Goal: Task Accomplishment & Management: Complete application form

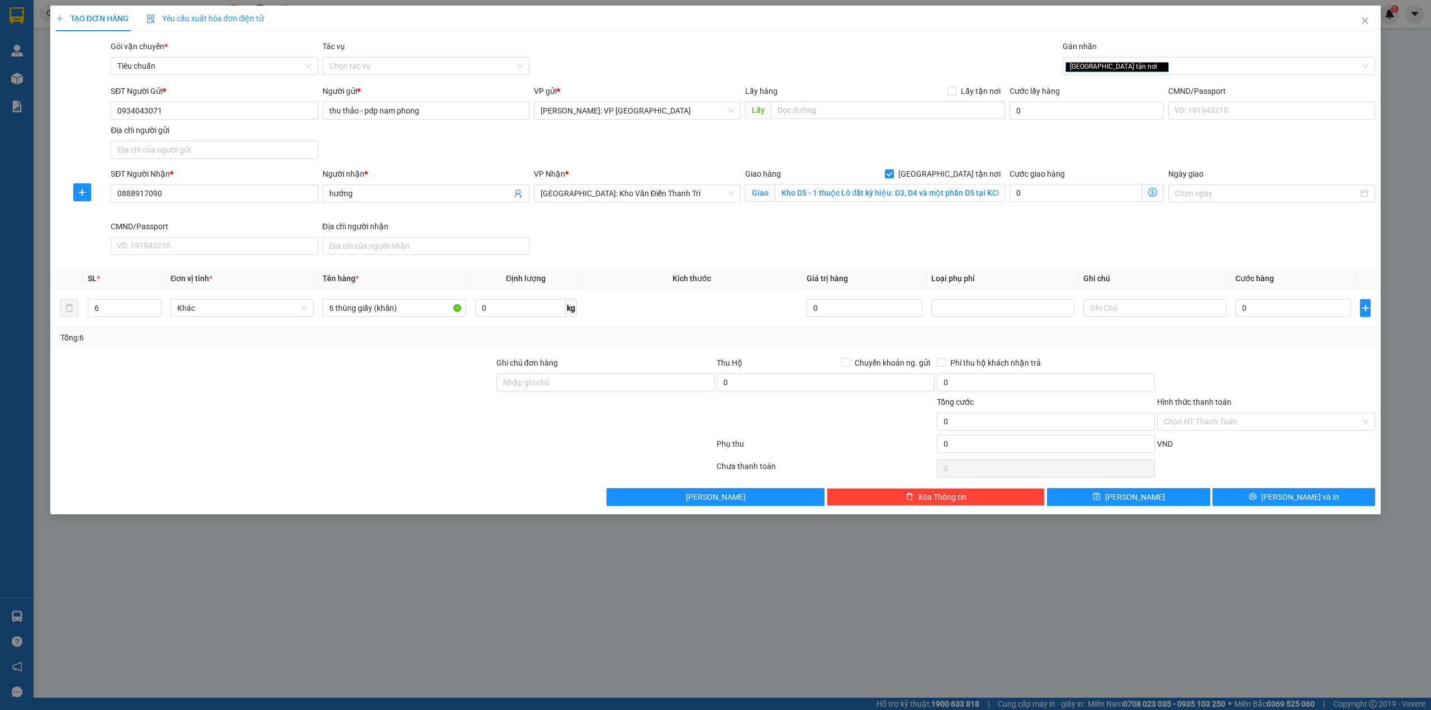
click at [221, 455] on div at bounding box center [385, 446] width 661 height 22
click at [289, 448] on div at bounding box center [385, 446] width 661 height 22
click at [419, 551] on div "TẠO ĐƠN HÀNG Yêu cầu xuất hóa đơn điện tử Transit Pickup Surcharge Ids Transit …" at bounding box center [715, 355] width 1431 height 710
click at [349, 401] on div at bounding box center [275, 415] width 441 height 39
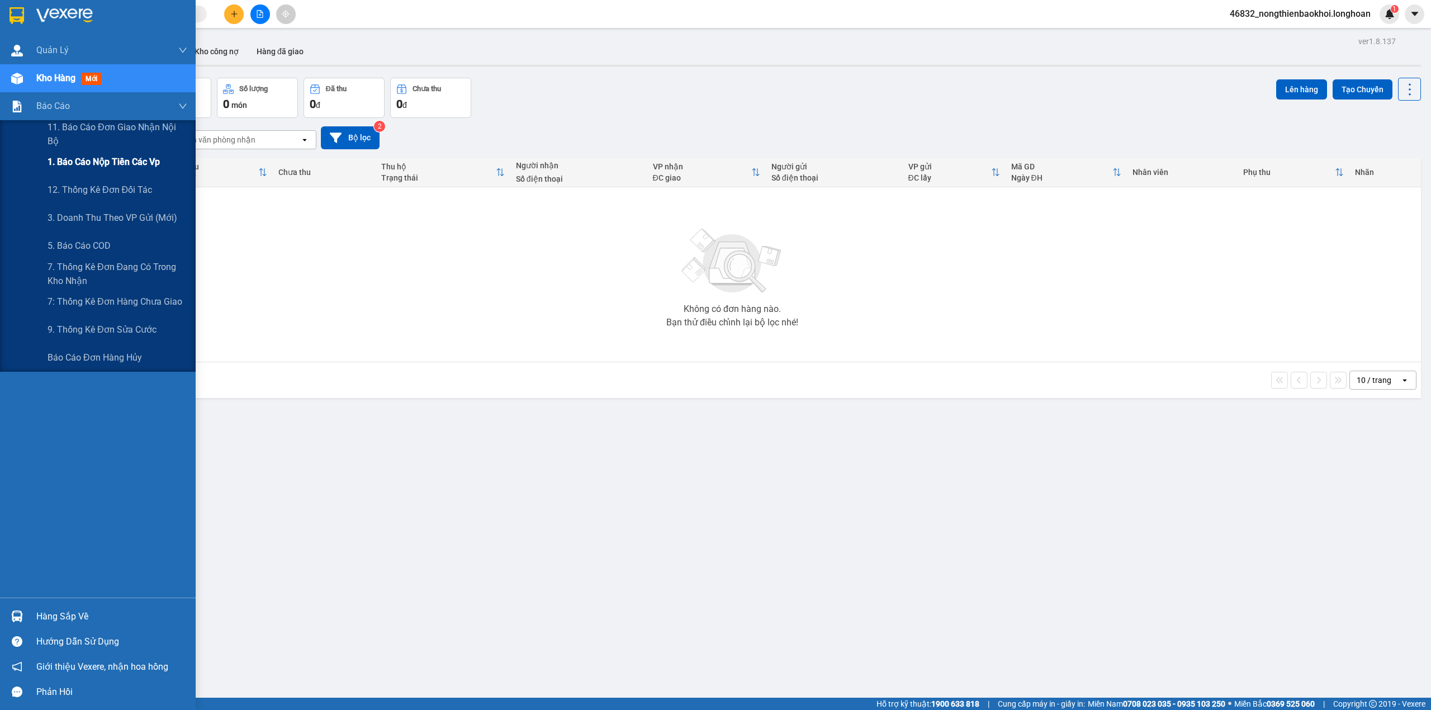
click at [97, 169] on div "1. Báo cáo nộp tiền các vp" at bounding box center [118, 162] width 140 height 28
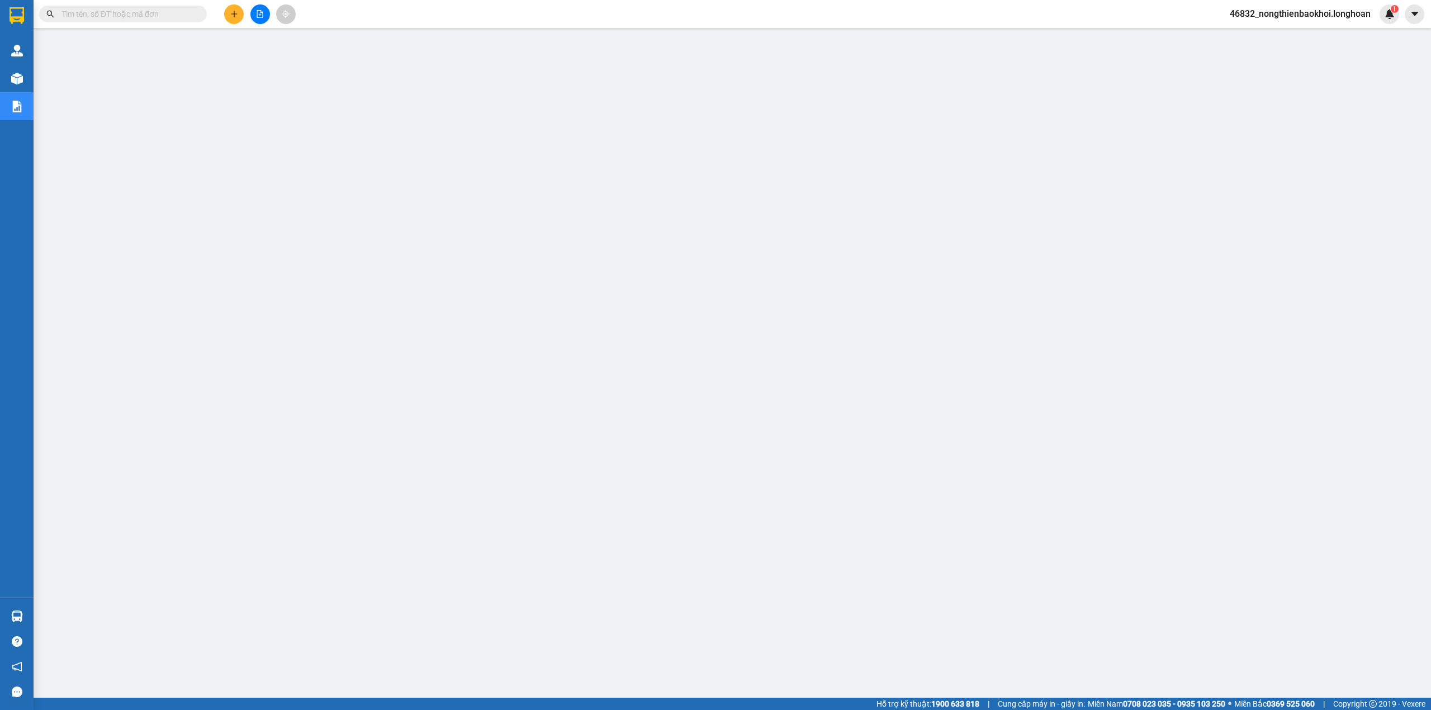
click at [531, 599] on main at bounding box center [715, 349] width 1431 height 698
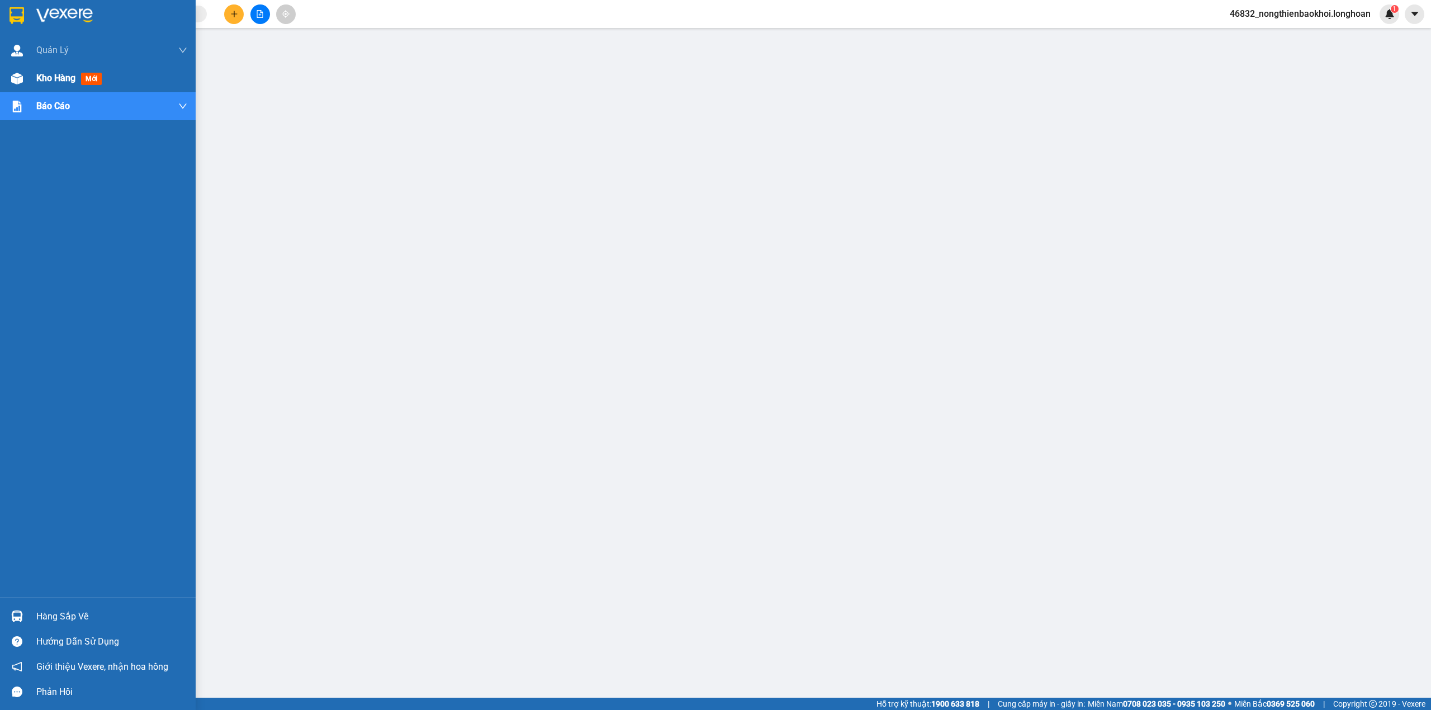
click at [55, 79] on span "Kho hàng" at bounding box center [55, 78] width 39 height 11
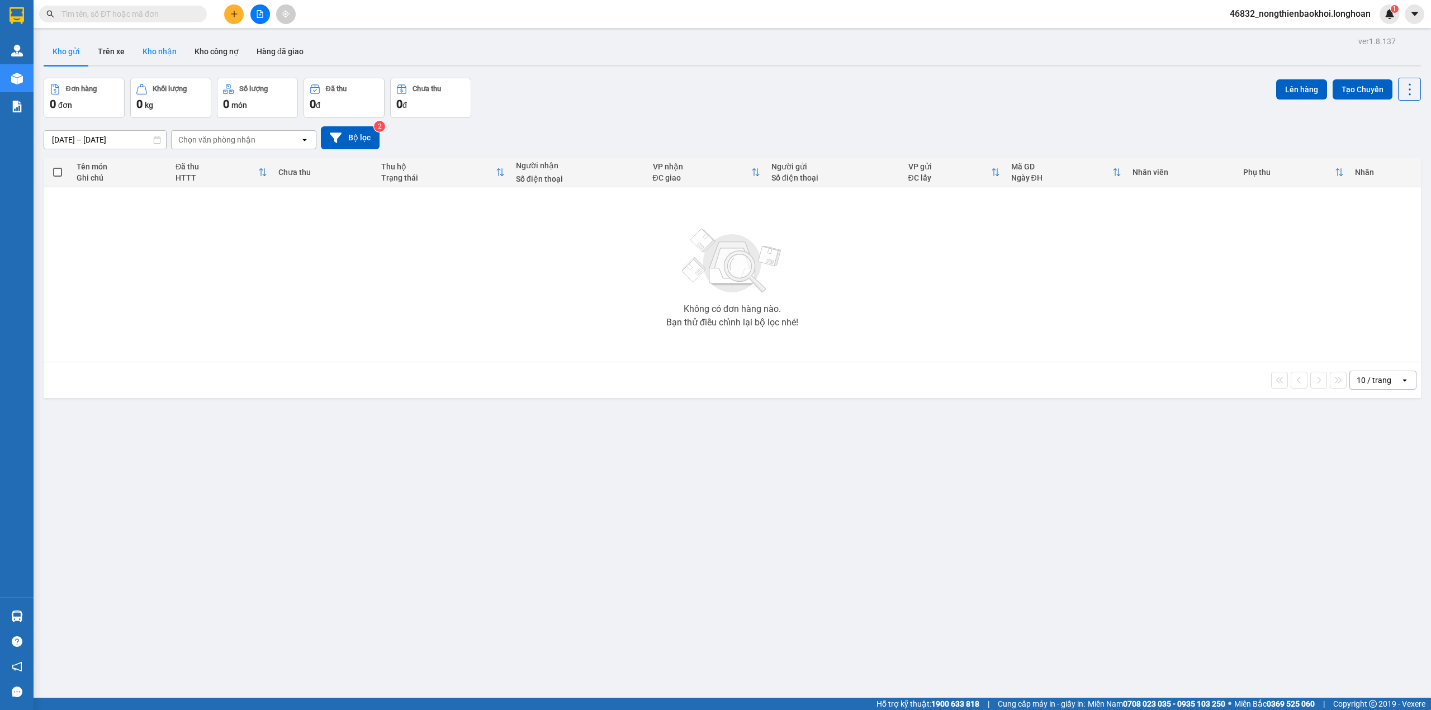
click at [154, 45] on button "Kho nhận" at bounding box center [160, 51] width 52 height 27
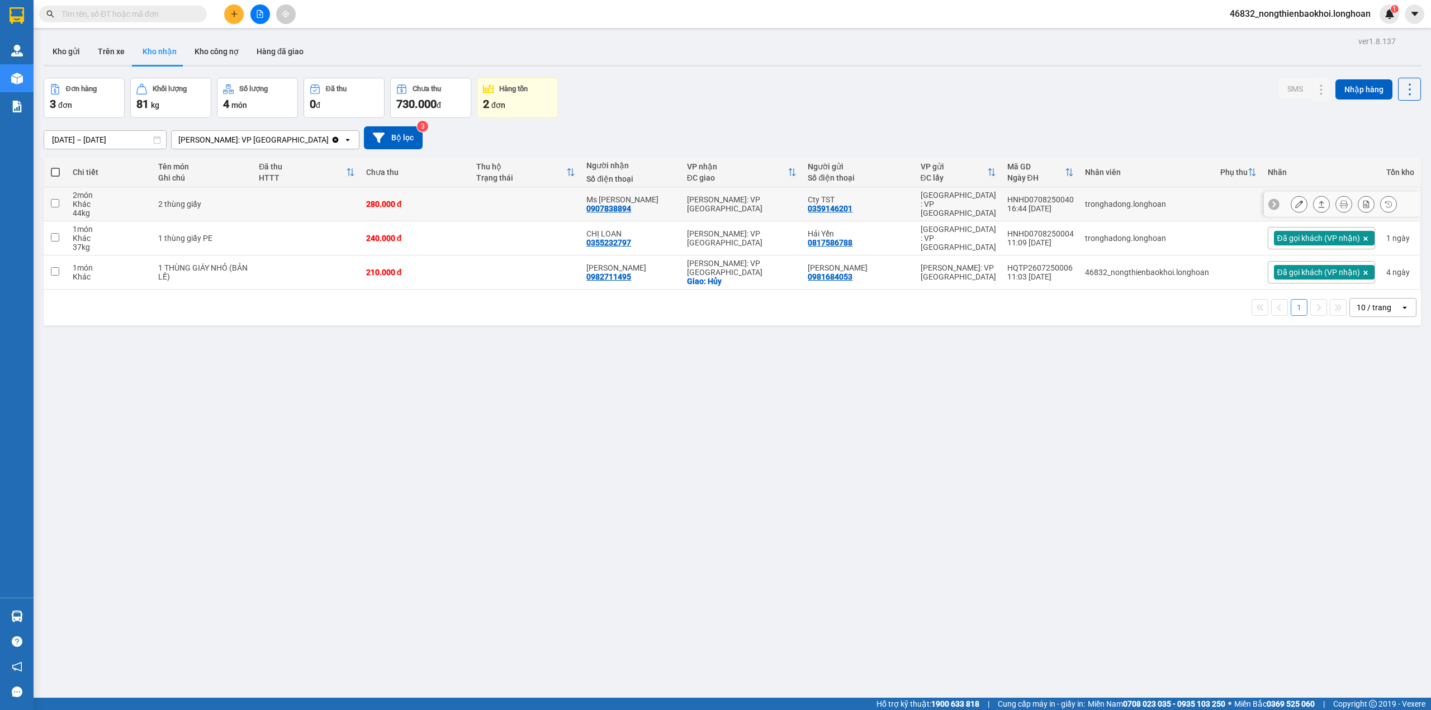
click at [52, 202] on input "checkbox" at bounding box center [55, 203] width 8 height 8
checkbox input "true"
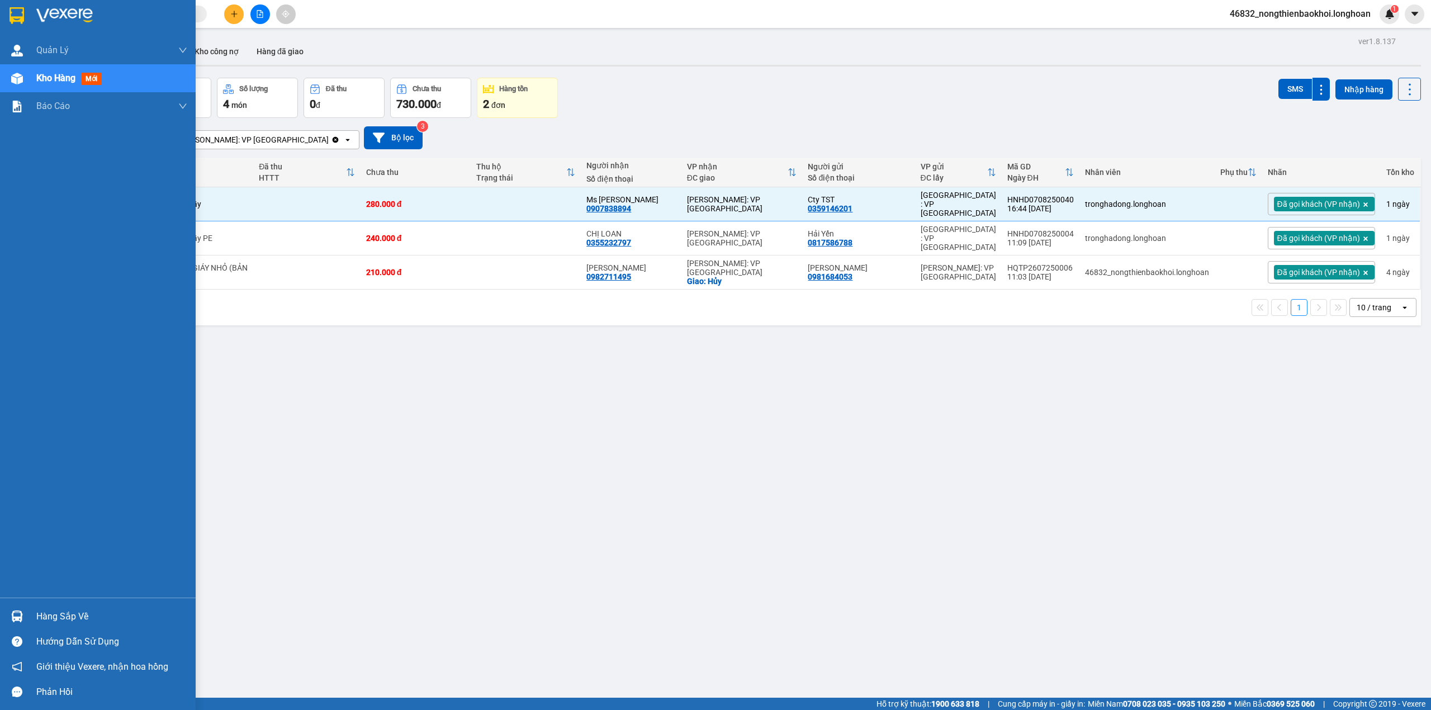
click at [45, 618] on div "Hàng sắp về" at bounding box center [111, 616] width 151 height 17
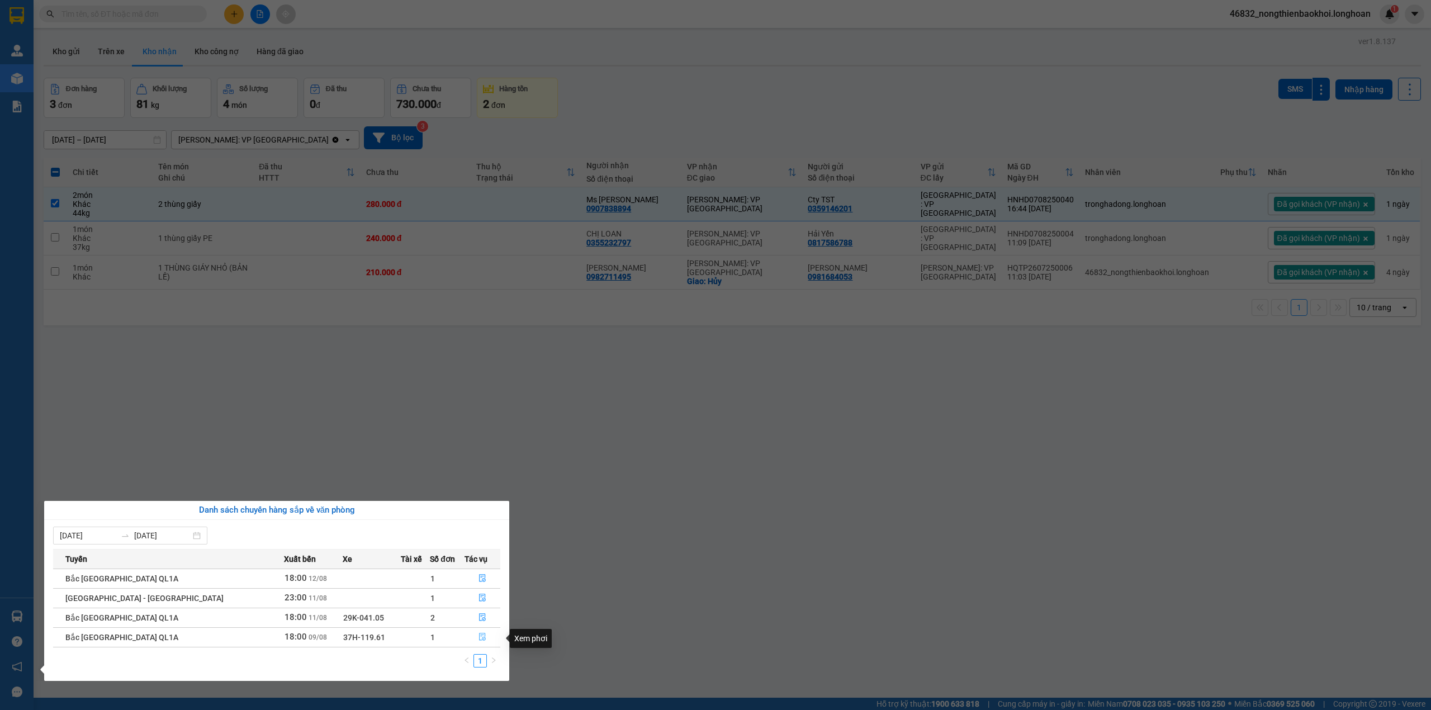
click at [479, 637] on icon "file-done" at bounding box center [483, 637] width 8 height 8
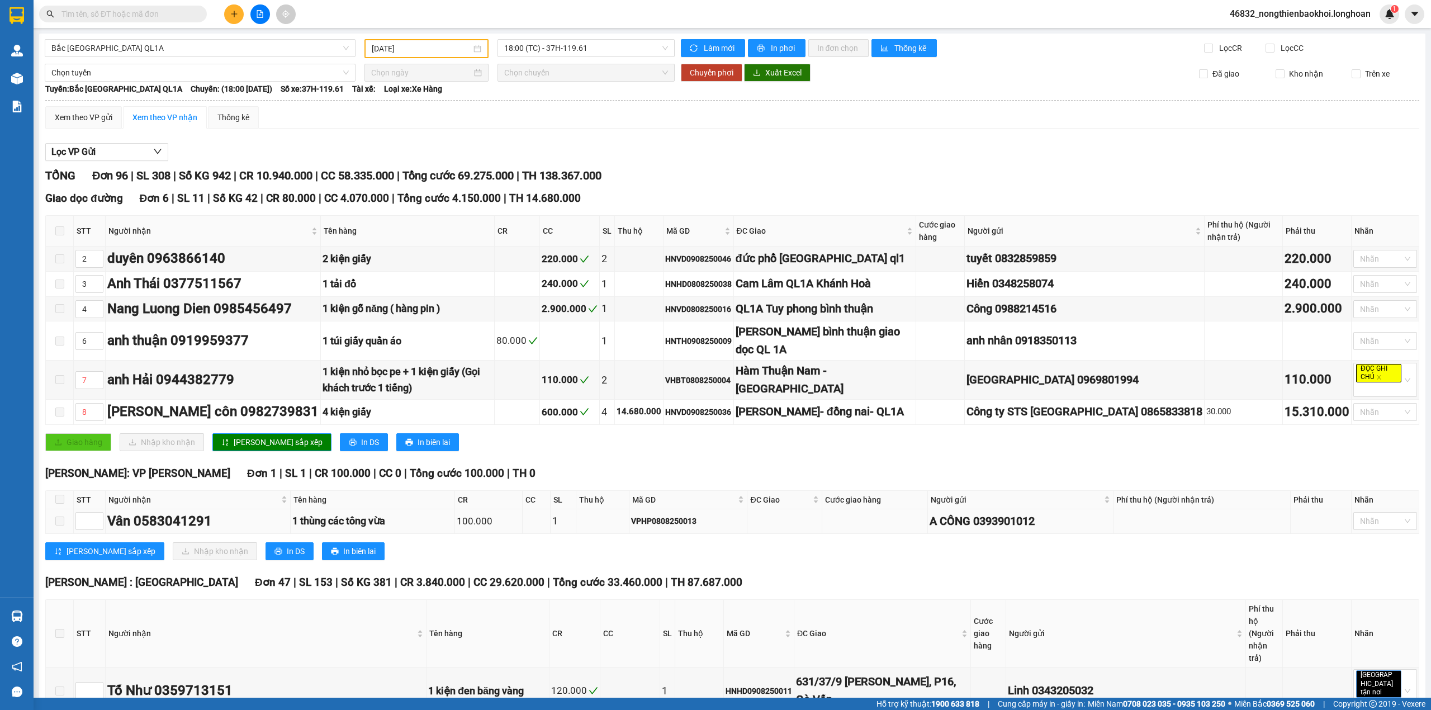
type input "09/08/2025"
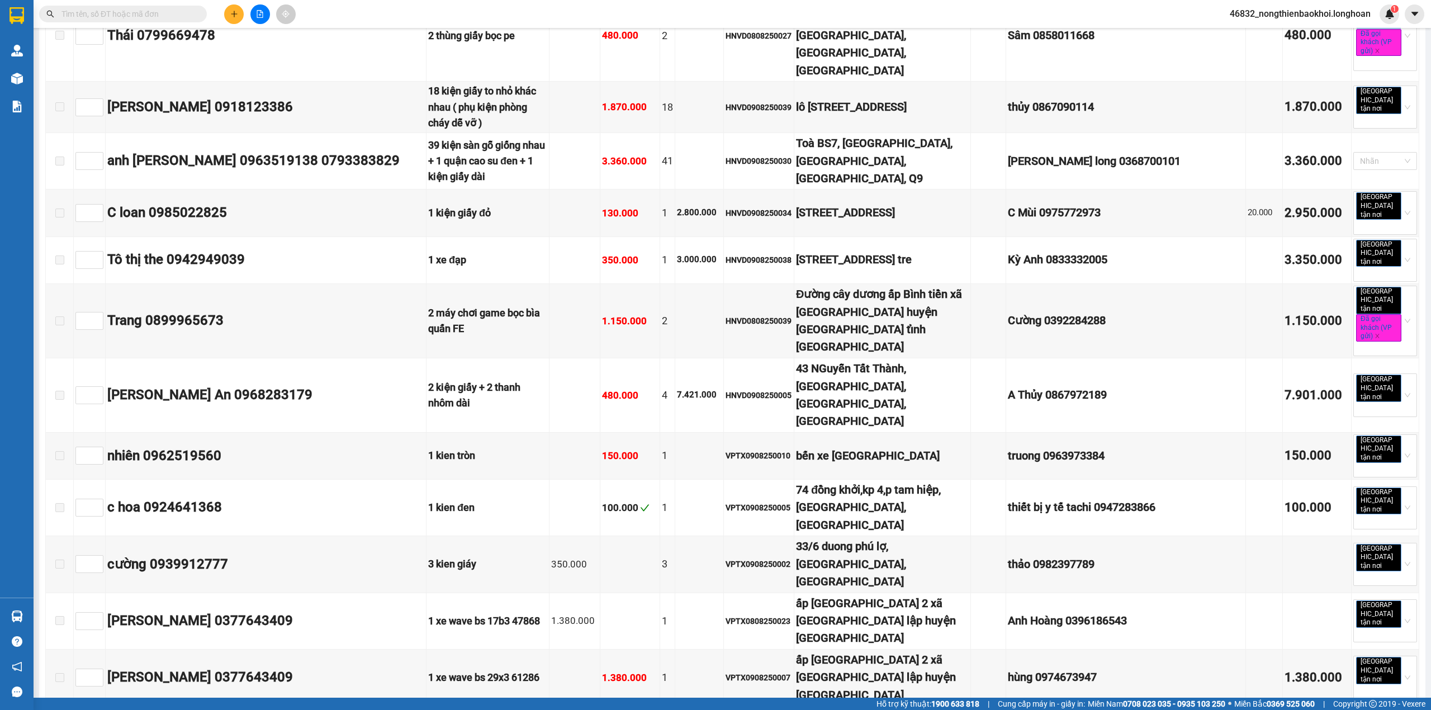
scroll to position [2758, 0]
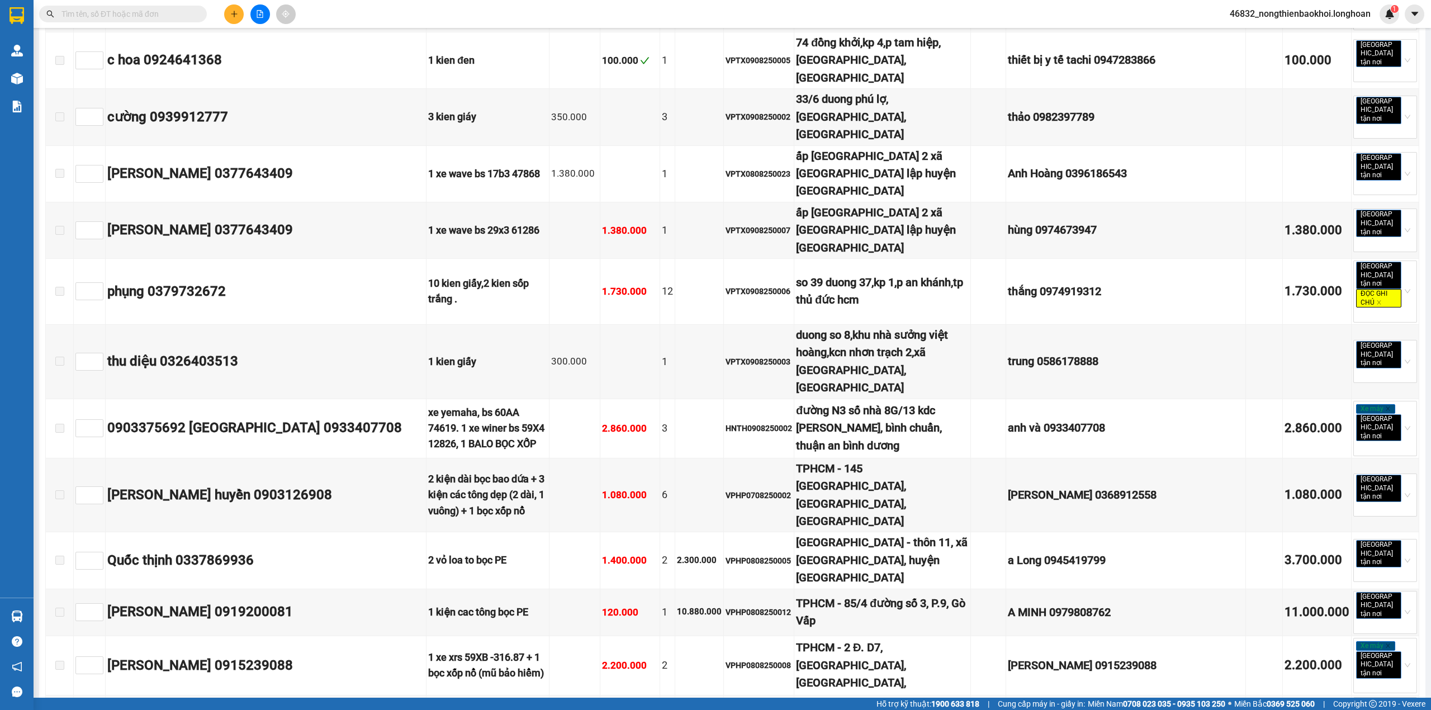
checkbox input "true"
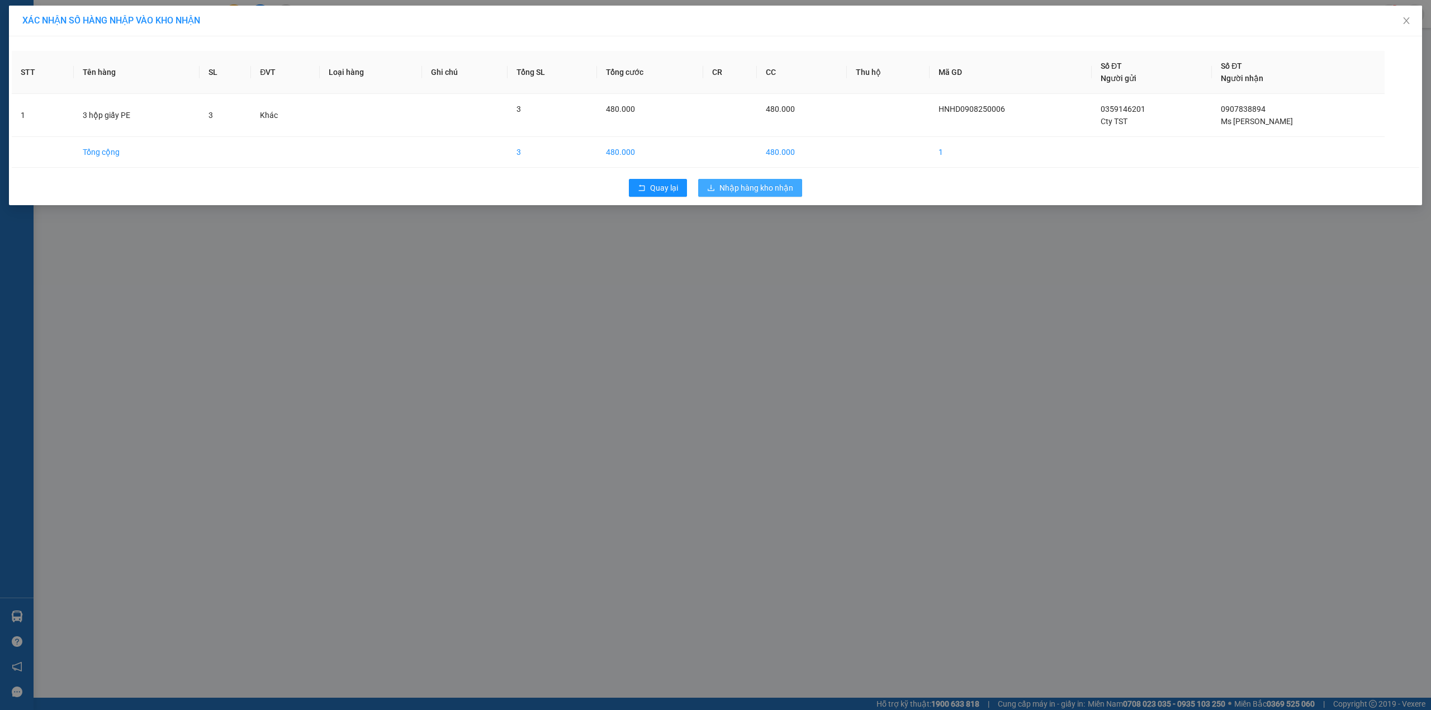
click at [741, 186] on span "Nhập hàng kho nhận" at bounding box center [757, 188] width 74 height 12
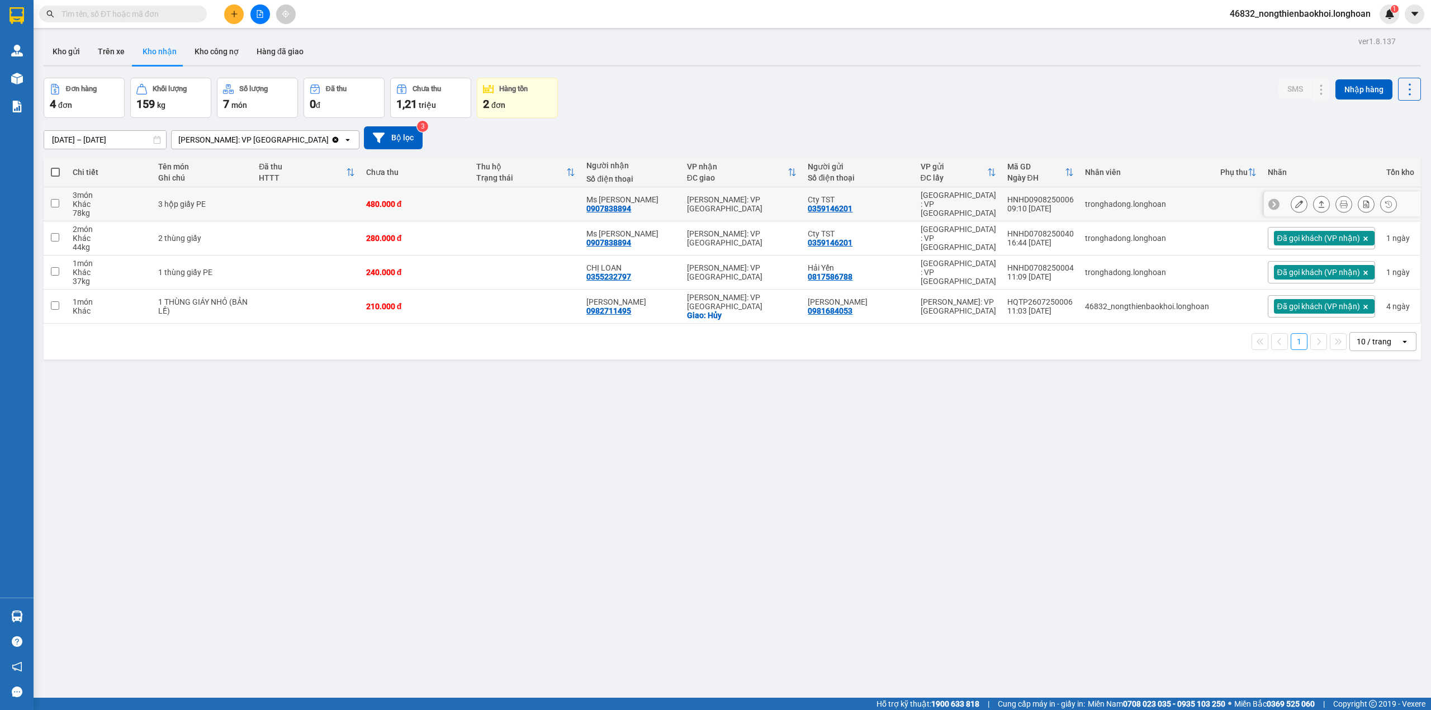
click at [55, 204] on input "checkbox" at bounding box center [55, 203] width 8 height 8
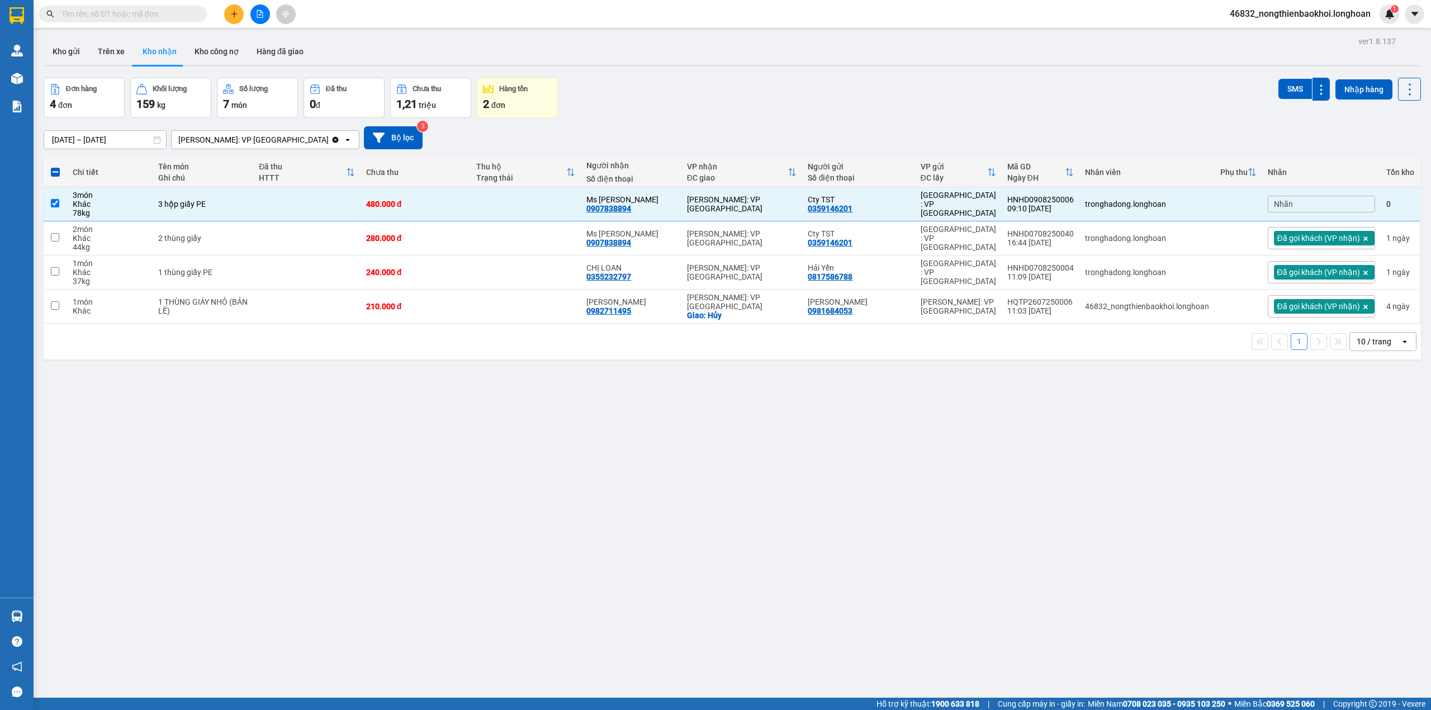
click at [879, 504] on div "ver 1.8.137 Kho gửi Trên xe Kho nhận Kho công nợ Hàng đã giao Đơn hàng 4 đơn Kh…" at bounding box center [732, 389] width 1387 height 710
click at [56, 201] on input "checkbox" at bounding box center [55, 203] width 8 height 8
checkbox input "false"
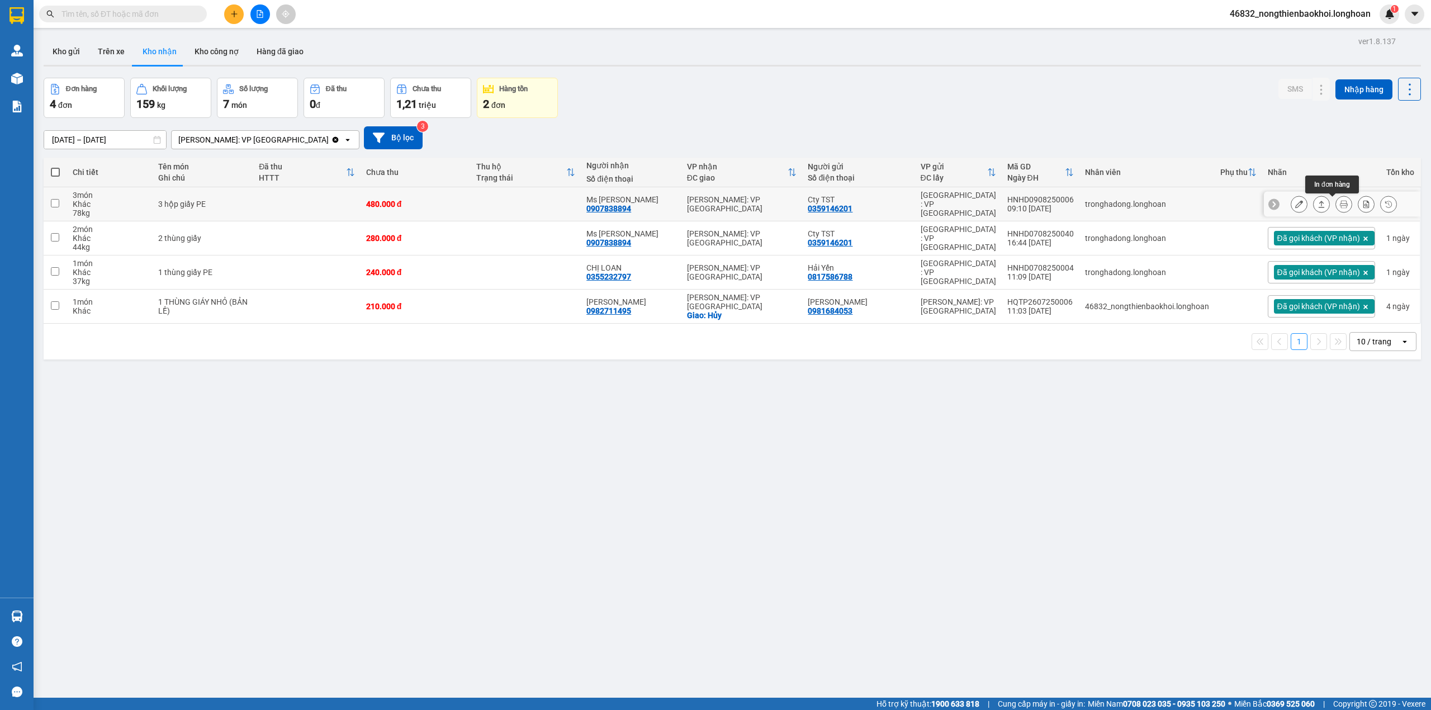
click at [1340, 207] on icon at bounding box center [1344, 204] width 8 height 8
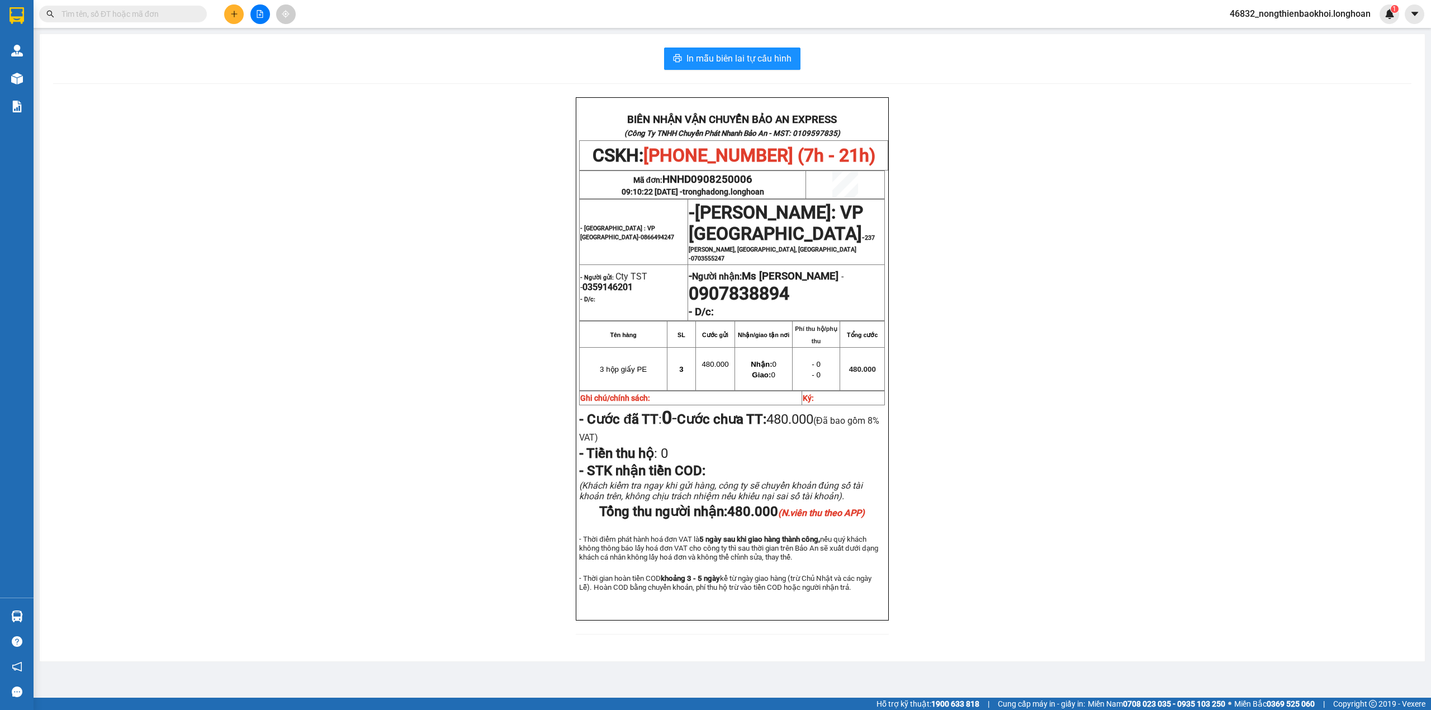
scroll to position [5, 0]
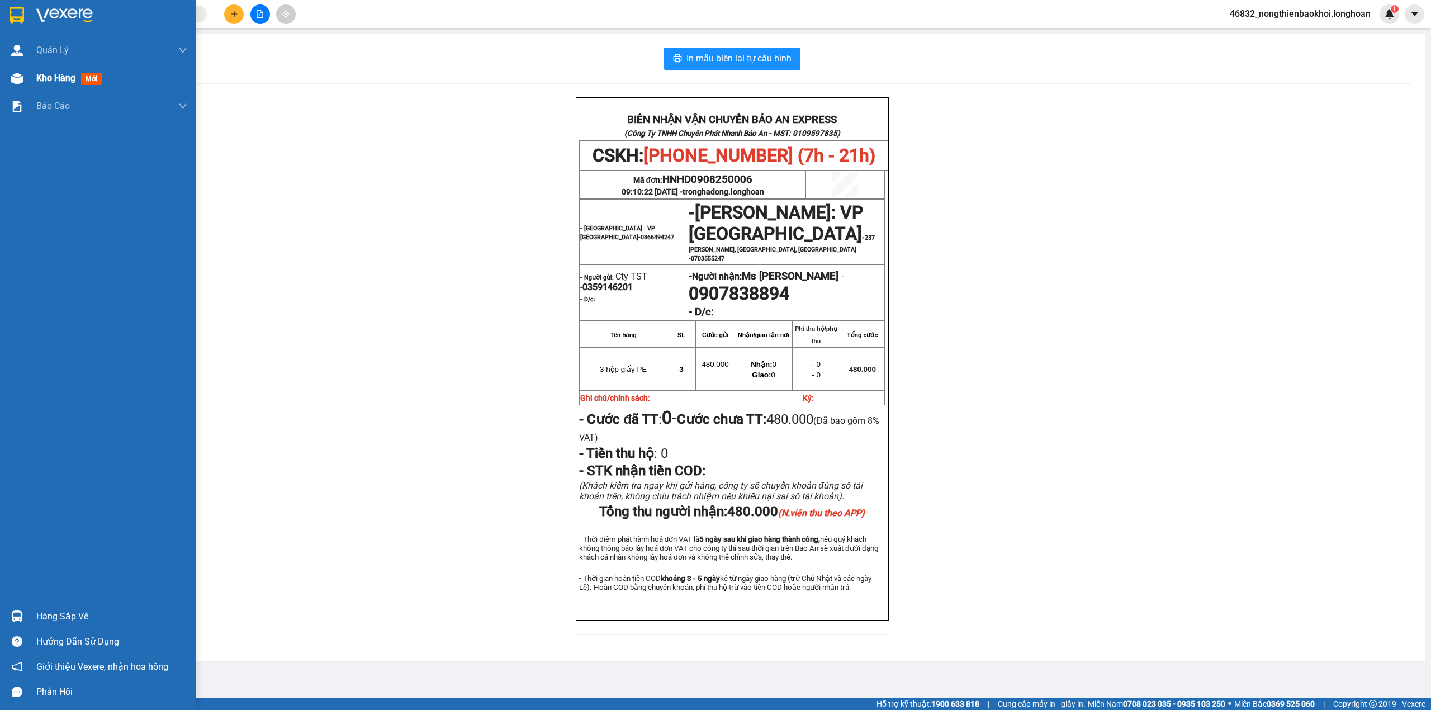
click at [23, 81] on div at bounding box center [17, 79] width 20 height 20
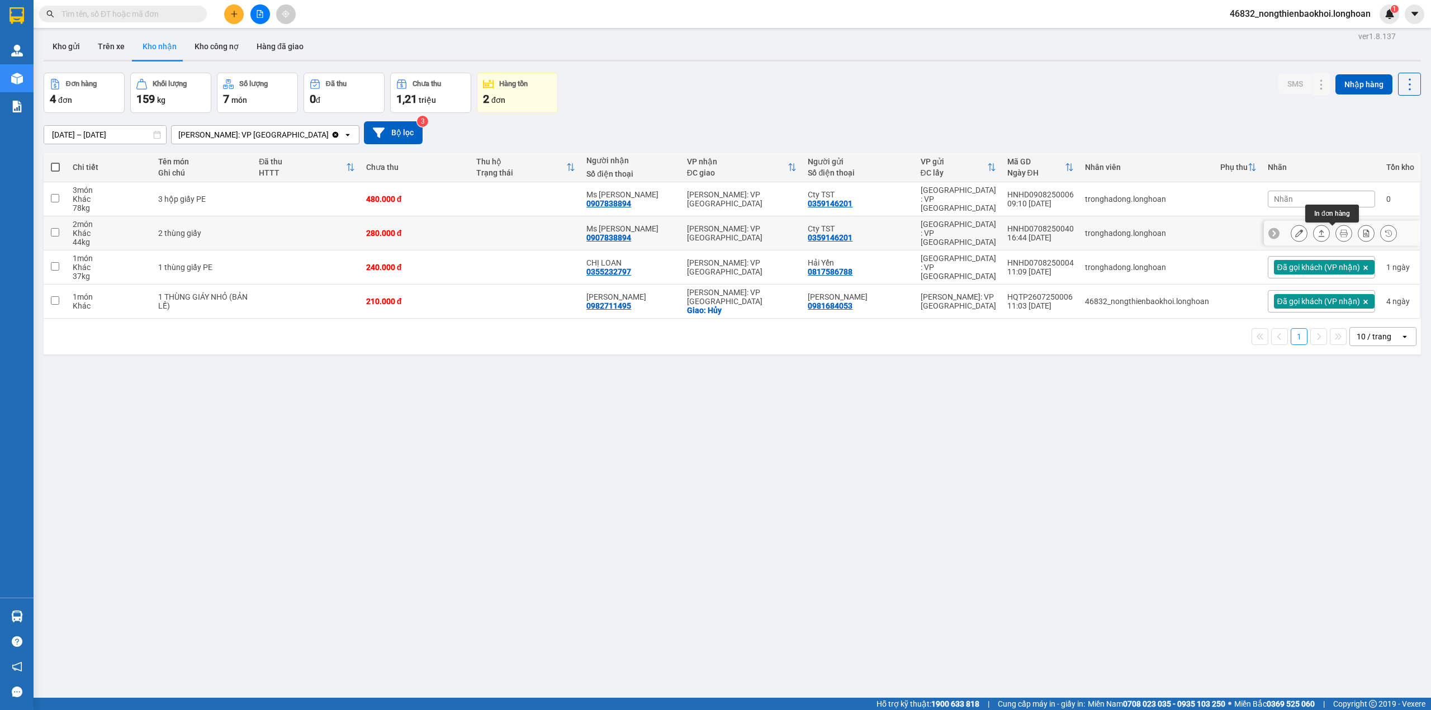
click at [1340, 236] on icon at bounding box center [1344, 233] width 8 height 8
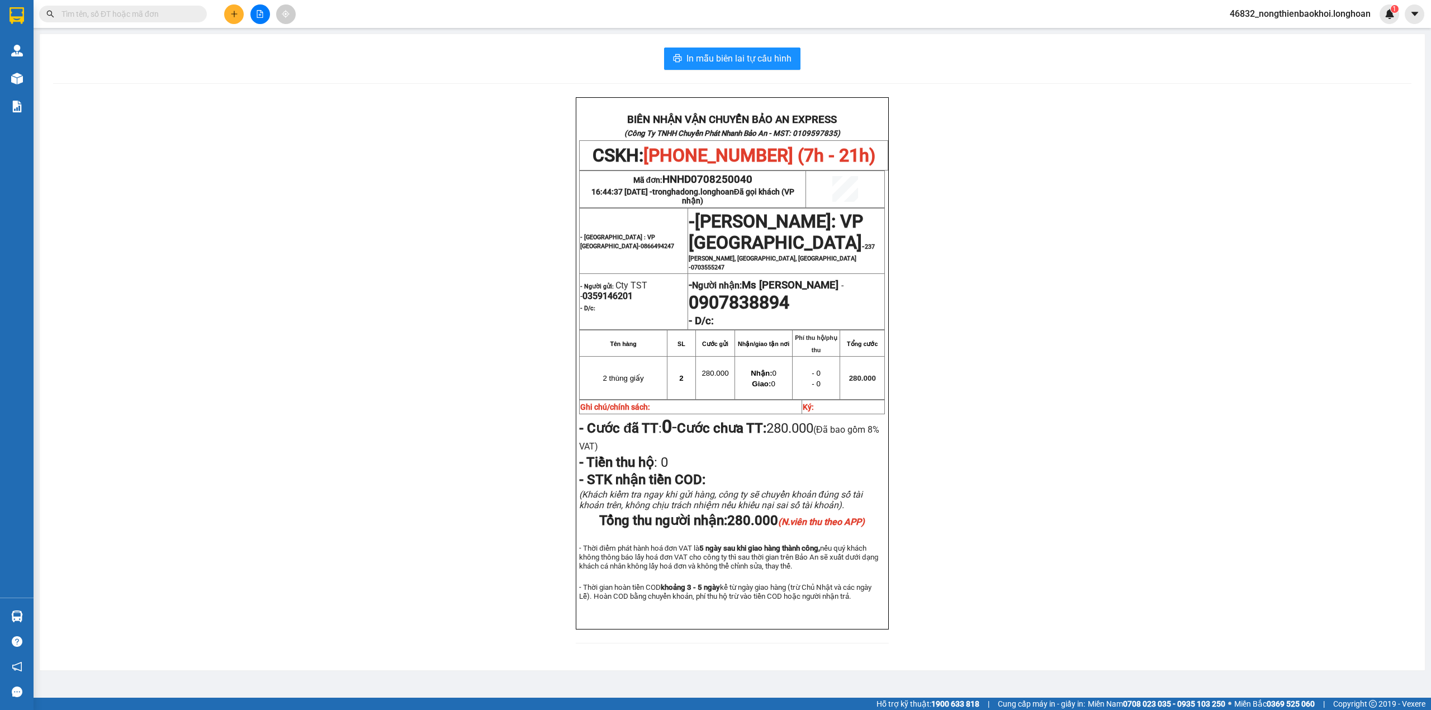
drag, startPoint x: 403, startPoint y: 481, endPoint x: 124, endPoint y: 153, distance: 430.7
click at [404, 479] on div "BIÊN NHẬN VẬN CHUYỂN BẢO AN EXPRESS (Công Ty TNHH Chuyển Phát Nhanh Bảo An - MS…" at bounding box center [732, 377] width 1359 height 560
click at [229, 17] on button at bounding box center [234, 14] width 20 height 20
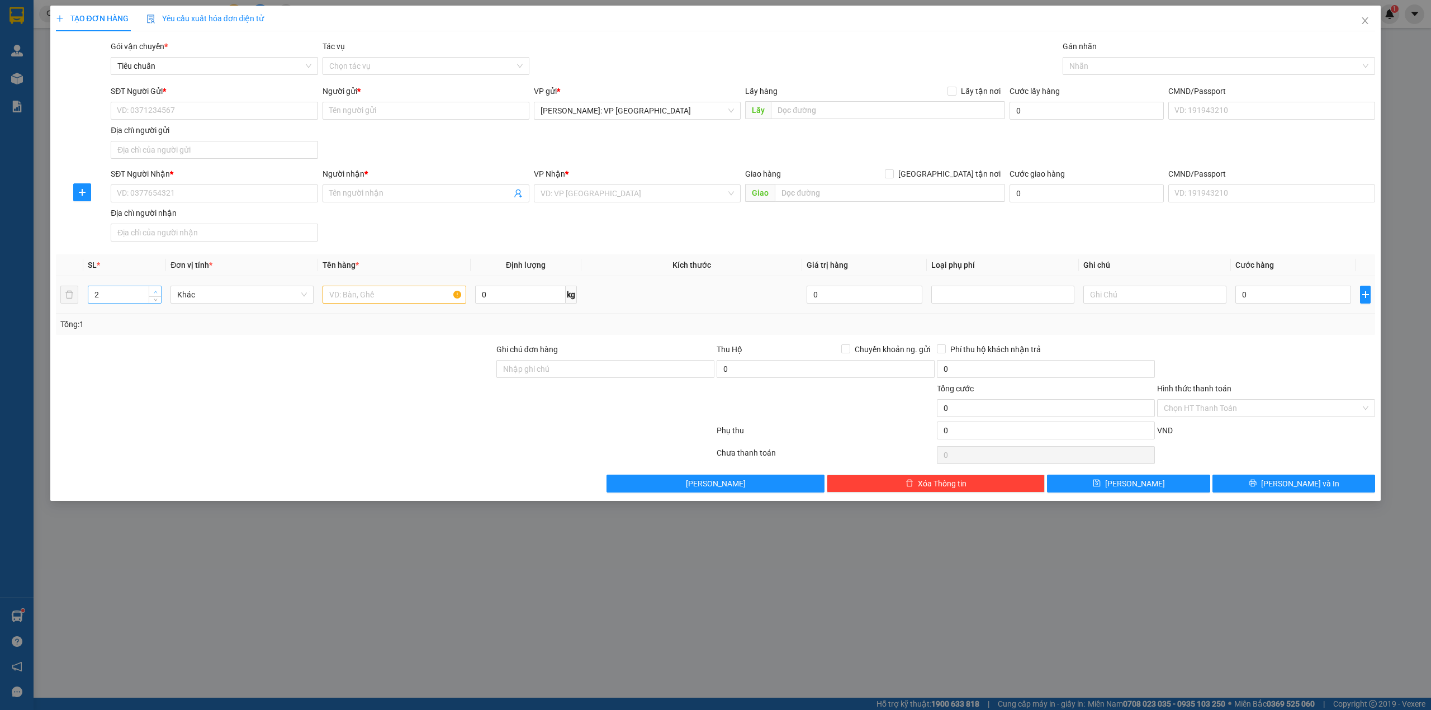
click at [157, 290] on span "up" at bounding box center [155, 291] width 7 height 7
type input "5"
click at [157, 290] on span "up" at bounding box center [155, 291] width 7 height 7
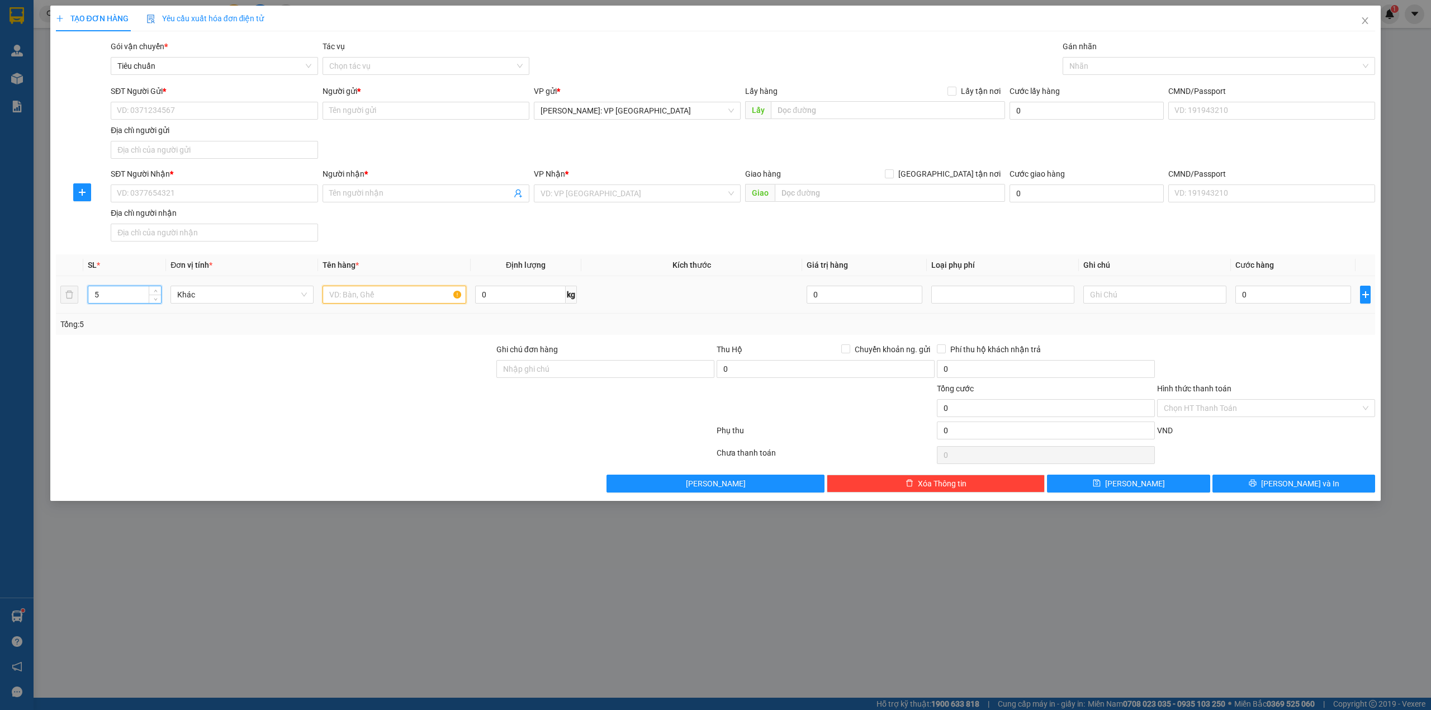
click at [356, 299] on input "text" at bounding box center [394, 295] width 143 height 18
type input "5 kiện loa bọc bìa pe"
click at [448, 243] on div "SĐT Người Nhận * VD: 0377654321 Người nhận * Tên người nhận VP Nhận * VD: VP Sà…" at bounding box center [742, 207] width 1269 height 78
click at [549, 228] on div "SĐT Người Nhận * VD: 0377654321 Người nhận * Tên người nhận VP Nhận * VD: VP Sà…" at bounding box center [742, 207] width 1269 height 78
click at [161, 191] on input "SĐT Người Nhận *" at bounding box center [214, 194] width 207 height 18
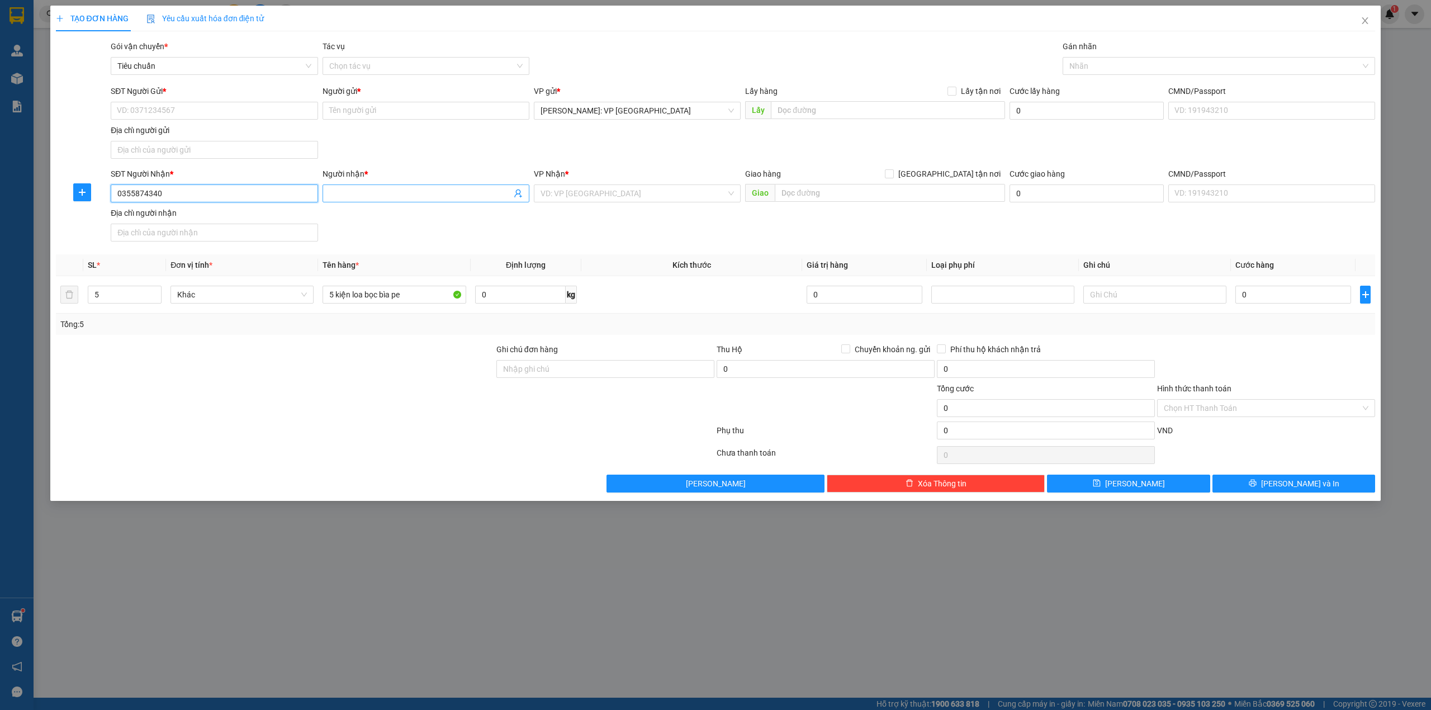
type input "0355874340"
click at [441, 192] on input "Người nhận *" at bounding box center [420, 193] width 182 height 12
type input "anh mạnh"
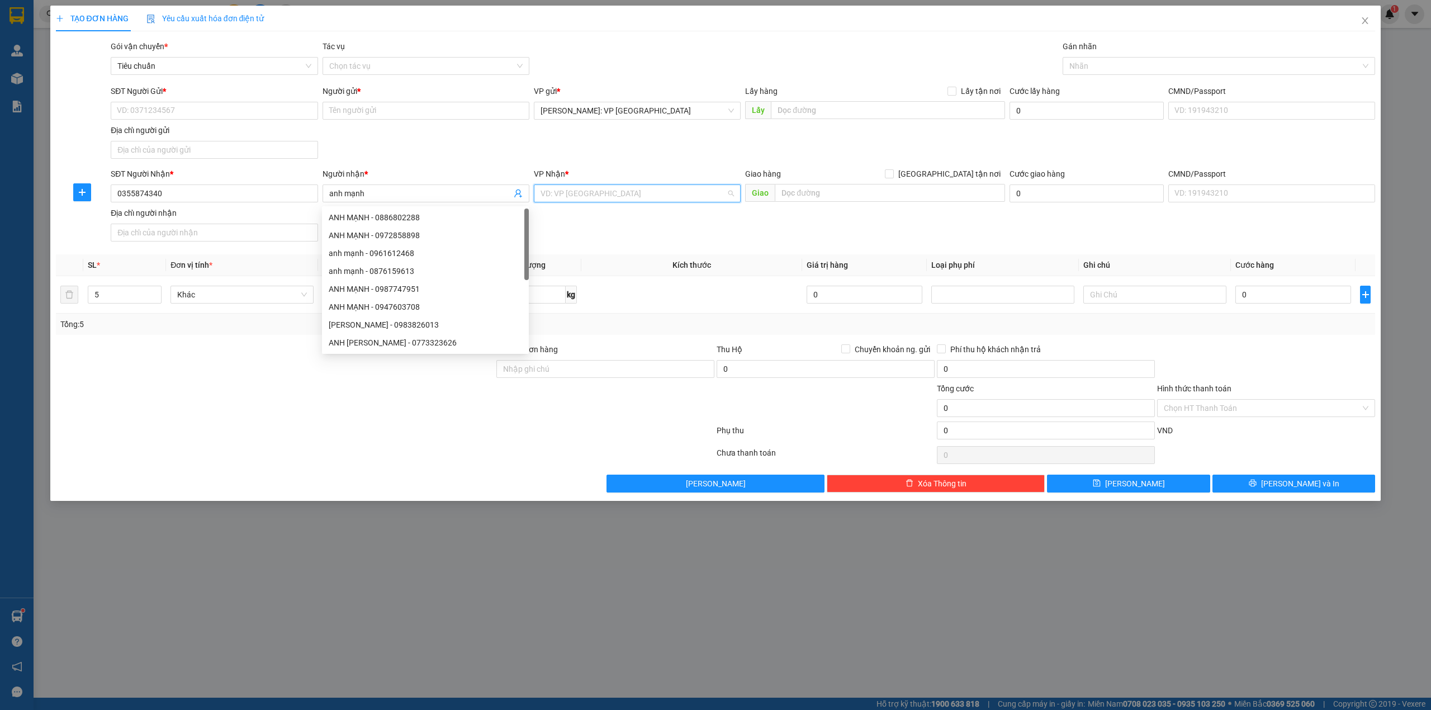
click at [581, 196] on input "search" at bounding box center [634, 193] width 186 height 17
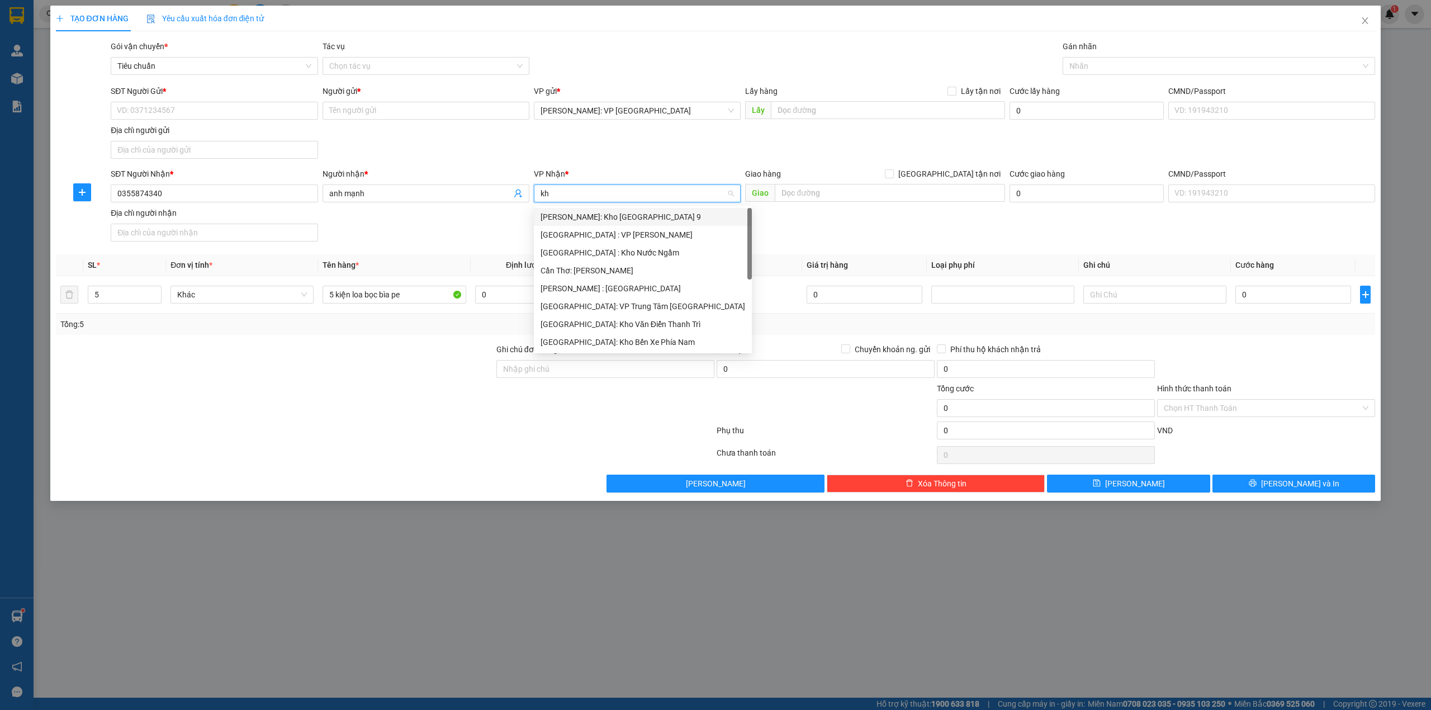
type input "khe"
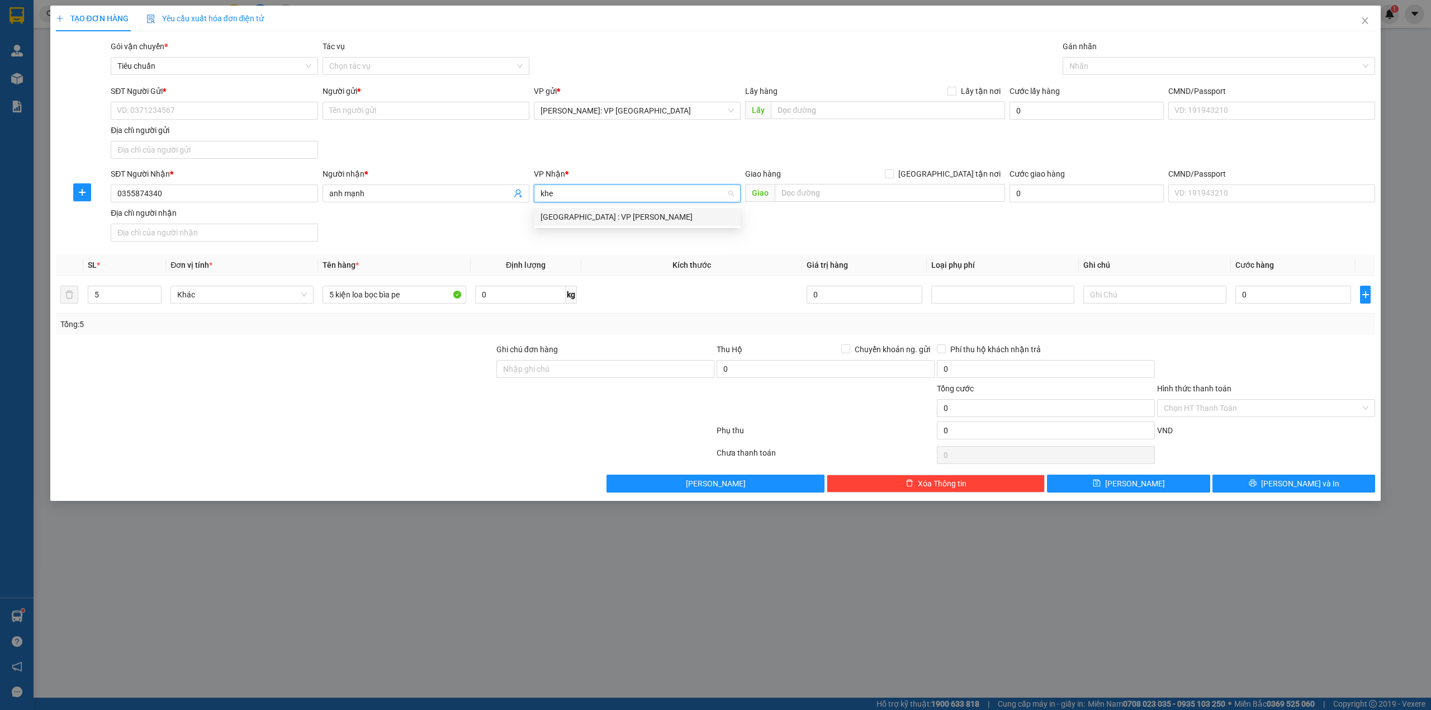
click at [595, 217] on div "[GEOGRAPHIC_DATA] : VP [PERSON_NAME]" at bounding box center [637, 217] width 193 height 12
click at [607, 142] on div "SĐT Người Gửi * VD: 0371234567 Người gửi * Tên người gửi VP gửi * Hồ Chí Minh: …" at bounding box center [742, 124] width 1269 height 78
click at [746, 229] on div "SĐT Người Nhận * 0355874340 Người nhận * anh mạnh VP Nhận * Đà Nẵng : VP Thanh …" at bounding box center [742, 207] width 1269 height 78
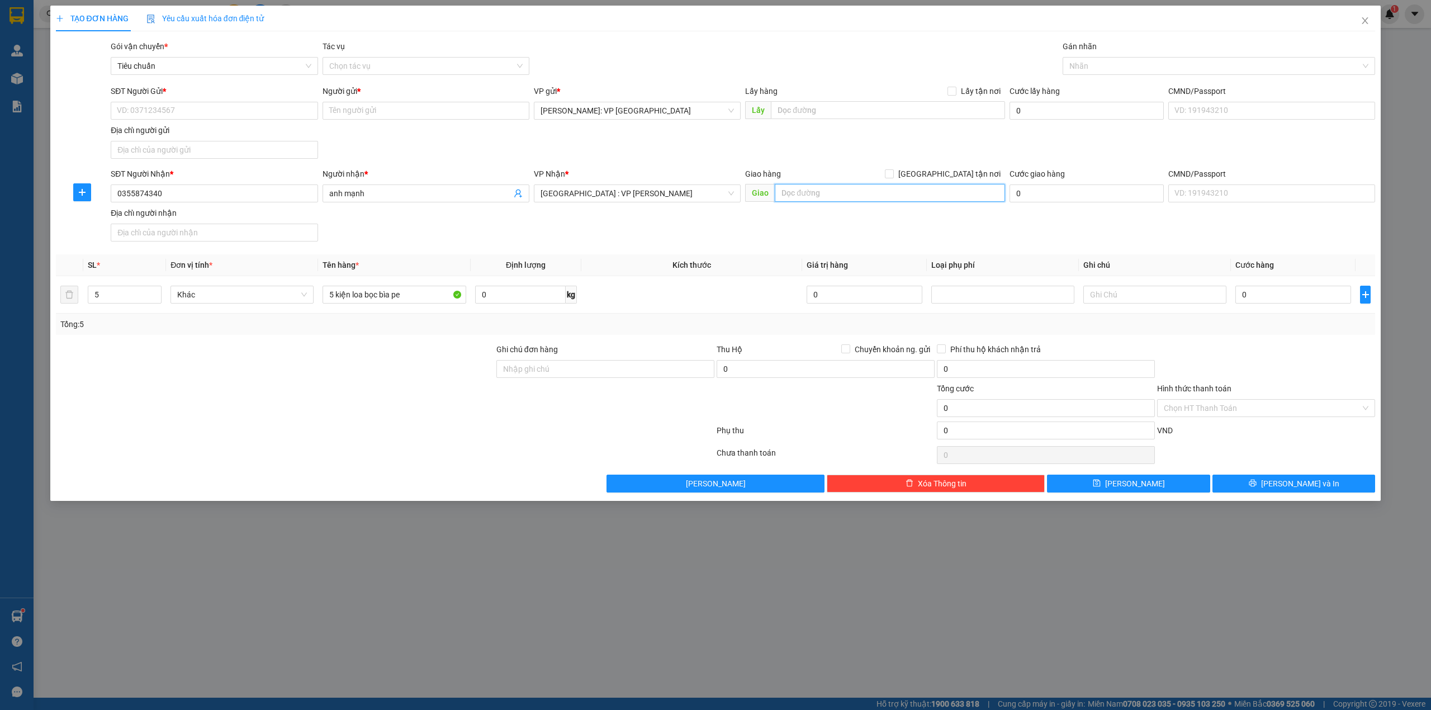
click at [817, 185] on input "text" at bounding box center [890, 193] width 230 height 18
type input "hội trường thôn châu sơn 1, địa tiến, điện bàn, quảng nam"
click at [966, 177] on span "[GEOGRAPHIC_DATA] tận nơi" at bounding box center [949, 174] width 111 height 12
click at [893, 177] on input "[GEOGRAPHIC_DATA] tận nơi" at bounding box center [889, 173] width 8 height 8
checkbox input "true"
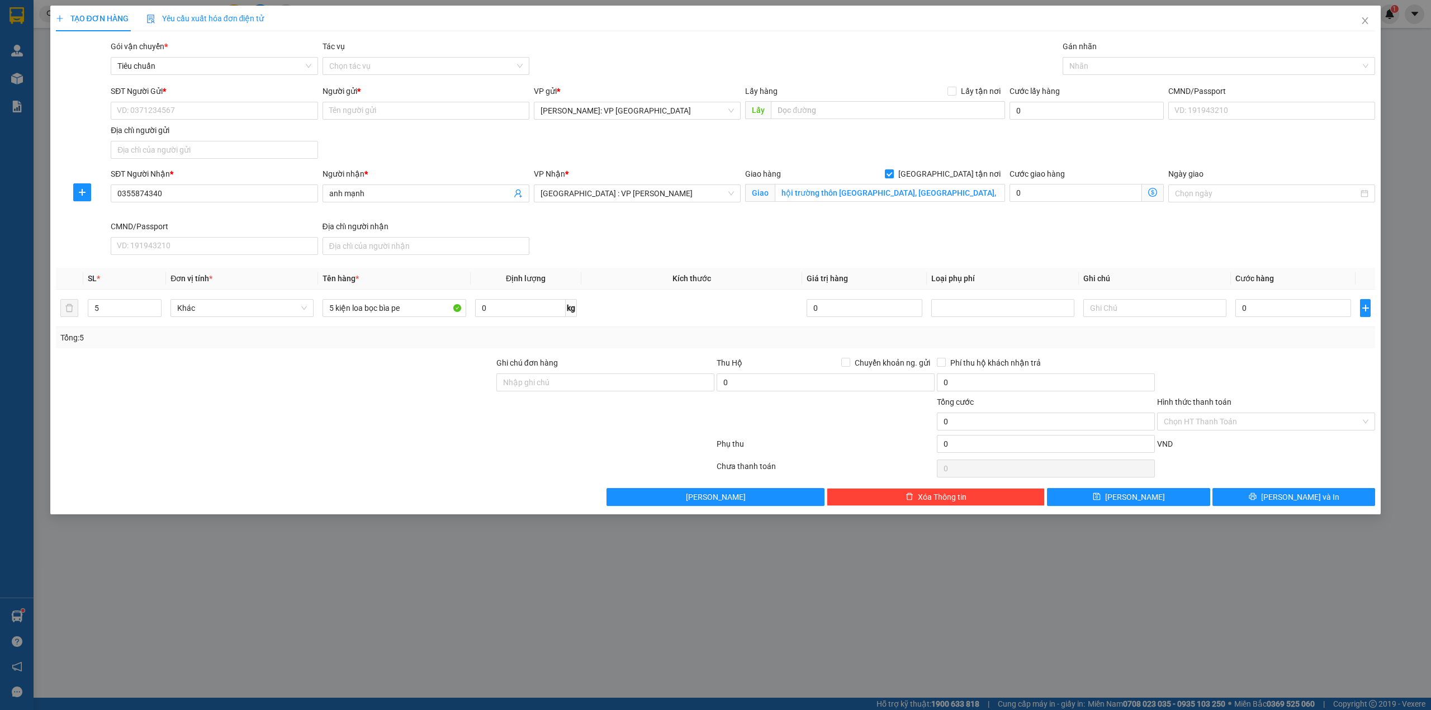
click at [848, 150] on div "SĐT Người Gửi * VD: 0371234567 Người gửi * Tên người gửi VP gửi * Hồ Chí Minh: …" at bounding box center [742, 124] width 1269 height 78
click at [1085, 59] on div at bounding box center [1214, 65] width 296 height 13
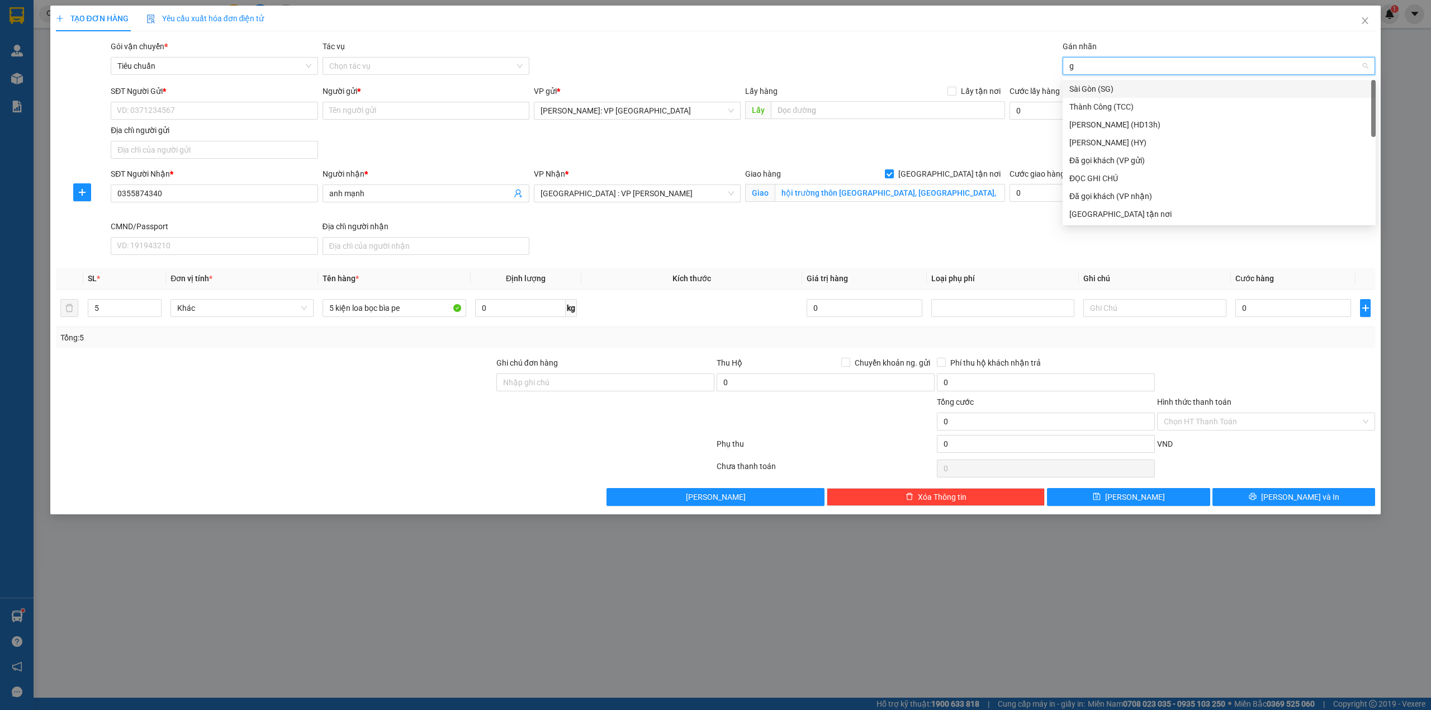
type input "gi"
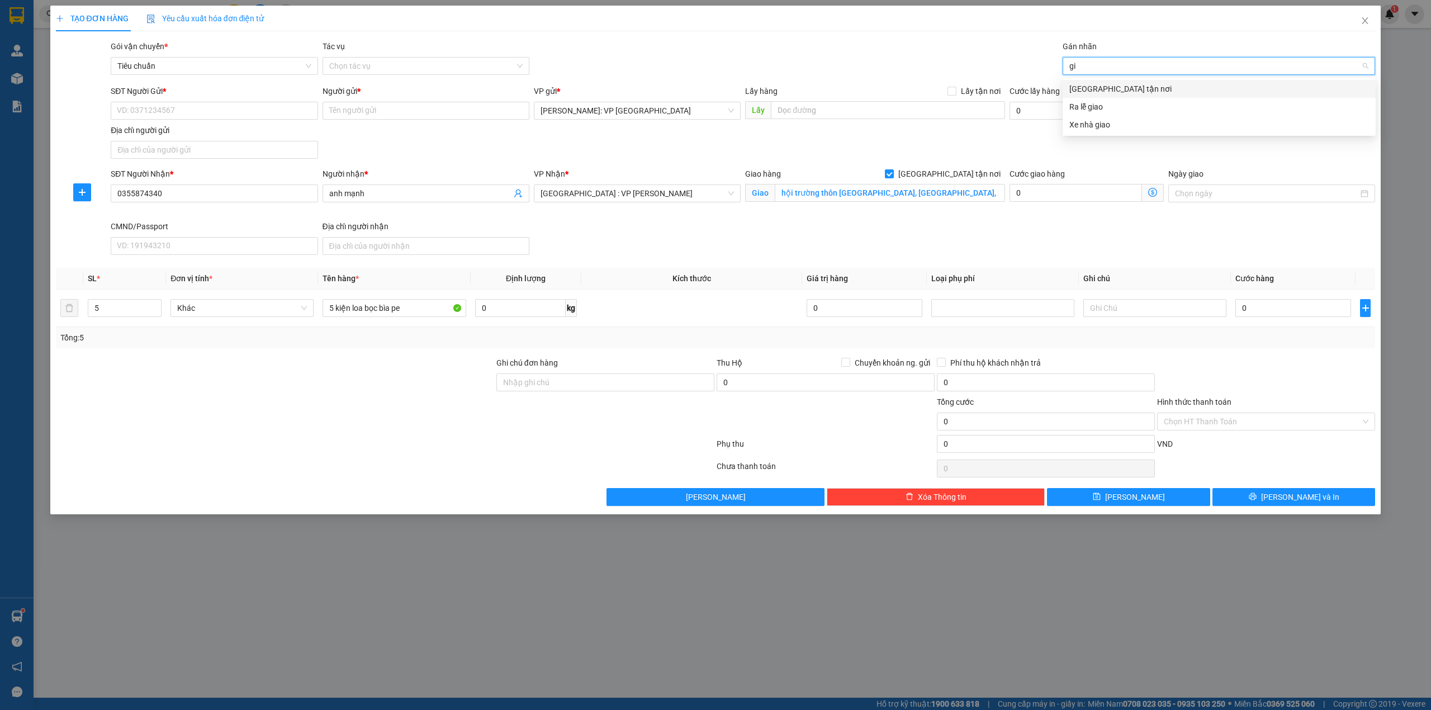
click at [1091, 88] on div "[GEOGRAPHIC_DATA] tận nơi" at bounding box center [1220, 89] width 300 height 12
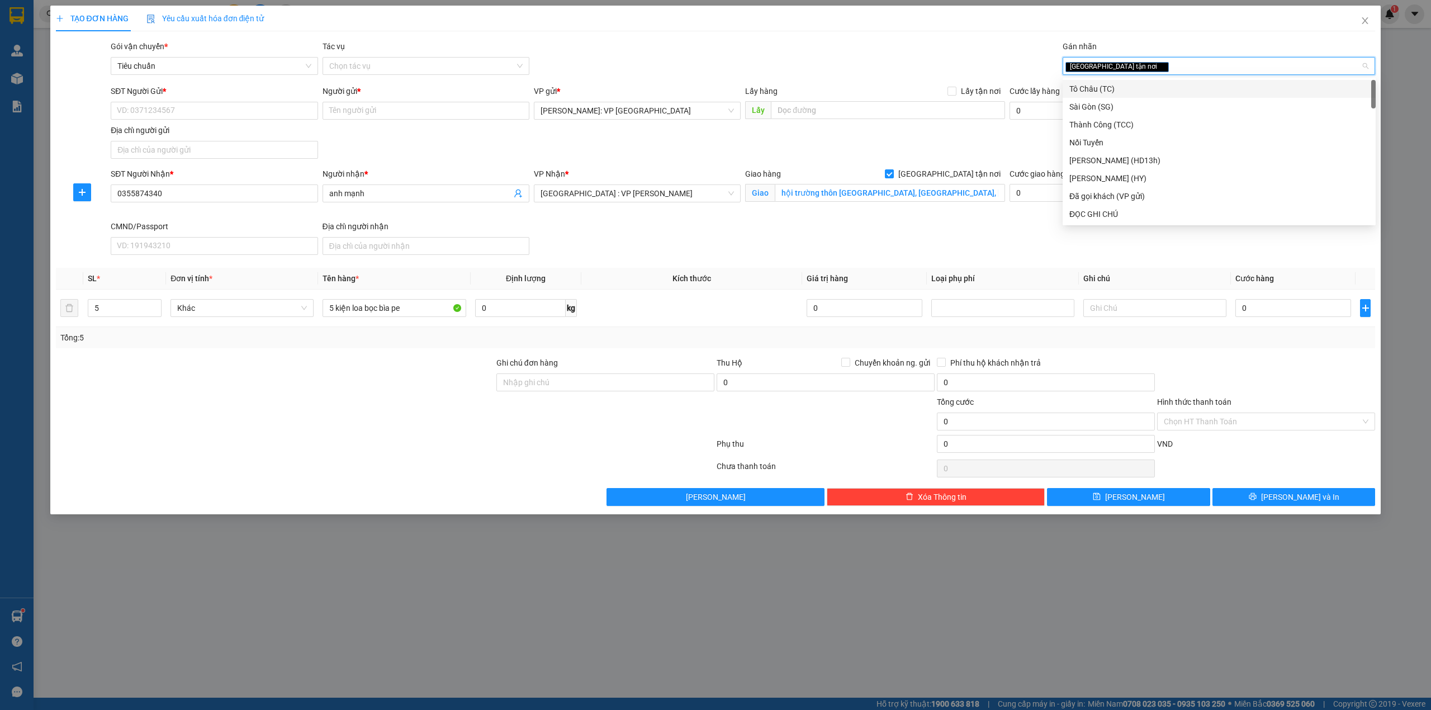
click at [888, 28] on div "TẠO ĐƠN HÀNG Yêu cầu xuất hóa đơn điện tử" at bounding box center [716, 19] width 1320 height 26
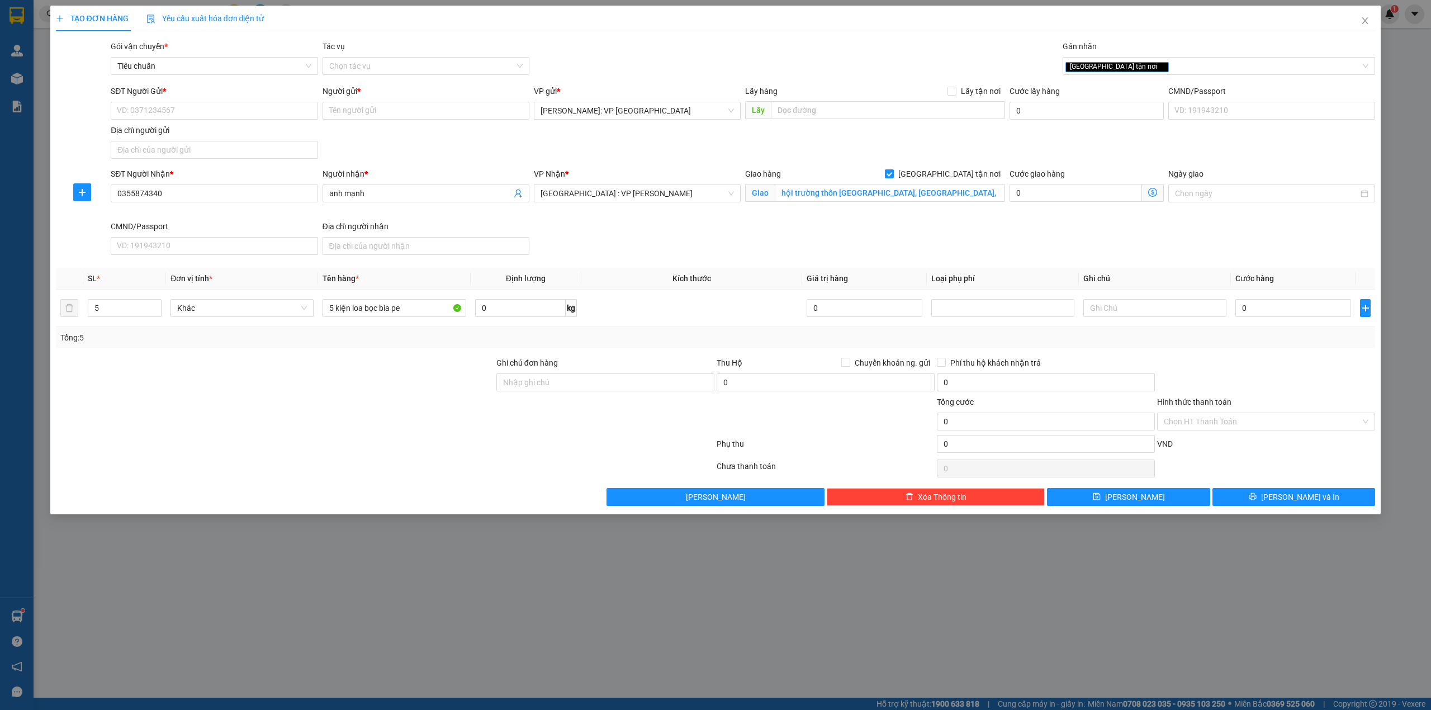
drag, startPoint x: 395, startPoint y: 143, endPoint x: 399, endPoint y: 136, distance: 7.8
click at [396, 140] on div "SĐT Người Gửi * VD: 0371234567 Người gửi * Tên người gửi VP gửi * Hồ Chí Minh: …" at bounding box center [742, 124] width 1269 height 78
click at [207, 106] on input "SĐT Người Gửi *" at bounding box center [214, 111] width 207 height 18
type input "0799060299"
click at [291, 134] on div "0799060299 - THANH HUY" at bounding box center [213, 133] width 193 height 12
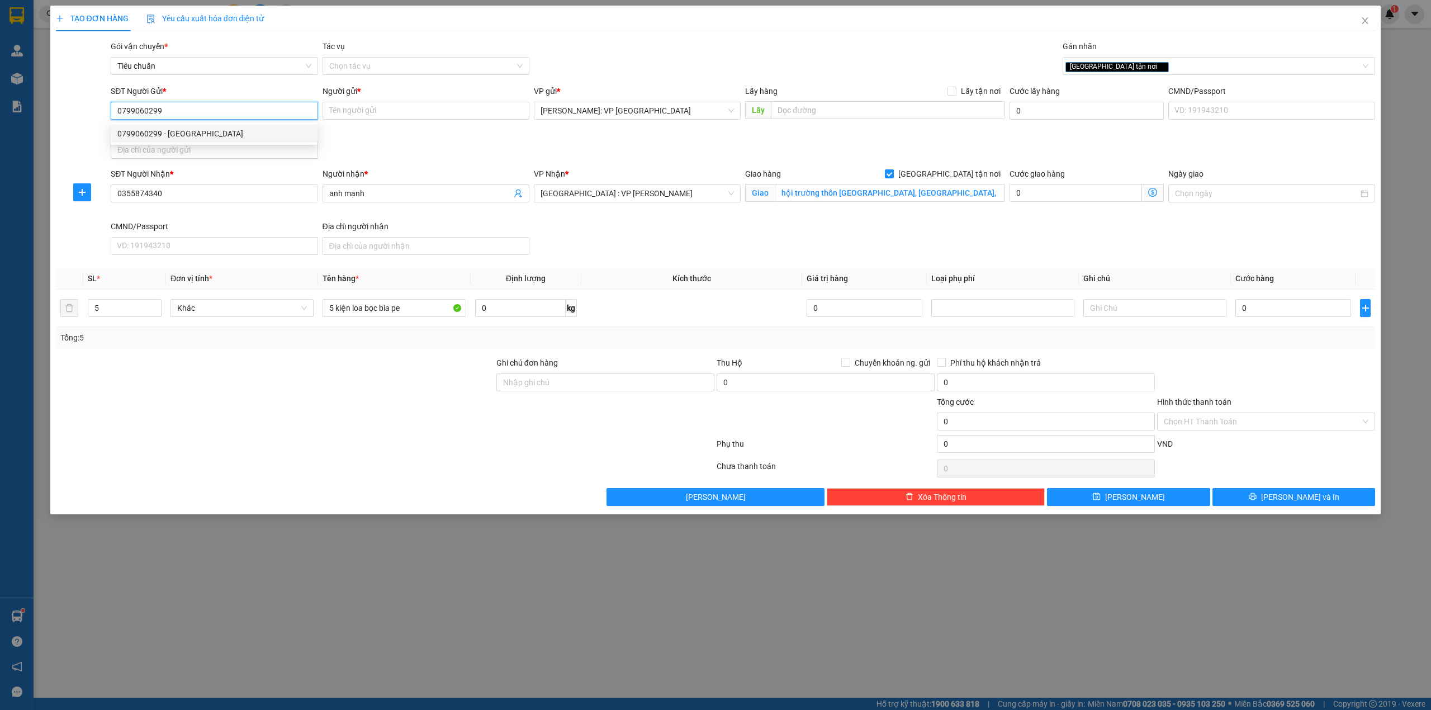
type input "[PERSON_NAME]"
type input "0799060299"
click at [438, 139] on div "SĐT Người Gửi * 0799060299 0799060299 Người gửi * THANH HUY VP gửi * Hồ Chí Min…" at bounding box center [742, 124] width 1269 height 78
click at [651, 313] on td at bounding box center [691, 308] width 221 height 37
click at [1303, 311] on input "0" at bounding box center [1294, 308] width 116 height 18
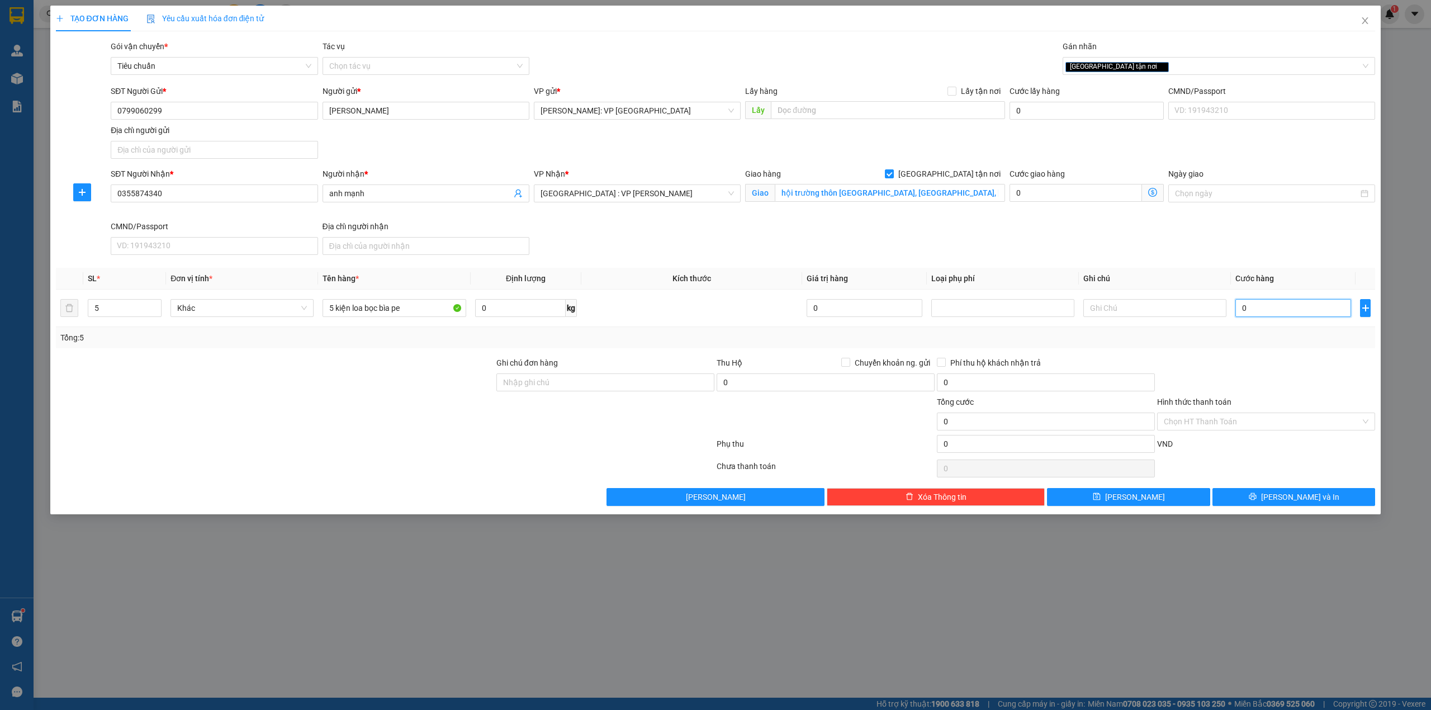
type input "1"
type input "11"
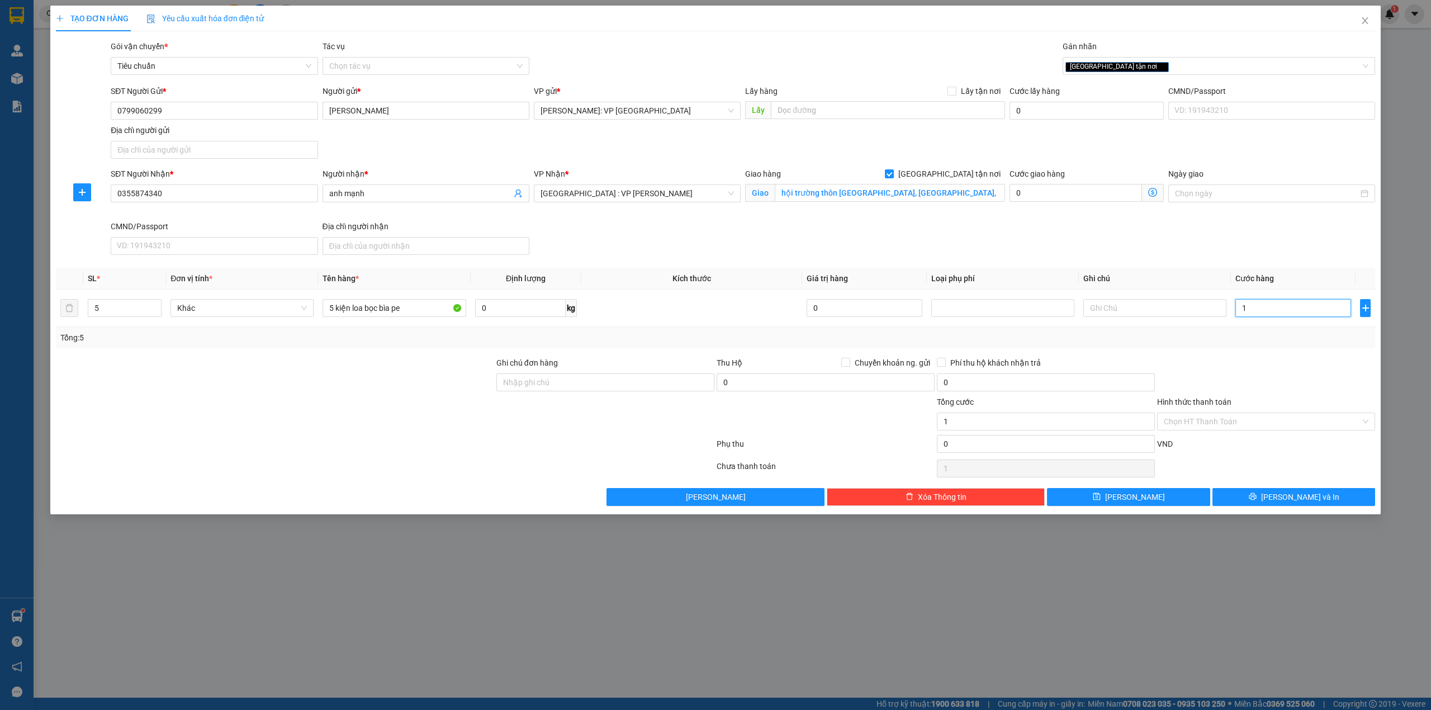
type input "11"
type input "113"
type input "1.130"
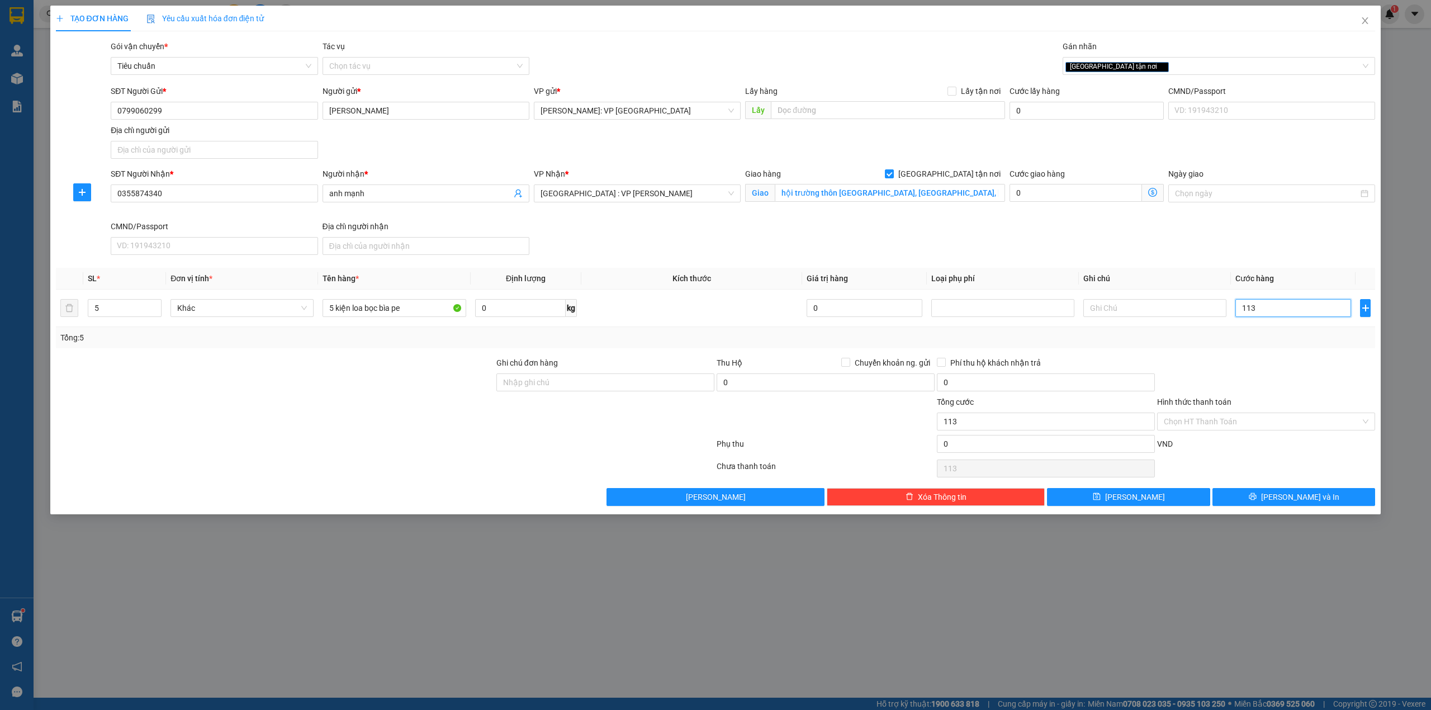
type input "1.130"
type input "11.300"
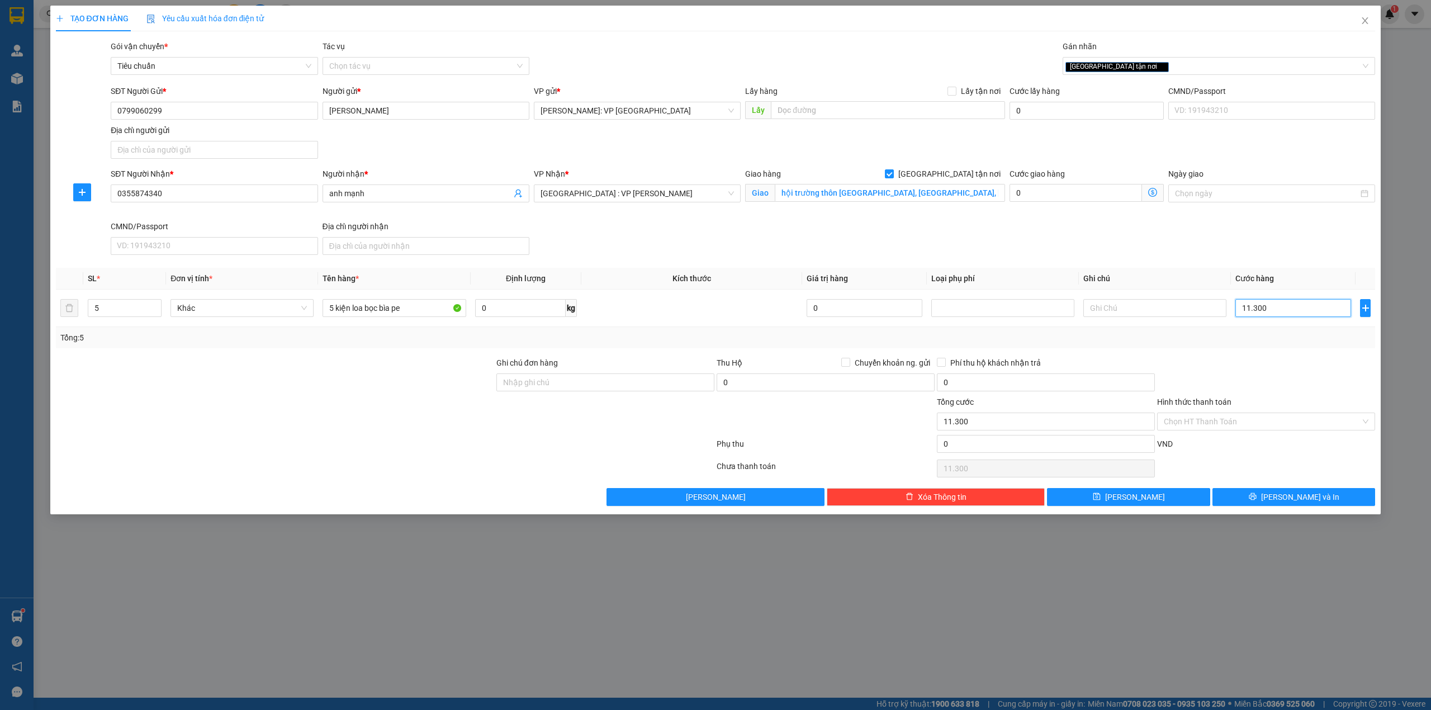
type input "113.000"
type input "1.130.000"
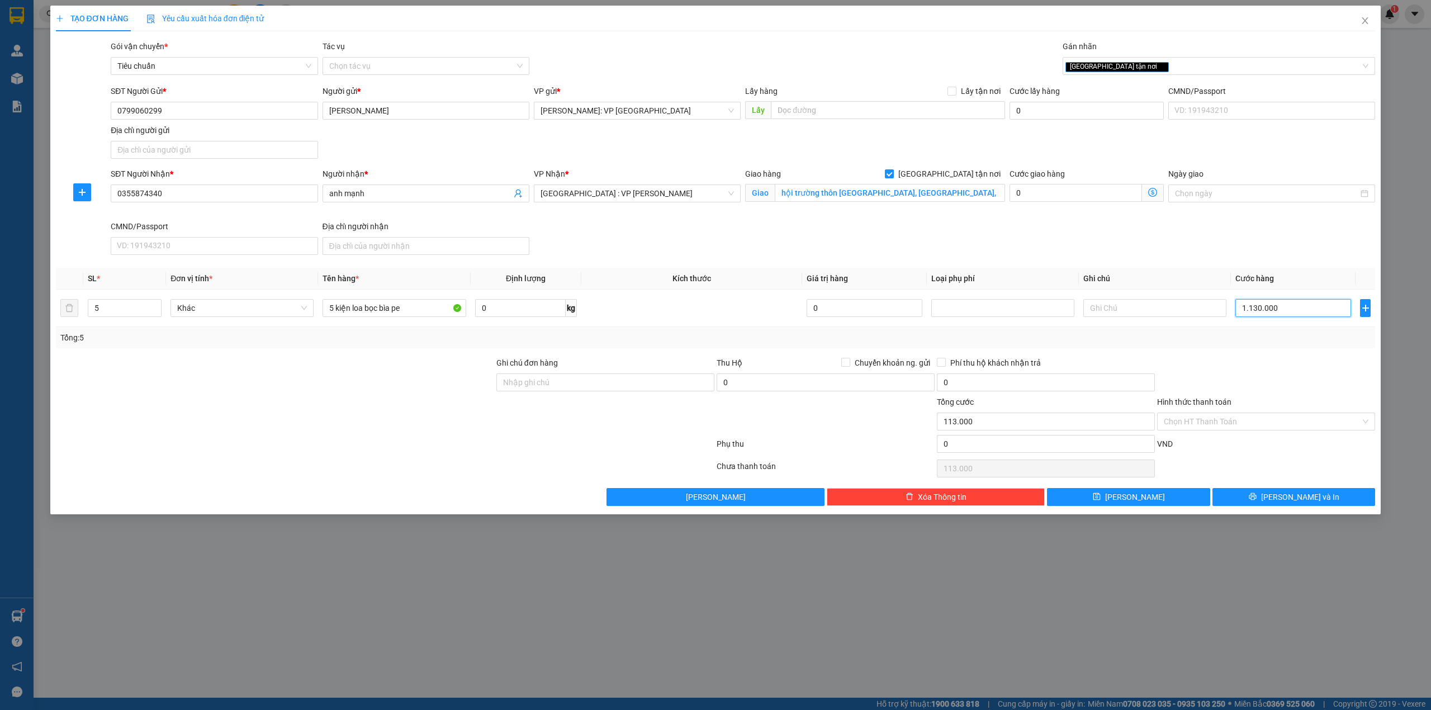
type input "1.130.000"
click at [916, 242] on div "SĐT Người Nhận * 0355874340 Người nhận * anh mạnh VP Nhận * Đà Nẵng : VP Thanh …" at bounding box center [742, 214] width 1269 height 92
drag, startPoint x: 401, startPoint y: 403, endPoint x: 410, endPoint y: 401, distance: 9.8
click at [408, 403] on div at bounding box center [275, 415] width 441 height 39
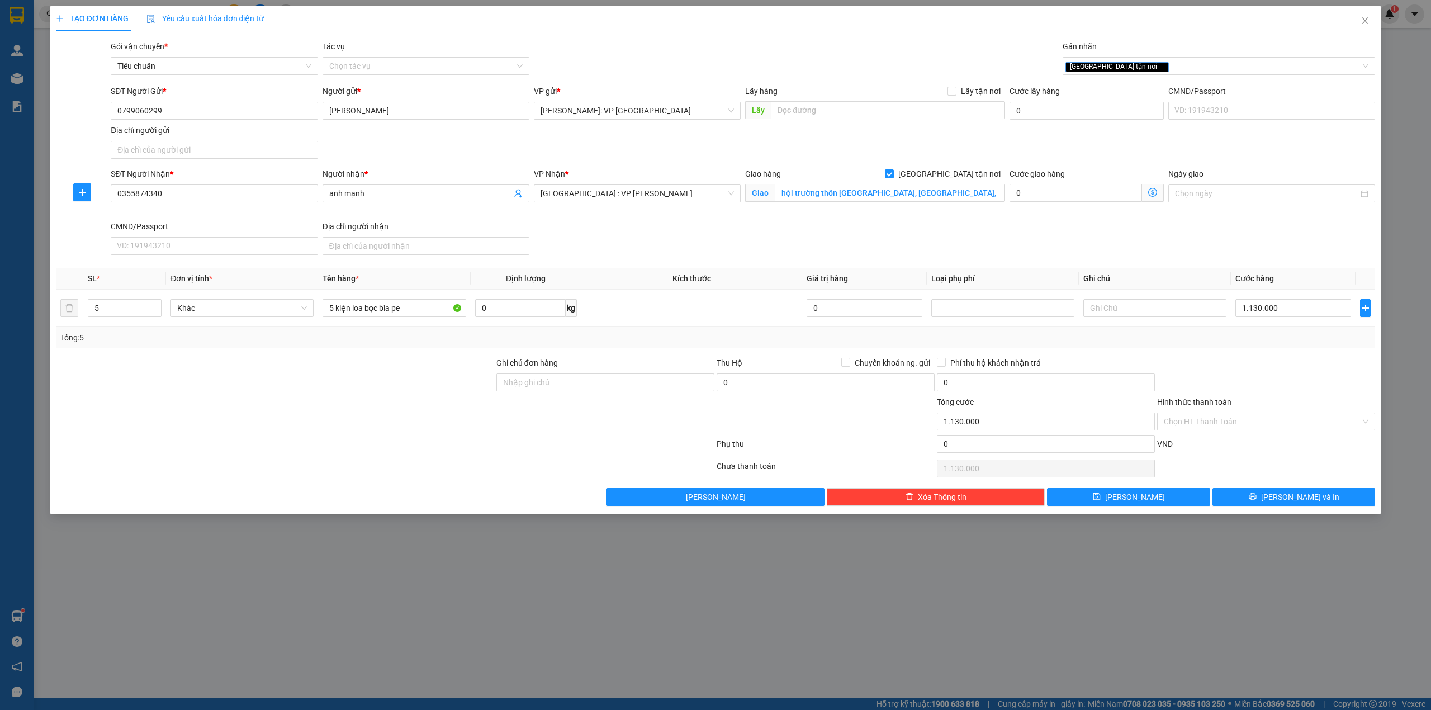
click at [184, 456] on div at bounding box center [385, 446] width 661 height 22
click at [1257, 365] on div at bounding box center [1266, 376] width 220 height 39
drag, startPoint x: 224, startPoint y: 419, endPoint x: 231, endPoint y: 417, distance: 7.6
click at [224, 419] on div at bounding box center [275, 415] width 441 height 39
click at [462, 398] on div at bounding box center [275, 415] width 441 height 39
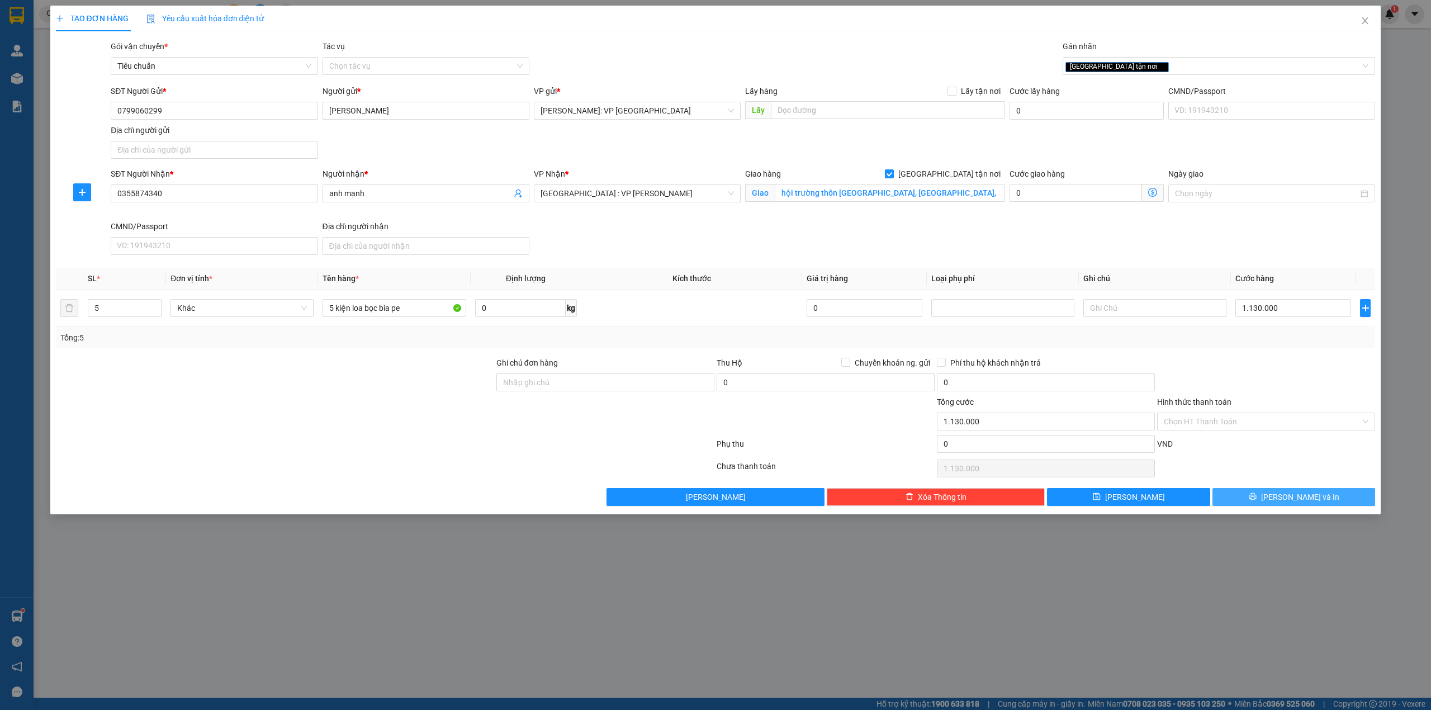
click at [1286, 495] on span "[PERSON_NAME] và In" at bounding box center [1300, 497] width 78 height 12
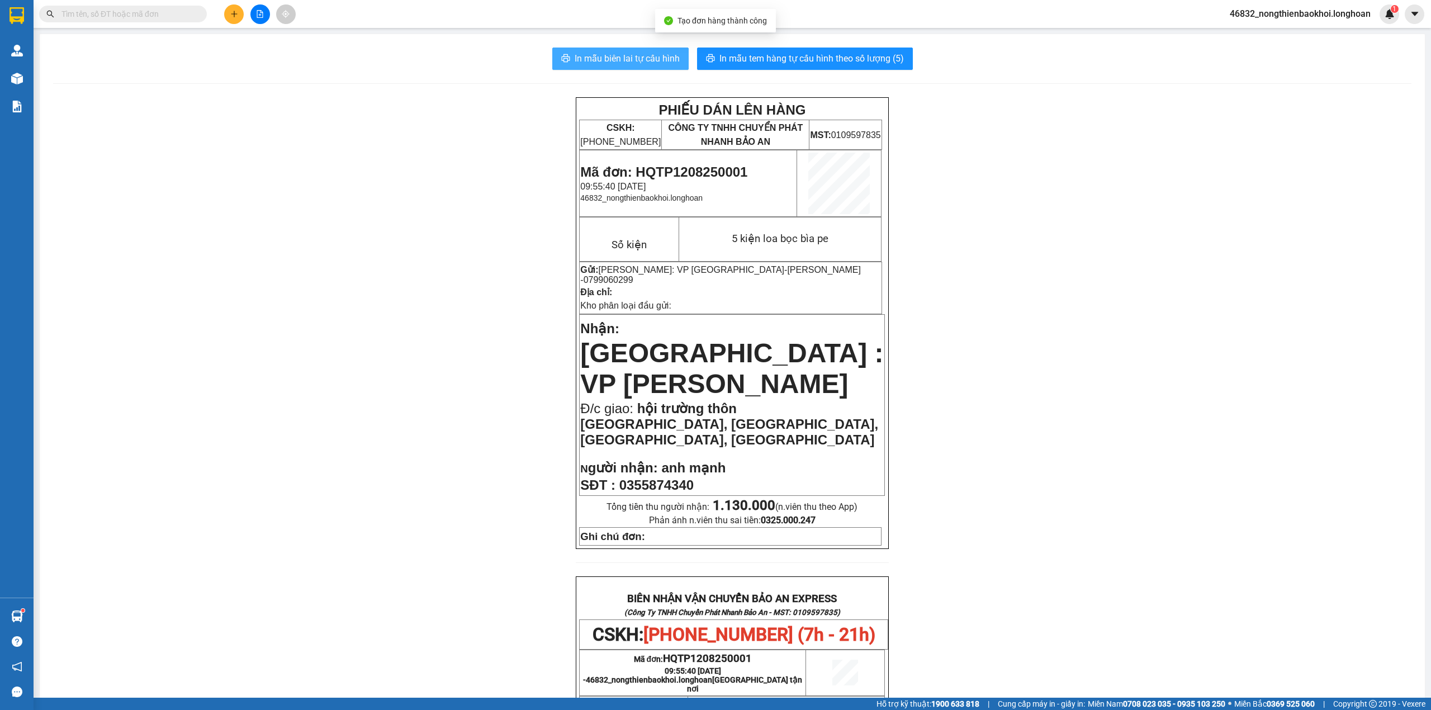
click at [652, 62] on span "In mẫu biên lai tự cấu hình" at bounding box center [627, 58] width 105 height 14
click at [401, 332] on div "PHIẾU DÁN LÊN HÀNG CSKH: 1900.06.88.33 CÔNG TY TNHH CHUYỂN PHÁT NHANH BẢO AN MS…" at bounding box center [732, 641] width 1359 height 1088
drag, startPoint x: 631, startPoint y: 381, endPoint x: 848, endPoint y: 394, distance: 217.3
click at [848, 401] on p "Đ/c giao: hội trường thôn châu sơn 1, địa tiến, điện bàn, quảng nam" at bounding box center [732, 424] width 304 height 47
click at [822, 401] on p "Đ/c giao: hội trường thôn châu sơn 1, địa tiến, điện bàn, quảng nam" at bounding box center [732, 424] width 304 height 47
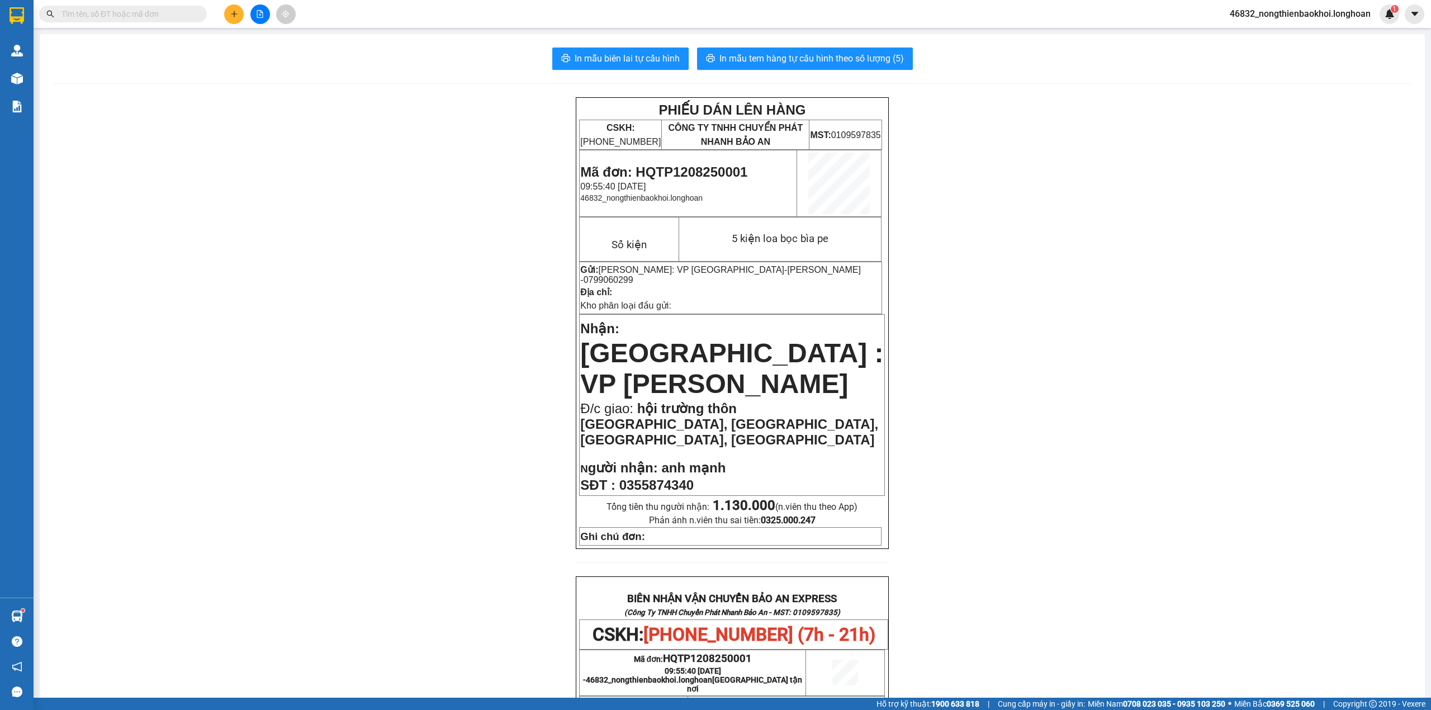
drag, startPoint x: 819, startPoint y: 379, endPoint x: 864, endPoint y: 381, distance: 45.3
click at [864, 401] on span "hội trường thôn châu sơn 1, địa tiến, điện bàn, quảng nam" at bounding box center [729, 424] width 298 height 46
click at [826, 401] on span "hội trường thôn châu sơn 1, địa tiến, điện bàn, quảng nam" at bounding box center [729, 424] width 298 height 46
click at [376, 388] on div "PHIẾU DÁN LÊN HÀNG CSKH: 1900.06.88.33 CÔNG TY TNHH CHUYỂN PHÁT NHANH BẢO AN MS…" at bounding box center [732, 641] width 1359 height 1088
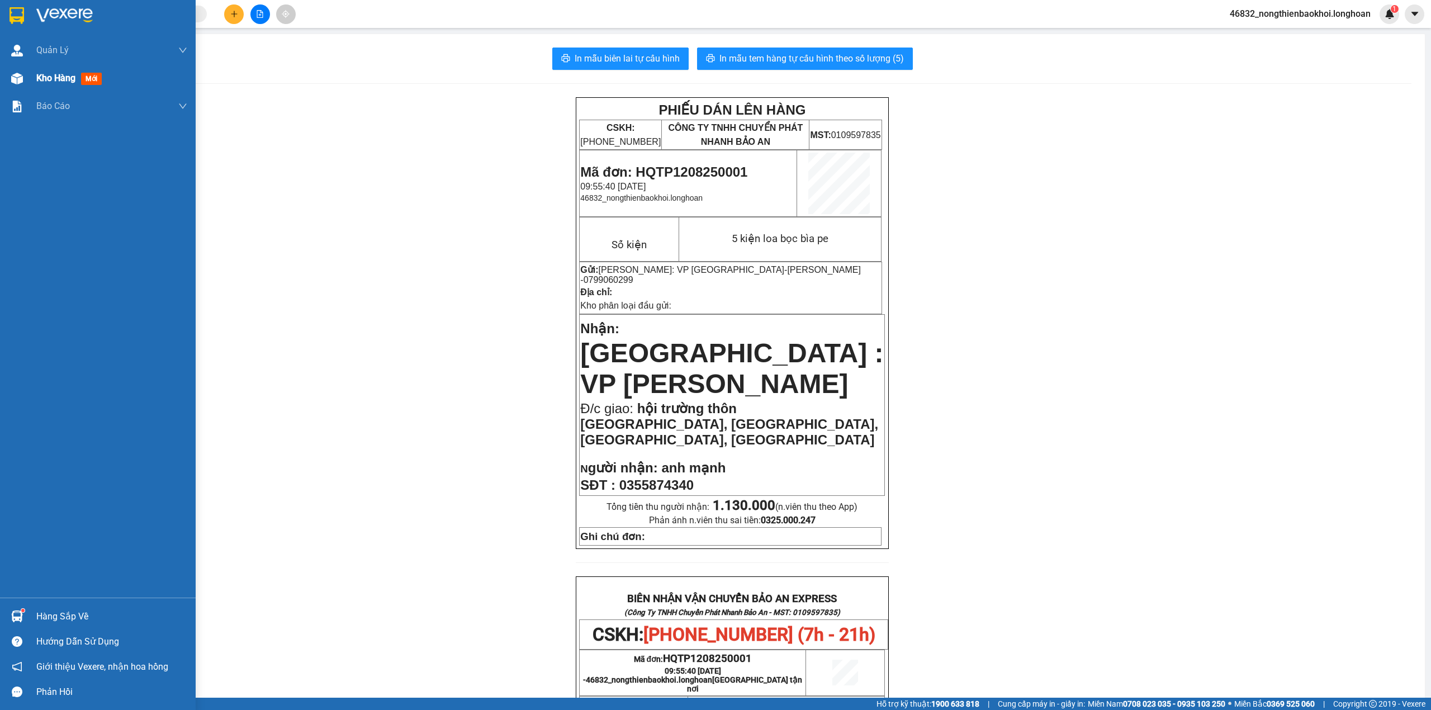
click at [40, 86] on div "Kho hàng mới" at bounding box center [111, 78] width 151 height 28
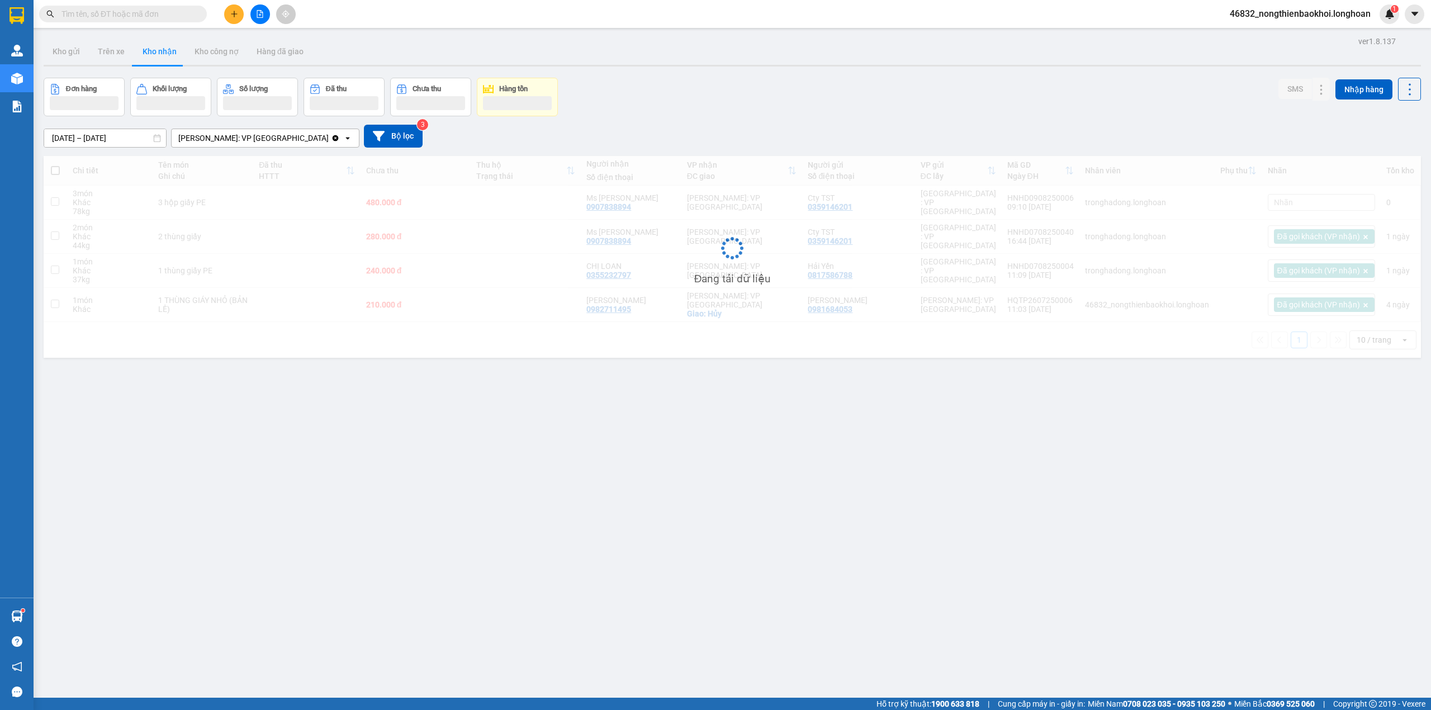
click at [753, 97] on div "Đơn hàng Khối lượng Số lượng Đã thu Chưa thu Hàng tồn SMS Nhập hàng" at bounding box center [733, 97] width 1378 height 39
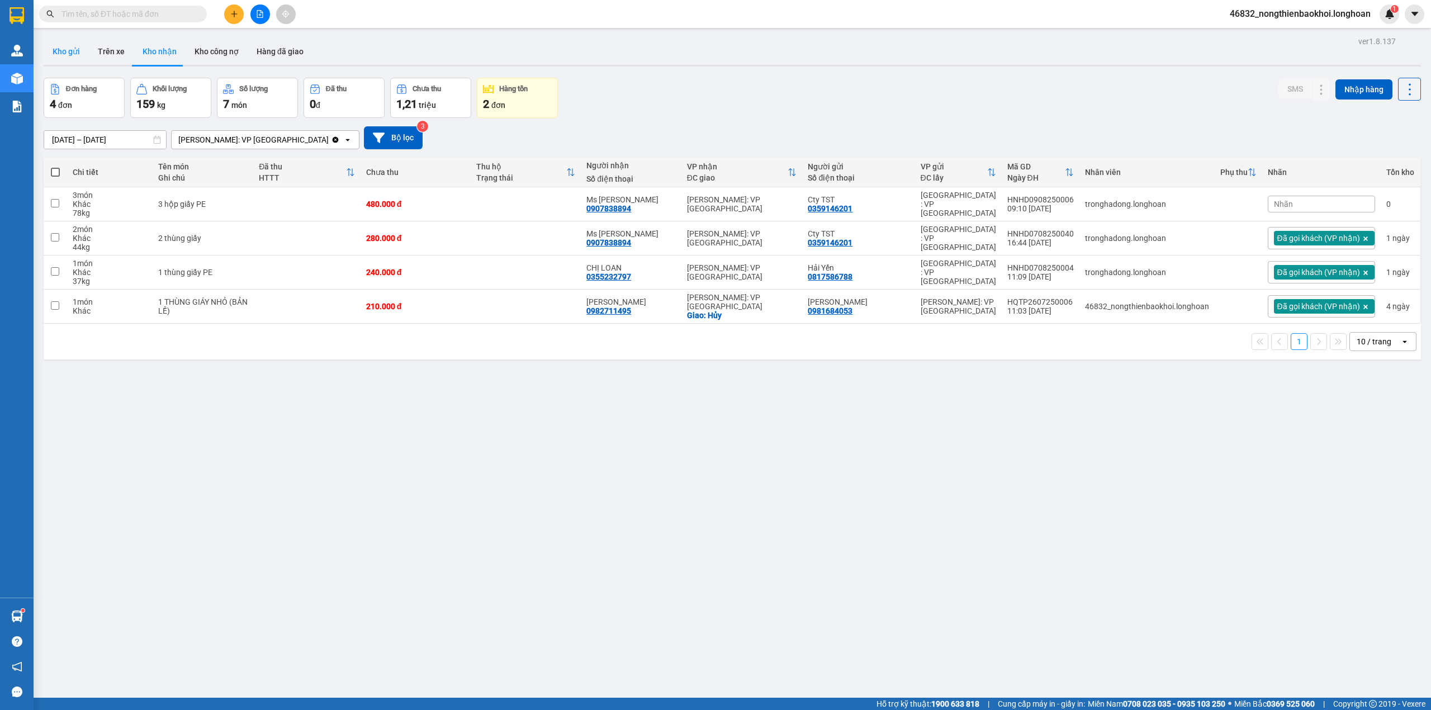
click at [68, 39] on button "Kho gửi" at bounding box center [66, 51] width 45 height 27
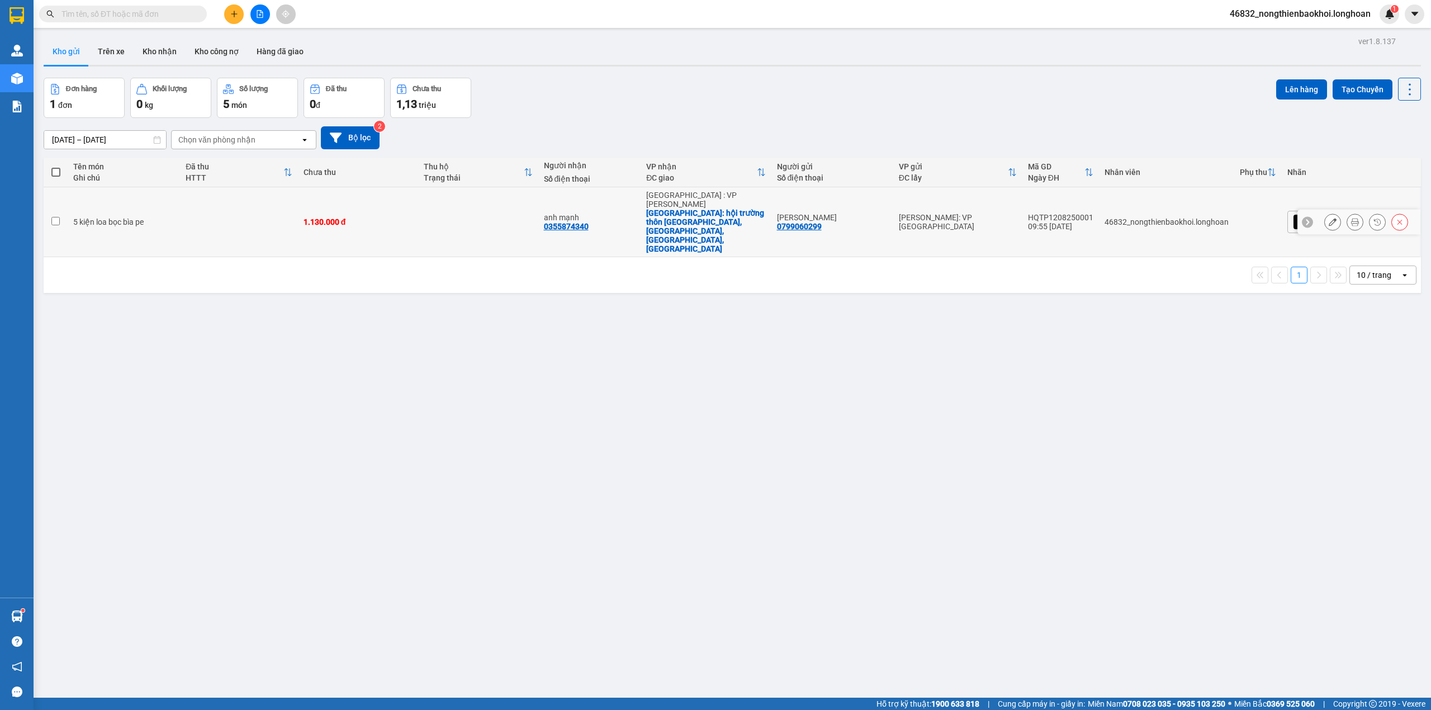
click at [1325, 212] on button at bounding box center [1333, 222] width 16 height 20
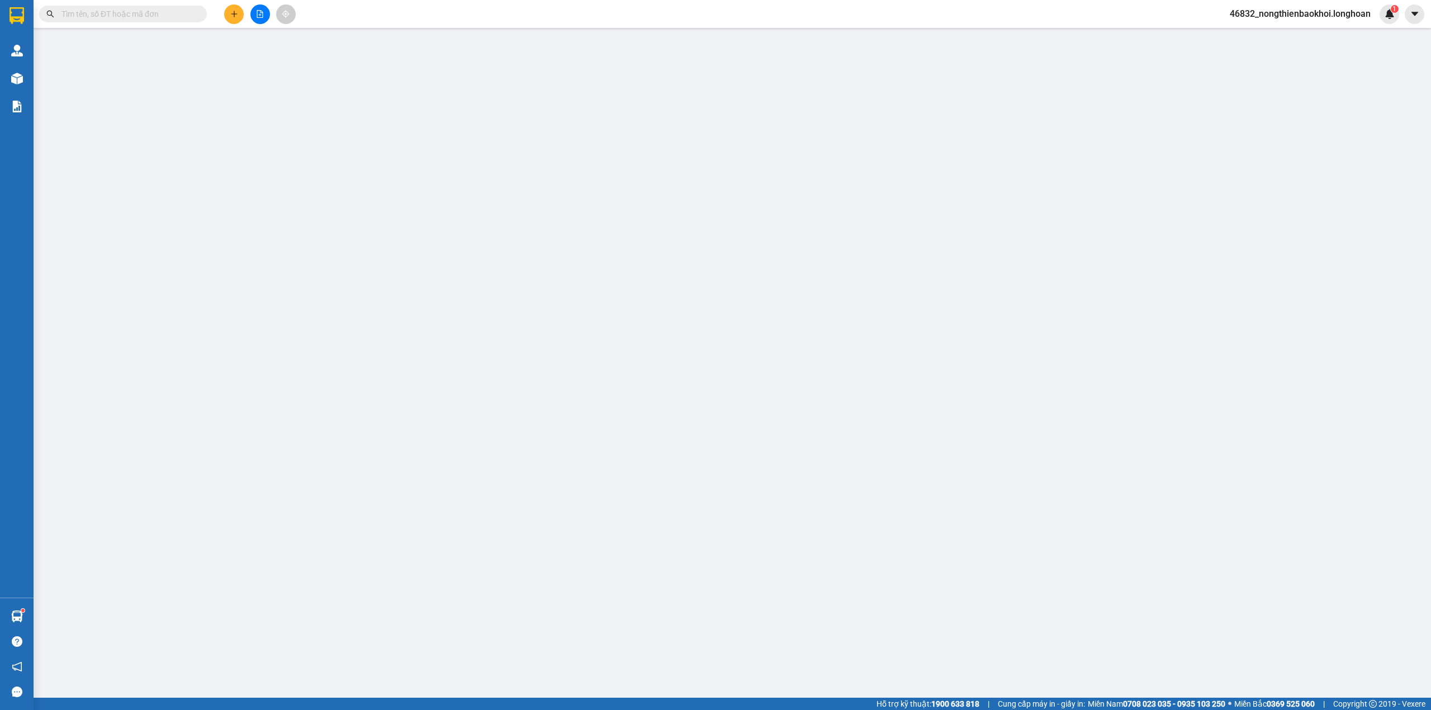
type input "0799060299"
type input "[PERSON_NAME]"
type input "0355874340"
type input "anh mạnh"
checkbox input "true"
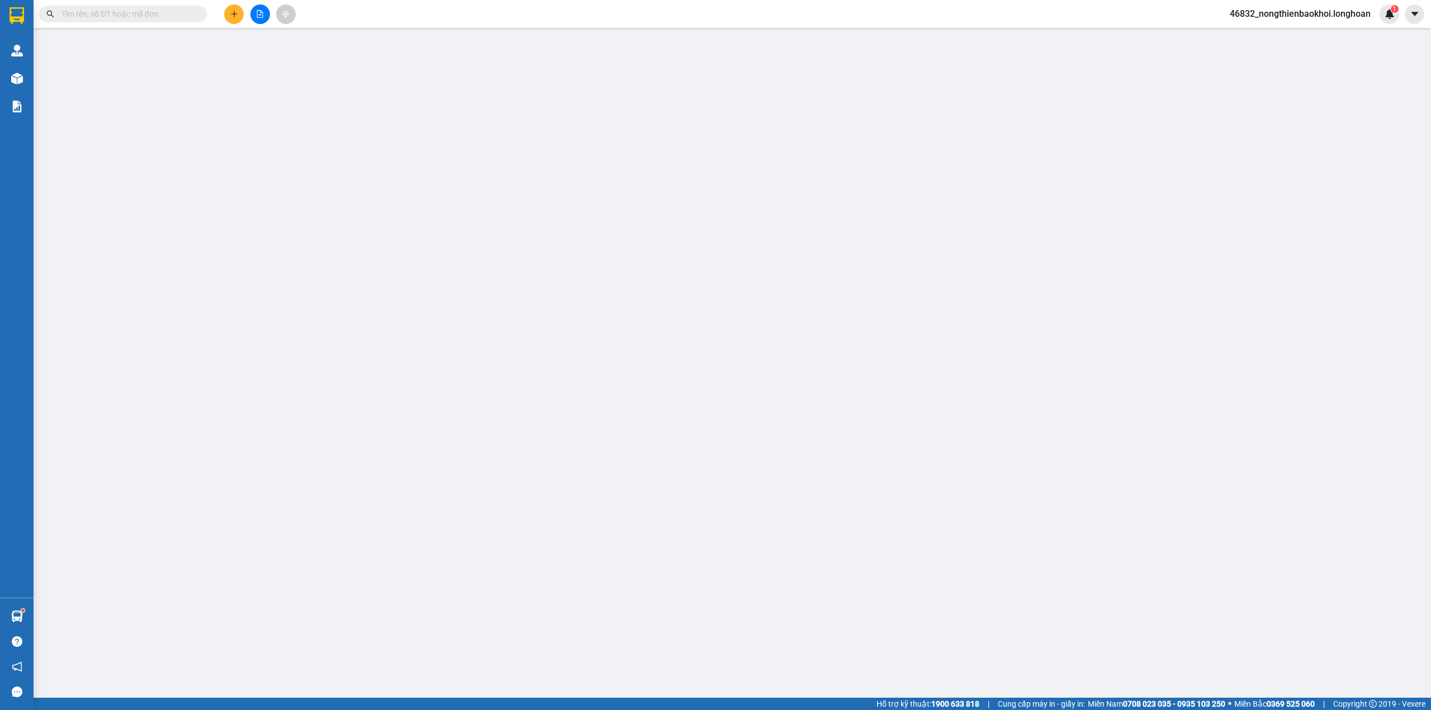
type input "hội trường thôn châu sơn 1, địa tiến, điện bàn, quảng nam"
type input "1.130.000"
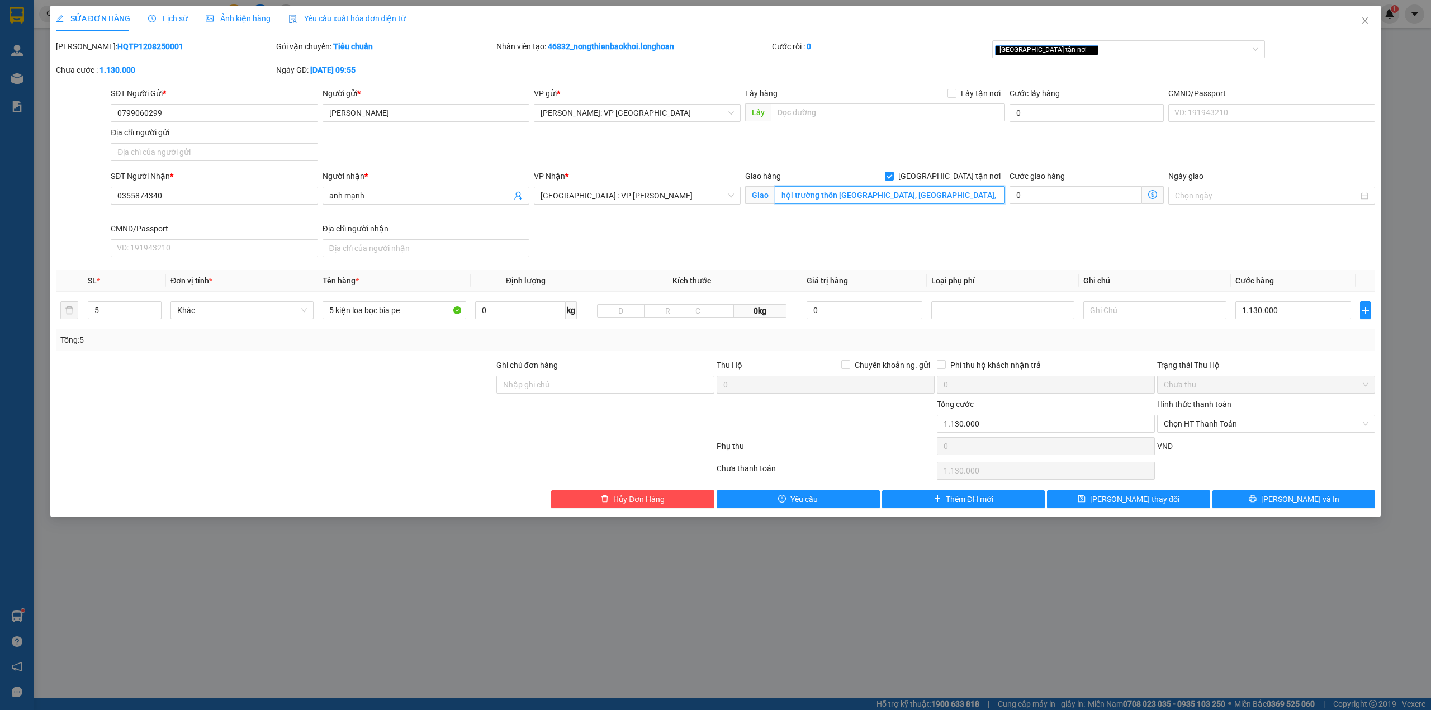
click at [893, 195] on input "hội trường thôn châu sơn 1, địa tiến, điện bàn, quảng nam" at bounding box center [890, 195] width 230 height 18
click at [897, 196] on input "hội trường thôn châu sơn 1, địa tiến, điện bàn, quảng nam" at bounding box center [890, 195] width 230 height 18
type input "hội trường thôn châu sơn 1, xã điện tiến tiến, điện bàn, quảng nam"
click at [960, 238] on div "SĐT Người Nhận * 0355874340 Người nhận * anh mạnh VP Nhận * Đà Nẵng : VP Thanh …" at bounding box center [742, 216] width 1269 height 92
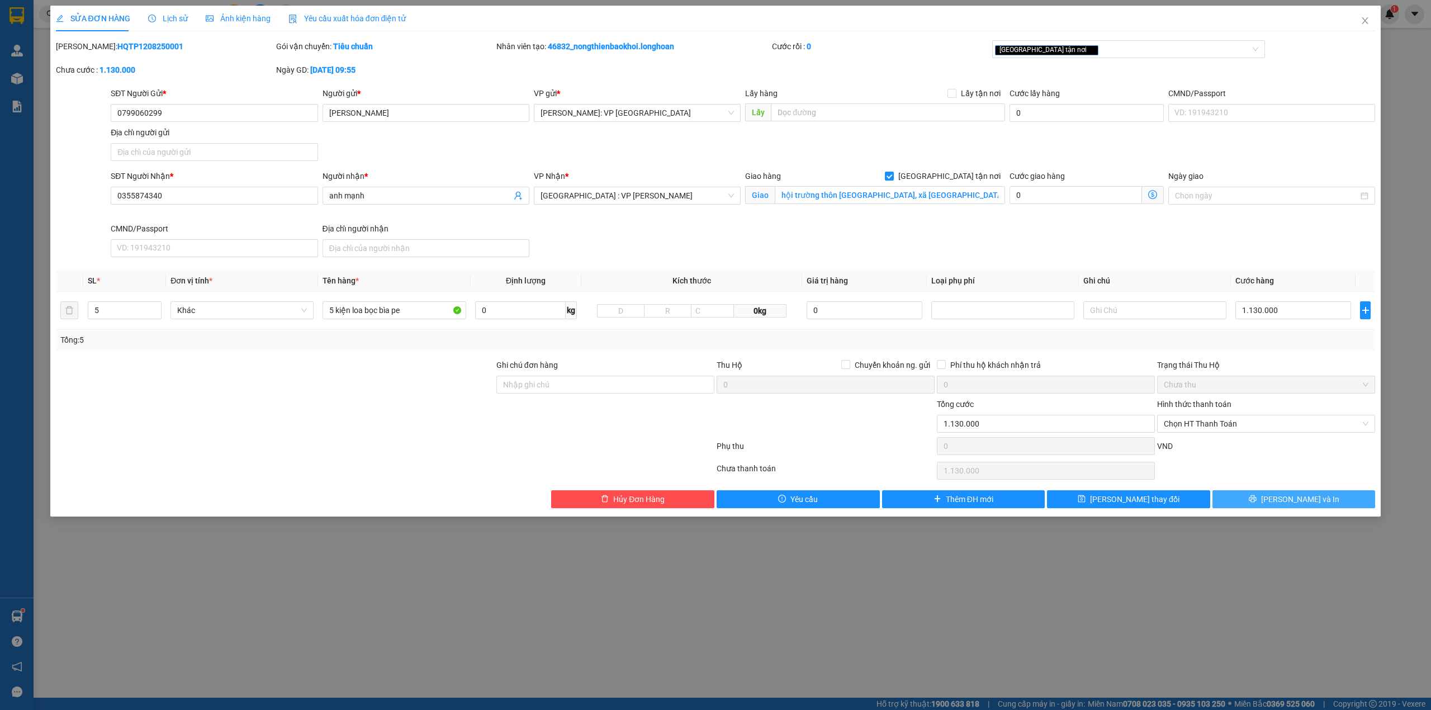
click at [1294, 502] on span "[PERSON_NAME] và In" at bounding box center [1300, 499] width 78 height 12
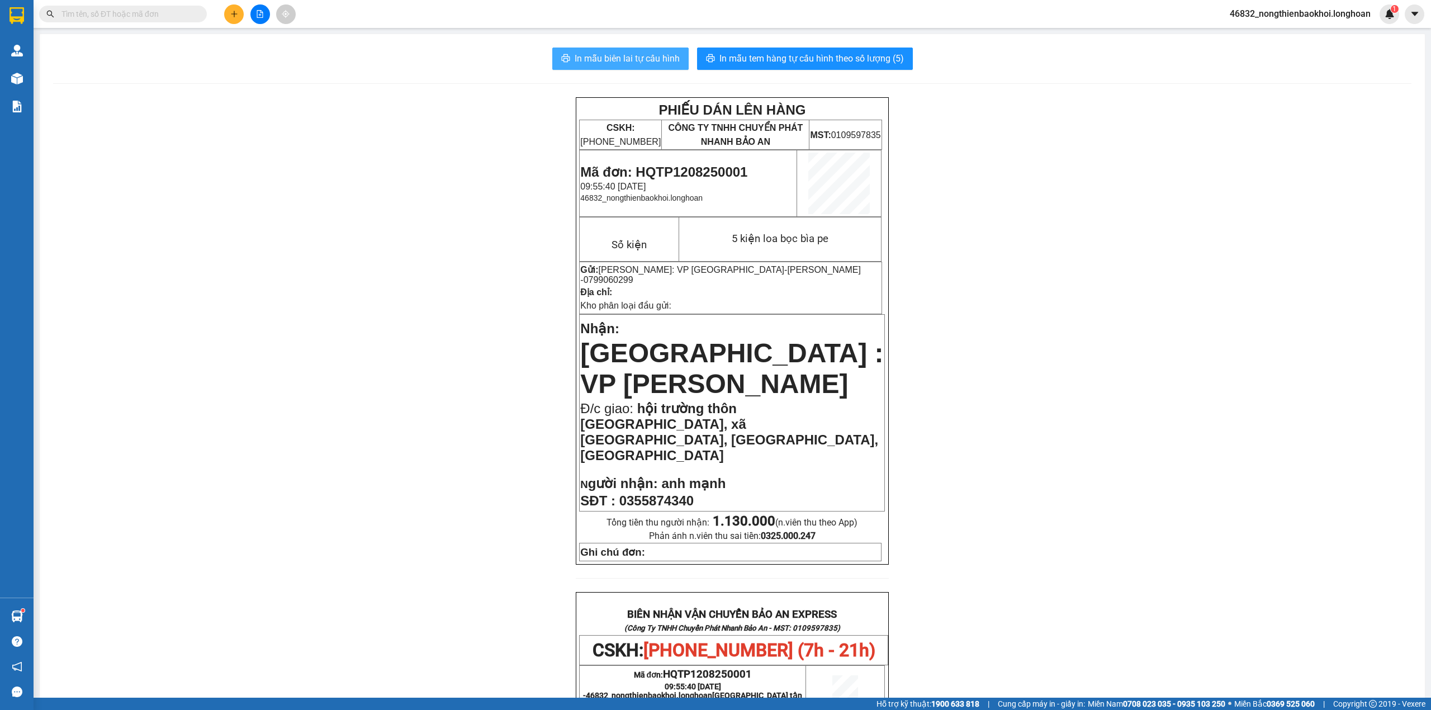
click at [618, 67] on button "In mẫu biên lai tự cấu hình" at bounding box center [620, 59] width 136 height 22
click at [397, 310] on div "PHIẾU DÁN LÊN HÀNG CSKH: 1900.06.88.33 CÔNG TY TNHH CHUYỂN PHÁT NHANH BẢO AN MS…" at bounding box center [732, 649] width 1359 height 1104
click at [806, 61] on span "In mẫu tem hàng tự cấu hình theo số lượng (5)" at bounding box center [812, 58] width 185 height 14
click at [1065, 492] on div "PHIẾU DÁN LÊN HÀNG CSKH: 1900.06.88.33 CÔNG TY TNHH CHUYỂN PHÁT NHANH BẢO AN MS…" at bounding box center [732, 649] width 1359 height 1104
click at [388, 435] on div "PHIẾU DÁN LÊN HÀNG CSKH: 1900.06.88.33 CÔNG TY TNHH CHUYỂN PHÁT NHANH BẢO AN MS…" at bounding box center [732, 649] width 1359 height 1104
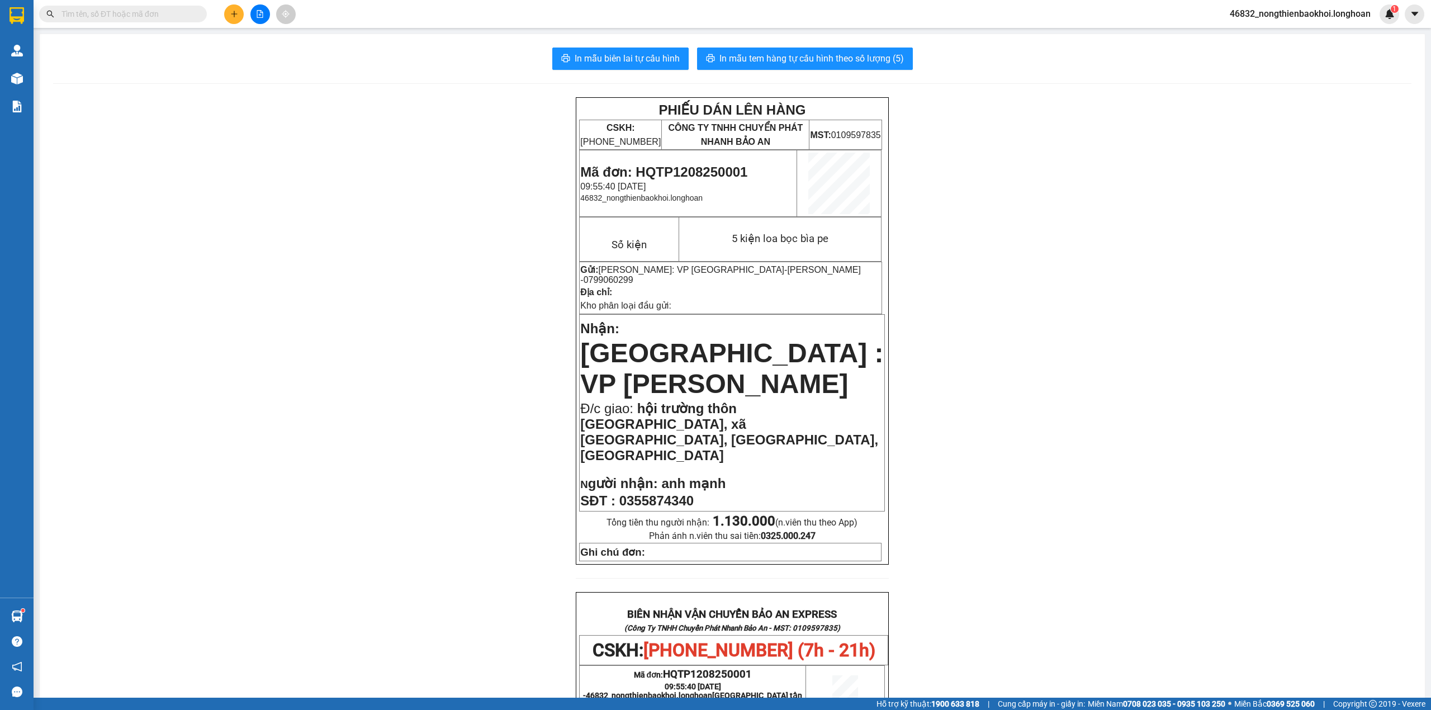
click at [124, 16] on input "text" at bounding box center [128, 14] width 132 height 12
paste input "0935833022"
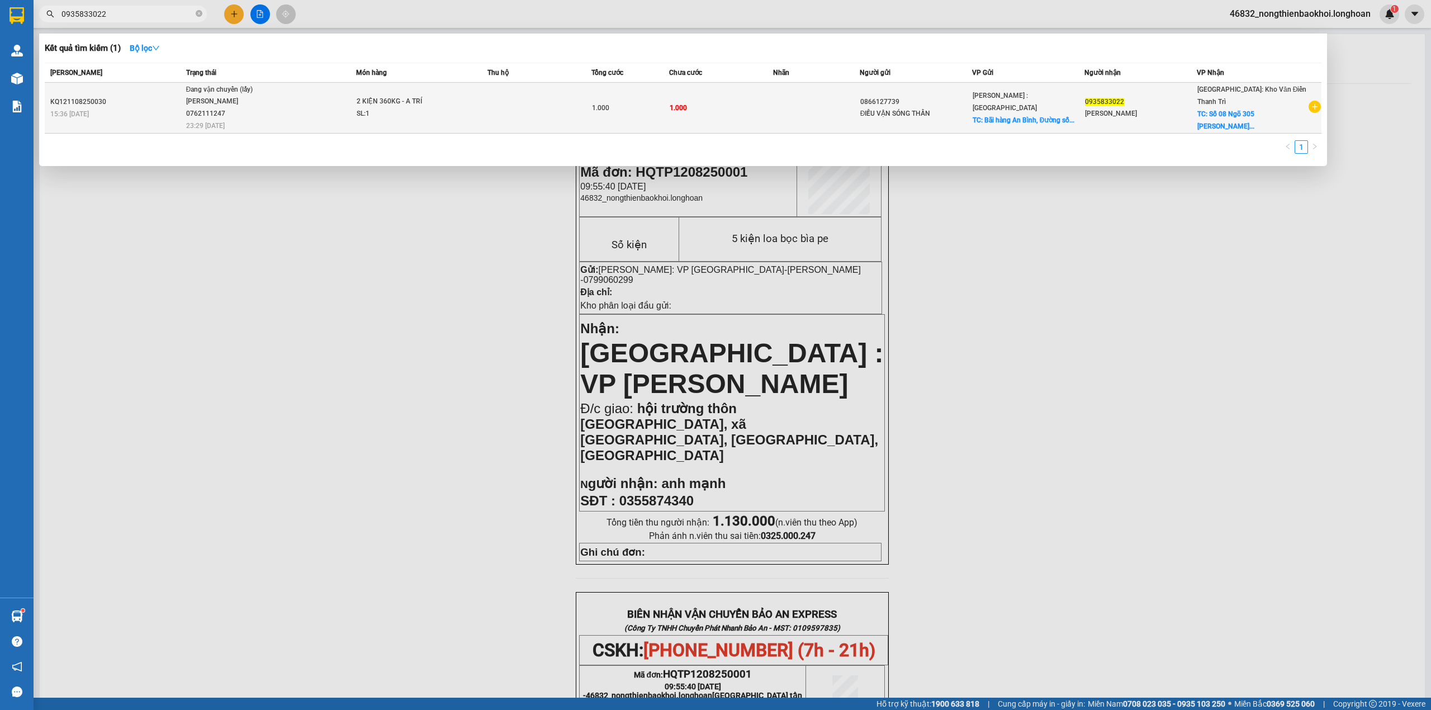
type input "0935833022"
drag, startPoint x: 186, startPoint y: 97, endPoint x: 271, endPoint y: 104, distance: 85.9
click at [271, 104] on td "Đang vận chuyển (lấy) ĐINH HÒA TRÍ 0762111247 23:29 - 11/08" at bounding box center [269, 108] width 173 height 51
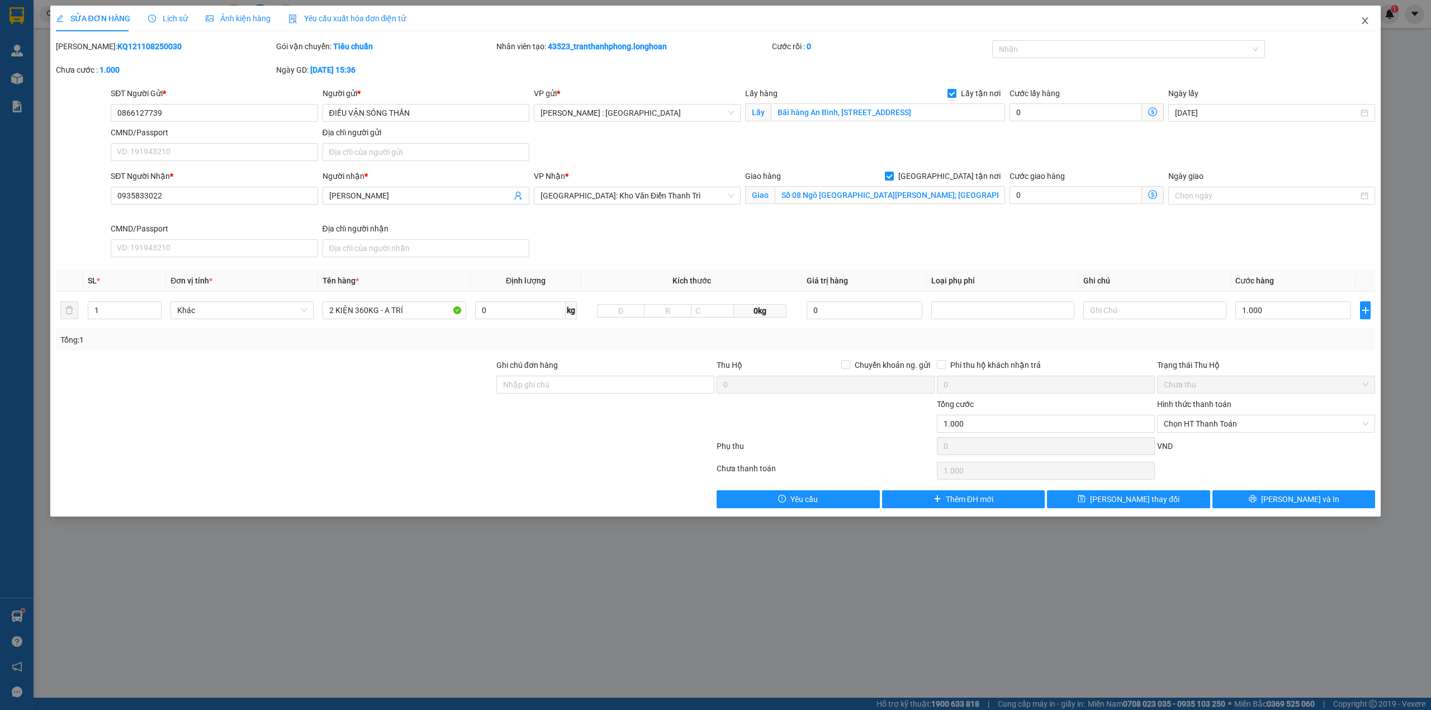
click at [1361, 21] on icon "close" at bounding box center [1365, 20] width 9 height 9
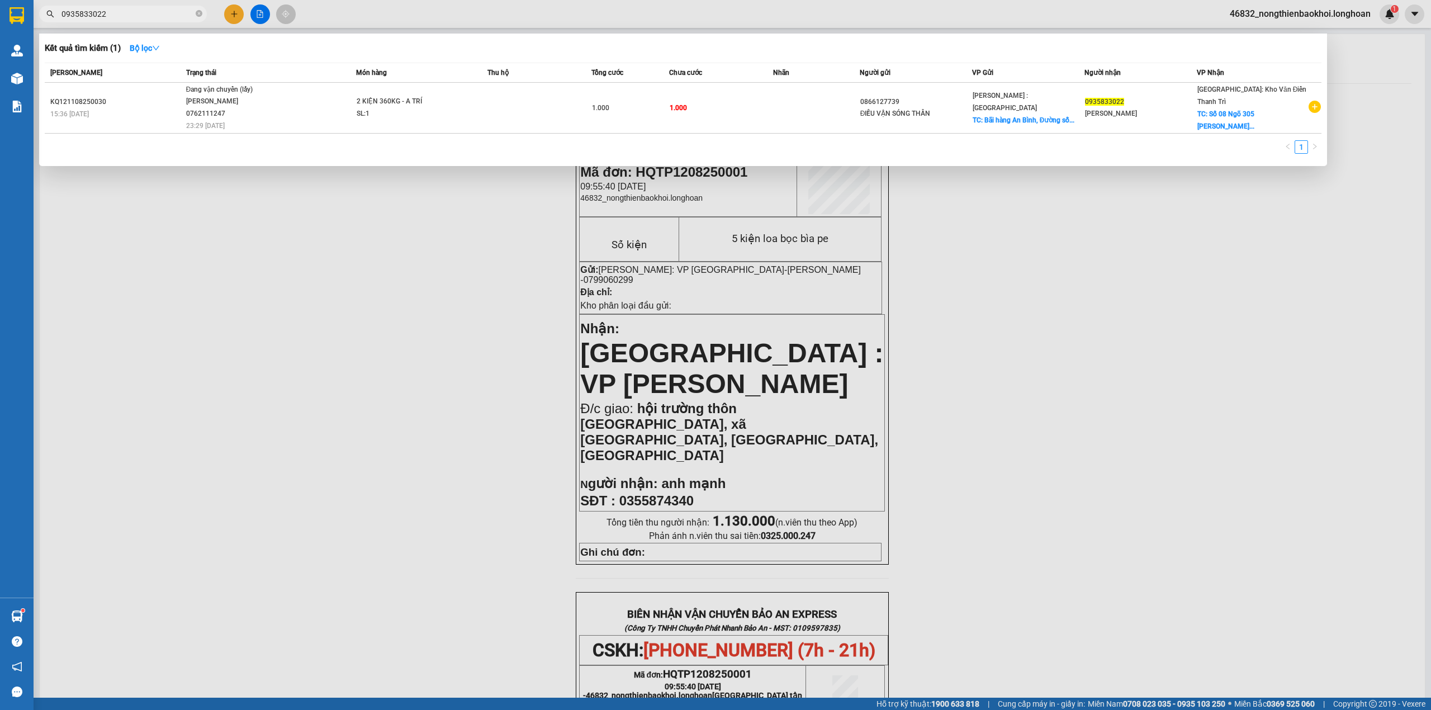
click at [133, 11] on input "0935833022" at bounding box center [128, 14] width 132 height 12
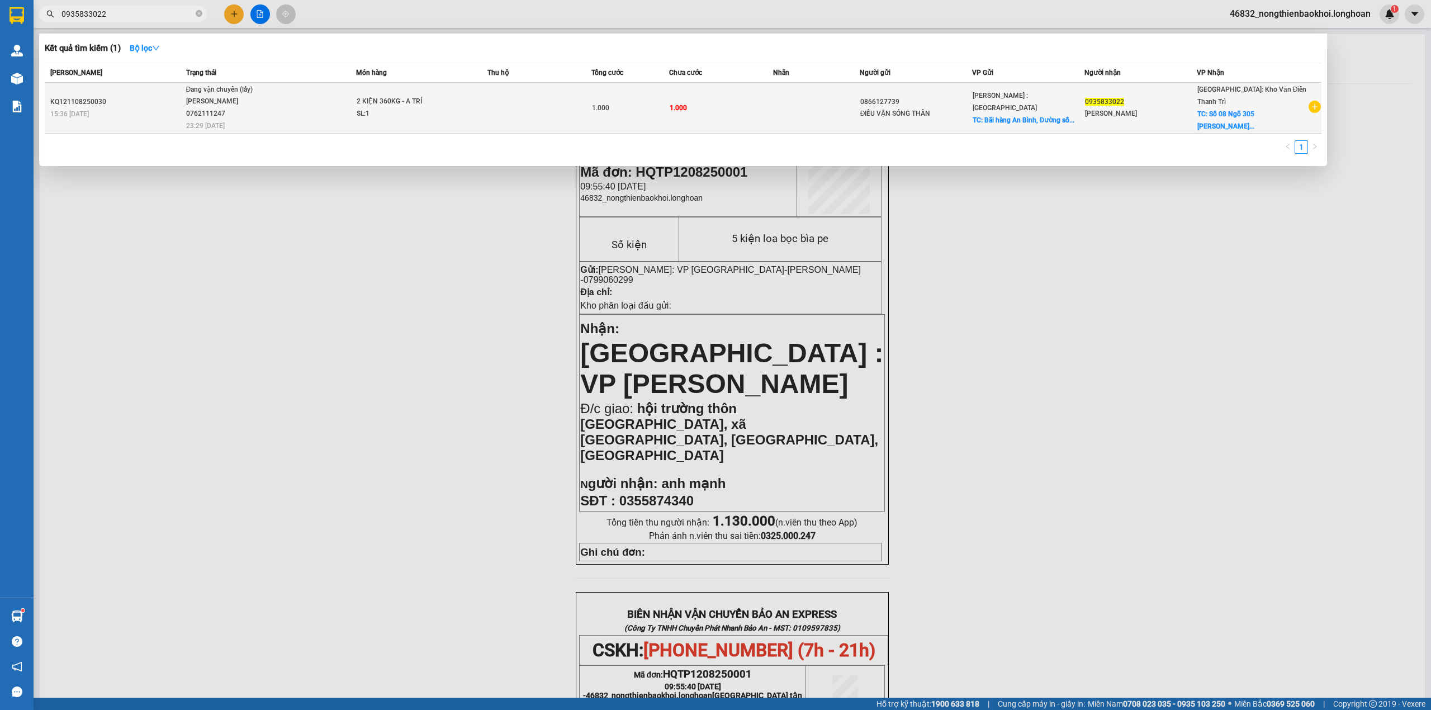
drag, startPoint x: 186, startPoint y: 86, endPoint x: 291, endPoint y: 101, distance: 106.7
click at [291, 101] on td "Đang vận chuyển (lấy) ĐINH HÒA TRÍ 0762111247 23:29 - 11/08" at bounding box center [269, 108] width 173 height 51
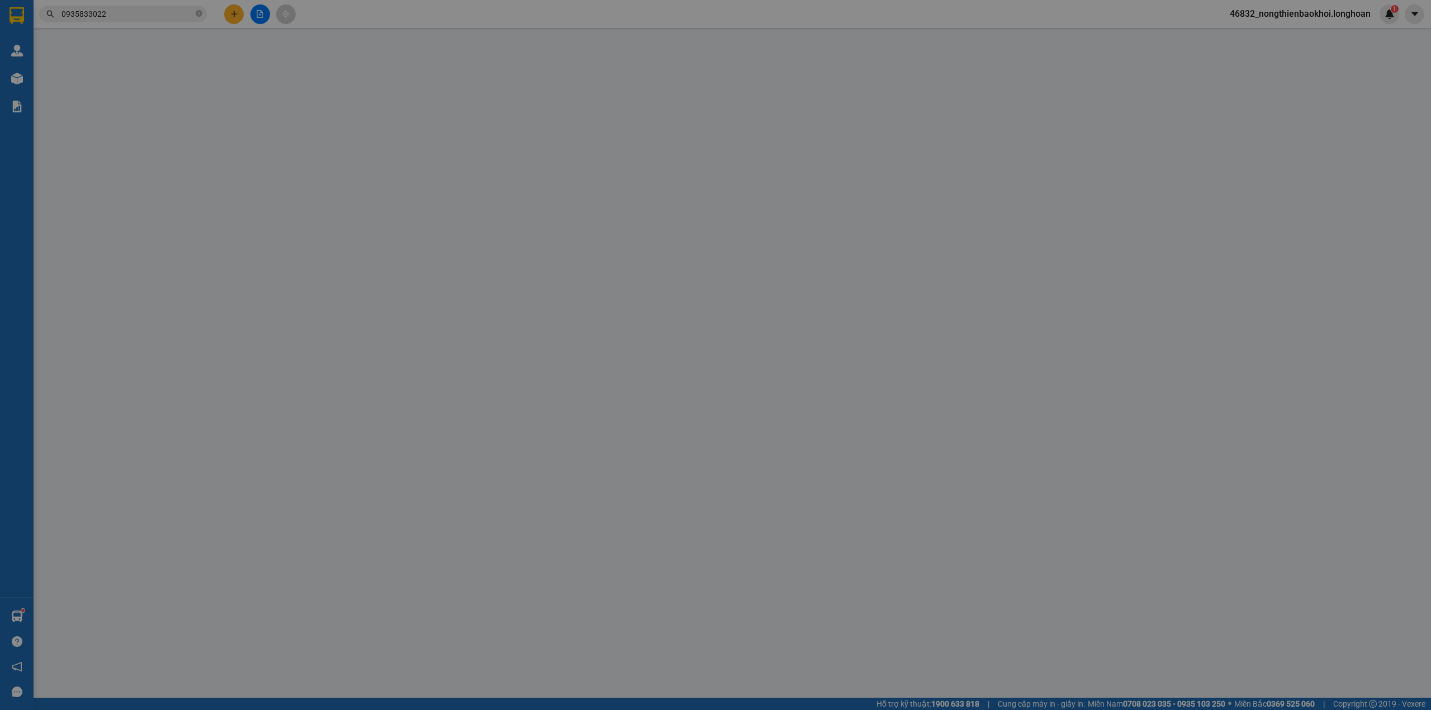
click at [294, 264] on div "SỬA ĐƠN HÀNG Lịch sử Ảnh kiện hàng Yêu cầu xuất hóa đơn điện tử Total Paid Fee …" at bounding box center [715, 355] width 1431 height 710
type input "0866127739"
type input "ĐIỀU VẬN SÓNG THẦN"
checkbox input "true"
type input "Bãi hàng An Bình, Đường số 2, Dĩ An, Bình Dương"
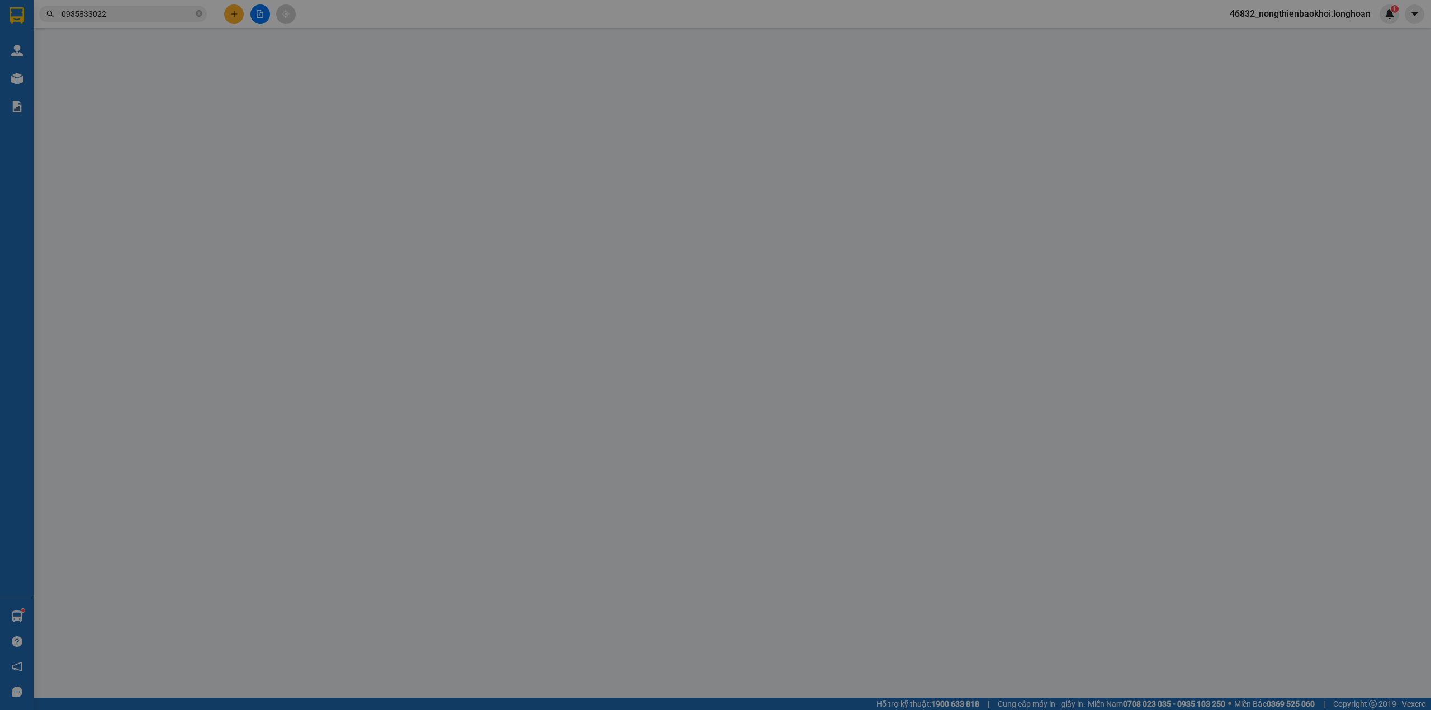
type input "0935833022"
type input "HỒ TỐNG HẢI"
checkbox input "true"
type input "Số 08 Ngõ 305 Đường Lê Hồng Phong; Phường Phước Hải; Tp. Nha Trang"
type input "1.000"
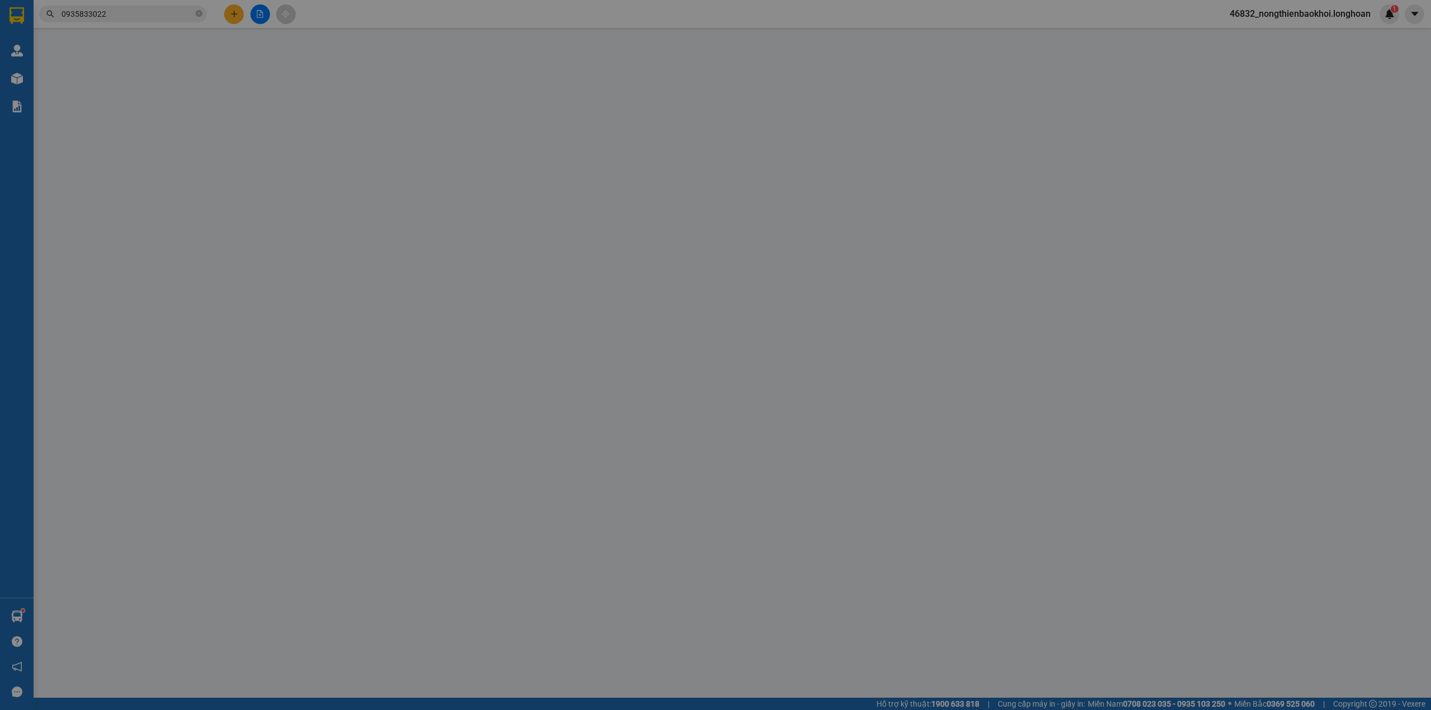
type input "1.000"
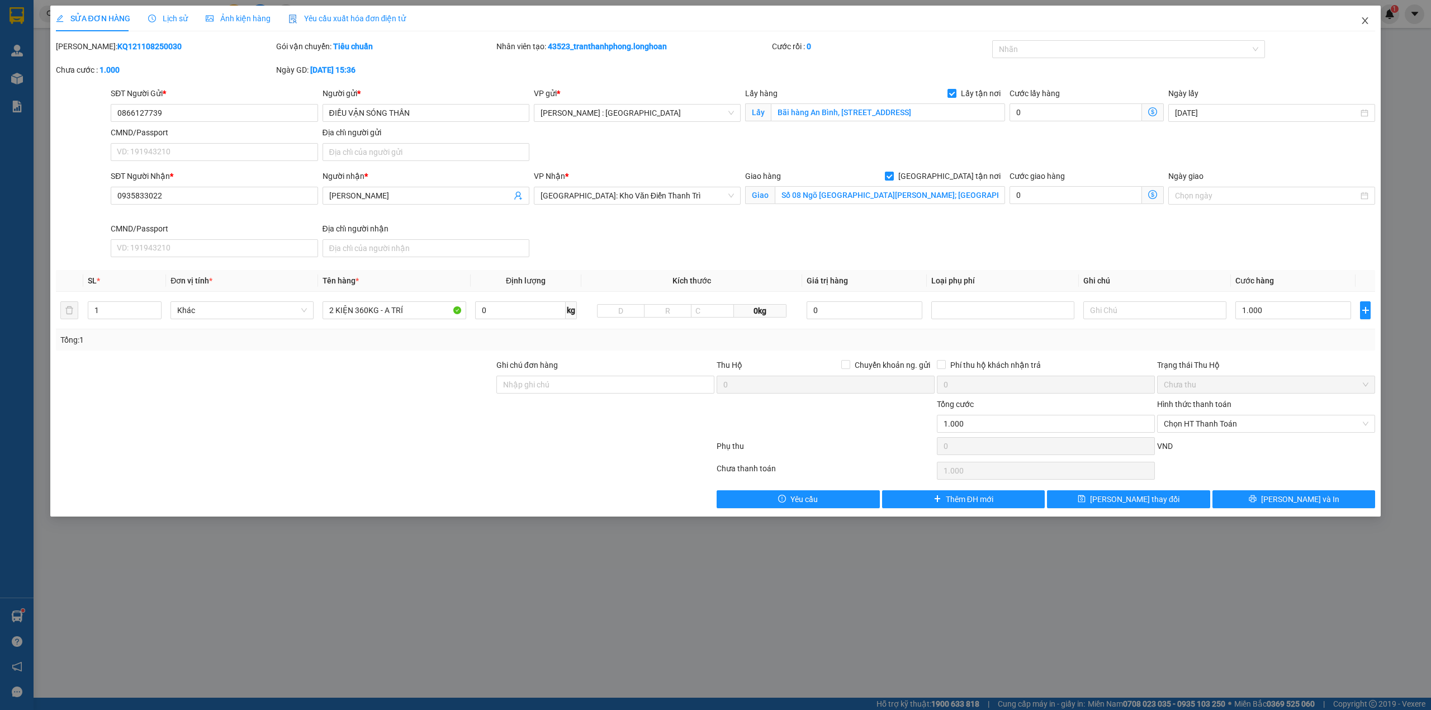
click at [1366, 19] on icon "close" at bounding box center [1365, 20] width 9 height 9
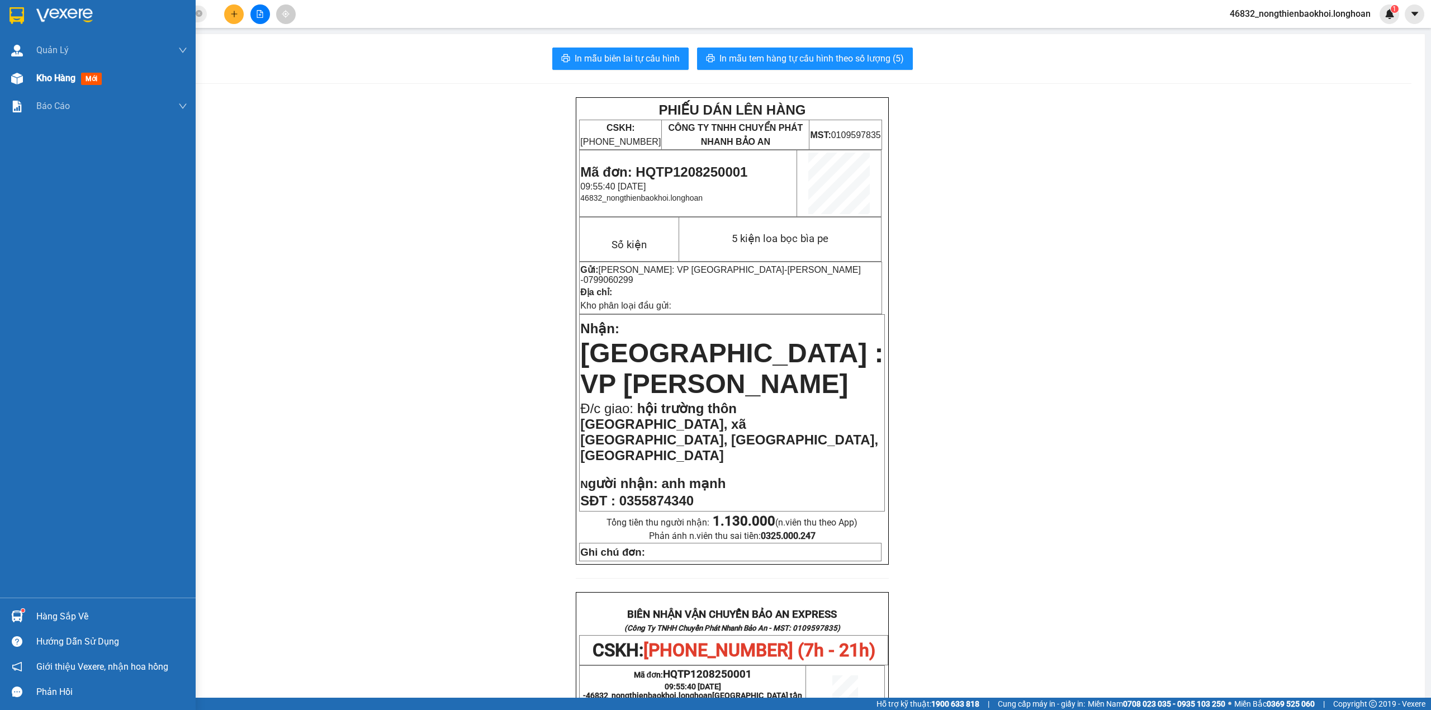
click at [12, 79] on img at bounding box center [17, 79] width 12 height 12
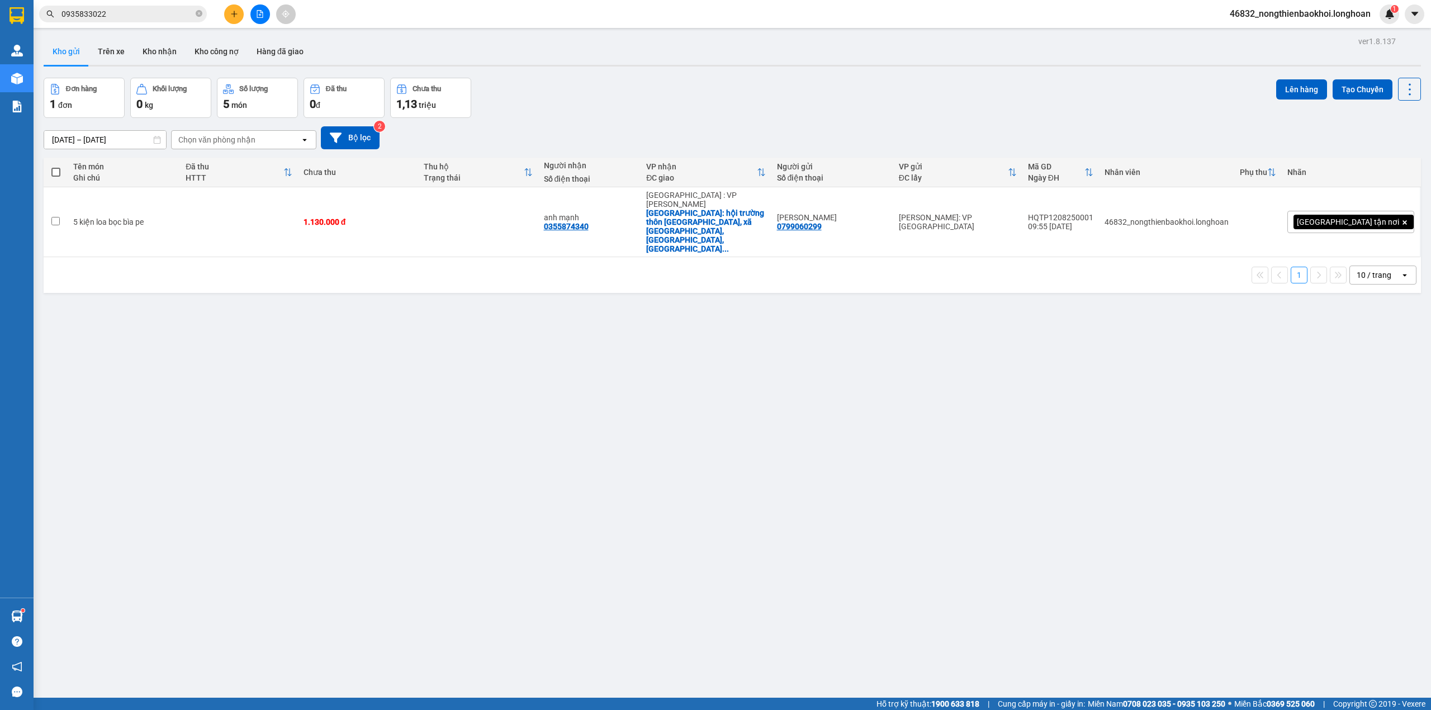
click at [596, 99] on div "Đơn hàng 1 đơn Khối lượng 0 kg Số lượng 5 món Đã thu 0 đ Chưa thu 1,13 triệu Lê…" at bounding box center [733, 98] width 1378 height 40
click at [234, 10] on button at bounding box center [234, 14] width 20 height 20
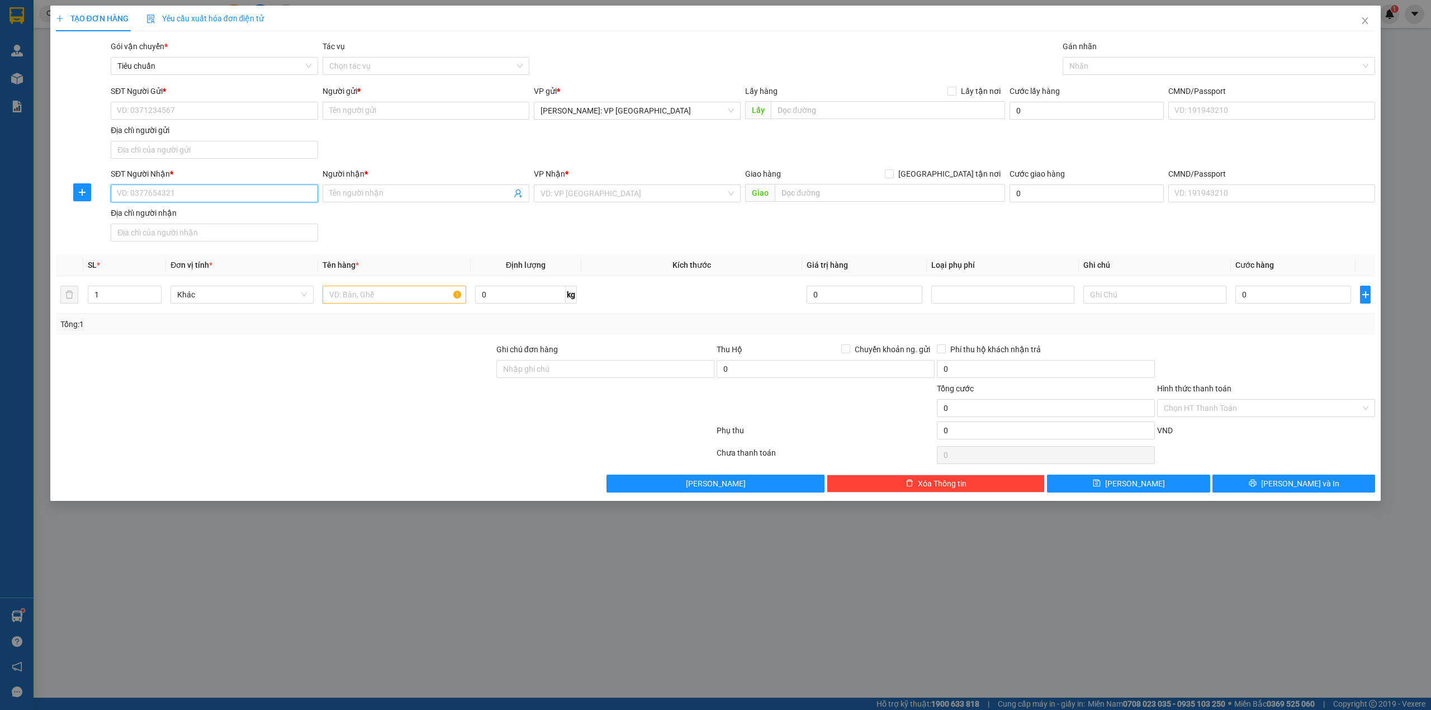
click at [168, 193] on input "SĐT Người Nhận *" at bounding box center [214, 194] width 207 height 18
type input "0344268888"
click at [186, 218] on div "0344268888 - anh sơn" at bounding box center [213, 217] width 193 height 12
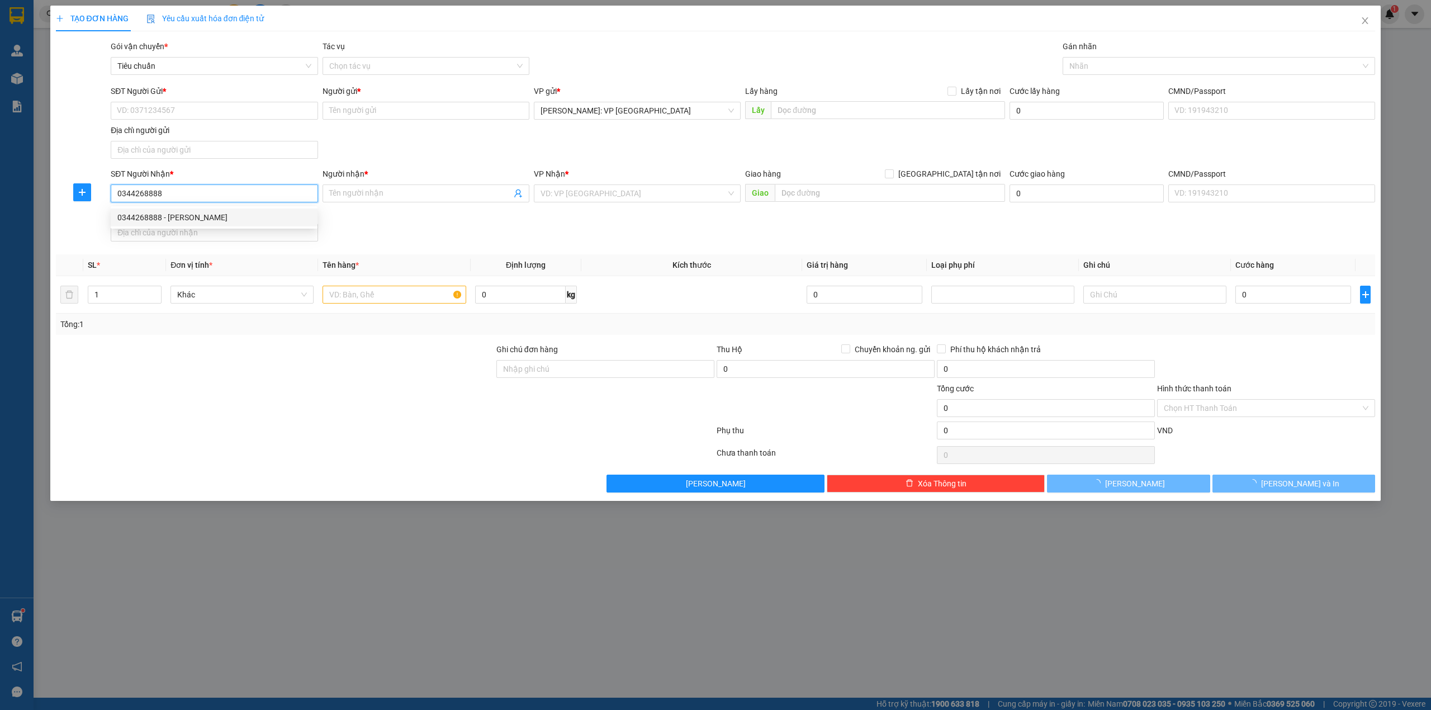
type input "anh sơn"
checkbox input "true"
type input "BẮC GIANG : 1 NGÕ 60, CUNG NHƯỢNG 2, P THỌ SƯƠNG, TP BẮC GIANG"
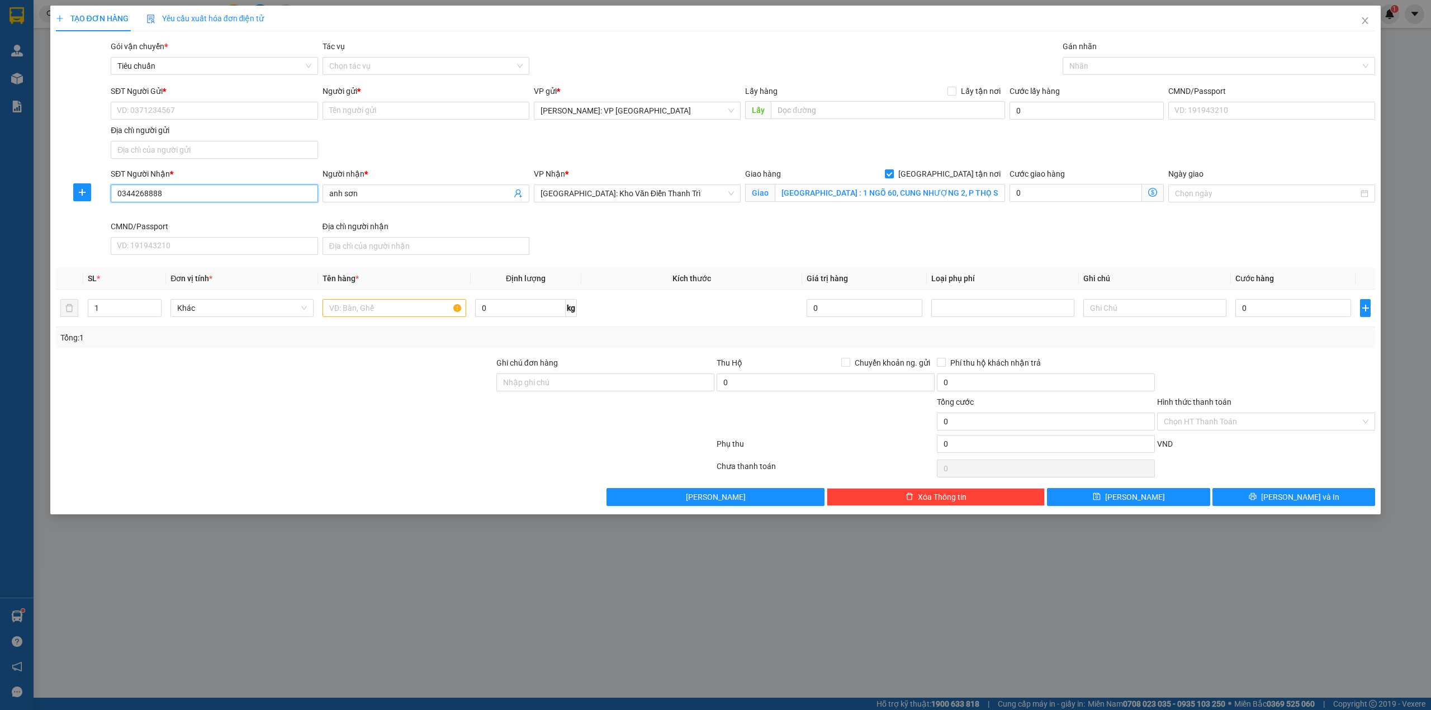
type input "0344268888"
click at [509, 138] on div "SĐT Người Gửi * VD: 0371234567 Người gửi * Tên người gửi VP gửi * Hồ Chí Minh: …" at bounding box center [742, 124] width 1269 height 78
click at [221, 98] on div "SĐT Người Gửi *" at bounding box center [214, 93] width 207 height 17
click at [216, 111] on input "SĐT Người Gửi *" at bounding box center [214, 111] width 207 height 18
click at [205, 140] on div "0918137330 - Du" at bounding box center [214, 134] width 207 height 18
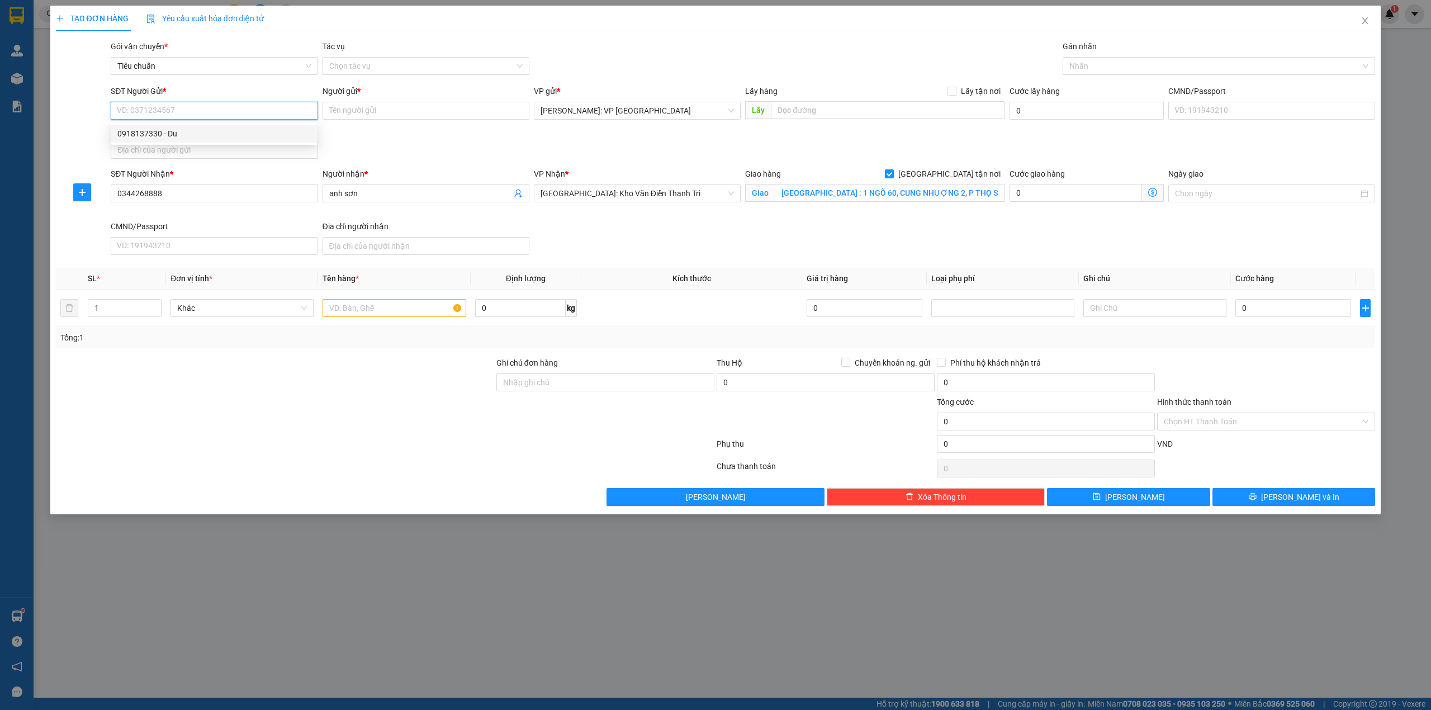
type input "0918137330"
type input "Du"
click at [446, 141] on div "SĐT Người Gửi * 0918137330 Người gửi * Du VP gửi * Hồ Chí Minh: VP Quận Tân Phú…" at bounding box center [742, 124] width 1269 height 78
click at [1117, 68] on div at bounding box center [1214, 65] width 296 height 13
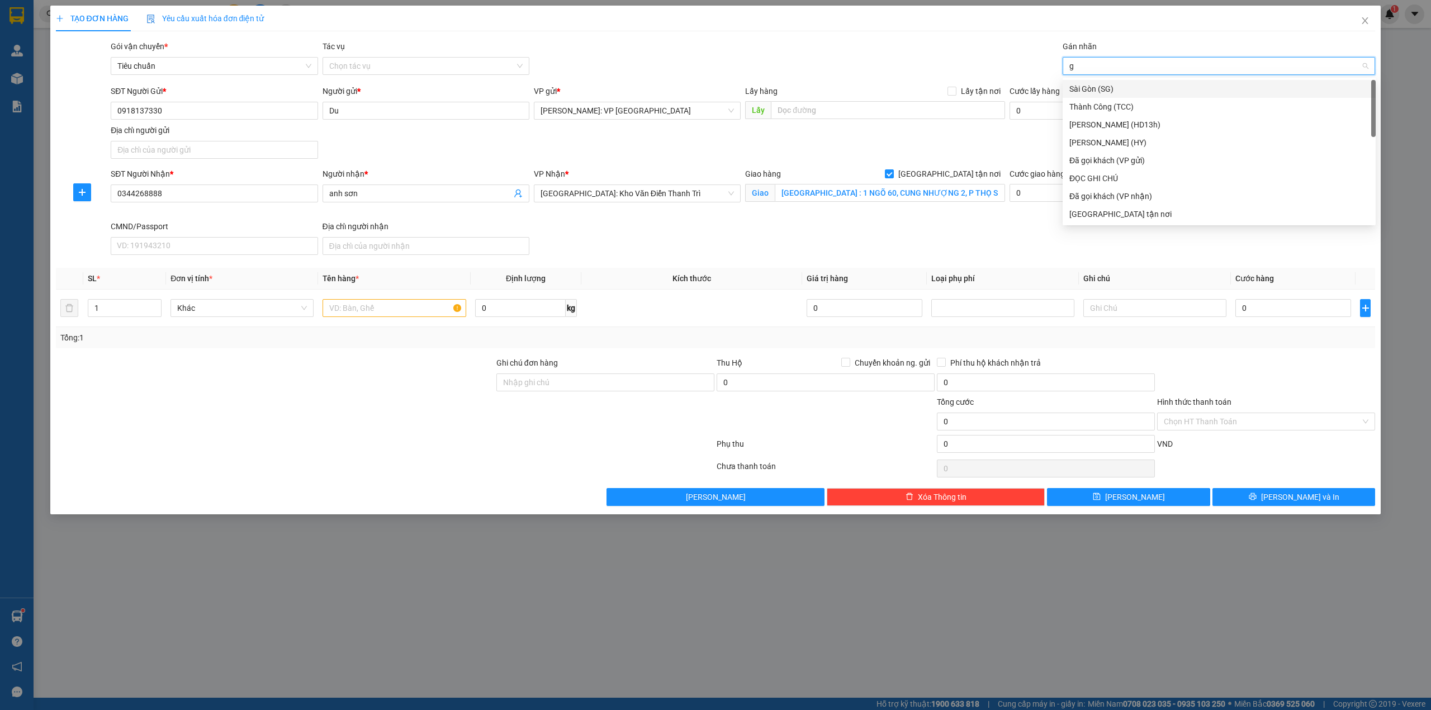
type input "gi"
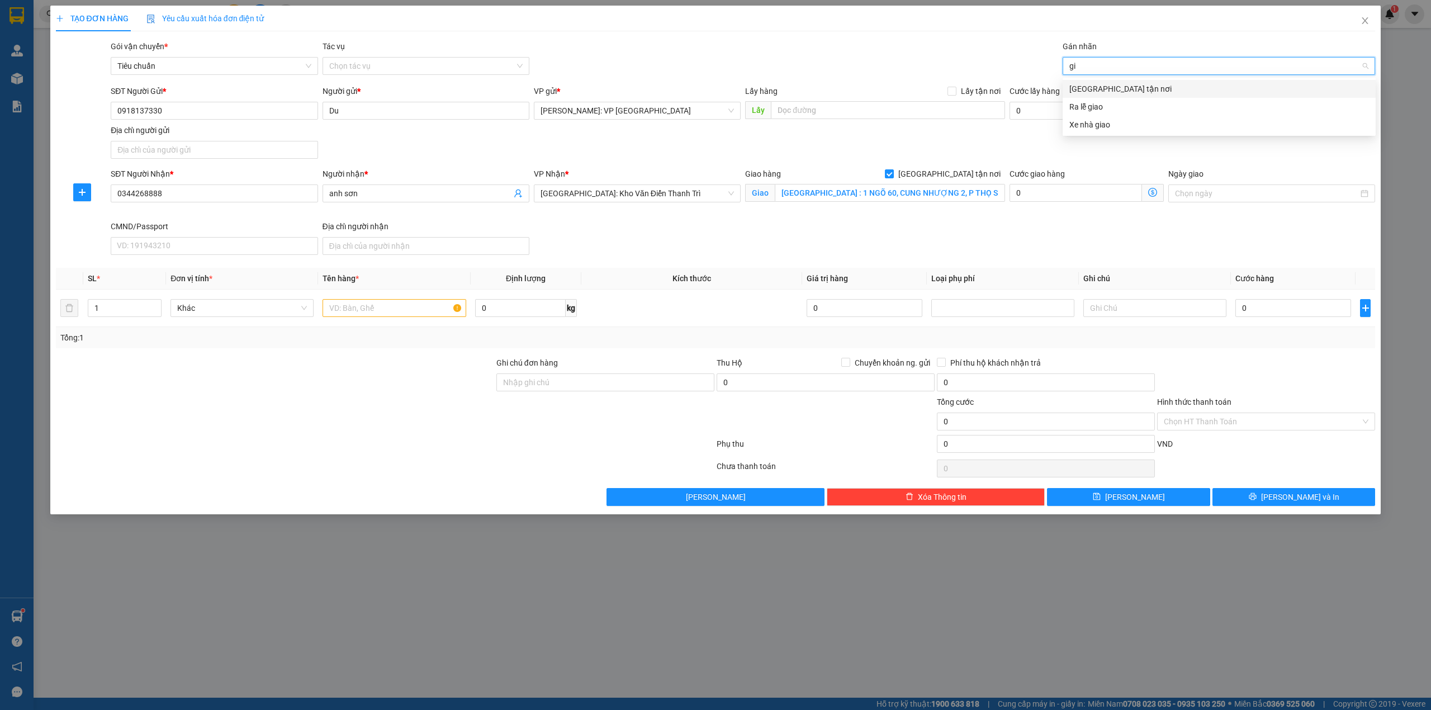
click at [1112, 93] on div "[GEOGRAPHIC_DATA] tận nơi" at bounding box center [1220, 89] width 300 height 12
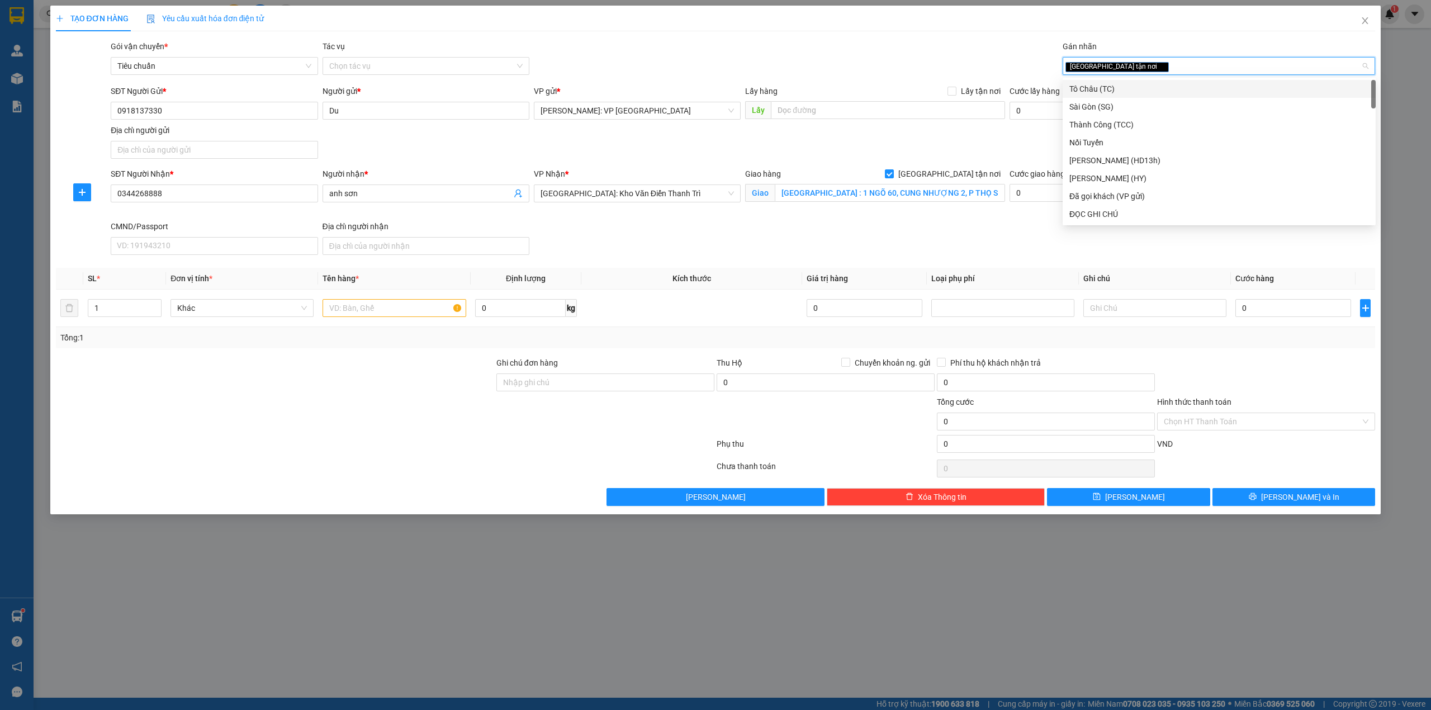
click at [821, 67] on div "Gói vận chuyển * Tiêu chuẩn Tác vụ Chọn tác vụ Gán nhãn Giao tận nơi" at bounding box center [742, 59] width 1269 height 39
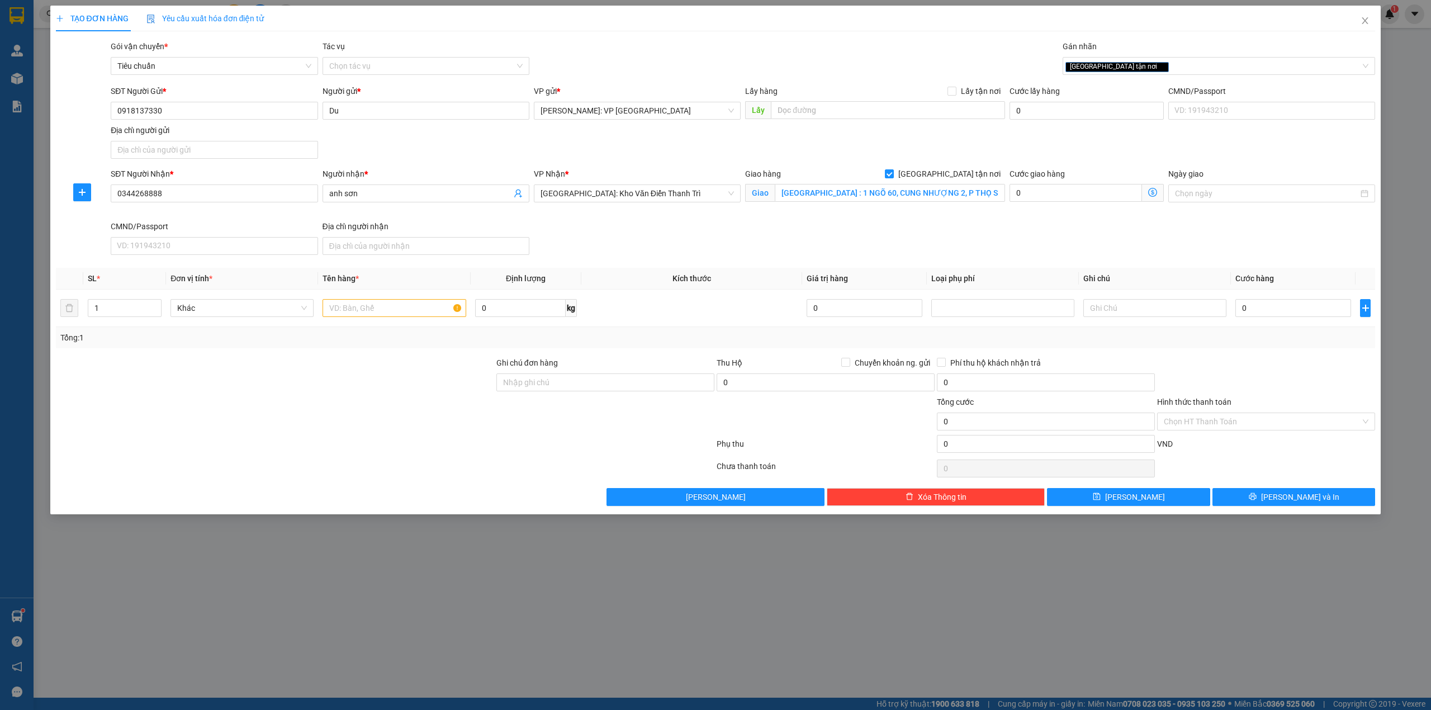
click at [637, 148] on div "SĐT Người Gửi * 0918137330 Người gửi * Du VP gửi * Hồ Chí Minh: VP Quận Tân Phú…" at bounding box center [742, 124] width 1269 height 78
click at [180, 195] on input "0344268888" at bounding box center [214, 194] width 207 height 18
click at [369, 310] on input "text" at bounding box center [394, 308] width 143 height 18
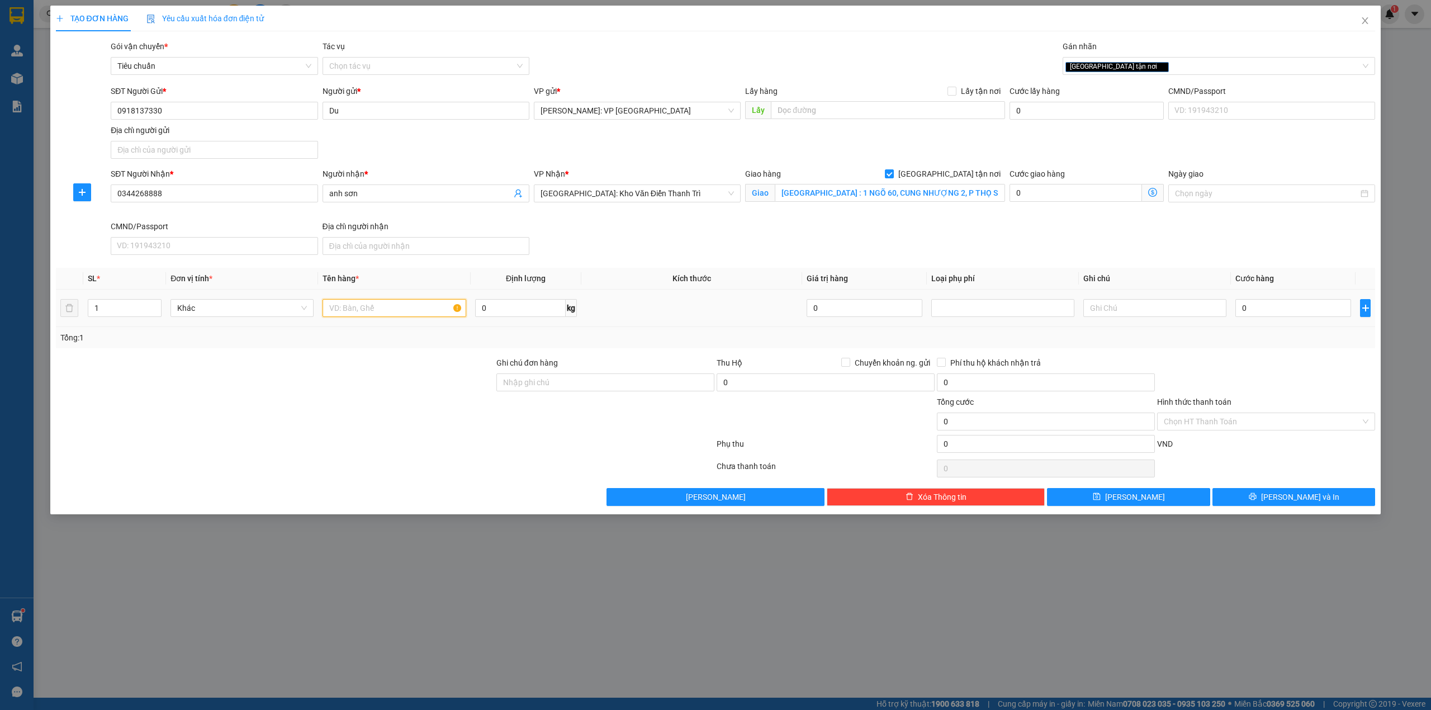
paste input "1 cọc nóng bọc bìa pe +1 cục lạnh bọc bìa pe"
type input "1 cọc nóng bọc bìa pe +1 cục lạnh bọc bìa pe"
click at [904, 197] on input "BẮC GIANG : 1 NGÕ 60, CUNG NHƯỢNG 2, P THỌ SƯƠNG, TP BẮC GIANG" at bounding box center [890, 193] width 230 height 18
click at [904, 192] on input "BẮC GIANG : 1 NGÕ 60, CUNG NHƯỢNG 2, P THỌ SƯƠNG, TP BẮC GIANG" at bounding box center [890, 193] width 230 height 18
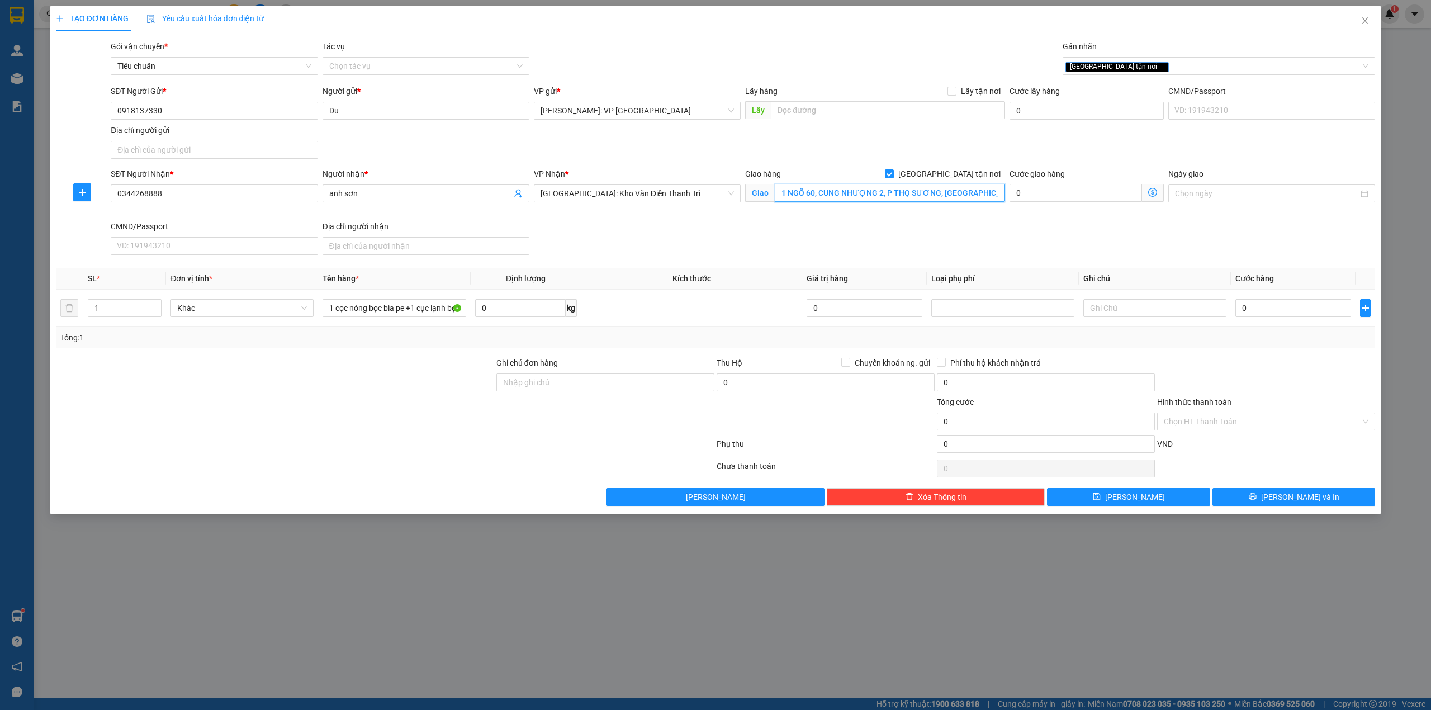
type input "1 NGÕ 60, CUNG NHƯỢNG 2, P THỌ SƯƠNG, TP BẮC GIANG"
click at [741, 144] on div "SĐT Người Gửi * 0918137330 Người gửi * Du VP gửi * Hồ Chí Minh: VP Quận Tân Phú…" at bounding box center [742, 124] width 1269 height 78
click at [788, 253] on div "SĐT Người Nhận * 0344268888 Người nhận * anh sơn VP Nhận * Hà Nội: Kho Văn Điển…" at bounding box center [742, 214] width 1269 height 92
click at [898, 259] on div "SĐT Người Nhận * 0344268888 Người nhận * anh sơn VP Nhận * Hà Nội: Kho Văn Điển…" at bounding box center [742, 214] width 1269 height 92
click at [1290, 309] on input "0" at bounding box center [1294, 308] width 116 height 18
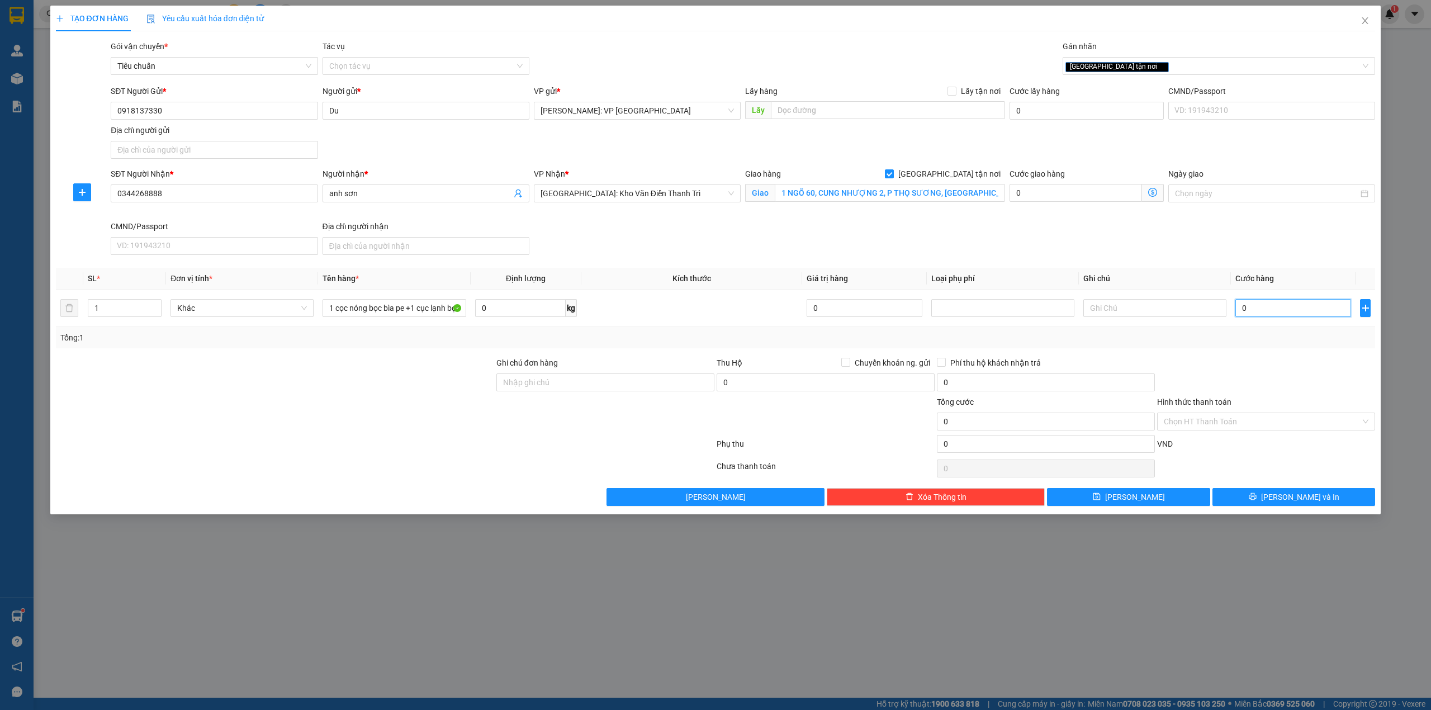
type input "5"
type input "0"
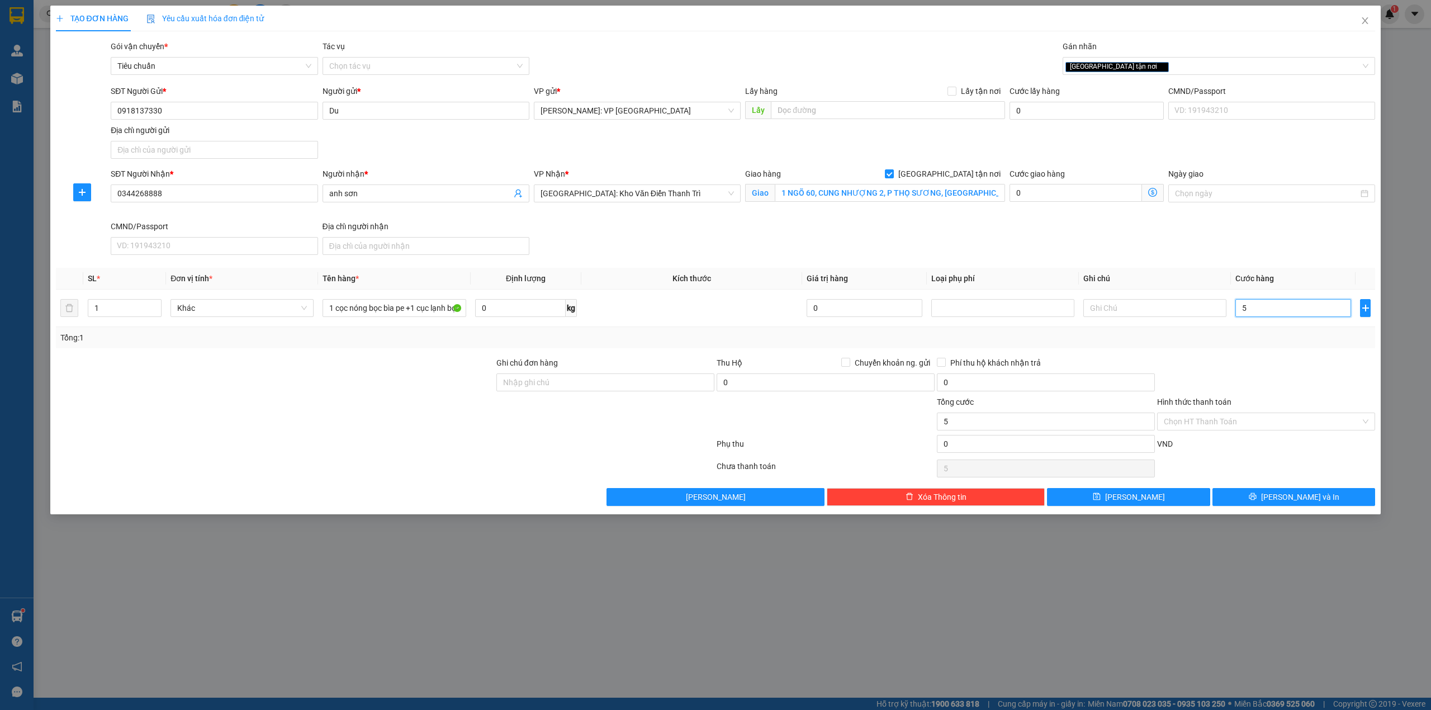
type input "0"
type input "04"
type input "4"
type input "045"
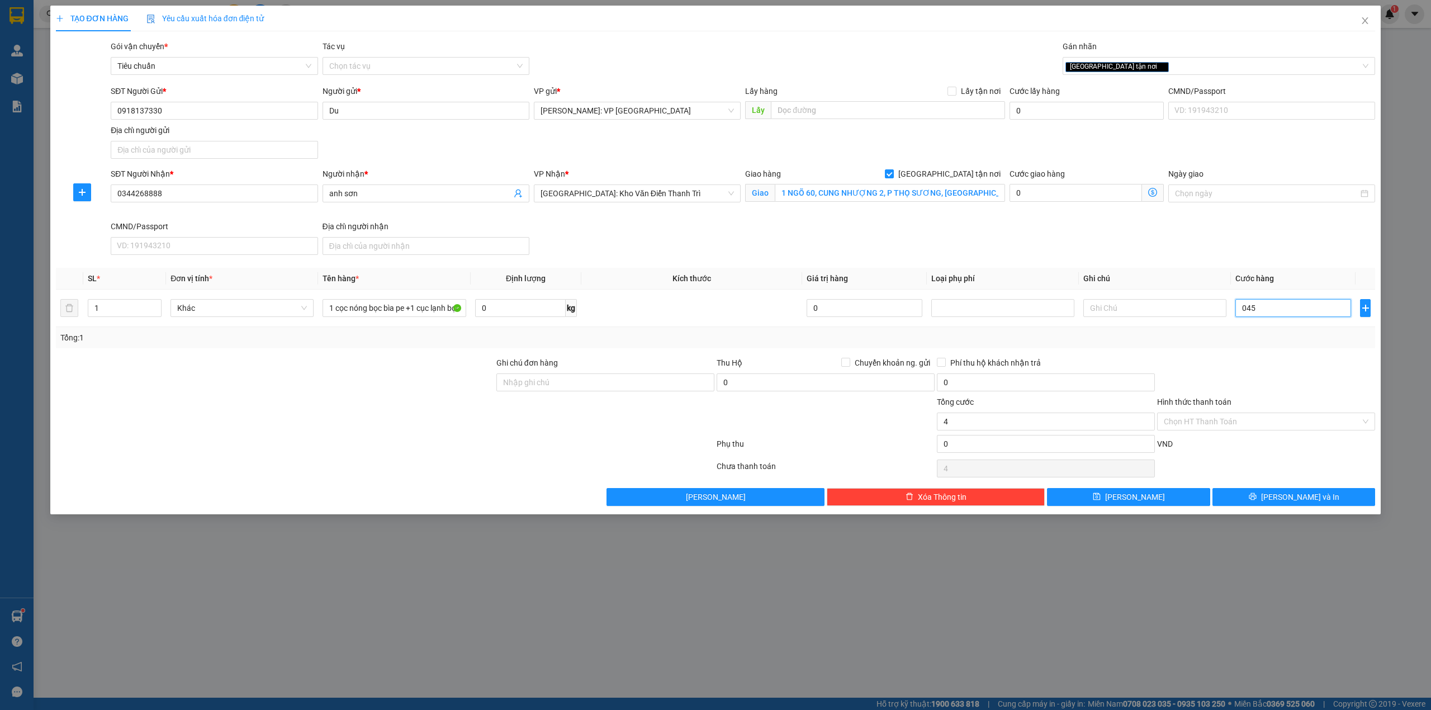
type input "45"
type input "0.450"
type input "450"
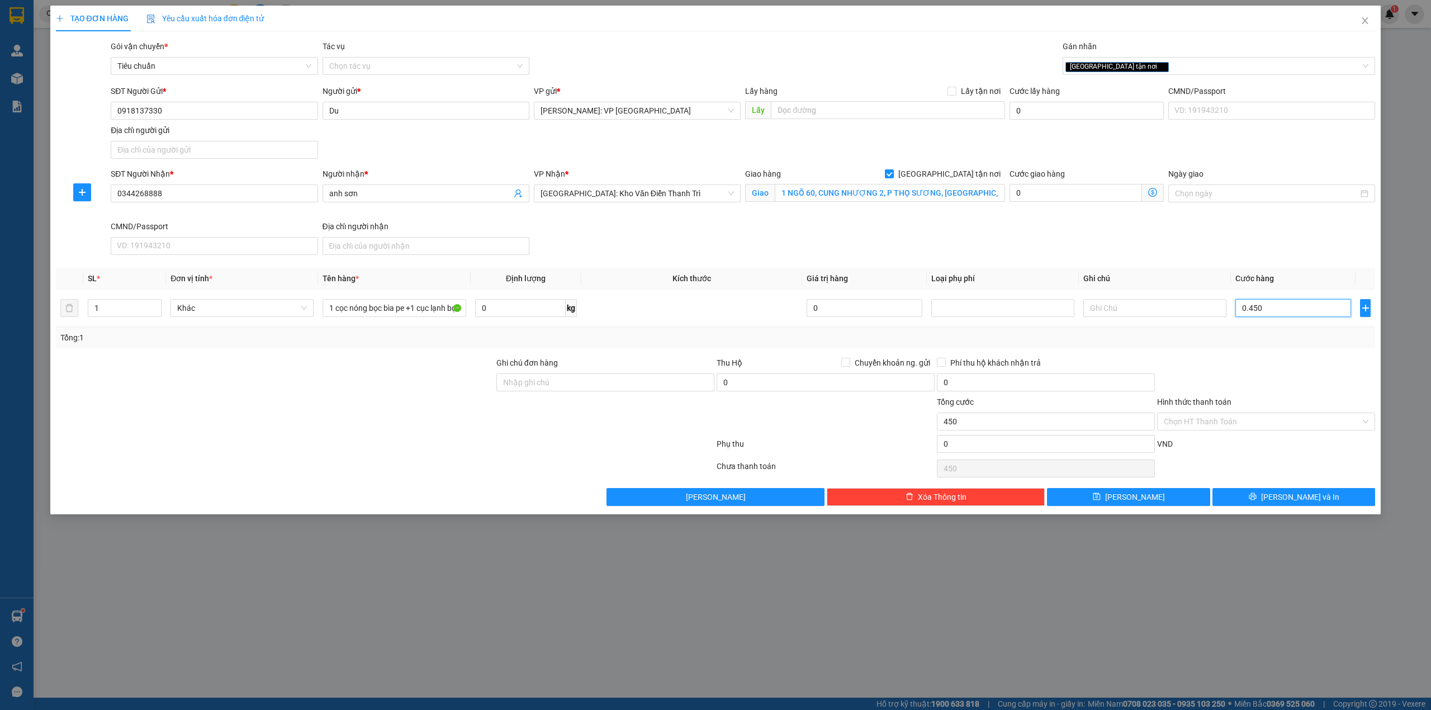
type input "04.500"
type input "4.500"
type input "045.000"
type input "45.000"
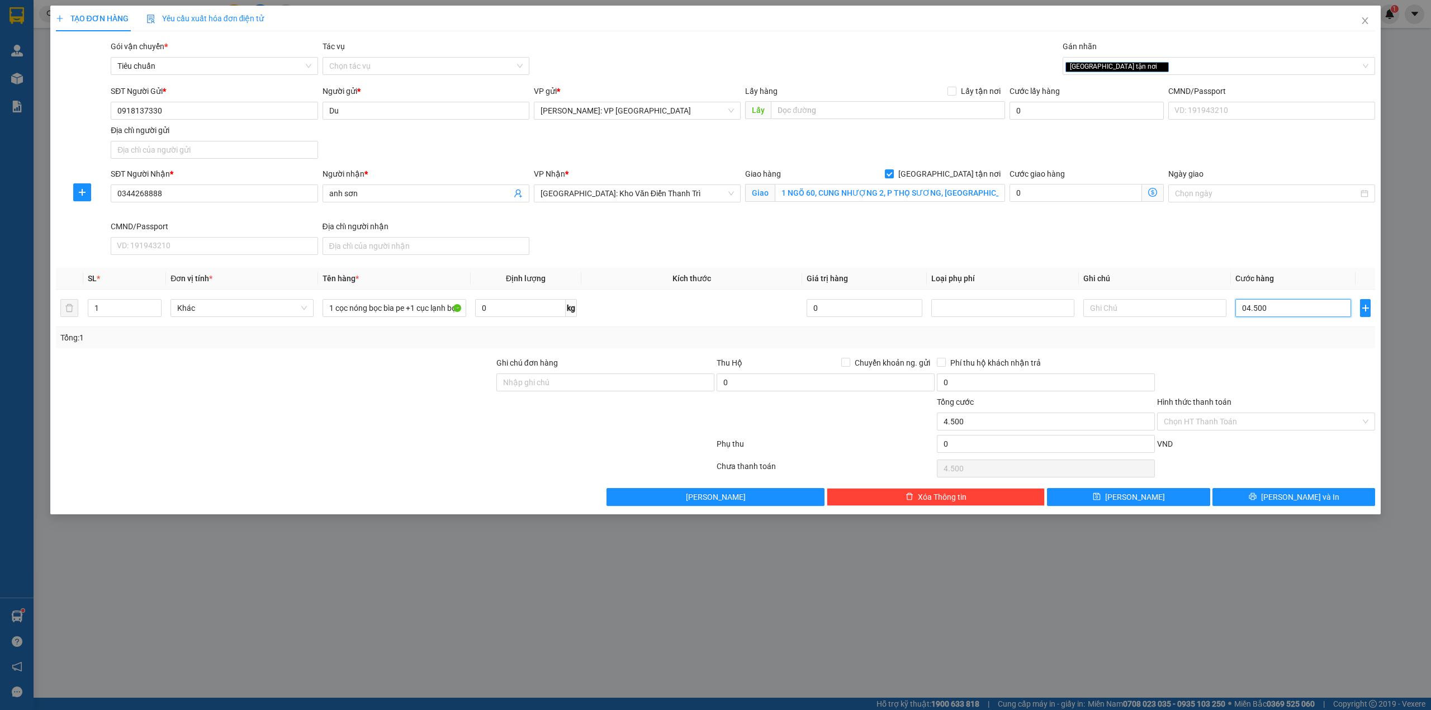
type input "45.000"
type input "0.450.000"
type input "450.000"
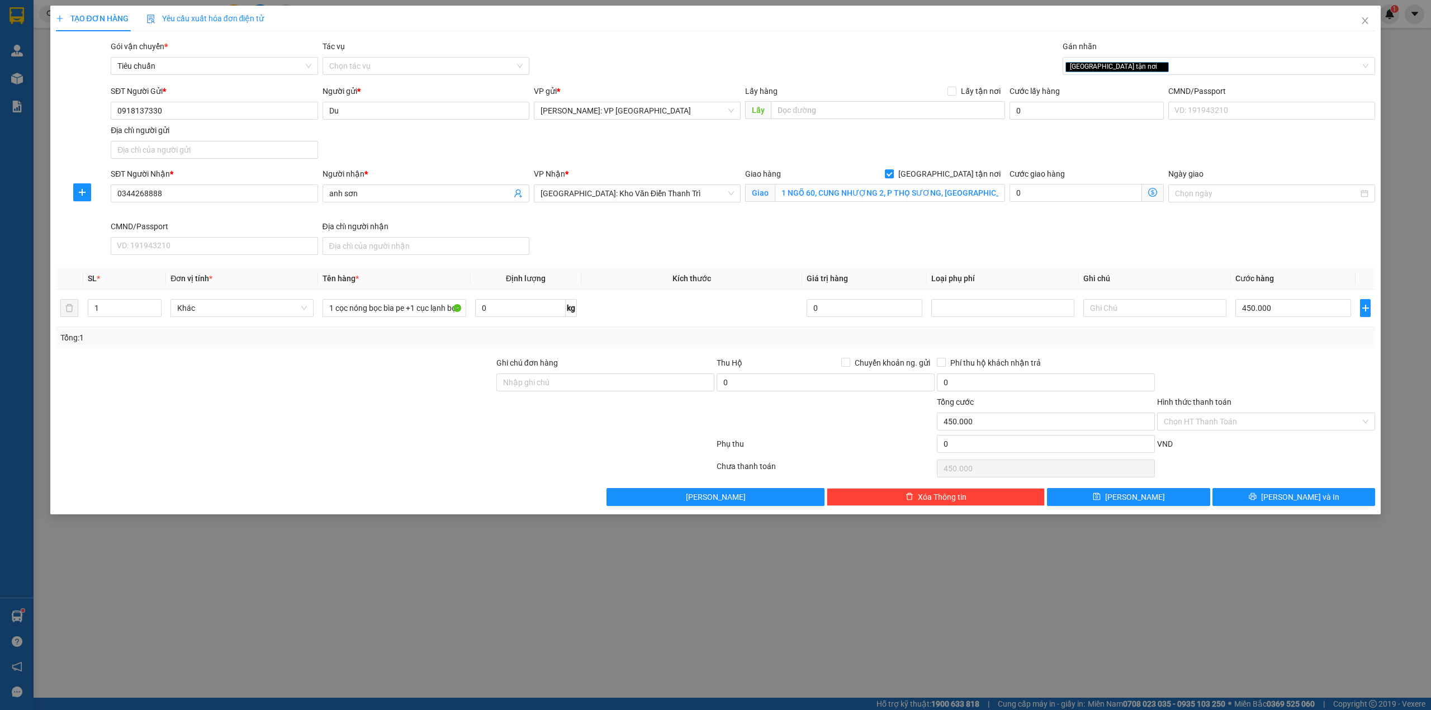
click at [1198, 346] on div "Tổng: 1" at bounding box center [716, 337] width 1320 height 21
click at [1245, 421] on input "Hình thức thanh toán" at bounding box center [1262, 421] width 197 height 17
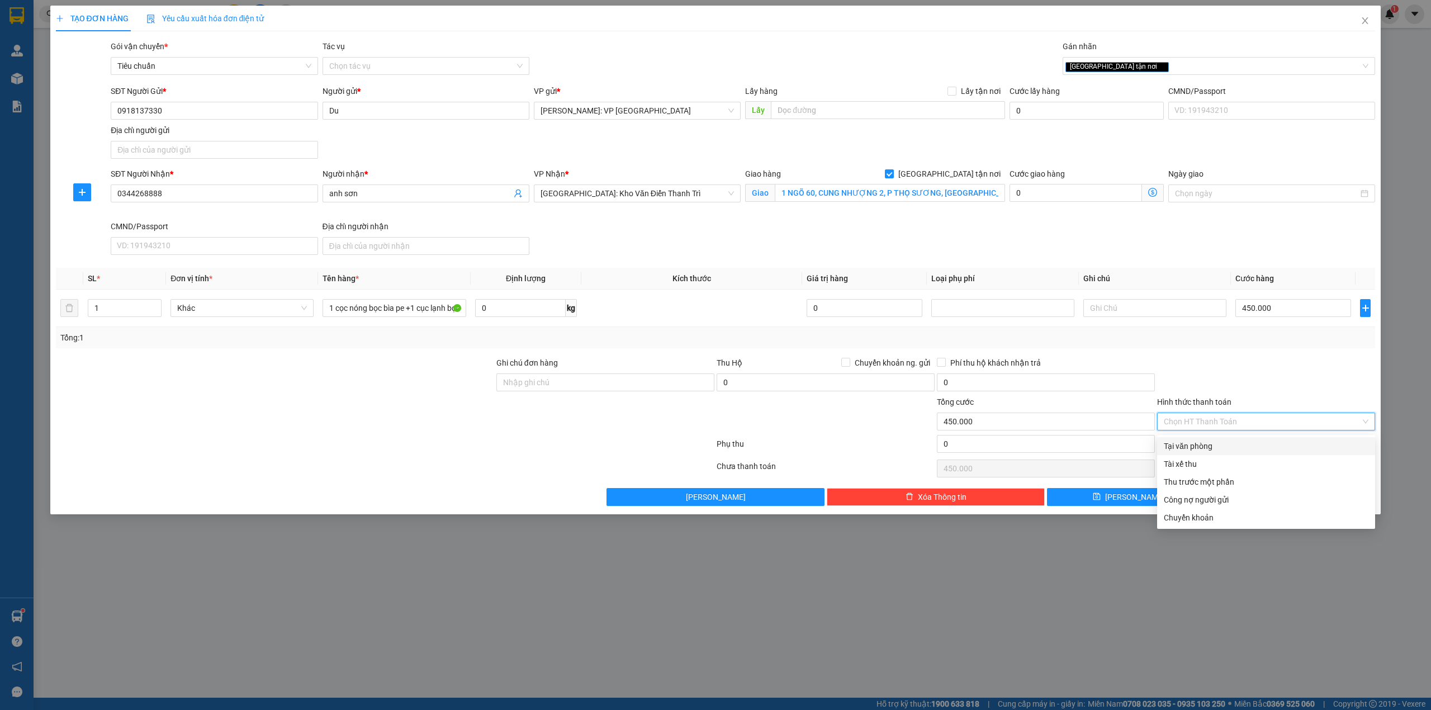
drag, startPoint x: 1215, startPoint y: 443, endPoint x: 1250, endPoint y: 389, distance: 64.7
click at [1217, 443] on div "Tại văn phòng" at bounding box center [1266, 446] width 205 height 12
type input "0"
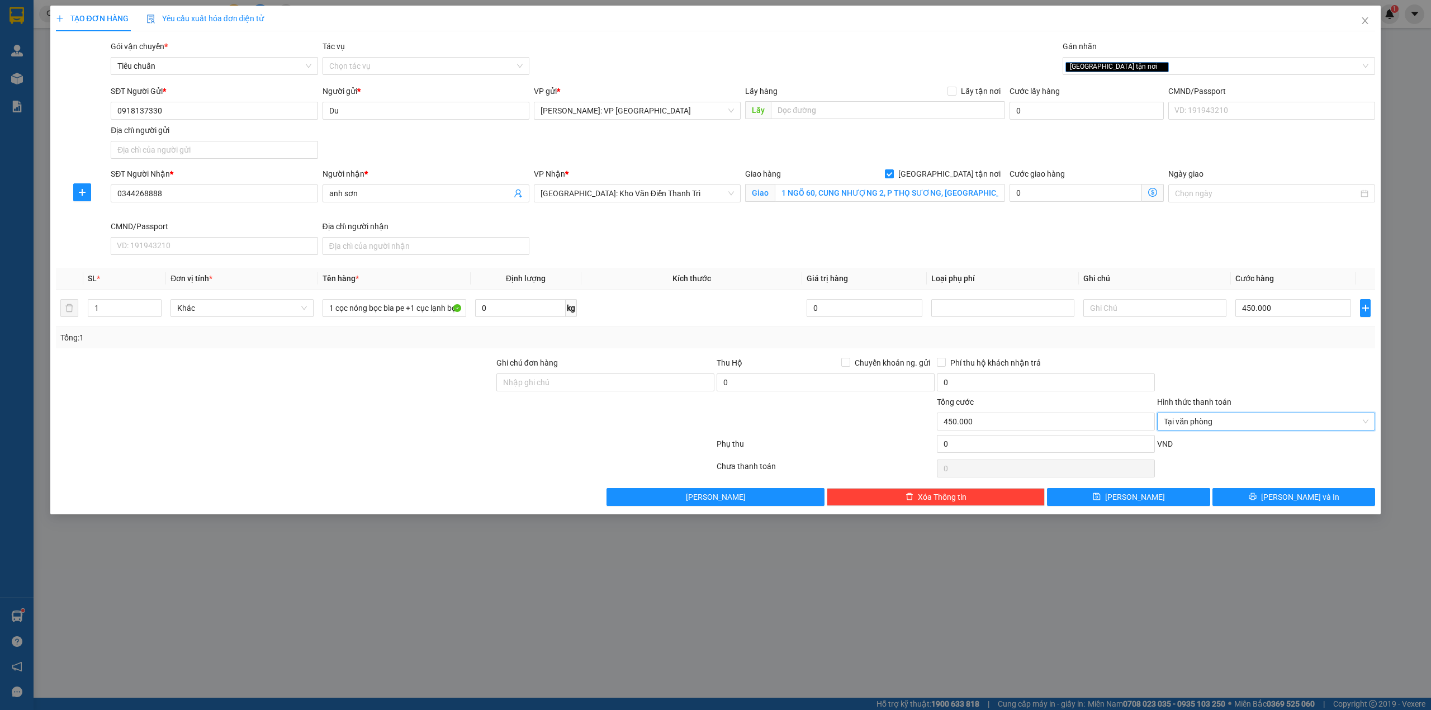
click at [1255, 367] on div at bounding box center [1266, 376] width 220 height 39
click at [480, 429] on div at bounding box center [275, 415] width 441 height 39
click at [351, 400] on div at bounding box center [275, 415] width 441 height 39
click at [381, 365] on div at bounding box center [275, 376] width 441 height 39
click at [617, 250] on div "SĐT Người Nhận * 0344268888 Người nhận * anh sơn VP Nhận * Hà Nội: Kho Văn Điển…" at bounding box center [742, 214] width 1269 height 92
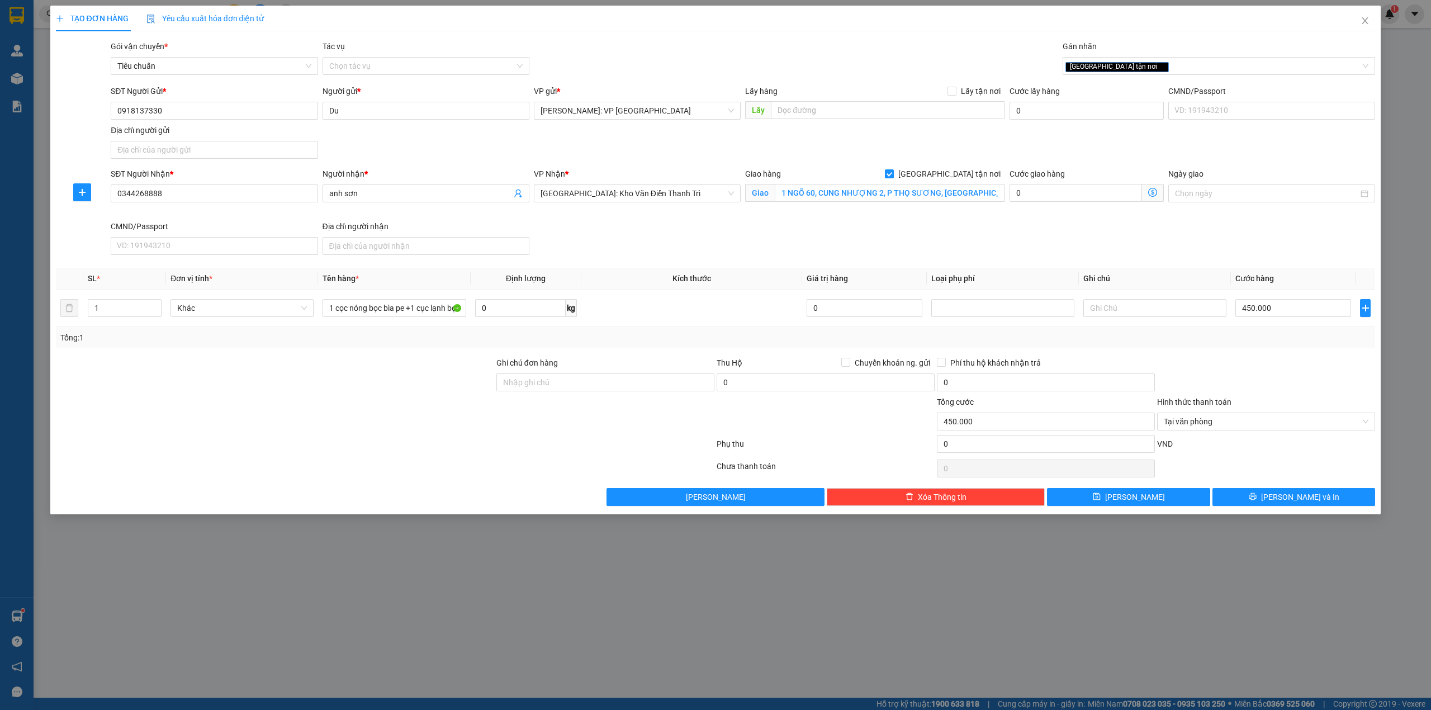
click at [291, 428] on div at bounding box center [275, 415] width 441 height 39
click at [624, 240] on div "SĐT Người Nhận * 0344268888 Người nhận * anh sơn VP Nhận * Hà Nội: Kho Văn Điển…" at bounding box center [742, 214] width 1269 height 92
click at [1266, 309] on input "450.000" at bounding box center [1294, 308] width 116 height 18
type input "4"
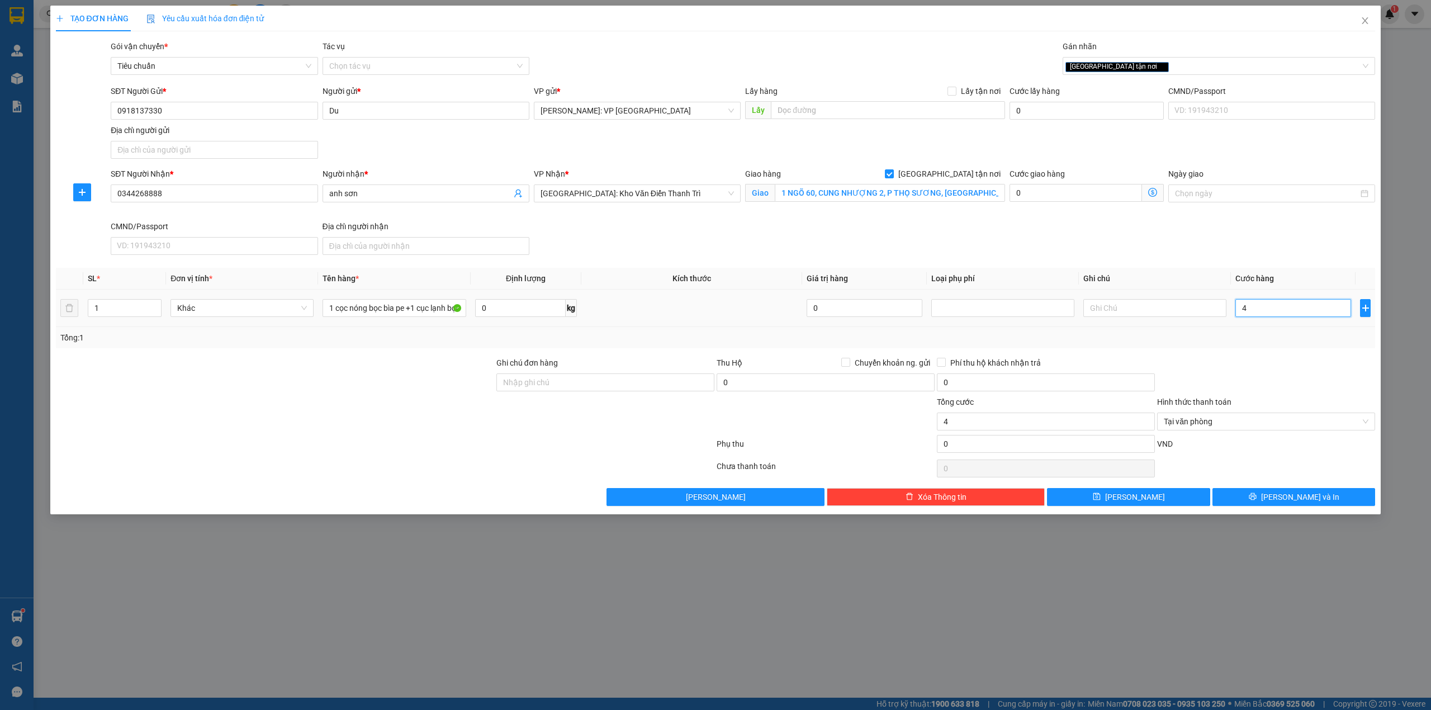
type input "45"
type input "455"
type input "4.550"
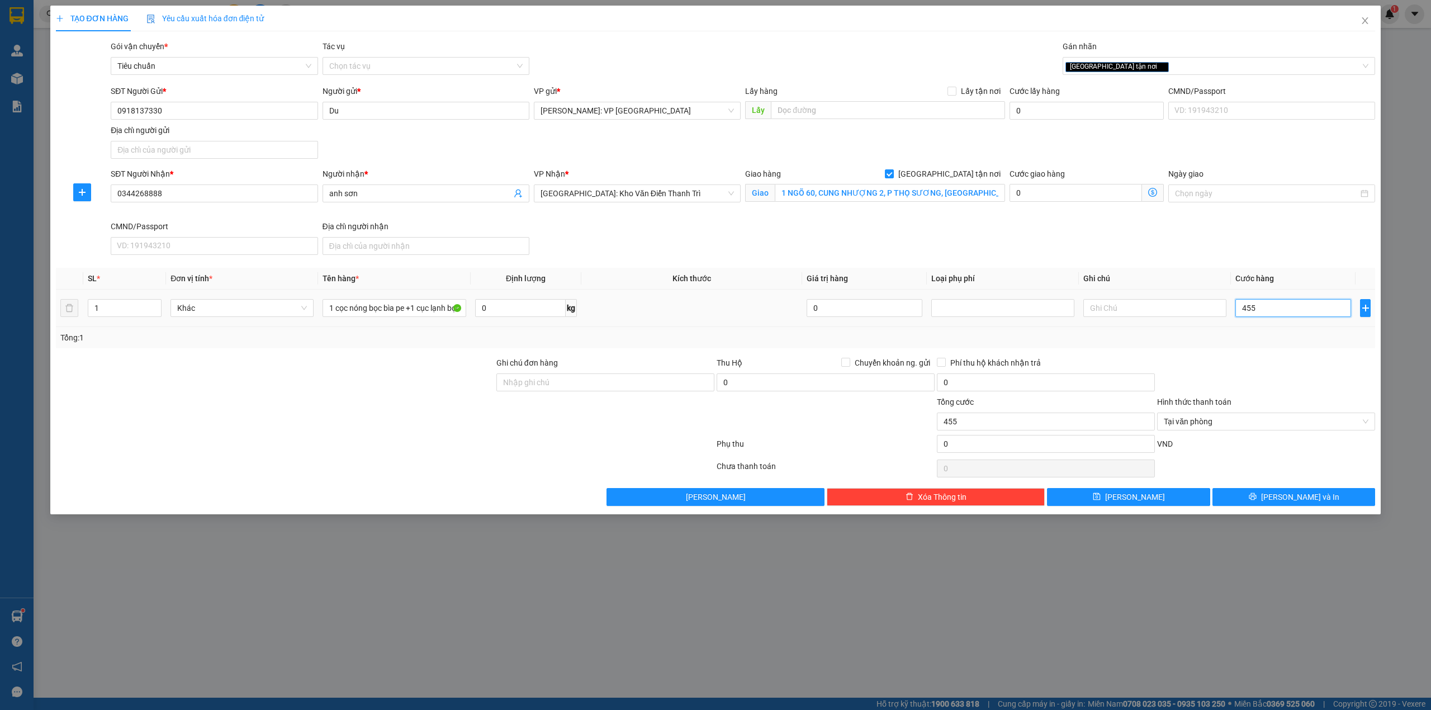
type input "4.550"
type input "45.500"
type input "455.000"
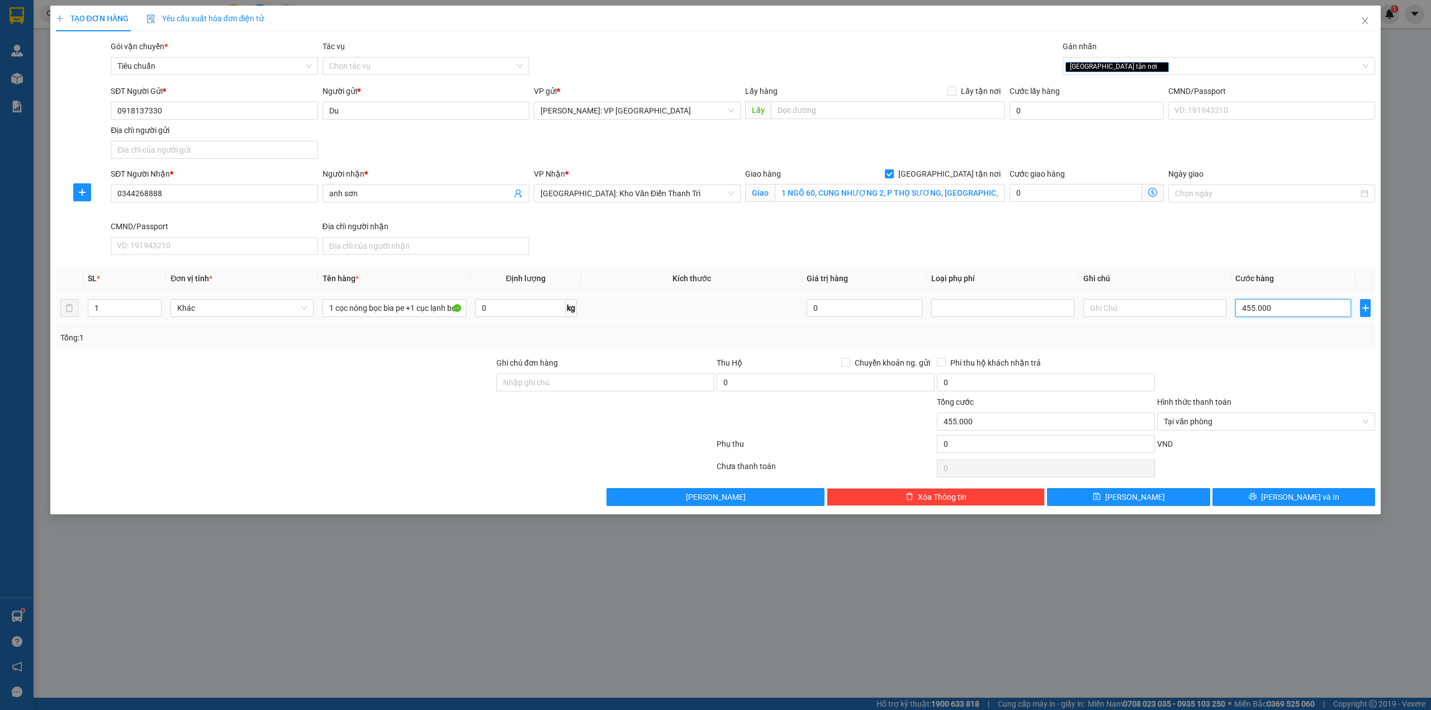
type input "4.550.000"
type input "455.000"
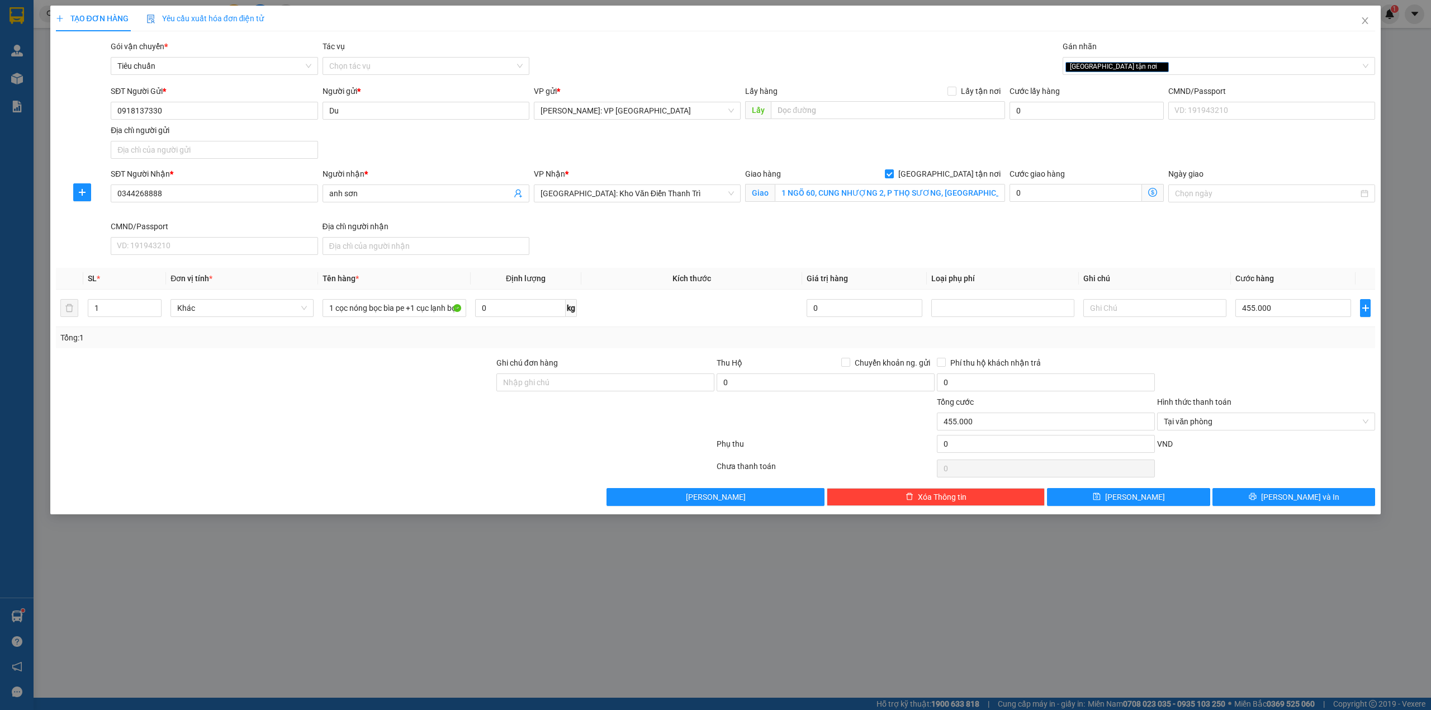
click at [1235, 356] on div "Transit Pickup Surcharge Ids Transit Deliver Surcharge Ids Transit Deliver Surc…" at bounding box center [716, 273] width 1320 height 466
click at [1248, 493] on button "[PERSON_NAME] và In" at bounding box center [1294, 497] width 163 height 18
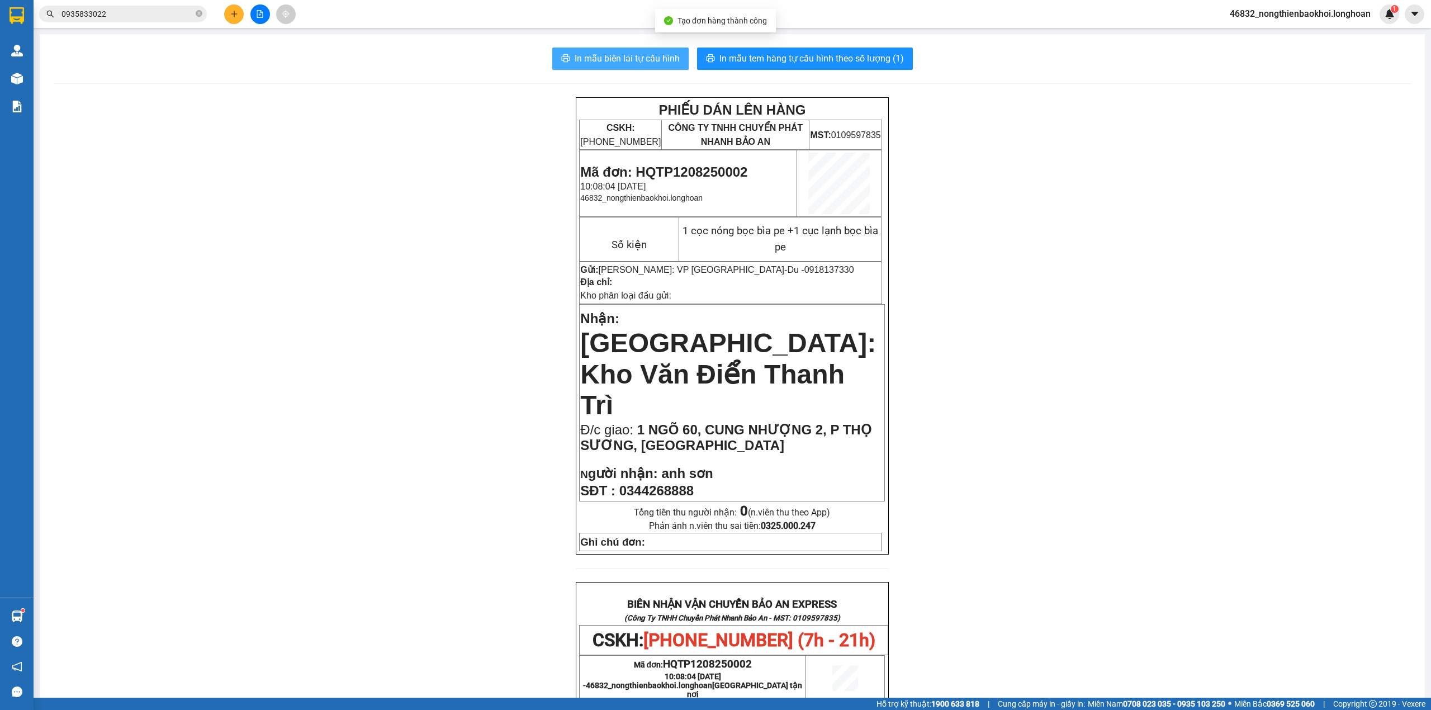
click at [620, 50] on button "In mẫu biên lai tự cấu hình" at bounding box center [620, 59] width 136 height 22
click at [457, 230] on div "PHIẾU DÁN LÊN HÀNG CSKH: 1900.06.88.33 CÔNG TY TNHH CHUYỂN PHÁT NHANH BẢO AN MS…" at bounding box center [732, 630] width 1359 height 1066
click at [734, 58] on span "In mẫu tem hàng tự cấu hình theo số lượng (1)" at bounding box center [812, 58] width 185 height 14
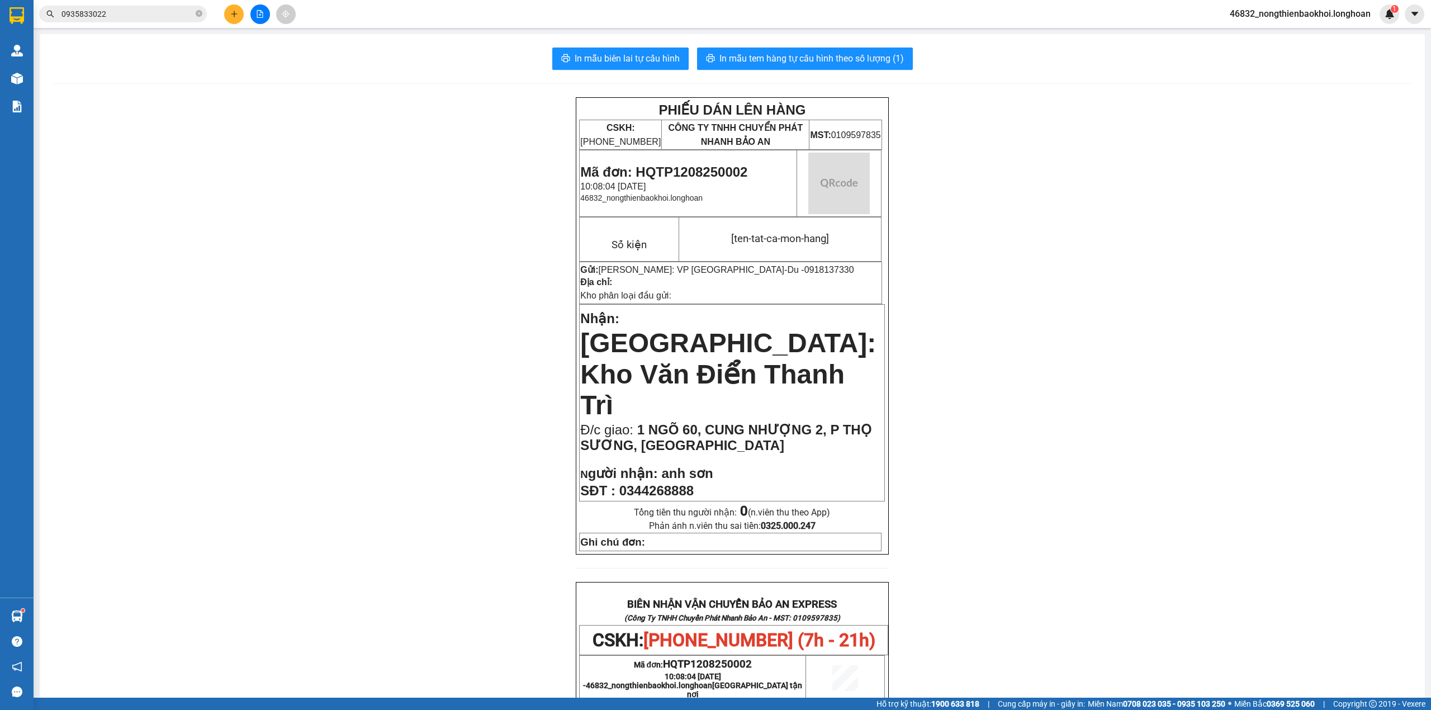
drag, startPoint x: 272, startPoint y: 347, endPoint x: 145, endPoint y: 190, distance: 201.2
click at [269, 340] on div "PHIẾU DÁN LÊN HÀNG CSKH: 1900.06.88.33 CÔNG TY TNHH CHUYỂN PHÁT NHANH BẢO AN MS…" at bounding box center [732, 630] width 1359 height 1066
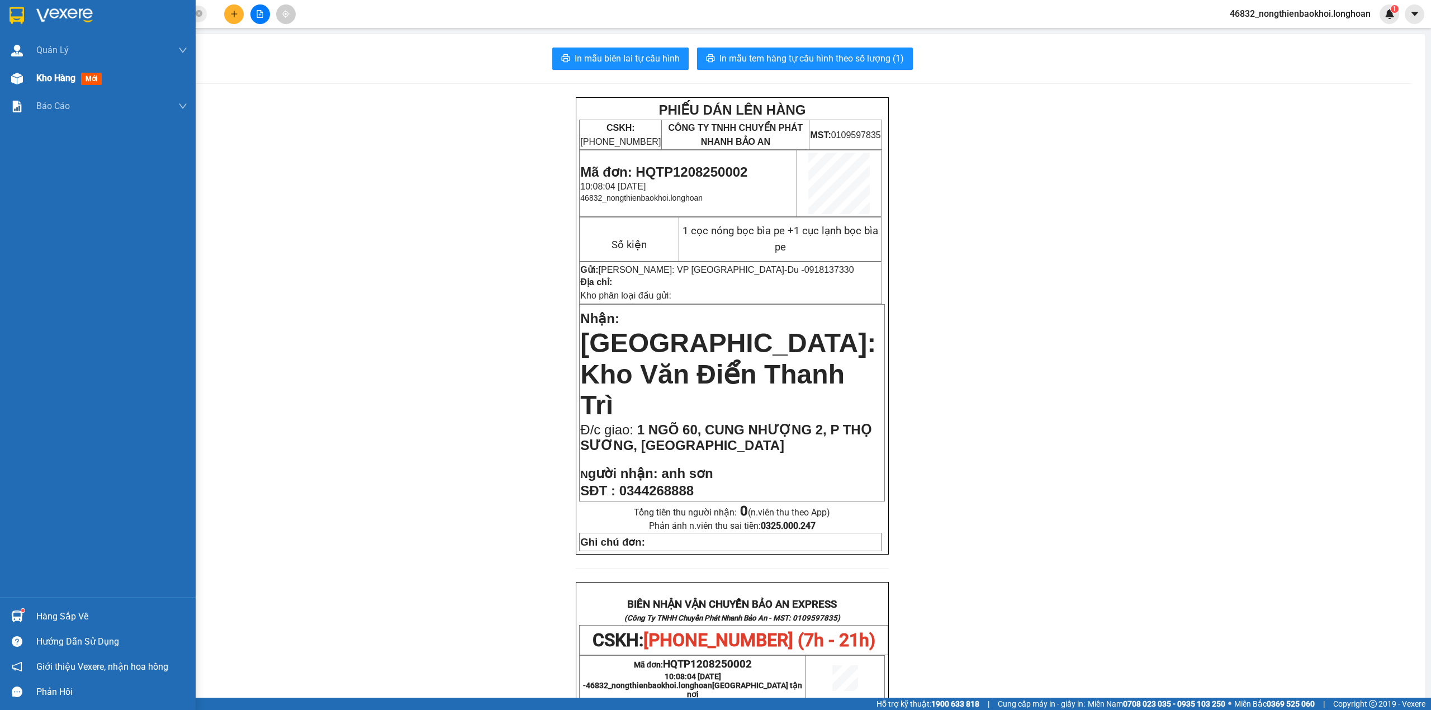
click at [14, 73] on img at bounding box center [17, 79] width 12 height 12
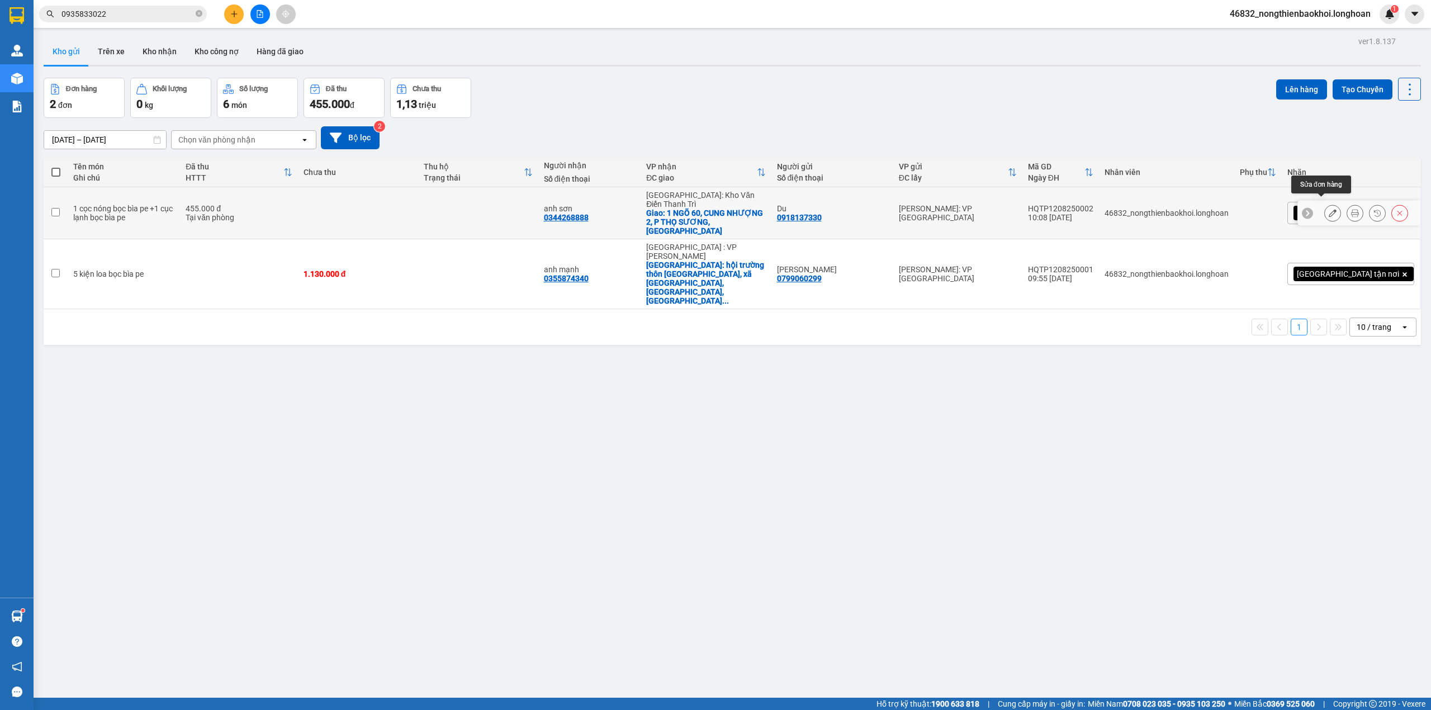
click at [1325, 204] on button at bounding box center [1333, 214] width 16 height 20
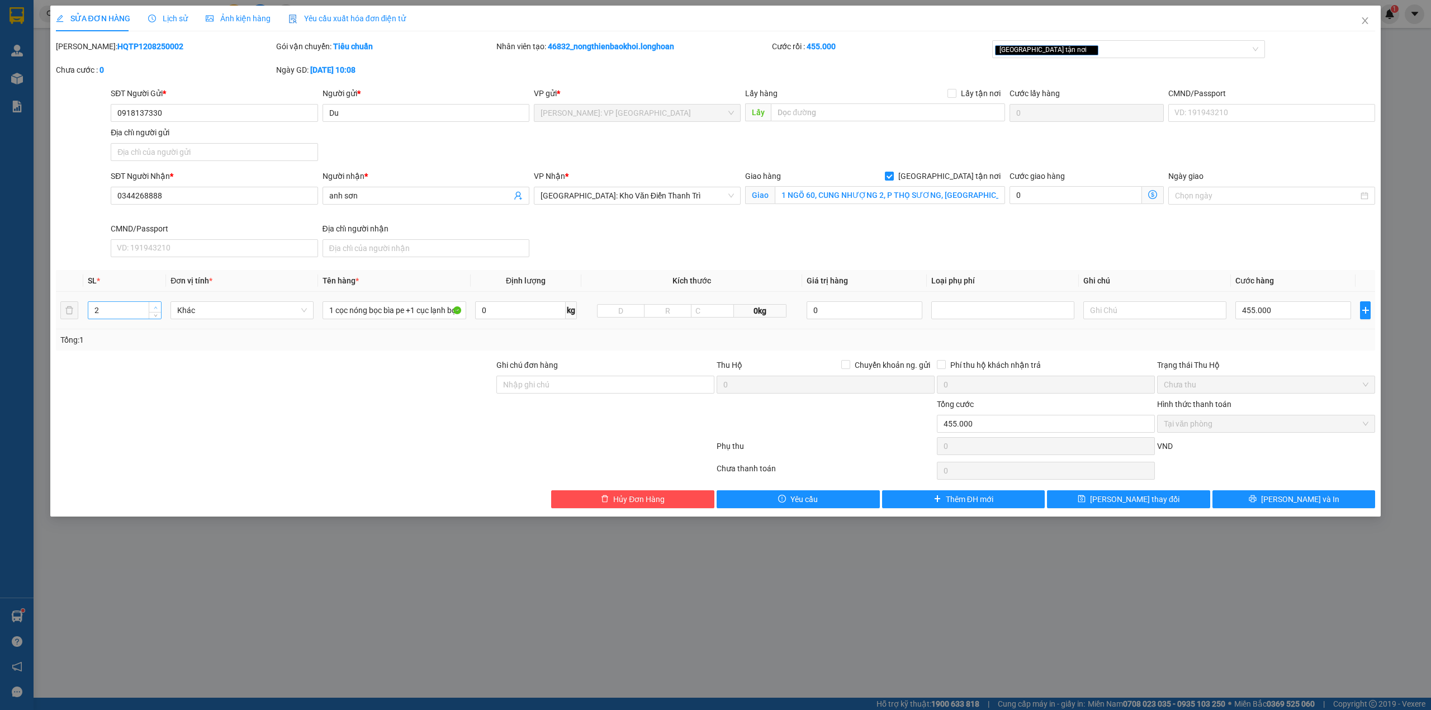
click at [155, 305] on span "up" at bounding box center [155, 307] width 7 height 7
click at [1294, 497] on span "[PERSON_NAME] và In" at bounding box center [1300, 499] width 78 height 12
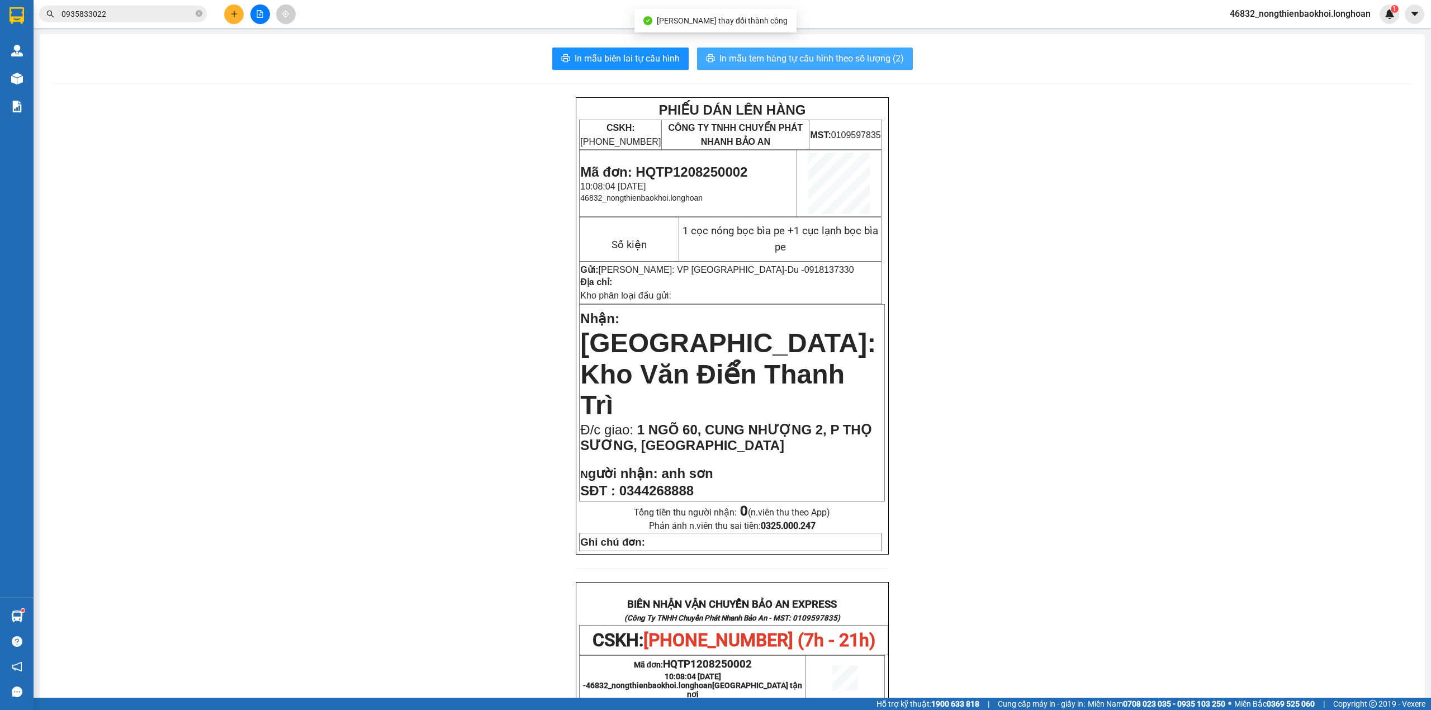
click at [738, 50] on button "In mẫu tem hàng tự cấu hình theo số lượng (2)" at bounding box center [805, 59] width 216 height 22
click at [508, 397] on div "PHIẾU DÁN LÊN HÀNG CSKH: 1900.06.88.33 CÔNG TY TNHH CHUYỂN PHÁT NHANH BẢO AN MS…" at bounding box center [732, 630] width 1359 height 1066
click at [1224, 497] on div "PHIẾU DÁN LÊN HÀNG CSKH: 1900.06.88.33 CÔNG TY TNHH CHUYỂN PHÁT NHANH BẢO AN MS…" at bounding box center [732, 630] width 1359 height 1066
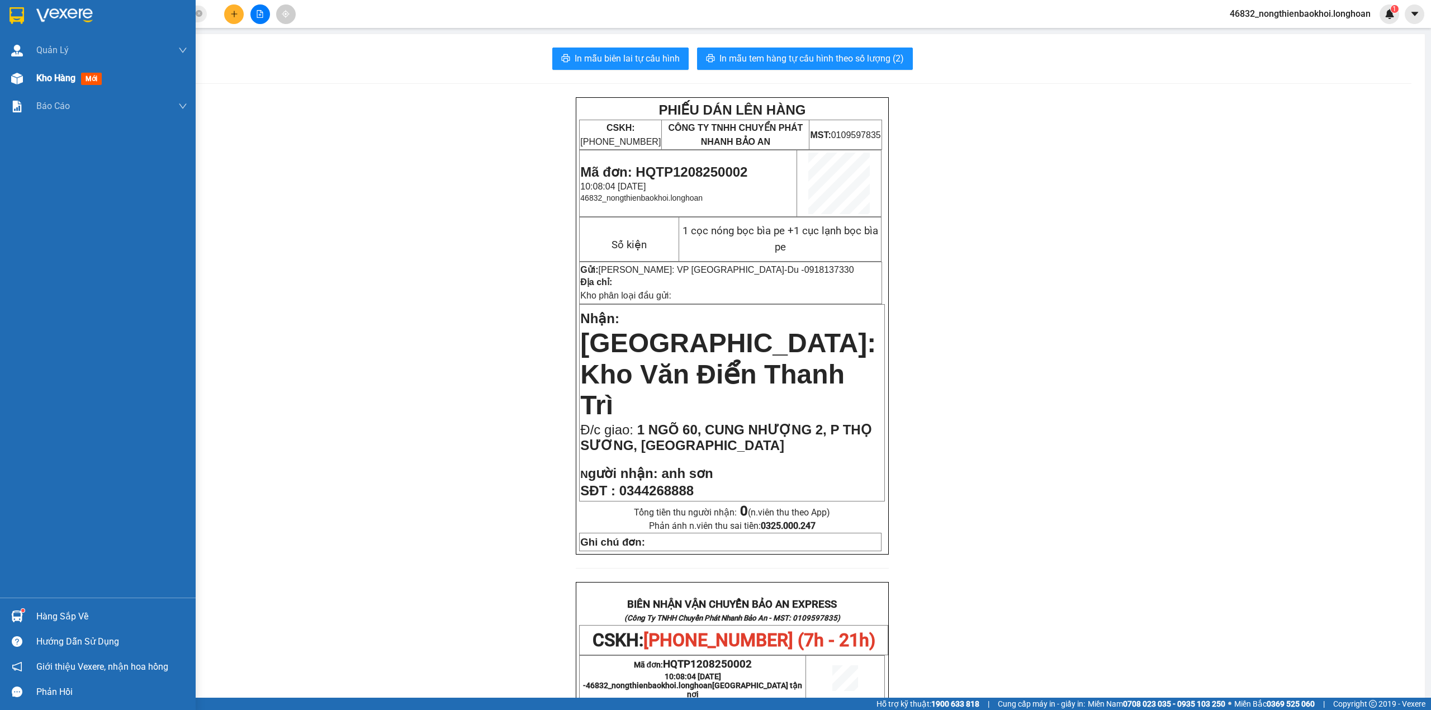
click at [53, 76] on span "Kho hàng" at bounding box center [55, 78] width 39 height 11
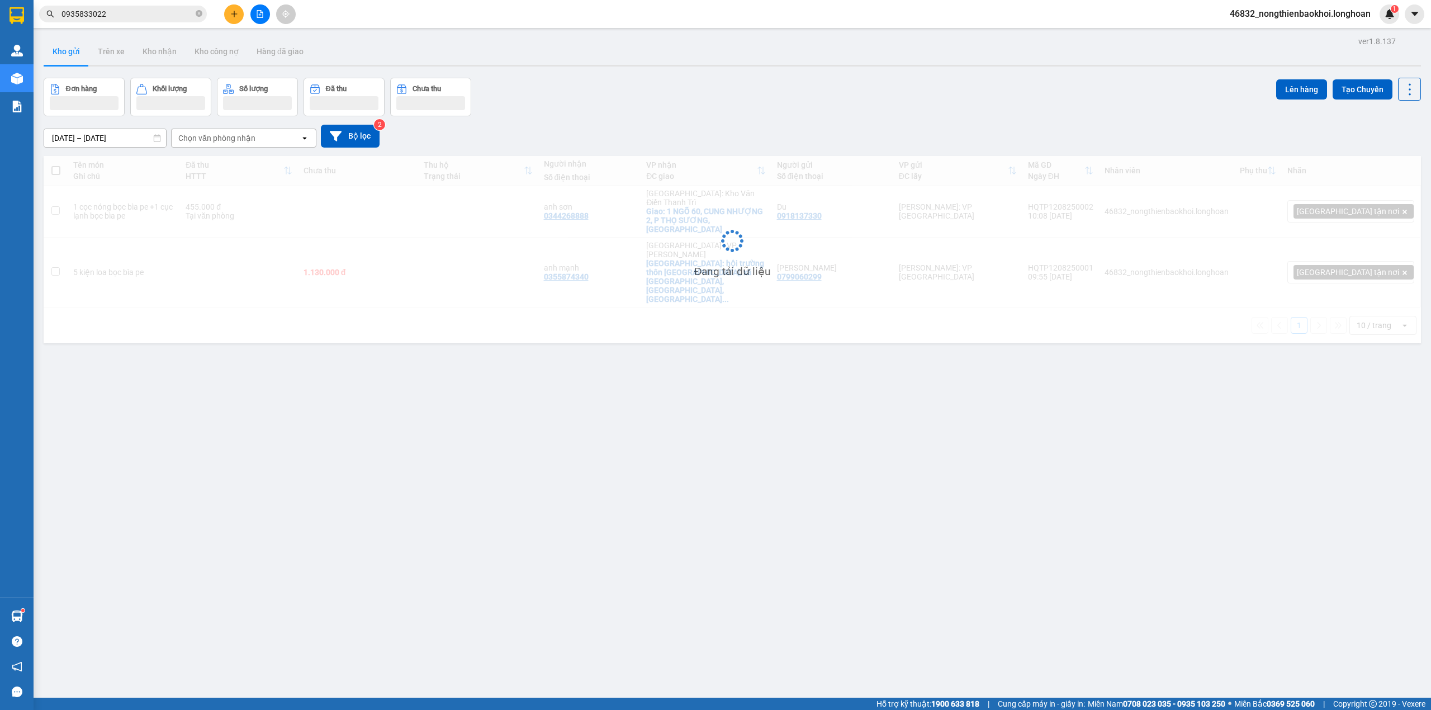
click at [668, 128] on div "14/07/2025 – 12/08/2025 Press the down arrow key to interact with the calendar …" at bounding box center [733, 136] width 1378 height 23
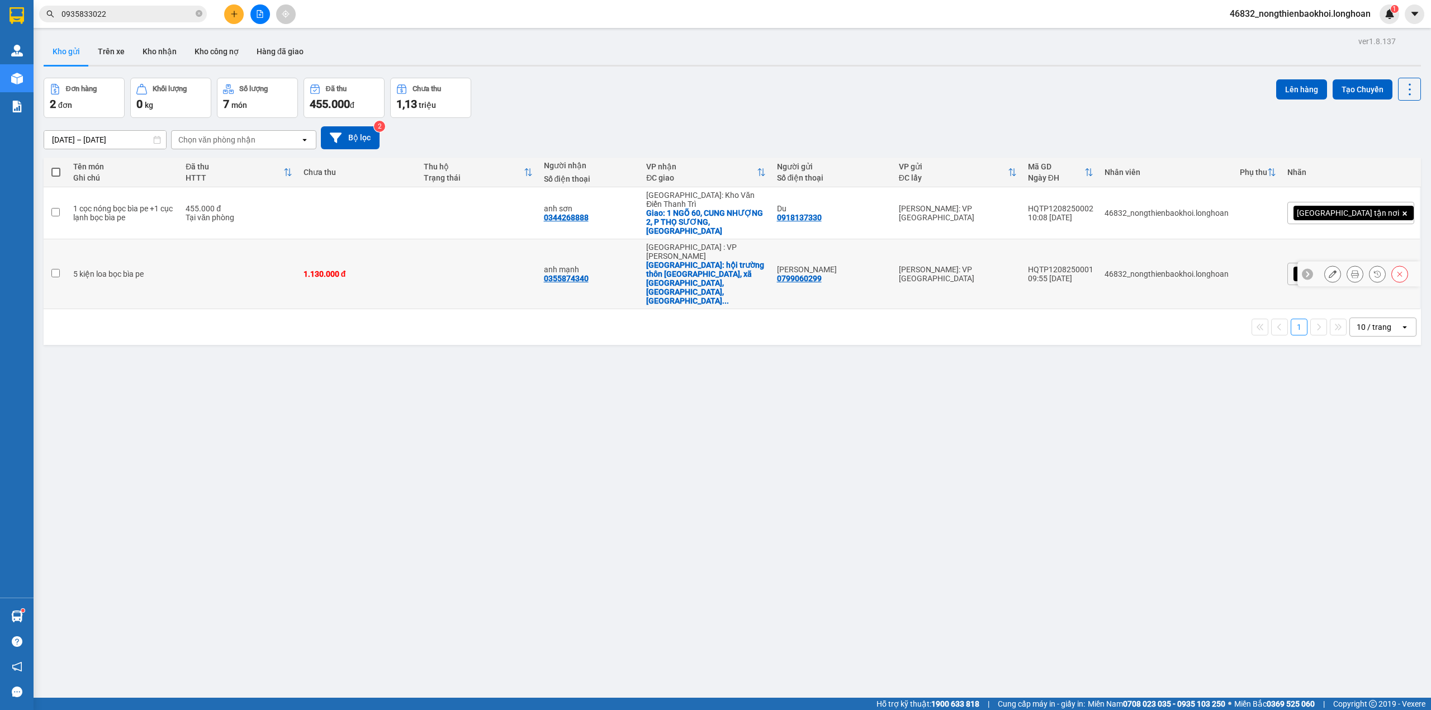
drag, startPoint x: 1136, startPoint y: 231, endPoint x: 1143, endPoint y: 234, distance: 7.6
drag, startPoint x: 1143, startPoint y: 234, endPoint x: 1106, endPoint y: 231, distance: 37.6
click at [1094, 265] on div "HQTP1208250001" at bounding box center [1060, 269] width 65 height 9
checkbox input "true"
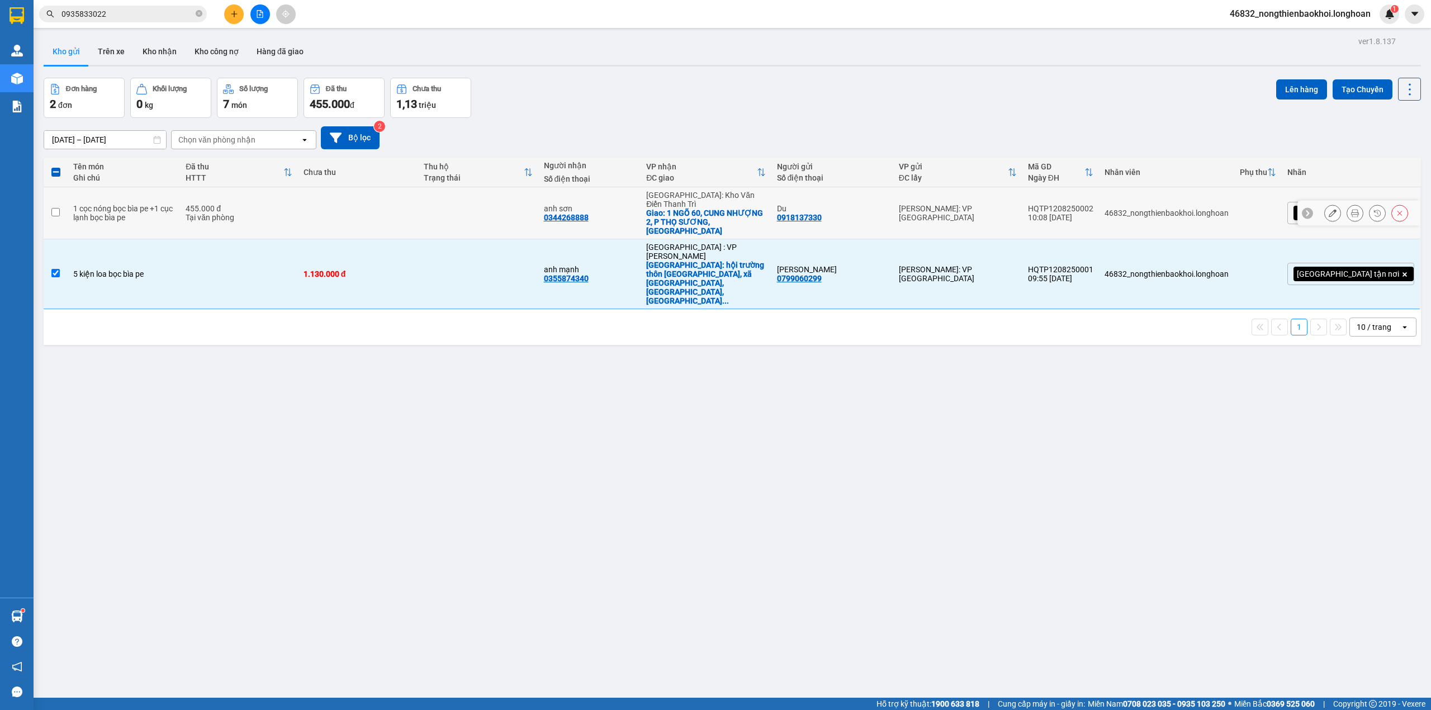
click at [1083, 204] on div "HQTP1208250002" at bounding box center [1060, 208] width 65 height 9
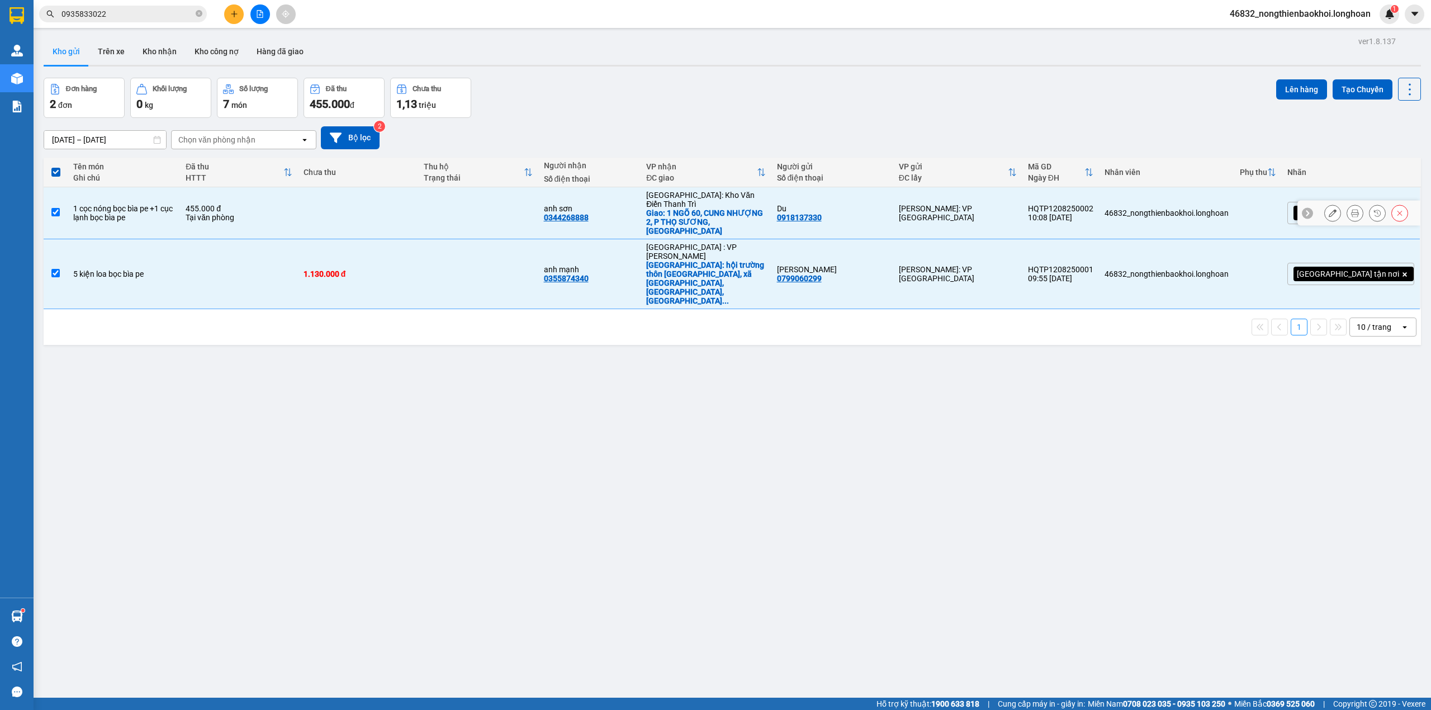
drag, startPoint x: 1083, startPoint y: 200, endPoint x: 1147, endPoint y: 199, distance: 64.3
click at [1099, 199] on td "HQTP1208250002 10:08 12/08" at bounding box center [1061, 213] width 77 height 52
checkbox input "false"
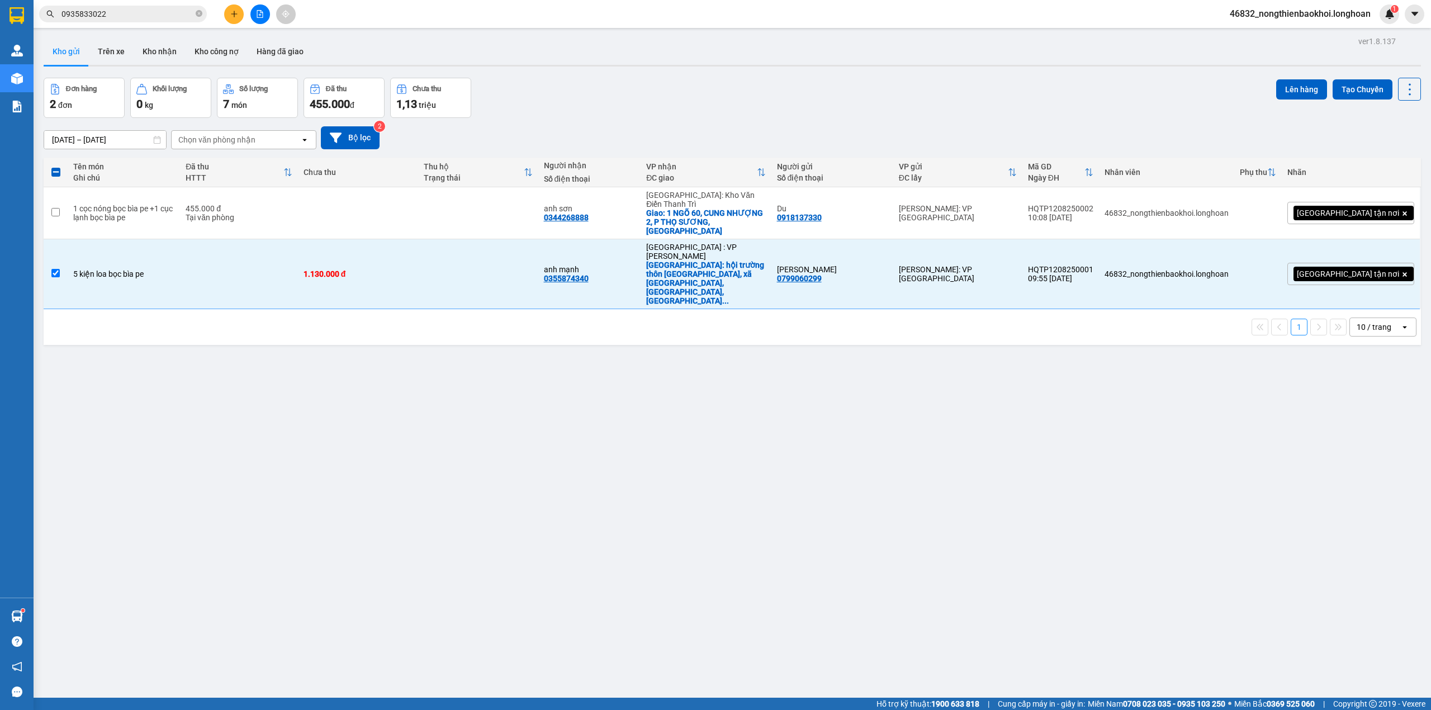
click at [913, 88] on div "Đơn hàng 2 đơn Khối lượng 0 kg Số lượng 7 món Đã thu 455.000 đ Chưa thu 1,13 tr…" at bounding box center [733, 98] width 1378 height 40
click at [600, 562] on div "ver 1.8.137 Kho gửi Trên xe Kho nhận Kho công nợ Hàng đã giao Đơn hàng 2 đơn Kh…" at bounding box center [732, 389] width 1387 height 710
click at [428, 638] on div "ver 1.8.137 Kho gửi Trên xe Kho nhận Kho công nợ Hàng đã giao Đơn hàng 2 đơn Kh…" at bounding box center [732, 389] width 1387 height 710
click at [236, 21] on button at bounding box center [234, 14] width 20 height 20
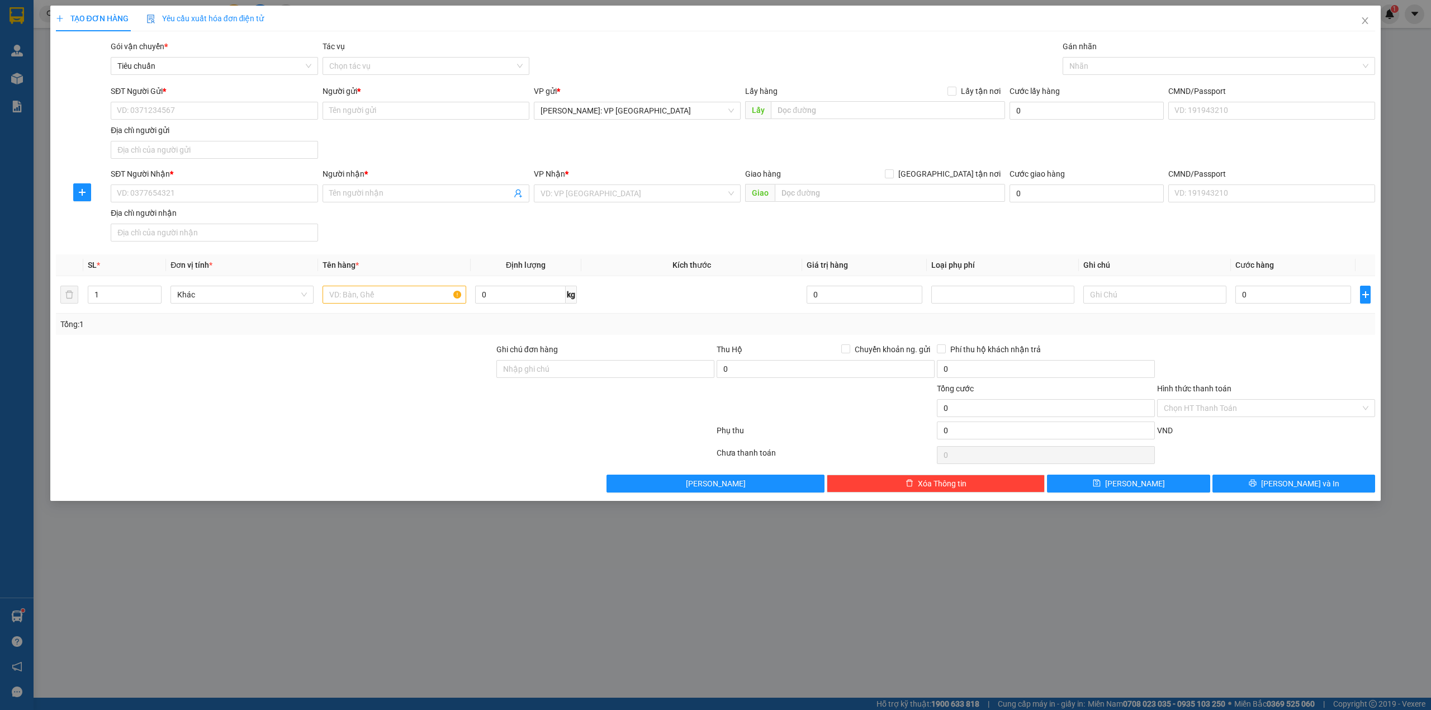
click at [396, 223] on div "SĐT Người Nhận * VD: 0377654321 Người nhận * Tên người nhận VP Nhận * VD: VP Sà…" at bounding box center [742, 207] width 1269 height 78
click at [305, 403] on div at bounding box center [275, 401] width 441 height 39
click at [324, 399] on div at bounding box center [275, 401] width 441 height 39
click at [157, 292] on span "up" at bounding box center [155, 291] width 7 height 7
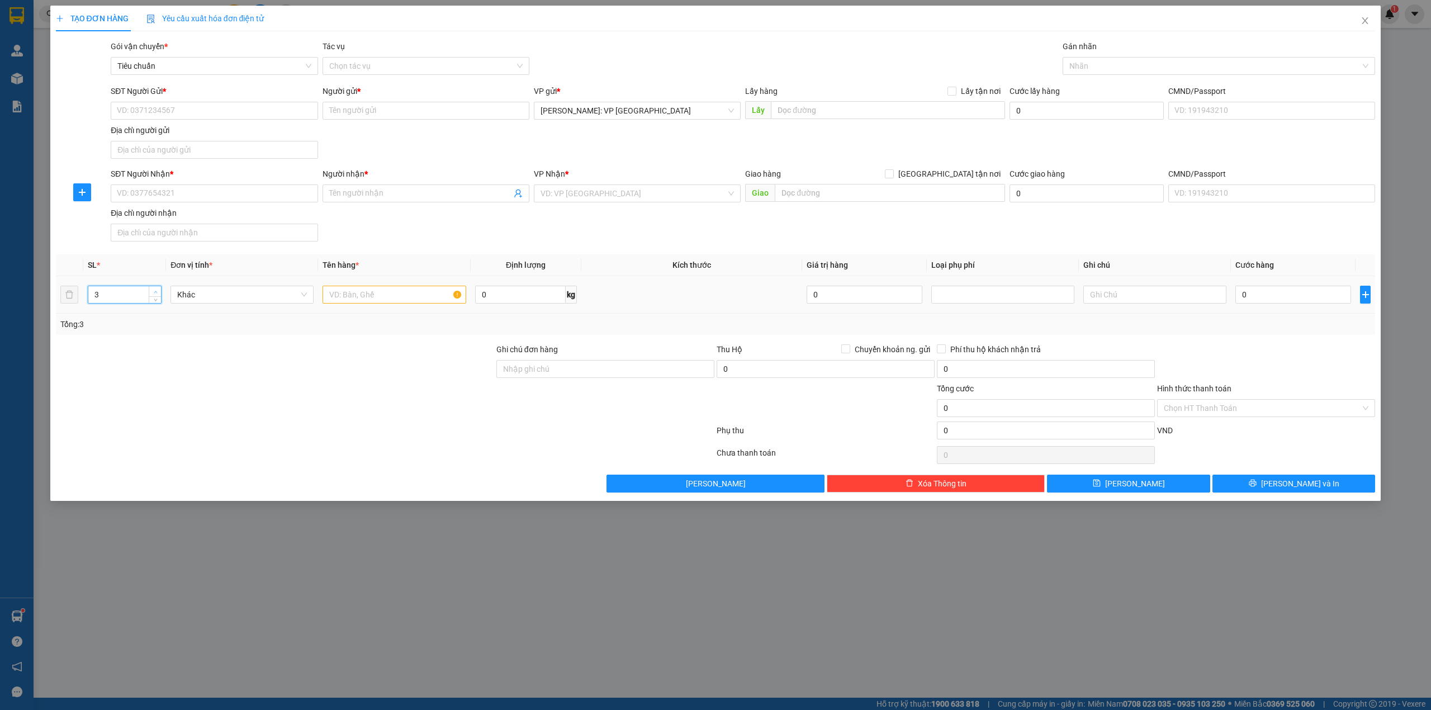
click at [157, 292] on span "up" at bounding box center [155, 291] width 7 height 7
type input "5"
click at [157, 292] on span "up" at bounding box center [155, 291] width 7 height 7
click at [339, 298] on input "text" at bounding box center [394, 295] width 143 height 18
type input "2 thùng giấy +3 thùng giấy dẹp (hóa chất)"
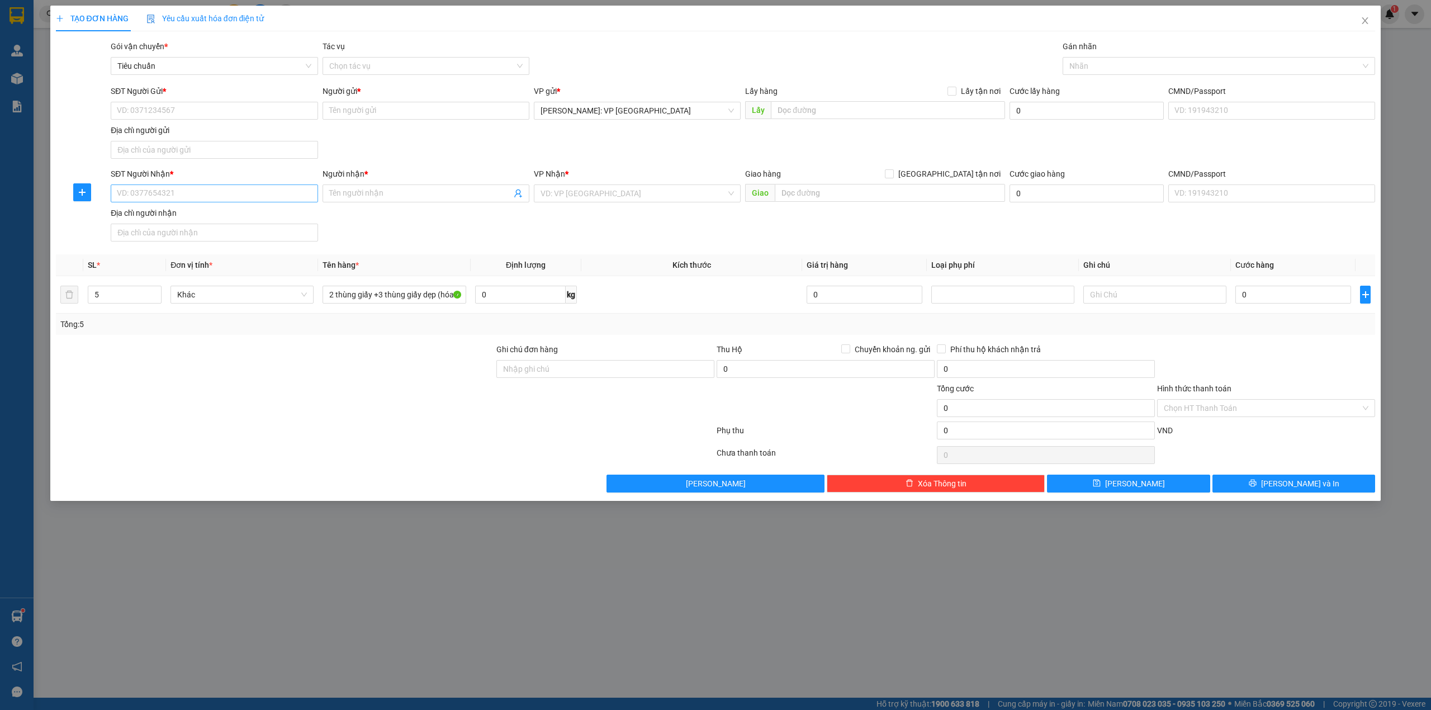
drag, startPoint x: 365, startPoint y: 217, endPoint x: 184, endPoint y: 202, distance: 181.8
click at [363, 217] on div "SĐT Người Nhận * VD: 0377654321 Người nhận * Tên người nhận VP Nhận * VD: VP Sà…" at bounding box center [742, 207] width 1269 height 78
click at [173, 201] on input "SĐT Người Nhận *" at bounding box center [214, 194] width 207 height 18
type input "0912811282"
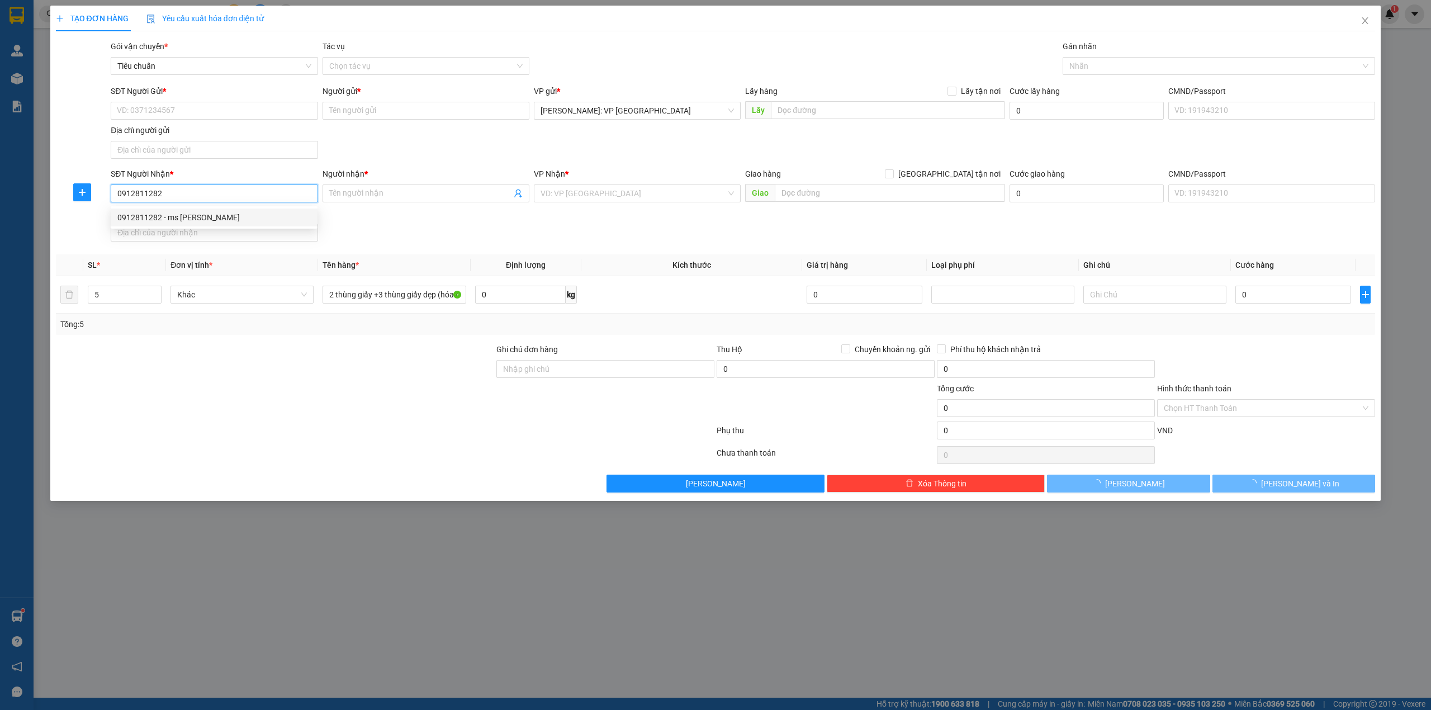
click at [231, 214] on div "0912811282 - ms hà" at bounding box center [213, 217] width 193 height 12
type input "ms [PERSON_NAME]"
checkbox input "true"
type input "80 phạm minh đức, p máy tơ, q ngô quyền, hải phòng"
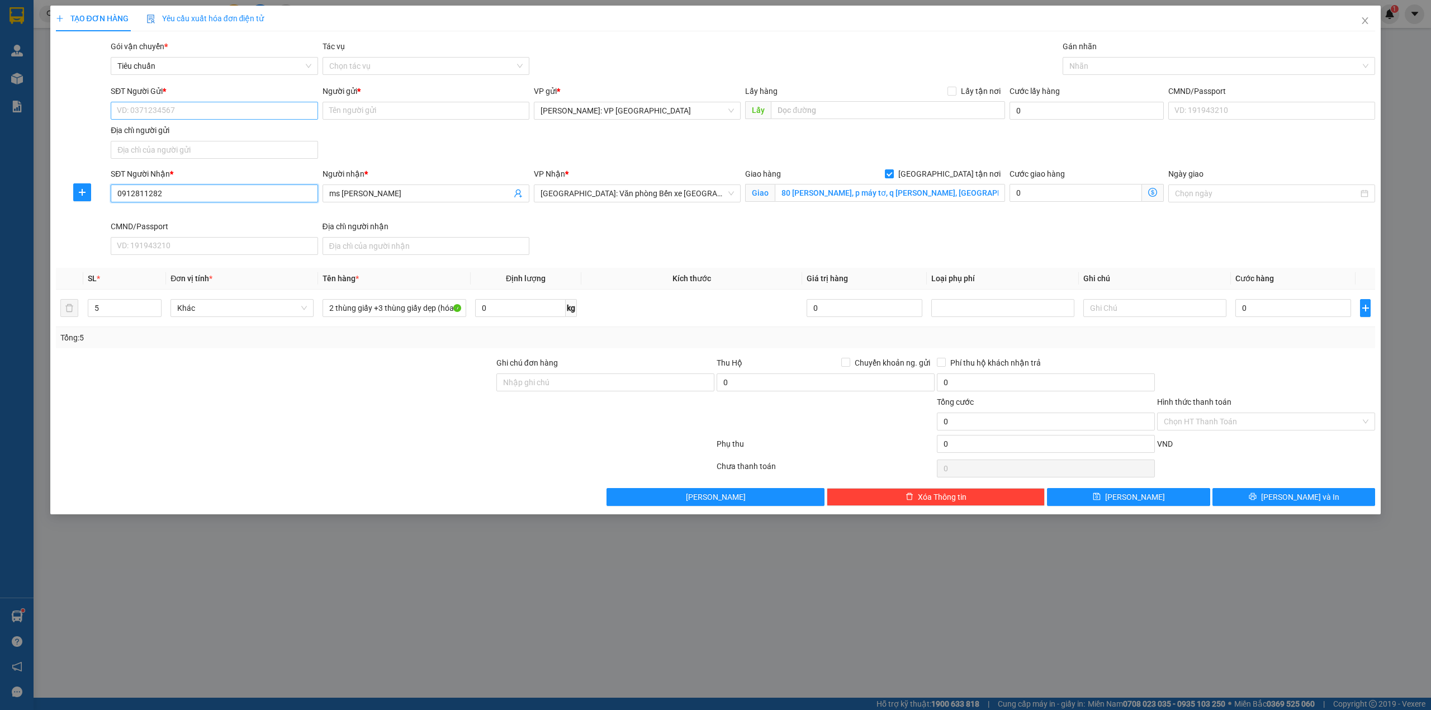
type input "0912811282"
click at [231, 114] on input "SĐT Người Gửi *" at bounding box center [214, 111] width 207 height 18
click at [236, 140] on div "0834502479 - cty đệ nhất" at bounding box center [214, 134] width 207 height 18
type input "0834502479"
type input "cty đệ nhất"
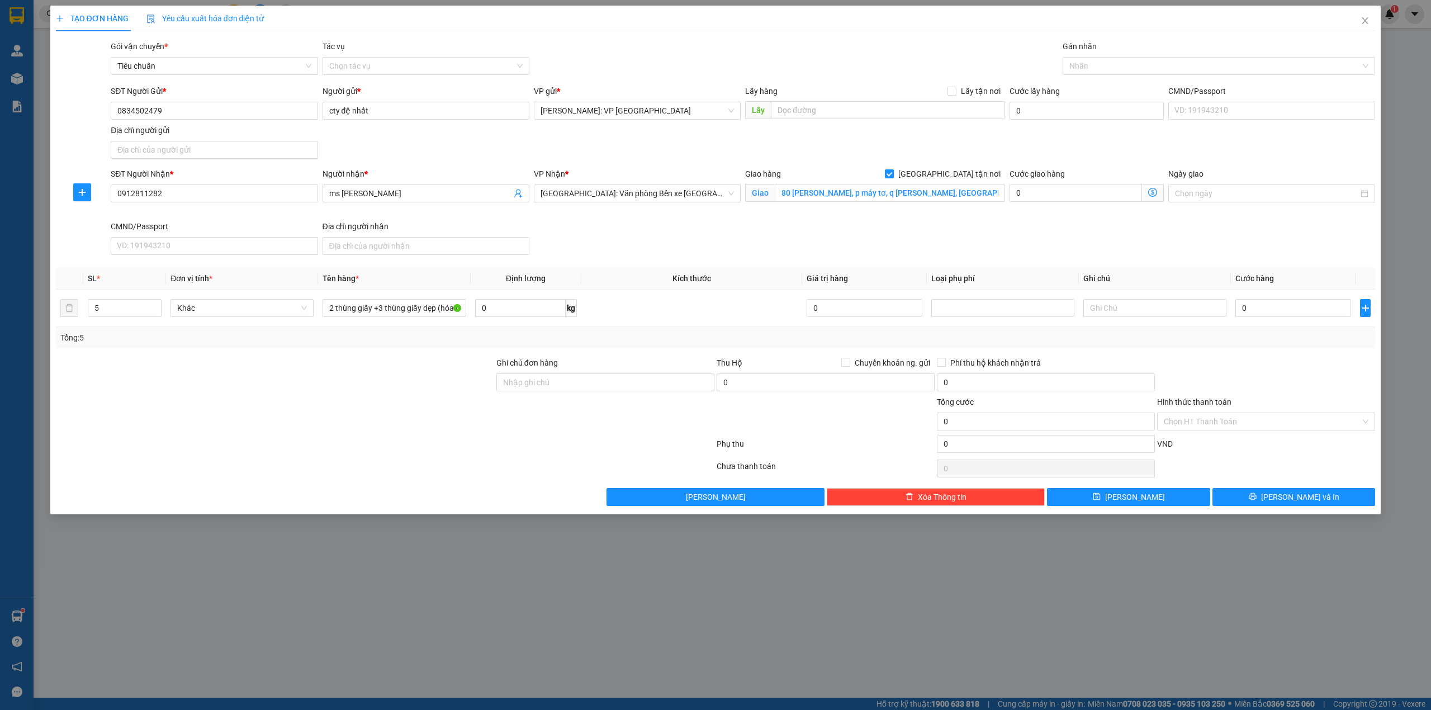
drag, startPoint x: 435, startPoint y: 148, endPoint x: 446, endPoint y: 148, distance: 11.2
click at [446, 148] on div "SĐT Người Gửi * 0834502479 0834502479 Người gửi * cty đệ nhất VP gửi * Hồ Chí M…" at bounding box center [742, 124] width 1269 height 78
click at [1188, 66] on div at bounding box center [1214, 65] width 296 height 13
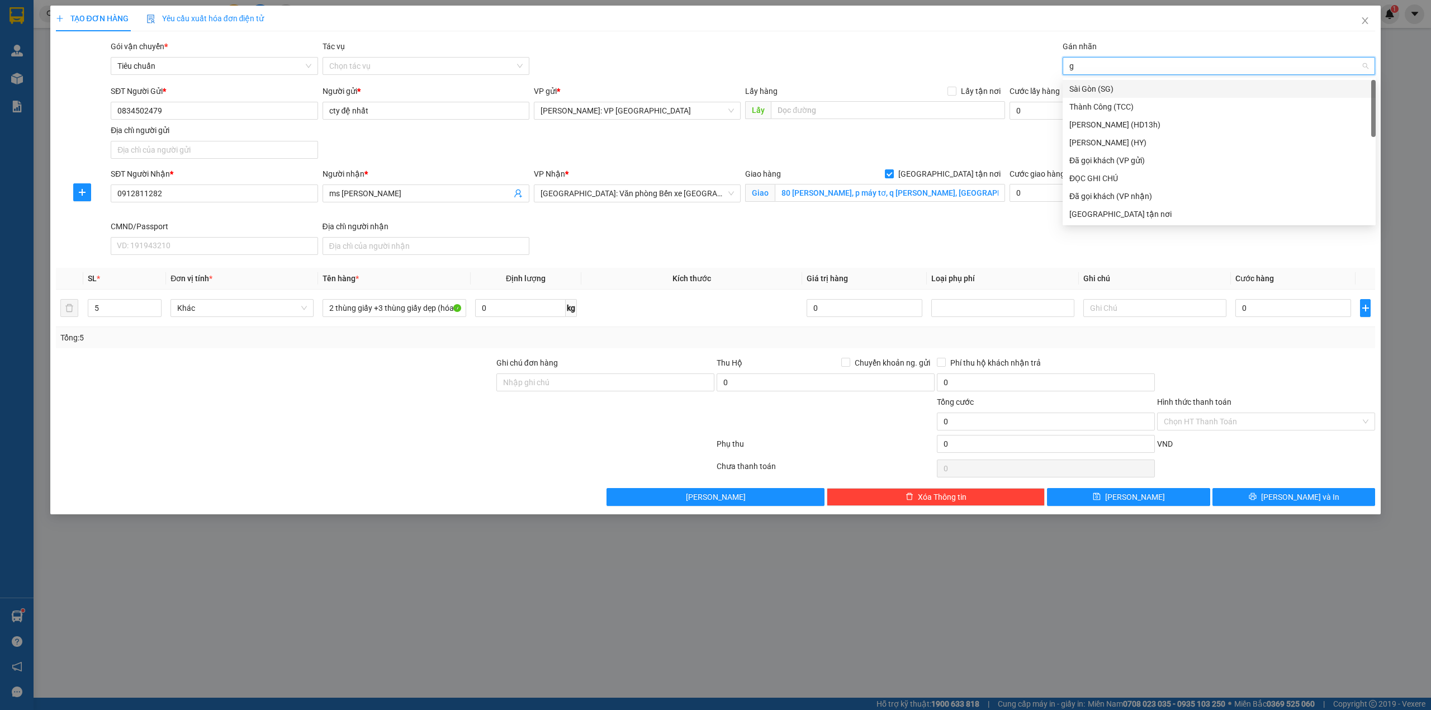
type input "gi"
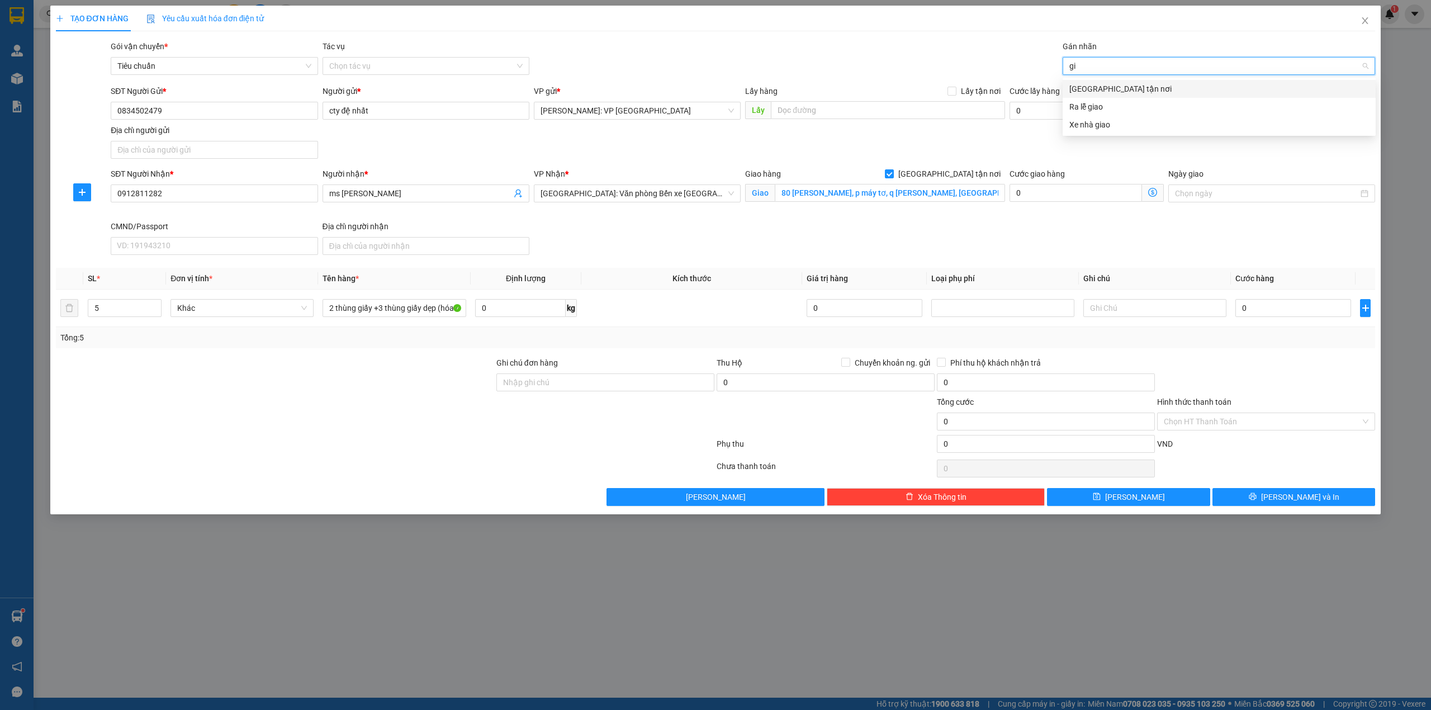
click at [1173, 92] on div "[GEOGRAPHIC_DATA] tận nơi" at bounding box center [1220, 89] width 300 height 12
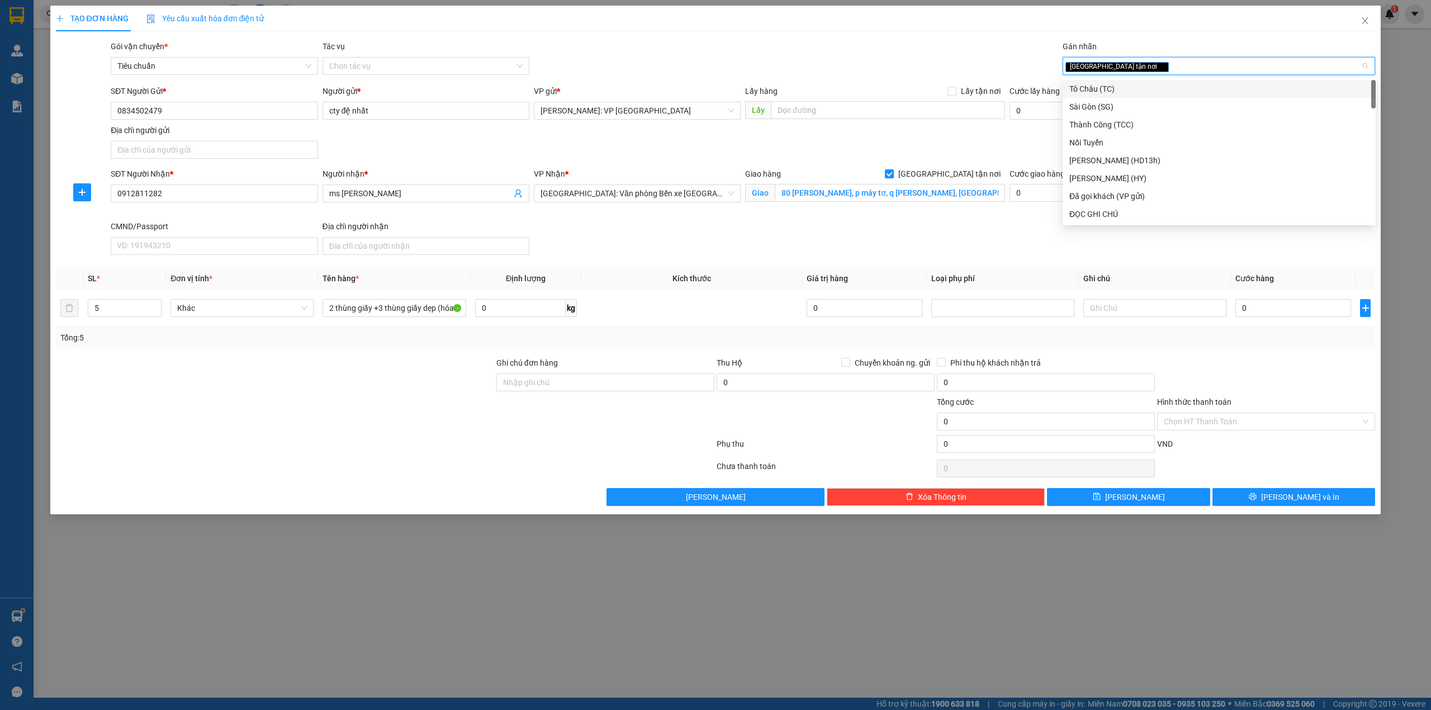
click at [929, 65] on div "Gói vận chuyển * Tiêu chuẩn Tác vụ Chọn tác vụ Gán nhãn Giao tận nơi" at bounding box center [742, 59] width 1269 height 39
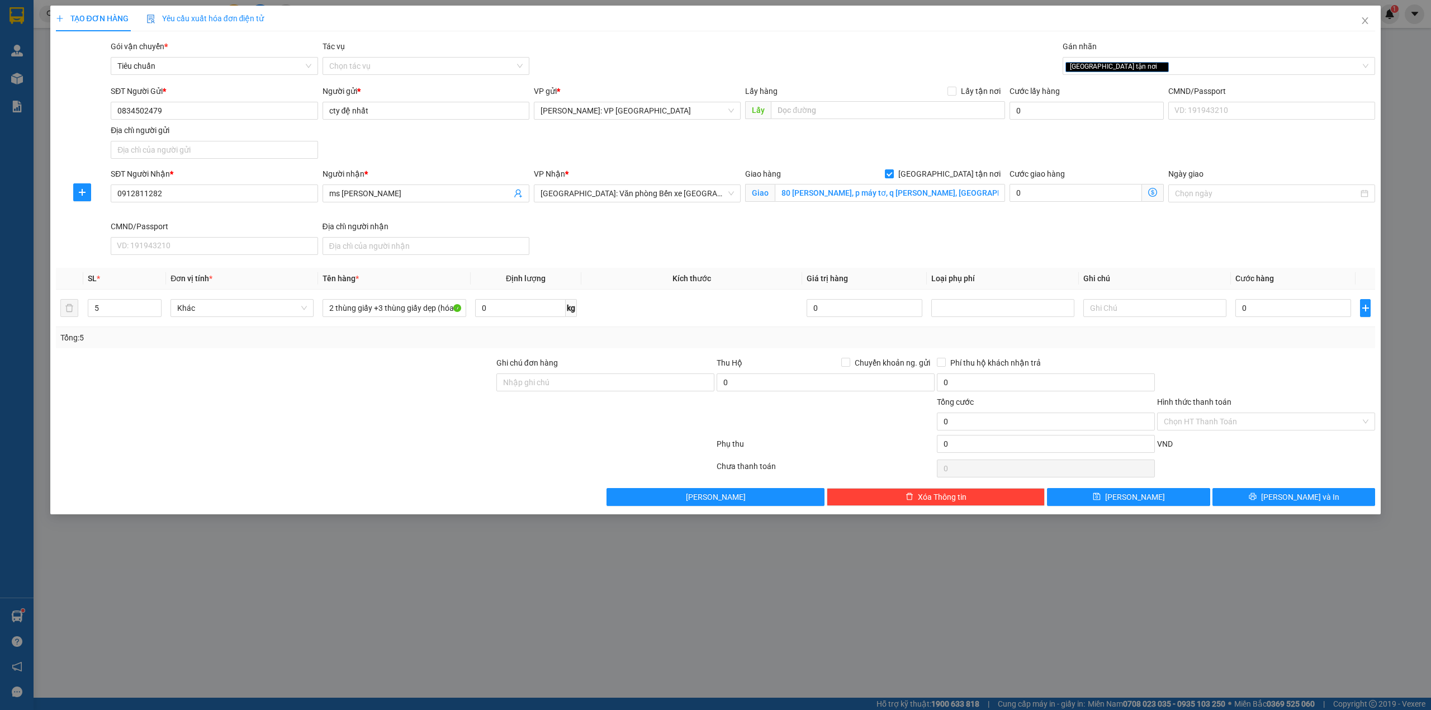
click at [851, 228] on div "SĐT Người Nhận * 0912811282 Người nhận * ms hà VP Nhận * Hải Phòng: Văn phòng B…" at bounding box center [742, 214] width 1269 height 92
click at [1261, 307] on input "0" at bounding box center [1294, 308] width 116 height 18
type input "5"
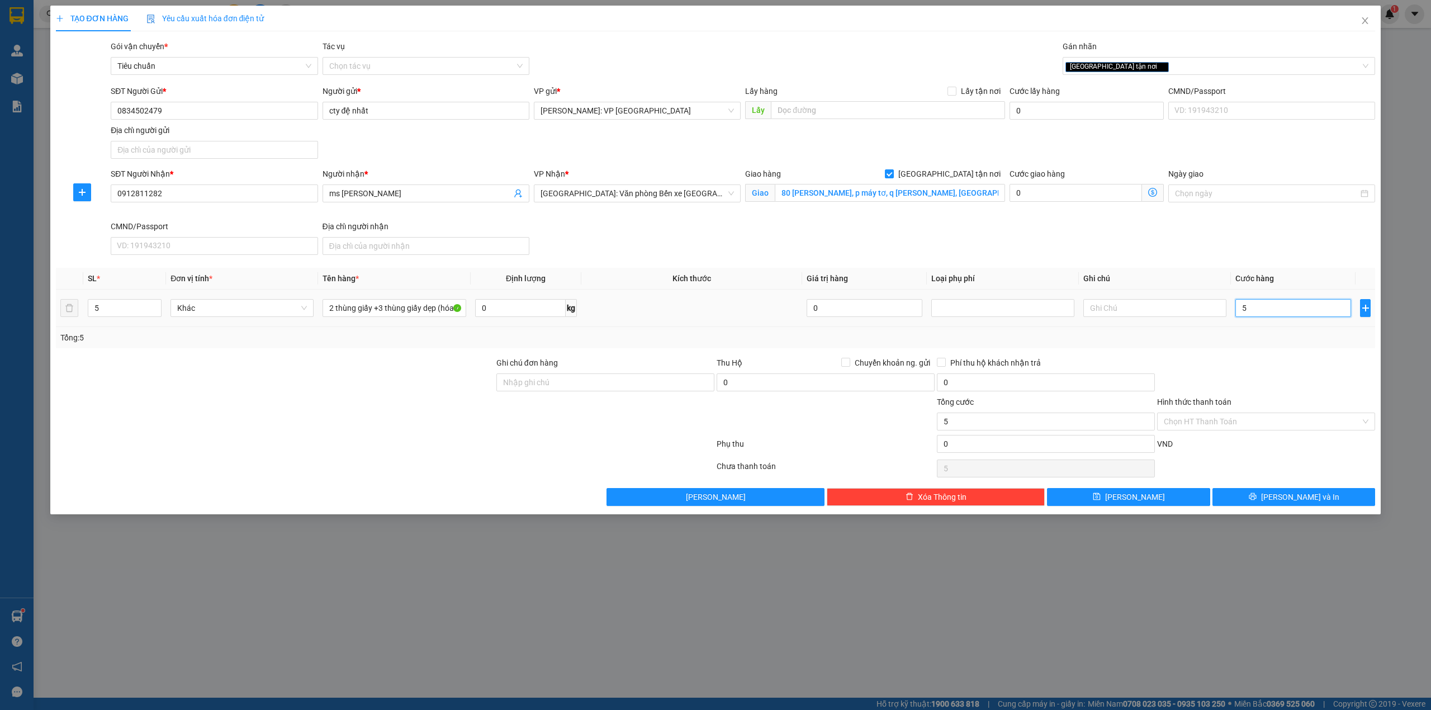
type input "55"
type input "550"
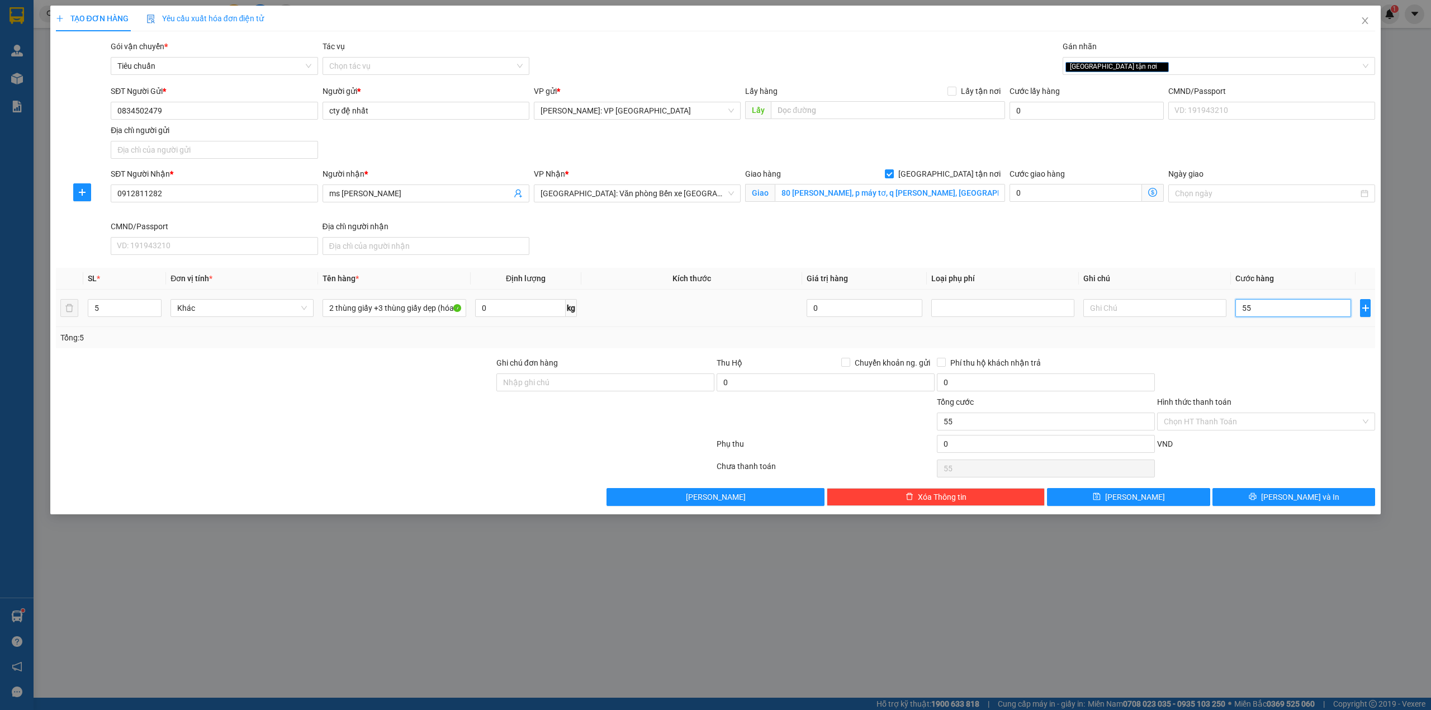
type input "550"
type input "5.500"
type input "55.000"
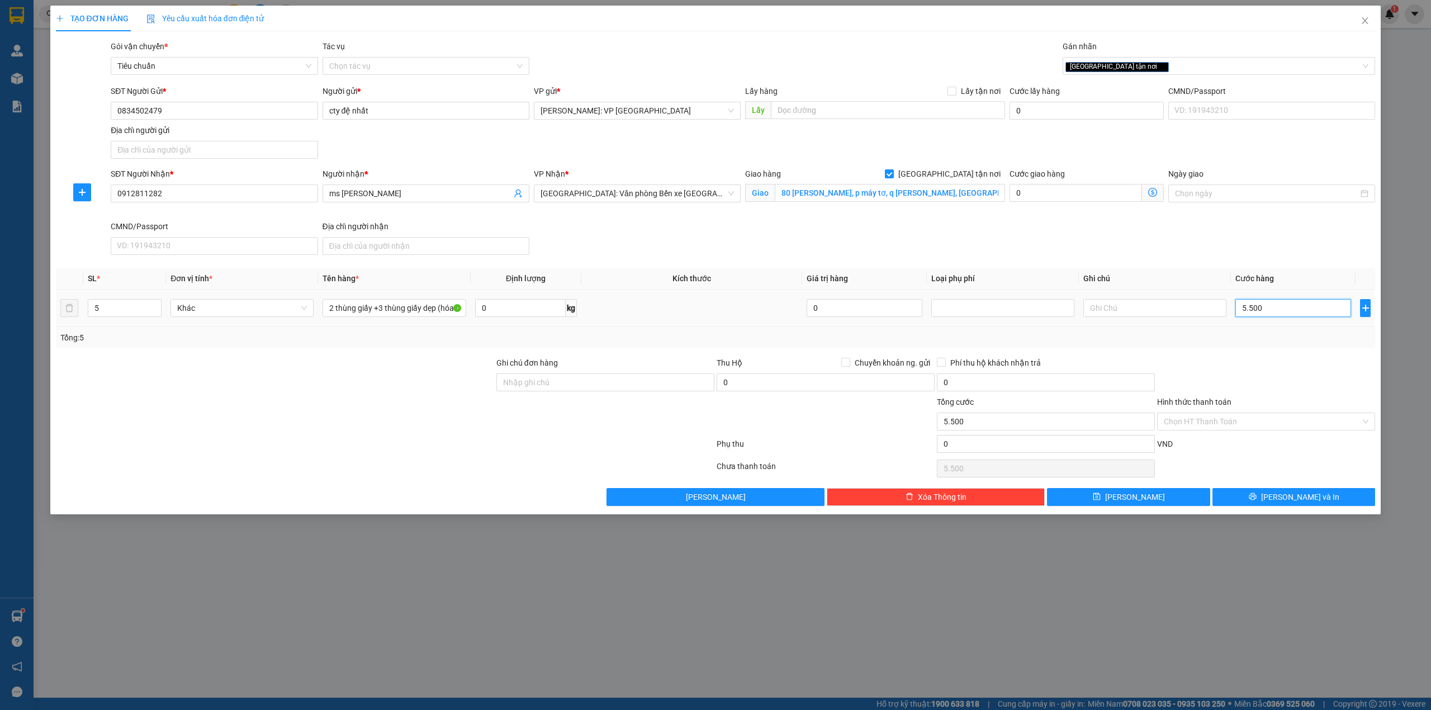
type input "55.000"
type input "550.000"
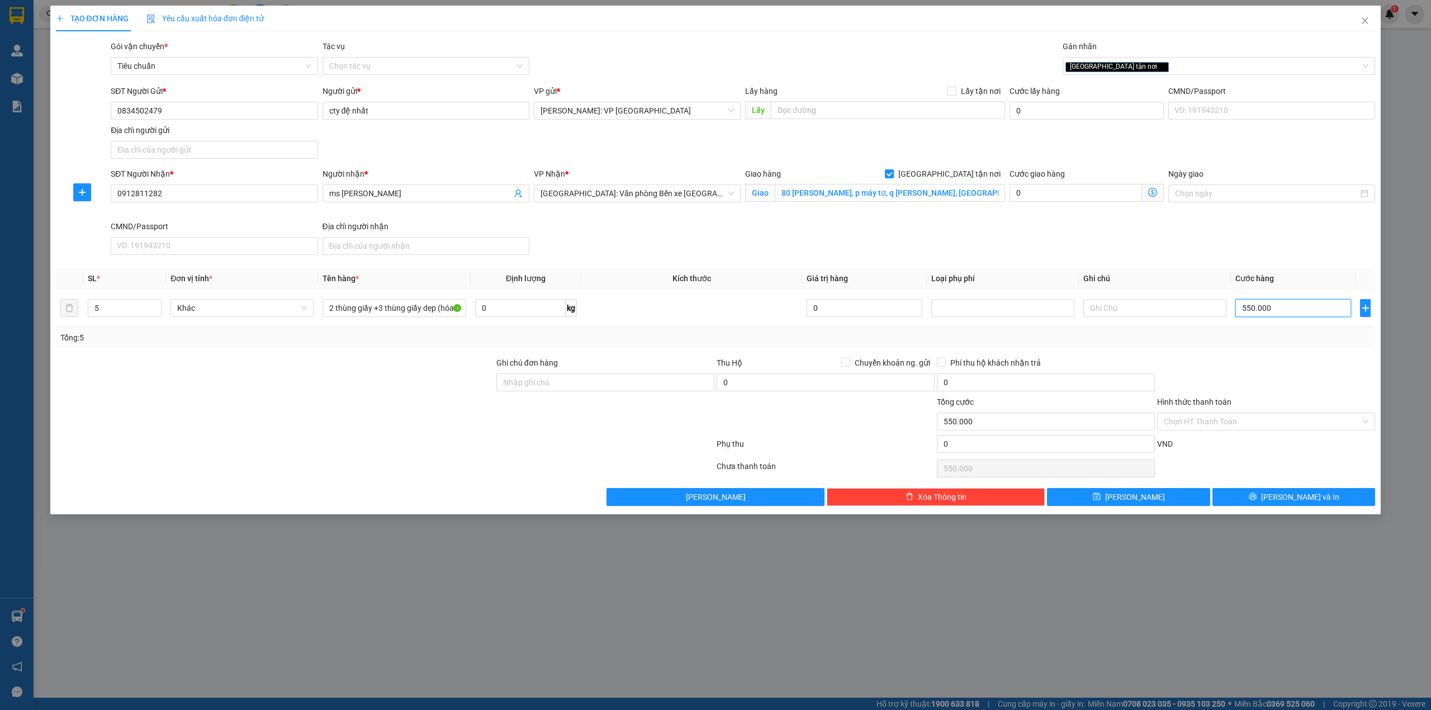
type input "550.000"
click at [734, 251] on div "SĐT Người Nhận * 0912811282 Người nhận * ms hà VP Nhận * Hải Phòng: Văn phòng B…" at bounding box center [742, 214] width 1269 height 92
click at [334, 367] on div at bounding box center [275, 376] width 441 height 39
drag, startPoint x: 555, startPoint y: 390, endPoint x: 465, endPoint y: 385, distance: 89.6
click at [555, 390] on input "Ghi chú đơn hàng" at bounding box center [605, 382] width 218 height 18
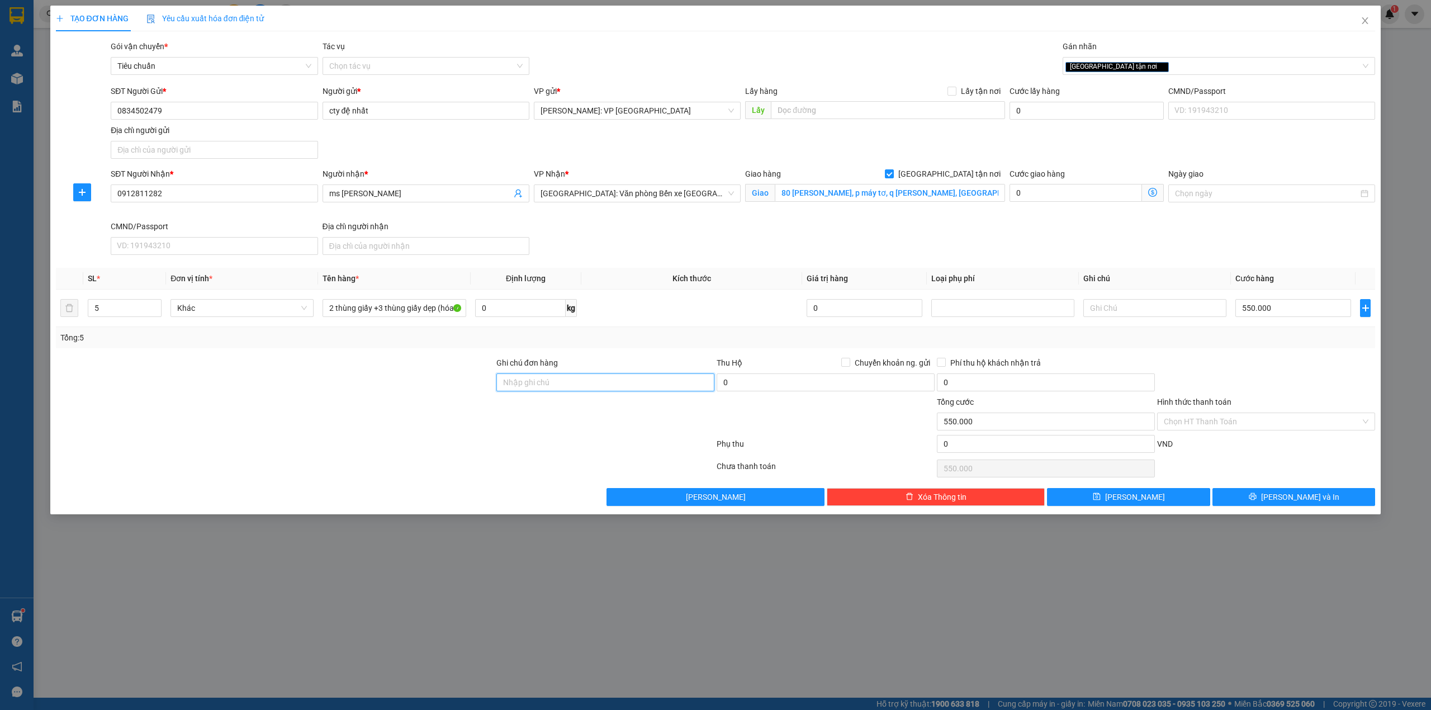
type input "d"
type input "để đúng chiều mũi tên"
drag, startPoint x: 266, startPoint y: 422, endPoint x: 278, endPoint y: 423, distance: 12.4
click at [266, 423] on div at bounding box center [275, 415] width 441 height 39
click at [1246, 378] on div at bounding box center [1266, 376] width 220 height 39
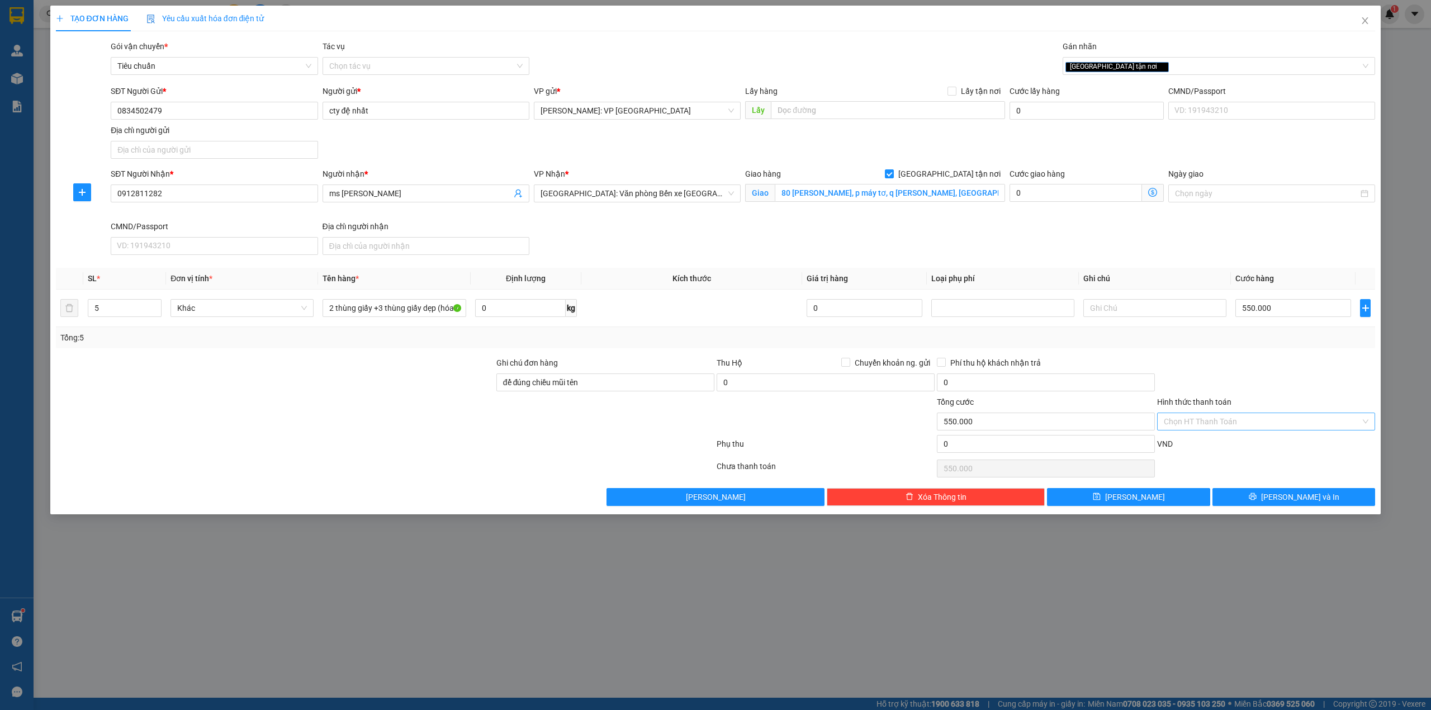
click at [1275, 417] on input "Hình thức thanh toán" at bounding box center [1262, 421] width 197 height 17
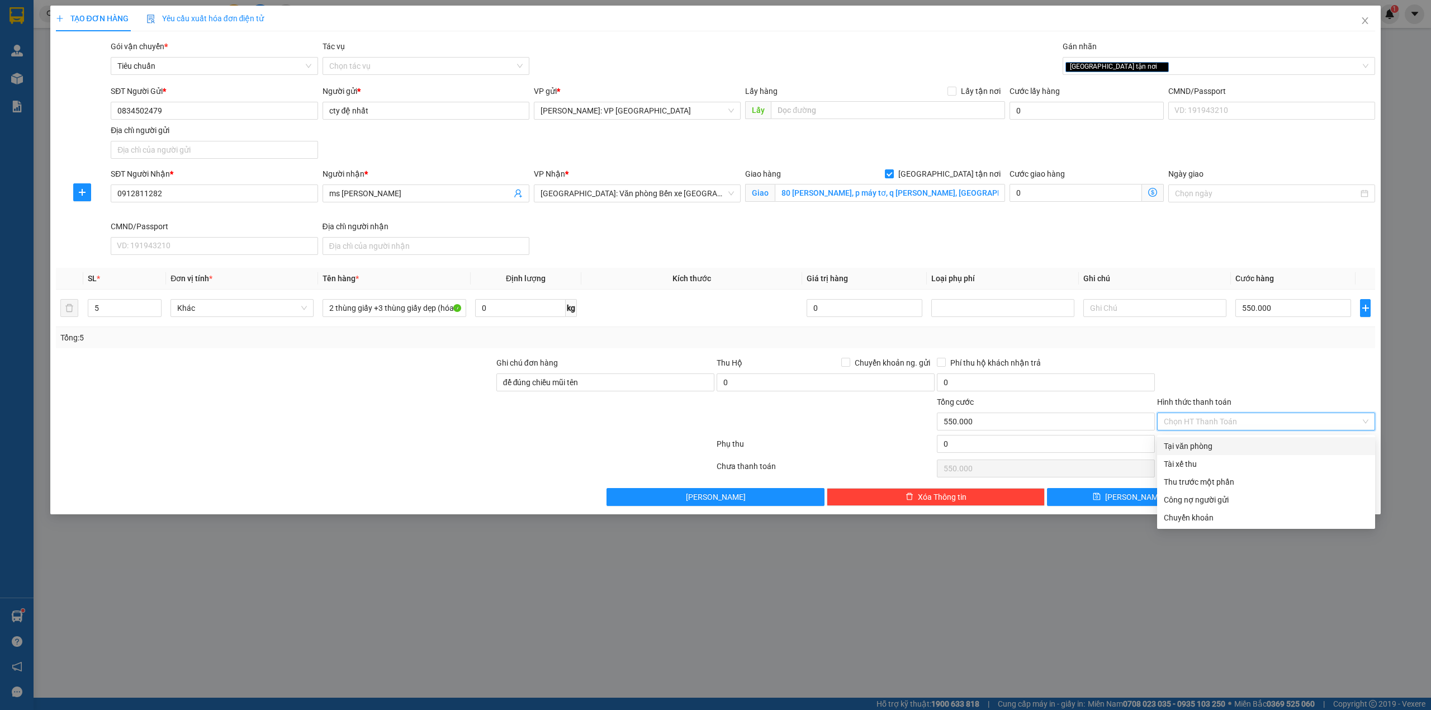
click at [1242, 453] on div "Tại văn phòng" at bounding box center [1266, 446] width 218 height 18
type input "0"
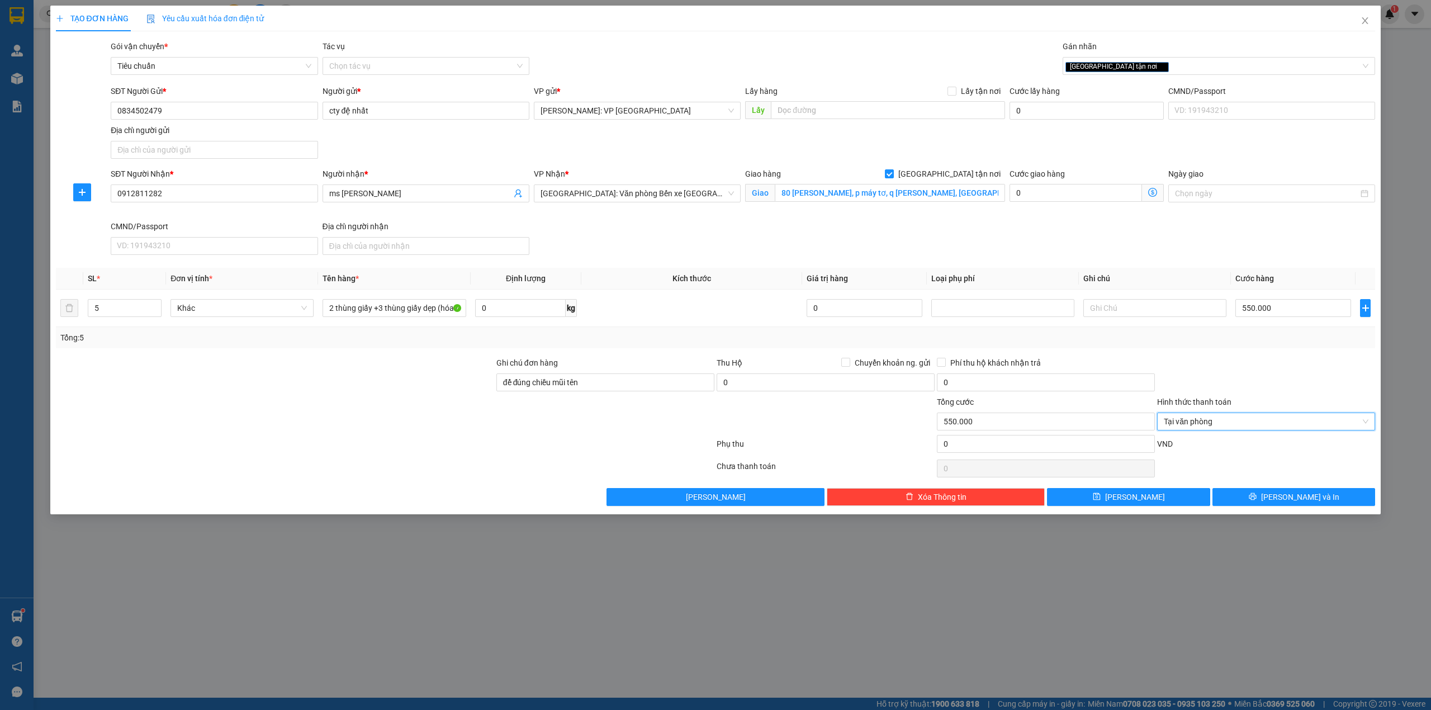
click at [1247, 361] on div at bounding box center [1266, 376] width 220 height 39
click at [1257, 500] on icon "printer" at bounding box center [1253, 497] width 8 height 8
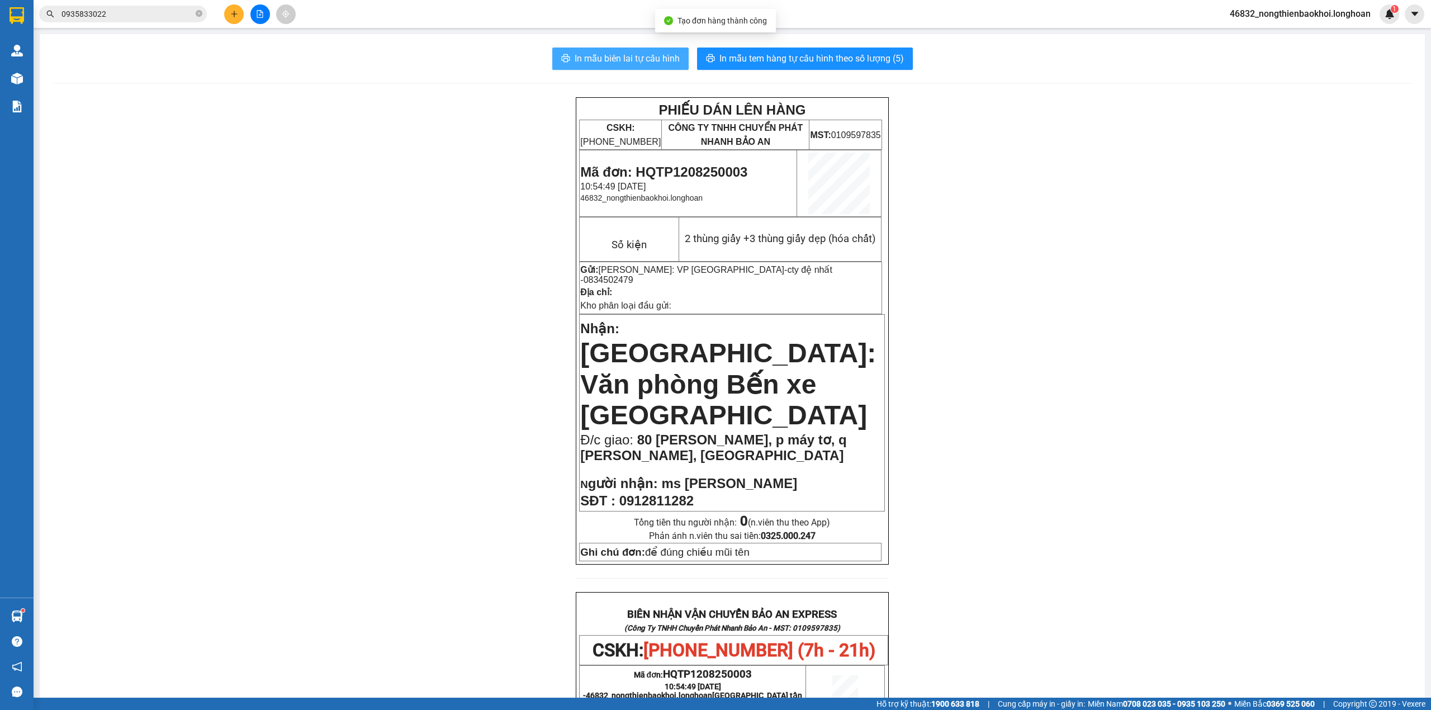
click at [636, 63] on span "In mẫu biên lai tự cấu hình" at bounding box center [627, 58] width 105 height 14
click at [340, 352] on div "PHIẾU DÁN LÊN HÀNG CSKH: 1900.06.88.33 CÔNG TY TNHH CHUYỂN PHÁT NHANH BẢO AN MS…" at bounding box center [732, 641] width 1359 height 1088
click at [706, 61] on icon "printer" at bounding box center [710, 58] width 9 height 9
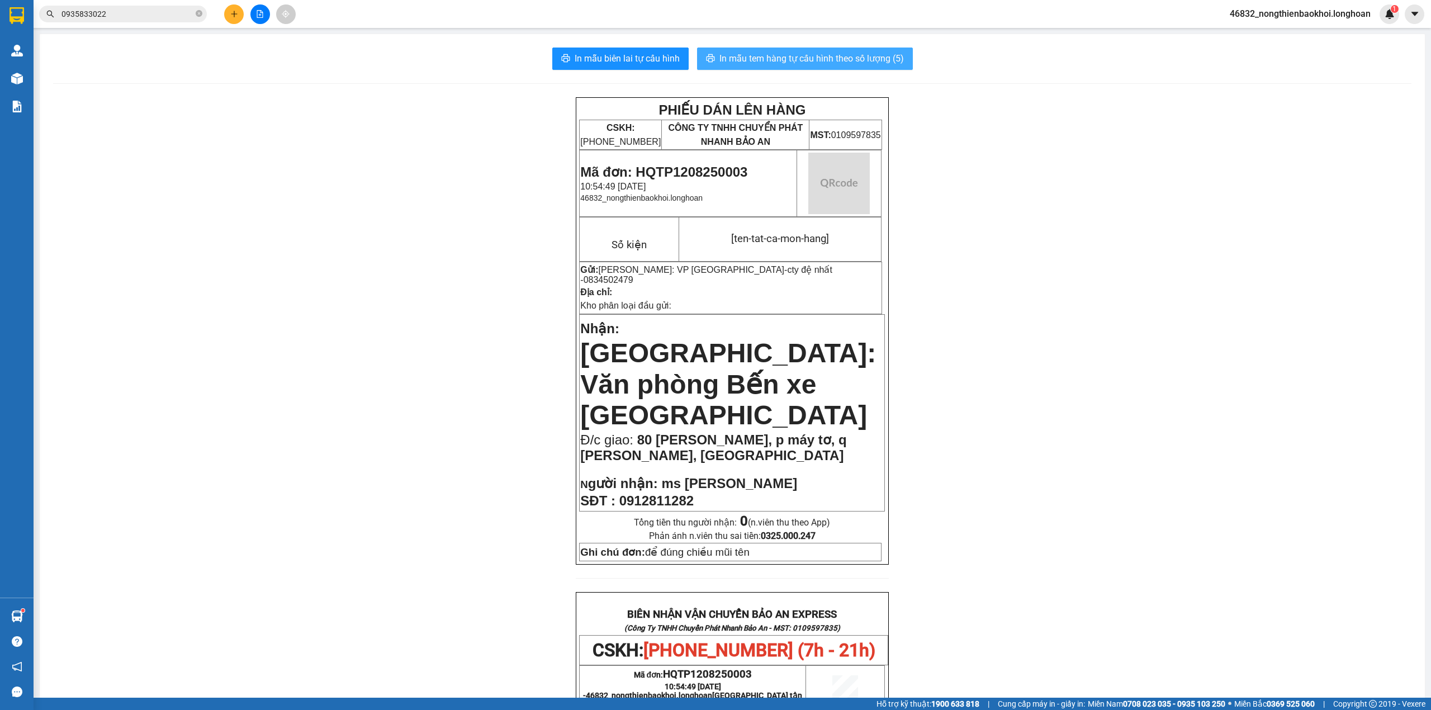
click at [1011, 367] on div "PHIẾU DÁN LÊN HÀNG CSKH: 1900.06.88.33 CÔNG TY TNHH CHUYỂN PHÁT NHANH BẢO AN MS…" at bounding box center [732, 641] width 1359 height 1088
drag, startPoint x: 331, startPoint y: 314, endPoint x: 347, endPoint y: 314, distance: 16.2
click at [345, 314] on div "PHIẾU DÁN LÊN HÀNG CSKH: 1900.06.88.33 CÔNG TY TNHH CHUYỂN PHÁT NHANH BẢO AN MS…" at bounding box center [732, 641] width 1359 height 1088
drag, startPoint x: 349, startPoint y: 302, endPoint x: 368, endPoint y: 294, distance: 20.5
click at [353, 302] on div "PHIẾU DÁN LÊN HÀNG CSKH: 1900.06.88.33 CÔNG TY TNHH CHUYỂN PHÁT NHANH BẢO AN MS…" at bounding box center [732, 641] width 1359 height 1088
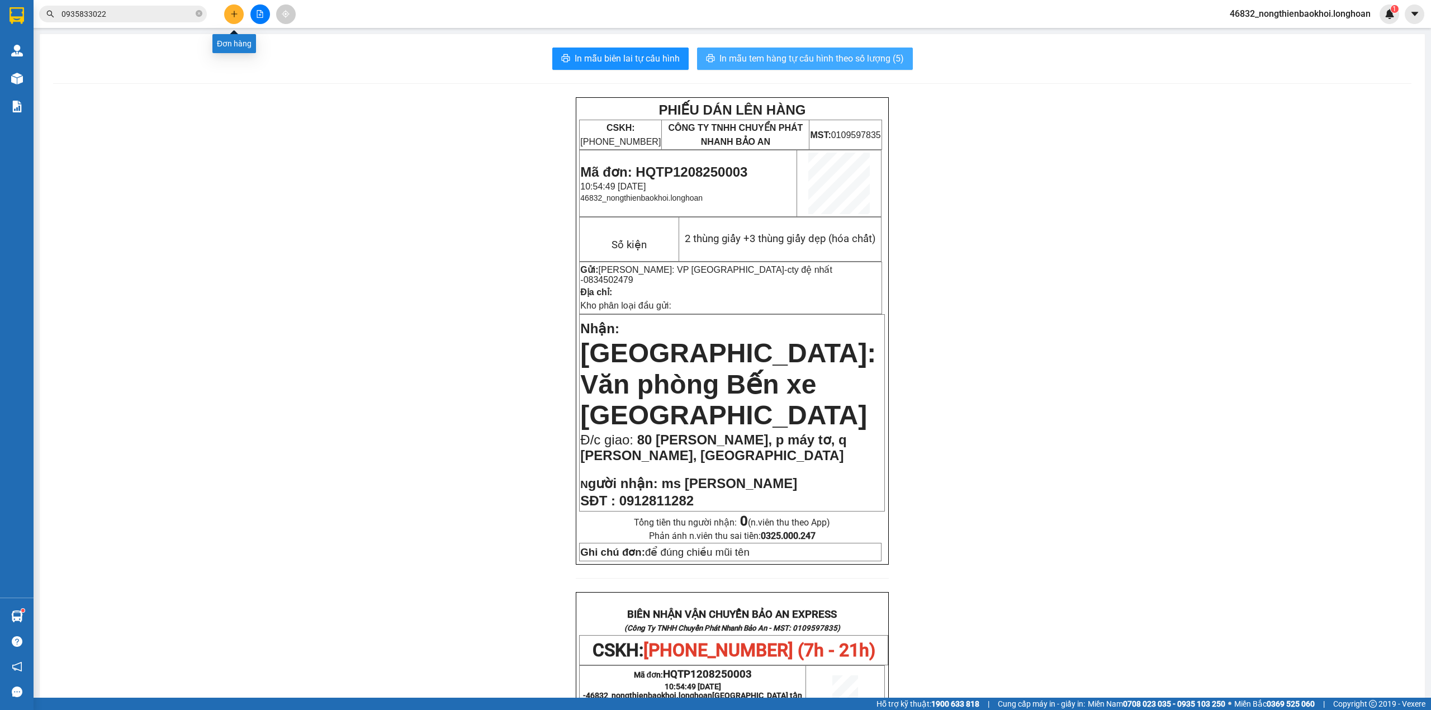
click at [228, 16] on button at bounding box center [234, 14] width 20 height 20
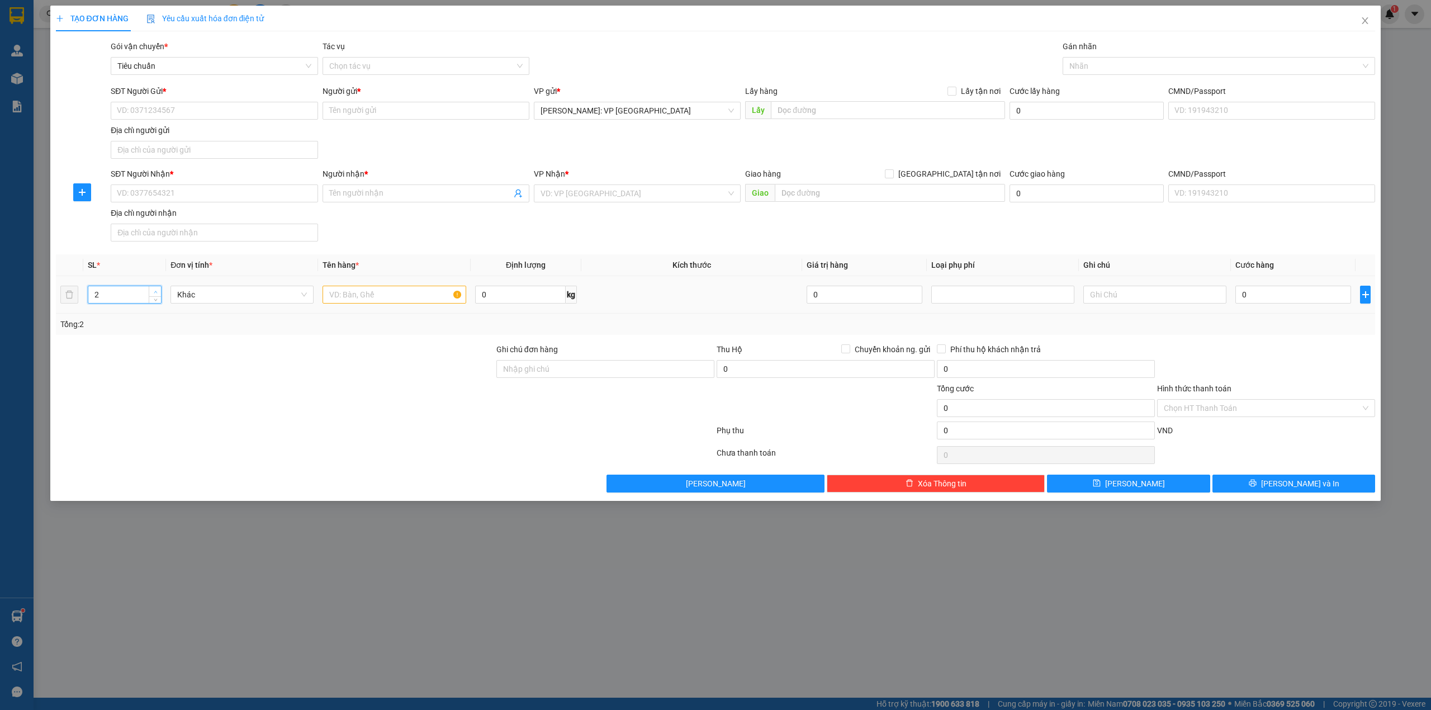
click at [152, 290] on span "up" at bounding box center [155, 291] width 7 height 7
type input "3"
click at [152, 290] on span "up" at bounding box center [155, 291] width 7 height 7
click at [340, 301] on input "text" at bounding box center [394, 295] width 143 height 18
type input "1 thùng xốp vàng + 2 kiện bọc xốp trắng dài"
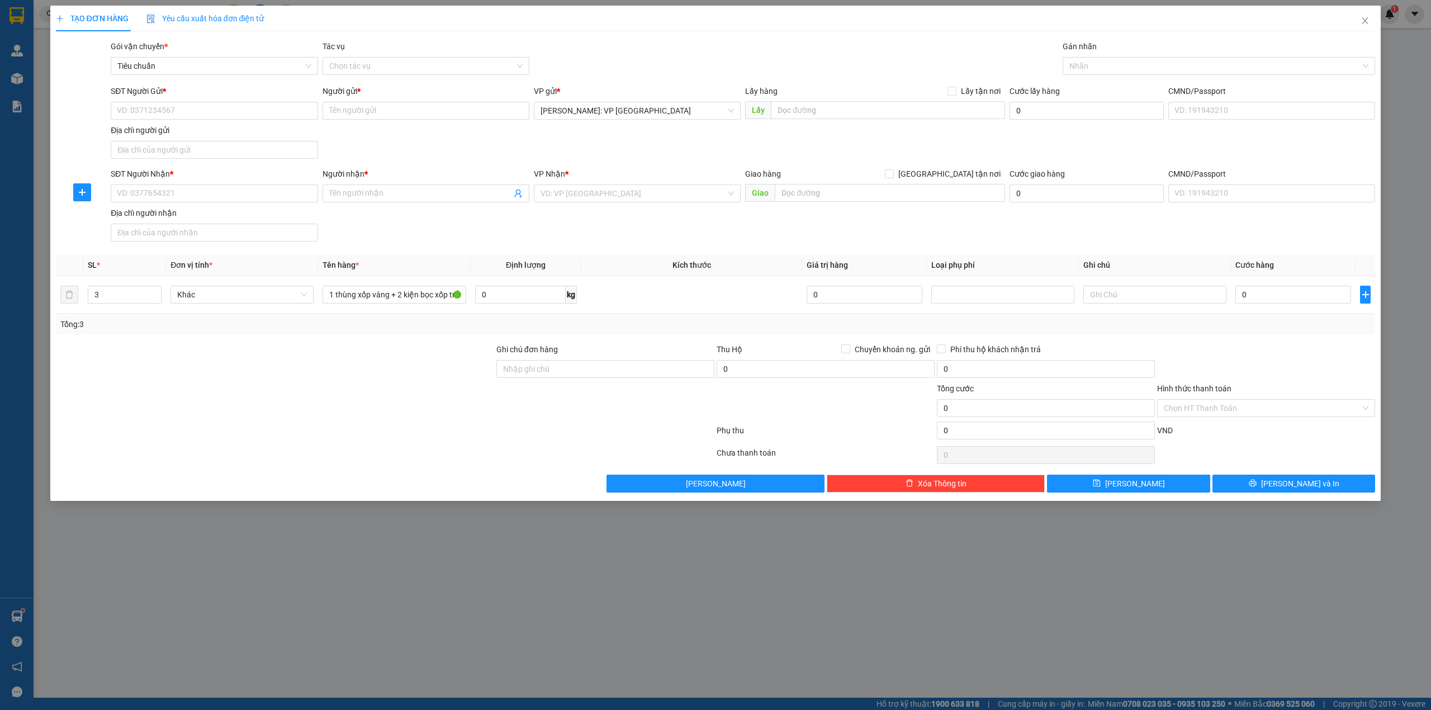
click at [273, 374] on div at bounding box center [275, 362] width 441 height 39
click at [433, 224] on div "SĐT Người Nhận * VD: 0377654321 Người nhận * Tên người nhận VP Nhận * VD: VP Sà…" at bounding box center [742, 207] width 1269 height 78
click at [507, 139] on div "SĐT Người Gửi * VD: 0371234567 Người gửi * Tên người gửi VP gửi * Hồ Chí Minh: …" at bounding box center [742, 124] width 1269 height 78
click at [411, 198] on input "Người nhận *" at bounding box center [420, 193] width 182 height 12
type input "[PERSON_NAME]"
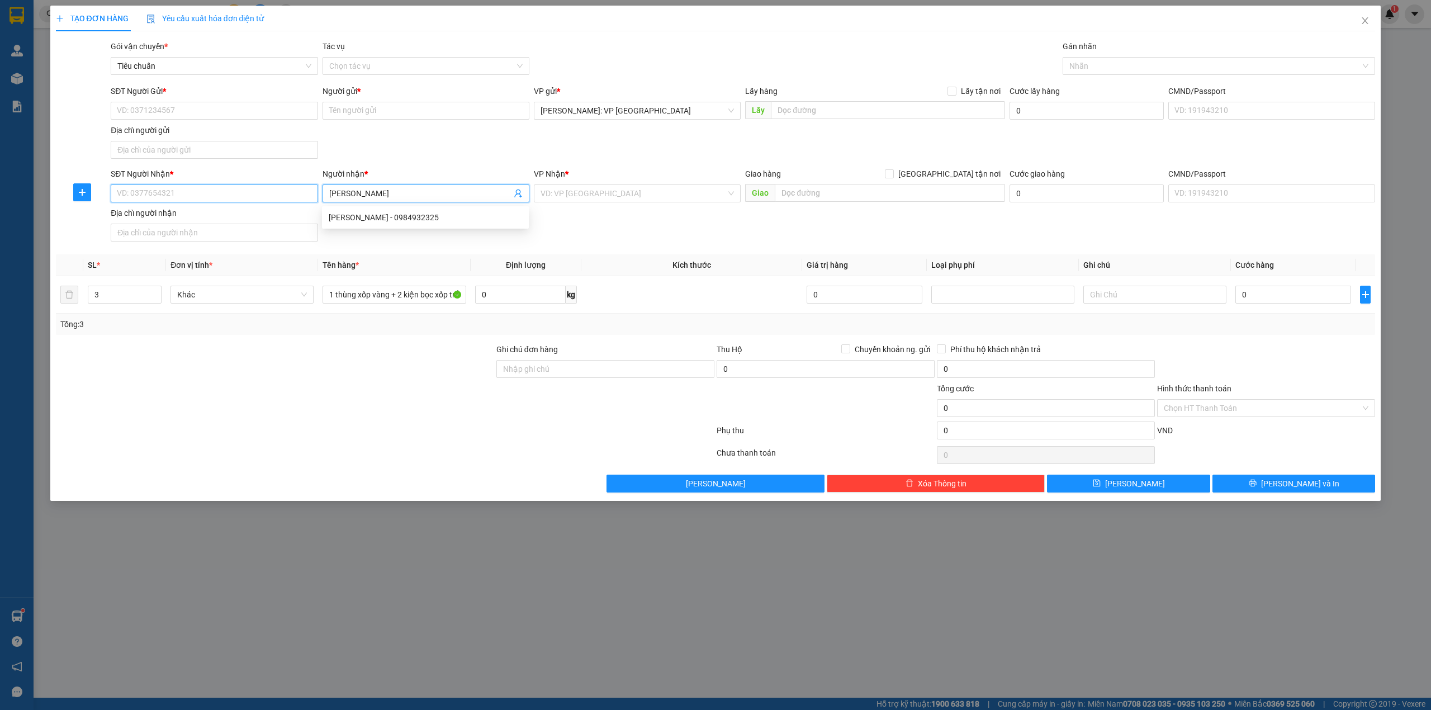
click at [205, 200] on input "SĐT Người Nhận *" at bounding box center [214, 194] width 207 height 18
type input "0911154444"
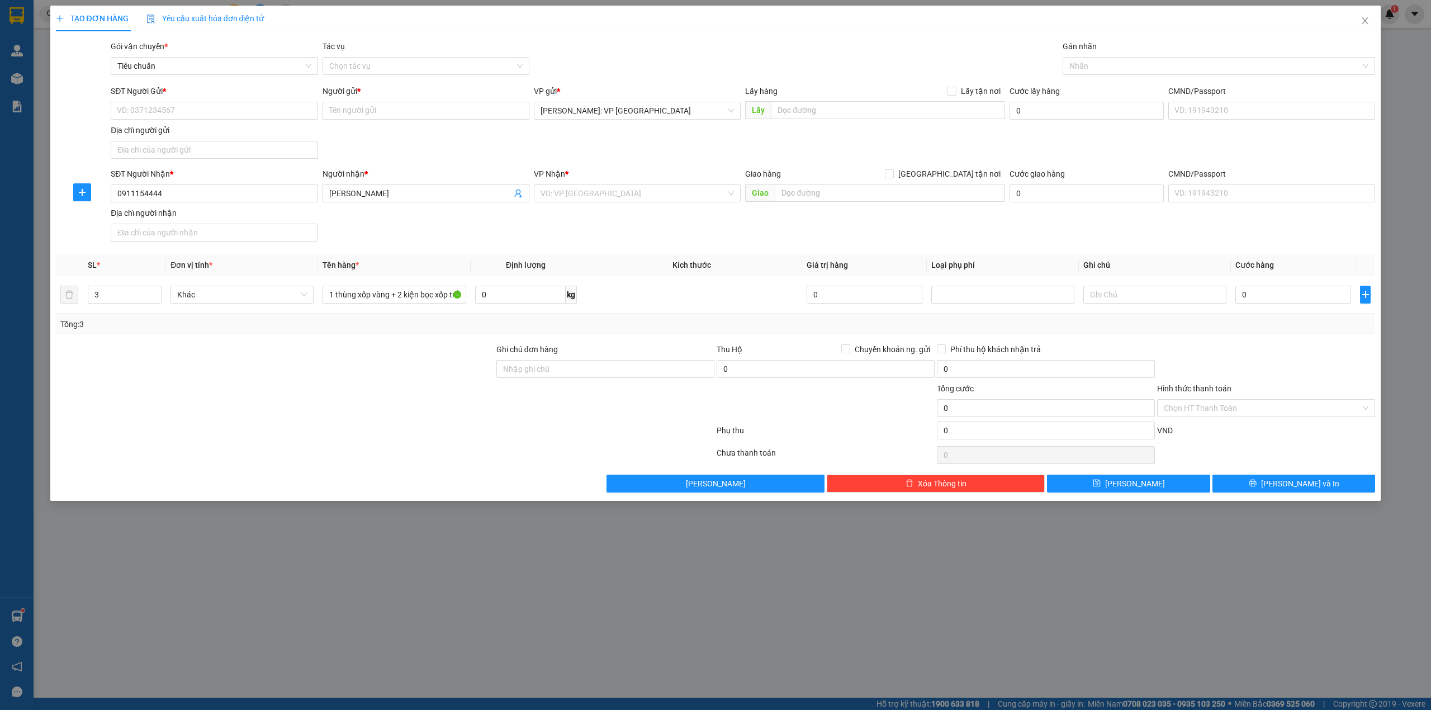
click at [447, 151] on div "SĐT Người Gửi * VD: 0371234567 Người gửi * Tên người gửi VP gửi * Hồ Chí Minh: …" at bounding box center [742, 124] width 1269 height 78
click at [623, 191] on input "search" at bounding box center [634, 193] width 186 height 17
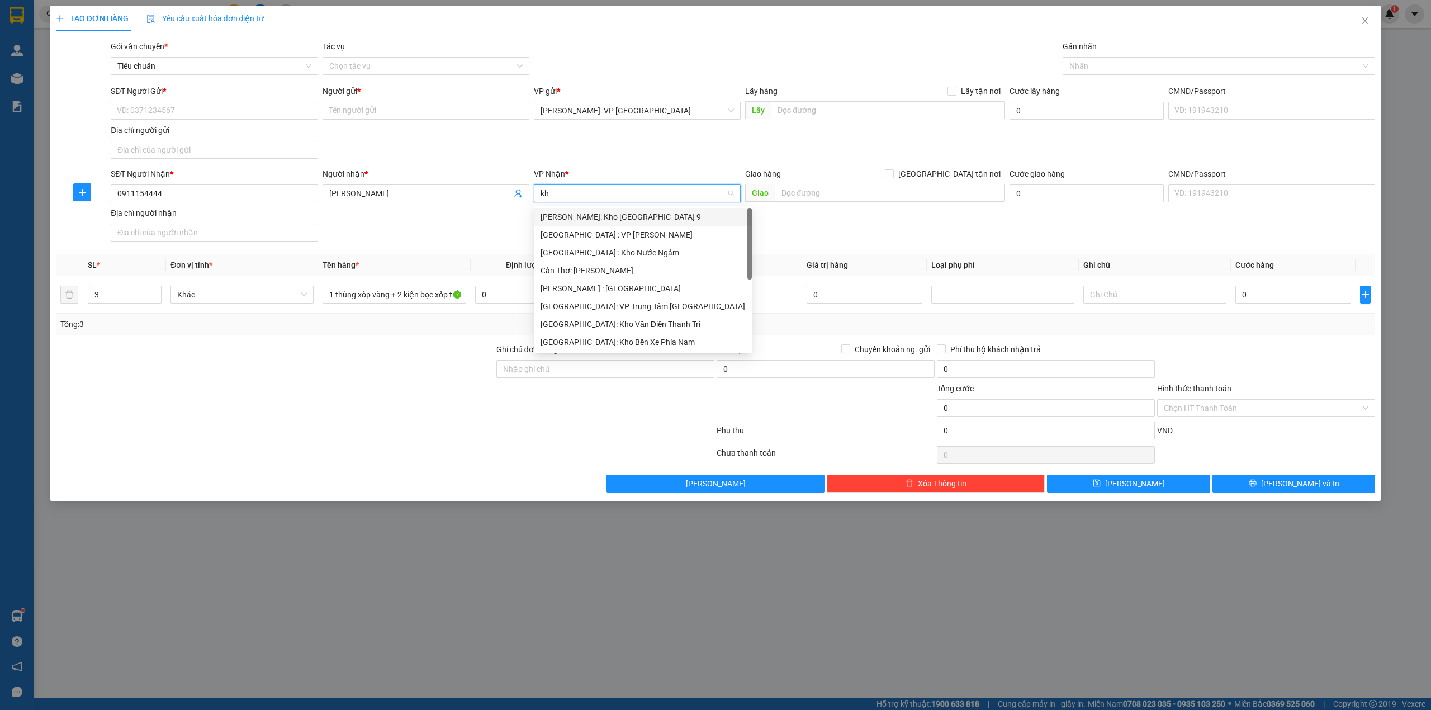
type input "kho"
drag, startPoint x: 620, startPoint y: 289, endPoint x: 625, endPoint y: 221, distance: 67.8
click at [620, 287] on div "[GEOGRAPHIC_DATA]: Kho Văn Điển Thanh Trì" at bounding box center [637, 288] width 193 height 12
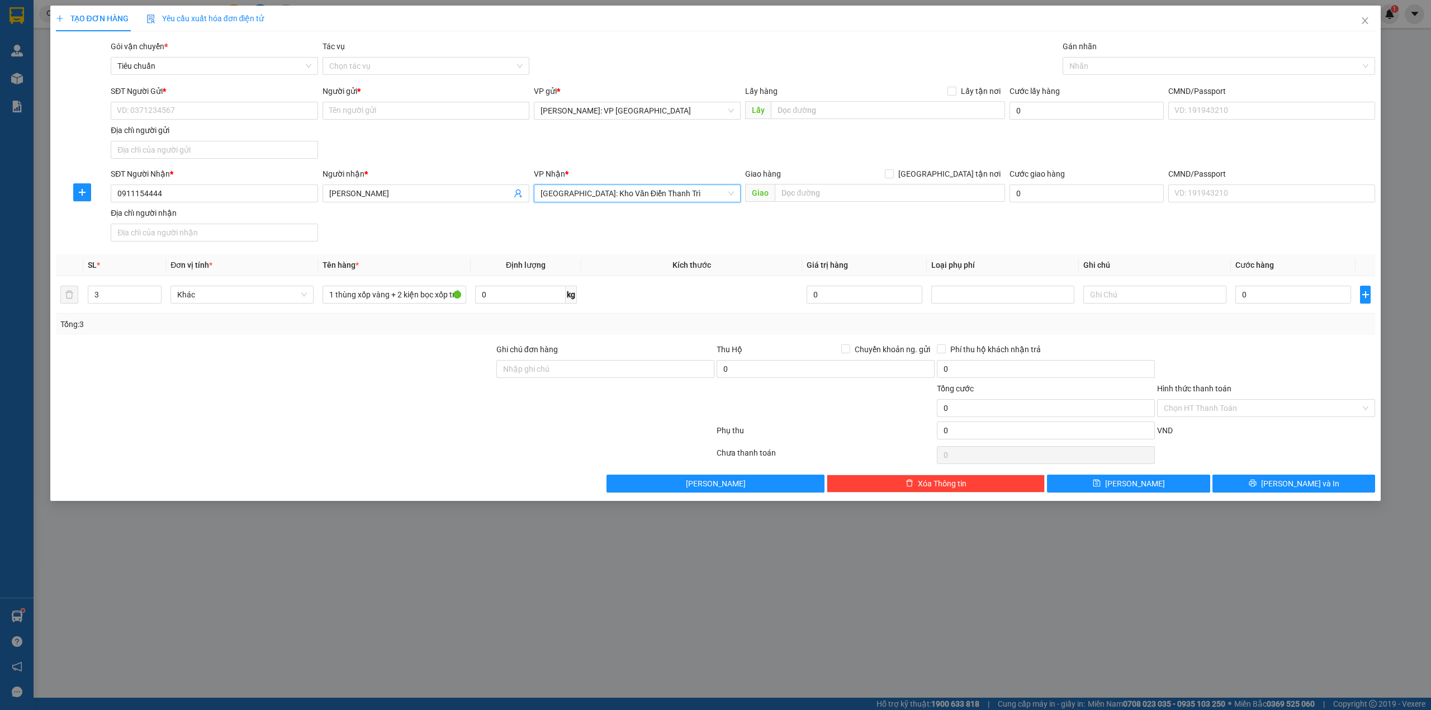
click at [441, 228] on div "SĐT Người Nhận * 0911154444 Người nhận * cao sơn VP Nhận * Hà Nội: Kho Văn Điển…" at bounding box center [742, 207] width 1269 height 78
click at [470, 141] on div "SĐT Người Gửi * VD: 0371234567 Người gửi * Tên người gửi VP gửi * Hồ Chí Minh: …" at bounding box center [742, 124] width 1269 height 78
click at [153, 107] on input "SĐT Người Gửi *" at bounding box center [214, 111] width 207 height 18
type input "0903315820"
click at [405, 112] on input "Người gửi *" at bounding box center [426, 111] width 207 height 18
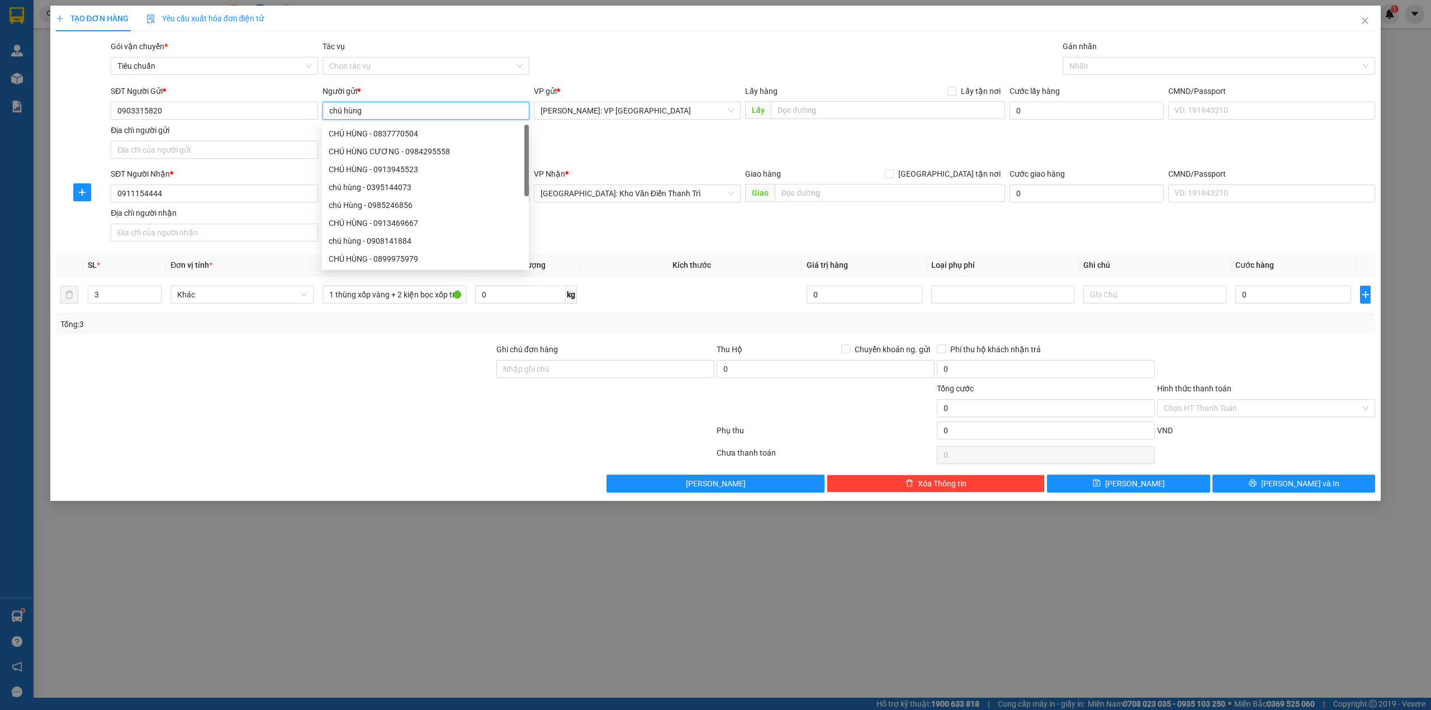
type input "chú hùng"
click at [647, 153] on div "SĐT Người Gửi * 0903315820 Người gửi * chú hùng VP gửi * Hồ Chí Minh: VP Quận T…" at bounding box center [742, 124] width 1269 height 78
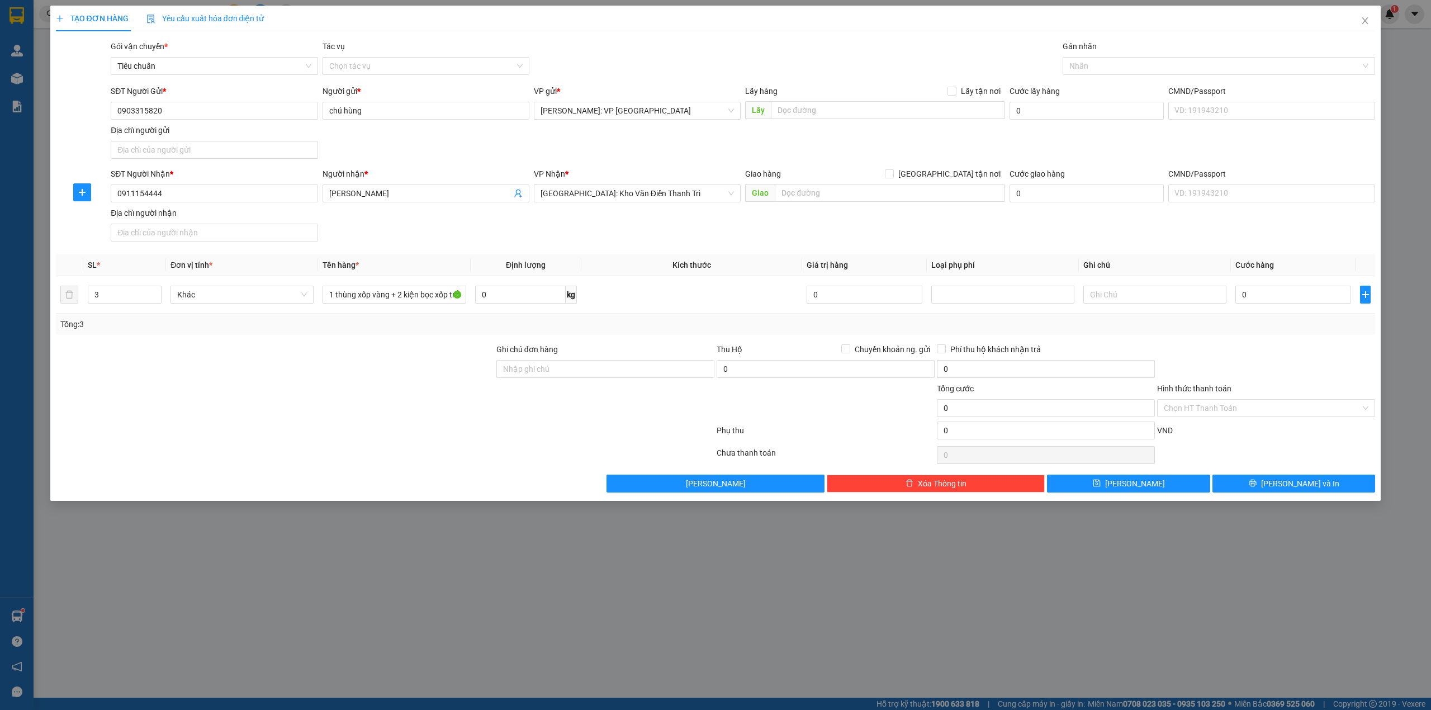
click at [381, 220] on div "SĐT Người Nhận * 0911154444 Người nhận * cao sơn VP Nhận * Hà Nội: Kho Văn Điển…" at bounding box center [742, 207] width 1269 height 78
click at [820, 193] on input "text" at bounding box center [890, 193] width 230 height 18
drag, startPoint x: 952, startPoint y: 173, endPoint x: 1070, endPoint y: 112, distance: 133.3
click at [893, 173] on input "[GEOGRAPHIC_DATA] tận nơi" at bounding box center [889, 173] width 8 height 8
checkbox input "true"
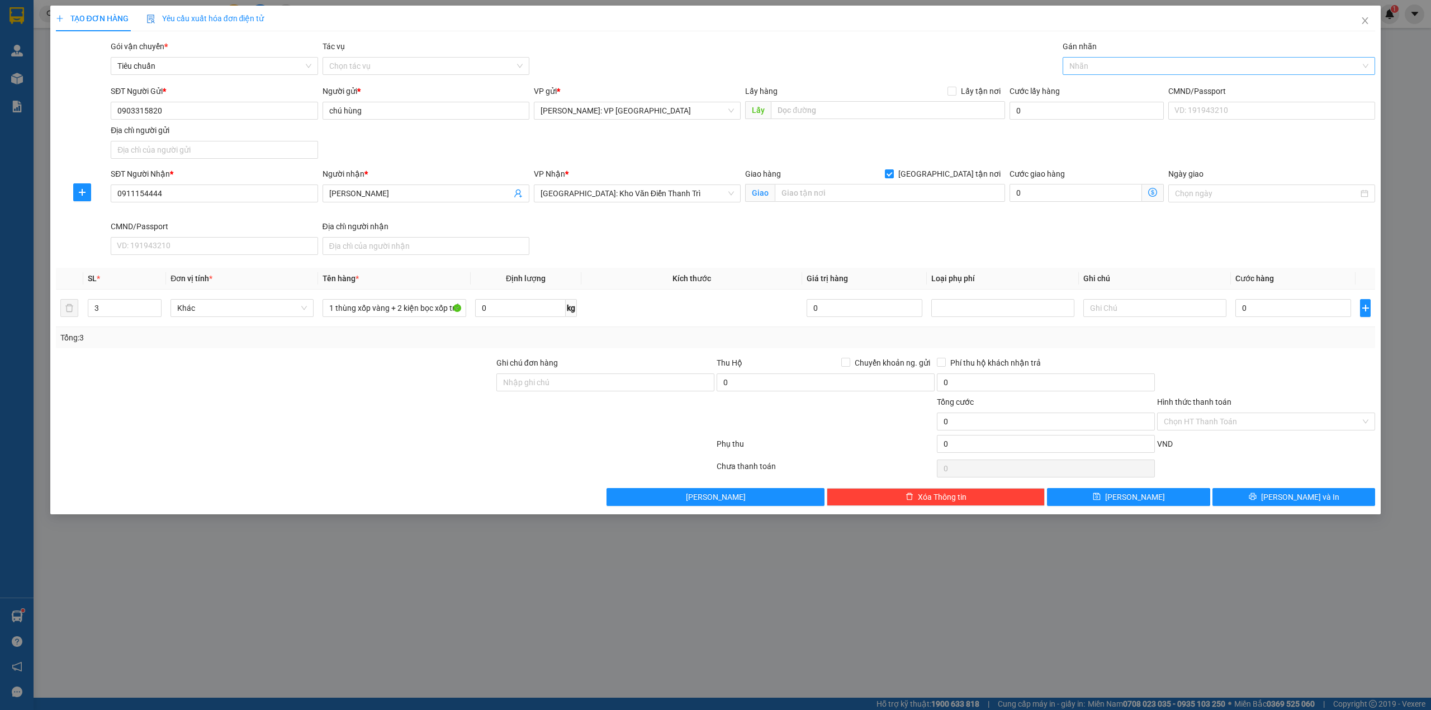
click at [1123, 61] on div at bounding box center [1214, 65] width 296 height 13
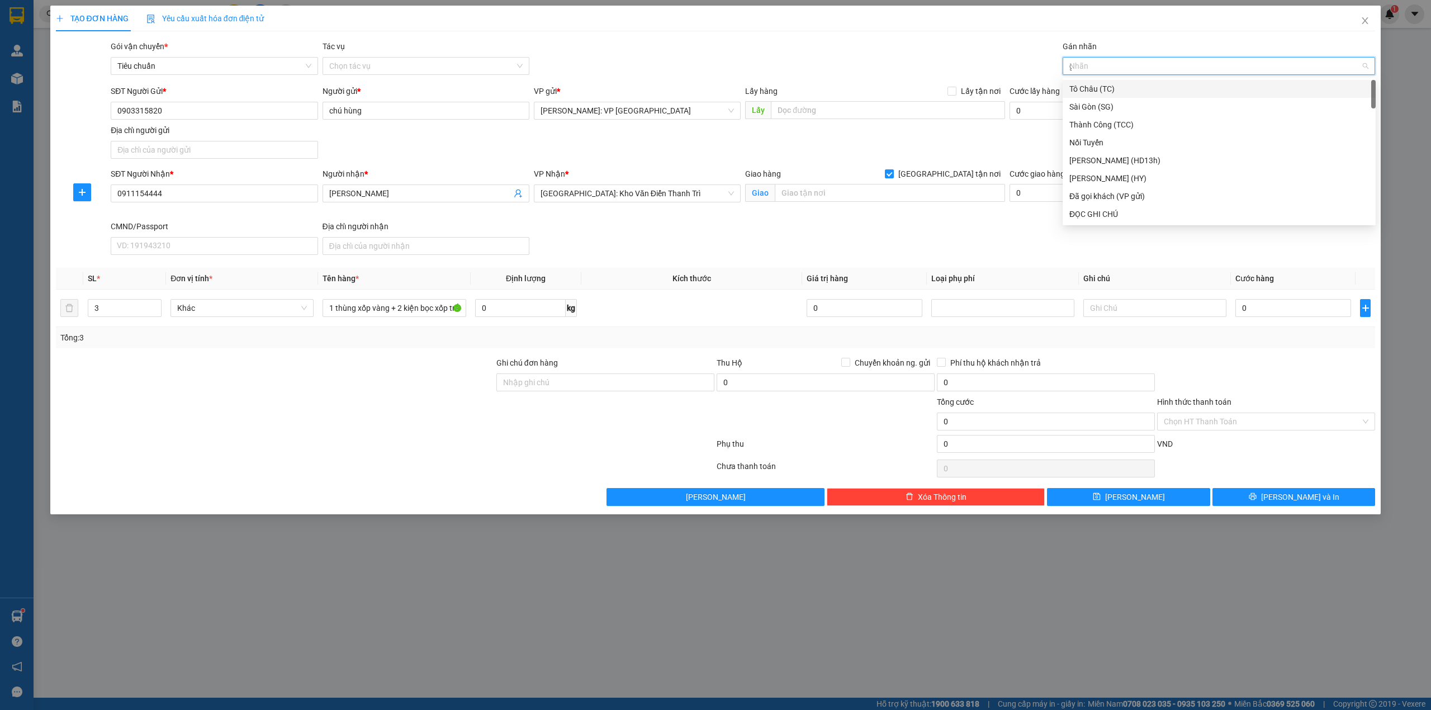
type input "gi"
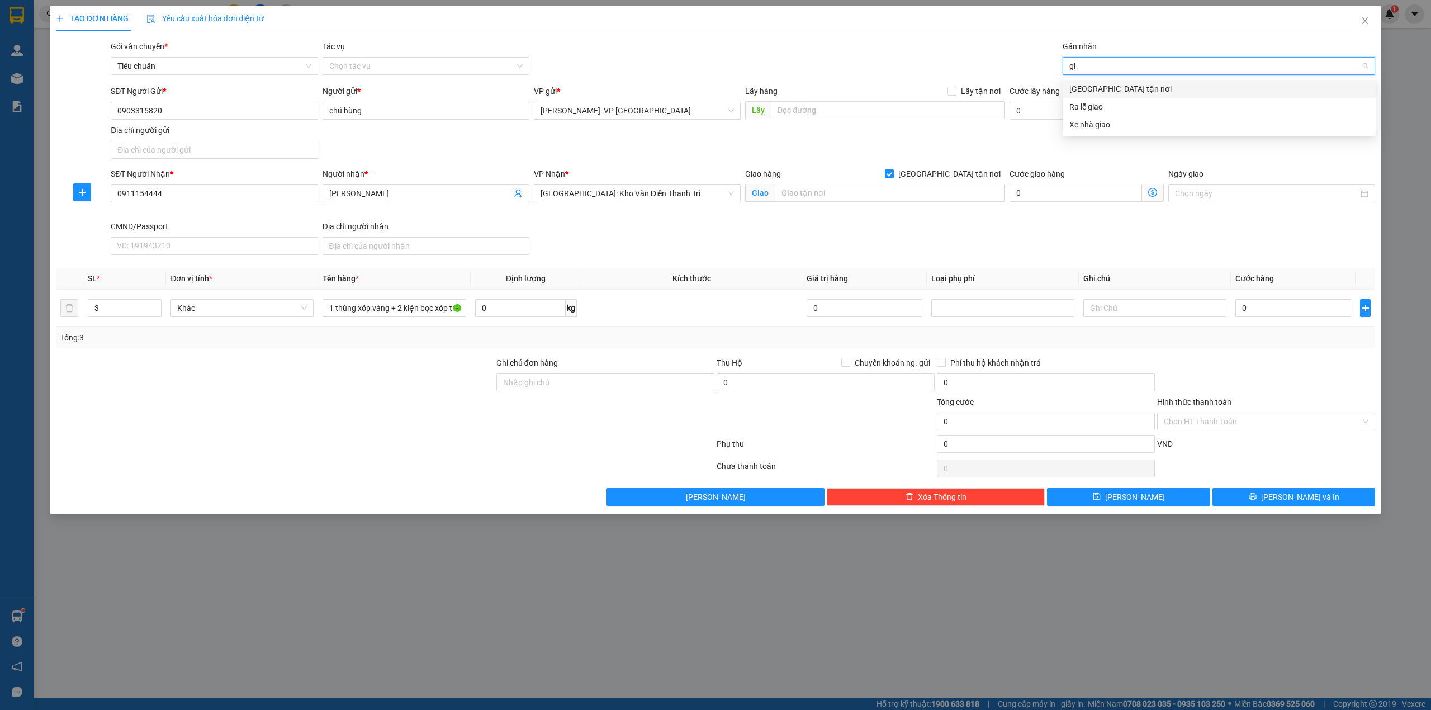
click at [1123, 91] on div "[GEOGRAPHIC_DATA] tận nơi" at bounding box center [1220, 89] width 300 height 12
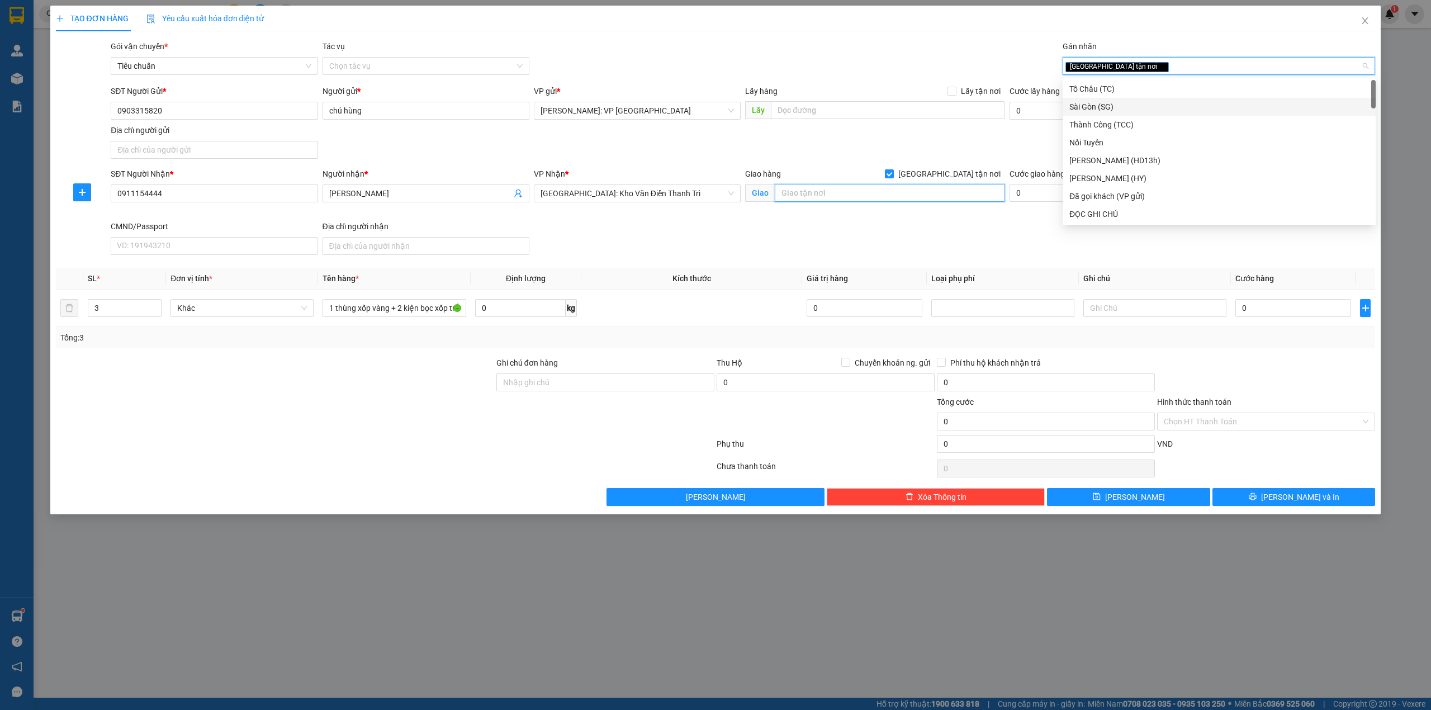
click at [794, 188] on input "text" at bounding box center [890, 193] width 230 height 18
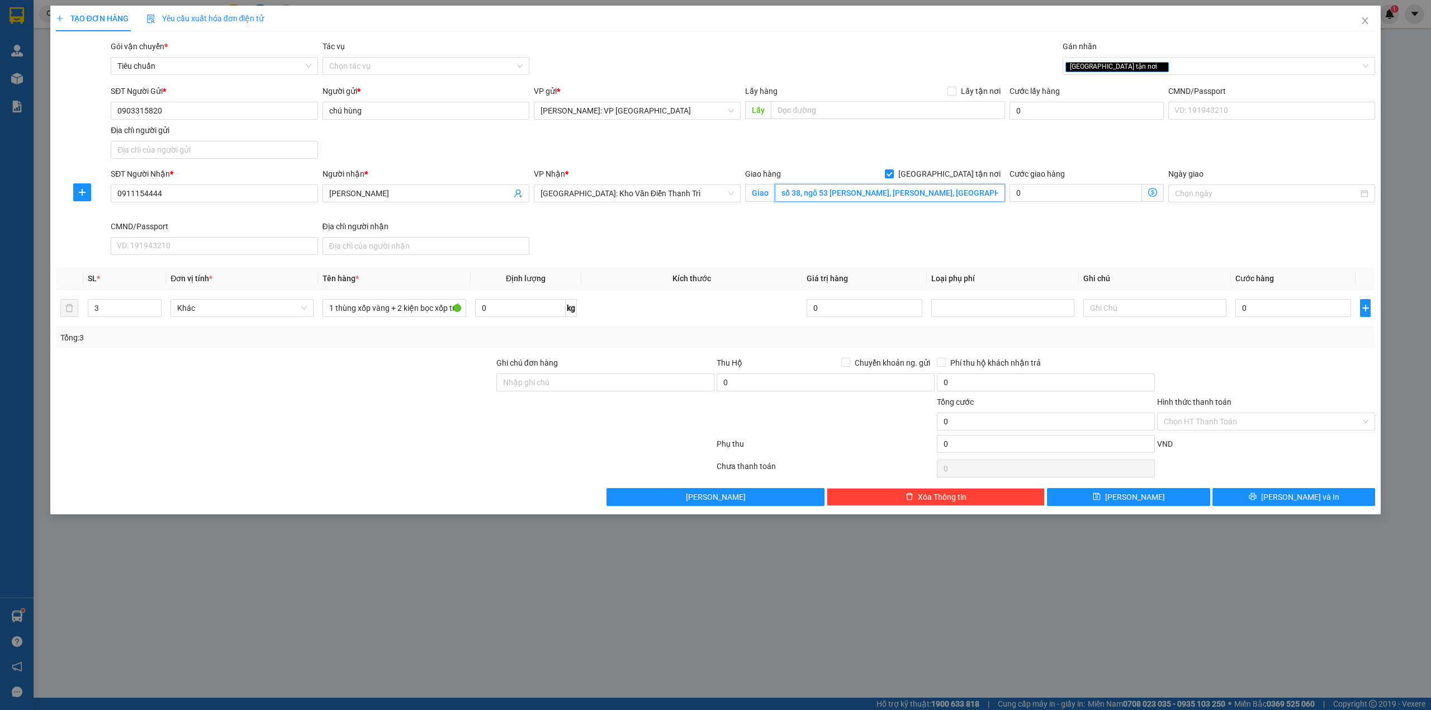
click at [817, 192] on input "số 38, ngõ 53 nguyễn ngọc nại, thanh xuân, hà nội" at bounding box center [890, 193] width 230 height 18
type input "số 38, ngõ 53 nguyễn ngọc nại, thanh xuân, hà nội"
click at [832, 164] on form "SĐT Người Gửi * 0903315820 Người gửi * chú hùng VP gửi * Hồ Chí Minh: VP Quận T…" at bounding box center [716, 172] width 1320 height 174
click at [801, 224] on div "SĐT Người Nhận * 0911154444 Người nhận * cao sơn VP Nhận * Hà Nội: Kho Văn Điển…" at bounding box center [742, 214] width 1269 height 92
click at [678, 231] on div "SĐT Người Nhận * 0911154444 Người nhận * cao sơn VP Nhận * Hà Nội: Kho Văn Điển…" at bounding box center [742, 214] width 1269 height 92
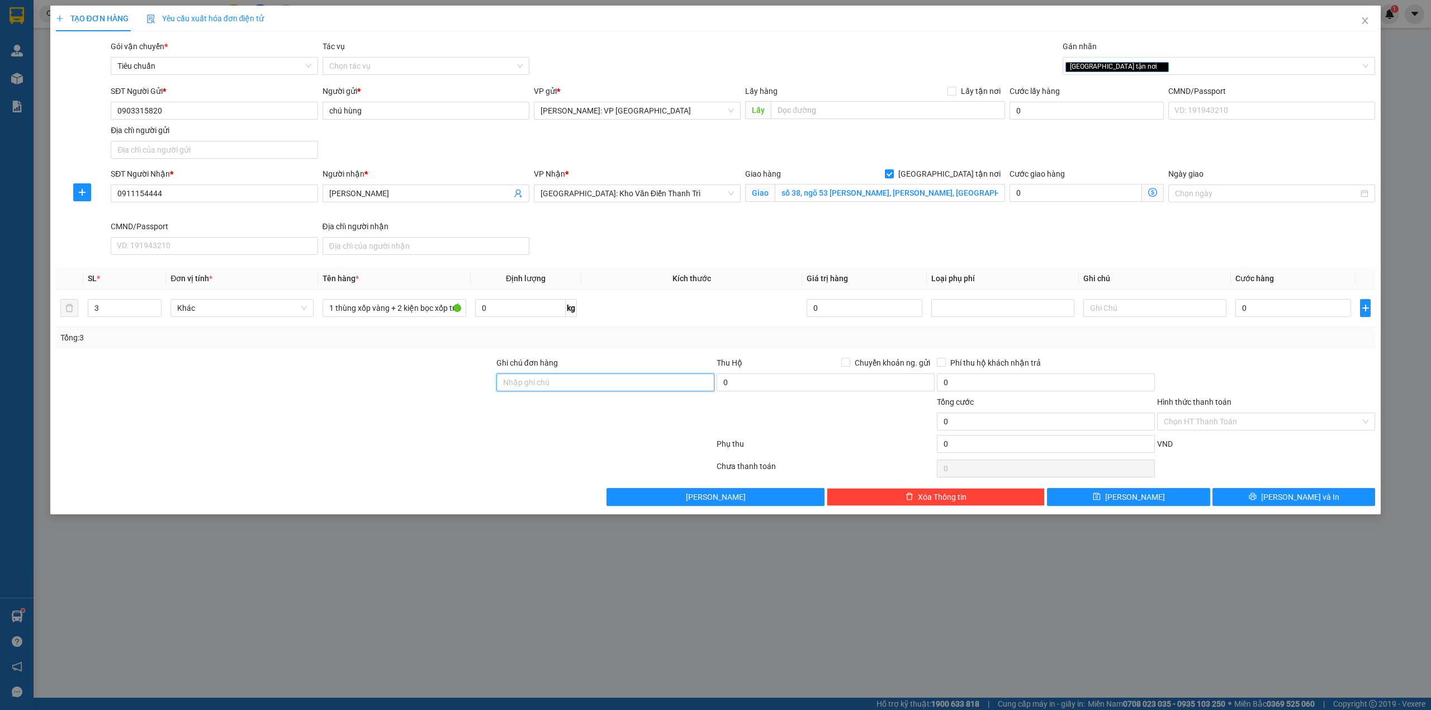
drag, startPoint x: 611, startPoint y: 387, endPoint x: 562, endPoint y: 387, distance: 48.6
click at [611, 387] on input "Ghi chú đơn hàng" at bounding box center [605, 382] width 218 height 18
type input "n"
type input "nếu ngõ xe không vào được khách hỗ trợ ạ"
click at [491, 447] on div at bounding box center [385, 446] width 661 height 22
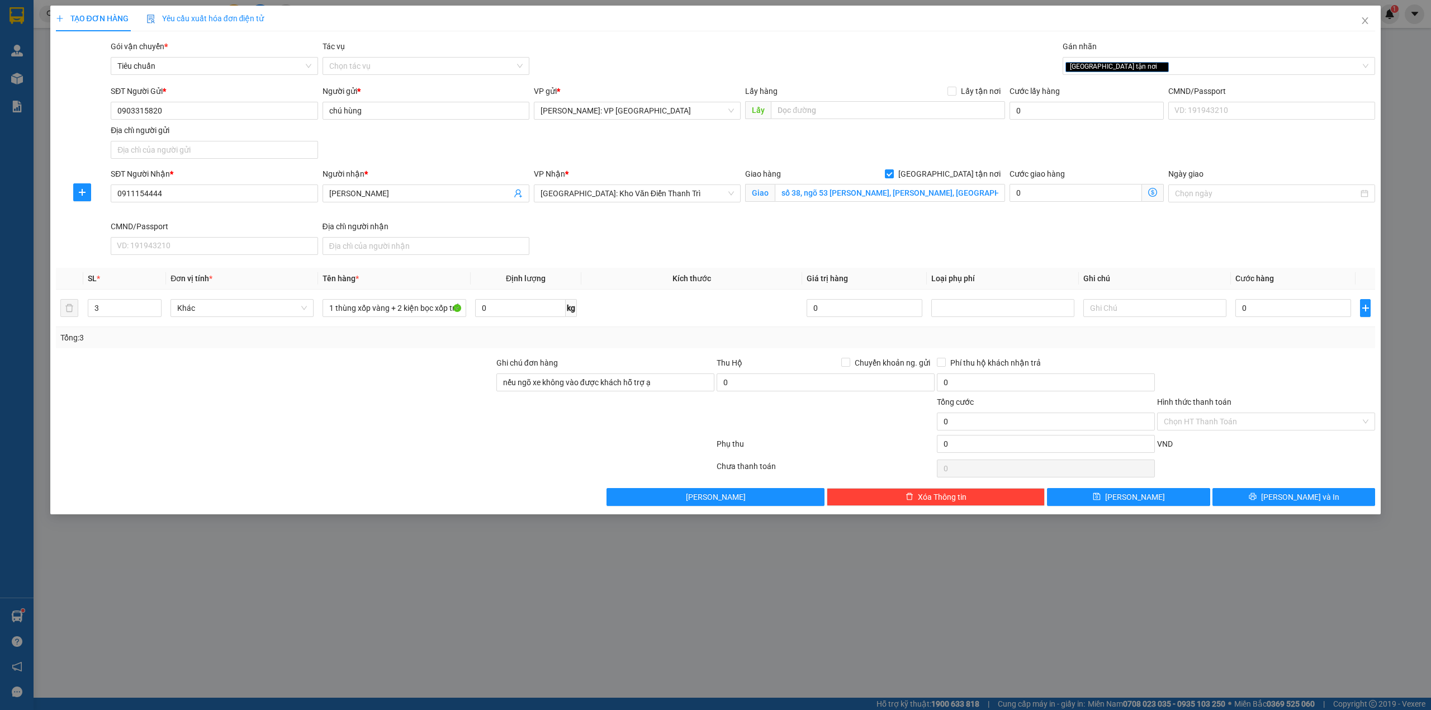
click at [488, 425] on div at bounding box center [275, 415] width 441 height 39
click at [466, 441] on div at bounding box center [385, 446] width 661 height 22
click at [1246, 382] on div at bounding box center [1266, 376] width 220 height 39
click at [1260, 306] on input "0" at bounding box center [1294, 308] width 116 height 18
type input "7"
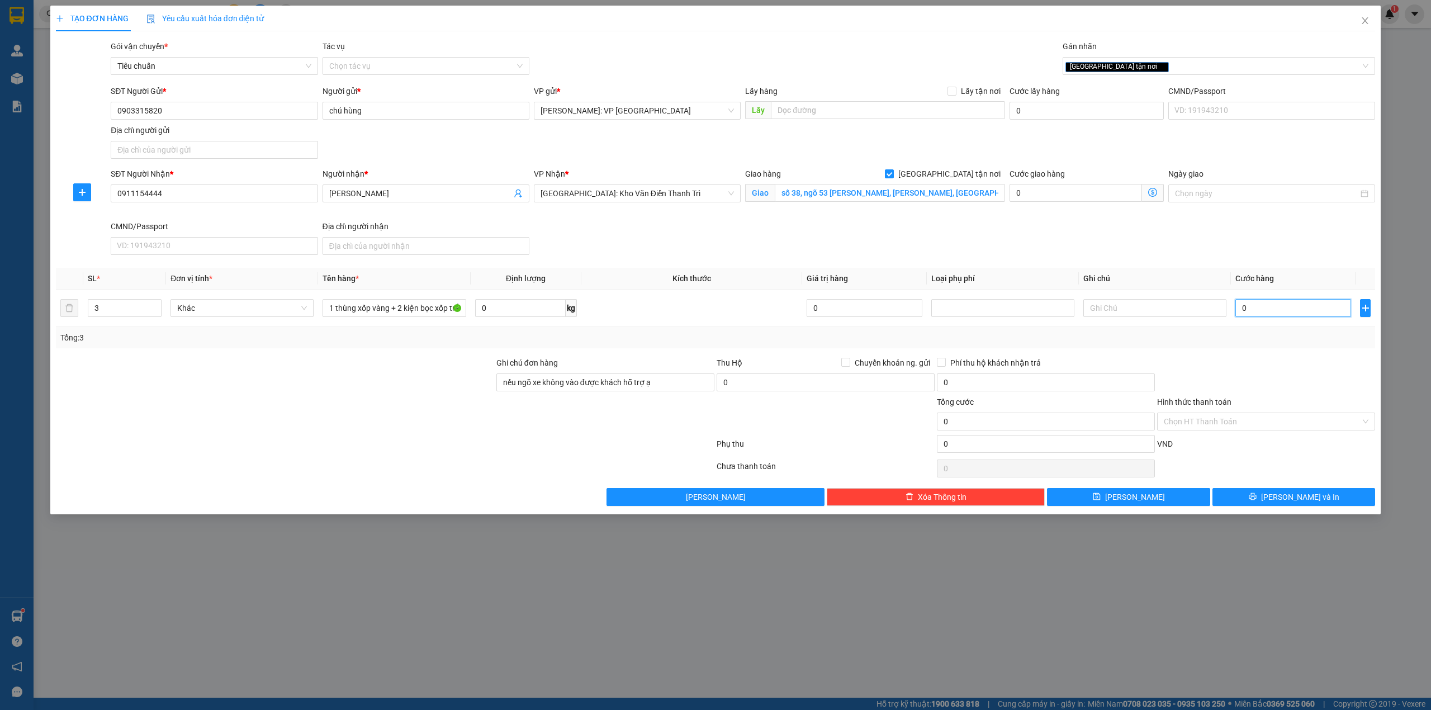
type input "7"
type input "72"
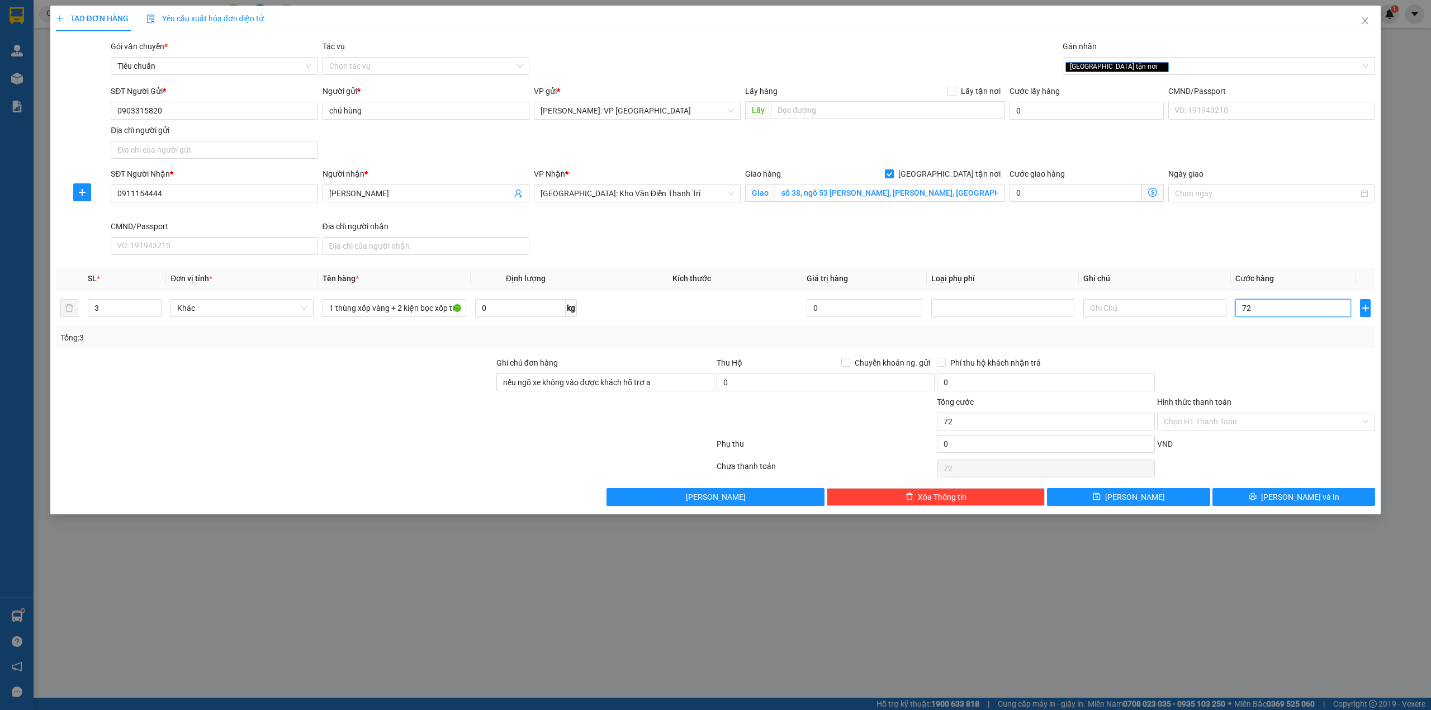
type input "720"
type input "7.200"
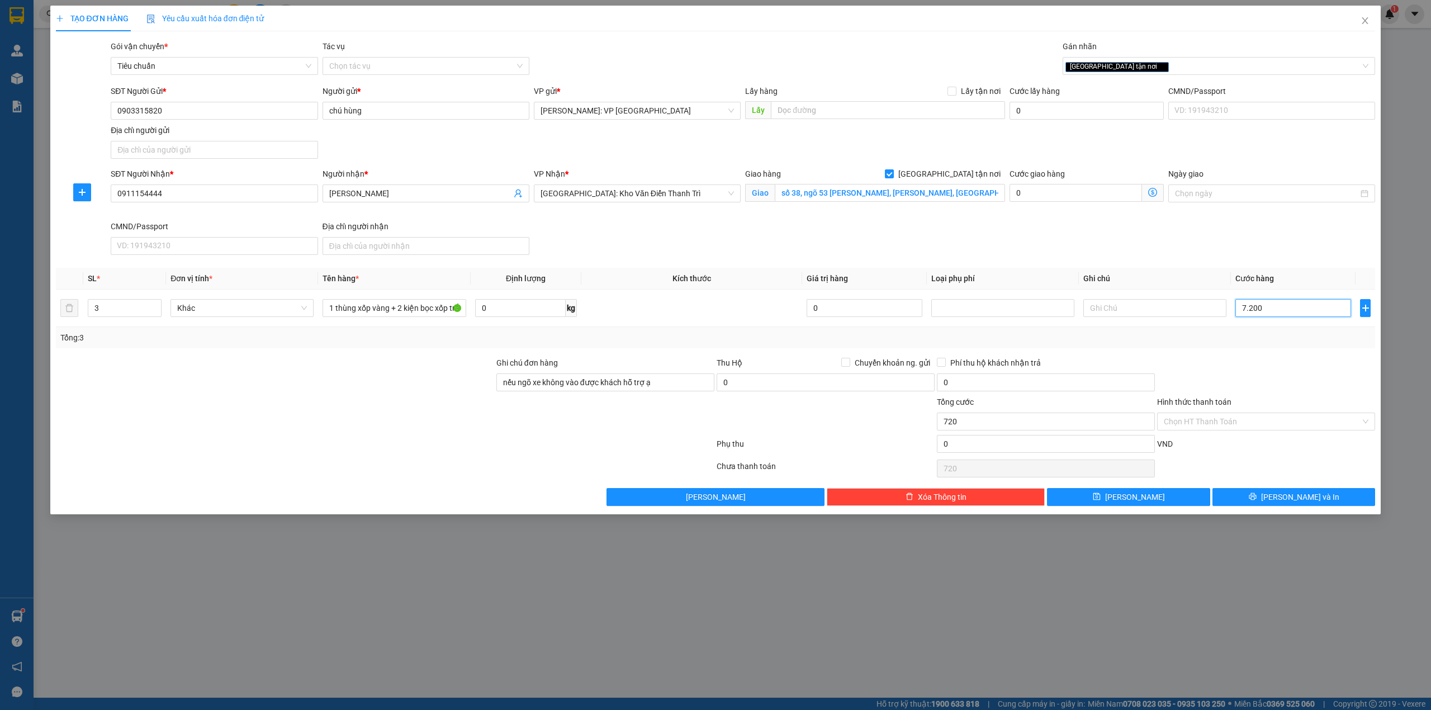
type input "7.200"
type input "72.000"
type input "720.000"
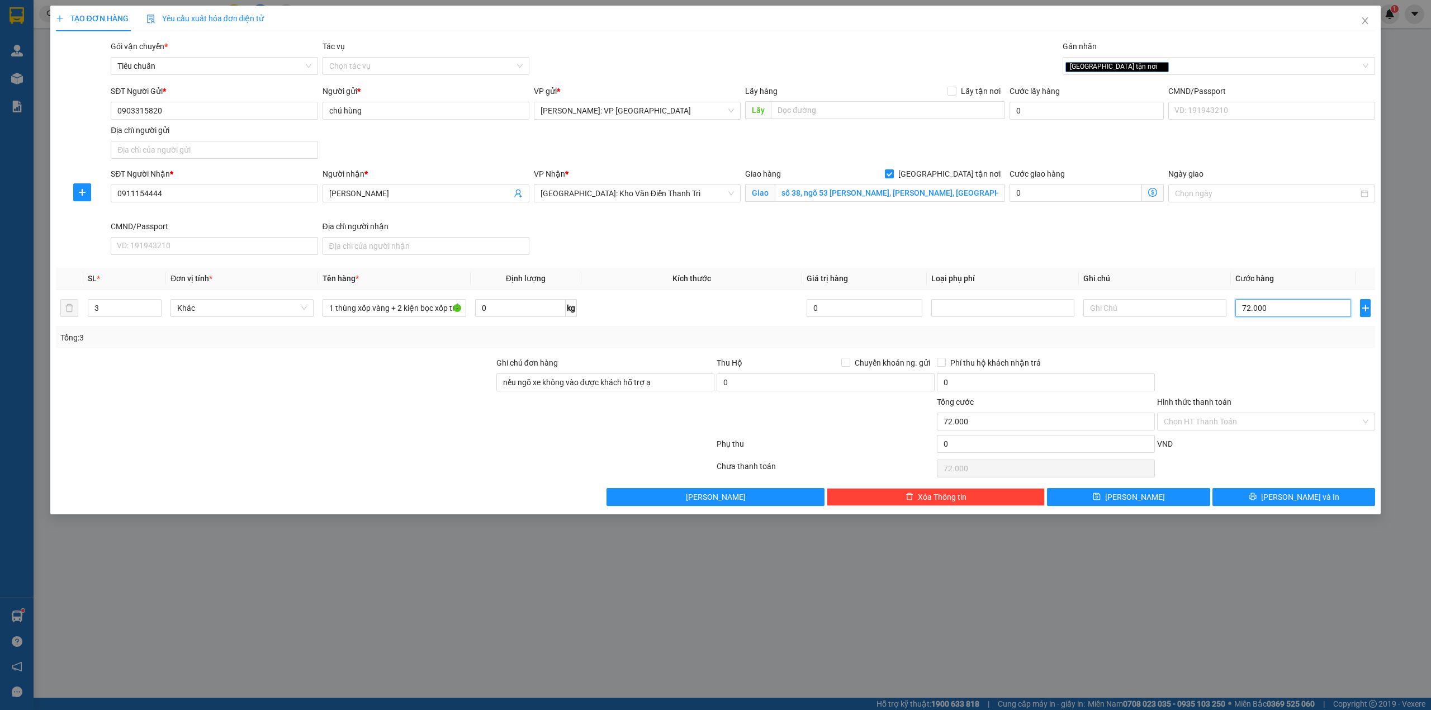
type input "720.000"
click at [473, 416] on div at bounding box center [275, 415] width 441 height 39
click at [410, 411] on div at bounding box center [275, 415] width 441 height 39
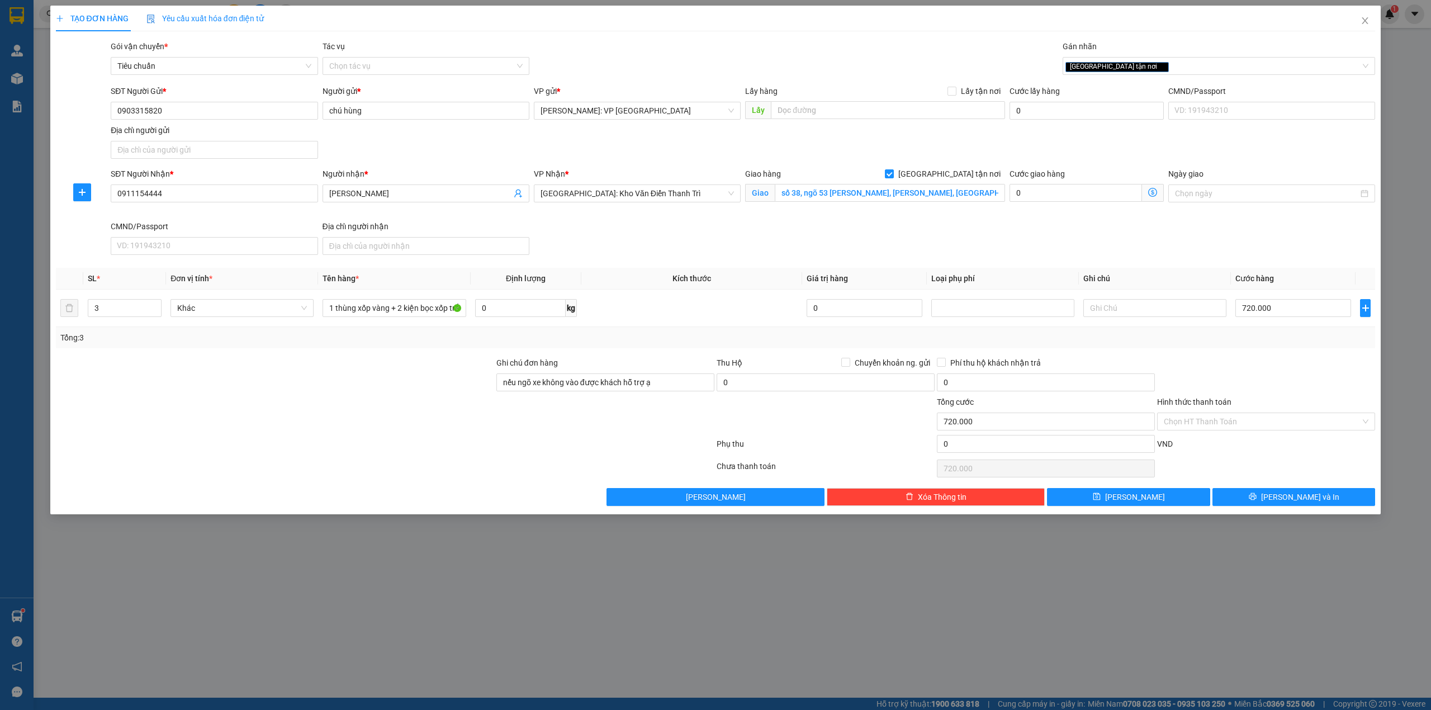
click at [566, 427] on div at bounding box center [605, 415] width 220 height 39
click at [674, 382] on input "nếu ngõ xe không vào được khách hỗ trợ ạ" at bounding box center [605, 382] width 218 height 18
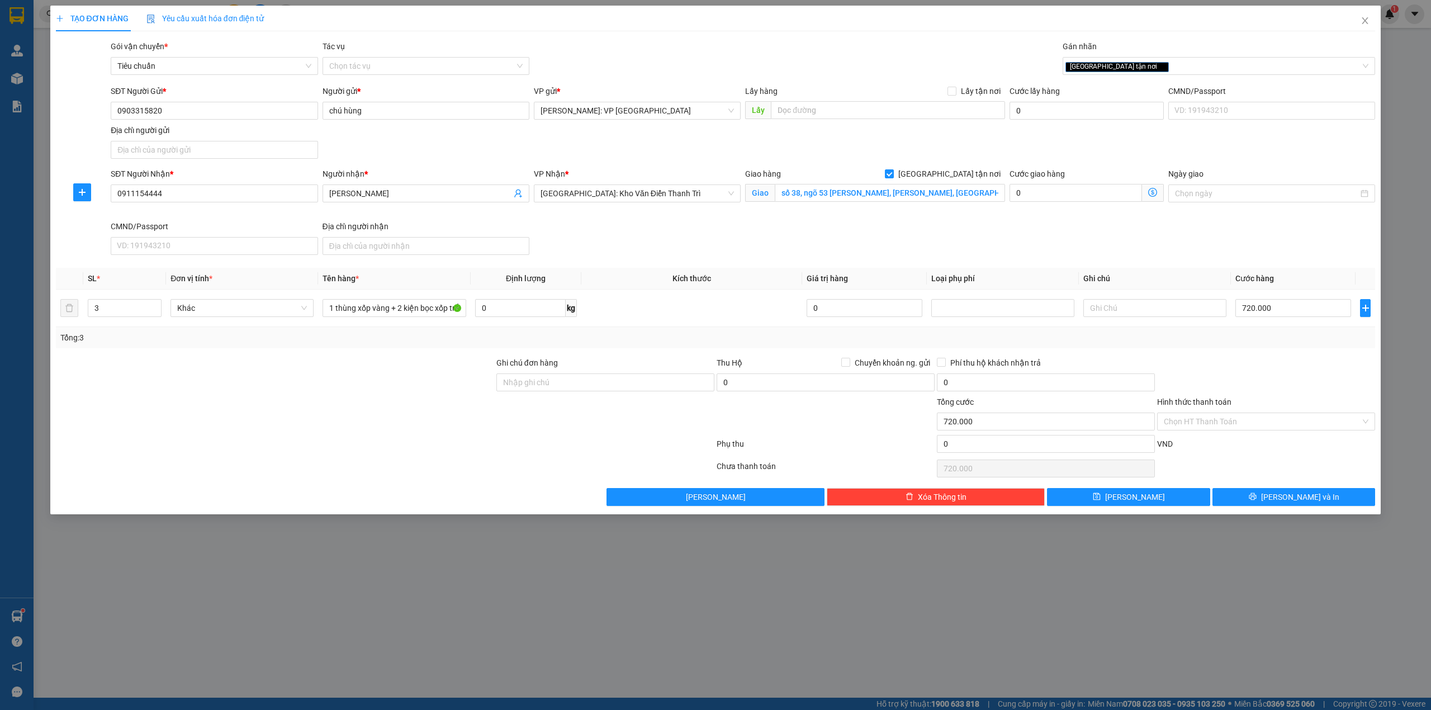
click at [419, 428] on div at bounding box center [275, 415] width 441 height 39
click at [844, 229] on div "SĐT Người Nhận * 0911154444 Người nhận * cao sơn VP Nhận * Hà Nội: Kho Văn Điển…" at bounding box center [742, 214] width 1269 height 92
click at [353, 381] on div at bounding box center [275, 376] width 441 height 39
click at [1262, 367] on div at bounding box center [1266, 376] width 220 height 39
click at [357, 386] on div at bounding box center [275, 376] width 441 height 39
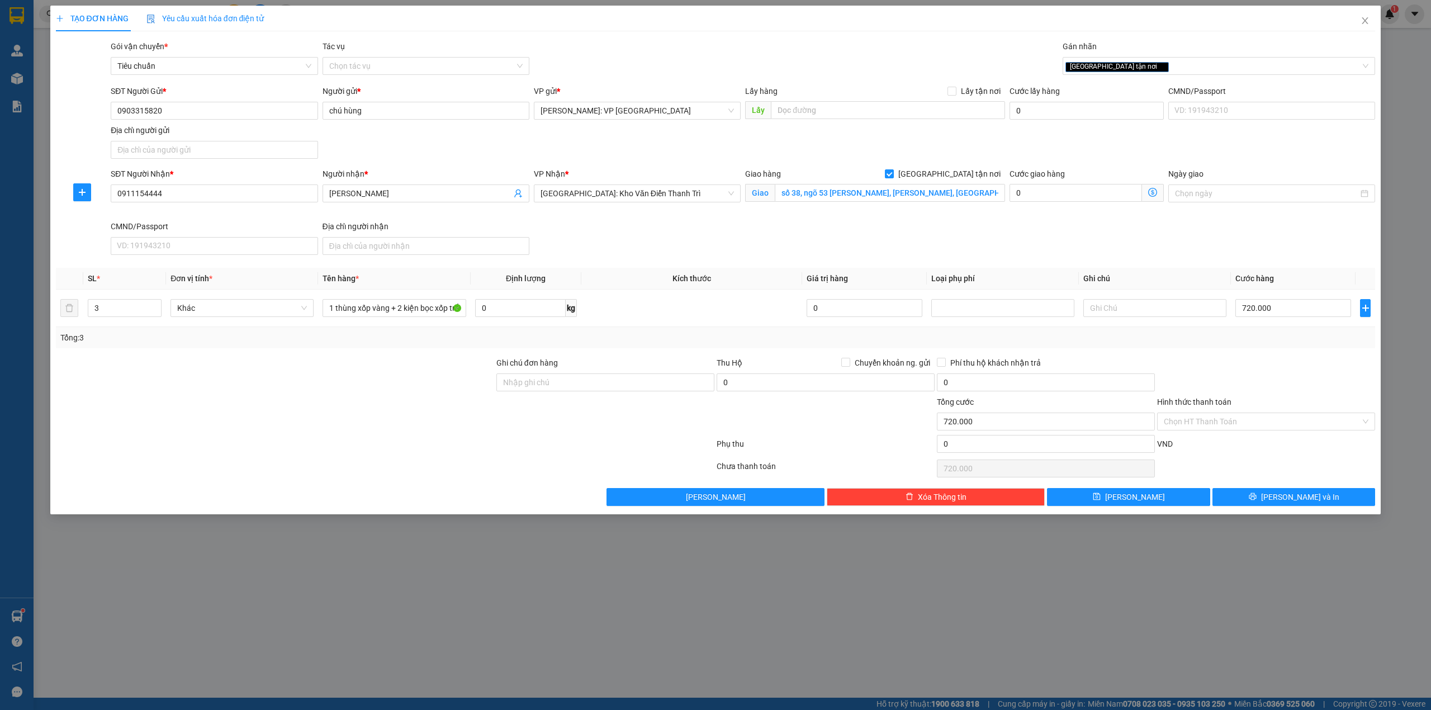
click at [360, 386] on div at bounding box center [275, 376] width 441 height 39
click at [399, 137] on div "SĐT Người Gửi * 0903315820 Người gửi * chú hùng VP gửi * Hồ Chí Minh: VP Quận T…" at bounding box center [742, 124] width 1269 height 78
click at [344, 367] on div at bounding box center [275, 376] width 441 height 39
click at [408, 153] on div "SĐT Người Gửi * 0903315820 Người gửi * chú hùng VP gửi * Hồ Chí Minh: VP Quận T…" at bounding box center [742, 124] width 1269 height 78
click at [327, 384] on div at bounding box center [275, 376] width 441 height 39
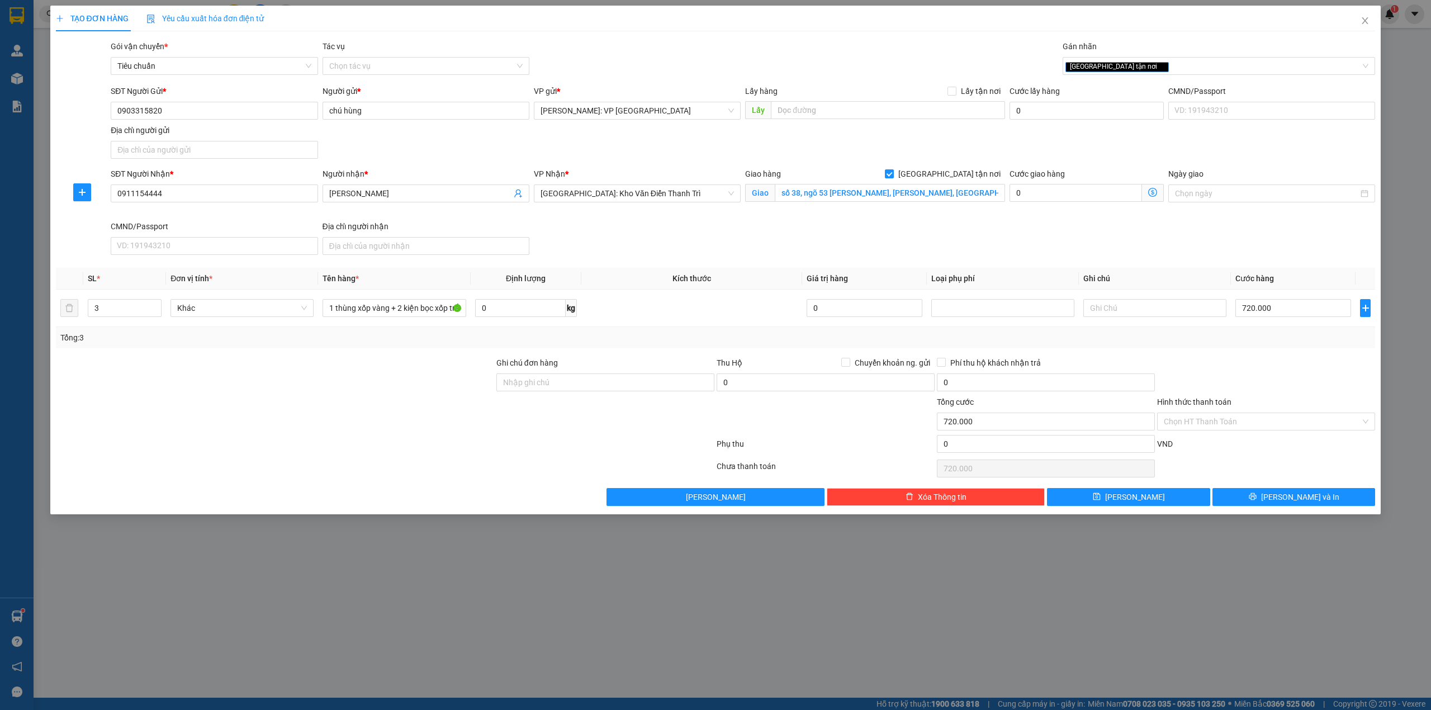
drag, startPoint x: 1264, startPoint y: 336, endPoint x: 1279, endPoint y: 341, distance: 15.9
click at [1275, 343] on div "Tổng: 3" at bounding box center [715, 338] width 1311 height 12
click at [761, 231] on div "SĐT Người Nhận * 0911154444 Người nhận * cao sơn VP Nhận * Hà Nội: Kho Văn Điển…" at bounding box center [742, 214] width 1269 height 92
click at [1277, 309] on input "720.000" at bounding box center [1294, 308] width 116 height 18
click at [880, 231] on div "SĐT Người Nhận * 0911154444 Người nhận * cao sơn VP Nhận * Hà Nội: Kho Văn Điển…" at bounding box center [742, 214] width 1269 height 92
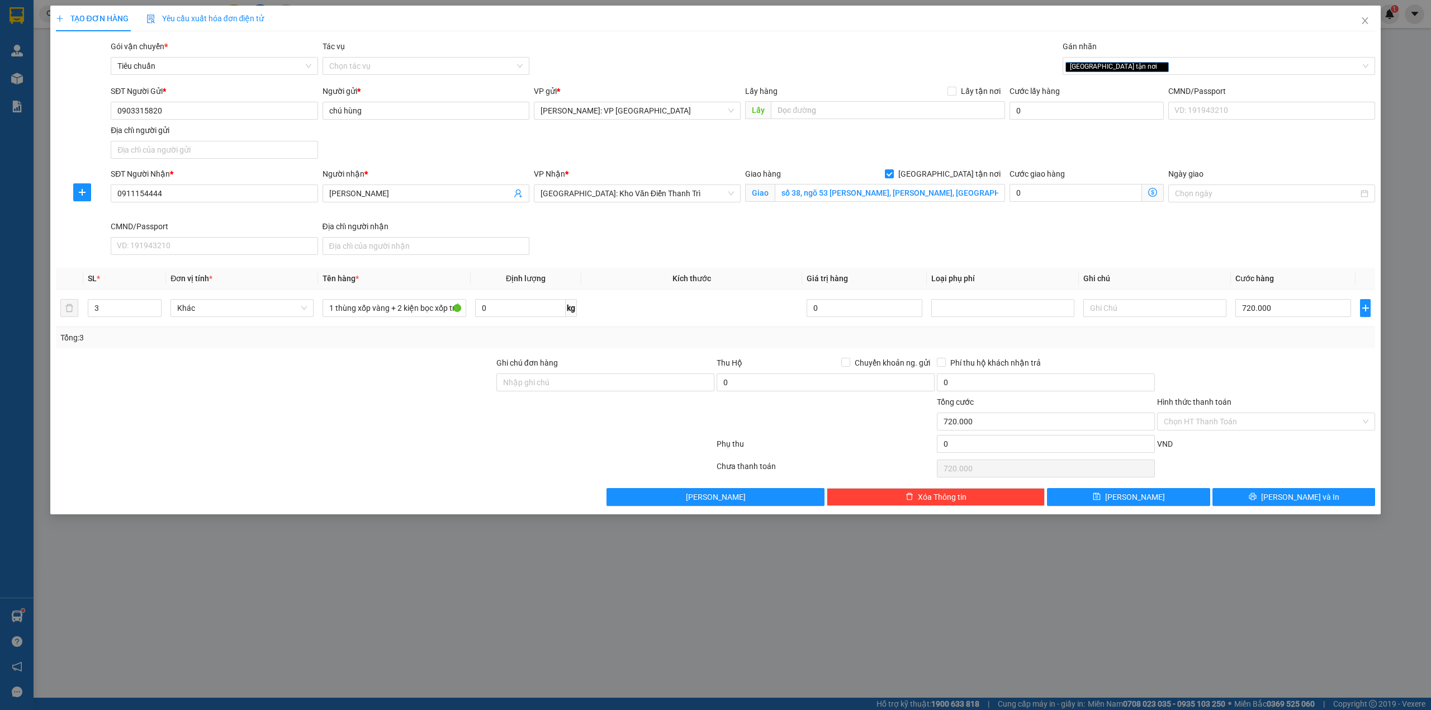
click at [386, 457] on div at bounding box center [385, 446] width 661 height 22
click at [1274, 506] on button "[PERSON_NAME] và In" at bounding box center [1294, 497] width 163 height 18
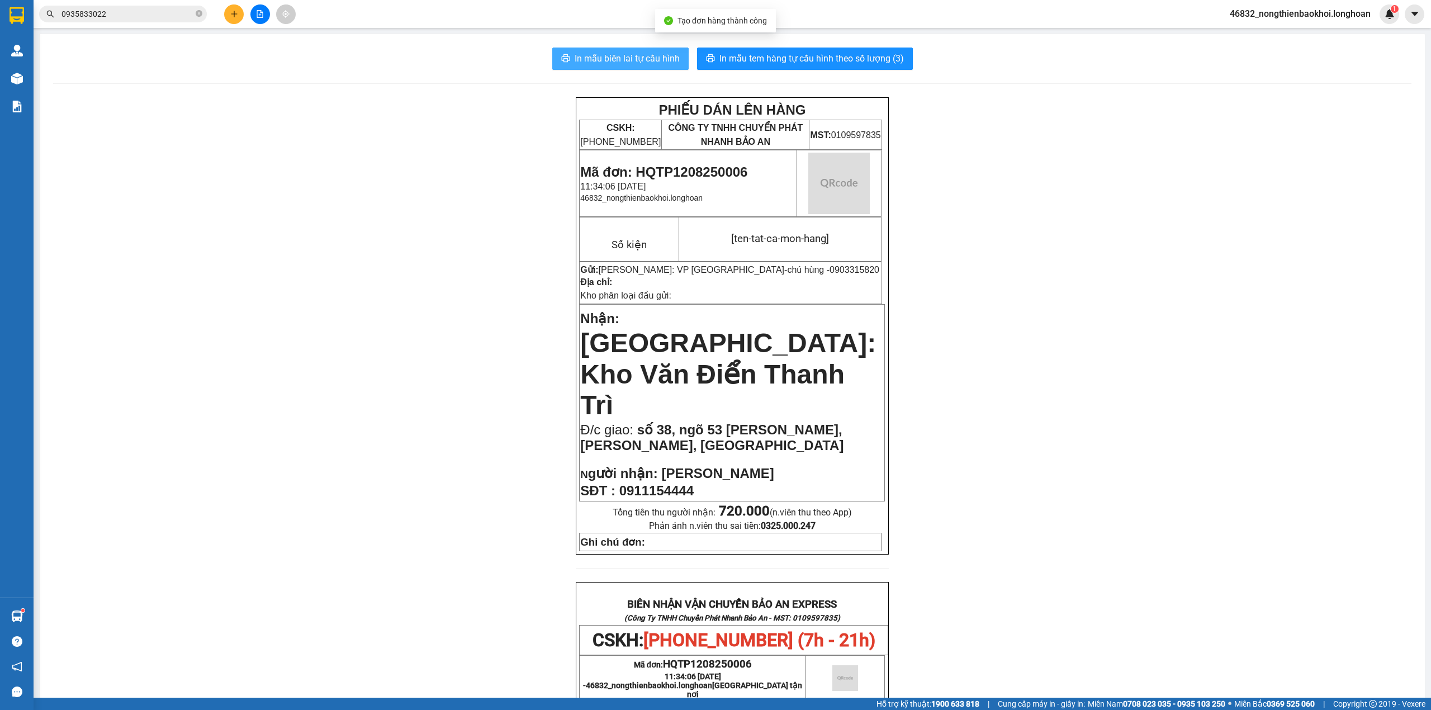
click at [621, 57] on span "In mẫu biên lai tự cấu hình" at bounding box center [627, 58] width 105 height 14
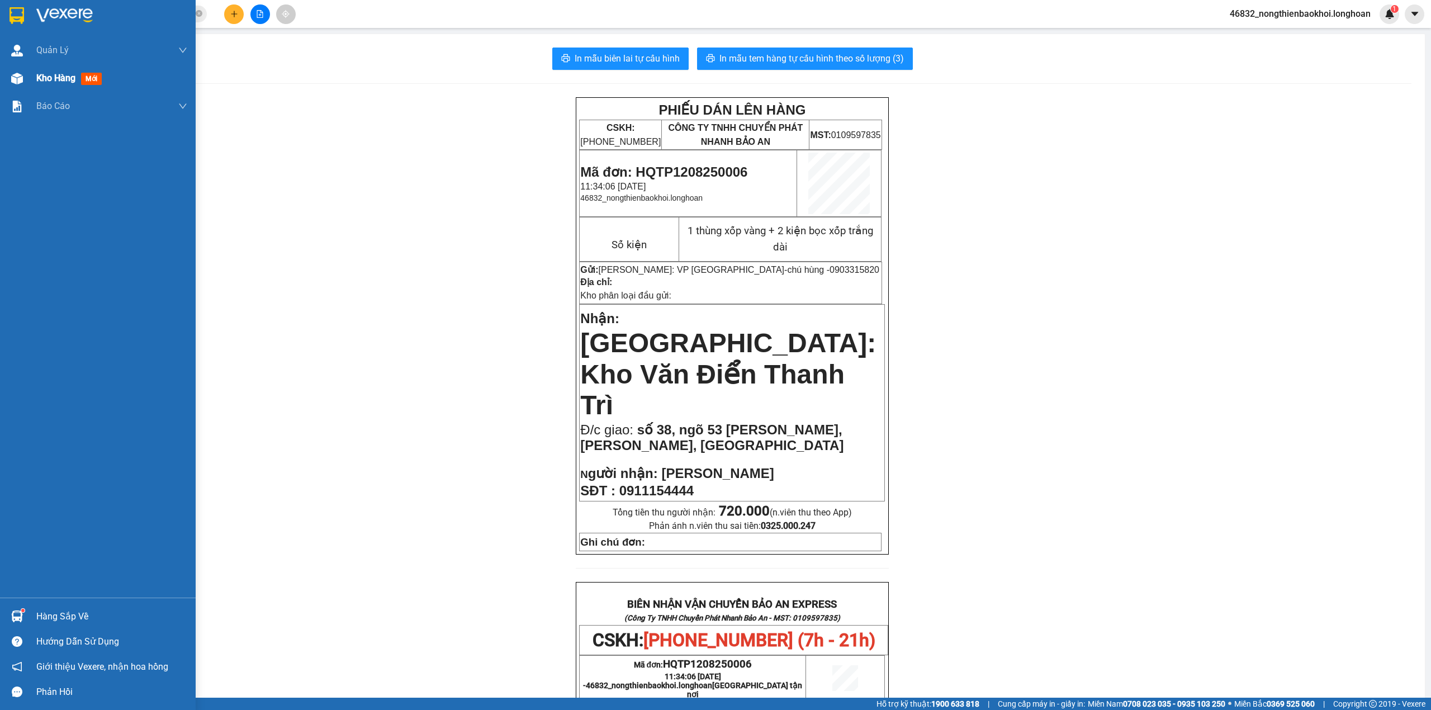
click at [5, 86] on div "Kho hàng mới" at bounding box center [98, 78] width 196 height 28
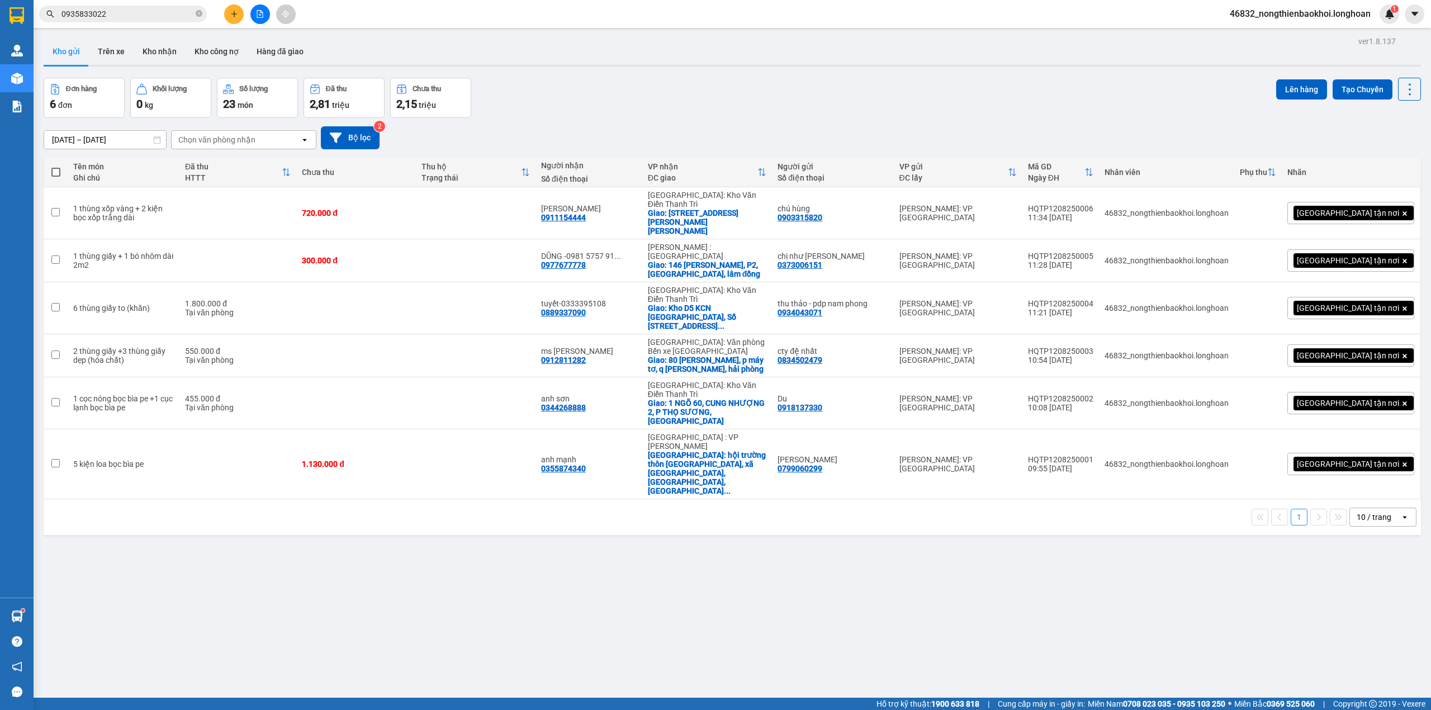
click at [783, 78] on div "Đơn hàng 6 đơn Khối lượng 0 kg Số lượng 23 món Đã thu 2,81 triệu Chưa thu 2,15 …" at bounding box center [733, 98] width 1378 height 40
click at [1329, 209] on icon at bounding box center [1333, 213] width 8 height 8
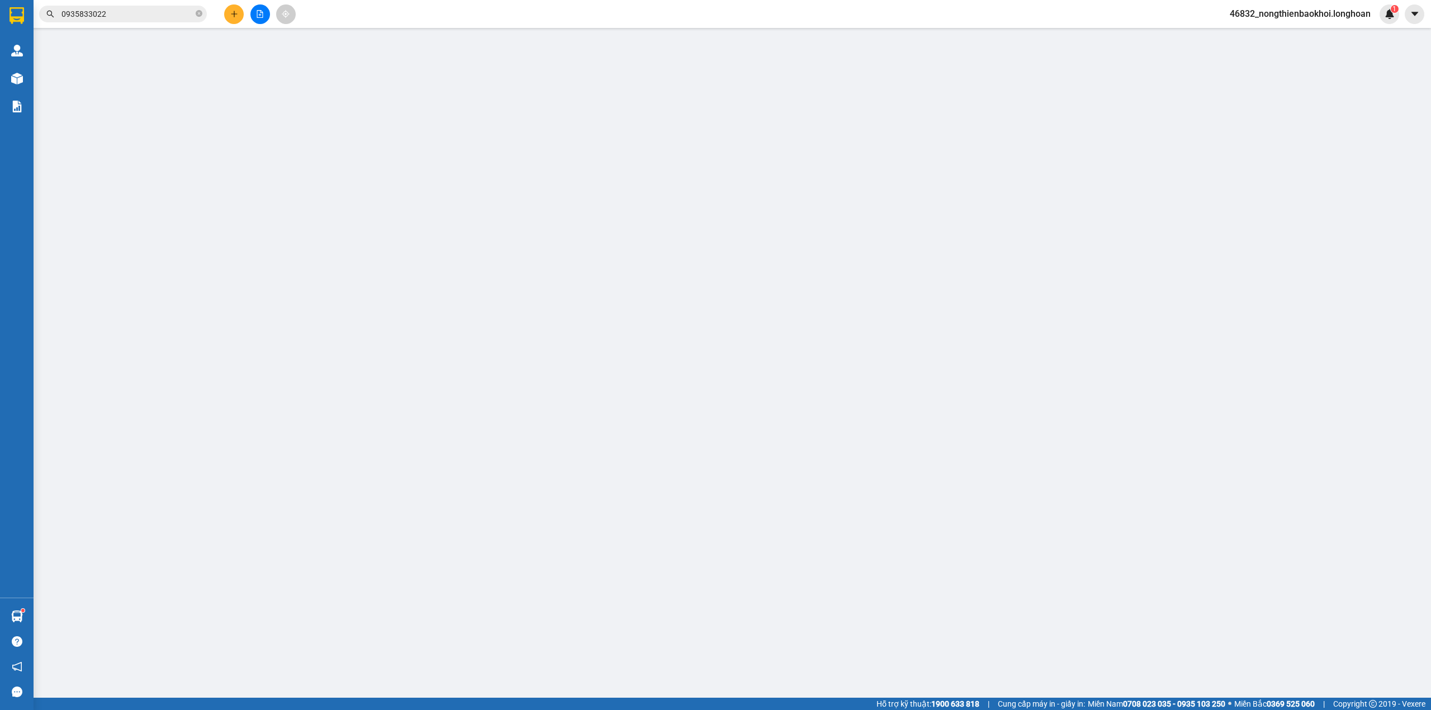
type input "0903315820"
type input "chú hùng"
type input "0911154444"
type input "[PERSON_NAME]"
checkbox input "true"
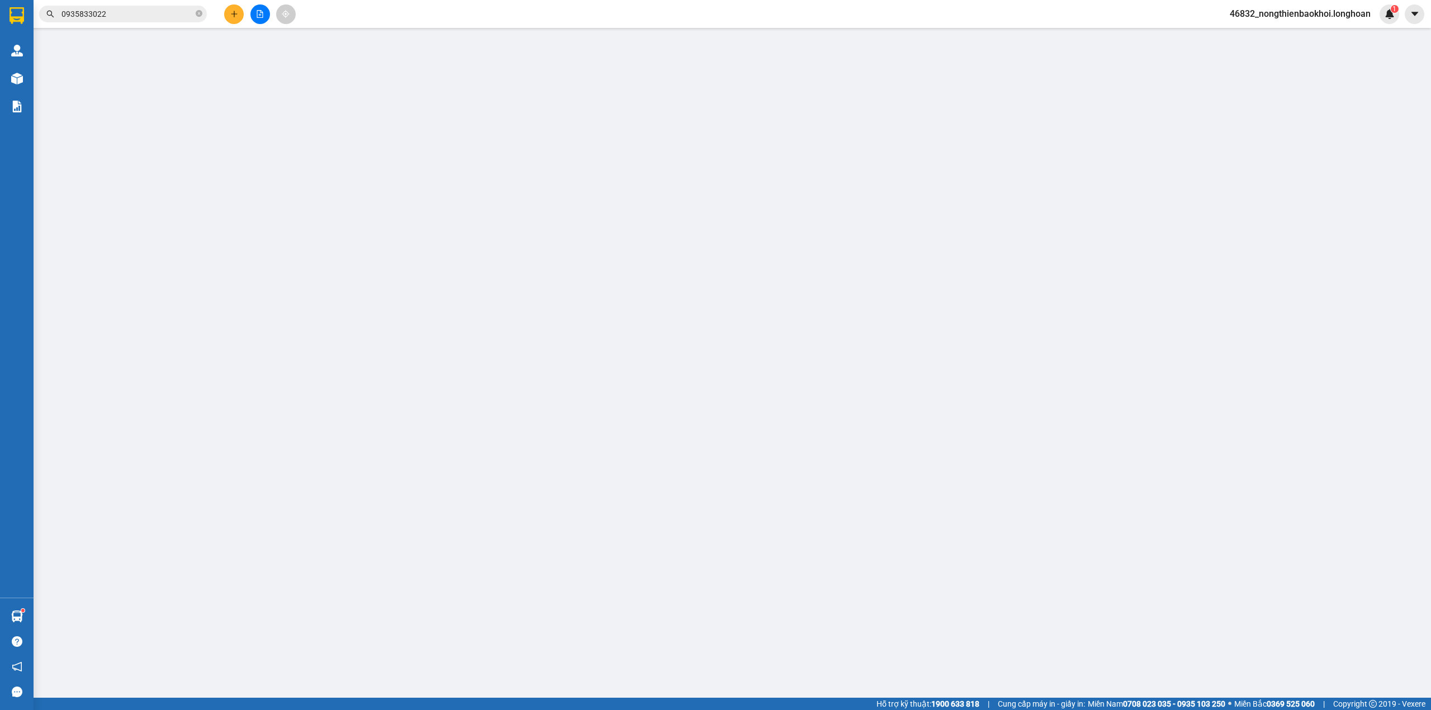
type input "số 38, ngõ 53 nguyễn ngọc nại, thanh xuân, hà nội"
type input "720.000"
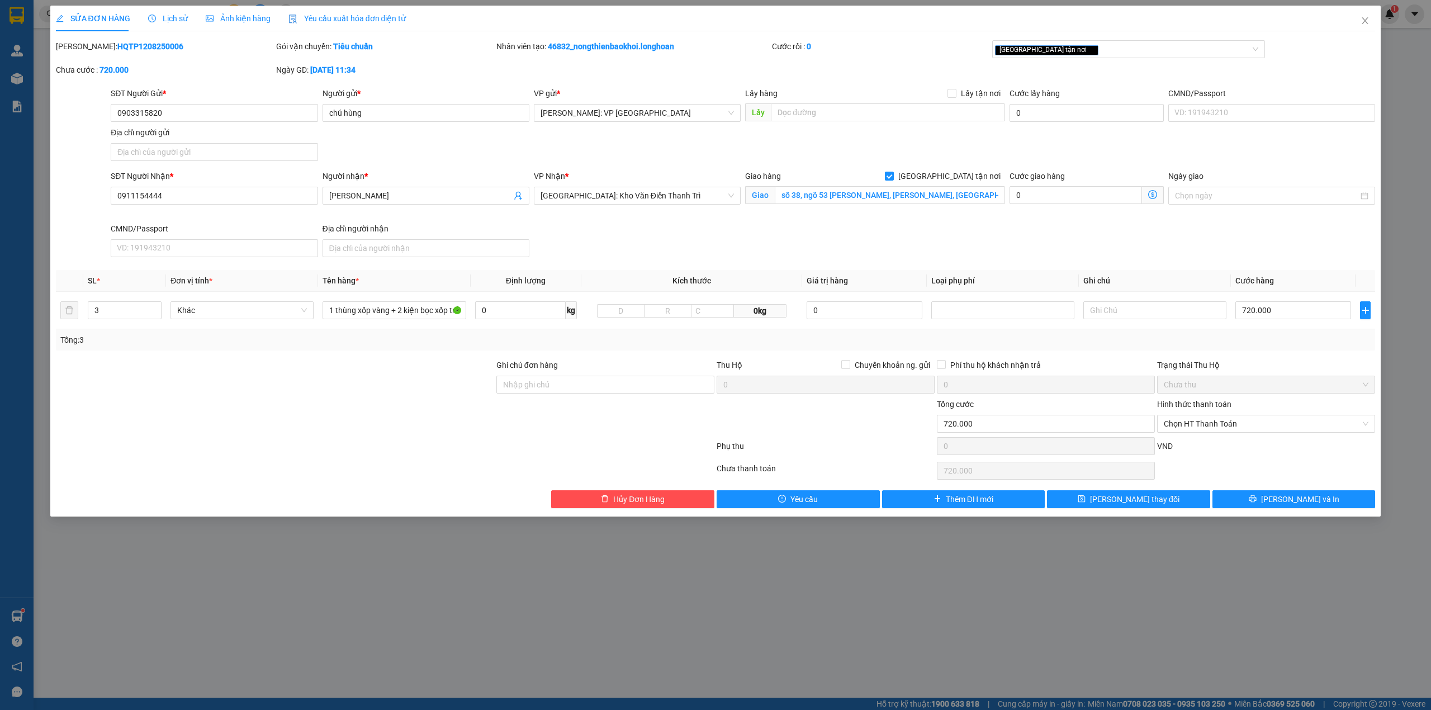
click at [399, 481] on div at bounding box center [385, 471] width 661 height 22
click at [188, 190] on input "0911154444" at bounding box center [214, 196] width 207 height 18
click at [387, 310] on input "1 thùng xốp vàng + 2 kiện bọc xốp trắng dài" at bounding box center [394, 310] width 143 height 18
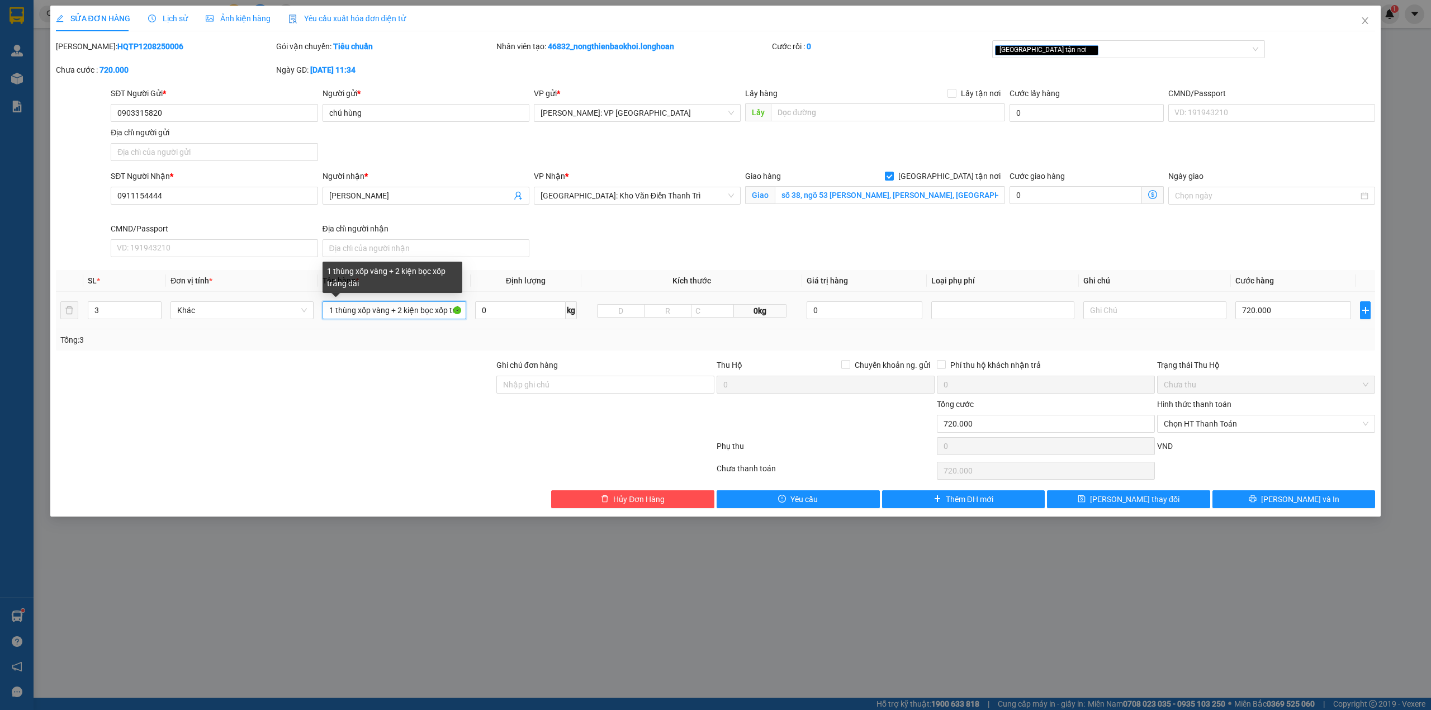
click at [387, 310] on input "1 thùng xốp vàng + 2 kiện bọc xốp trắng dài" at bounding box center [394, 310] width 143 height 18
click at [394, 423] on div at bounding box center [275, 417] width 441 height 39
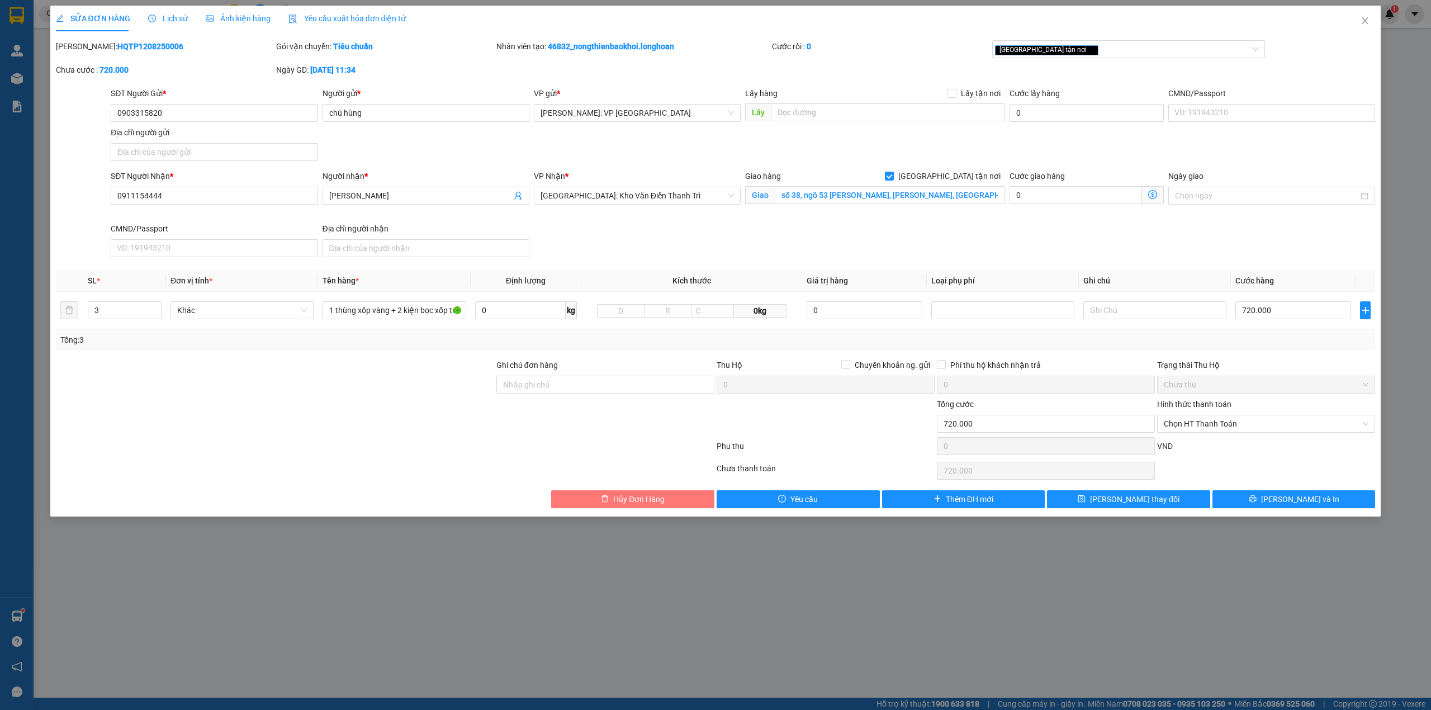
click at [642, 500] on span "Hủy Đơn Hàng" at bounding box center [638, 499] width 51 height 12
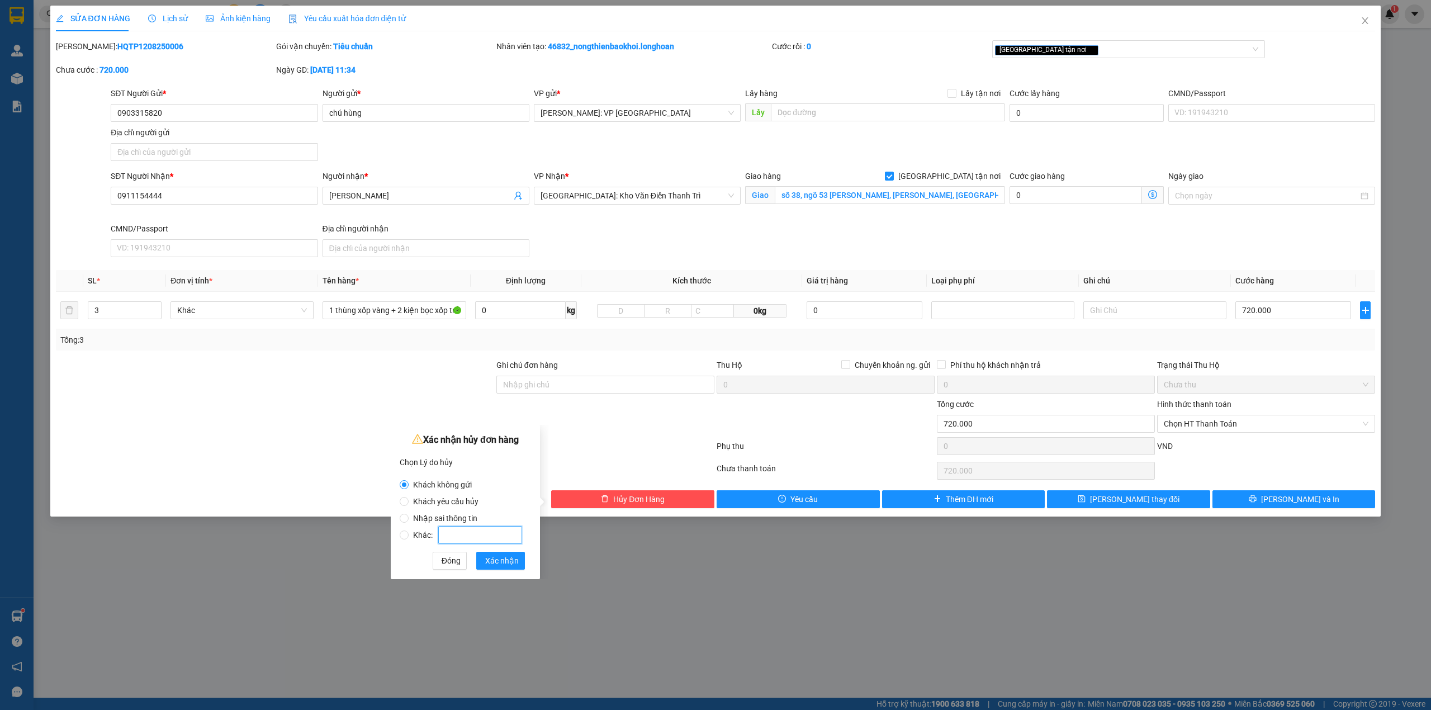
click at [467, 531] on input "Khác:" at bounding box center [480, 535] width 84 height 18
radio input "false"
radio input "true"
type input "KHÁCH"
click at [507, 564] on span "Xác nhận" at bounding box center [502, 561] width 34 height 12
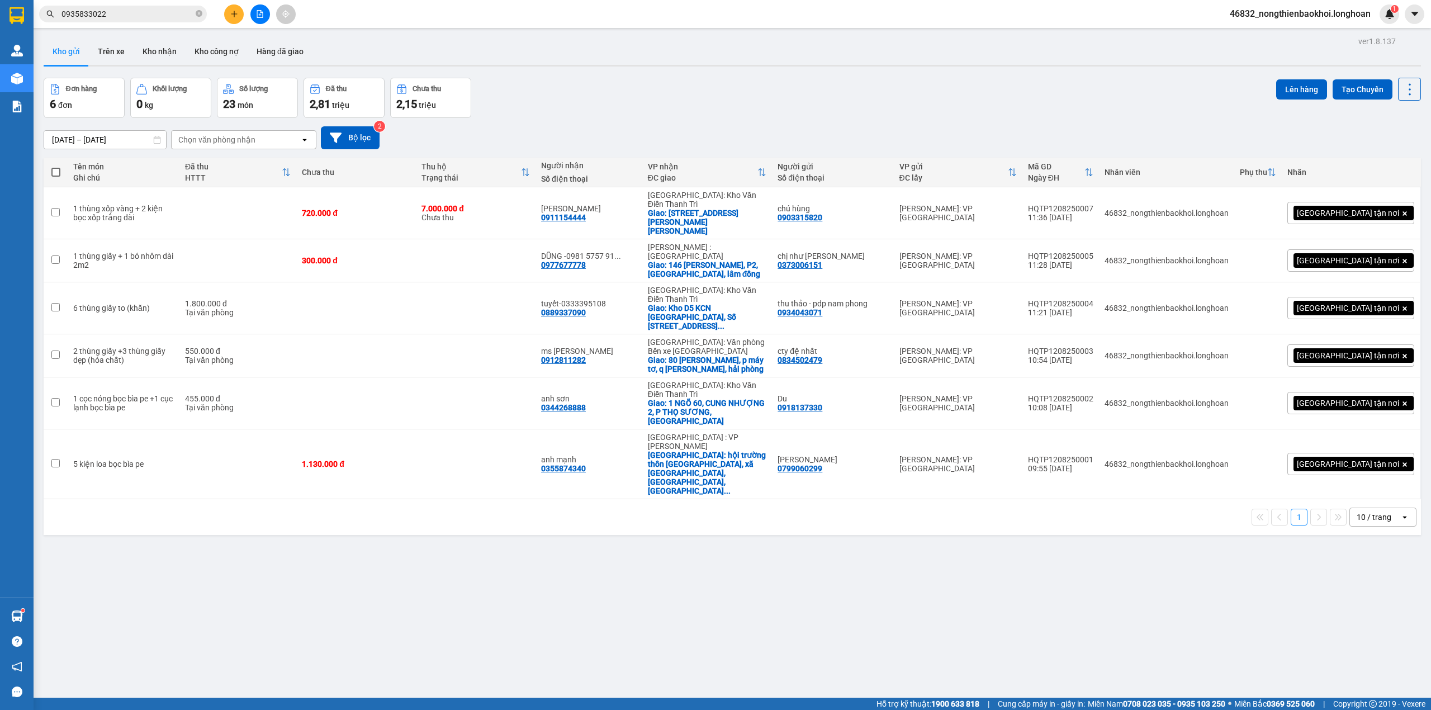
click at [595, 100] on div "Đơn hàng 6 đơn Khối lượng 0 kg Số lượng 23 món Đã thu 2,81 triệu Chưa thu 2,15 …" at bounding box center [733, 98] width 1378 height 40
click at [534, 86] on div "Đơn hàng 6 đơn Khối lượng 0 kg Số lượng 23 món Đã thu 2,81 triệu Chưa thu 2,15 …" at bounding box center [733, 98] width 1378 height 40
click at [238, 13] on icon "plus" at bounding box center [234, 14] width 8 height 8
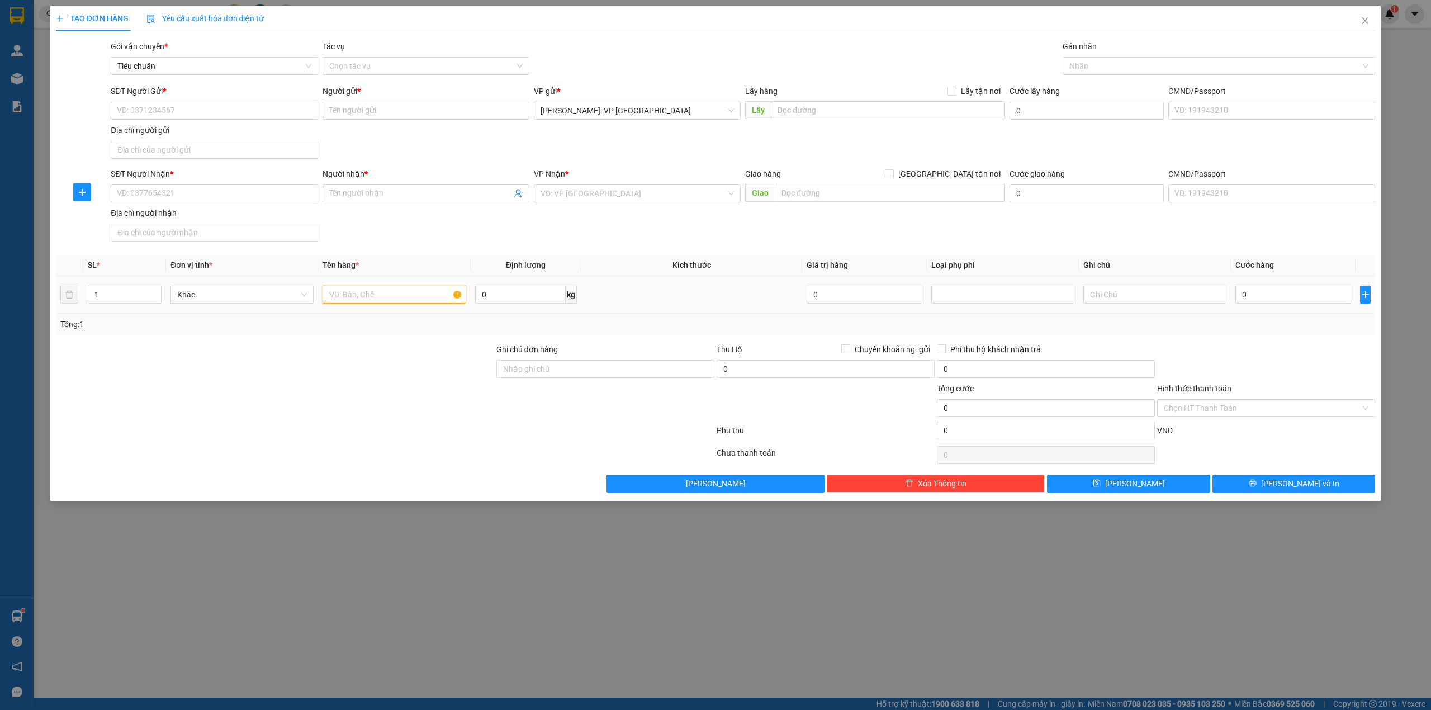
click at [365, 299] on input "text" at bounding box center [394, 295] width 143 height 18
type input "1 KIỆN NILONG ĐEN"
drag, startPoint x: 833, startPoint y: 183, endPoint x: 826, endPoint y: 191, distance: 10.3
click at [832, 186] on div "Giao hàng Giao tận nơi Giao" at bounding box center [875, 187] width 260 height 39
click at [825, 192] on input "text" at bounding box center [890, 193] width 230 height 18
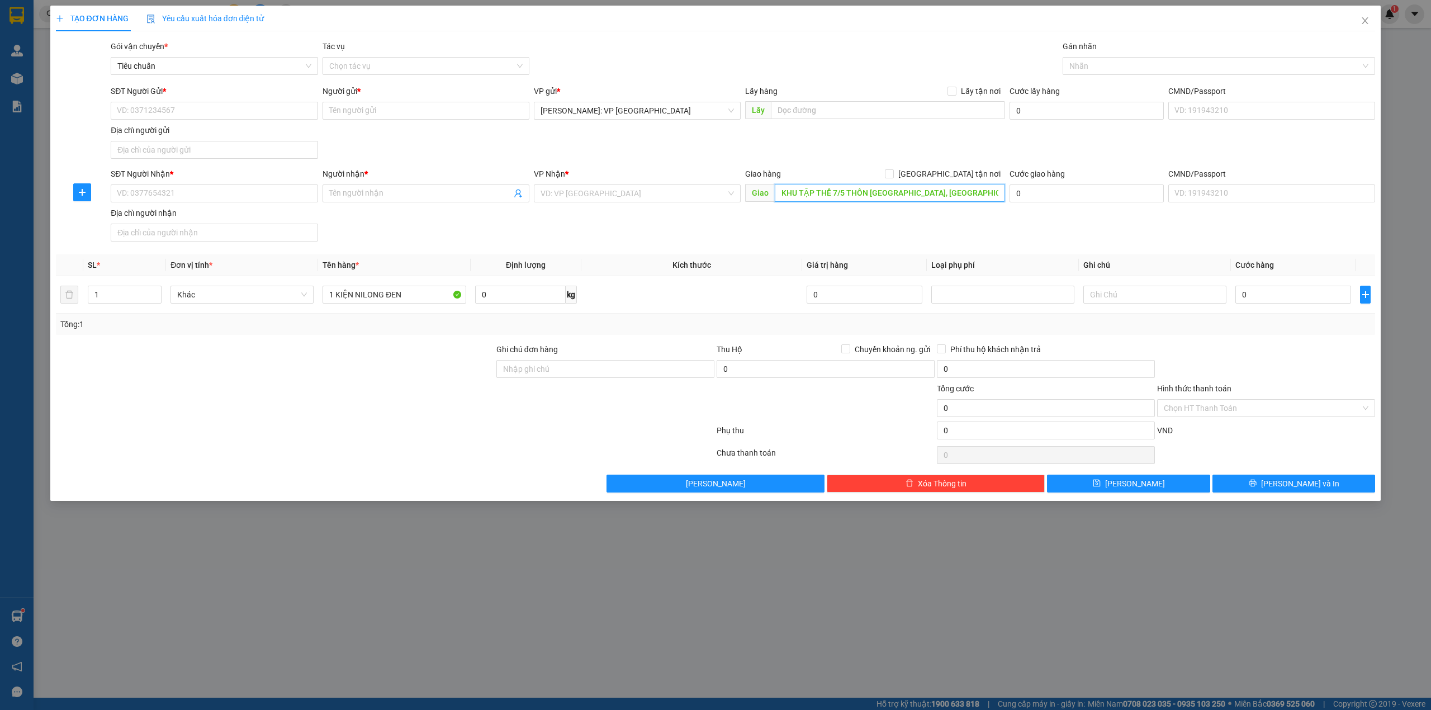
click at [810, 188] on input "KHU TẬP THỂ 7/5 THÔN QUẢNG HIỆP, HIỆP THẠNH, ĐỨC TRỌNG, LÂM ĐỒNG" at bounding box center [890, 193] width 230 height 18
type input "KHU TẬP THỂ 7/5 THÔN QUẢNG HIỆP, HIỆP THẠNH, ĐỨC TRỌNG, LÂM ĐỒNG"
click at [830, 160] on div "SĐT Người Gửi * VD: 0371234567 Người gửi * Tên người gửi VP gửi * Hồ Chí Minh: …" at bounding box center [742, 124] width 1269 height 78
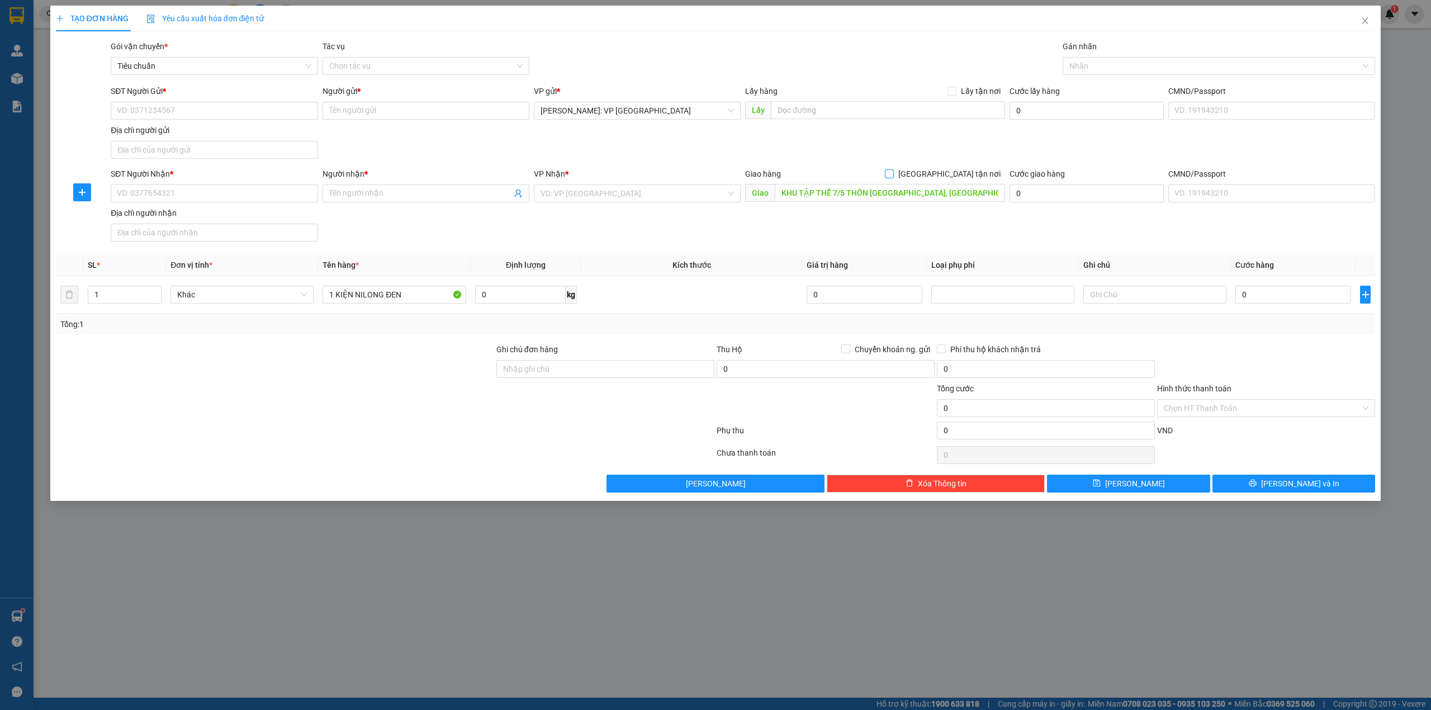
click at [893, 172] on input "[GEOGRAPHIC_DATA] tận nơi" at bounding box center [889, 173] width 8 height 8
checkbox input "true"
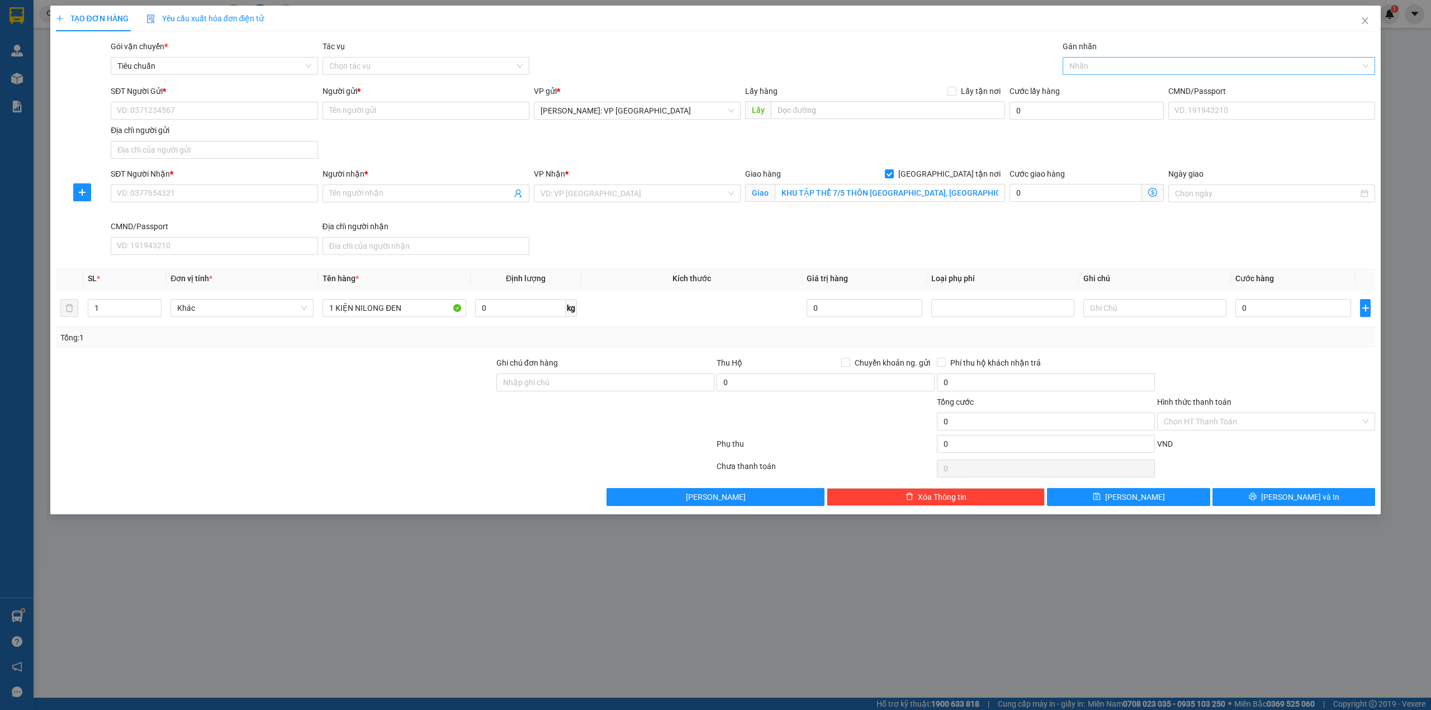
click at [1110, 65] on div at bounding box center [1214, 65] width 296 height 13
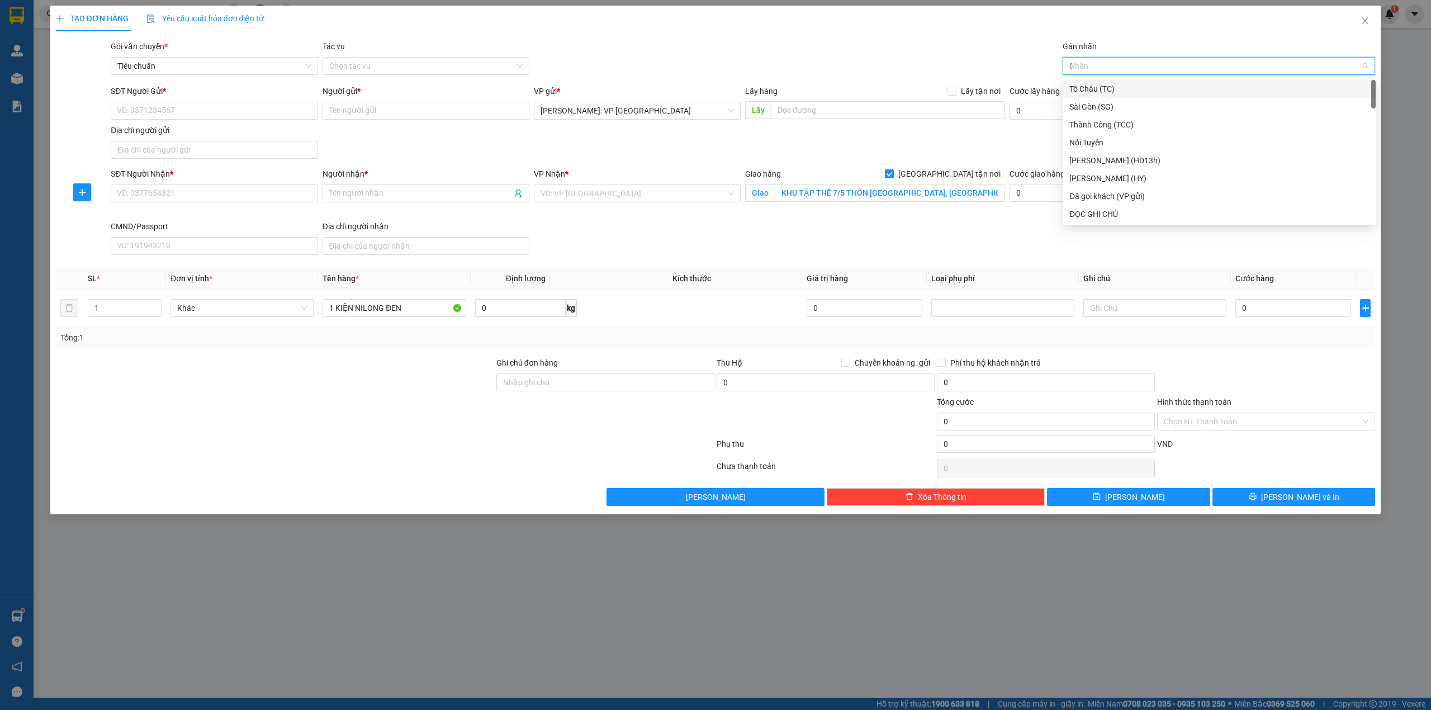
type input "GI"
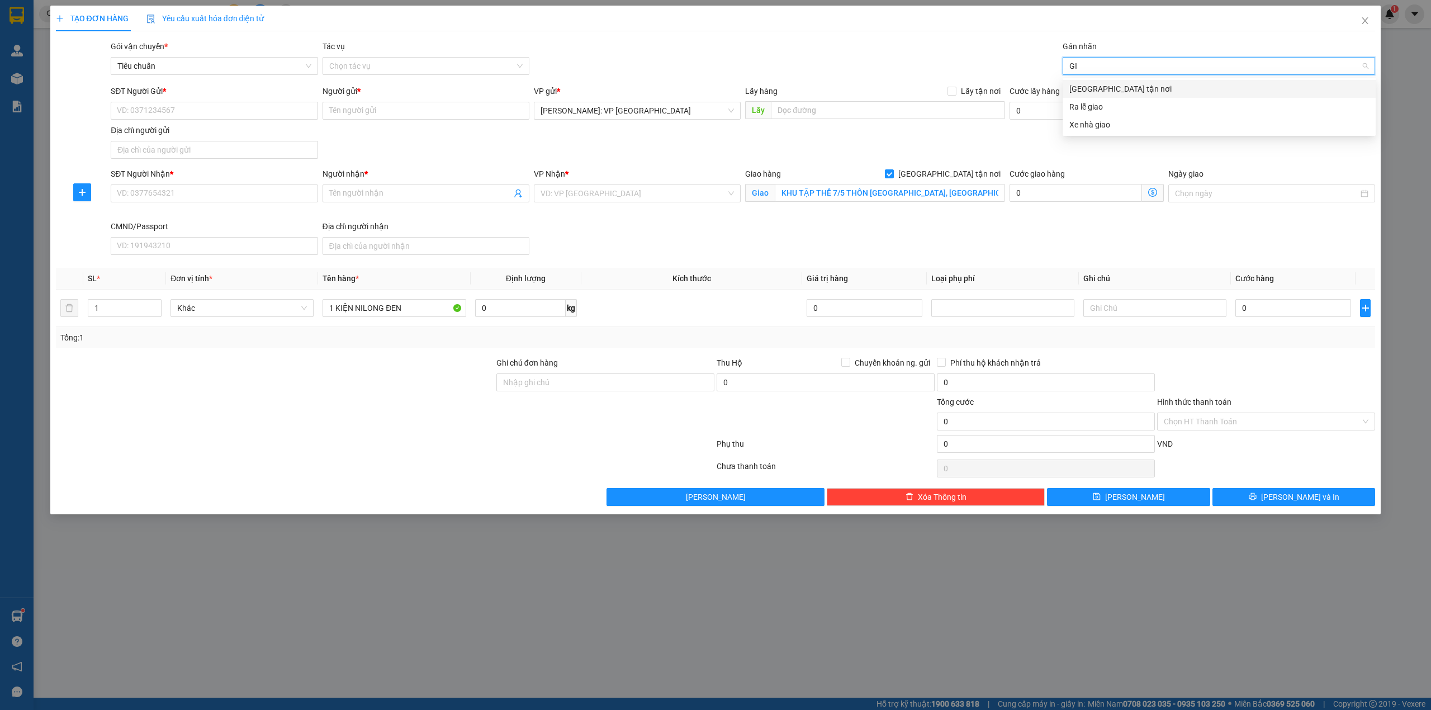
click at [1103, 86] on div "[GEOGRAPHIC_DATA] tận nơi" at bounding box center [1220, 89] width 300 height 12
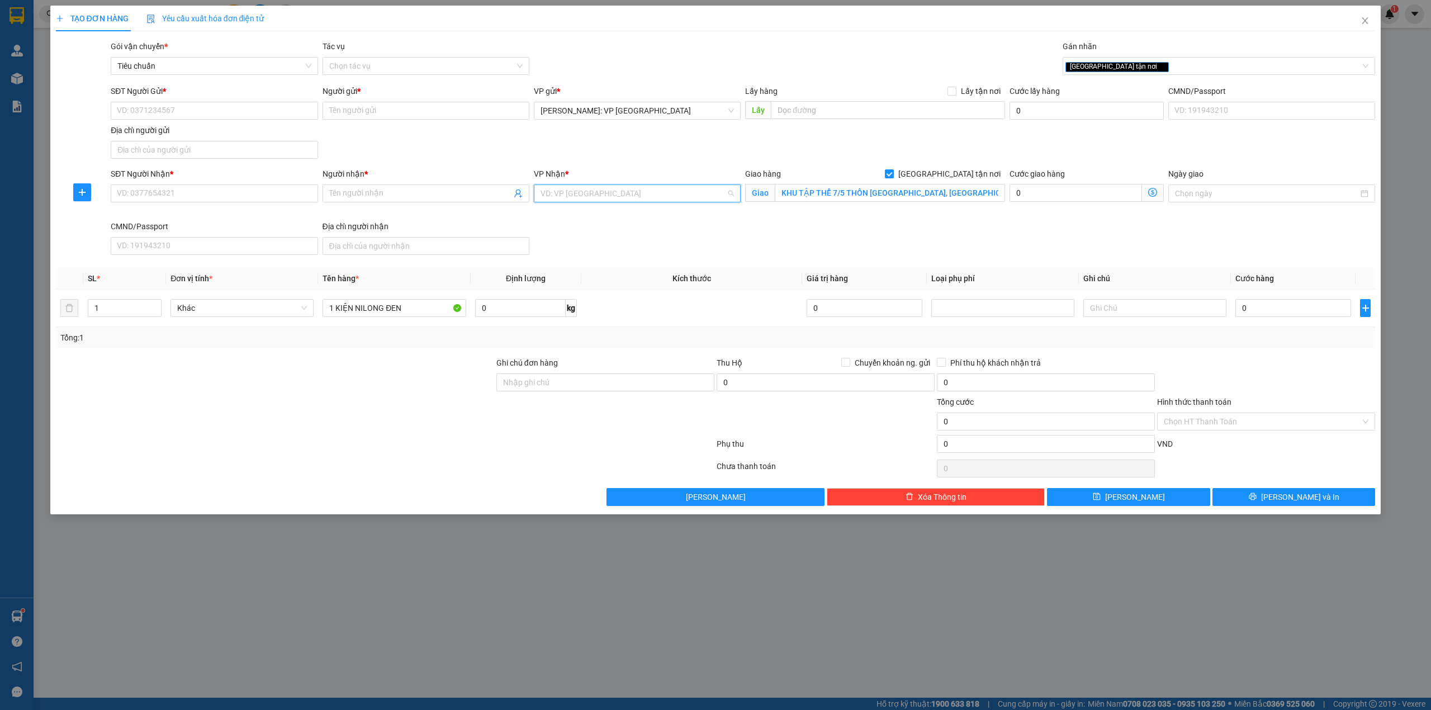
click at [602, 193] on input "search" at bounding box center [634, 193] width 186 height 17
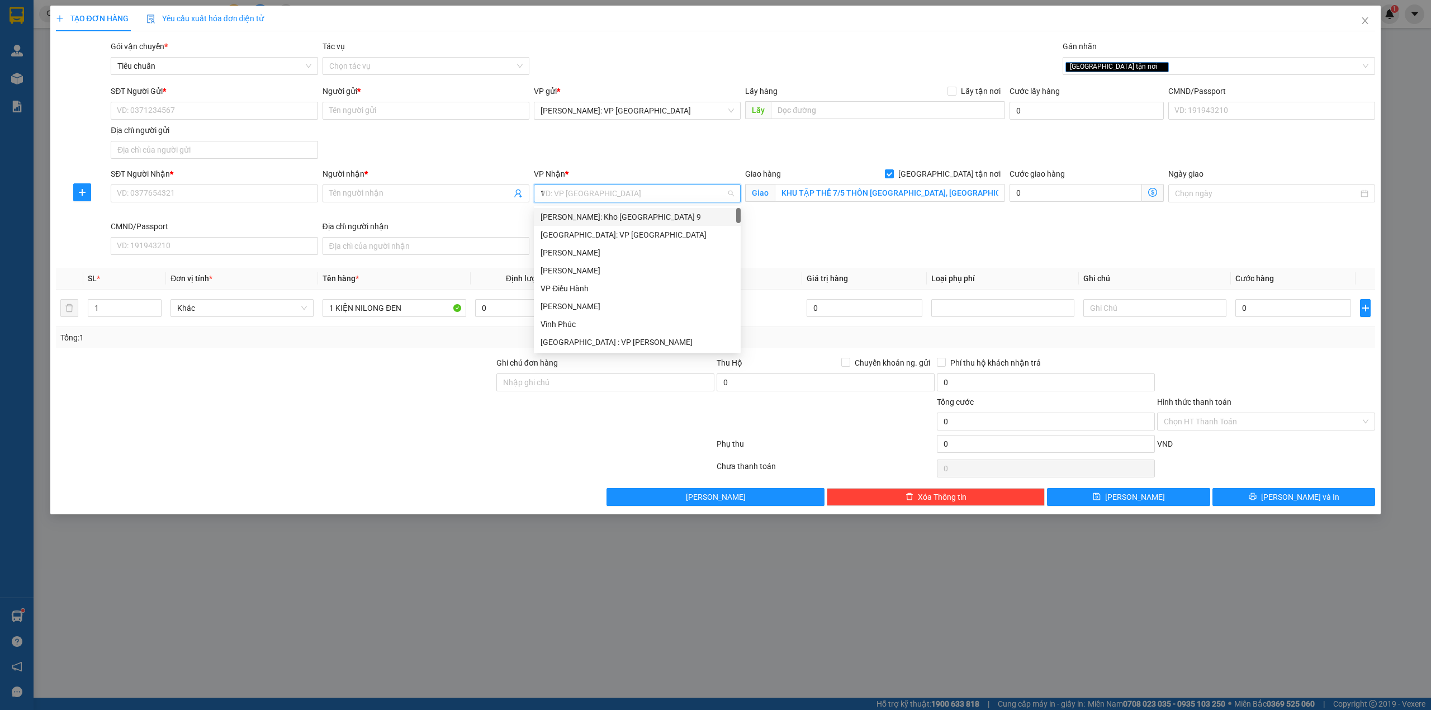
type input "12"
click at [597, 213] on div "Hồ Chí Minh: VP Quận 12 (An Sương)" at bounding box center [637, 217] width 193 height 12
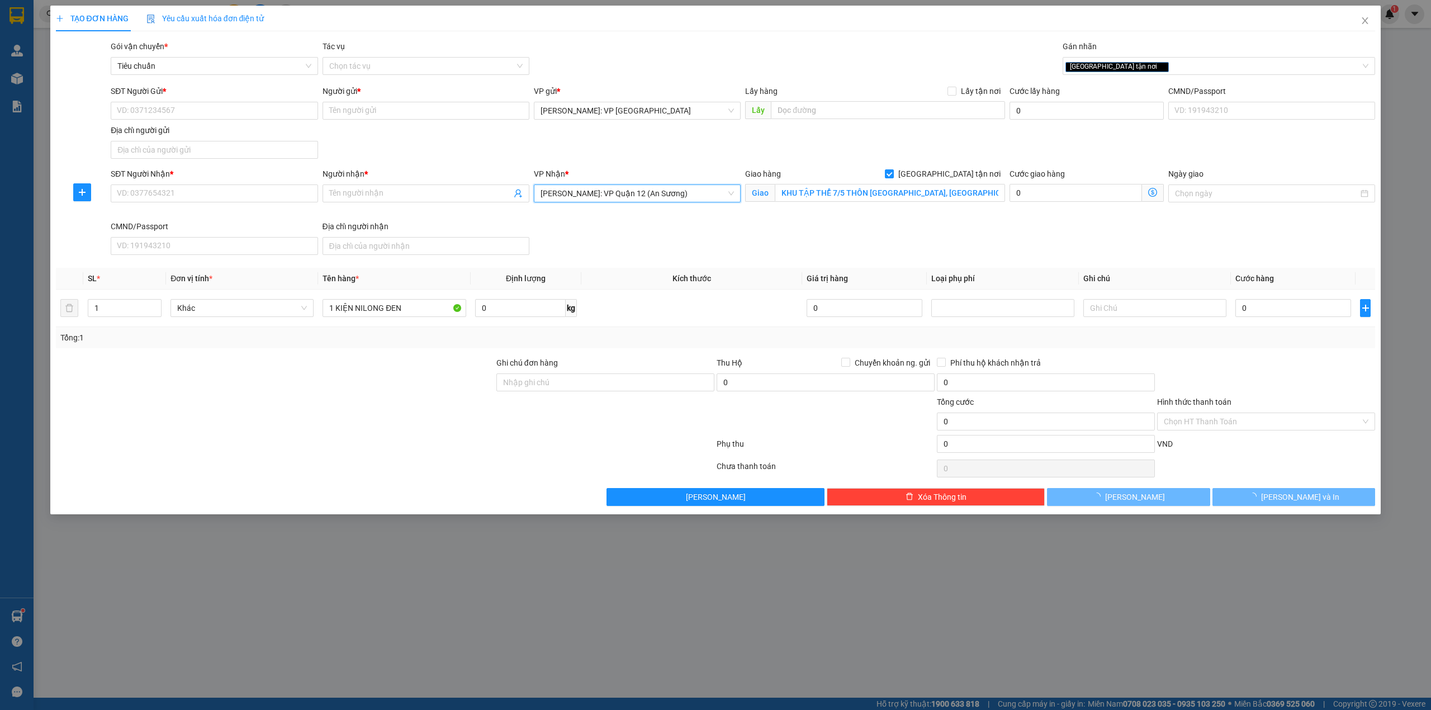
click at [609, 191] on span "Hồ Chí Minh: VP Quận 12 (An Sương)" at bounding box center [637, 193] width 193 height 17
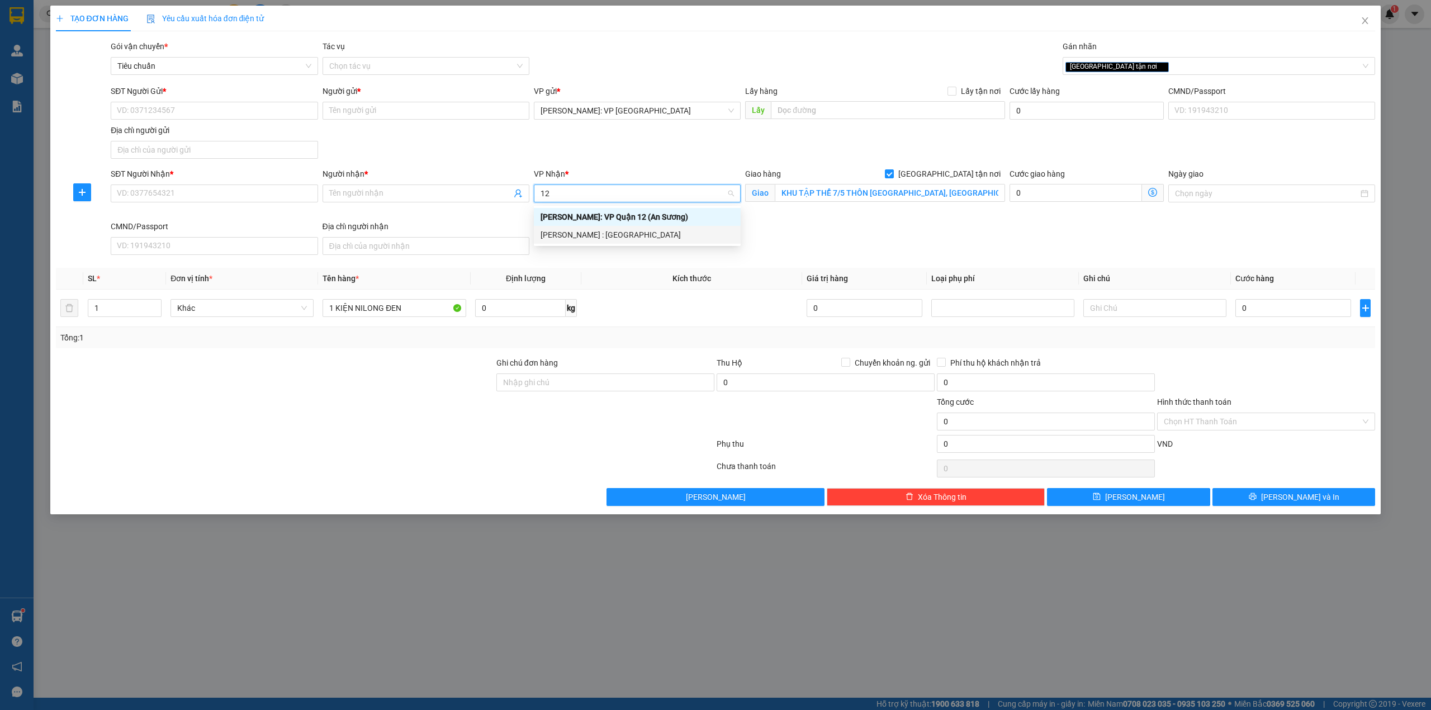
click at [598, 235] on div "[PERSON_NAME] : [GEOGRAPHIC_DATA]" at bounding box center [637, 235] width 193 height 12
click at [607, 137] on div "SĐT Người Gửi * VD: 0371234567 Người gửi * Tên người gửi VP gửi * Hồ Chí Minh: …" at bounding box center [742, 124] width 1269 height 78
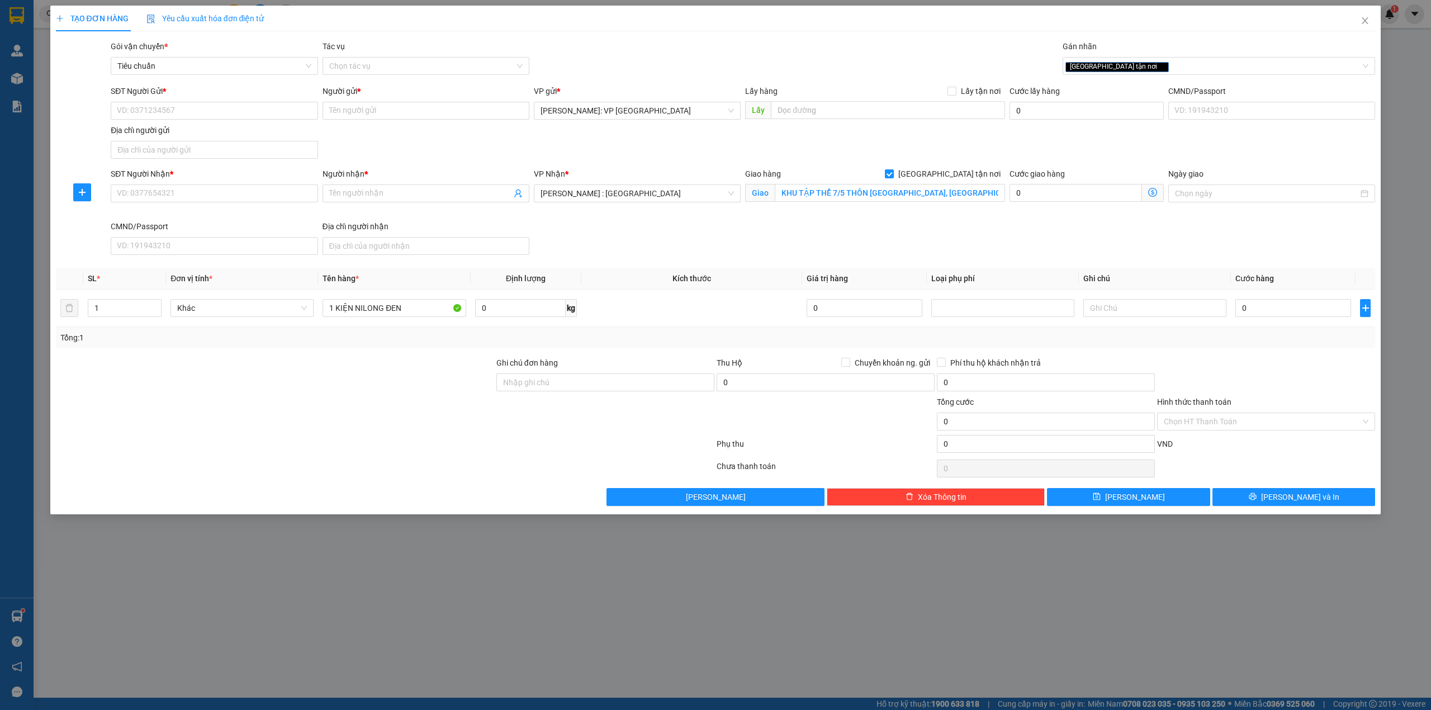
click at [687, 248] on div "SĐT Người Nhận * VD: 0377654321 Người nhận * Tên người nhận VP Nhận * Hồ Chí Mi…" at bounding box center [742, 214] width 1269 height 92
click at [430, 145] on div "SĐT Người Gửi * VD: 0371234567 Người gửi * Tên người gửi VP gửi * Hồ Chí Minh: …" at bounding box center [742, 124] width 1269 height 78
click at [1285, 305] on input "0" at bounding box center [1294, 308] width 116 height 18
click at [164, 200] on input "SĐT Người Nhận *" at bounding box center [214, 194] width 207 height 18
click at [229, 217] on div "0349128205 - anh trung" at bounding box center [213, 217] width 193 height 12
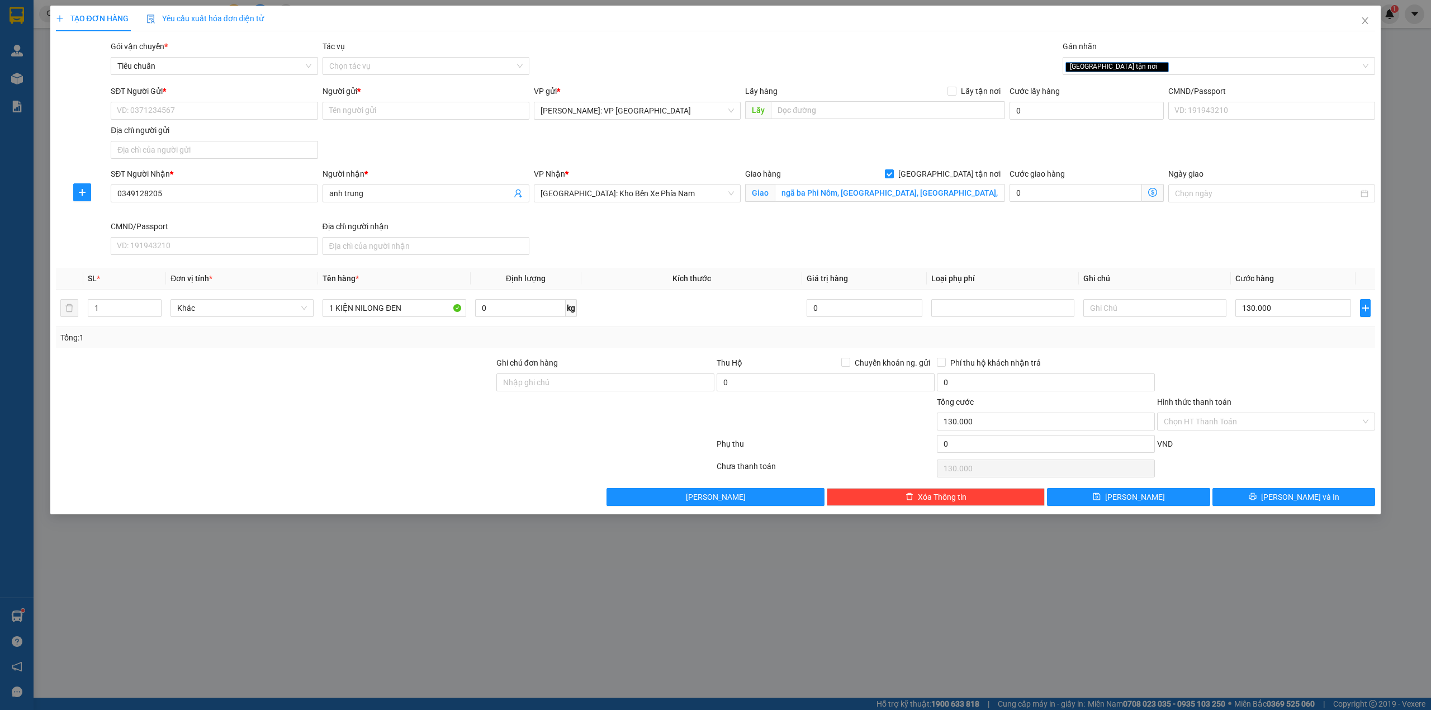
click at [493, 148] on div "SĐT Người Gửi * VD: 0371234567 Người gửi * Tên người gửi VP gửi * Hồ Chí Minh: …" at bounding box center [742, 124] width 1269 height 78
click at [248, 106] on input "SĐT Người Gửi *" at bounding box center [214, 111] width 207 height 18
click at [384, 143] on div "SĐT Người Gửi * VD: 0371234567 Người gửi * Tên người gửi VP gửi * Hồ Chí Minh: …" at bounding box center [742, 124] width 1269 height 78
click at [155, 112] on input "SĐT Người Gửi *" at bounding box center [214, 111] width 207 height 18
click at [288, 131] on div "0932736846 - ANH TÙNG" at bounding box center [213, 133] width 193 height 12
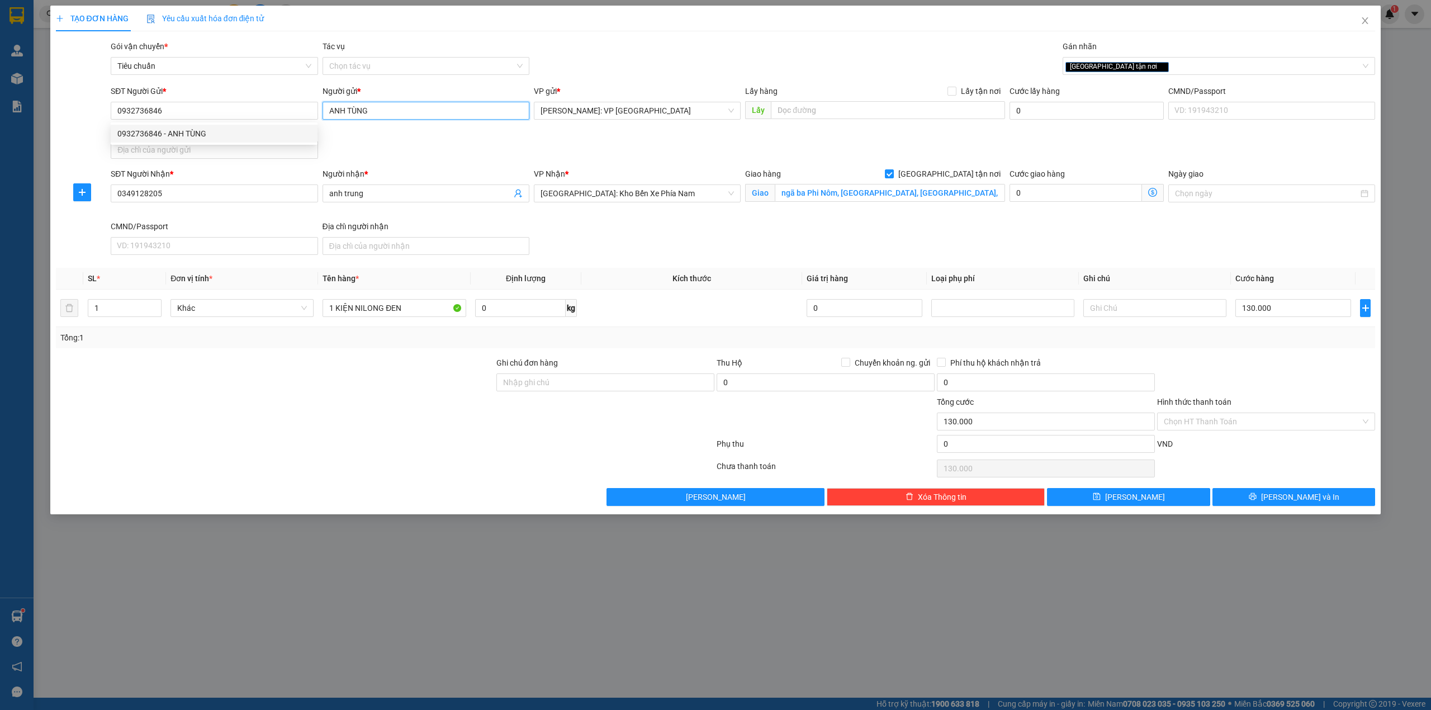
click at [385, 119] on input "ANH TÙNG" at bounding box center [426, 111] width 207 height 18
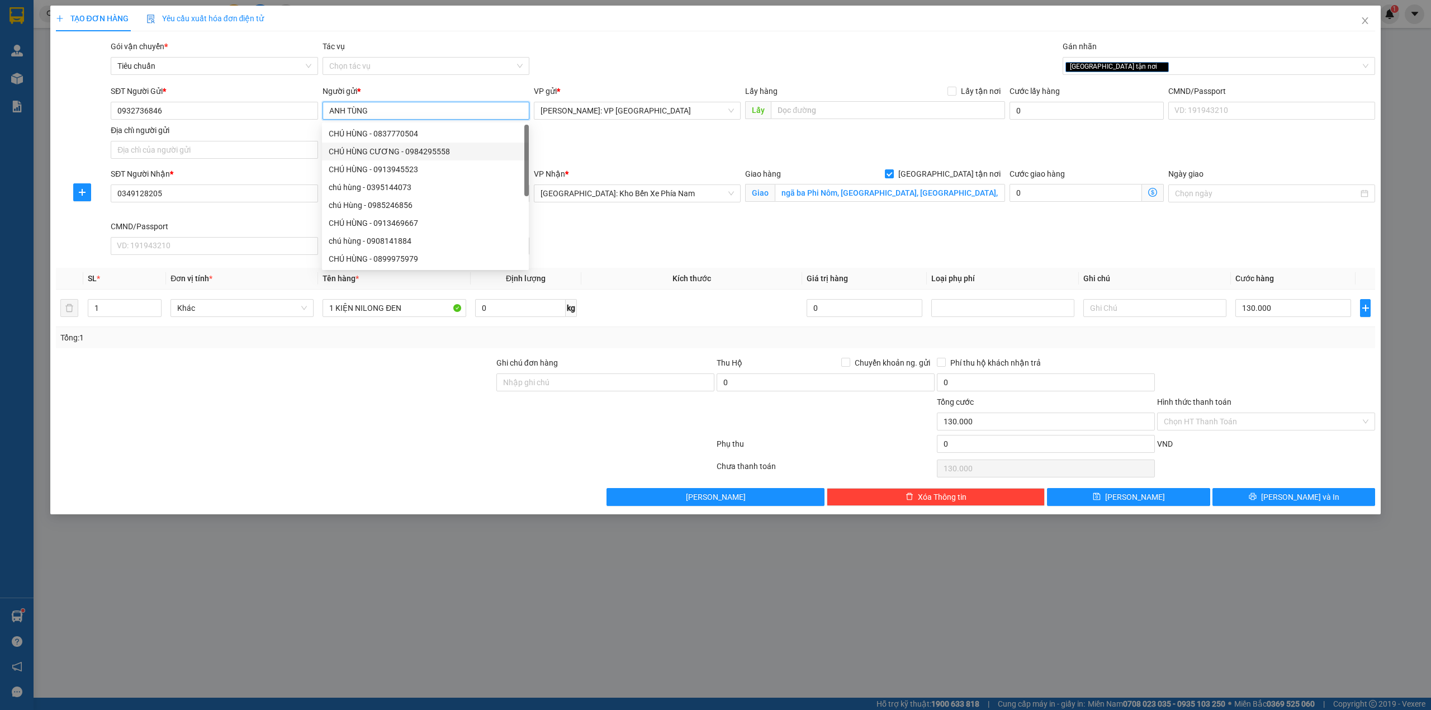
click at [390, 148] on div "CHÚ HÙNG CƯƠNG - 0984295558" at bounding box center [425, 151] width 193 height 12
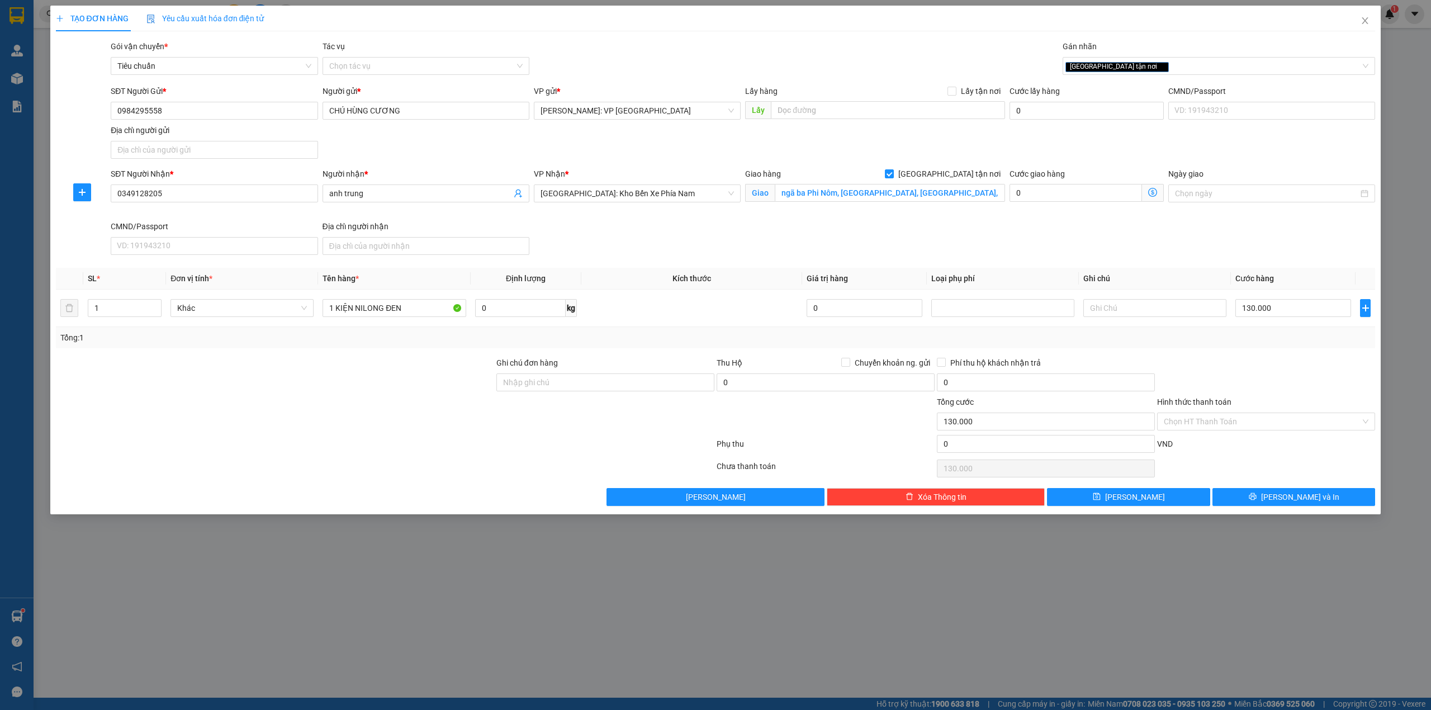
click at [220, 122] on div "SĐT Người Gửi * 0984295558" at bounding box center [214, 104] width 207 height 39
click at [215, 119] on input "0984295558" at bounding box center [214, 111] width 207 height 18
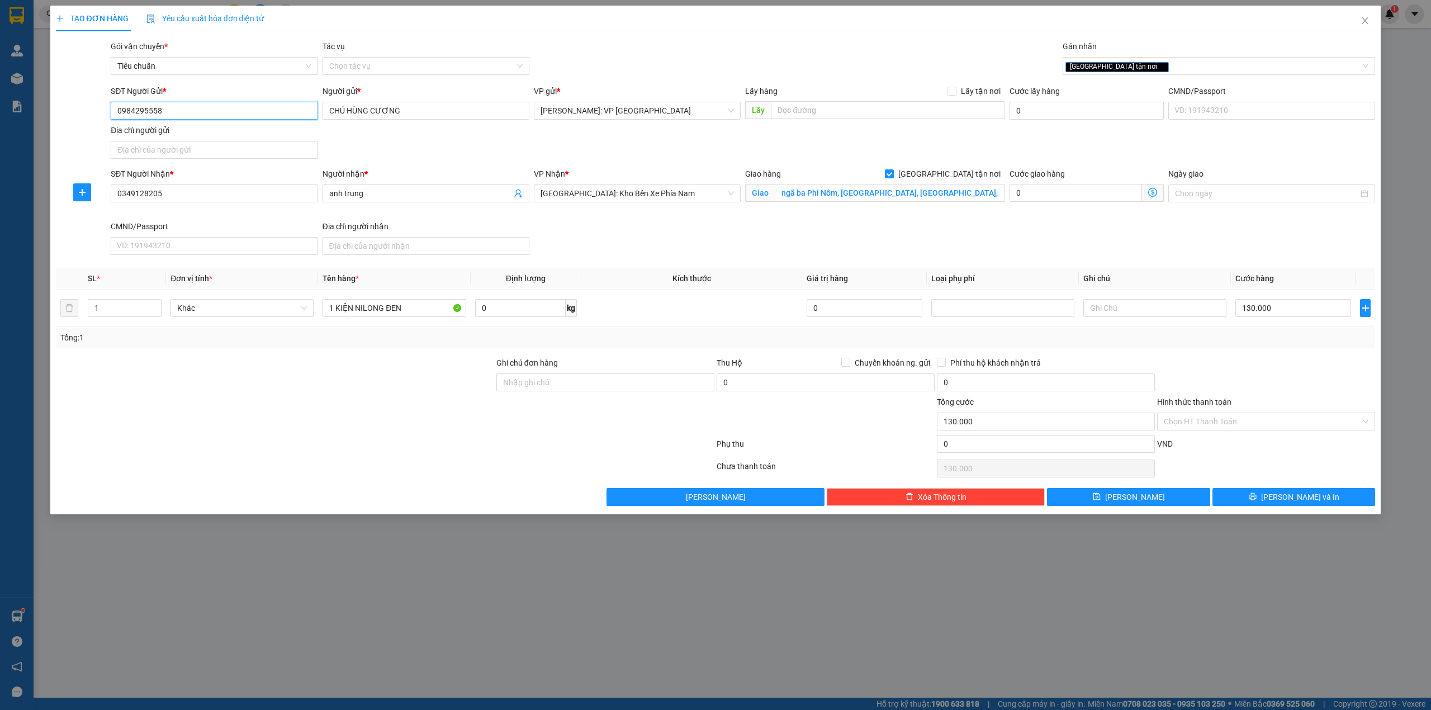
click at [215, 119] on input "0984295558" at bounding box center [214, 111] width 207 height 18
click at [219, 129] on div "0932736846 - ANH TÙNG" at bounding box center [213, 133] width 193 height 12
click at [673, 57] on div "Gói vận chuyển * Tiêu chuẩn Tác vụ Chọn tác vụ Gán nhãn Giao tận nơi" at bounding box center [742, 59] width 1269 height 39
click at [1045, 249] on div "SĐT Người Nhận * 0349128205 Người nhận * anh trung VP Nhận * Nha Trang: Kho Bến…" at bounding box center [742, 214] width 1269 height 92
click at [1028, 240] on div "SĐT Người Nhận * 0349128205 Người nhận * anh trung VP Nhận * Nha Trang: Kho Bến…" at bounding box center [742, 214] width 1269 height 92
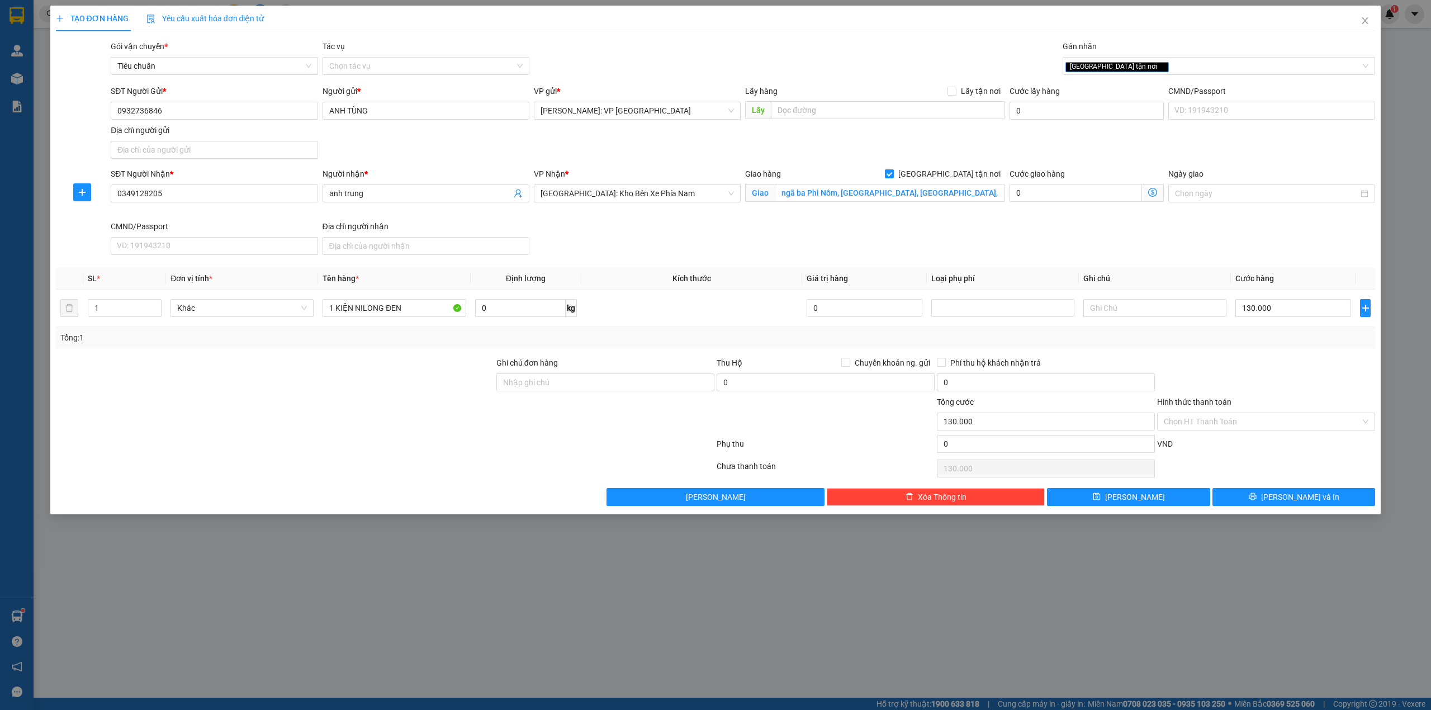
click at [1230, 375] on div at bounding box center [1266, 376] width 220 height 39
click at [1315, 503] on span "[PERSON_NAME] và In" at bounding box center [1300, 497] width 78 height 12
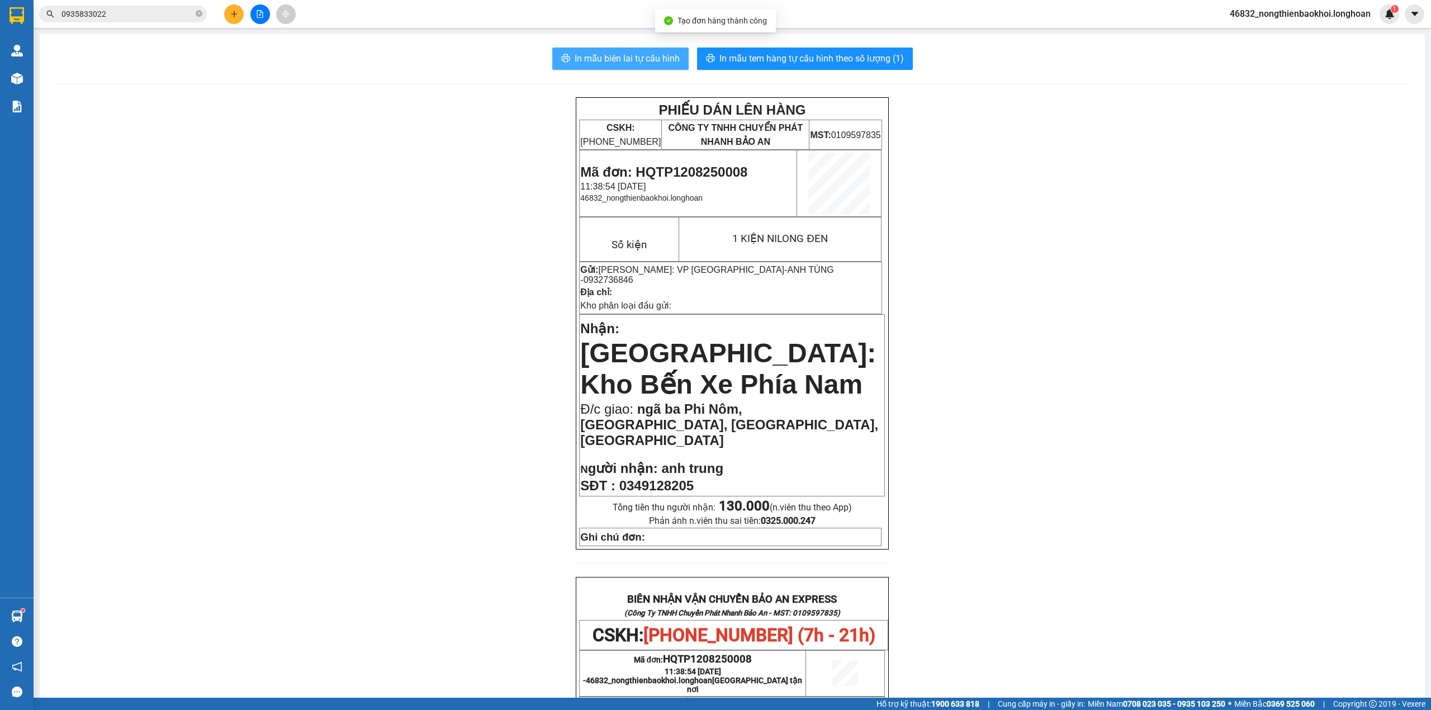
click at [669, 64] on span "In mẫu biên lai tự cấu hình" at bounding box center [627, 58] width 105 height 14
click at [325, 369] on div "PHIẾU DÁN LÊN HÀNG CSKH: 1900.06.88.33 CÔNG TY TNHH CHUYỂN PHÁT NHANH BẢO AN MS…" at bounding box center [732, 639] width 1359 height 1085
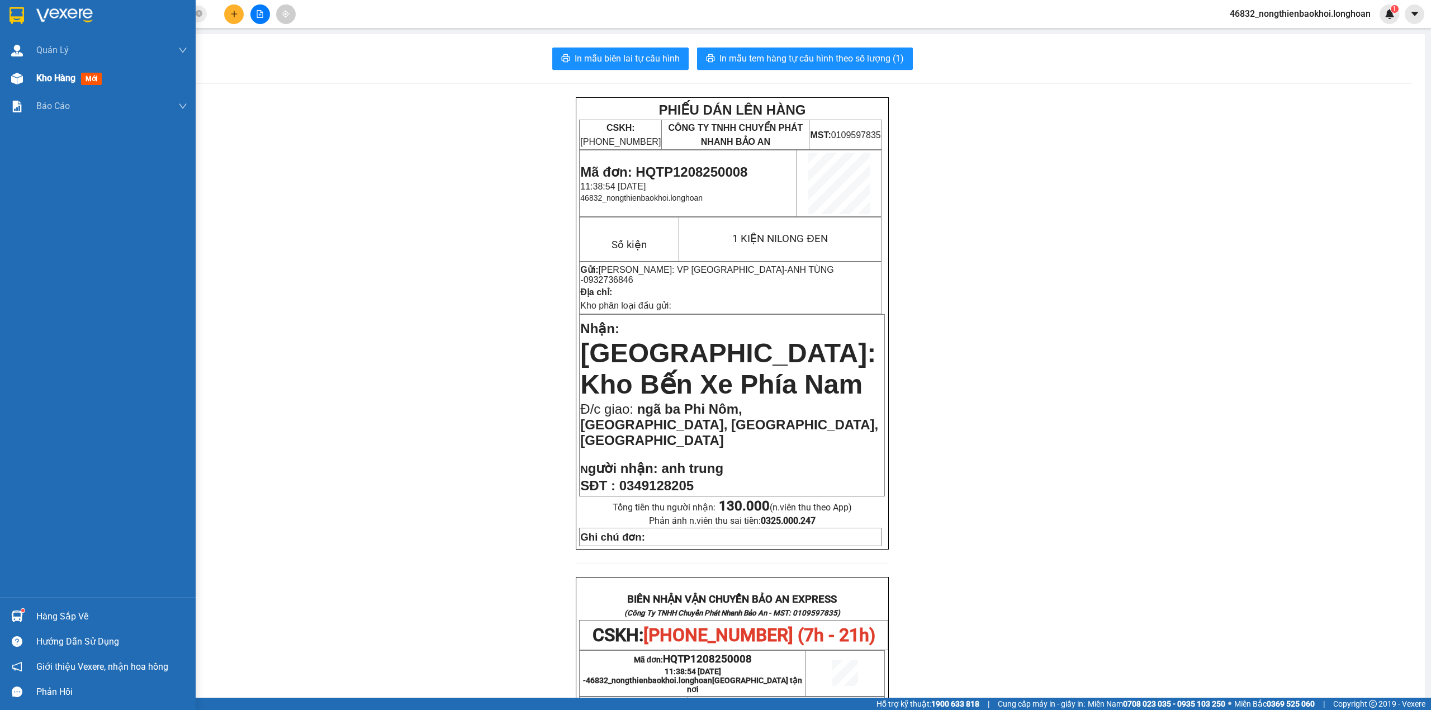
click at [27, 75] on div "Kho hàng mới" at bounding box center [98, 78] width 196 height 28
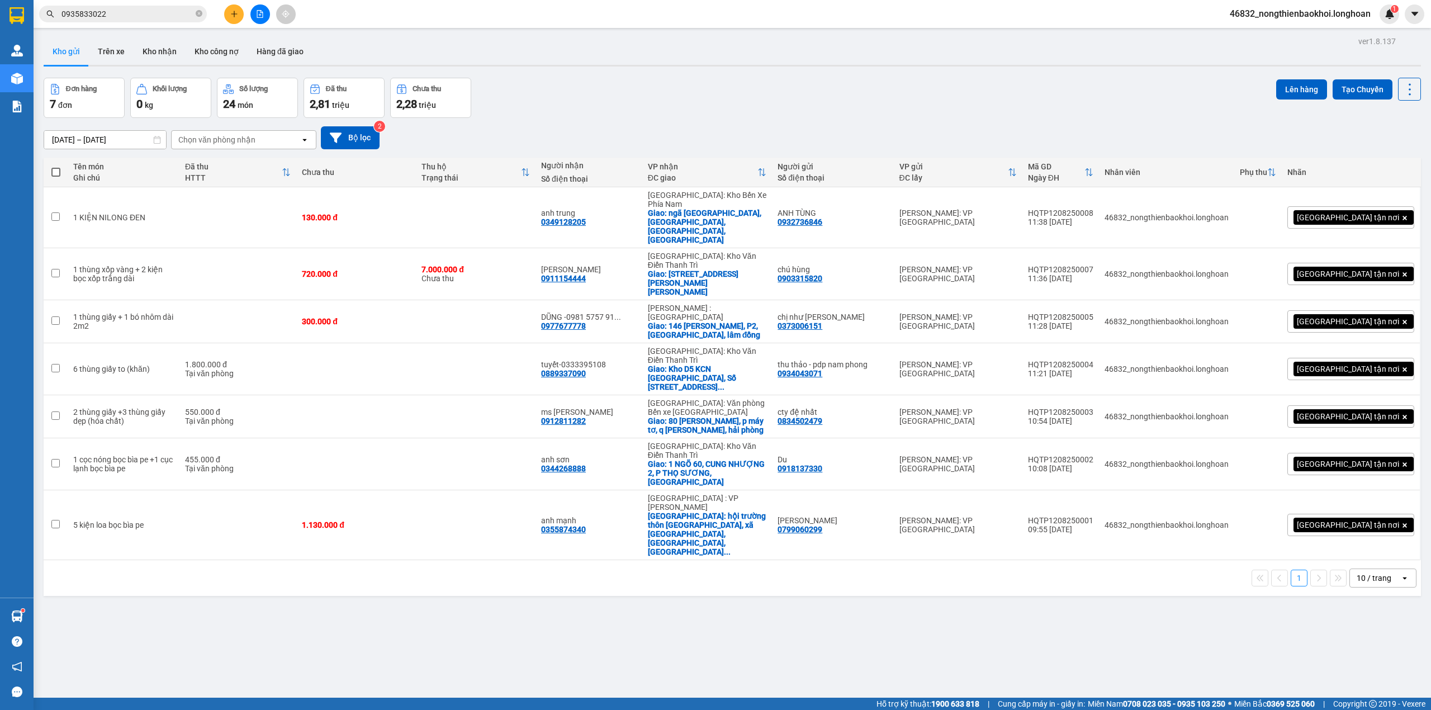
click at [725, 112] on div "Đơn hàng 7 đơn Khối lượng 0 kg Số lượng 24 món Đã thu 2,81 triệu Chưa thu 2,28 …" at bounding box center [733, 98] width 1378 height 40
click at [1351, 270] on icon at bounding box center [1355, 274] width 8 height 8
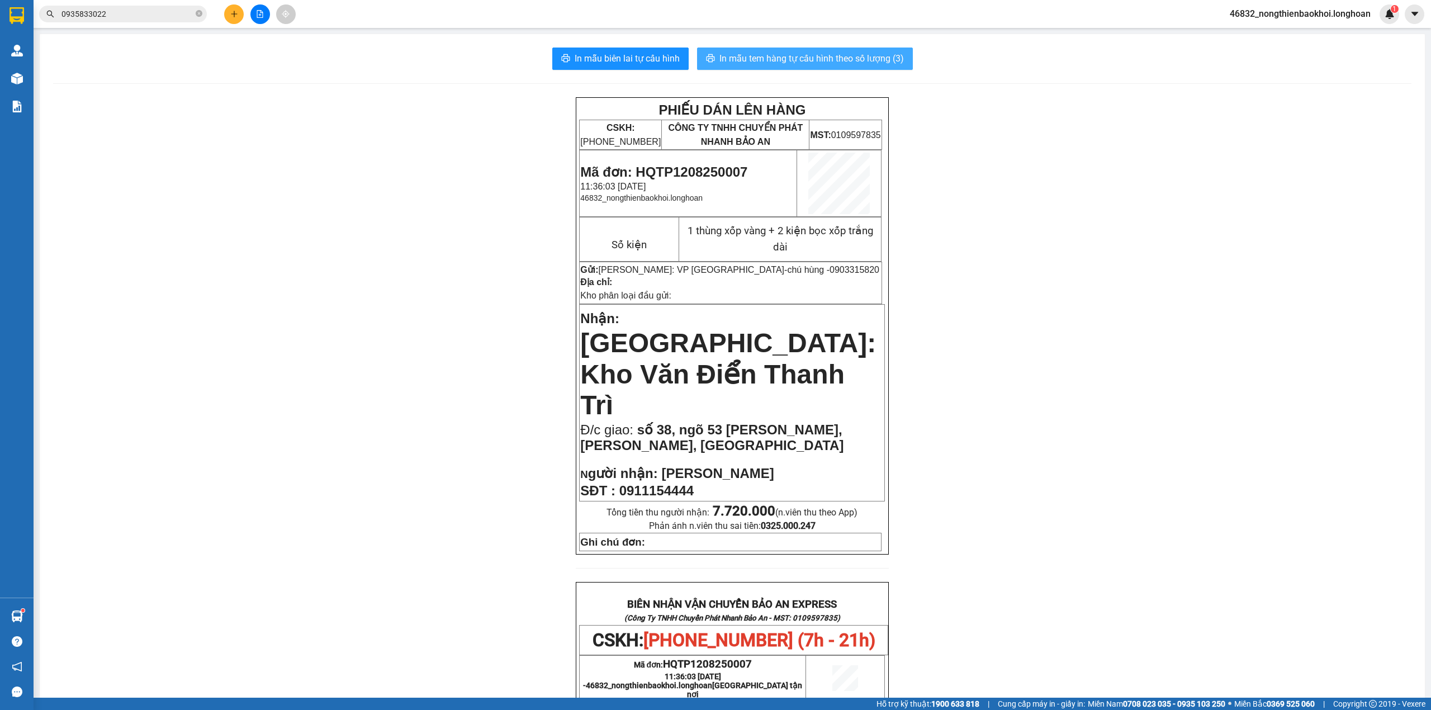
click at [764, 62] on span "In mẫu tem hàng tự cấu hình theo số lượng (3)" at bounding box center [812, 58] width 185 height 14
click at [1059, 490] on div "PHIẾU DÁN LÊN HÀNG CSKH: 1900.06.88.33 CÔNG TY TNHH CHUYỂN PHÁT NHANH BẢO AN MS…" at bounding box center [732, 637] width 1359 height 1081
click at [450, 419] on div "PHIẾU DÁN LÊN HÀNG CSKH: 1900.06.88.33 CÔNG TY TNHH CHUYỂN PHÁT NHANH BẢO AN MS…" at bounding box center [732, 637] width 1359 height 1081
drag, startPoint x: 1170, startPoint y: 457, endPoint x: 1157, endPoint y: 467, distance: 16.3
click at [1170, 457] on div "PHIẾU DÁN LÊN HÀNG CSKH: 1900.06.88.33 CÔNG TY TNHH CHUYỂN PHÁT NHANH BẢO AN MS…" at bounding box center [732, 637] width 1359 height 1081
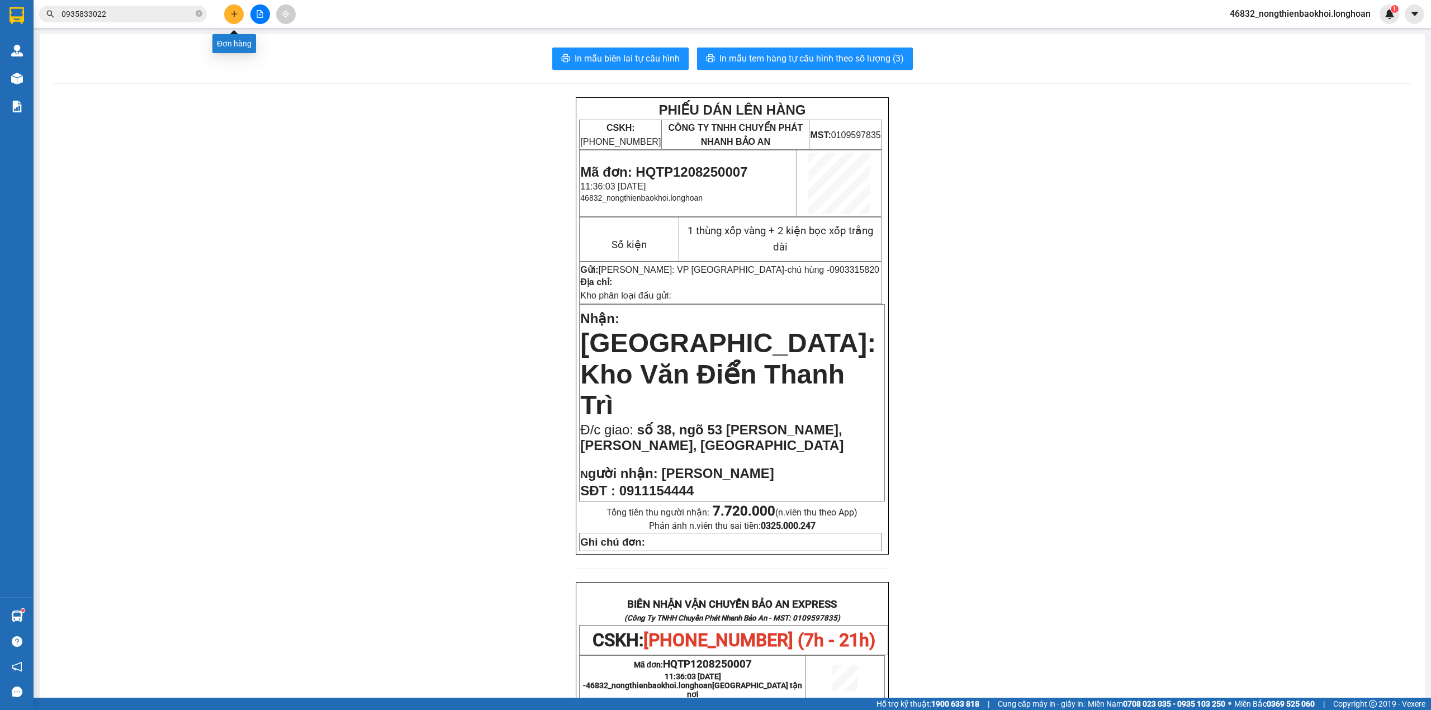
click at [231, 13] on icon "plus" at bounding box center [234, 14] width 8 height 8
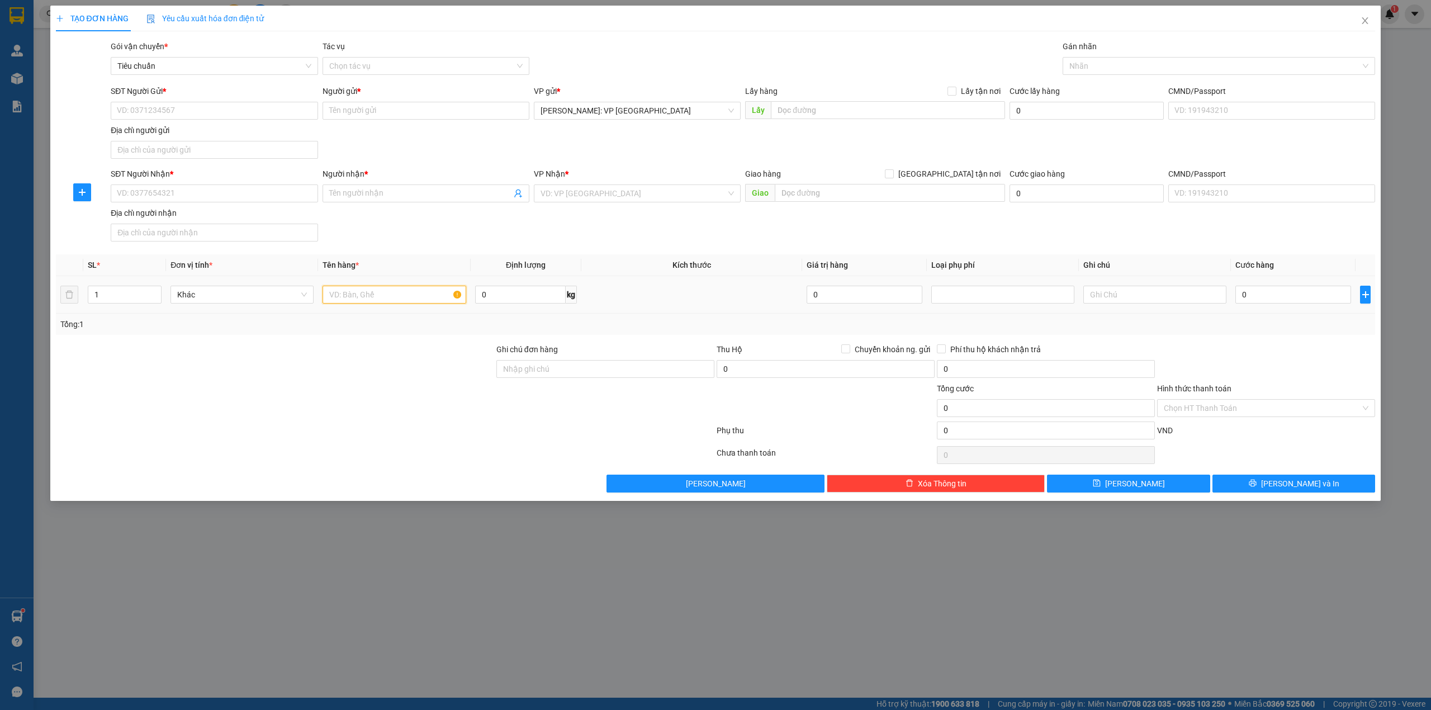
click at [392, 299] on input "text" at bounding box center [394, 295] width 143 height 18
click at [557, 376] on input "Ghi chú đơn hàng" at bounding box center [605, 369] width 218 height 18
click at [331, 375] on div at bounding box center [275, 362] width 441 height 39
click at [503, 246] on div "SĐT Người Nhận * VD: 0377654321 Người nhận * Tên người nhận VP Nhận * VD: VP Sà…" at bounding box center [742, 207] width 1269 height 78
click at [202, 186] on input "SĐT Người Nhận *" at bounding box center [214, 194] width 207 height 18
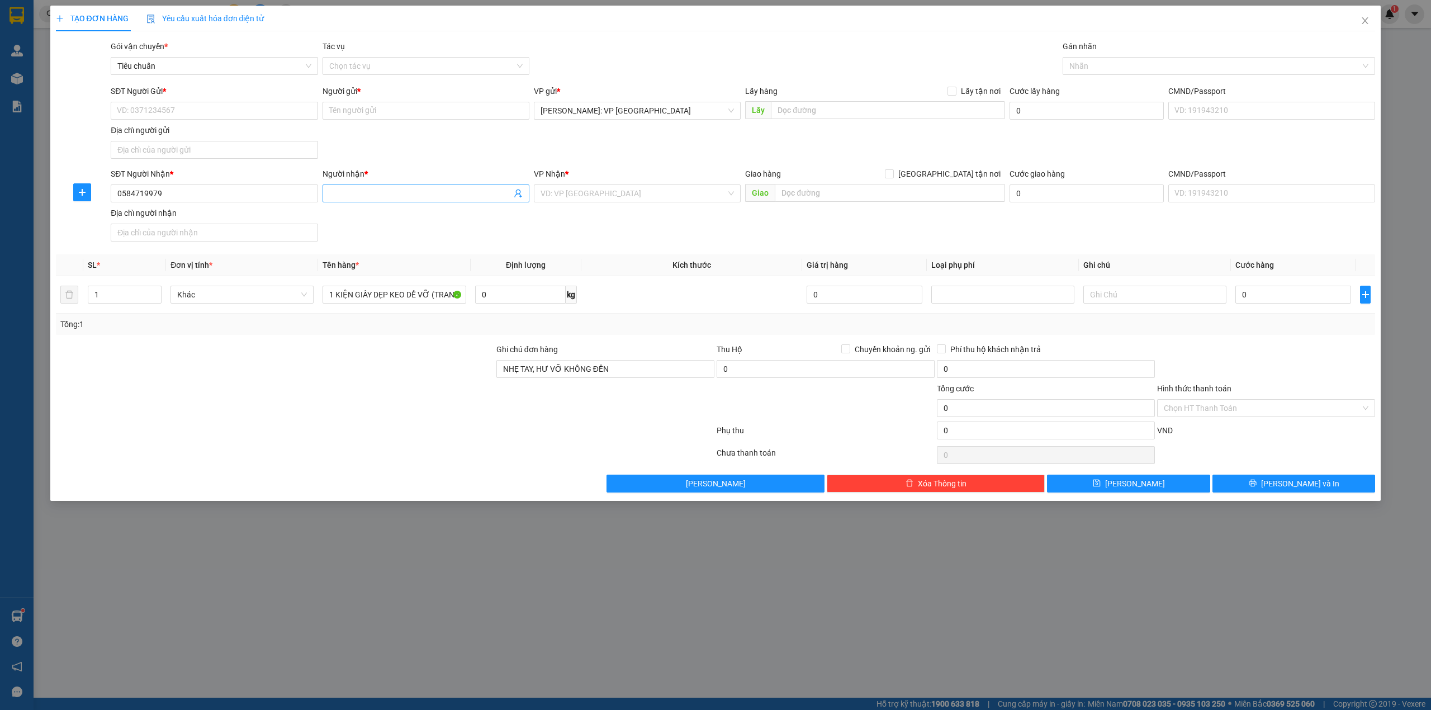
click at [363, 197] on input "Người nhận *" at bounding box center [420, 193] width 182 height 12
click at [202, 363] on div at bounding box center [275, 362] width 441 height 39
click at [373, 188] on span at bounding box center [426, 194] width 207 height 18
drag, startPoint x: 412, startPoint y: 145, endPoint x: 691, endPoint y: 213, distance: 287.1
click at [419, 143] on div "SĐT Người Gửi * VD: 0371234567 Người gửi * Tên người gửi VP gửi * Hồ Chí Minh: …" at bounding box center [742, 124] width 1269 height 78
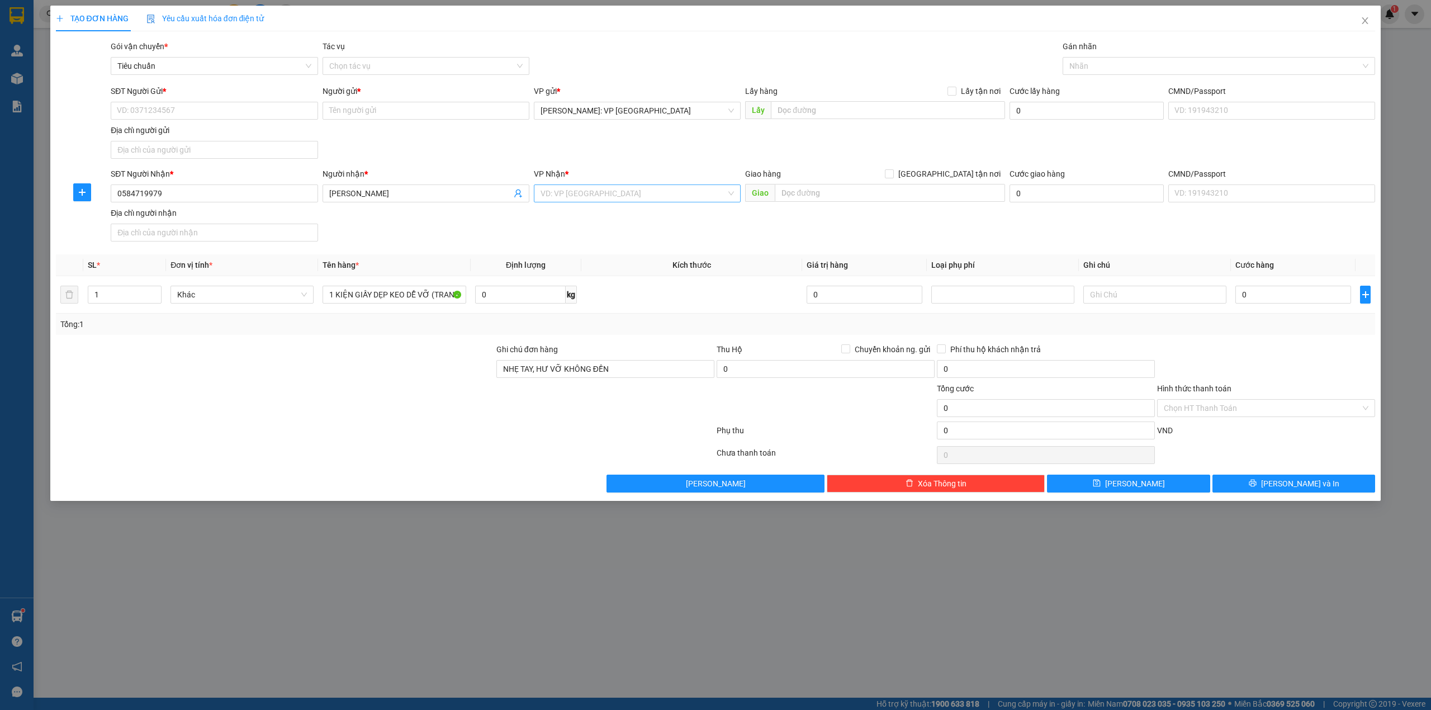
click at [630, 199] on input "search" at bounding box center [634, 193] width 186 height 17
click at [637, 218] on div "[GEOGRAPHIC_DATA]: Văn phòng Bến xe [GEOGRAPHIC_DATA]" at bounding box center [650, 217] width 219 height 12
click at [815, 192] on input "text" at bounding box center [890, 193] width 230 height 18
click at [621, 151] on div "SĐT Người Gửi * VD: 0371234567 Người gửi * Tên người gửi VP gửi * Hồ Chí Minh: …" at bounding box center [742, 124] width 1269 height 78
drag, startPoint x: 404, startPoint y: 239, endPoint x: 409, endPoint y: 238, distance: 5.8
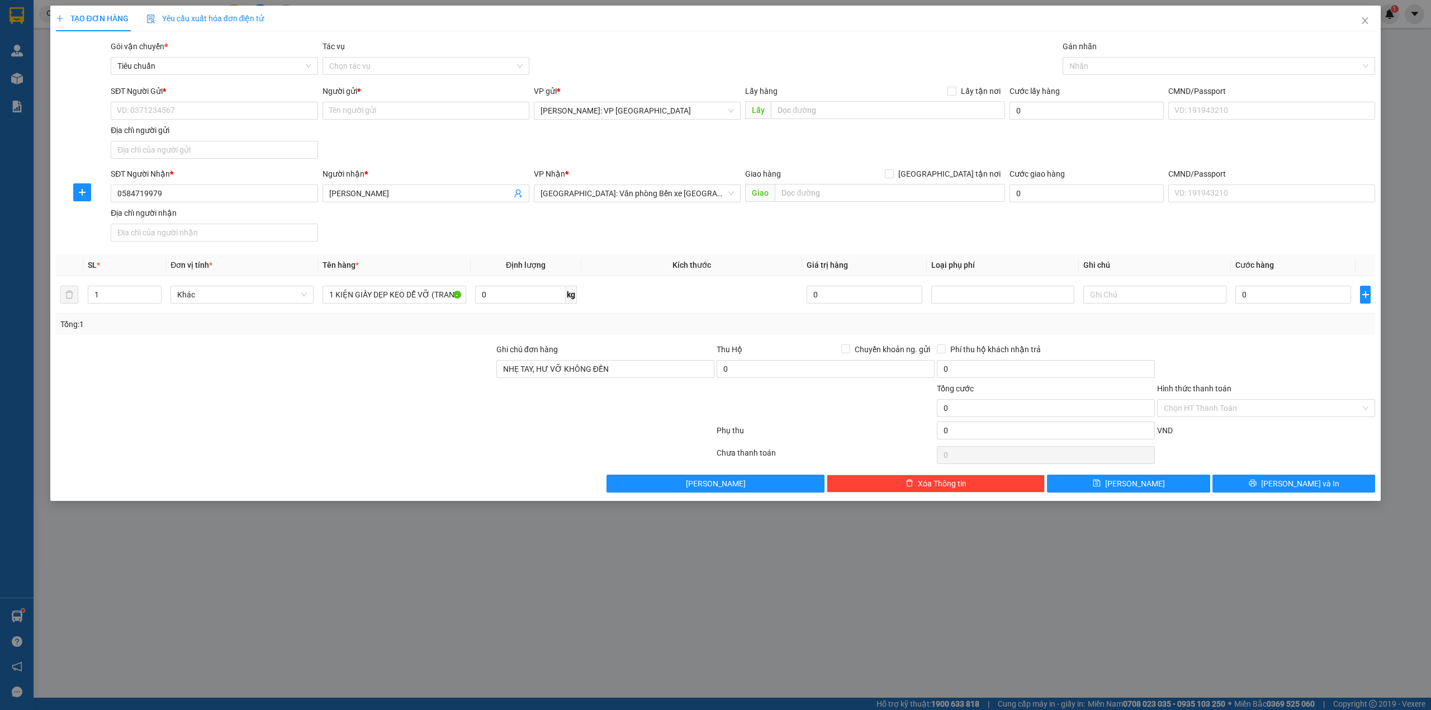
click at [404, 238] on div "SĐT Người Nhận * 0584719979 Người nhận * LÊ QUYẾN VP Nhận * Hải Phòng: Văn phòn…" at bounding box center [742, 207] width 1269 height 78
click at [357, 112] on input "Người gửi *" at bounding box center [426, 111] width 207 height 18
click at [215, 117] on input "SĐT Người Gửi *" at bounding box center [214, 111] width 207 height 18
click at [359, 106] on input "Người gửi *" at bounding box center [426, 111] width 207 height 18
click at [498, 146] on div "SĐT Người Gửi * 0876478139 Người gửi * PHUNA STUDIO VP gửi * Hồ Chí Minh: VP Qu…" at bounding box center [742, 124] width 1269 height 78
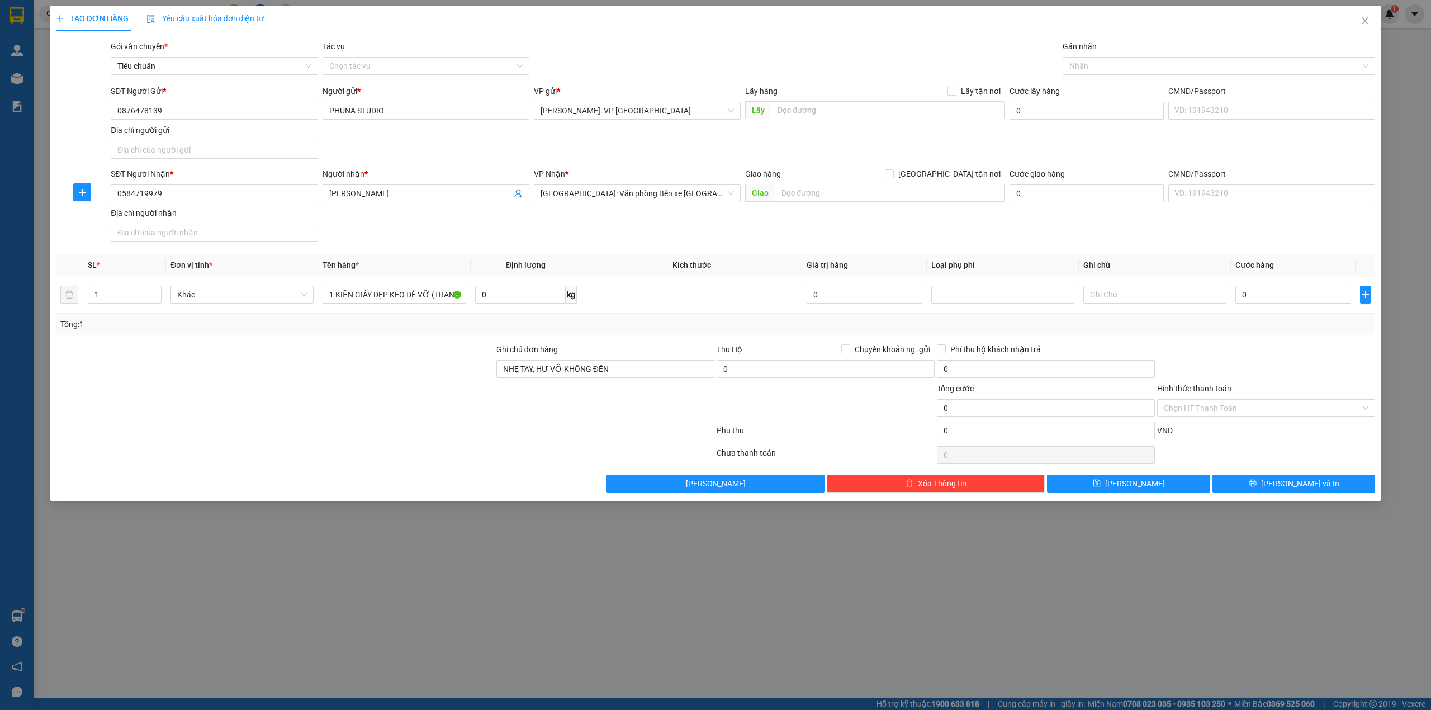
click at [667, 154] on div "SĐT Người Gửi * 0876478139 Người gửi * PHUNA STUDIO VP gửi * Hồ Chí Minh: VP Qu…" at bounding box center [742, 124] width 1269 height 78
click at [1112, 64] on div at bounding box center [1214, 65] width 296 height 13
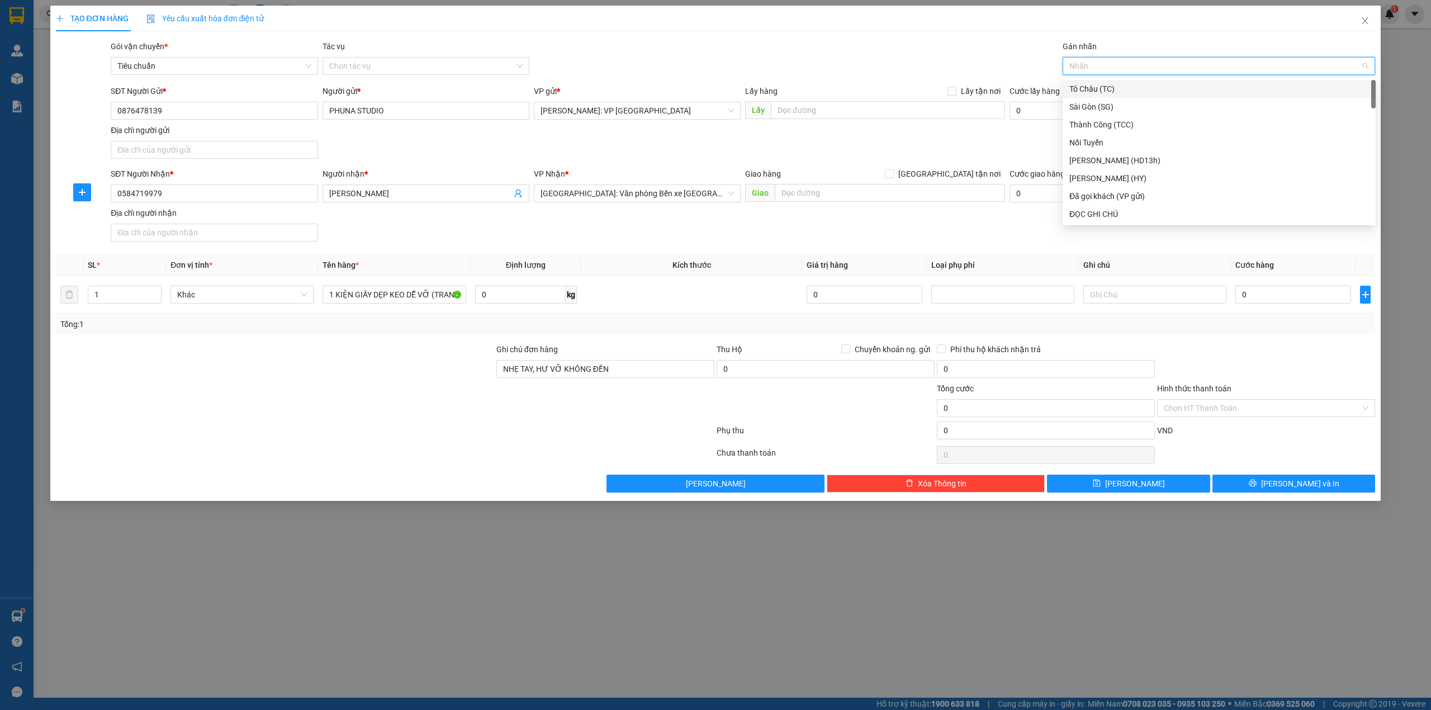
click at [723, 18] on div "TẠO ĐƠN HÀNG Yêu cầu xuất hóa đơn điện tử" at bounding box center [716, 19] width 1320 height 26
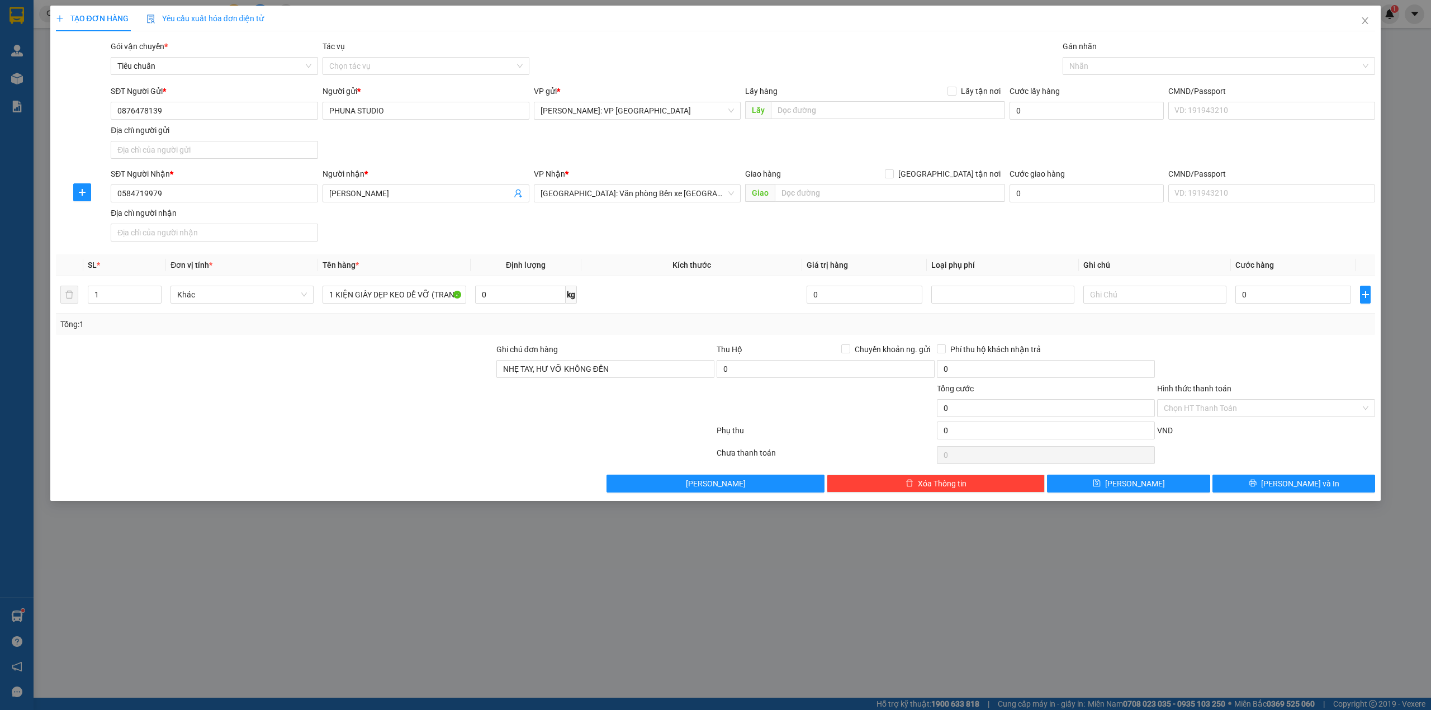
click at [1248, 343] on div "Transit Pickup Surcharge Ids Transit Deliver Surcharge Ids Transit Deliver Surc…" at bounding box center [716, 266] width 1320 height 452
click at [1072, 228] on div "SĐT Người Nhận * 0584719979 Người nhận * LÊ QUYẾN VP Nhận * Hải Phòng: Văn phòn…" at bounding box center [742, 207] width 1269 height 78
click at [1281, 297] on input "0" at bounding box center [1294, 295] width 116 height 18
click at [1049, 235] on div "SĐT Người Nhận * 0584719979 Người nhận * LÊ QUYẾN VP Nhận * Hải Phòng: Văn phòn…" at bounding box center [742, 207] width 1269 height 78
click at [1230, 343] on div "Transit Pickup Surcharge Ids Transit Deliver Surcharge Ids Transit Deliver Surc…" at bounding box center [716, 266] width 1320 height 452
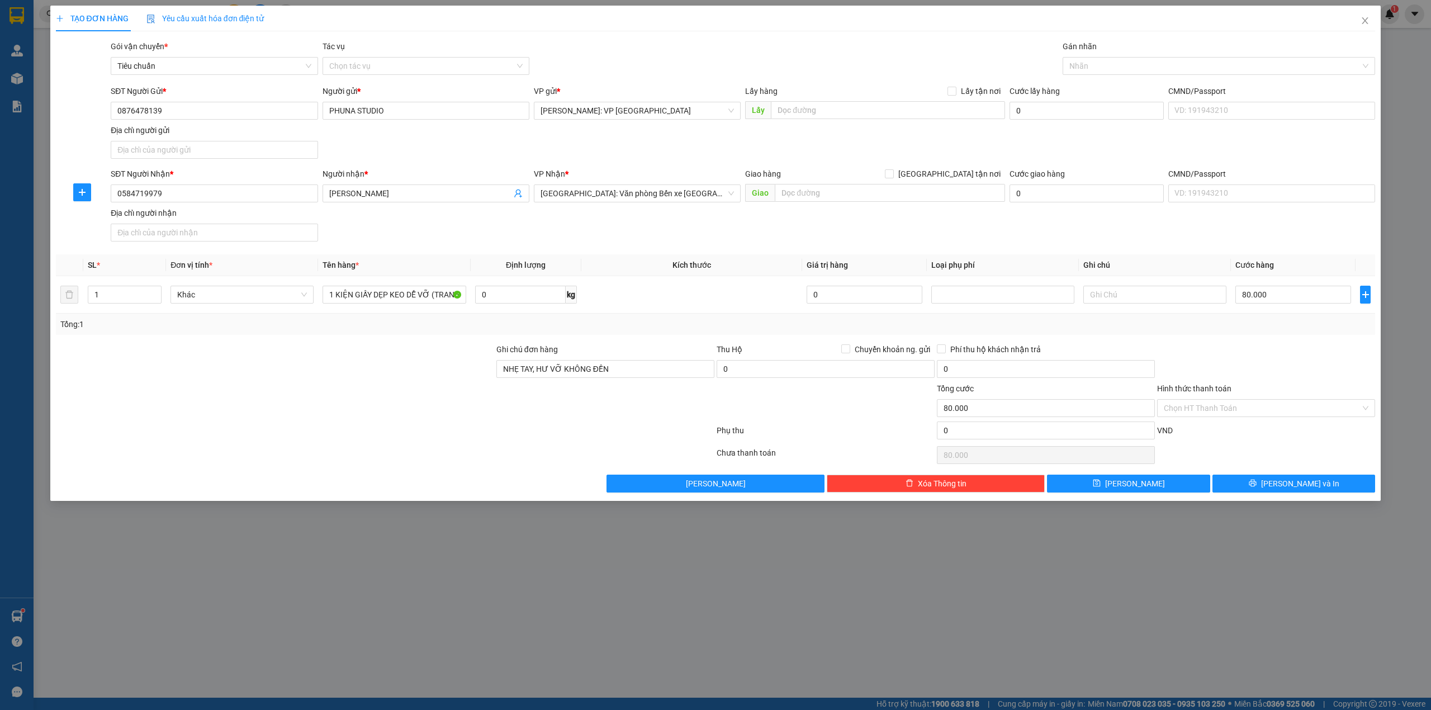
click at [432, 422] on div at bounding box center [275, 401] width 441 height 39
click at [1134, 344] on div "Transit Pickup Surcharge Ids Transit Deliver Surcharge Ids Transit Deliver Surc…" at bounding box center [716, 266] width 1320 height 452
click at [1257, 487] on icon "printer" at bounding box center [1253, 483] width 8 height 8
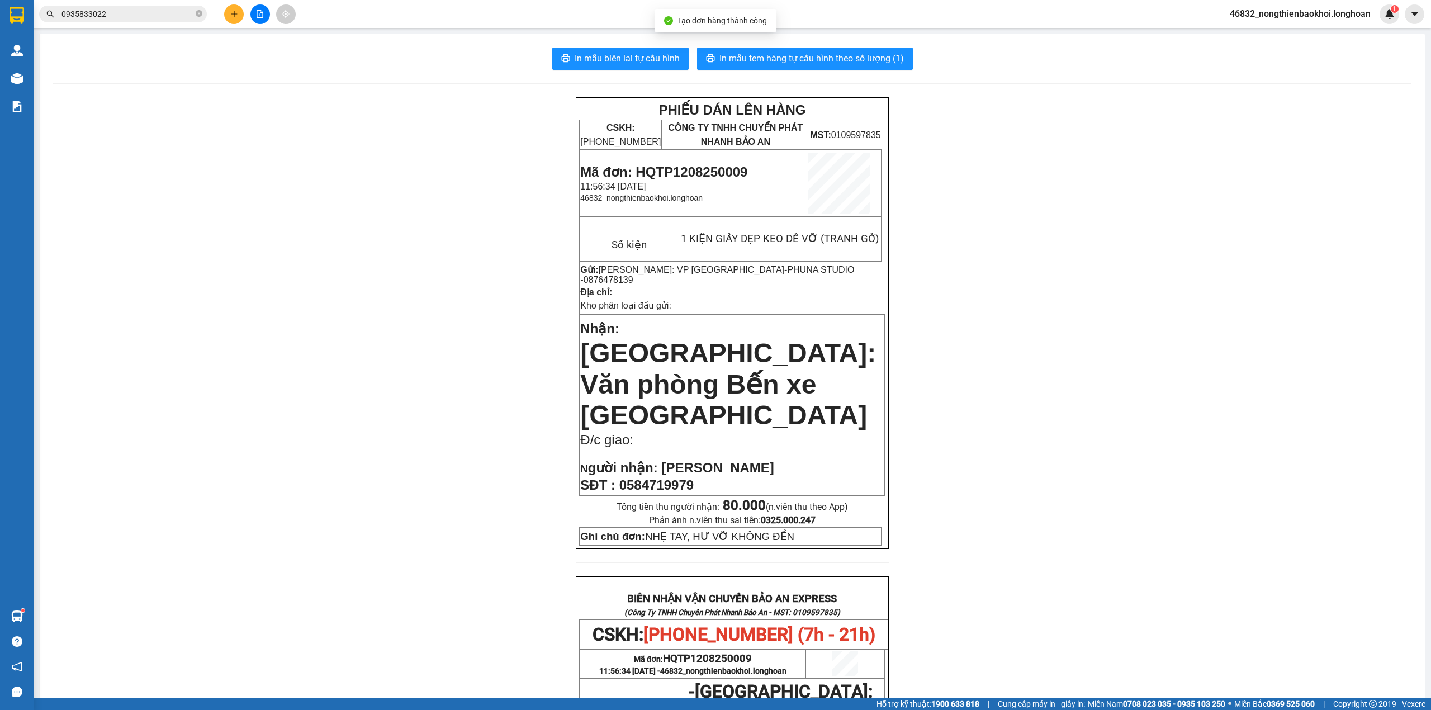
click at [427, 108] on div "PHIẾU DÁN LÊN HÀNG CSKH: 1900.06.88.33 CÔNG TY TNHH CHUYỂN PHÁT NHANH BẢO AN MS…" at bounding box center [732, 618] width 1359 height 1042
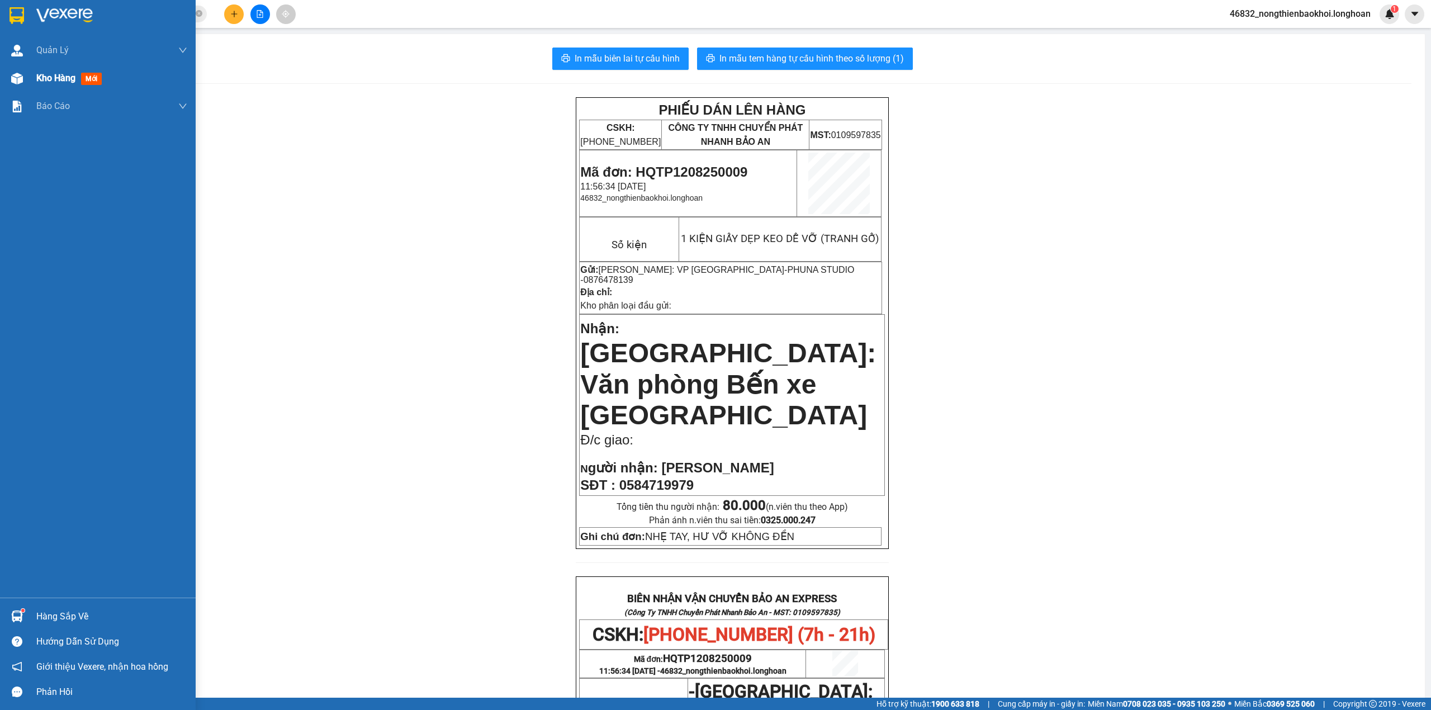
click at [7, 67] on div "Kho hàng mới" at bounding box center [98, 78] width 196 height 28
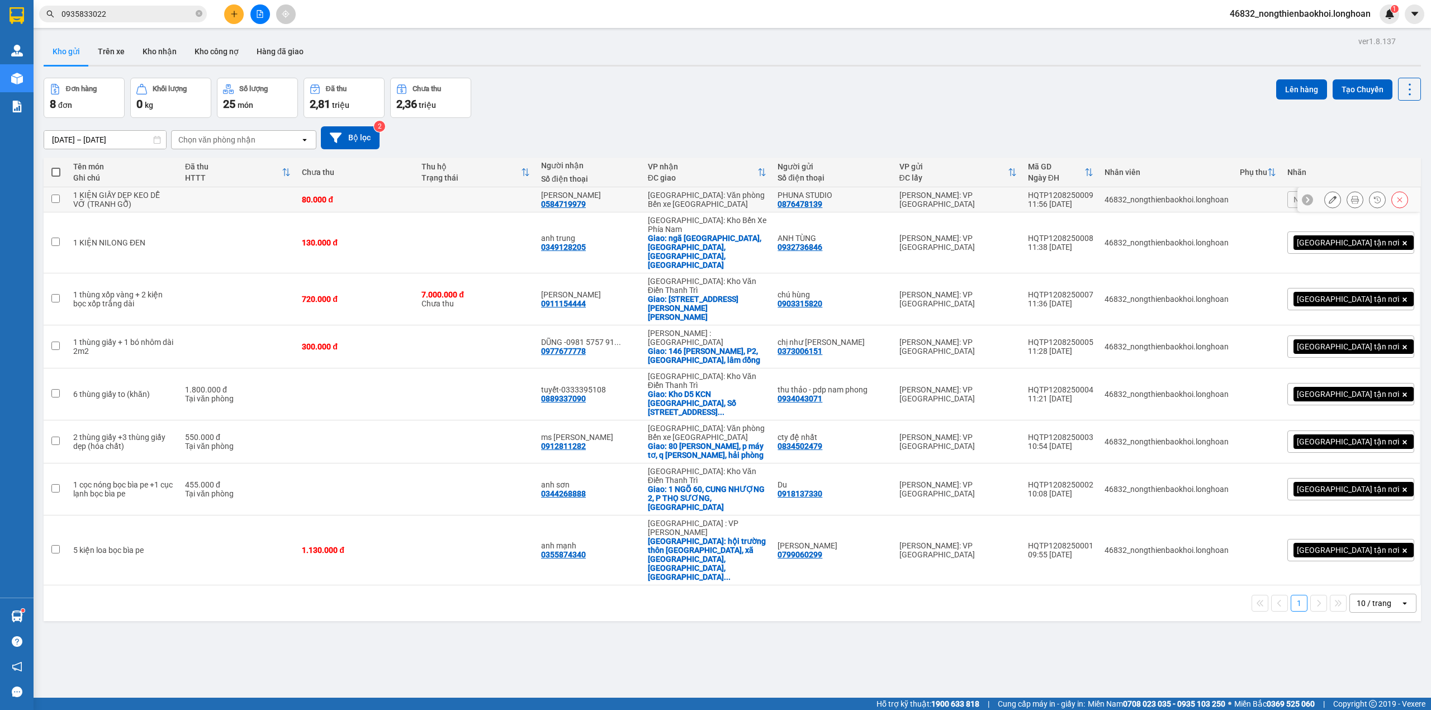
click at [1328, 195] on div at bounding box center [1333, 199] width 17 height 17
click at [1325, 199] on button at bounding box center [1333, 200] width 16 height 20
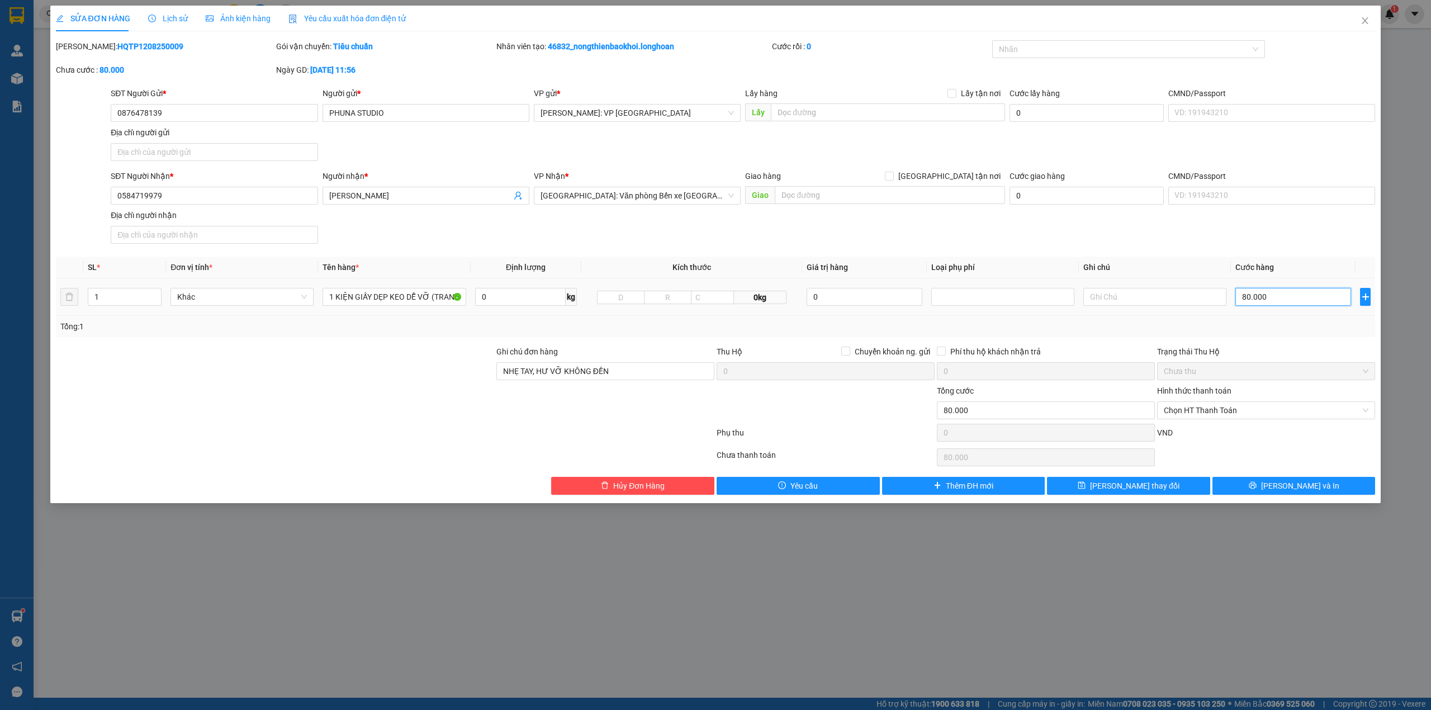
click at [1262, 301] on input "80.000" at bounding box center [1294, 297] width 116 height 18
click at [1260, 486] on button "[PERSON_NAME] và In" at bounding box center [1294, 486] width 163 height 18
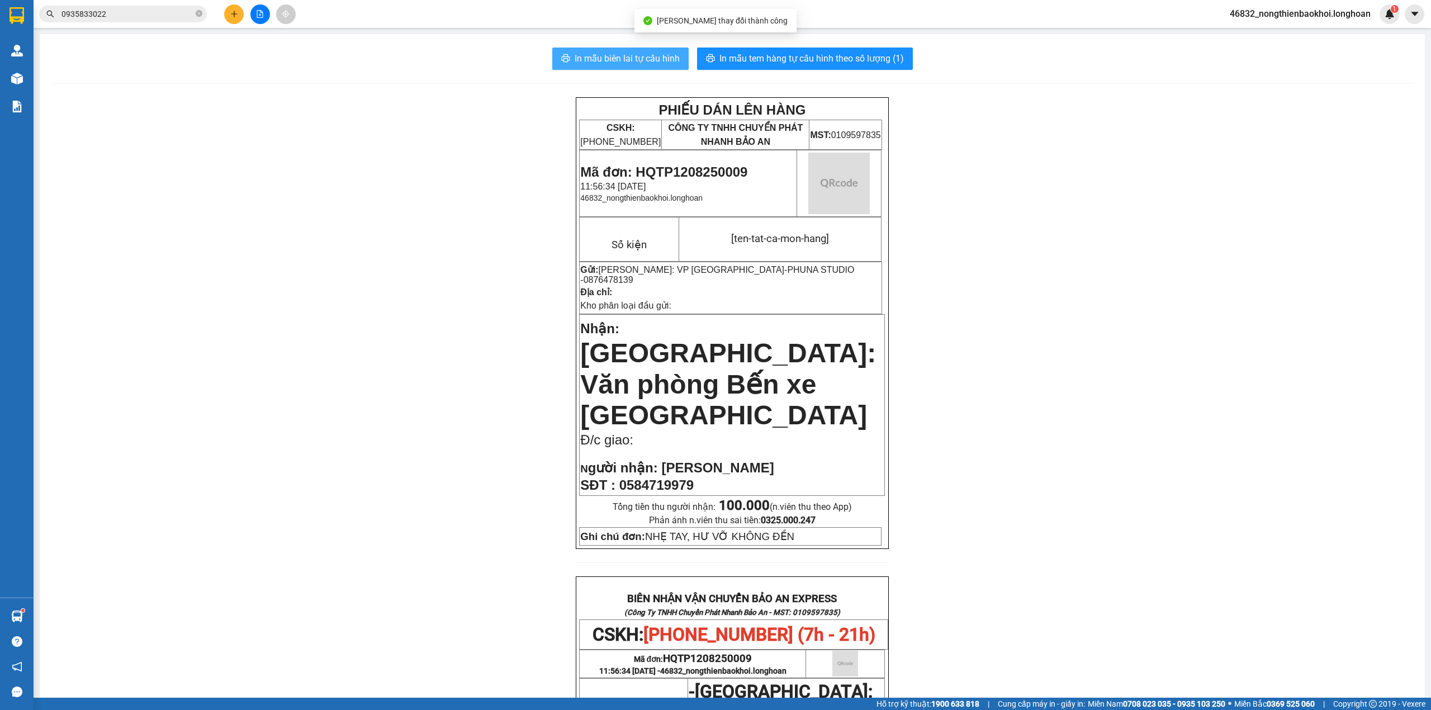
click at [623, 48] on button "In mẫu biên lai tự cấu hình" at bounding box center [620, 59] width 136 height 22
click at [622, 49] on button "In mẫu biên lai tự cấu hình" at bounding box center [620, 59] width 136 height 22
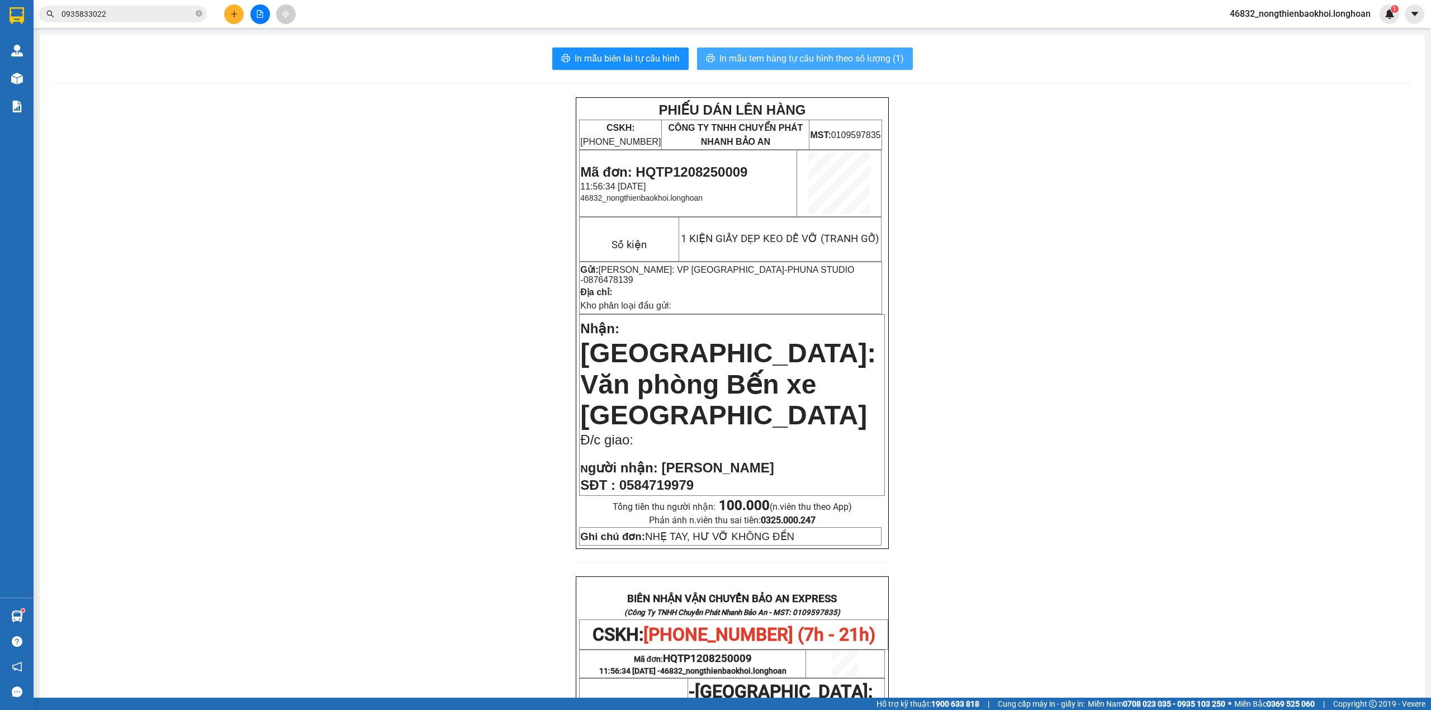
click at [812, 59] on span "In mẫu tem hàng tự cấu hình theo số lượng (1)" at bounding box center [812, 58] width 185 height 14
click at [376, 372] on div "PHIẾU DÁN LÊN HÀNG CSKH: 1900.06.88.33 CÔNG TY TNHH CHUYỂN PHÁT NHANH BẢO AN MS…" at bounding box center [732, 618] width 1359 height 1042
click at [354, 379] on div "PHIẾU DÁN LÊN HÀNG CSKH: 1900.06.88.33 CÔNG TY TNHH CHUYỂN PHÁT NHANH BẢO AN MS…" at bounding box center [732, 618] width 1359 height 1042
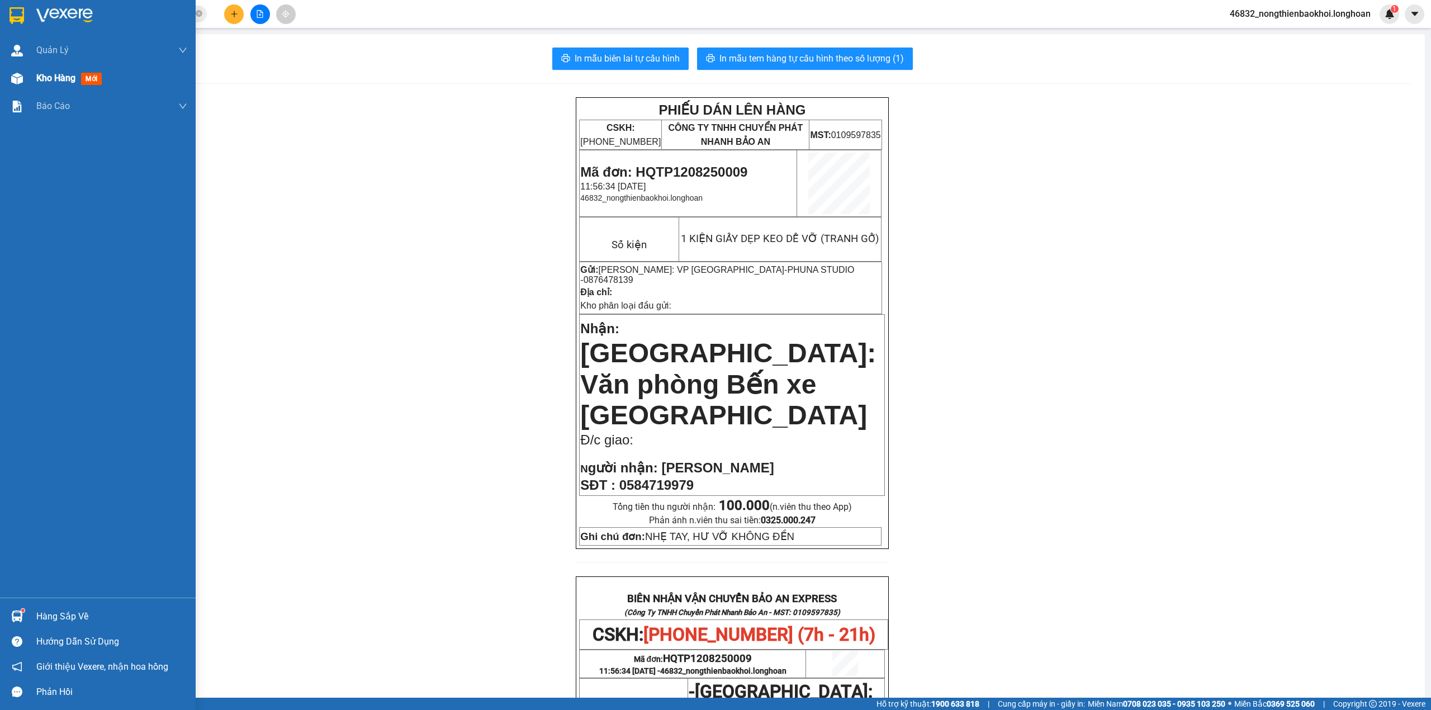
click at [22, 83] on img at bounding box center [17, 79] width 12 height 12
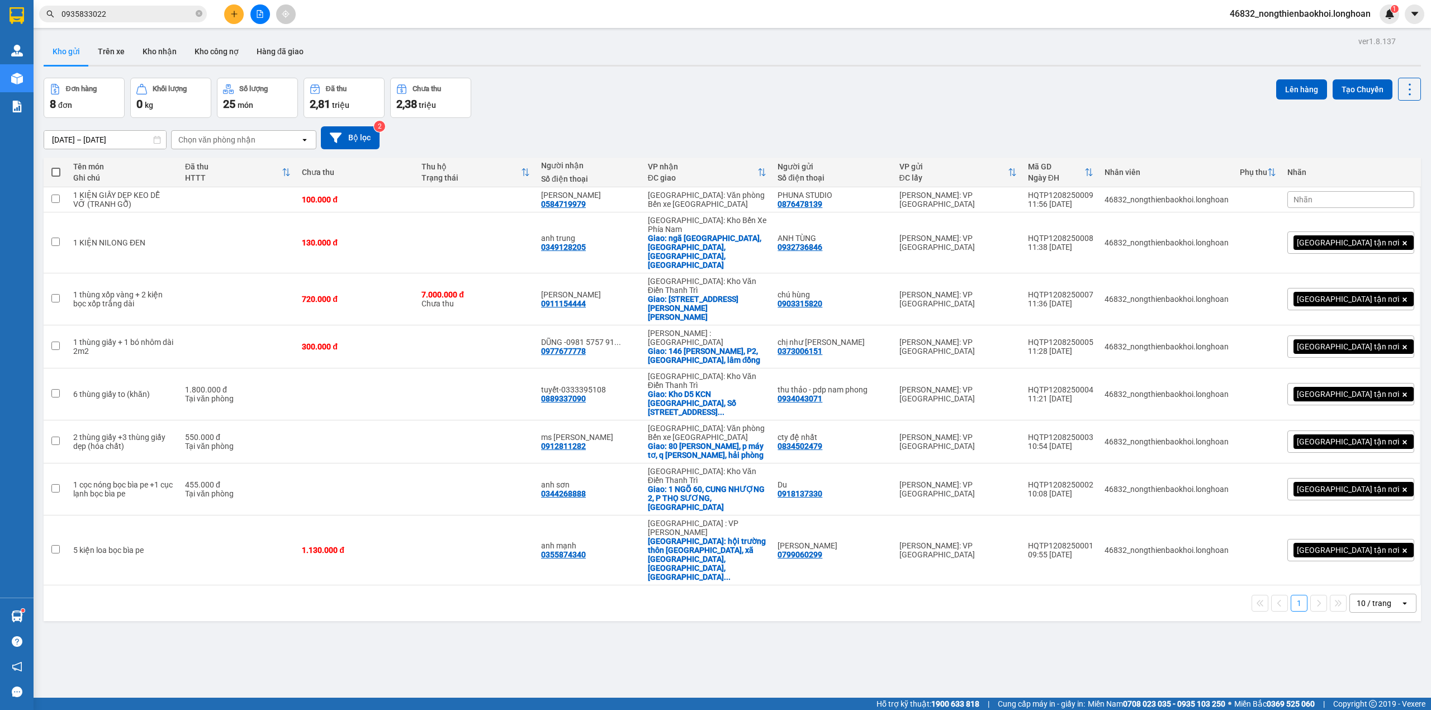
click at [627, 91] on div "Đơn hàng 8 đơn Khối lượng 0 kg Số lượng 25 món Đã thu 2,81 triệu Chưa thu 2,38 …" at bounding box center [733, 98] width 1378 height 40
click at [231, 21] on button at bounding box center [234, 14] width 20 height 20
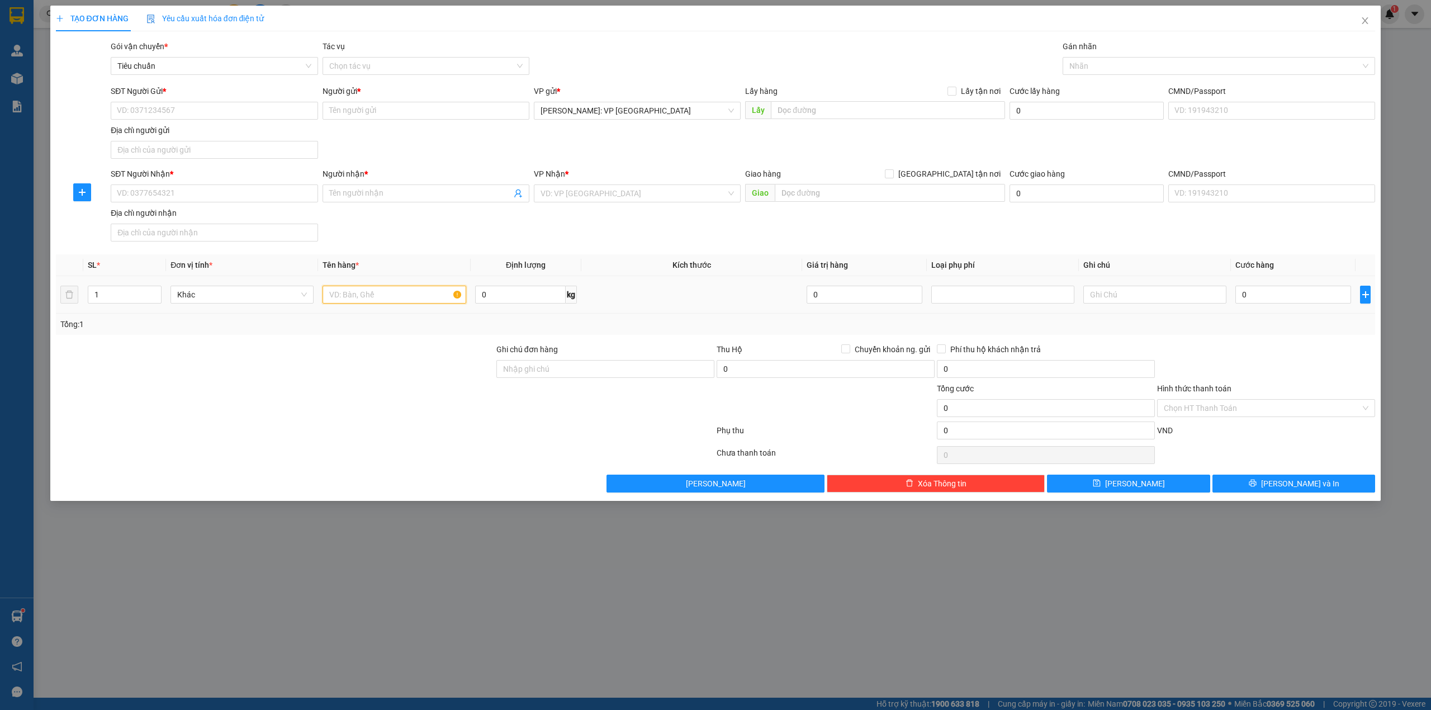
click at [348, 298] on input "text" at bounding box center [394, 295] width 143 height 18
click at [421, 291] on input "1 THÙNG GIẤY (BÌNH ĐUN NƯỚC)" at bounding box center [394, 295] width 143 height 18
click at [229, 201] on input "SĐT Người Nhận *" at bounding box center [214, 194] width 207 height 18
click at [188, 220] on div "0898150568 - a vinh" at bounding box center [213, 217] width 193 height 12
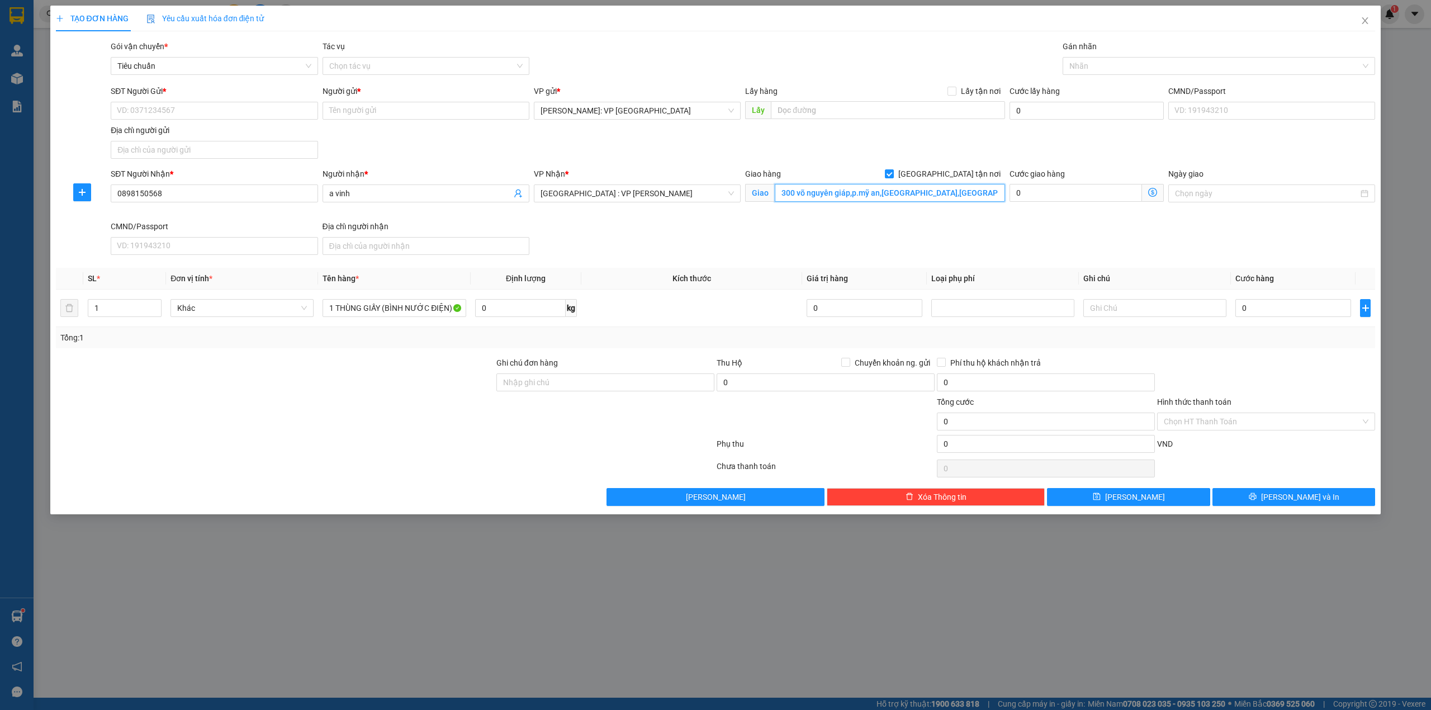
click at [788, 189] on input "300 võ nguyên giáp,p.mỹ an,ngũ hành sơn,đà nẵng" at bounding box center [890, 193] width 230 height 18
click at [1142, 70] on div at bounding box center [1214, 65] width 296 height 13
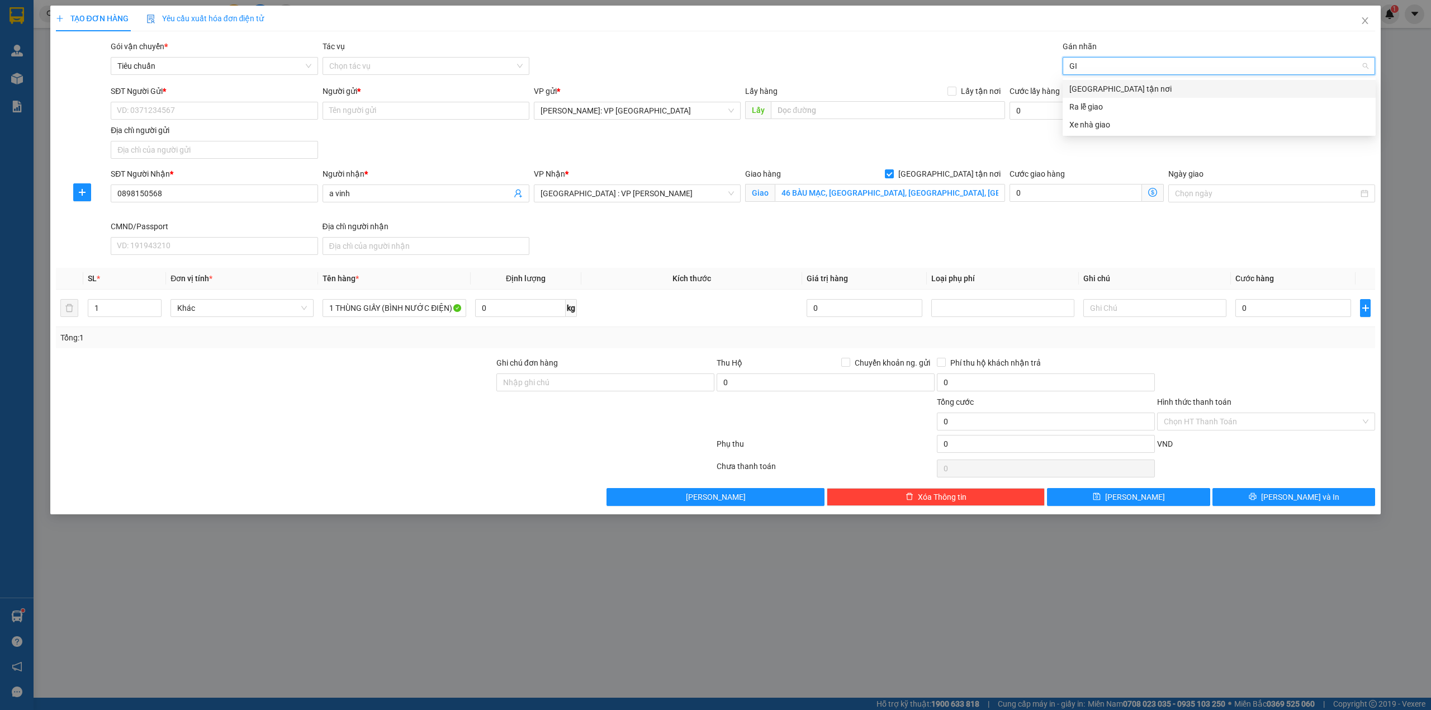
click at [1141, 88] on div "[GEOGRAPHIC_DATA] tận nơi" at bounding box center [1220, 89] width 300 height 12
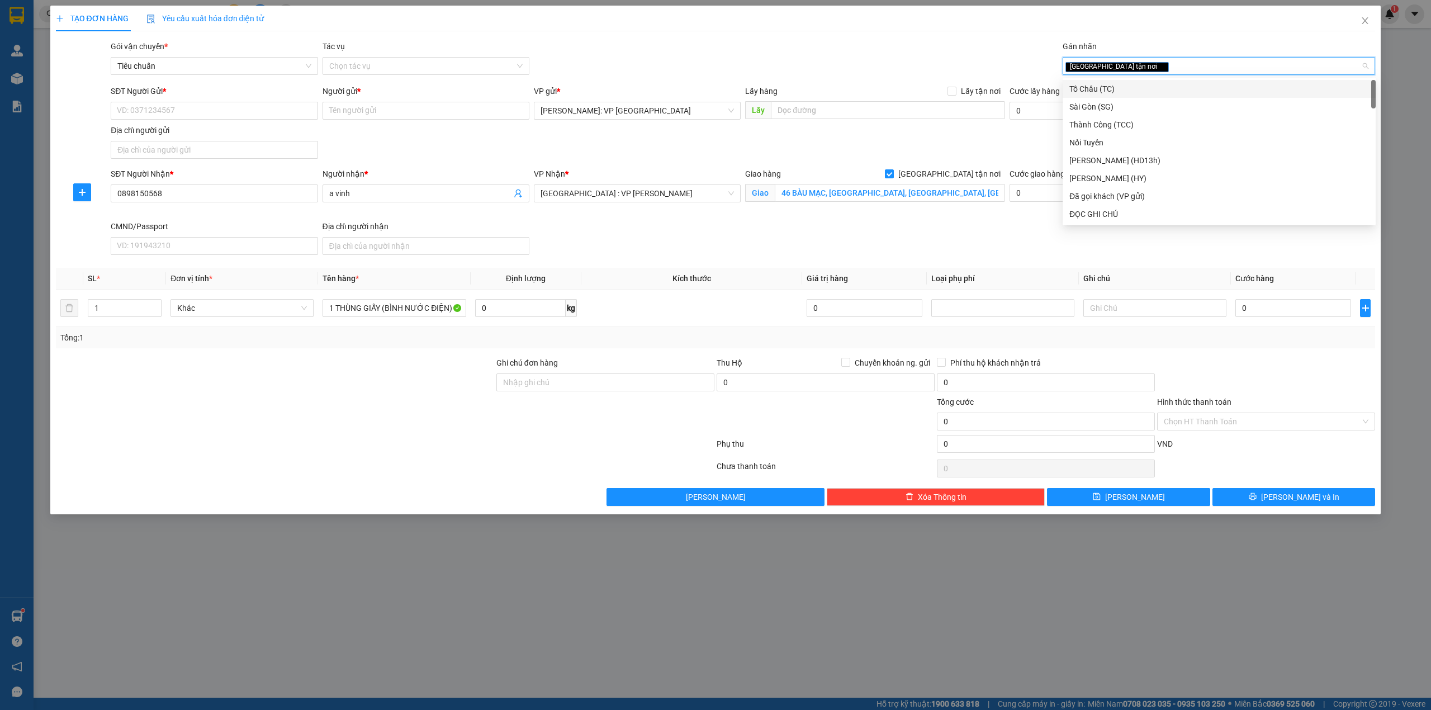
click at [929, 46] on div "Gói vận chuyển * Tiêu chuẩn Tác vụ Chọn tác vụ Gán nhãn Giao tận nơi" at bounding box center [742, 59] width 1269 height 39
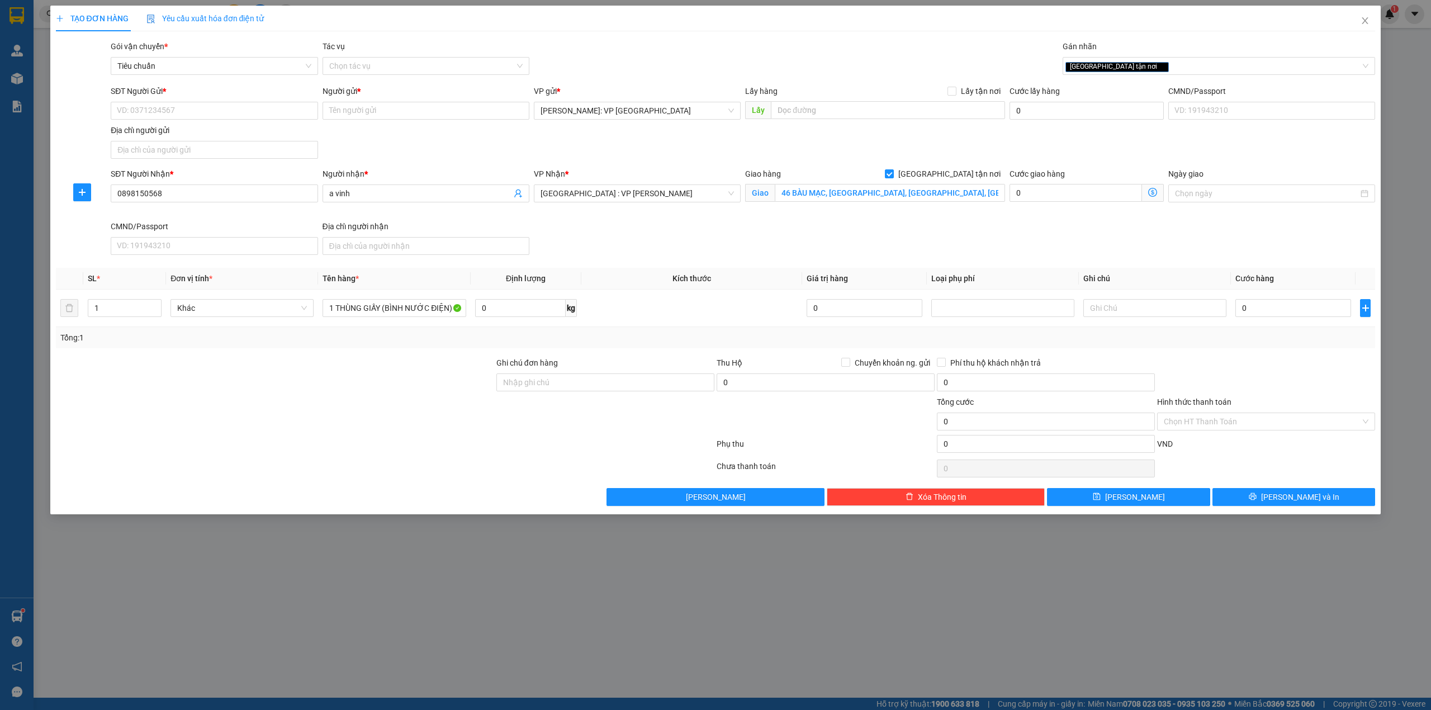
click at [387, 146] on div "SĐT Người Gửi * VD: 0371234567 Người gửi * Tên người gửi VP gửi * Hồ Chí Minh: …" at bounding box center [742, 124] width 1269 height 78
click at [235, 113] on input "SĐT Người Gửi *" at bounding box center [214, 111] width 207 height 18
click at [1287, 313] on input "0" at bounding box center [1294, 308] width 116 height 18
click at [403, 157] on div "SĐT Người Gửi * VD: 0371234567 Người gửi * Tên người gửi VP gửi * Hồ Chí Minh: …" at bounding box center [742, 124] width 1269 height 78
click at [286, 110] on input "SĐT Người Gửi *" at bounding box center [214, 111] width 207 height 18
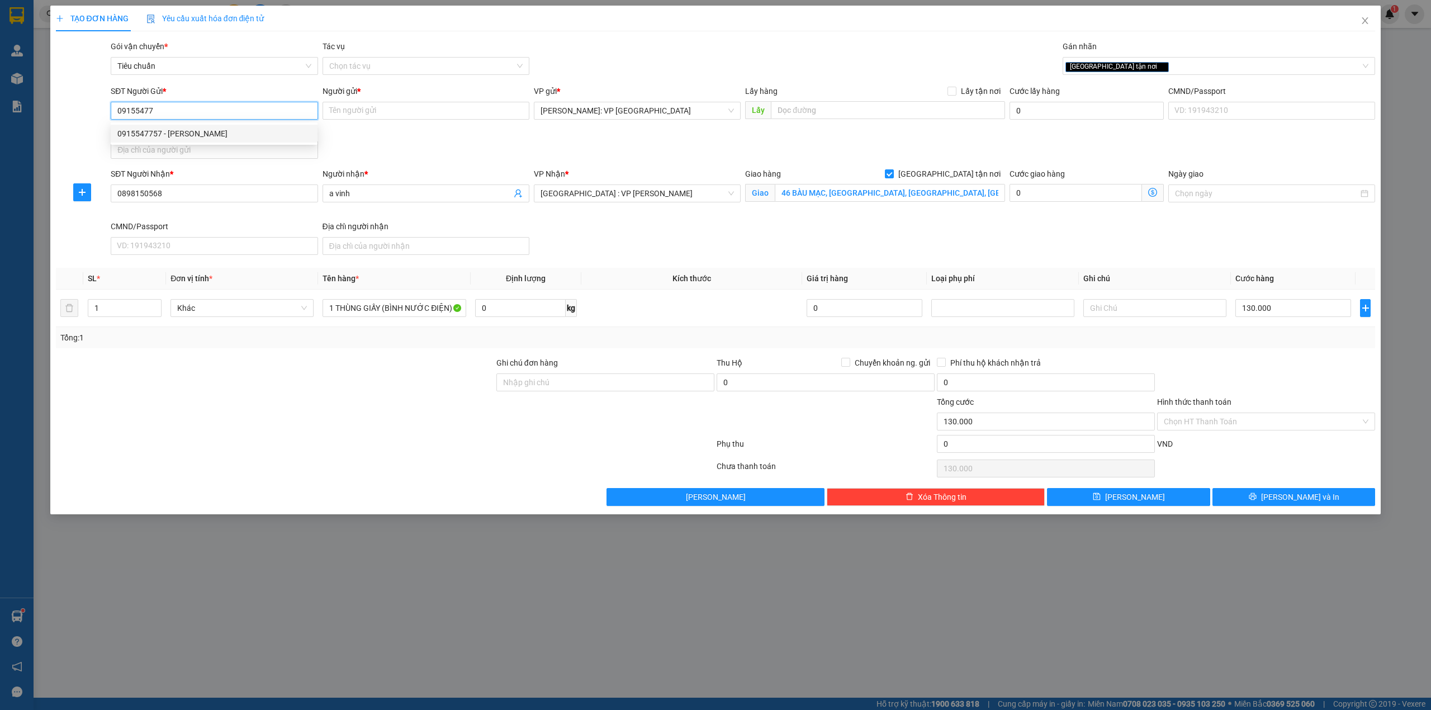
click at [282, 135] on div "0915547757 - Anh Truyền" at bounding box center [213, 133] width 193 height 12
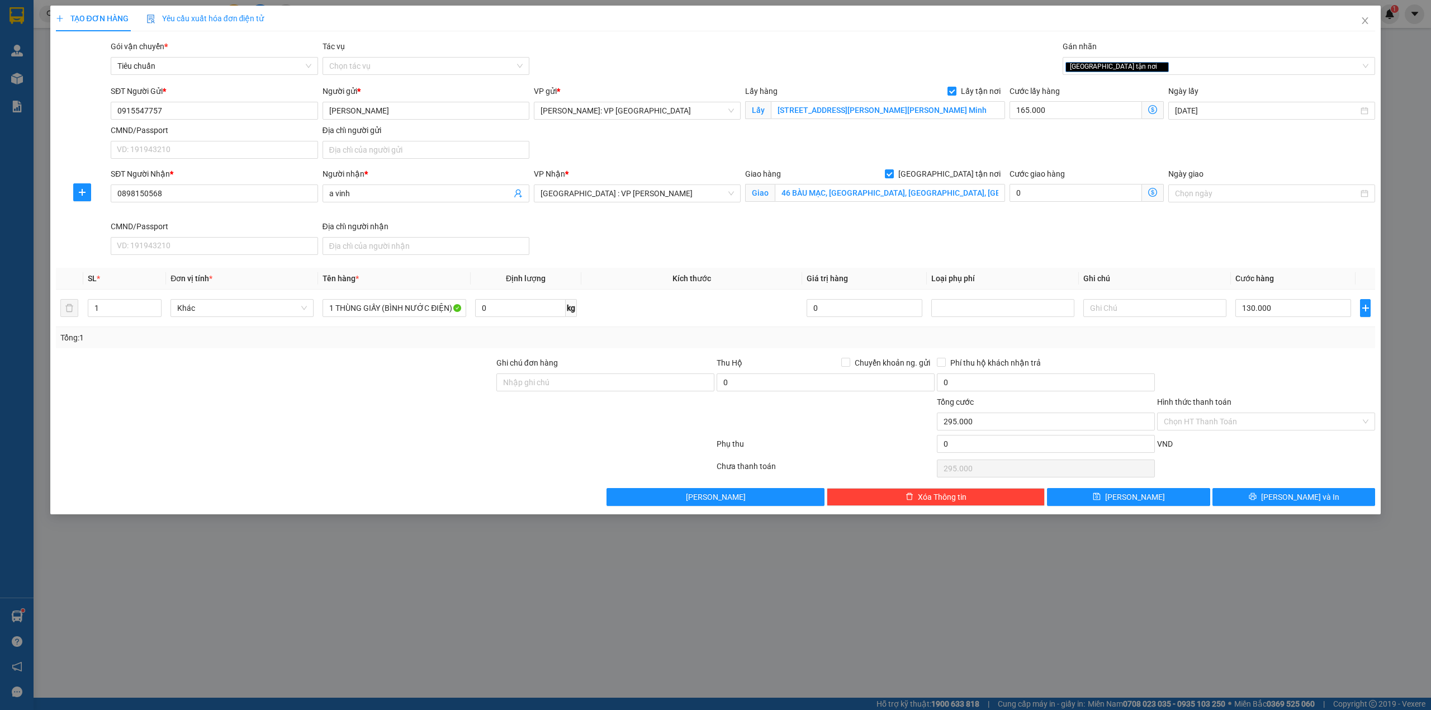
click at [640, 61] on div "Gói vận chuyển * Tiêu chuẩn Tác vụ Chọn tác vụ Gán nhãn Giao tận nơi" at bounding box center [742, 59] width 1269 height 39
click at [798, 107] on input "321 Tran Dai Nghia, Binh Chanh, Ho Chi Minh" at bounding box center [888, 110] width 234 height 18
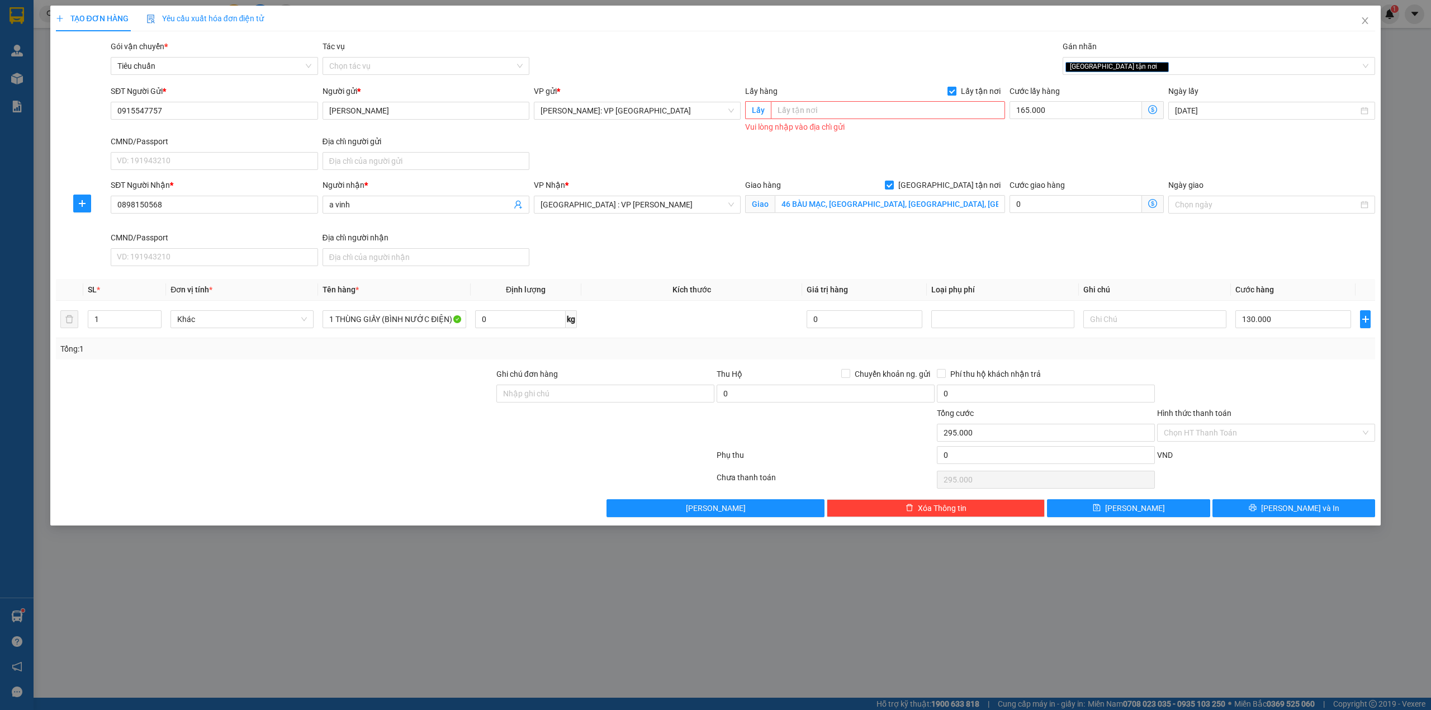
click at [962, 86] on span "Lấy tận nơi" at bounding box center [981, 91] width 49 height 12
click at [955, 87] on input "Lấy tận nơi" at bounding box center [952, 91] width 8 height 8
click at [1029, 106] on input "165.000" at bounding box center [1087, 111] width 154 height 18
click at [830, 58] on div "Gói vận chuyển * Tiêu chuẩn Tác vụ Chọn tác vụ Gán nhãn Giao tận nơi" at bounding box center [742, 59] width 1269 height 39
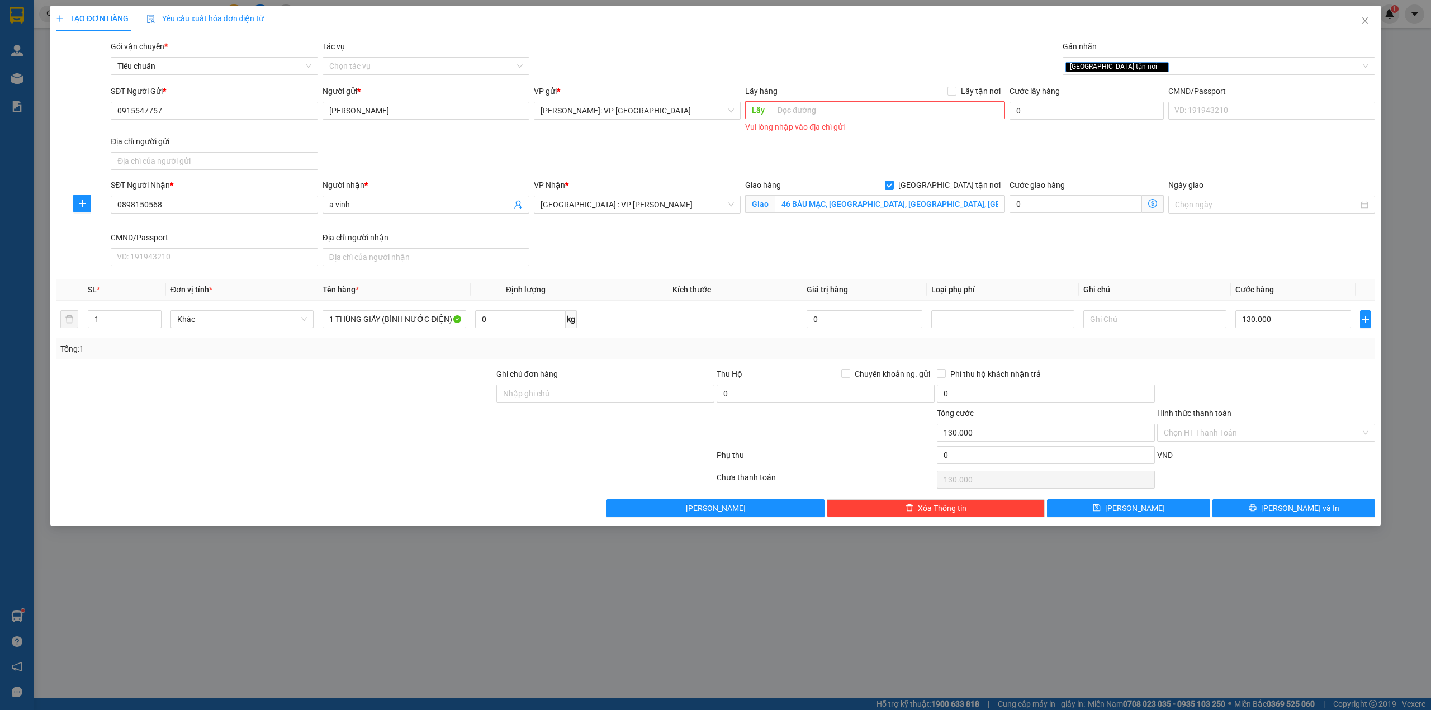
click at [830, 58] on div "Gói vận chuyển * Tiêu chuẩn Tác vụ Chọn tác vụ Gán nhãn Giao tận nơi" at bounding box center [742, 59] width 1269 height 39
click at [635, 157] on div "SĐT Người Gửi * 0915547757 Người gửi * Anh Truyền VP gửi * Hồ Chí Minh: VP Quận…" at bounding box center [742, 129] width 1269 height 89
click at [806, 247] on div "SĐT Người Nhận * 0898150568 Người nhận * a vinh VP Nhận * Đà Nẵng : VP Thanh Kh…" at bounding box center [742, 225] width 1269 height 92
click at [705, 264] on div "SĐT Người Nhận * 0898150568 Người nhận * a vinh VP Nhận * Đà Nẵng : VP Thanh Kh…" at bounding box center [742, 225] width 1269 height 92
click at [320, 418] on div at bounding box center [275, 426] width 441 height 39
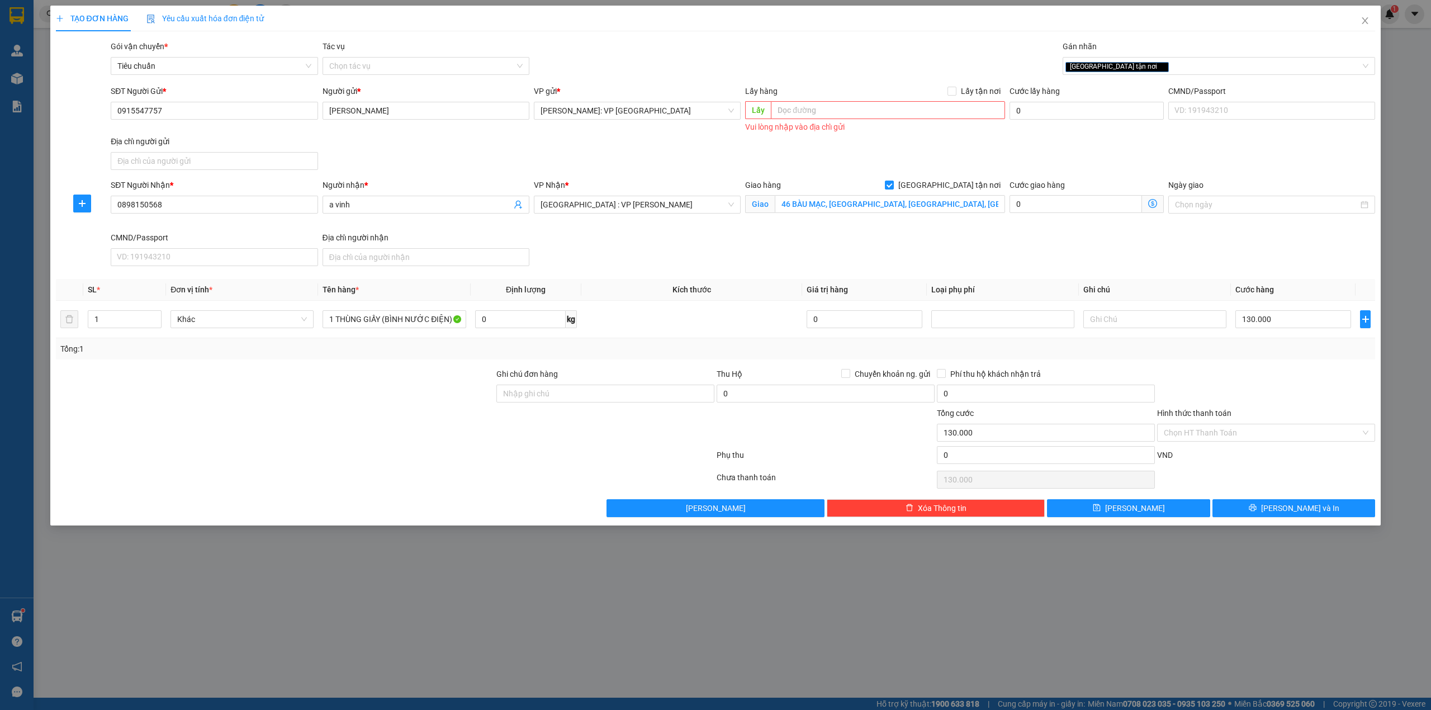
click at [291, 360] on div "Tổng: 1" at bounding box center [716, 348] width 1320 height 21
click at [248, 360] on div "Tổng: 1" at bounding box center [716, 348] width 1320 height 21
click at [356, 376] on div at bounding box center [275, 387] width 441 height 39
click at [867, 250] on div "SĐT Người Nhận * 0898150568 Người nhận * a vinh VP Nhận * Đà Nẵng : VP Thanh Kh…" at bounding box center [742, 225] width 1269 height 92
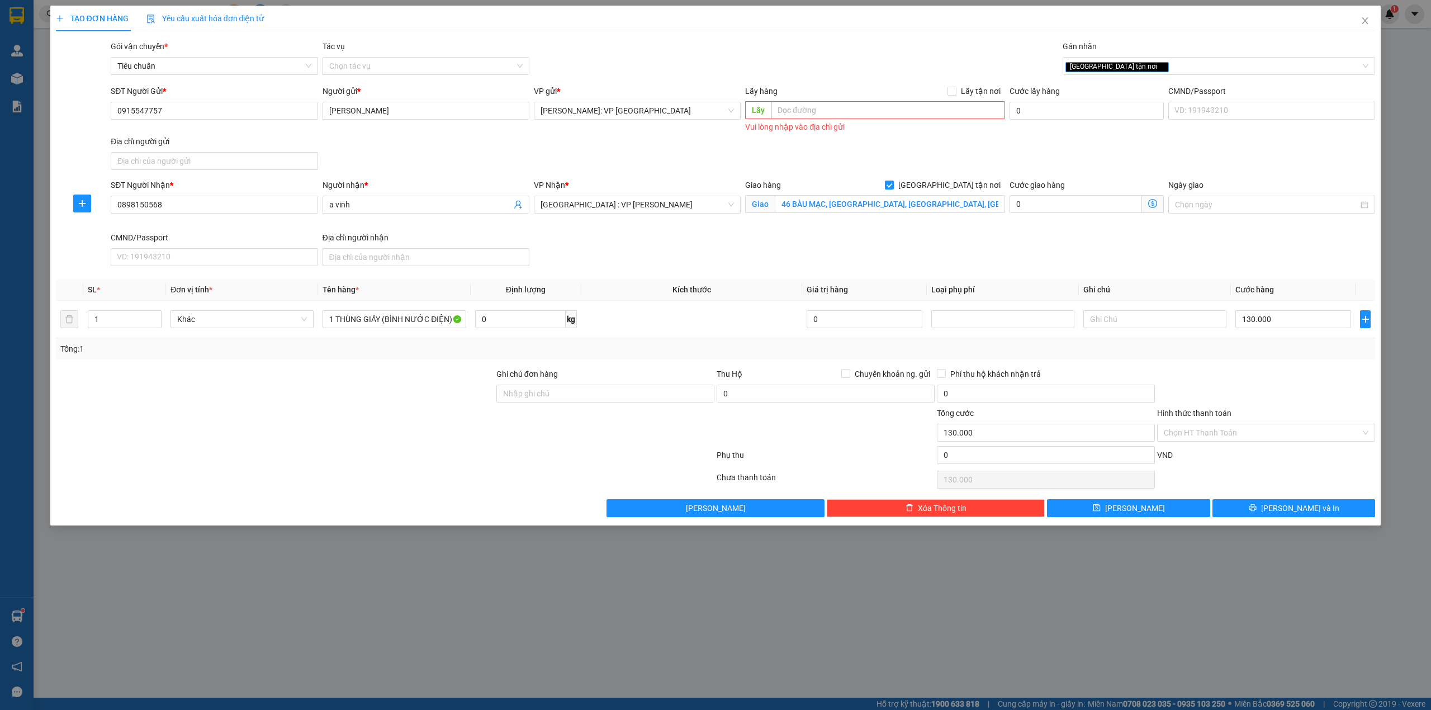
click at [688, 138] on div "SĐT Người Gửi * 0915547757 Người gửi * Anh Truyền VP gửi * Hồ Chí Minh: VP Quận…" at bounding box center [742, 129] width 1269 height 89
drag, startPoint x: 415, startPoint y: 151, endPoint x: 431, endPoint y: 144, distance: 17.3
click at [417, 150] on div "SĐT Người Gửi * 0915547757 Người gửi * Anh Truyền VP gửi * Hồ Chí Minh: VP Quận…" at bounding box center [742, 129] width 1269 height 89
click at [387, 387] on div at bounding box center [275, 387] width 441 height 39
click at [408, 398] on div at bounding box center [275, 387] width 441 height 39
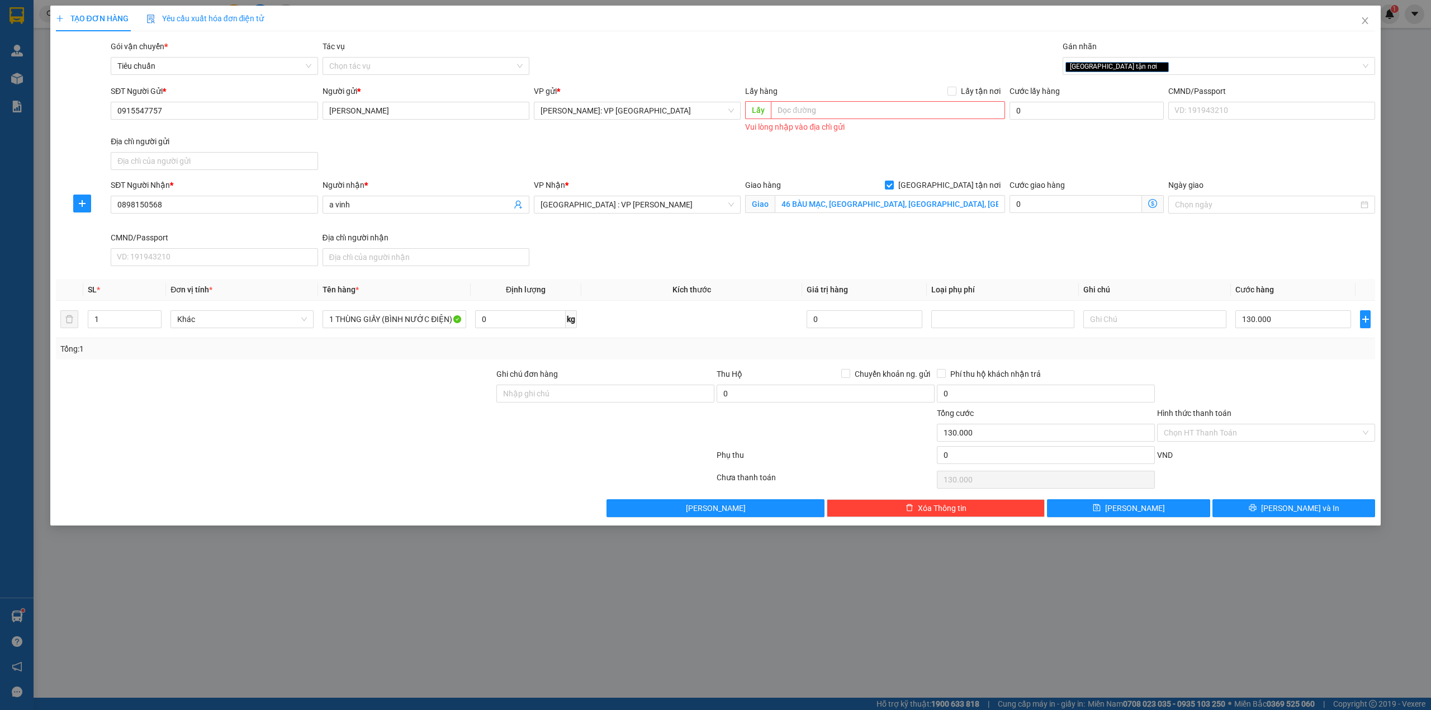
click at [325, 382] on div at bounding box center [275, 387] width 441 height 39
click at [1300, 509] on span "[PERSON_NAME] và In" at bounding box center [1300, 508] width 78 height 12
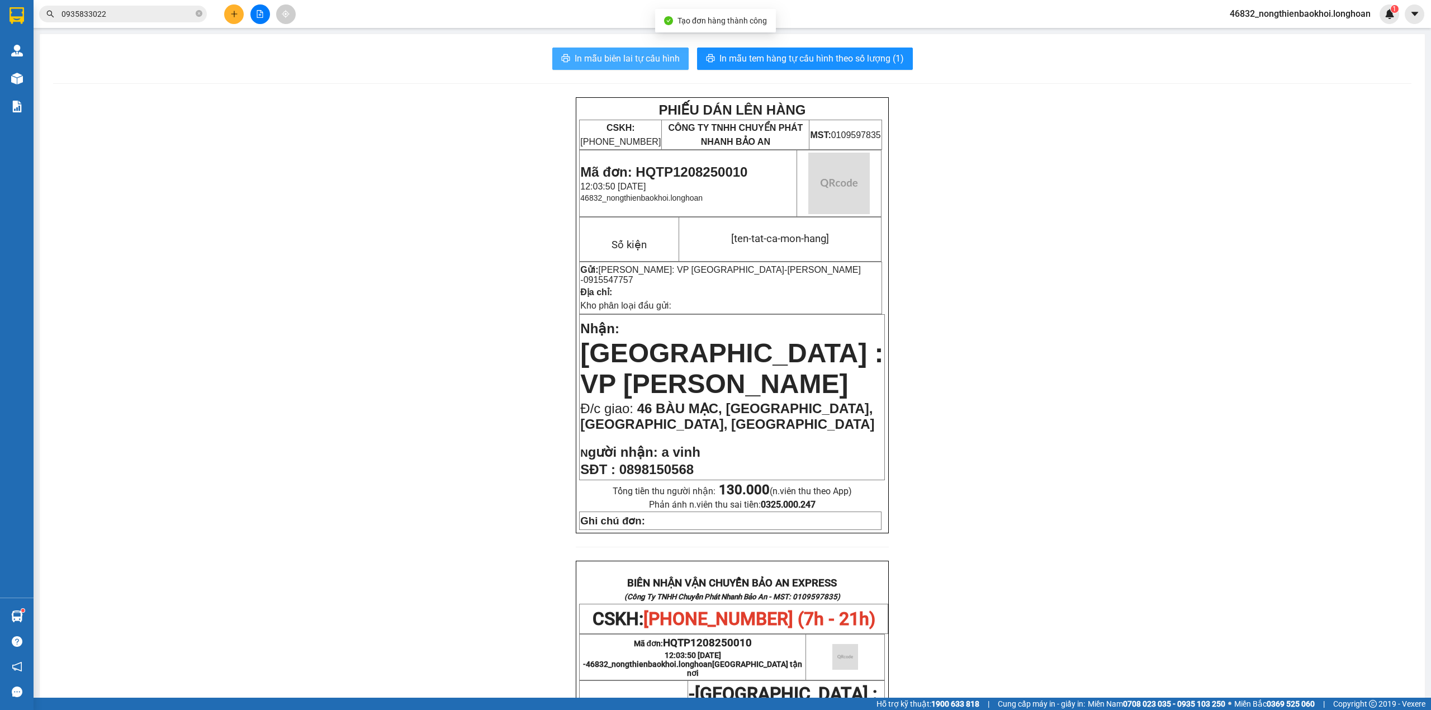
click at [593, 56] on span "In mẫu biên lai tự cấu hình" at bounding box center [627, 58] width 105 height 14
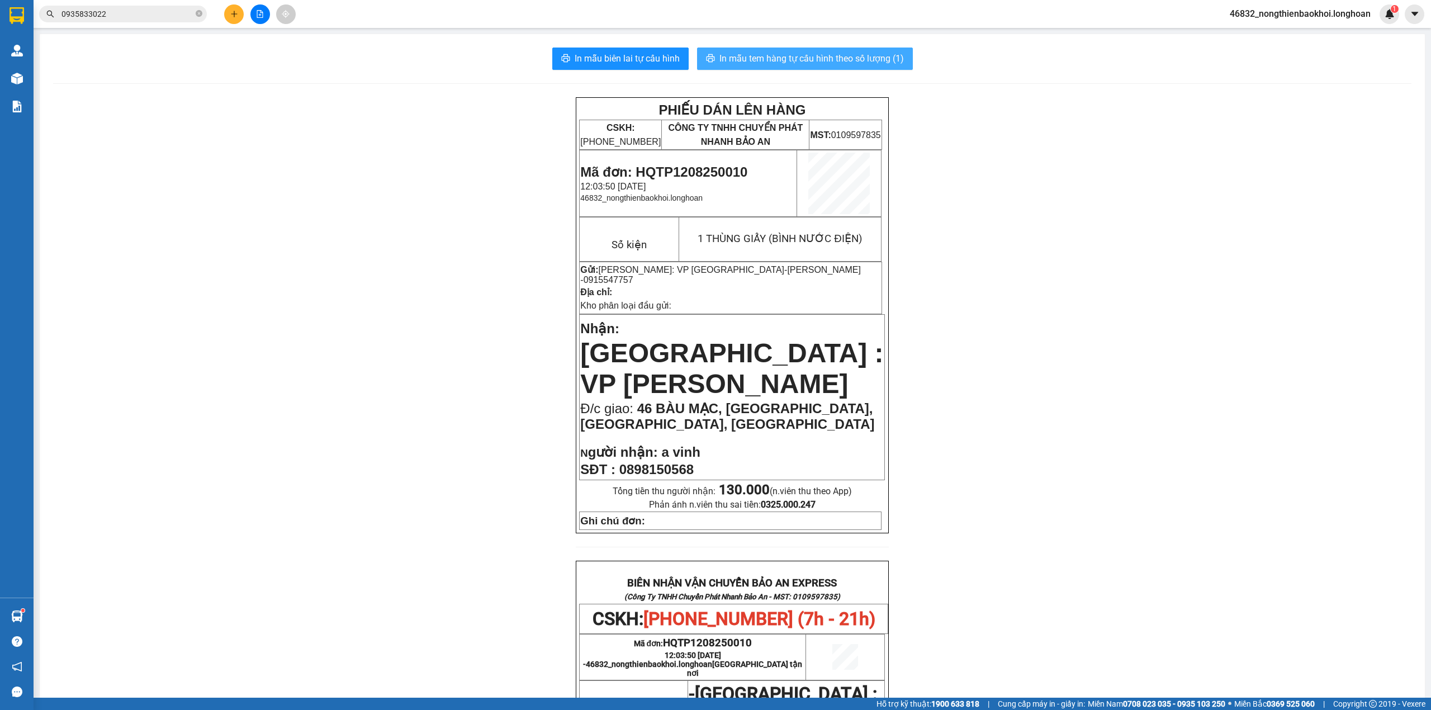
click at [761, 52] on span "In mẫu tem hàng tự cấu hình theo số lượng (1)" at bounding box center [812, 58] width 185 height 14
click at [1031, 442] on div "PHIẾU DÁN LÊN HÀNG CSKH: 1900.06.88.33 CÔNG TY TNHH CHUYỂN PHÁT NHANH BẢO AN MS…" at bounding box center [732, 619] width 1359 height 1044
drag, startPoint x: 786, startPoint y: 273, endPoint x: 840, endPoint y: 271, distance: 53.7
click at [840, 271] on p "Gửi: Hồ Chí Minh: VP Quận Tân Phú - Anh Truyền - 0915547757" at bounding box center [730, 274] width 301 height 21
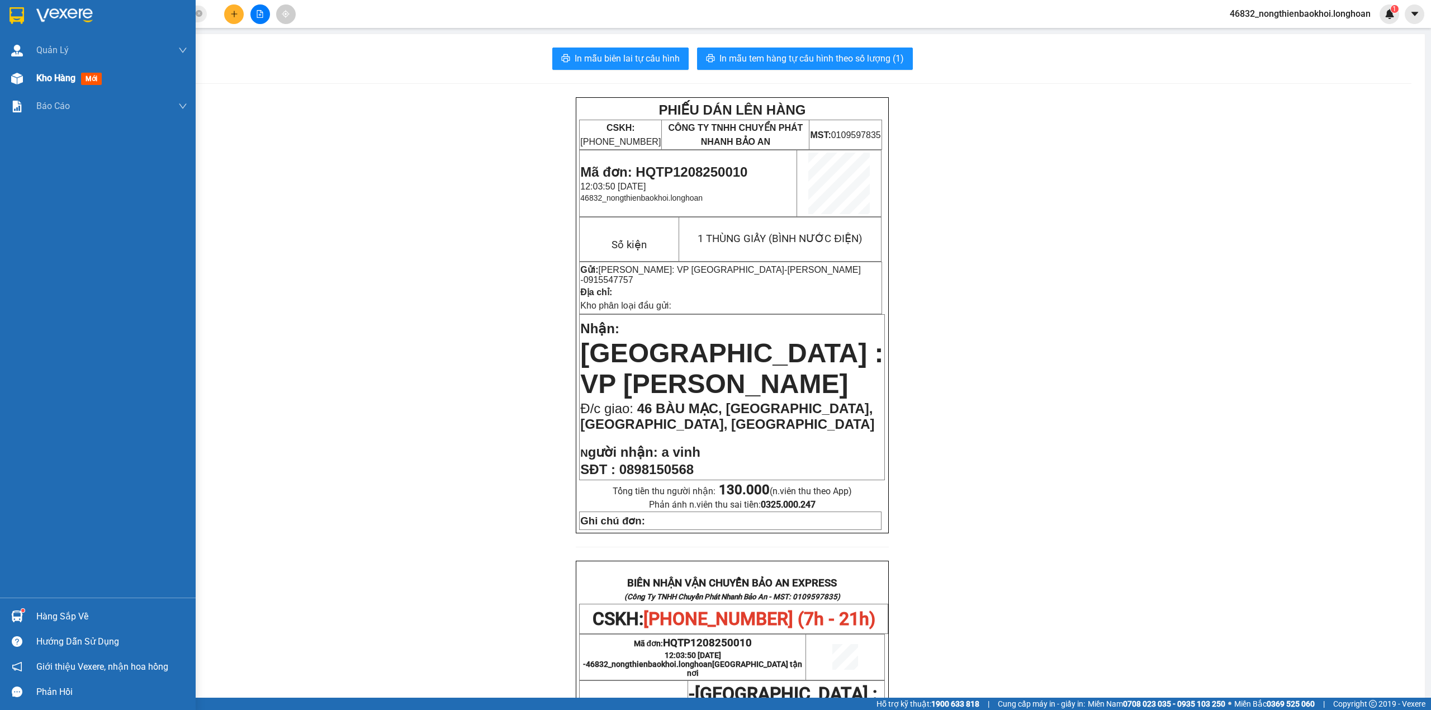
click at [0, 77] on div "Kho hàng mới" at bounding box center [98, 78] width 196 height 28
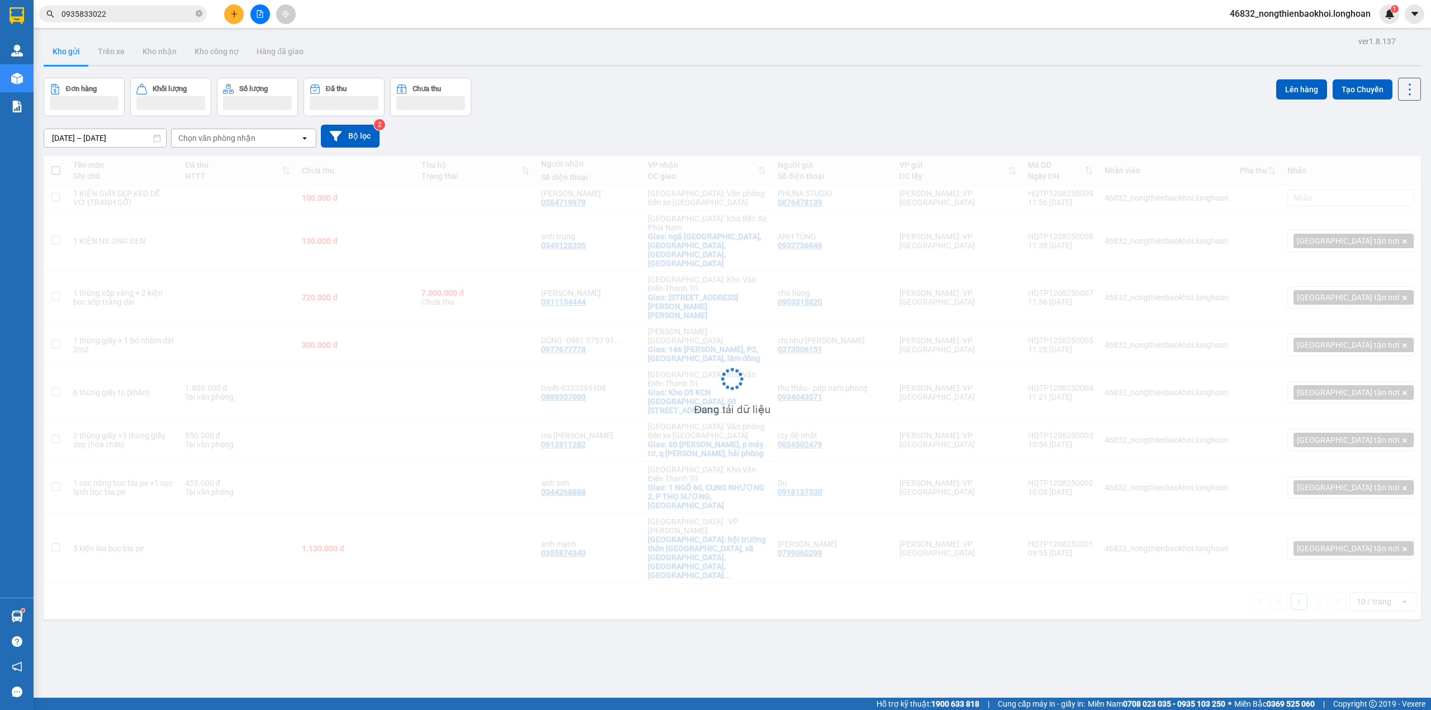
click at [623, 100] on div "Đơn hàng Khối lượng Số lượng Đã thu Chưa thu Lên hàng Tạo Chuyến" at bounding box center [733, 97] width 1378 height 39
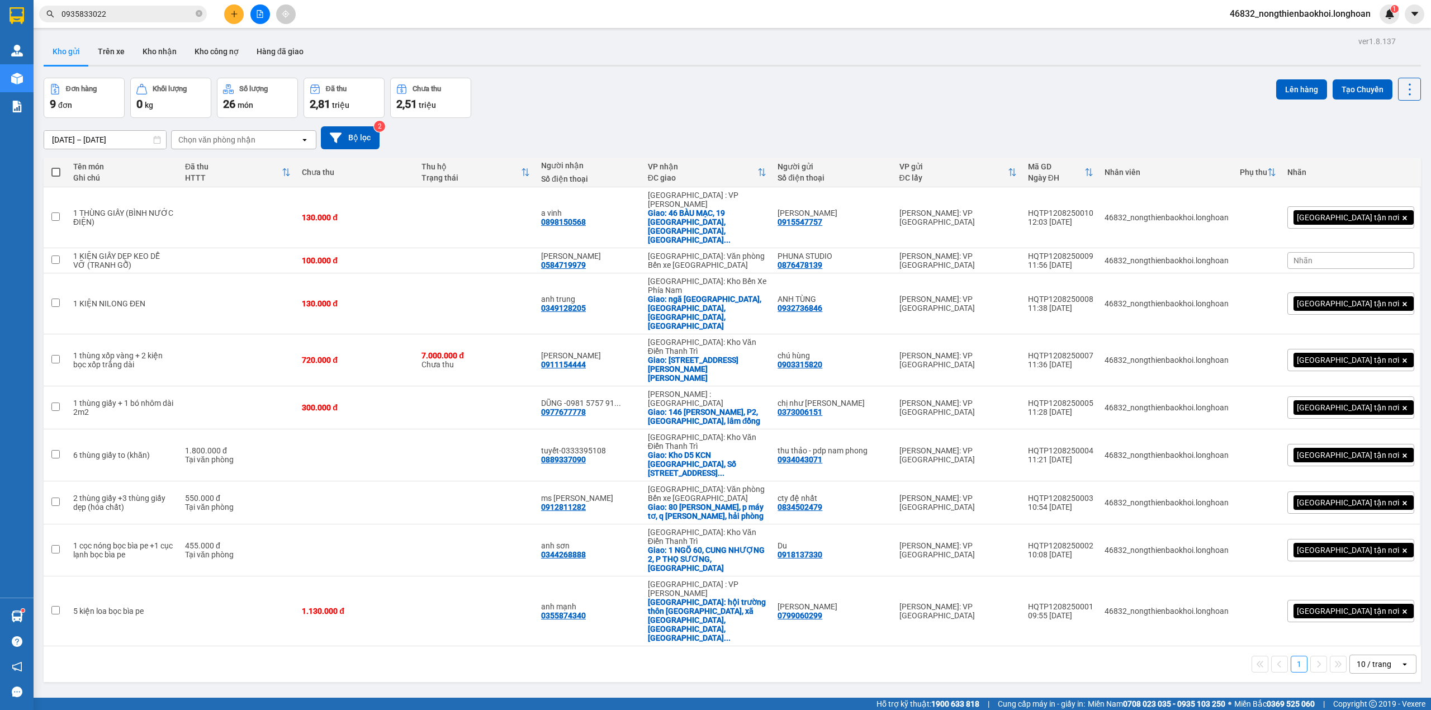
click at [620, 88] on div "Đơn hàng 9 đơn Khối lượng 0 kg Số lượng 26 món Đã thu 2,81 triệu Chưa thu 2,51 …" at bounding box center [733, 98] width 1378 height 40
click at [687, 91] on div "Đơn hàng 9 đơn Khối lượng 0 kg Số lượng 26 món Đã thu 2,81 triệu Chưa thu 2,51 …" at bounding box center [733, 98] width 1378 height 40
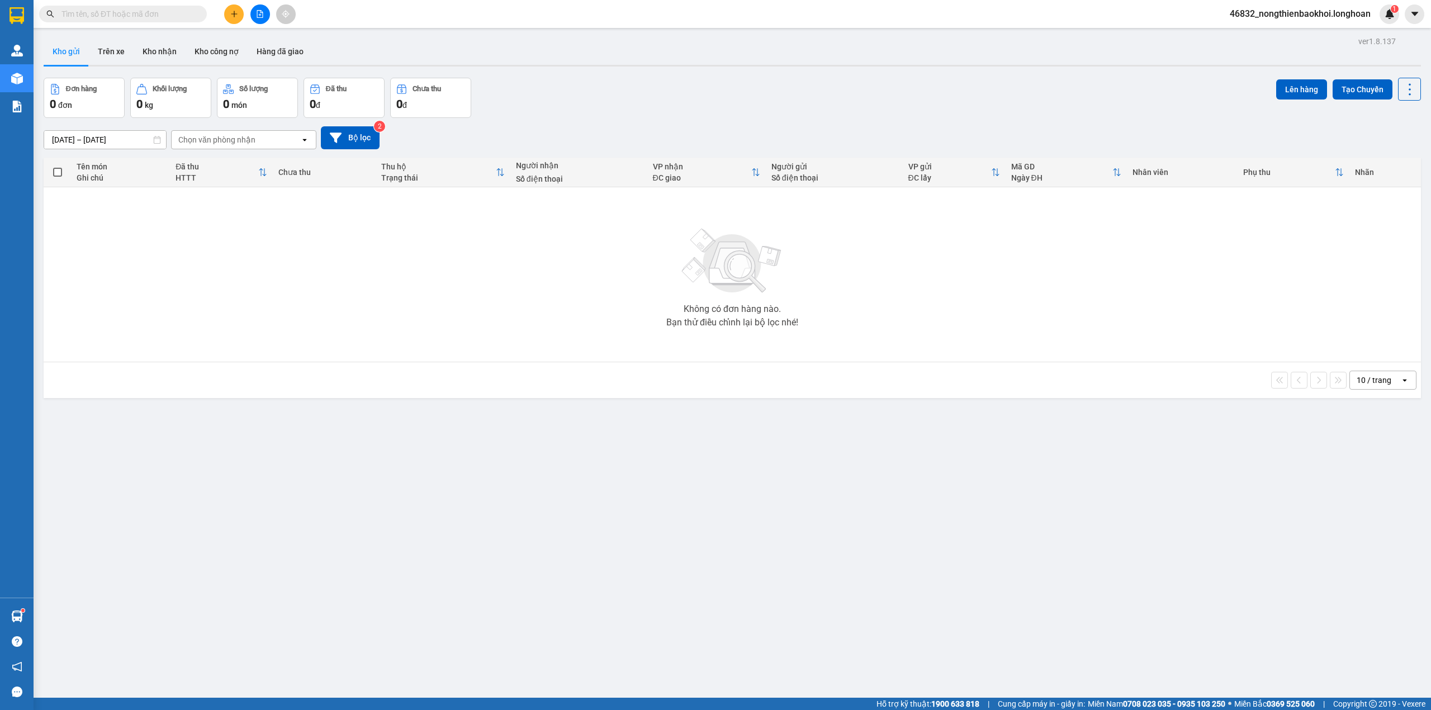
click at [171, 14] on input "text" at bounding box center [128, 14] width 132 height 12
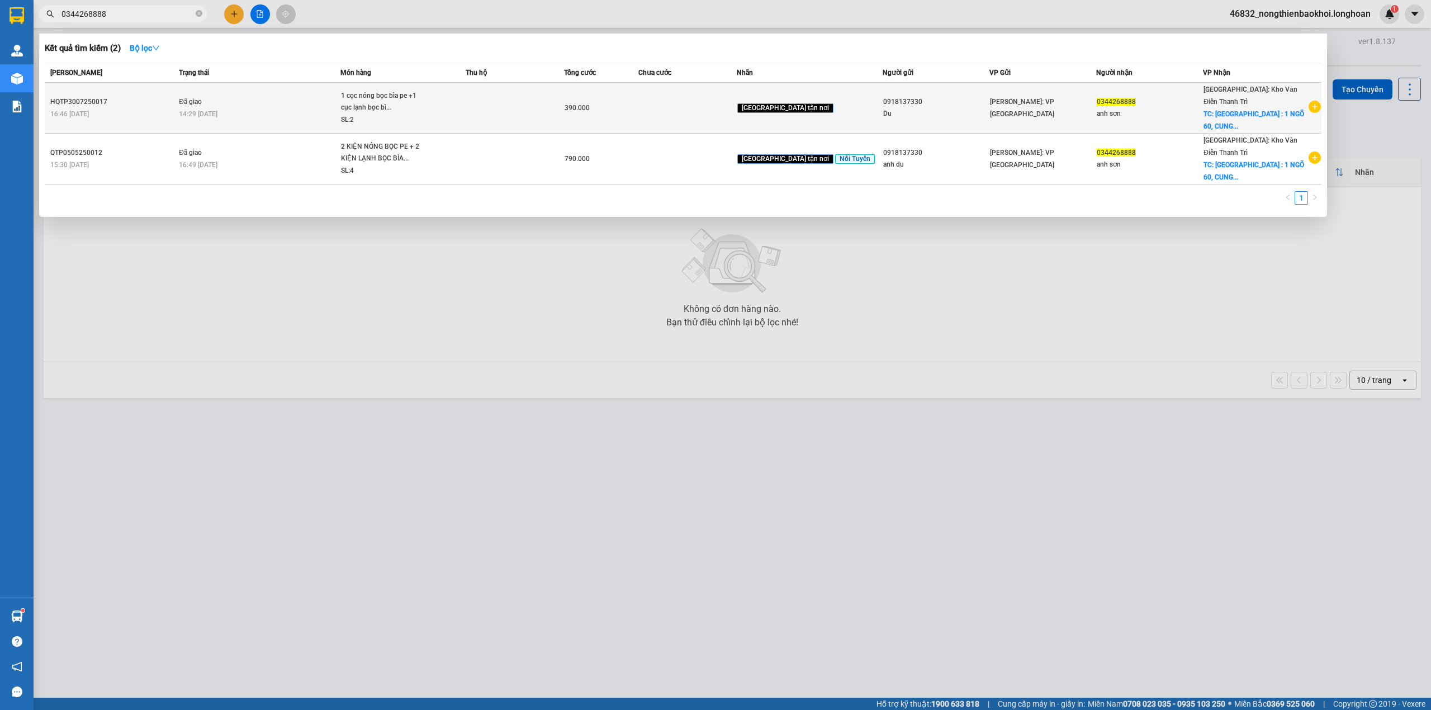
type input "0344268888"
click at [396, 97] on div "1 cọc nóng bọc bìa pe +1 cục lạnh bọc bì..." at bounding box center [383, 102] width 84 height 24
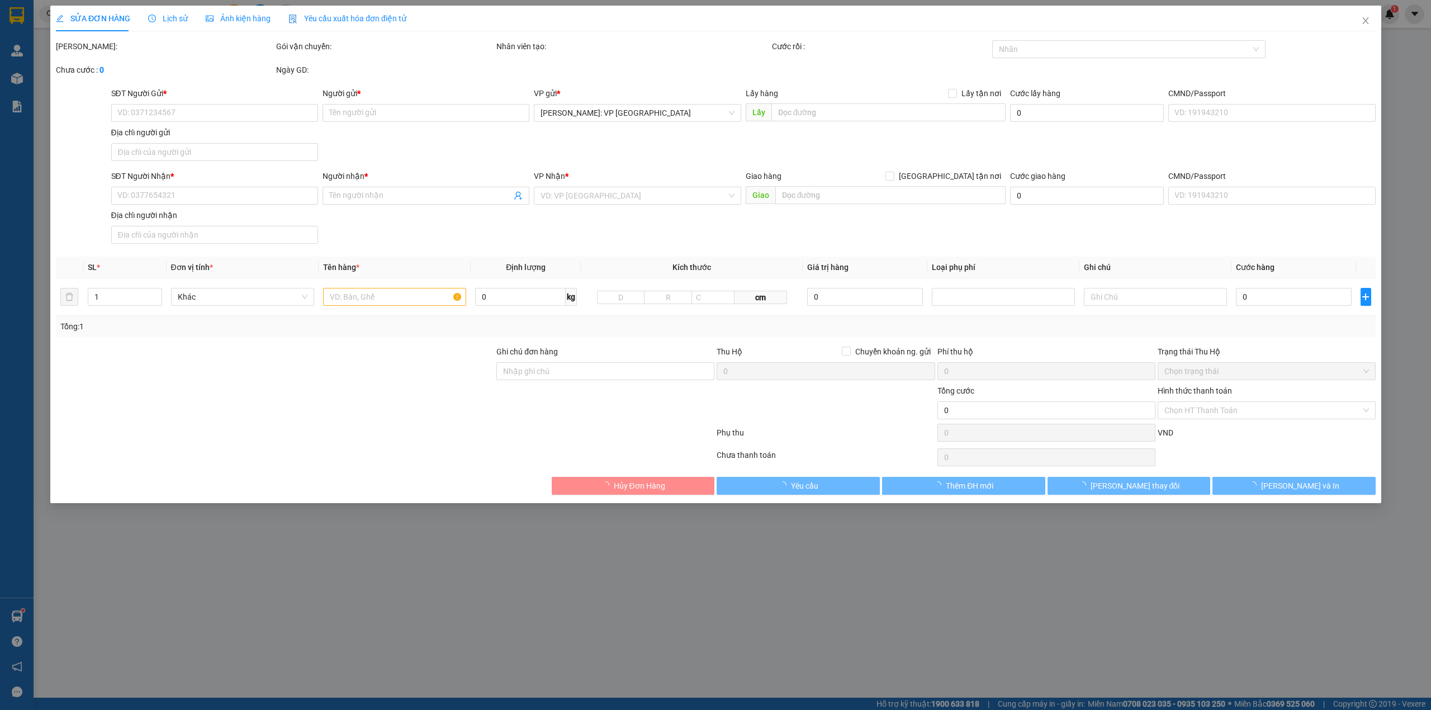
type input "0918137330"
type input "Du"
type input "0344268888"
type input "anh sơn"
checkbox input "true"
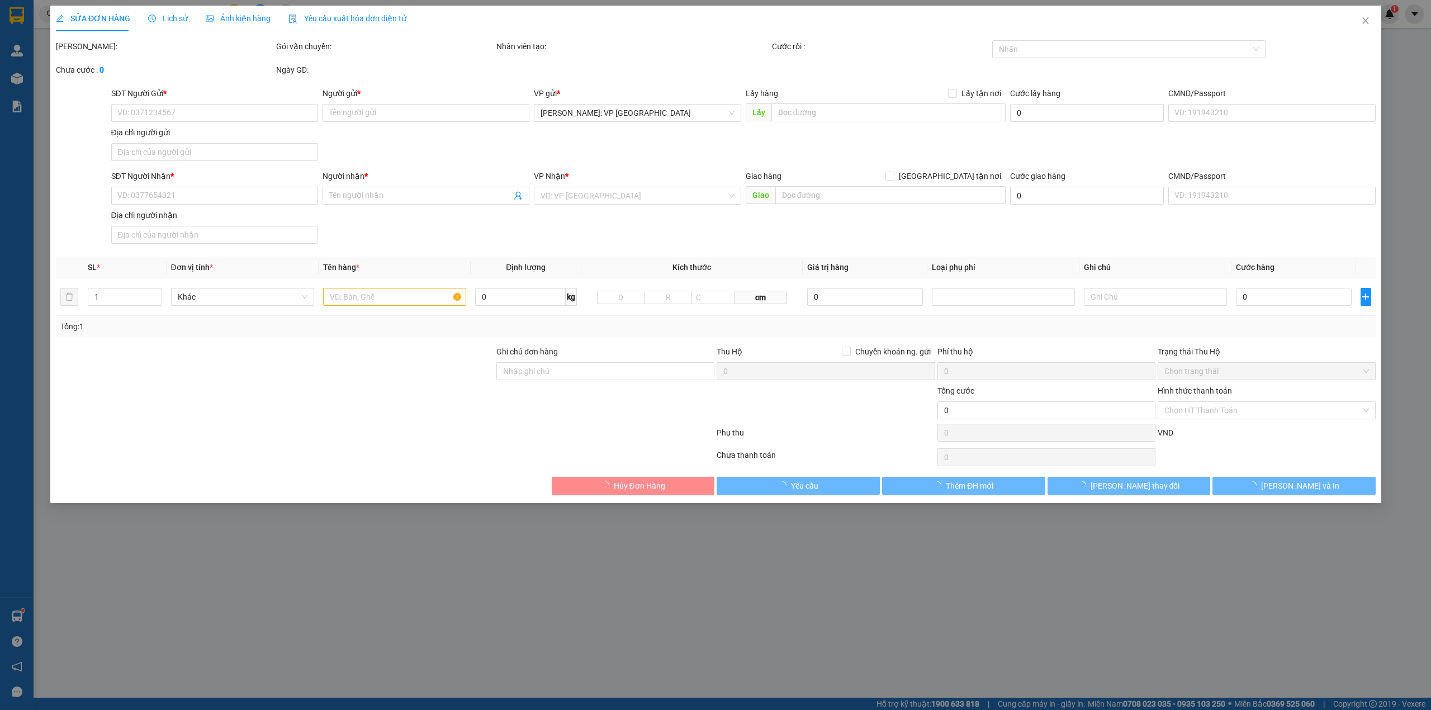
type input "[GEOGRAPHIC_DATA] : 1 NGÕ 60, CUNG NHƯỢNG 2, P THỌ SƯƠNG, [GEOGRAPHIC_DATA]"
type input "390.000"
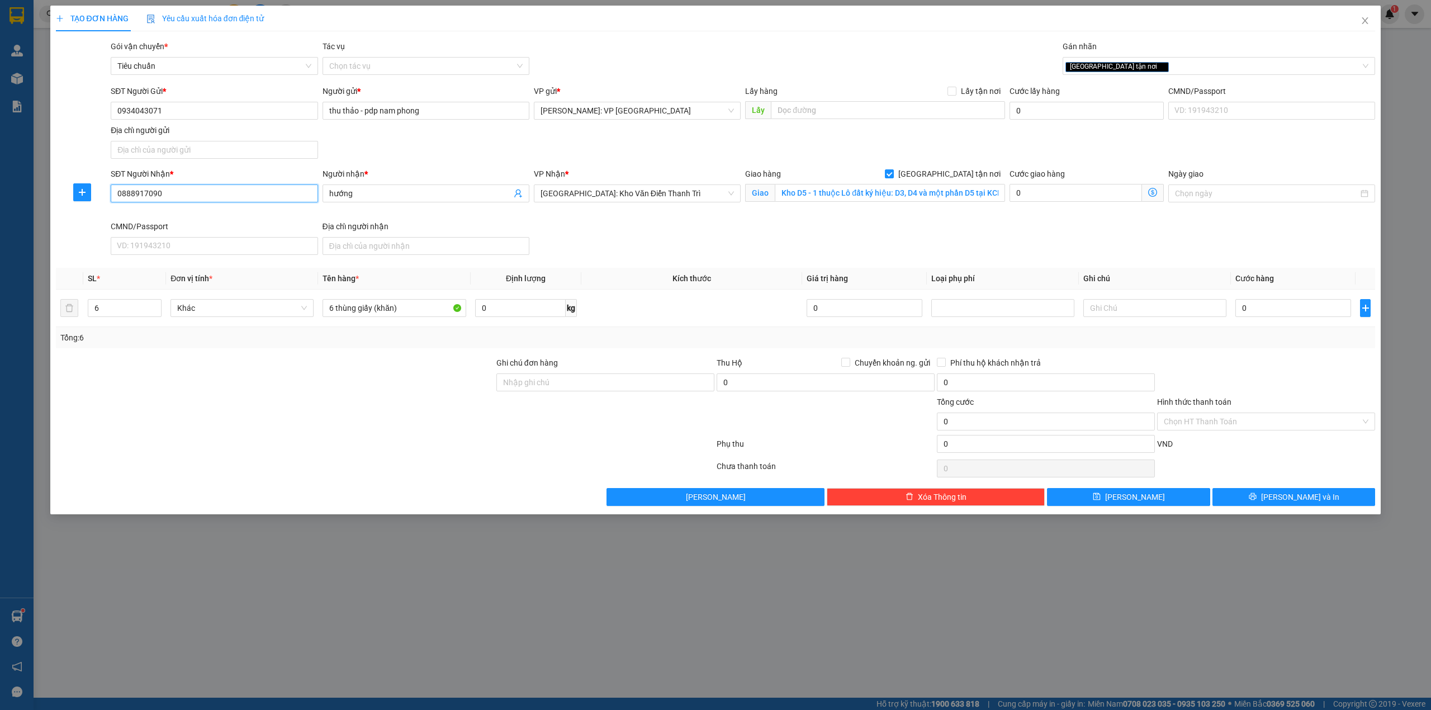
click at [206, 197] on input "0888917090" at bounding box center [214, 194] width 207 height 18
click at [360, 195] on input "hướng" at bounding box center [420, 193] width 182 height 12
click at [211, 200] on input "0888917090" at bounding box center [214, 194] width 207 height 18
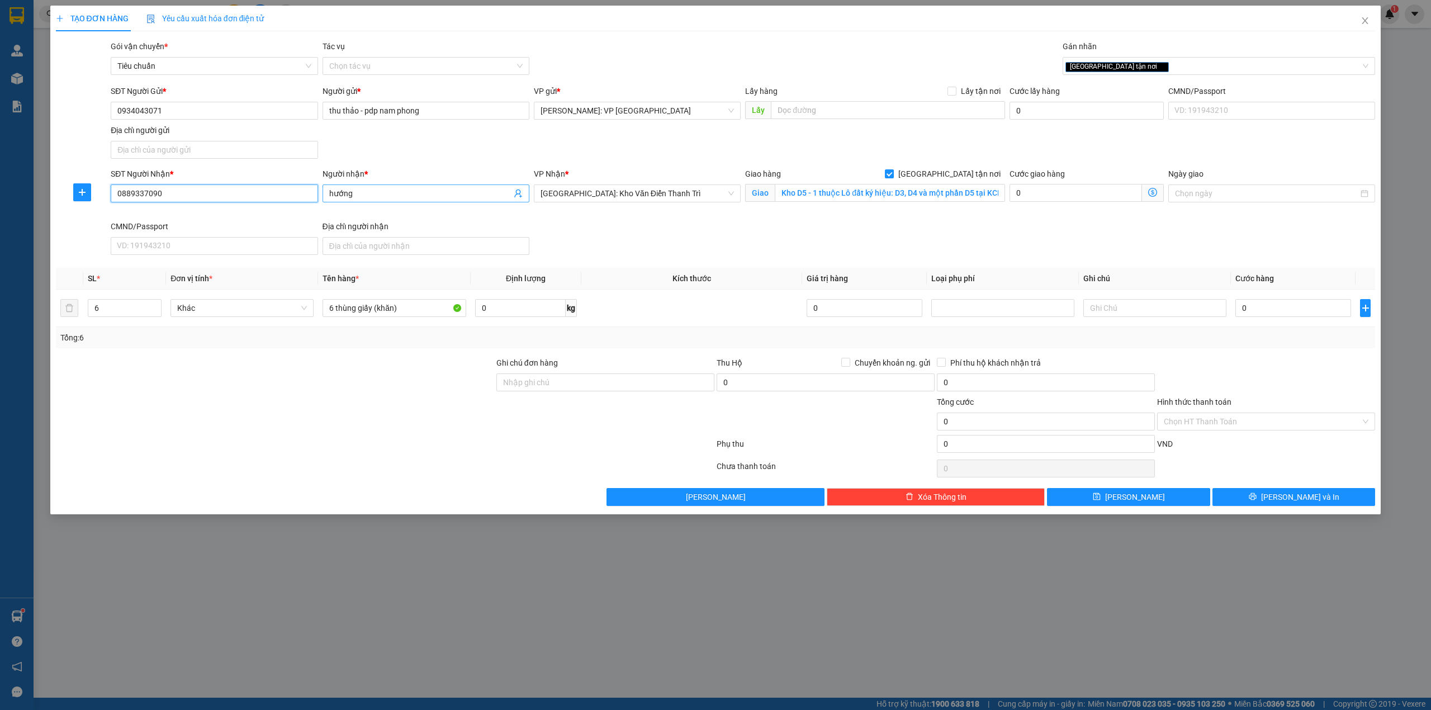
type input "0889337090"
click at [378, 192] on input "hướng" at bounding box center [420, 193] width 182 height 12
drag, startPoint x: 348, startPoint y: 193, endPoint x: 370, endPoint y: 182, distance: 24.3
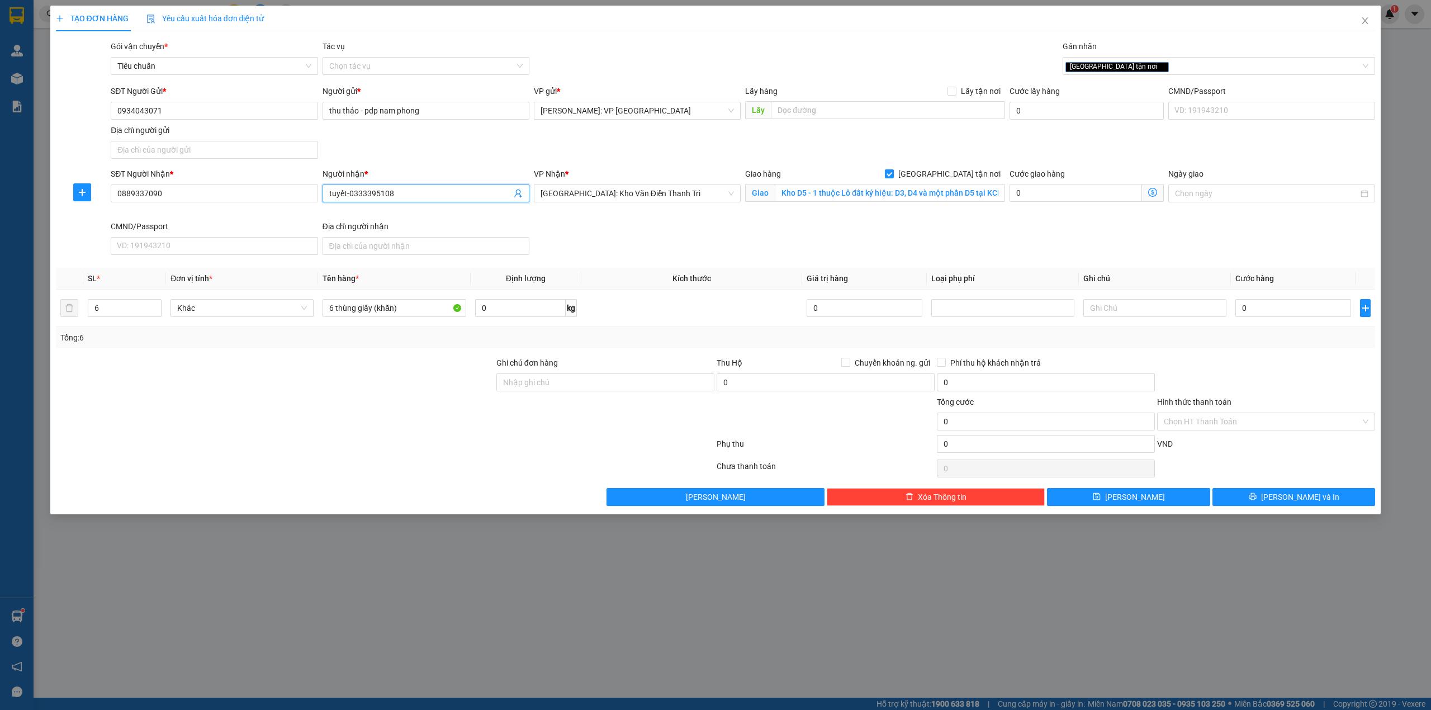
click at [349, 193] on input "tuyết-0333395108" at bounding box center [420, 193] width 182 height 12
type input "tuyết-0333395108"
click at [406, 169] on div "Người nhận *" at bounding box center [426, 174] width 207 height 12
click at [410, 410] on div at bounding box center [275, 415] width 441 height 39
click at [853, 187] on input "Kho D5 - 1 thuộc Lô đất ký hiệu: D3, D4 và một phần D5 tại KCN Đài Tư, Số 386 đ…" at bounding box center [890, 193] width 230 height 18
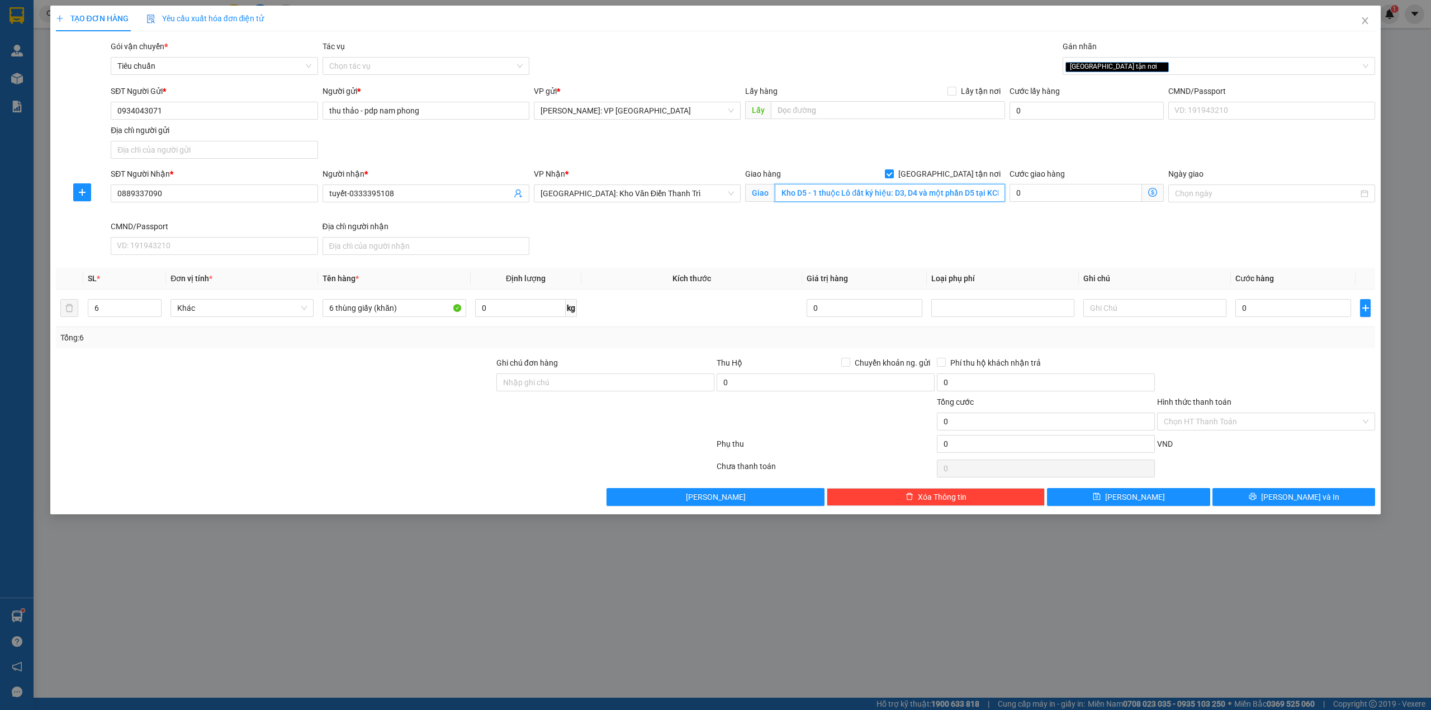
click at [895, 193] on input "Kho D5 - 1 thuộc Lô đất ký hiệu: D3, D4 và một phần D5 tại KCN Đài Tư, Số 386 đ…" at bounding box center [890, 193] width 230 height 18
click at [983, 193] on input "Kho D5 - 1 thuộc Lô đất ký hiệu: D3, D4 và một phần D5 tại KCN Đài Tư, Số 386 đ…" at bounding box center [890, 193] width 230 height 18
type input "Kho D5 KCN Đài Tư, Số 386 đường Nguyễn Văn Linh, Sài Đồng, Long Biên, Hà Nội"
drag, startPoint x: 864, startPoint y: 217, endPoint x: 834, endPoint y: 230, distance: 32.3
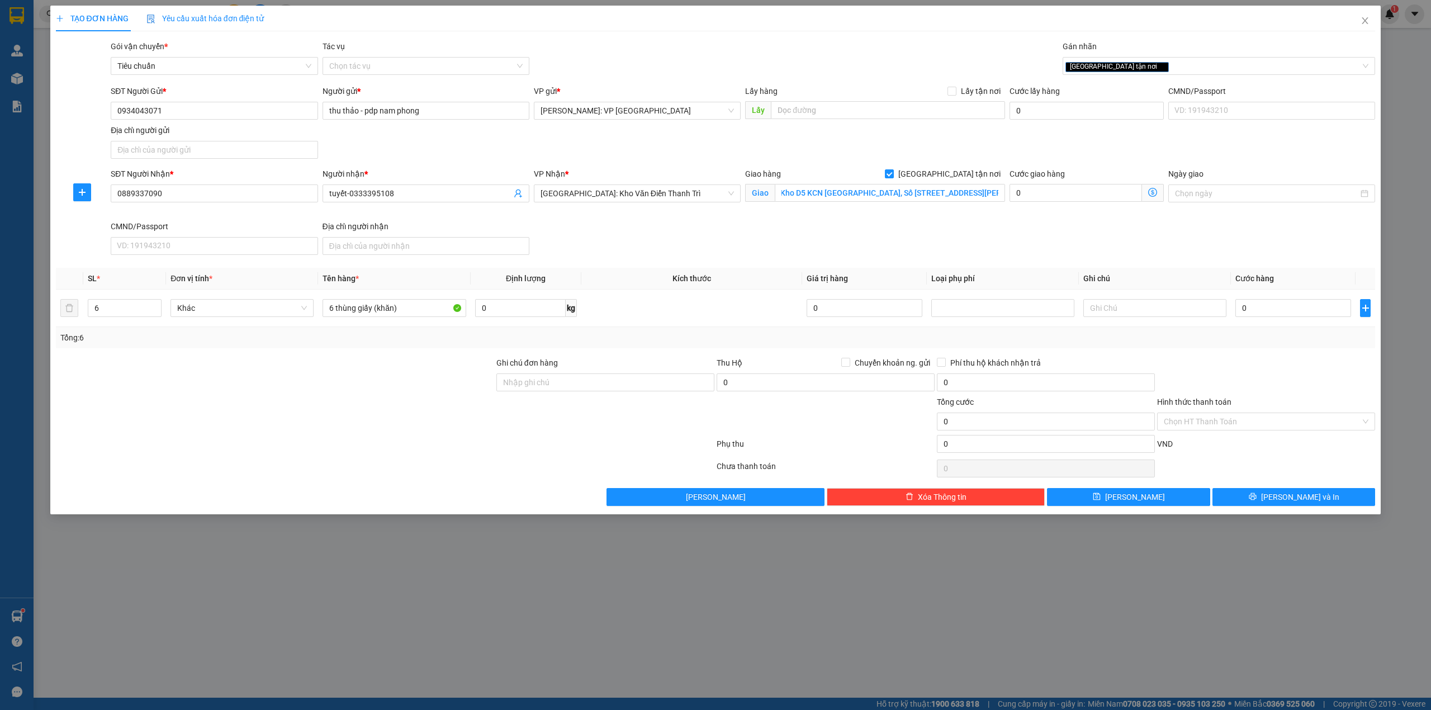
click at [862, 220] on div "Giao hàng Giao tận nơi Giao Kho D5 KCN Đài Tư, Số 386 đường Nguyễn Văn Linh, Sà…" at bounding box center [875, 194] width 264 height 53
click at [935, 192] on input "Kho D5 KCN Đài Tư, Số 386 đường Nguyễn Văn Linh, Sài Đồng, Long Biên, Hà Nội" at bounding box center [890, 193] width 230 height 18
click at [934, 191] on input "Kho D5 KCN Đài Tư, Số 386 đường Nguyễn Văn Linh, Sài Đồng, Long Biên, Hà Nội" at bounding box center [890, 193] width 230 height 18
click at [935, 190] on input "Kho D5 KCN Đài Tư, Số 386 đường Nguyễn Văn Linh, Sài Đồng, Long Biên, Hà Nội" at bounding box center [890, 193] width 230 height 18
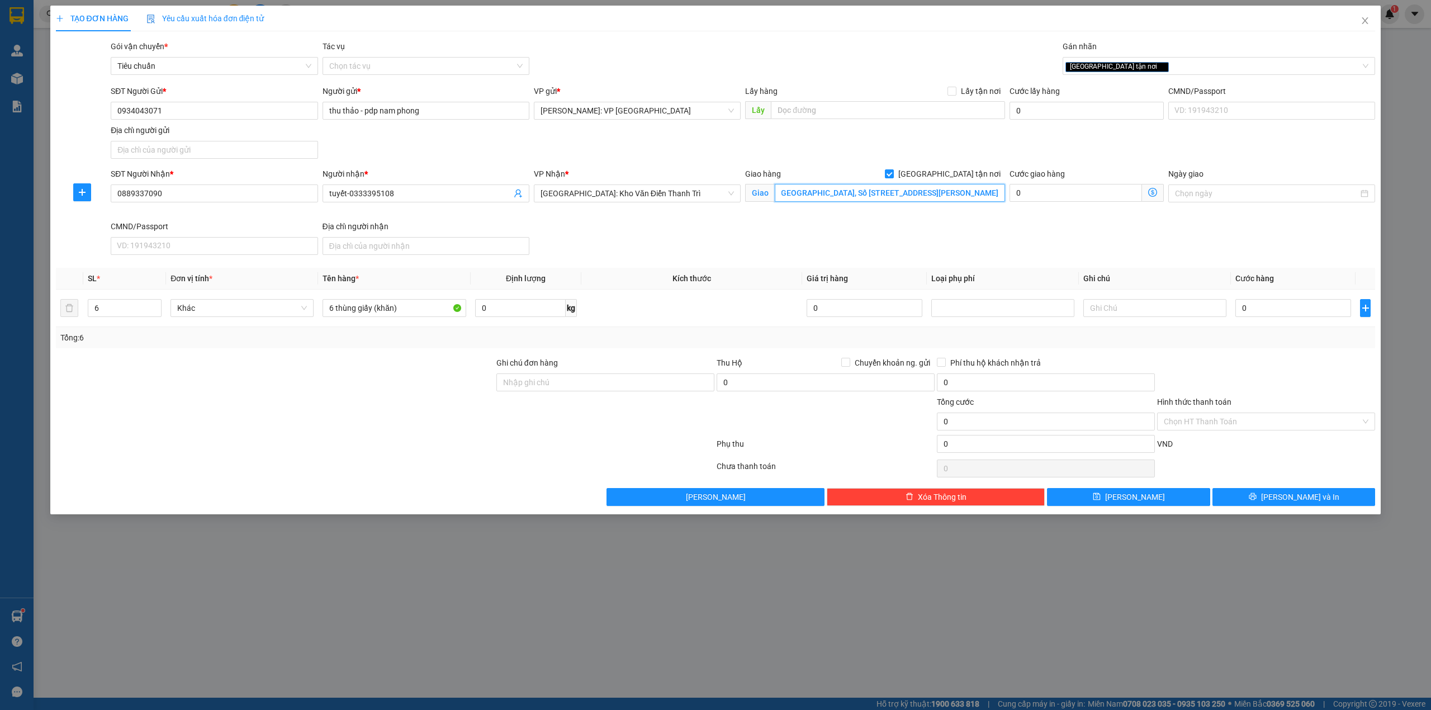
scroll to position [0, 73]
click at [868, 246] on div "SĐT Người Nhận * 0889337090 Người nhận * tuyết-0333395108 VP Nhận * Hà Nội: Kho…" at bounding box center [742, 214] width 1269 height 92
click at [596, 255] on div "SĐT Người Nhận * 0889337090 Người nhận * tuyết-0333395108 VP Nhận * Hà Nội: Kho…" at bounding box center [742, 214] width 1269 height 92
click at [446, 369] on div at bounding box center [275, 376] width 441 height 39
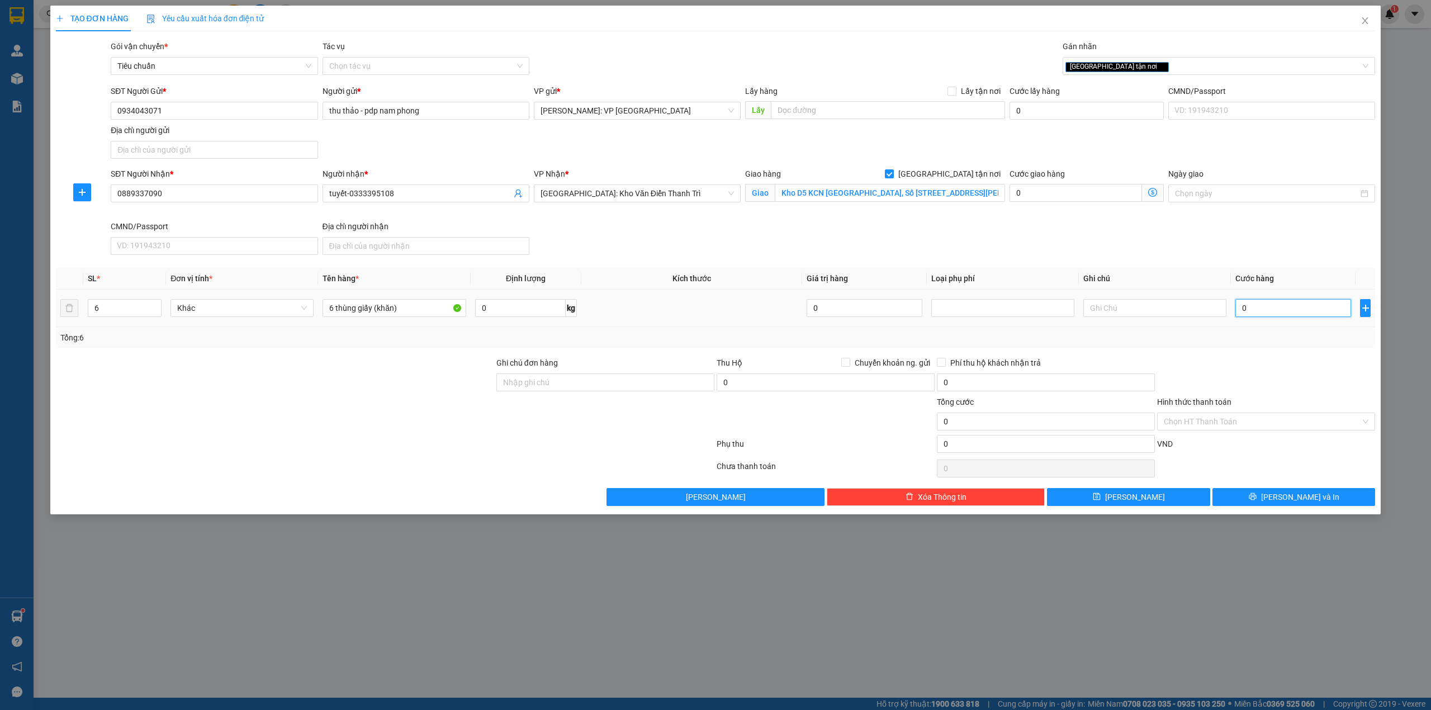
click at [1279, 303] on input "0" at bounding box center [1294, 308] width 116 height 18
type input "1"
type input "18"
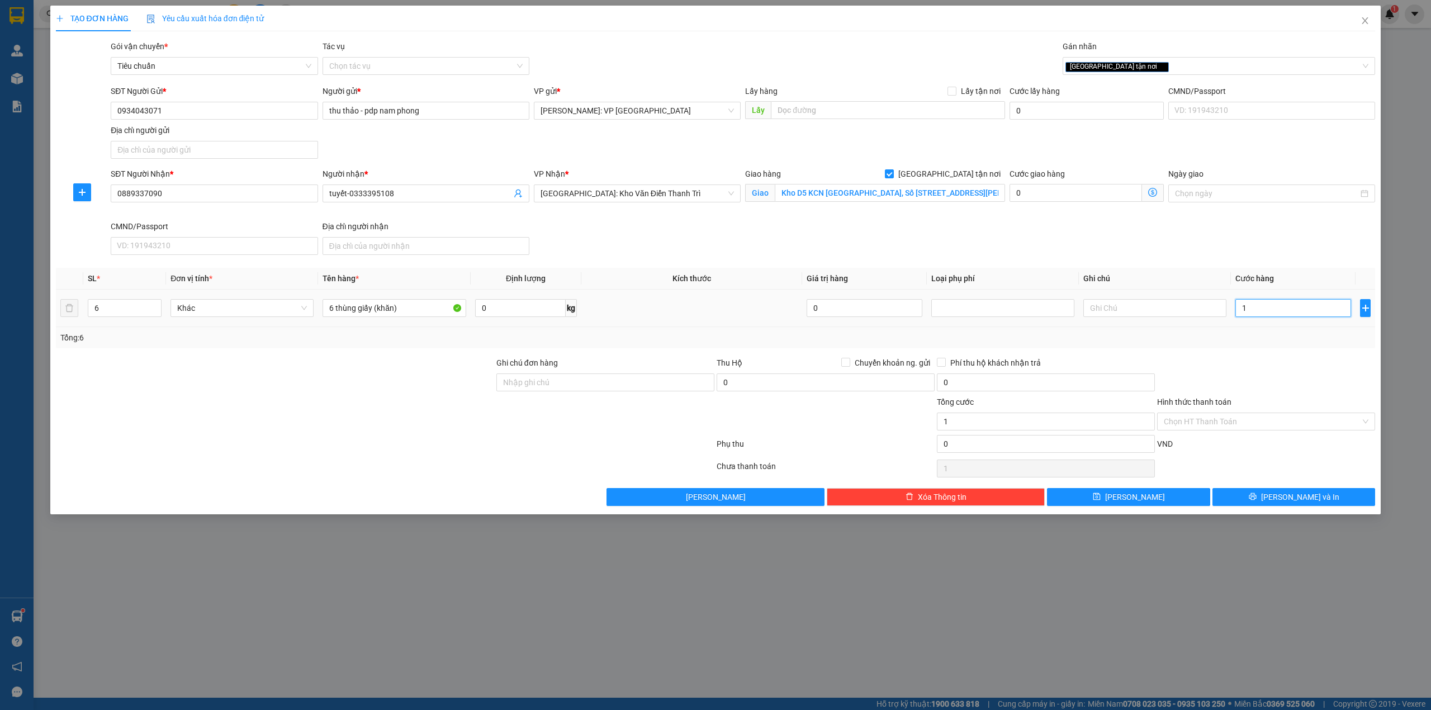
type input "18"
type input "180"
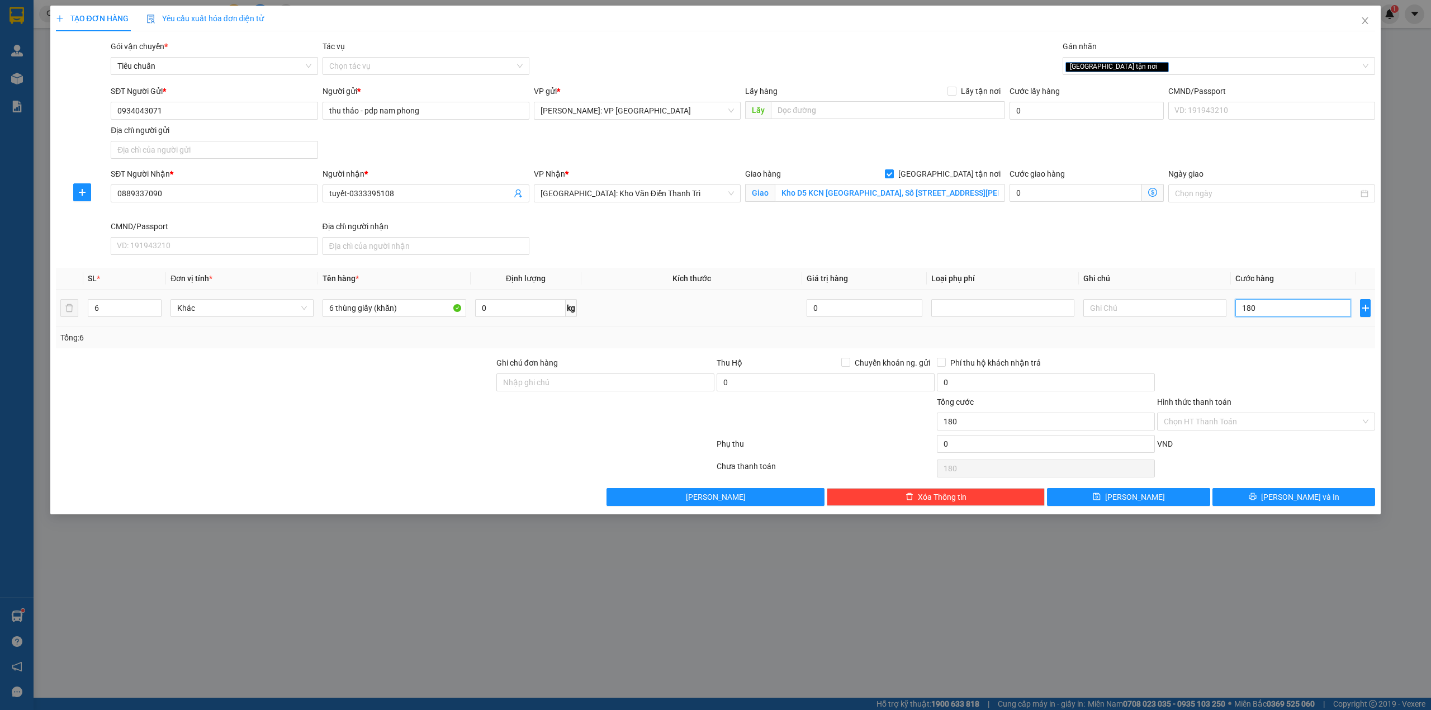
type input "1.800"
type input "18.000"
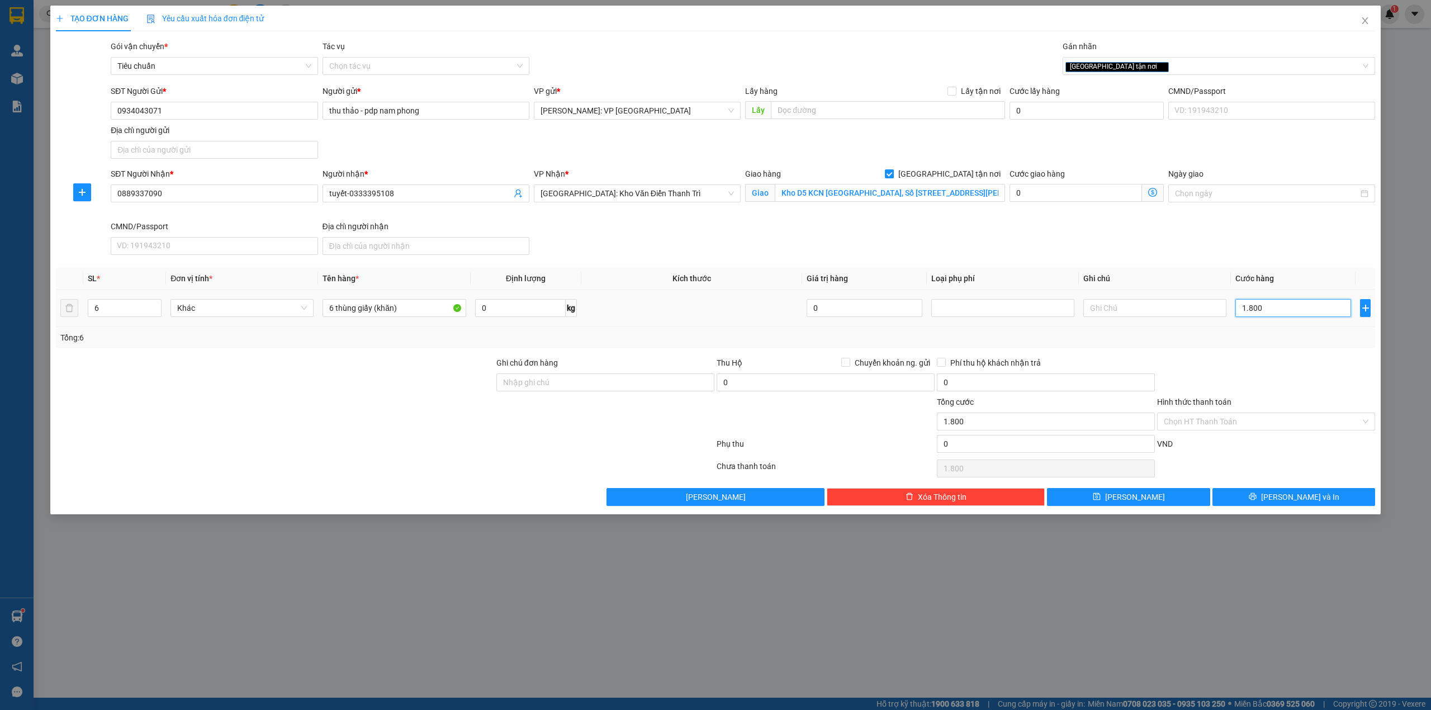
type input "18.000"
type input "180.000"
type input "1.800.000"
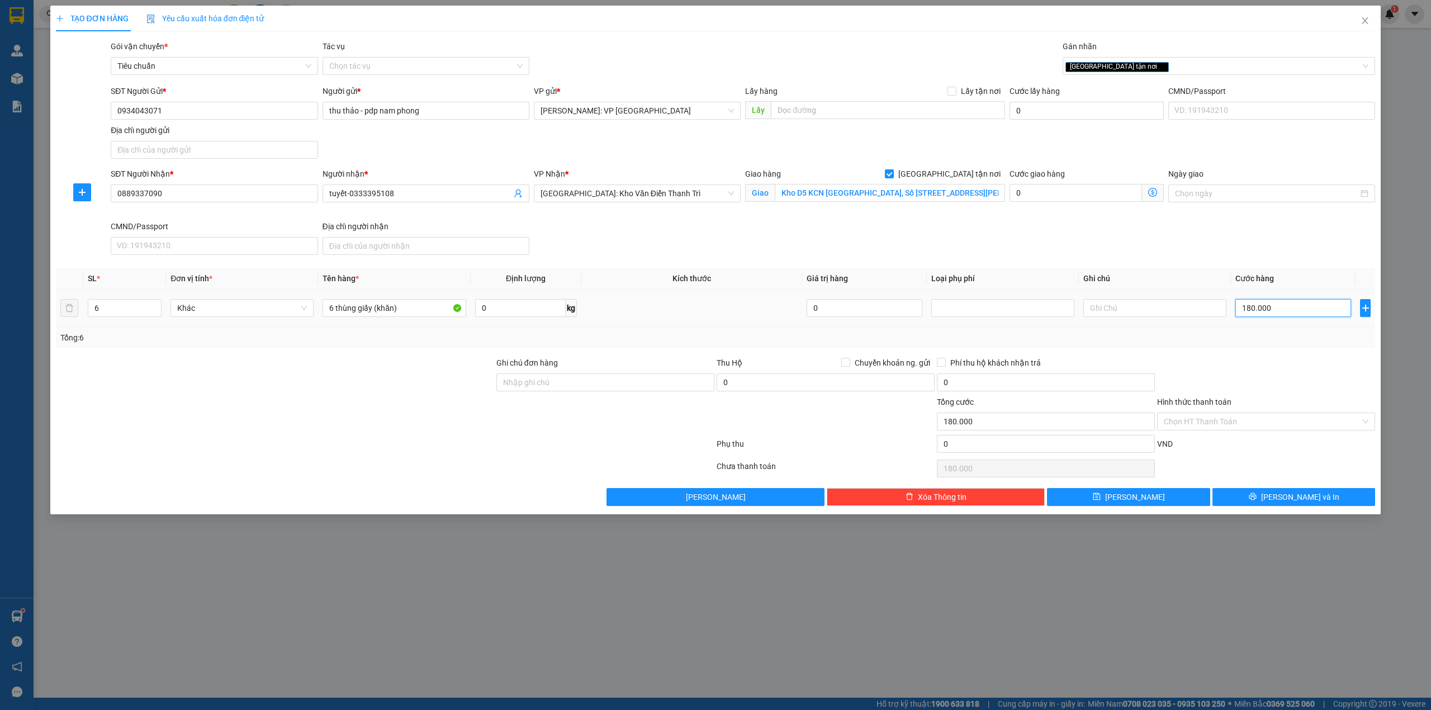
type input "1.800.000"
click at [1271, 344] on div "Tổng: 6" at bounding box center [715, 338] width 1311 height 12
click at [1291, 421] on input "Hình thức thanh toán" at bounding box center [1262, 421] width 197 height 17
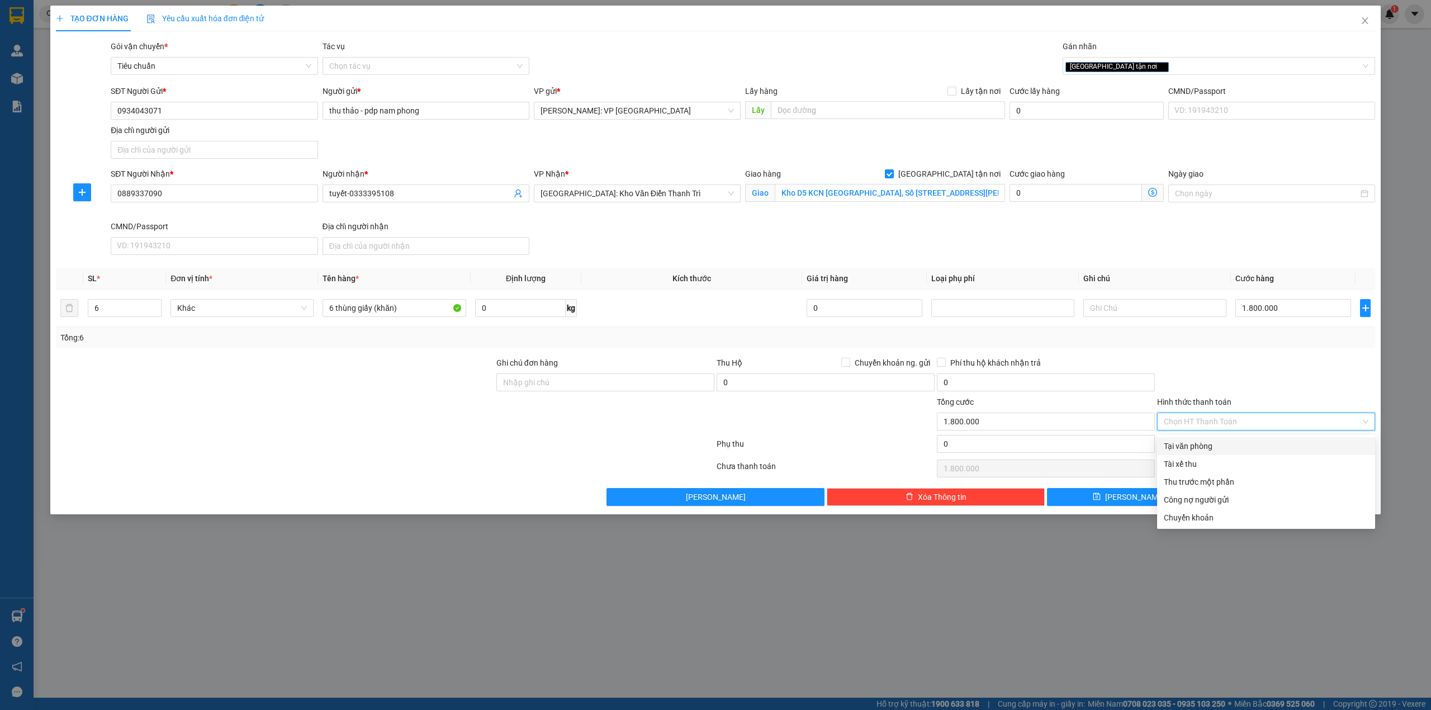
click at [1278, 444] on div "Tại văn phòng" at bounding box center [1266, 446] width 205 height 12
type input "0"
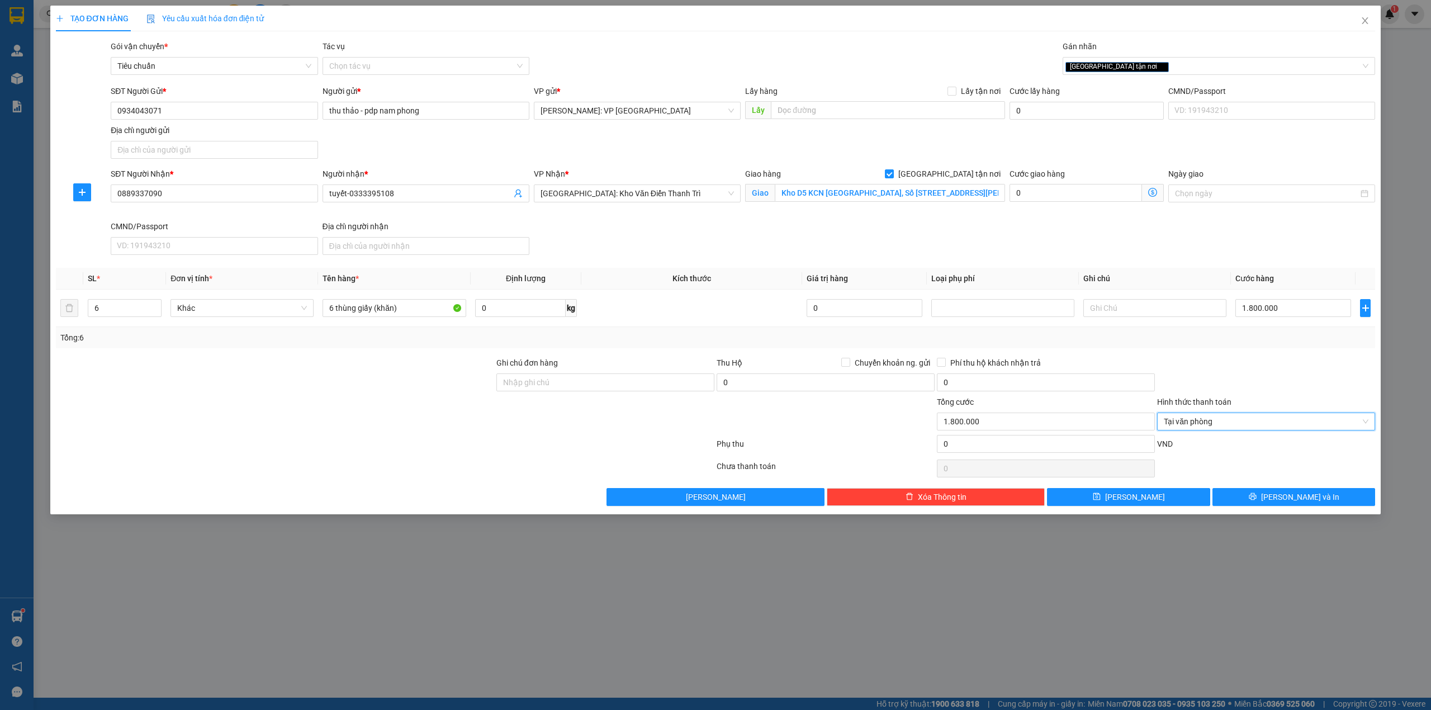
click at [1286, 390] on div at bounding box center [1266, 376] width 220 height 39
click at [413, 354] on div "Transit Pickup Surcharge Ids Transit Deliver Surcharge Ids Transit Deliver Surc…" at bounding box center [716, 273] width 1320 height 466
click at [372, 310] on input "6 thùng giấy (khăn)" at bounding box center [394, 308] width 143 height 18
type input "6 thùng giấy to (khăn)"
click at [1258, 495] on button "Lưu và In" at bounding box center [1294, 497] width 163 height 18
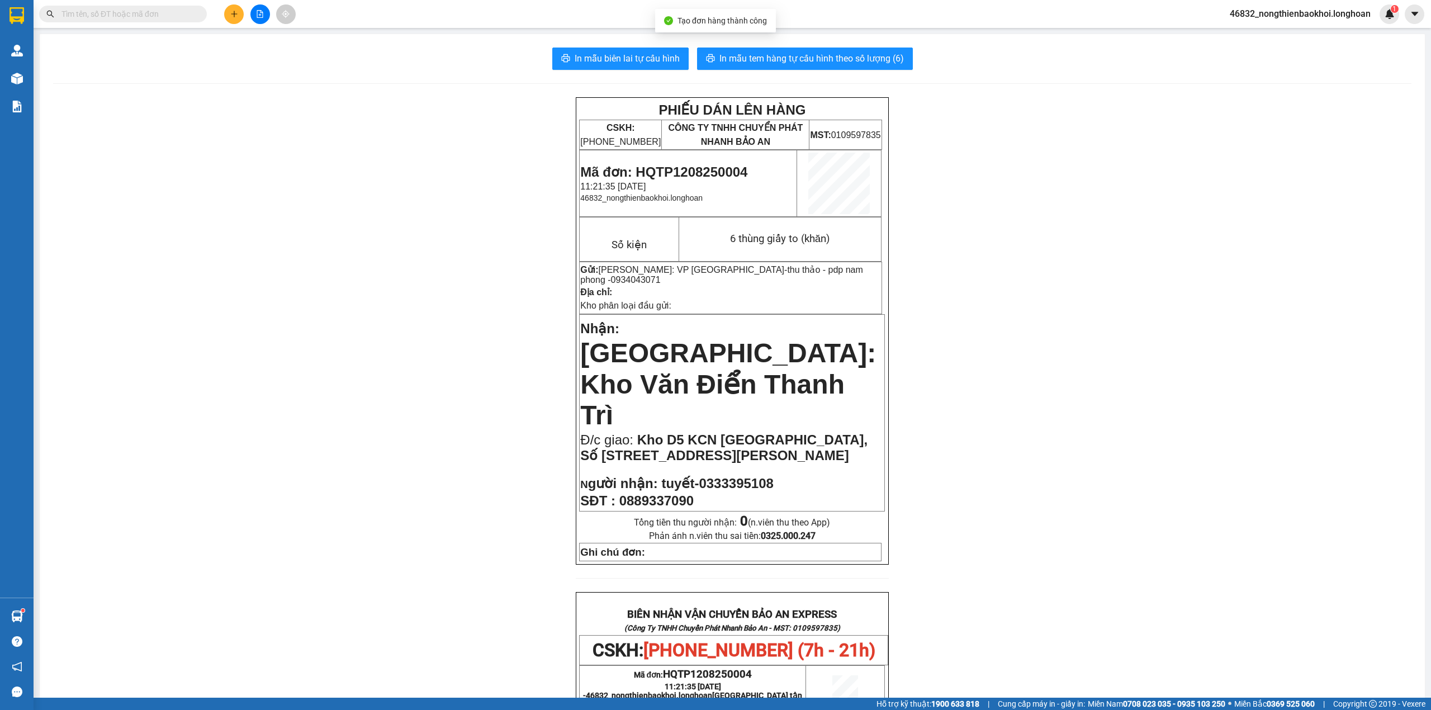
click at [463, 130] on div "PHIẾU DÁN LÊN HÀNG CSKH: 1900.06.88.33 CÔNG TY TNHH CHUYỂN PHÁT NHANH BẢO AN MS…" at bounding box center [732, 635] width 1359 height 1076
click at [642, 63] on span "In mẫu biên lai tự cấu hình" at bounding box center [627, 58] width 105 height 14
click at [420, 264] on div "PHIẾU DÁN LÊN HÀNG CSKH: 1900.06.88.33 CÔNG TY TNHH CHUYỂN PHÁT NHANH BẢO AN MS…" at bounding box center [732, 635] width 1359 height 1076
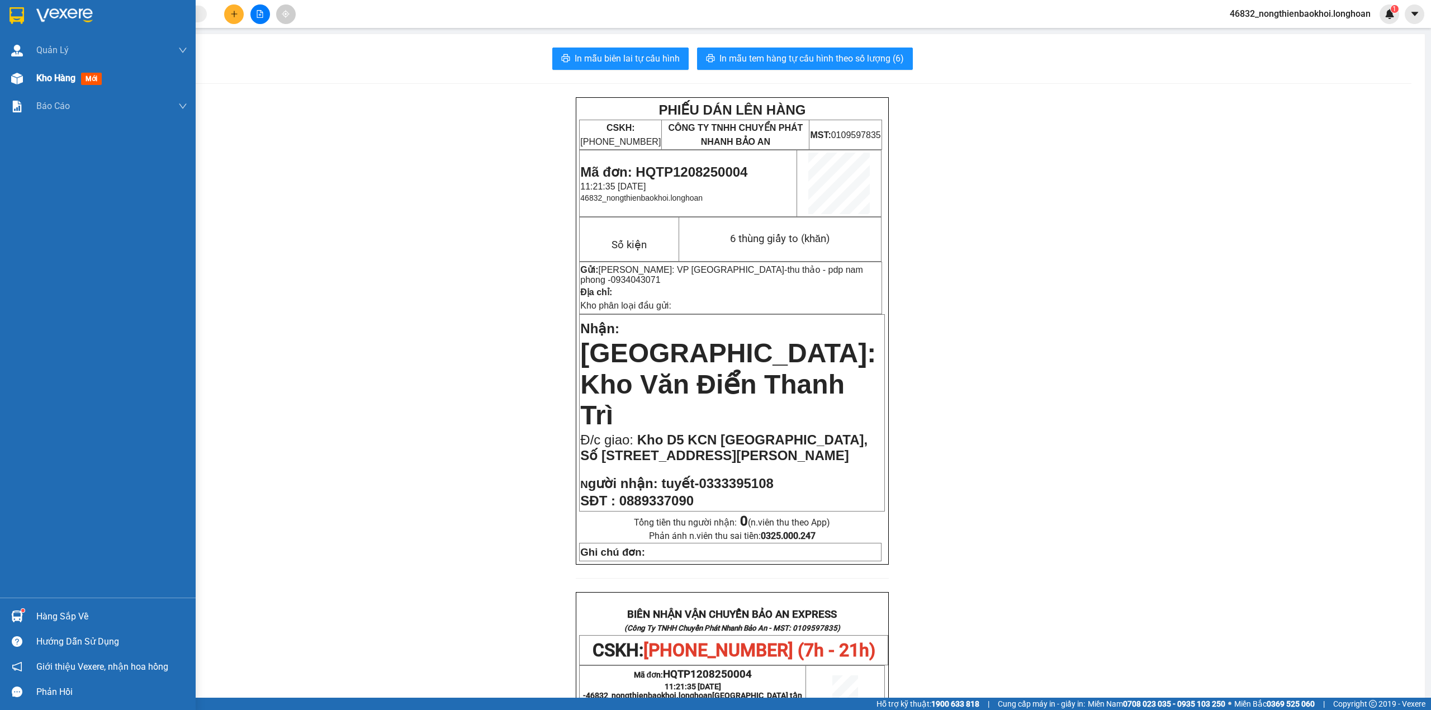
click at [20, 73] on img at bounding box center [17, 79] width 12 height 12
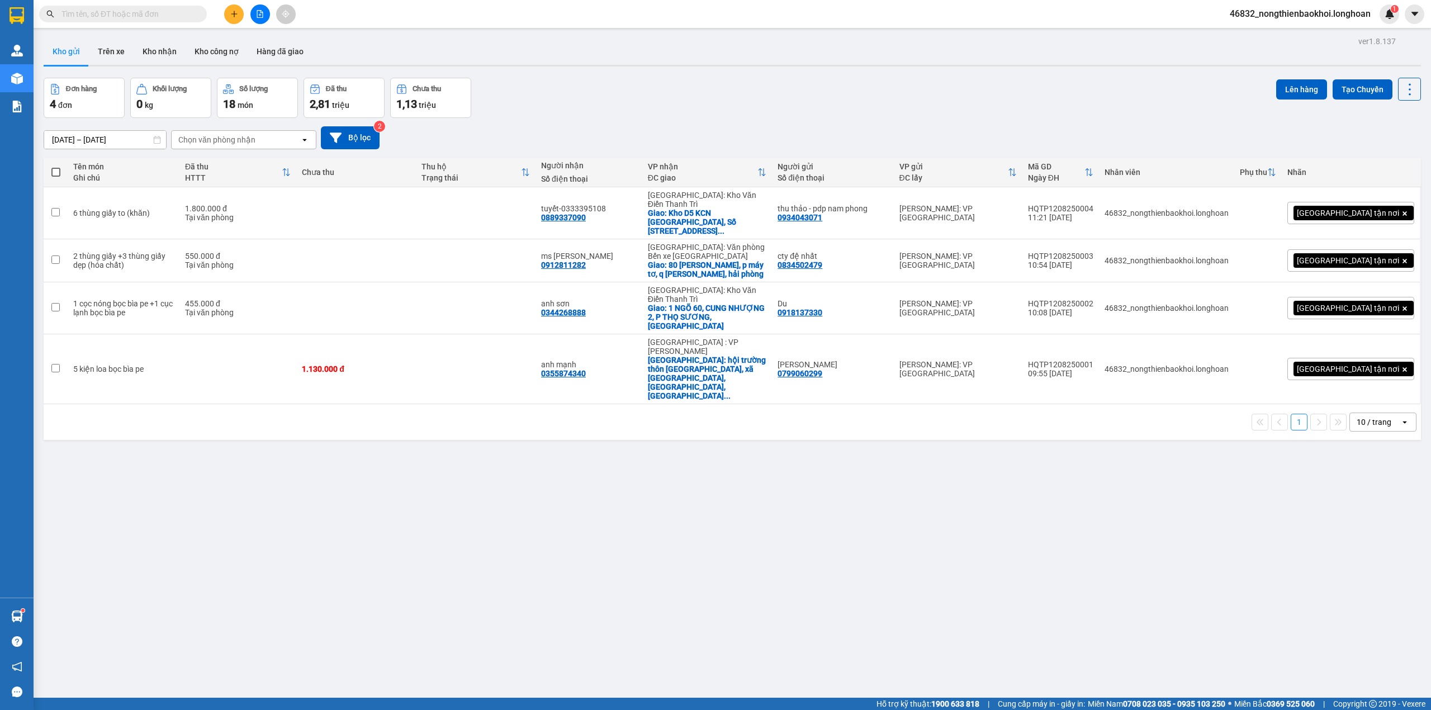
click at [587, 96] on div "Đơn hàng 4 đơn Khối lượng 0 kg Số lượng 18 món Đã thu 2,81 triệu Chưa thu 1,13 …" at bounding box center [733, 98] width 1378 height 40
click at [523, 512] on div "ver 1.8.137 Kho gửi Trên xe Kho nhận Kho công nợ Hàng đã giao Đơn hàng 4 đơn Kh…" at bounding box center [732, 389] width 1387 height 710
click at [1351, 209] on icon at bounding box center [1355, 213] width 8 height 8
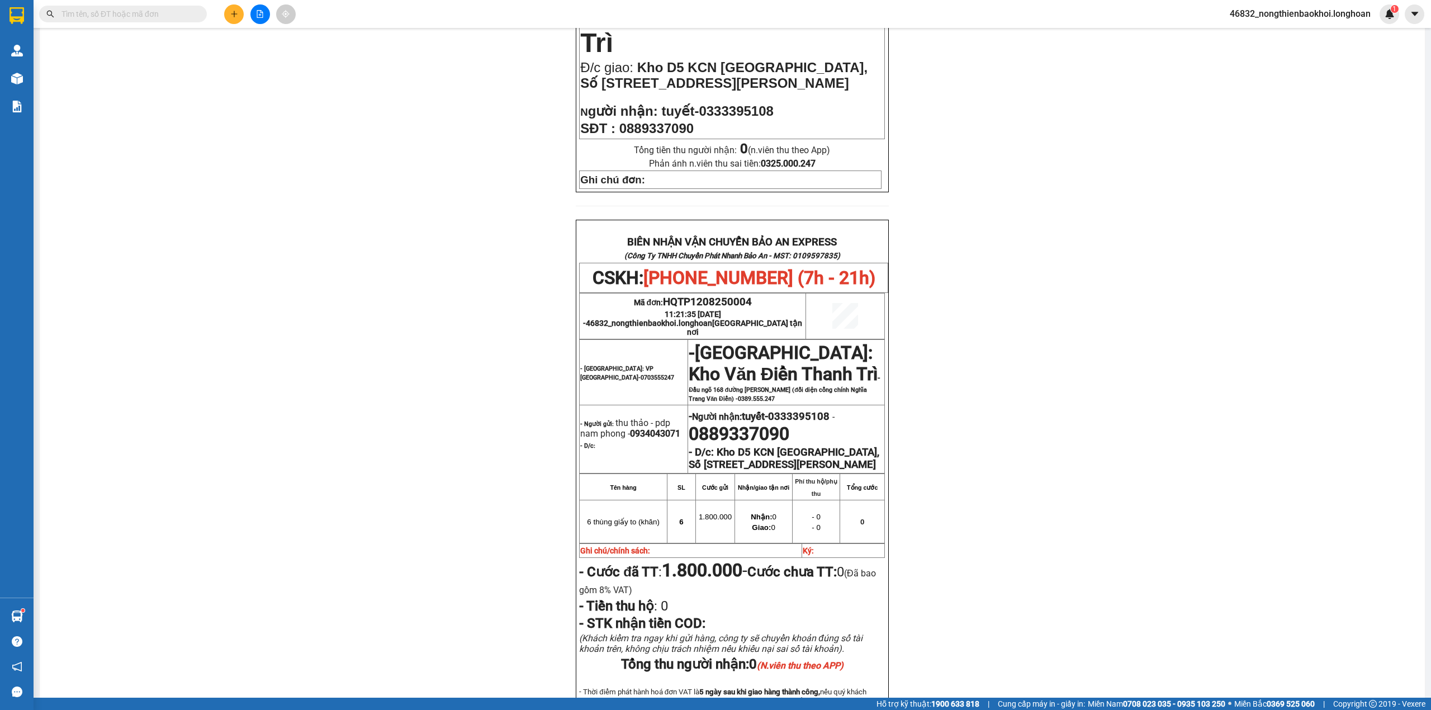
scroll to position [495, 0]
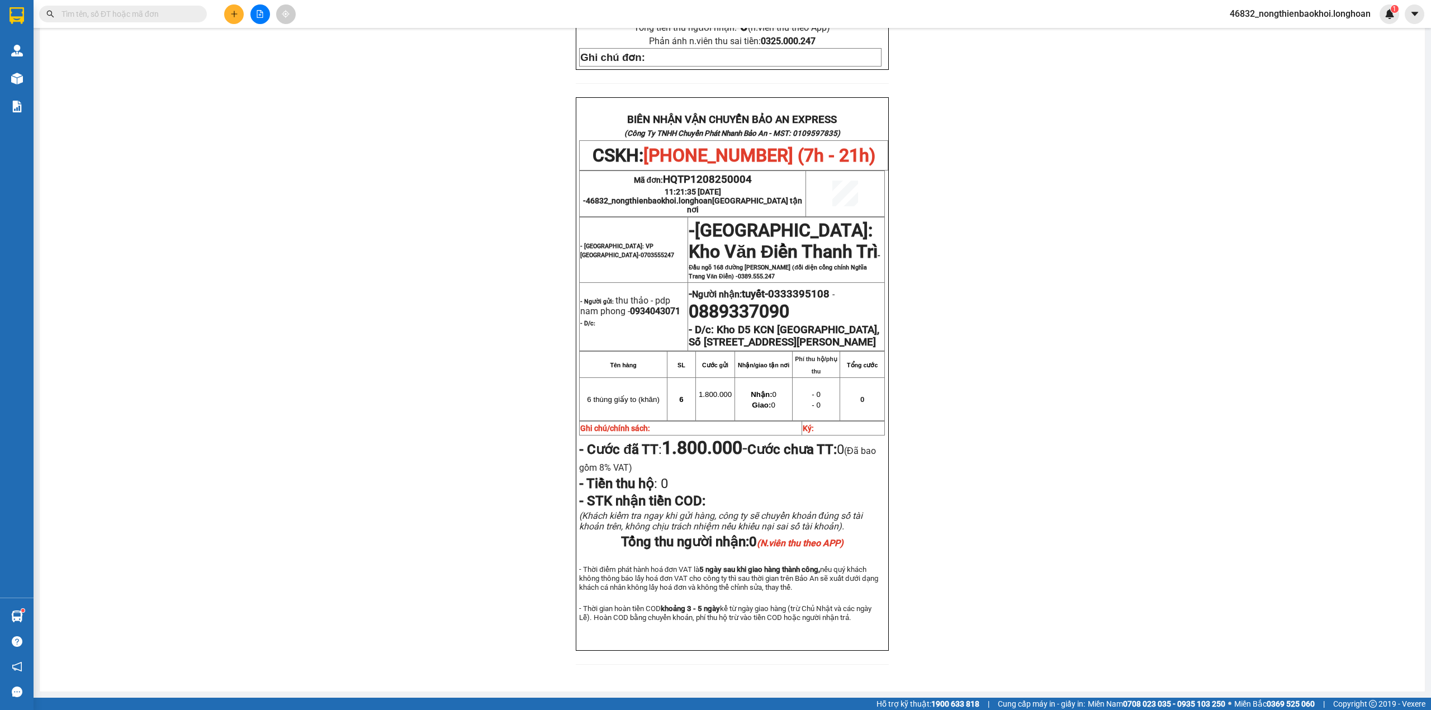
click at [484, 420] on div "PHIẾU DÁN LÊN HÀNG CSKH: 1900.06.88.33 CÔNG TY TNHH CHUYỂN PHÁT NHANH BẢO AN MS…" at bounding box center [732, 140] width 1359 height 1076
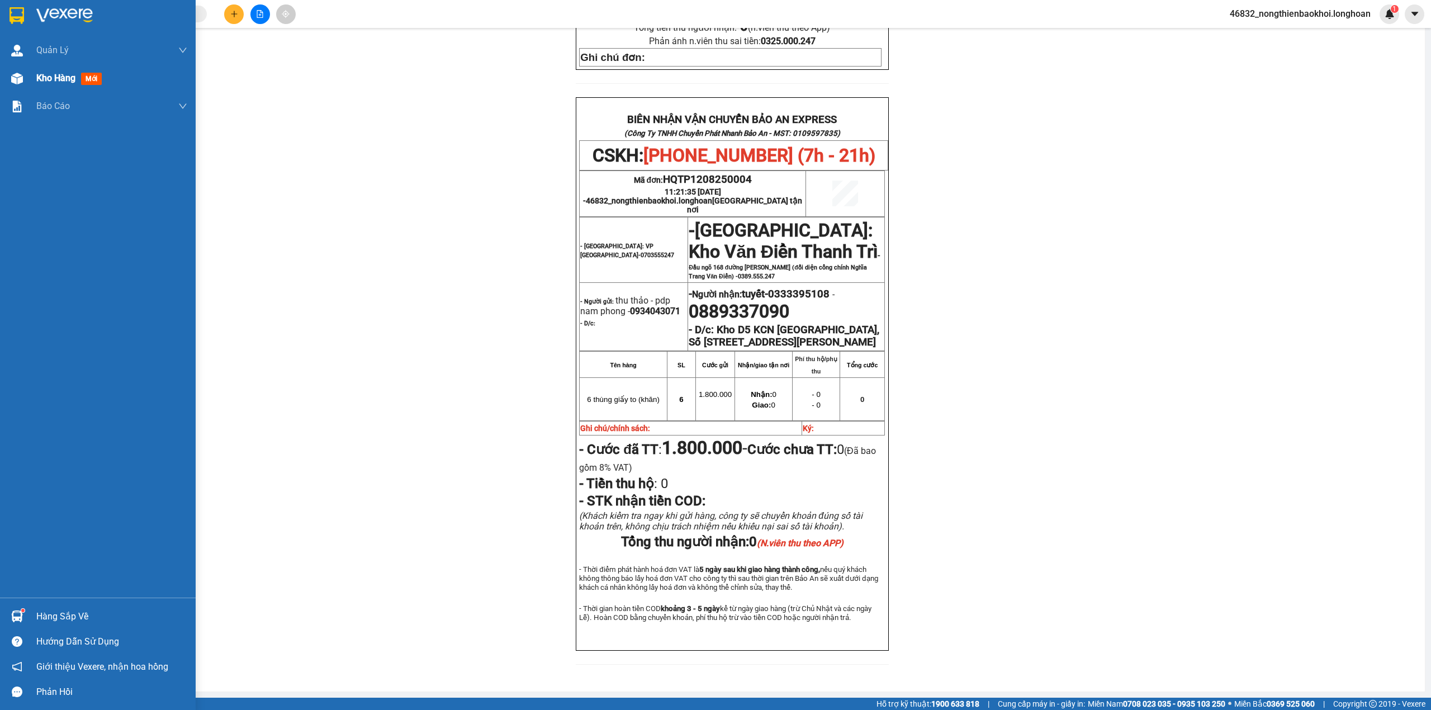
click at [16, 81] on img at bounding box center [17, 79] width 12 height 12
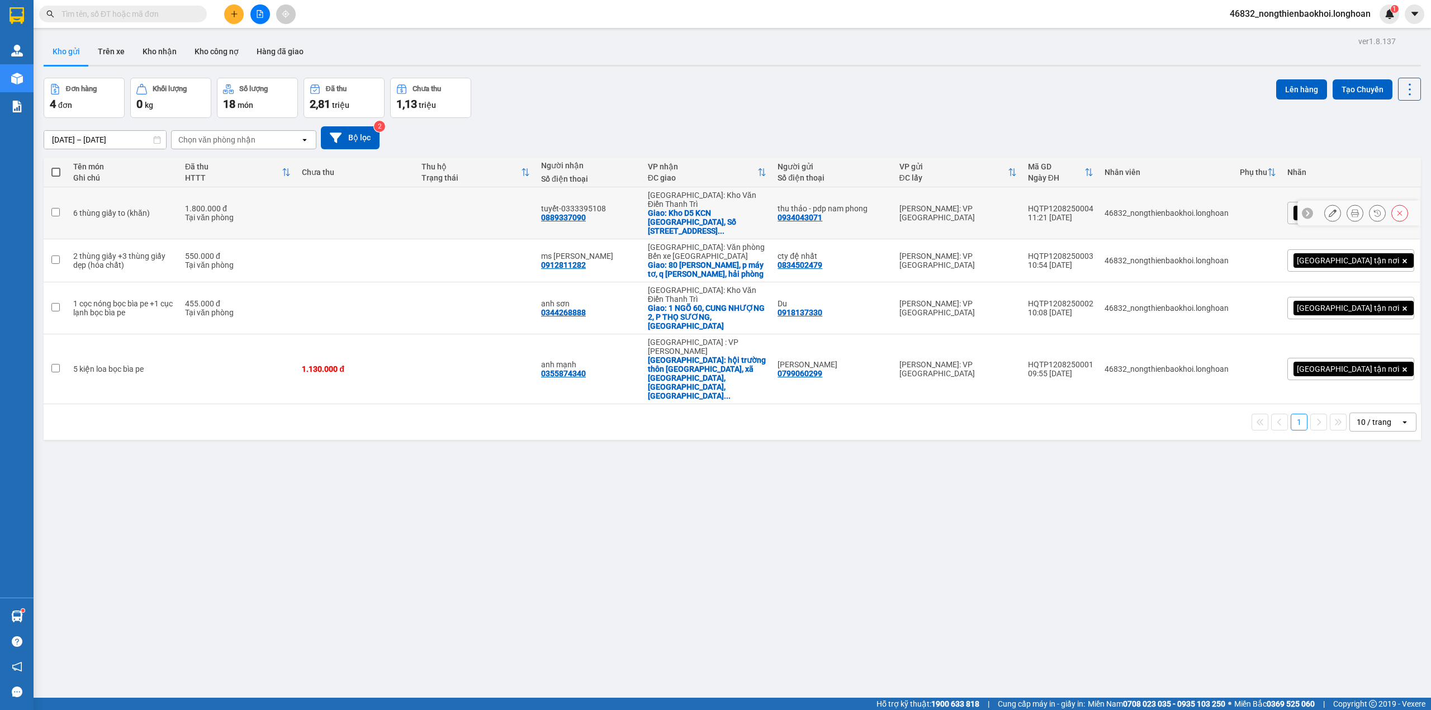
click at [1334, 205] on div at bounding box center [1367, 213] width 84 height 17
click at [1351, 209] on icon at bounding box center [1355, 213] width 8 height 8
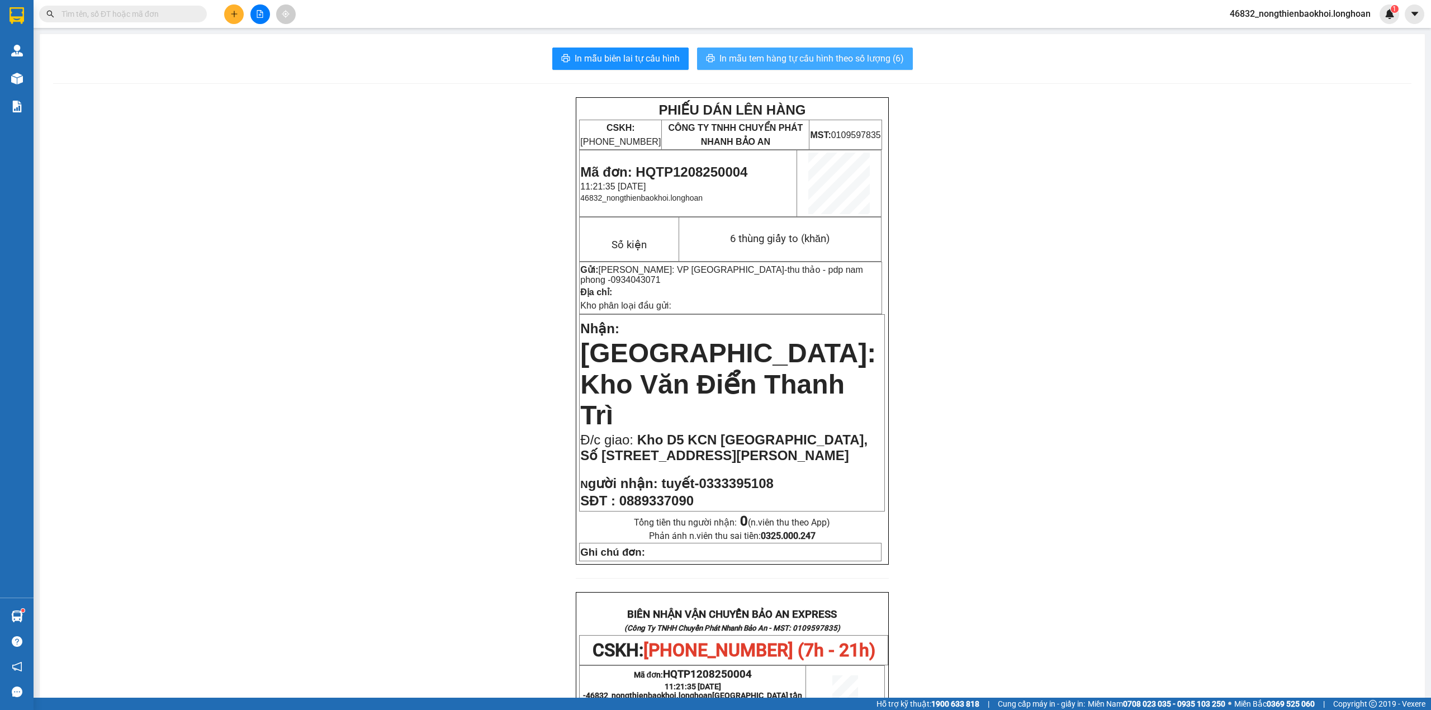
click at [765, 54] on span "In mẫu tem hàng tự cấu hình theo số lượng (6)" at bounding box center [812, 58] width 185 height 14
click at [230, 13] on icon "plus" at bounding box center [234, 14] width 8 height 8
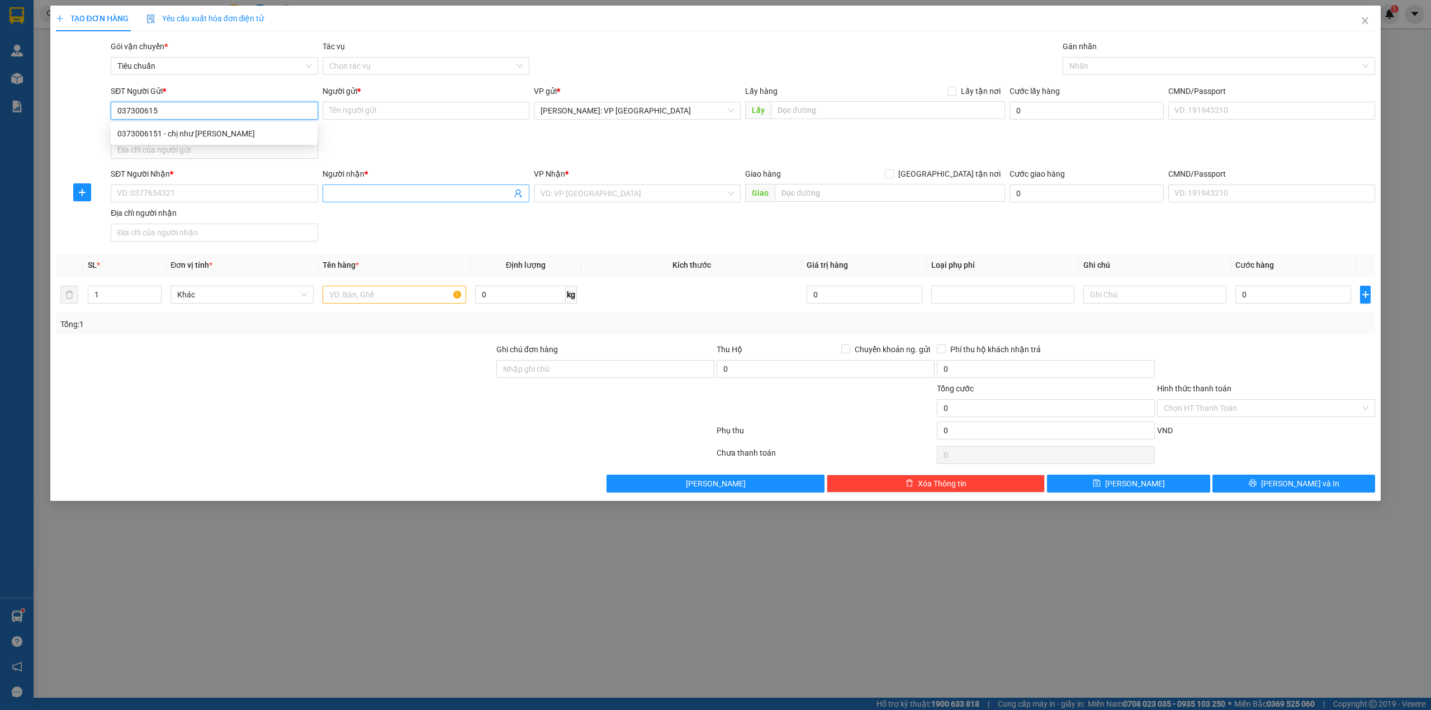
type input "0373006151"
click at [210, 135] on div "0373006151 - chị như cty bách châu" at bounding box center [213, 133] width 193 height 12
type input "chị như [PERSON_NAME]"
type input "0373006151"
click at [213, 188] on input "SĐT Người Nhận *" at bounding box center [214, 194] width 207 height 18
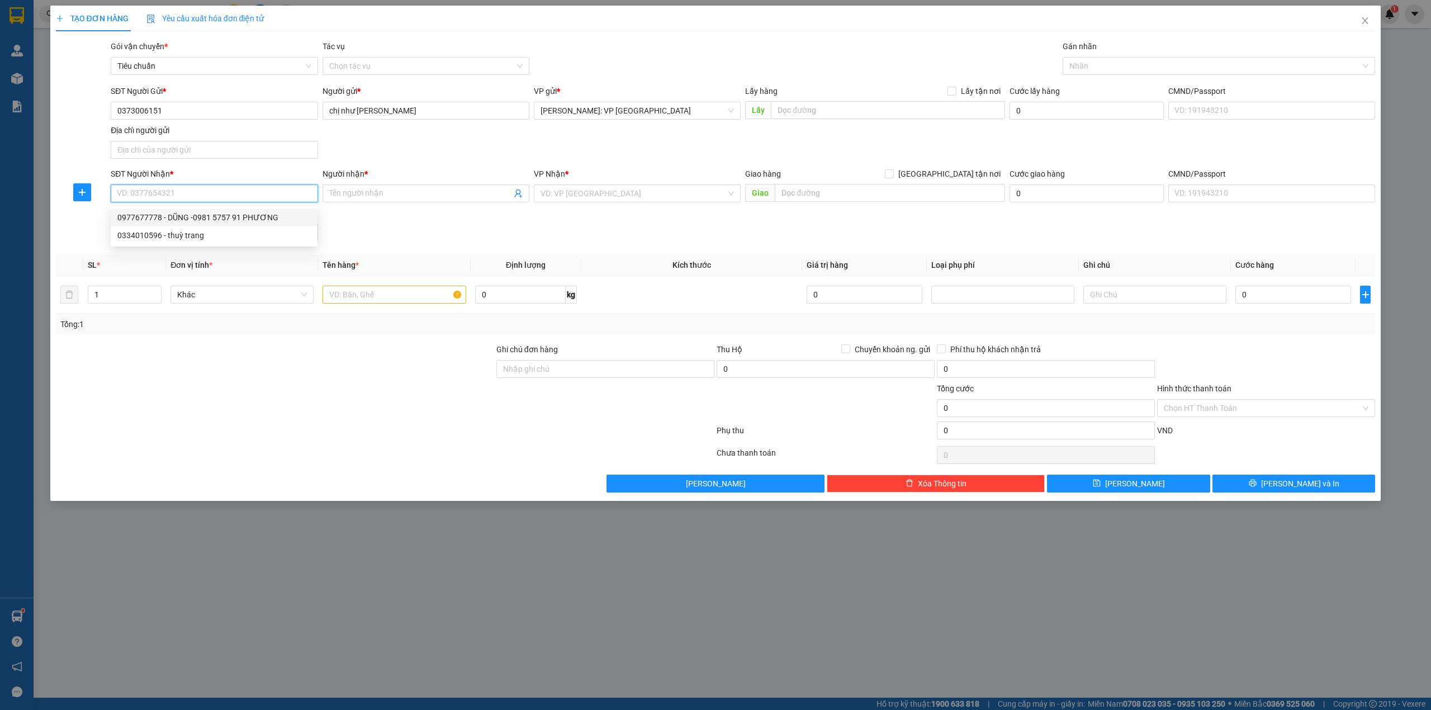
click at [229, 220] on div "0977677778 - DŨNG -0981 5757 91 PHƯƠNG" at bounding box center [213, 217] width 193 height 12
type input "0977677778"
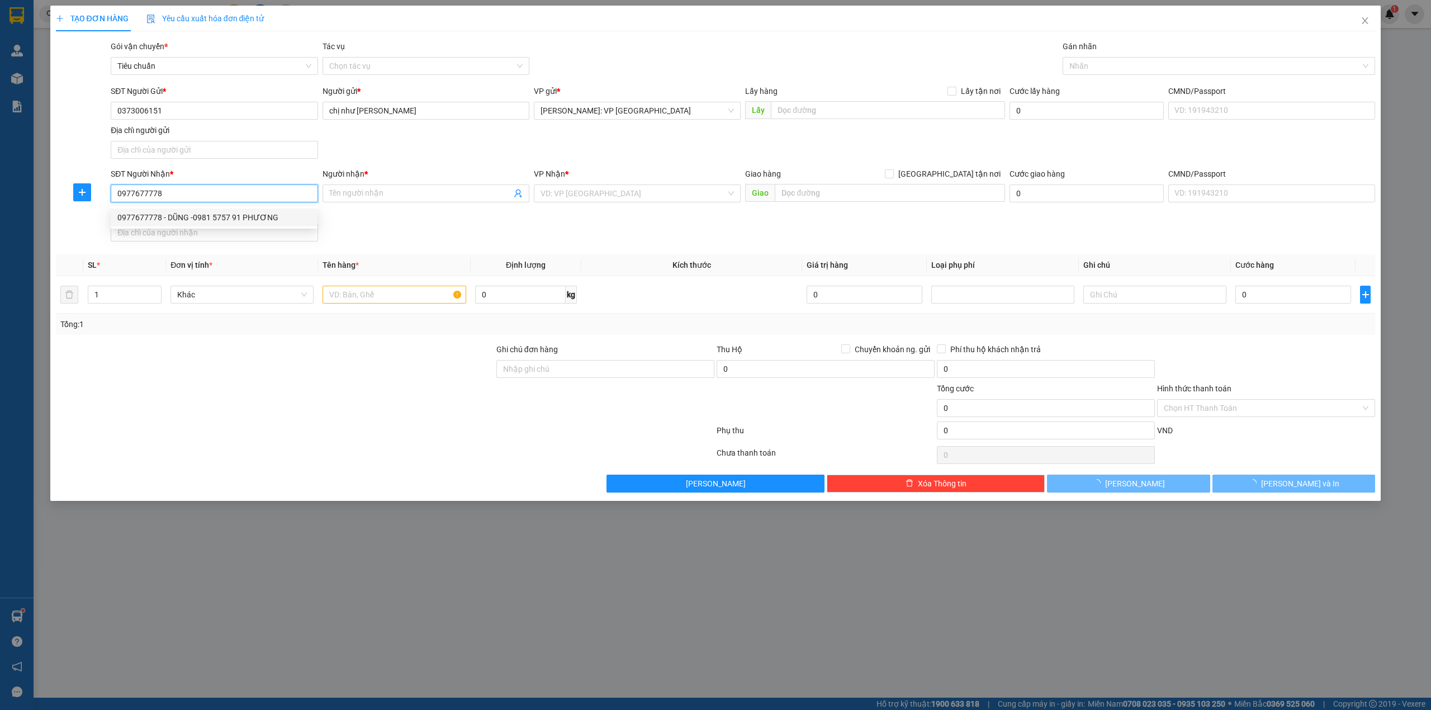
type input "DŨNG -0981 5757 91 PHƯƠNG"
checkbox input "true"
type input "146 Nguyễn Thái Học, P2, bảo Lộc, lâm đồng"
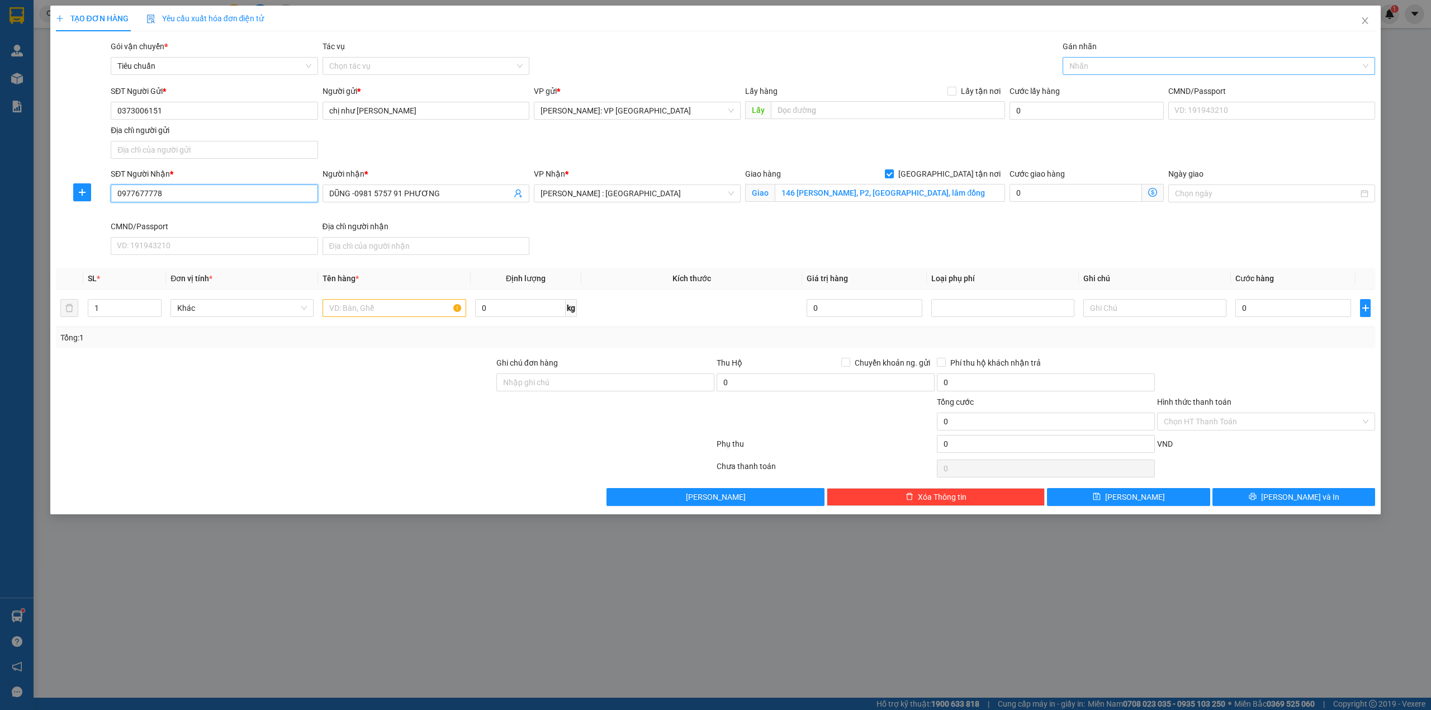
click at [1124, 68] on div at bounding box center [1214, 65] width 296 height 13
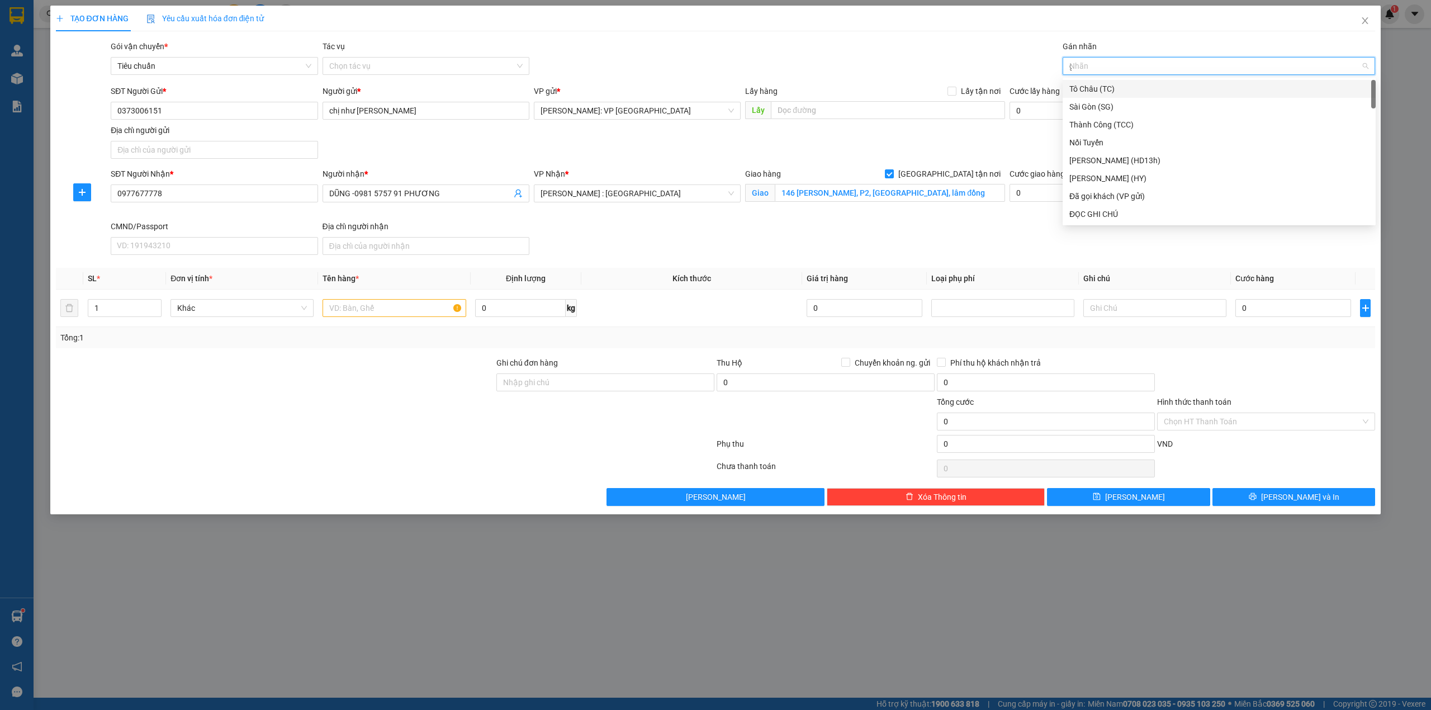
type input "gi"
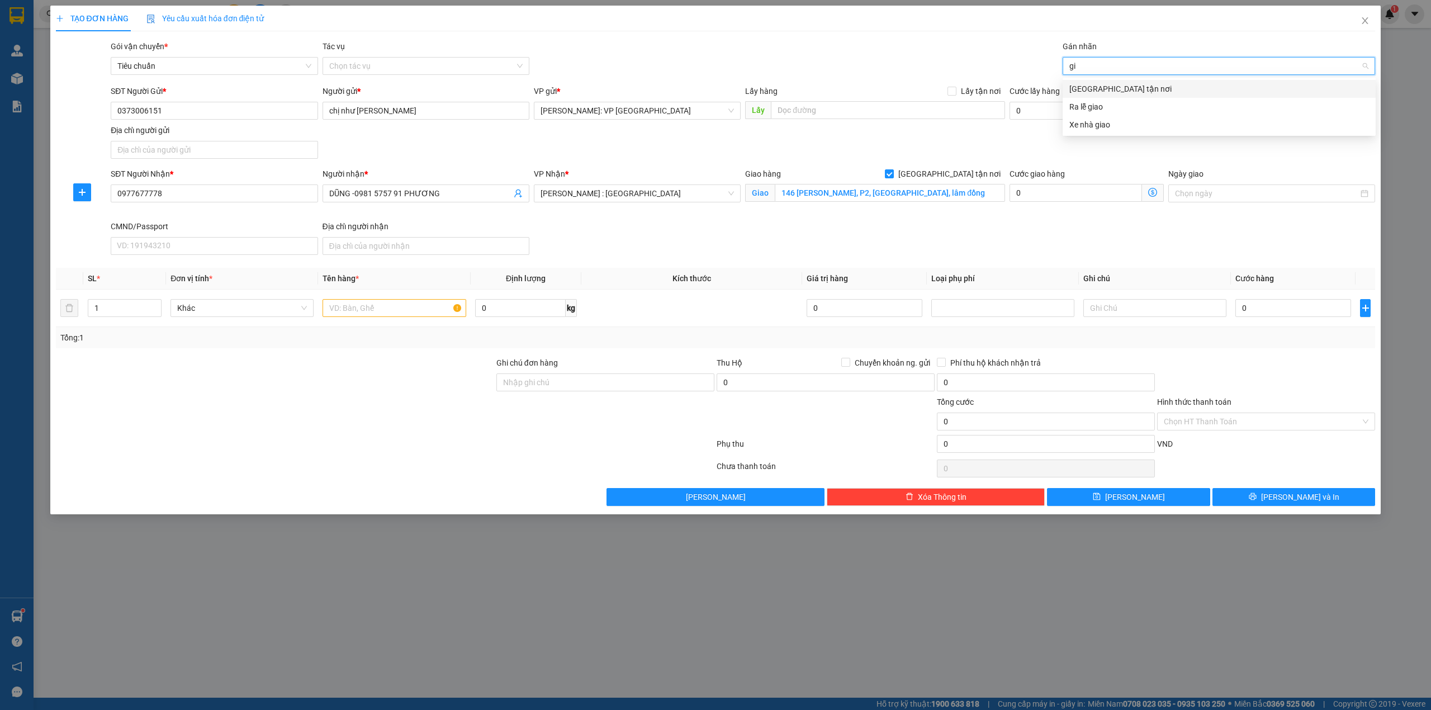
click at [1112, 94] on div "[GEOGRAPHIC_DATA] tận nơi" at bounding box center [1220, 89] width 300 height 12
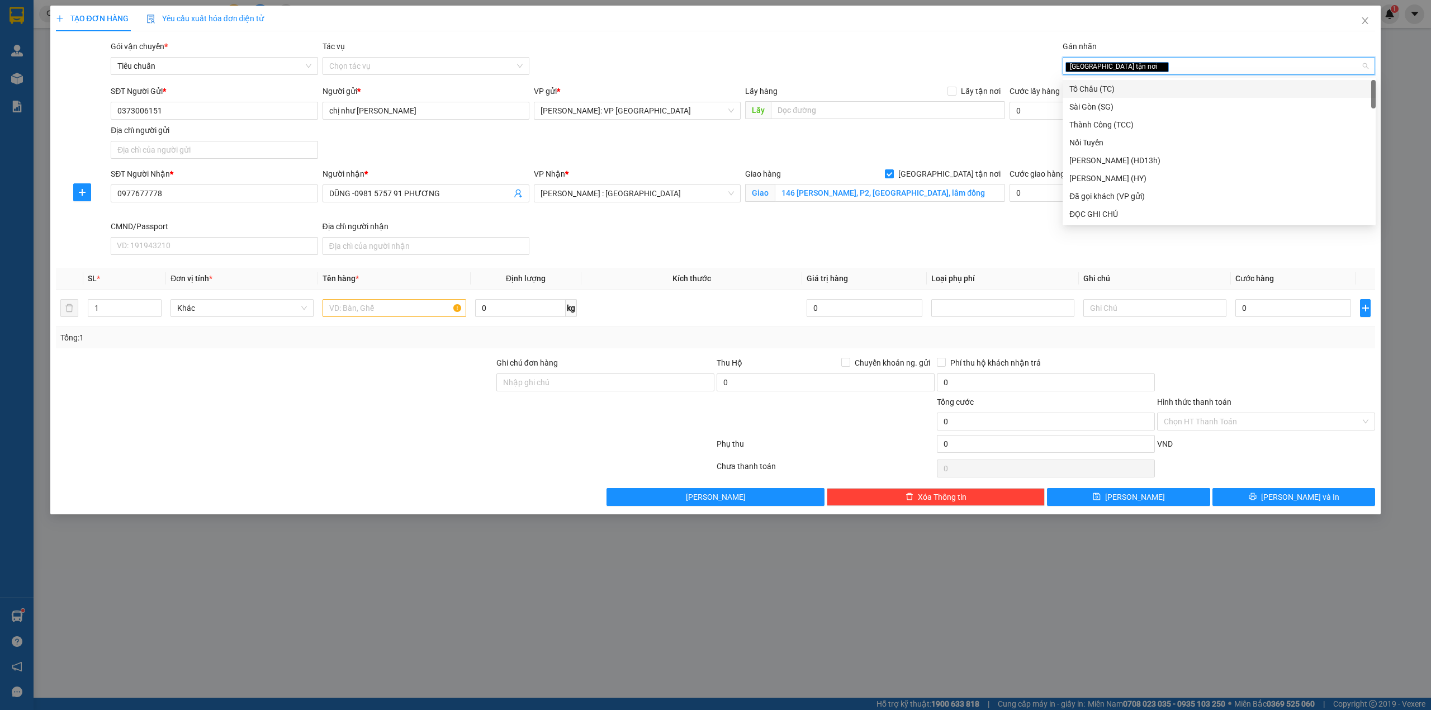
click at [900, 64] on div "Gói vận chuyển * Tiêu chuẩn Tác vụ Chọn tác vụ Gán nhãn Giao tận nơi" at bounding box center [742, 59] width 1269 height 39
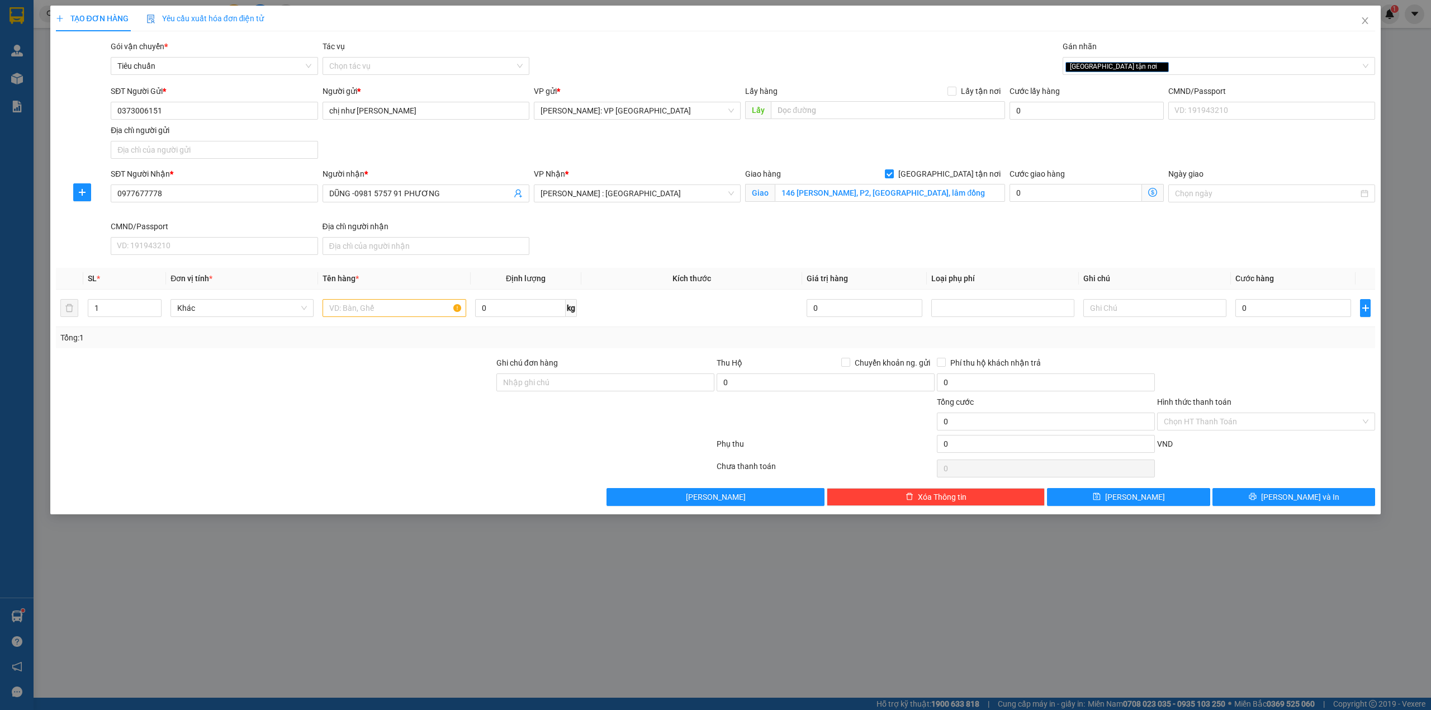
click at [647, 234] on div "SĐT Người Nhận * 0977677778 Người nhận * DŨNG -0981 5757 91 PHƯƠNG VP Nhận * Hồ…" at bounding box center [742, 214] width 1269 height 92
click at [309, 376] on div at bounding box center [275, 376] width 441 height 39
click at [357, 311] on input "text" at bounding box center [394, 308] width 143 height 18
type input "2"
type input "1 thùng giấy + 1 bó nhôm dài 2m2"
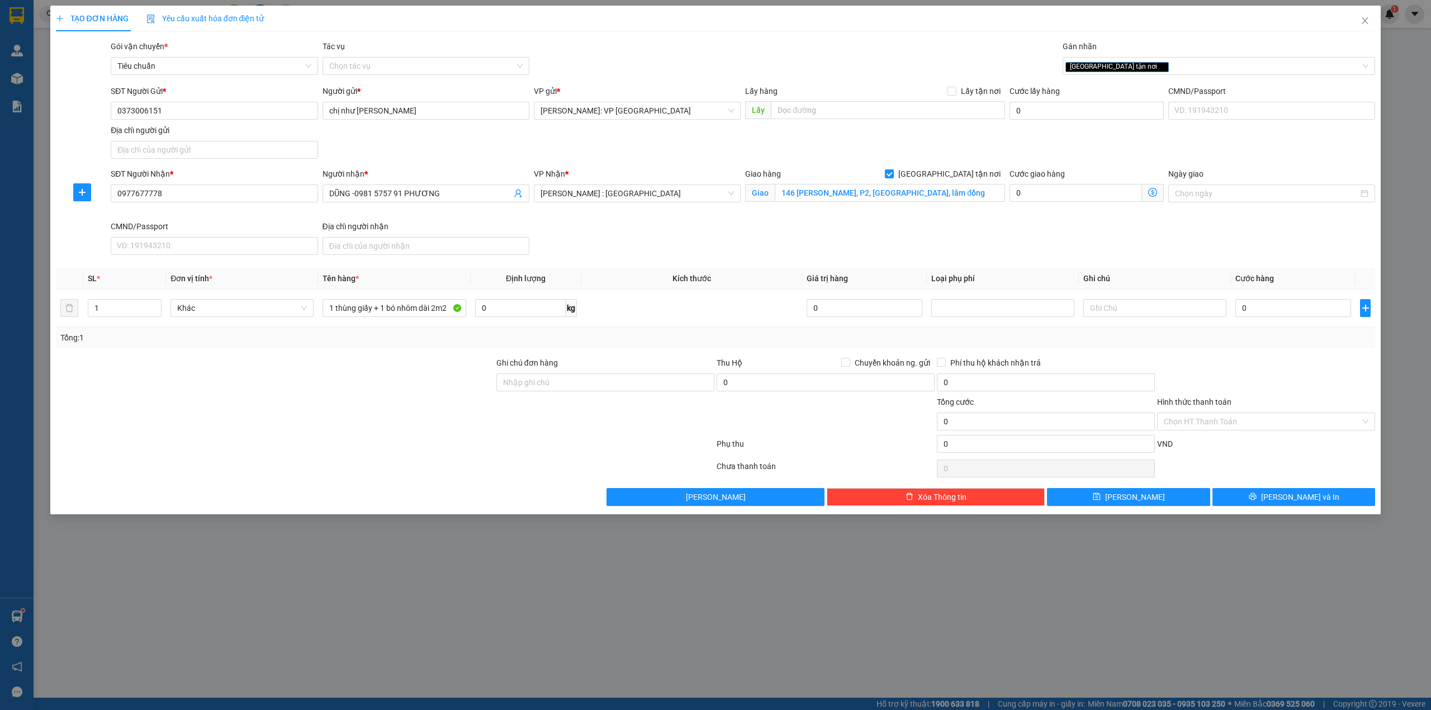
click at [439, 361] on div at bounding box center [275, 376] width 441 height 39
click at [604, 235] on div "SĐT Người Nhận * 0977677778 Người nhận * DŨNG -0981 5757 91 PHƯƠNG VP Nhận * Hồ…" at bounding box center [742, 214] width 1269 height 92
click at [448, 399] on div at bounding box center [275, 415] width 441 height 39
click at [694, 245] on div "SĐT Người Nhận * 0977677778 Người nhận * DŨNG -0981 5757 91 PHƯƠNG VP Nhận * Hồ…" at bounding box center [742, 214] width 1269 height 92
click at [1270, 301] on input "0" at bounding box center [1294, 308] width 116 height 18
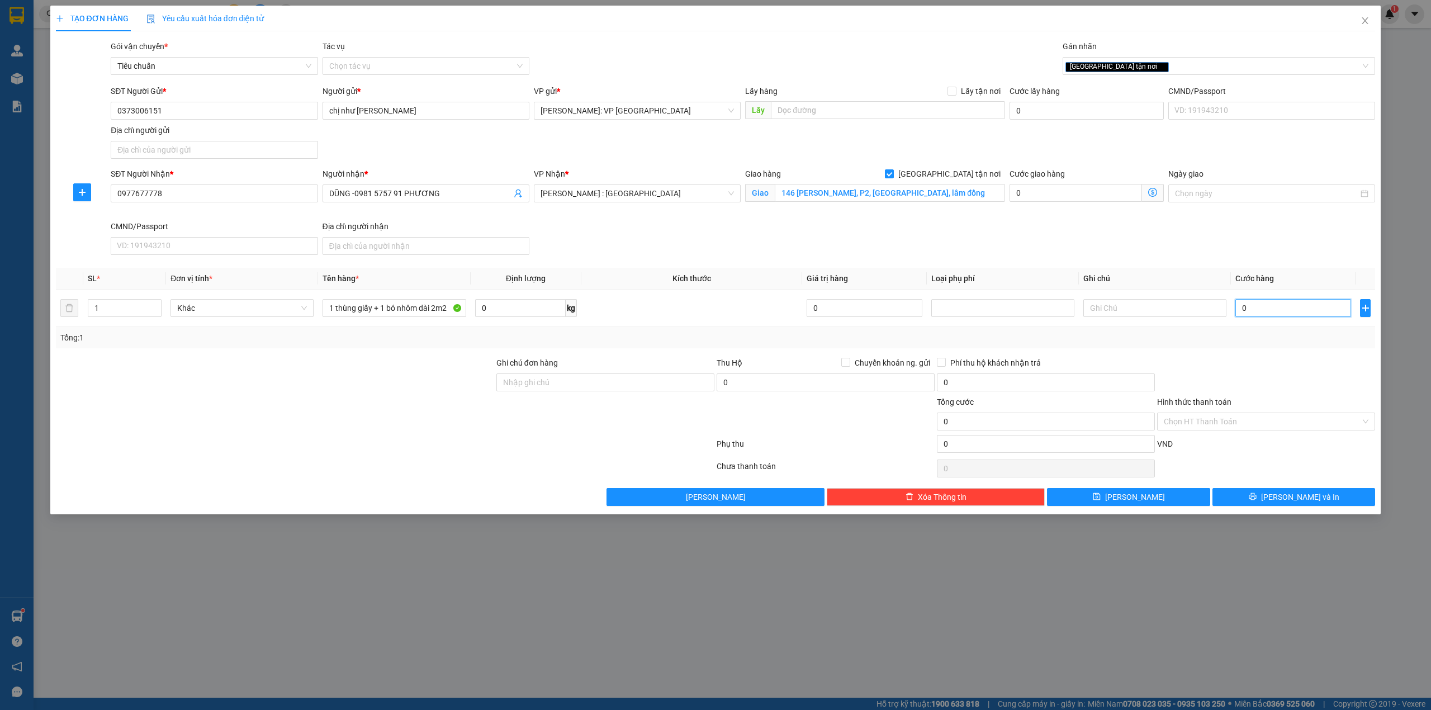
type input "3"
type input "30"
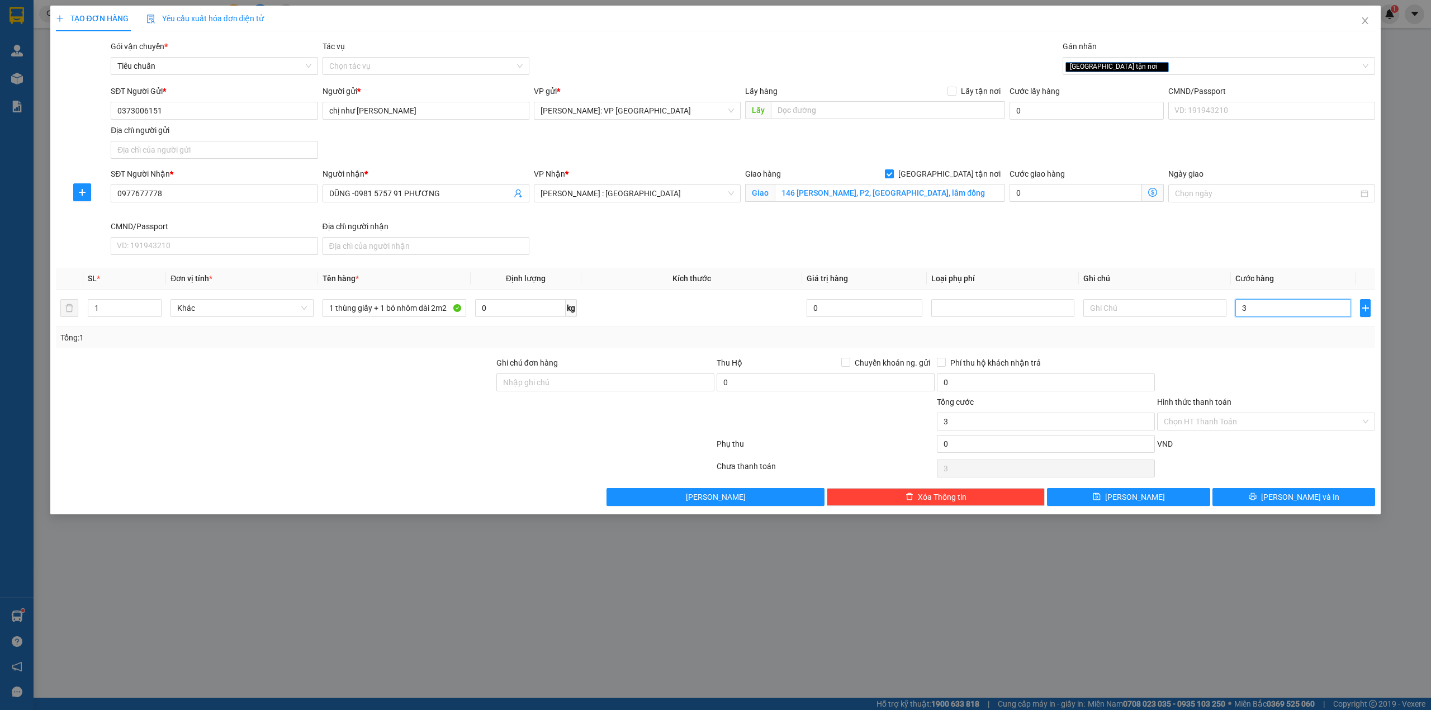
type input "30"
type input "300"
type input "3.000"
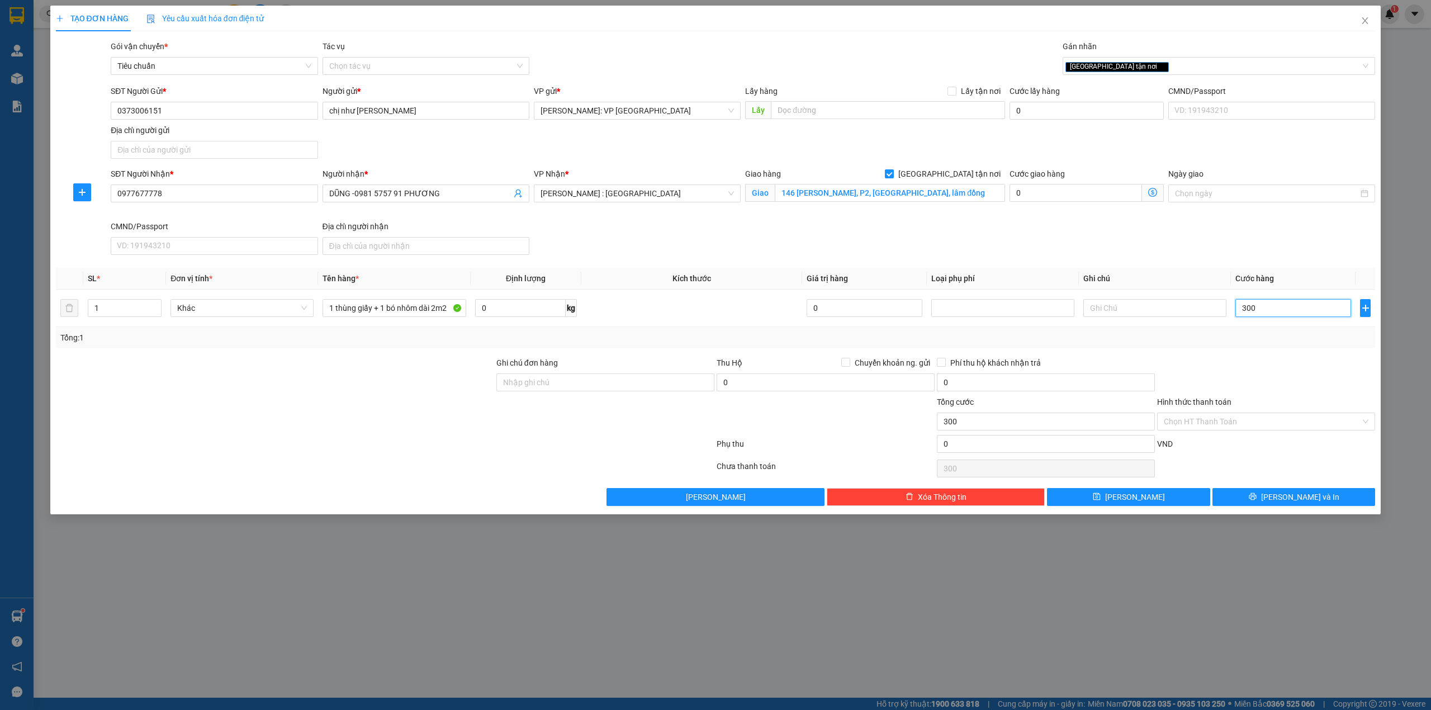
type input "3.000"
type input "30.000"
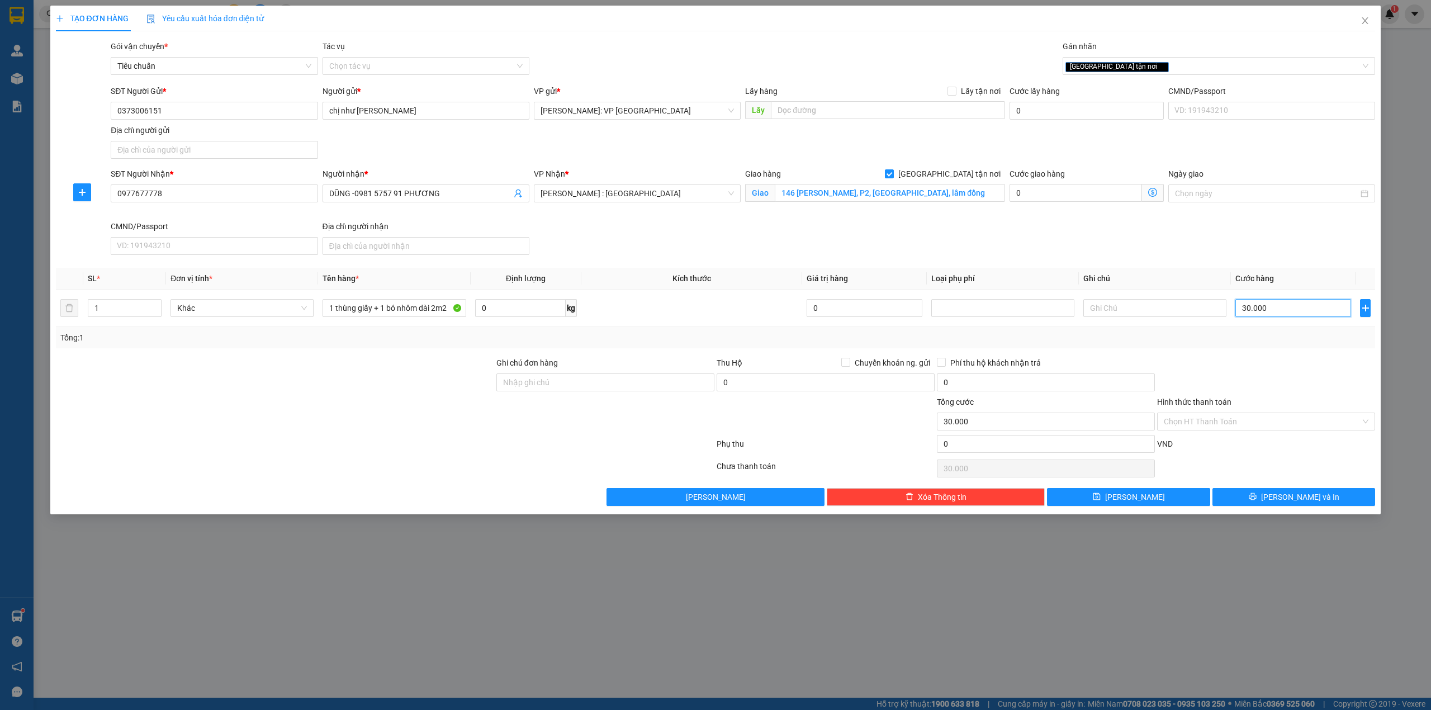
type input "300.000"
click at [703, 249] on div "SĐT Người Nhận * 0977677778 Người nhận * DŨNG -0981 5757 91 PHƯƠNG VP Nhận * Hồ…" at bounding box center [742, 214] width 1269 height 92
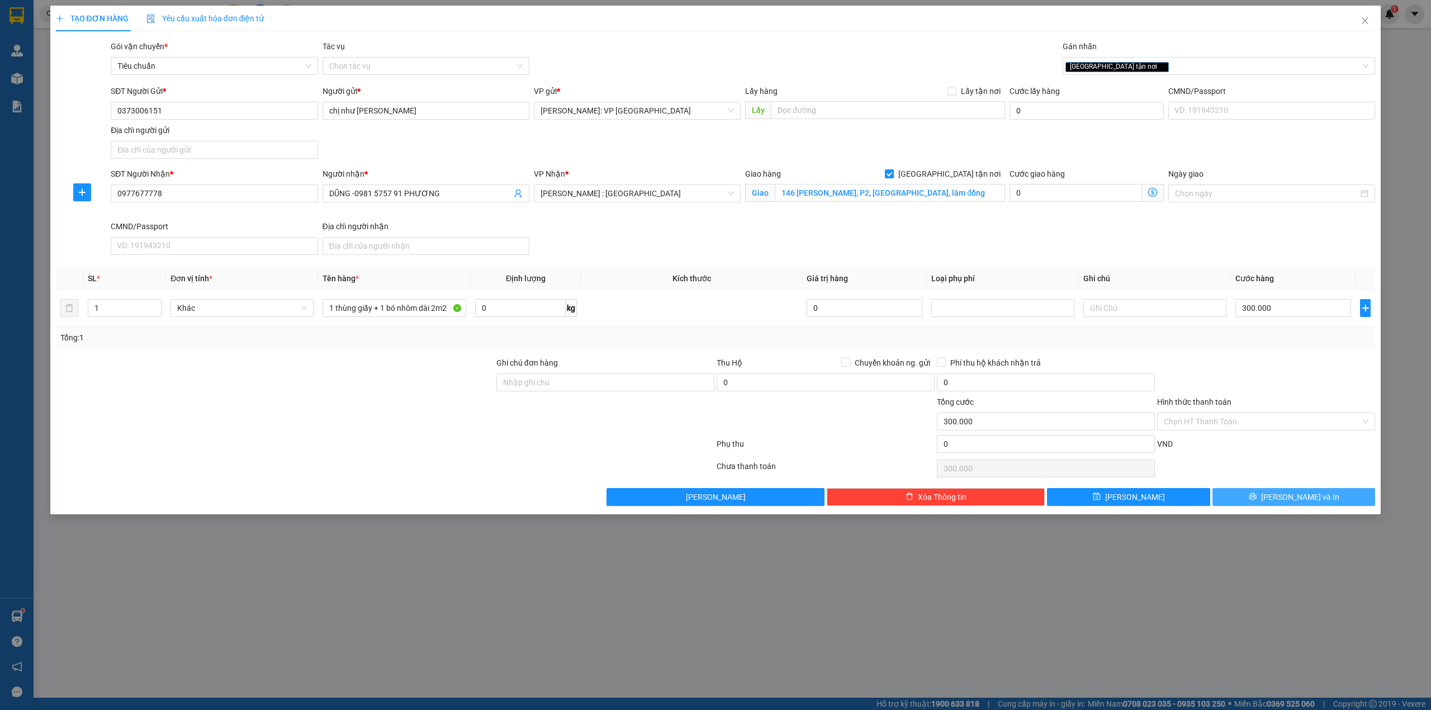
click at [1304, 495] on span "[PERSON_NAME] và In" at bounding box center [1300, 497] width 78 height 12
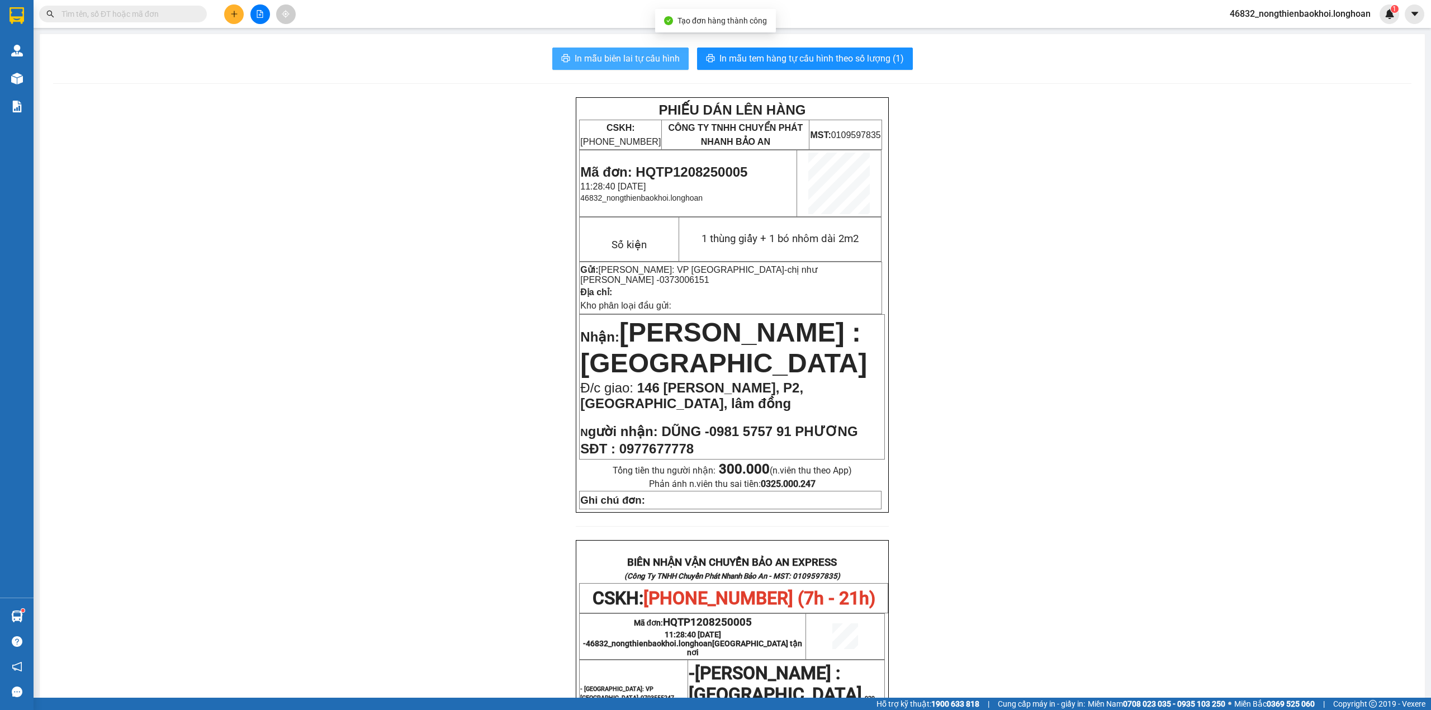
click at [575, 59] on span "In mẫu biên lai tự cấu hình" at bounding box center [627, 58] width 105 height 14
click at [479, 408] on div "PHIẾU DÁN LÊN HÀNG CSKH: 1900.06.88.33 CÔNG TY TNHH CHUYỂN PHÁT NHANH BẢO AN MS…" at bounding box center [732, 607] width 1359 height 1020
click at [726, 59] on span "In mẫu tem hàng tự cấu hình theo số lượng (1)" at bounding box center [812, 58] width 185 height 14
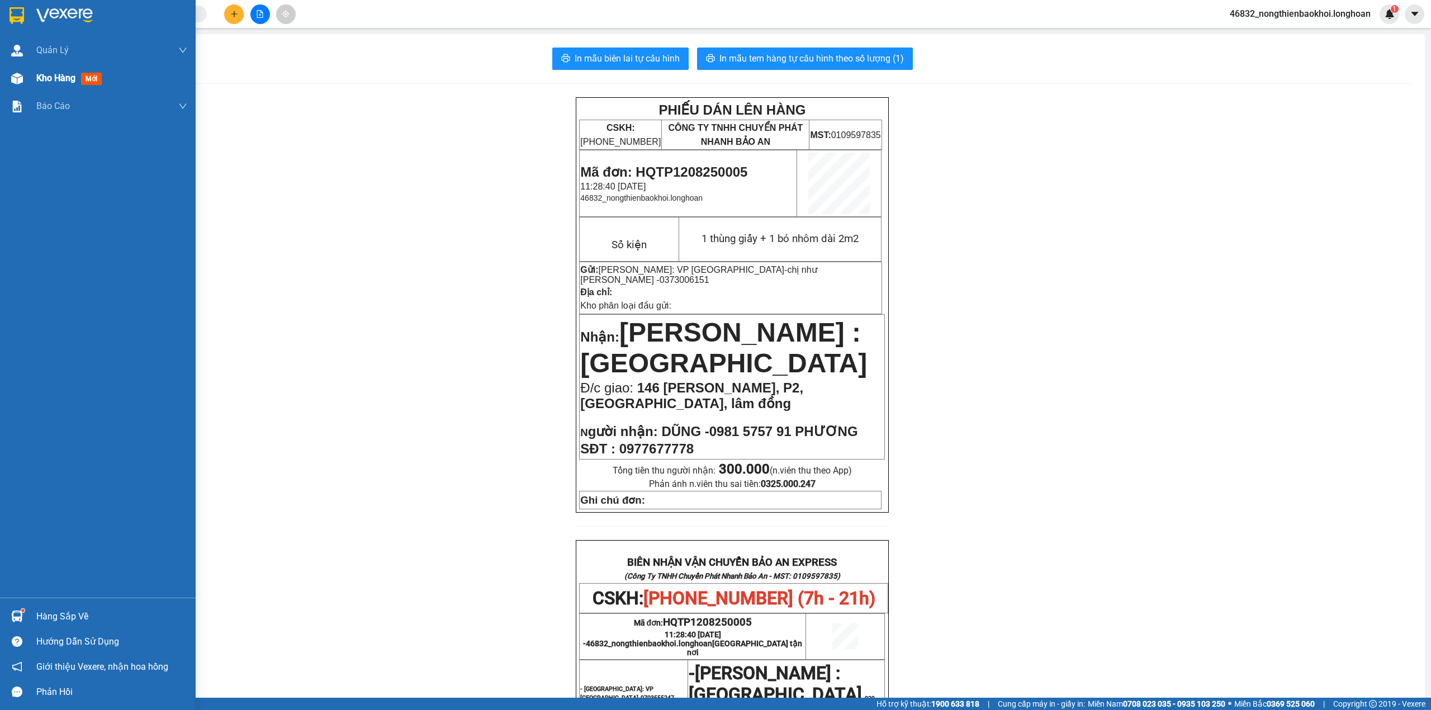
click at [13, 79] on img at bounding box center [17, 79] width 12 height 12
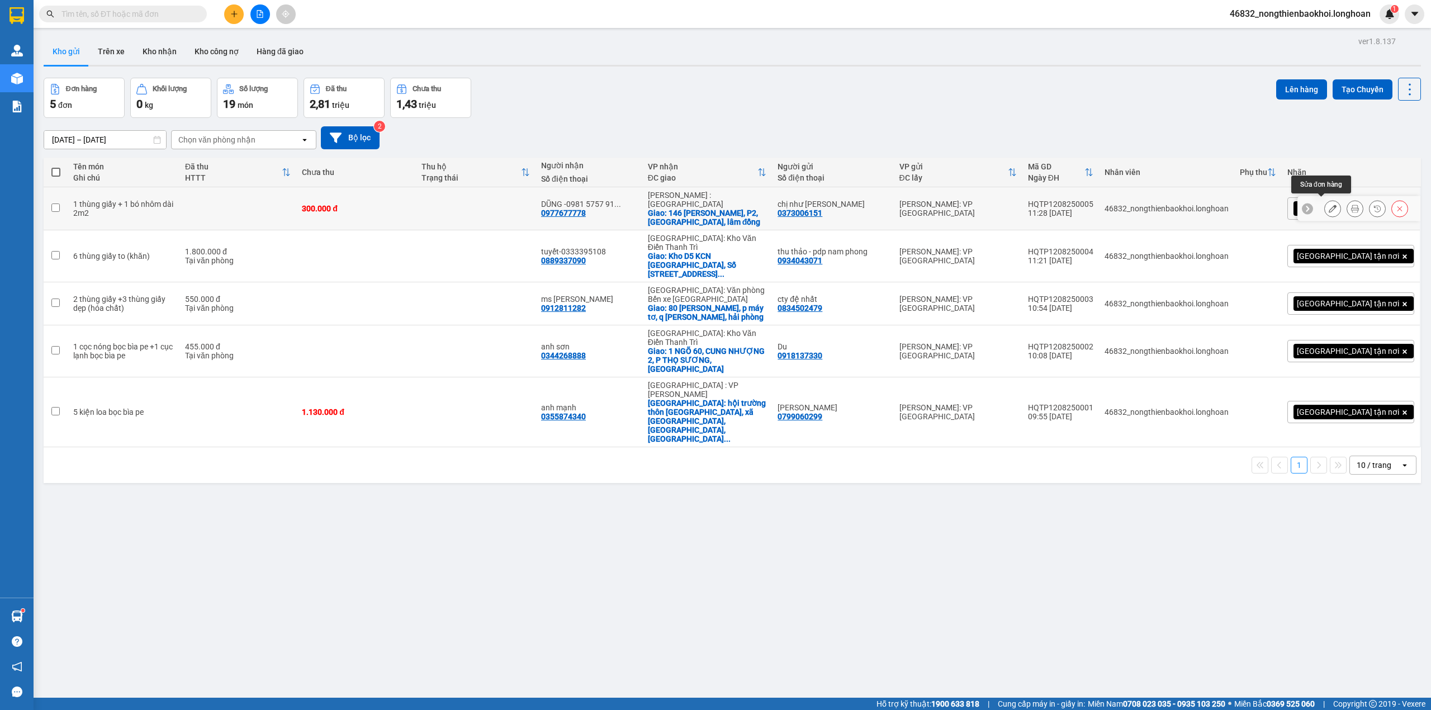
click at [1329, 206] on icon at bounding box center [1333, 209] width 8 height 8
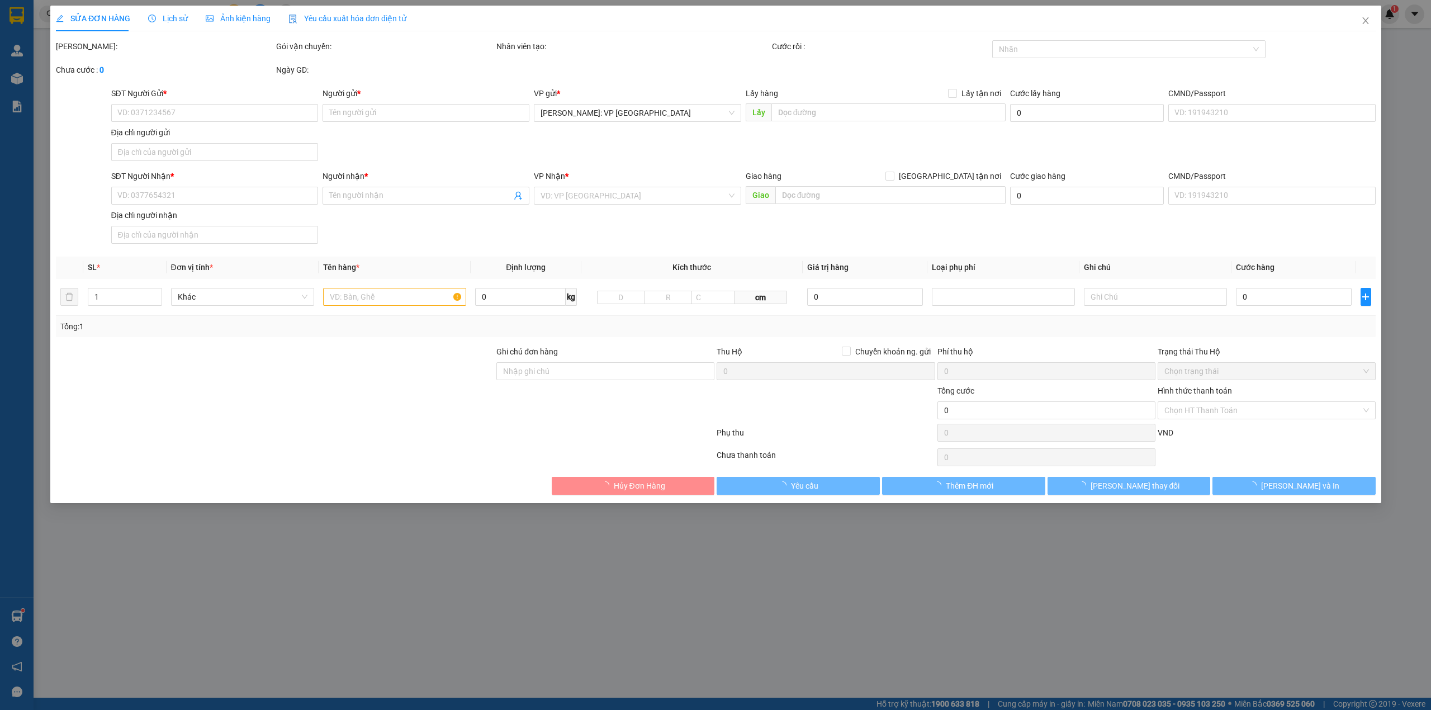
type input "0373006151"
type input "chị như [PERSON_NAME]"
type input "0977677778"
type input "DŨNG -0981 5757 91 PHƯƠNG"
checkbox input "true"
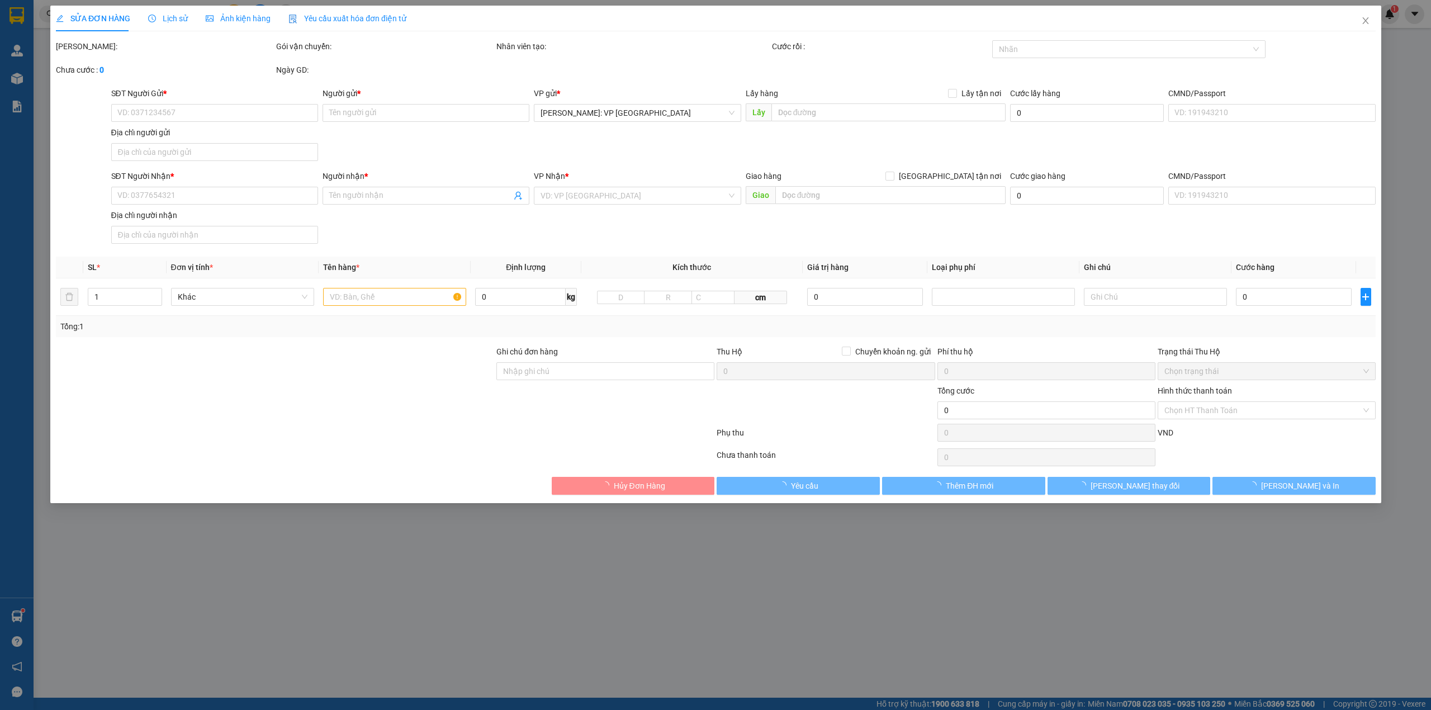
type input "146 Nguyễn Thái Học, P2, bảo Lộc, lâm đồng"
type input "300.000"
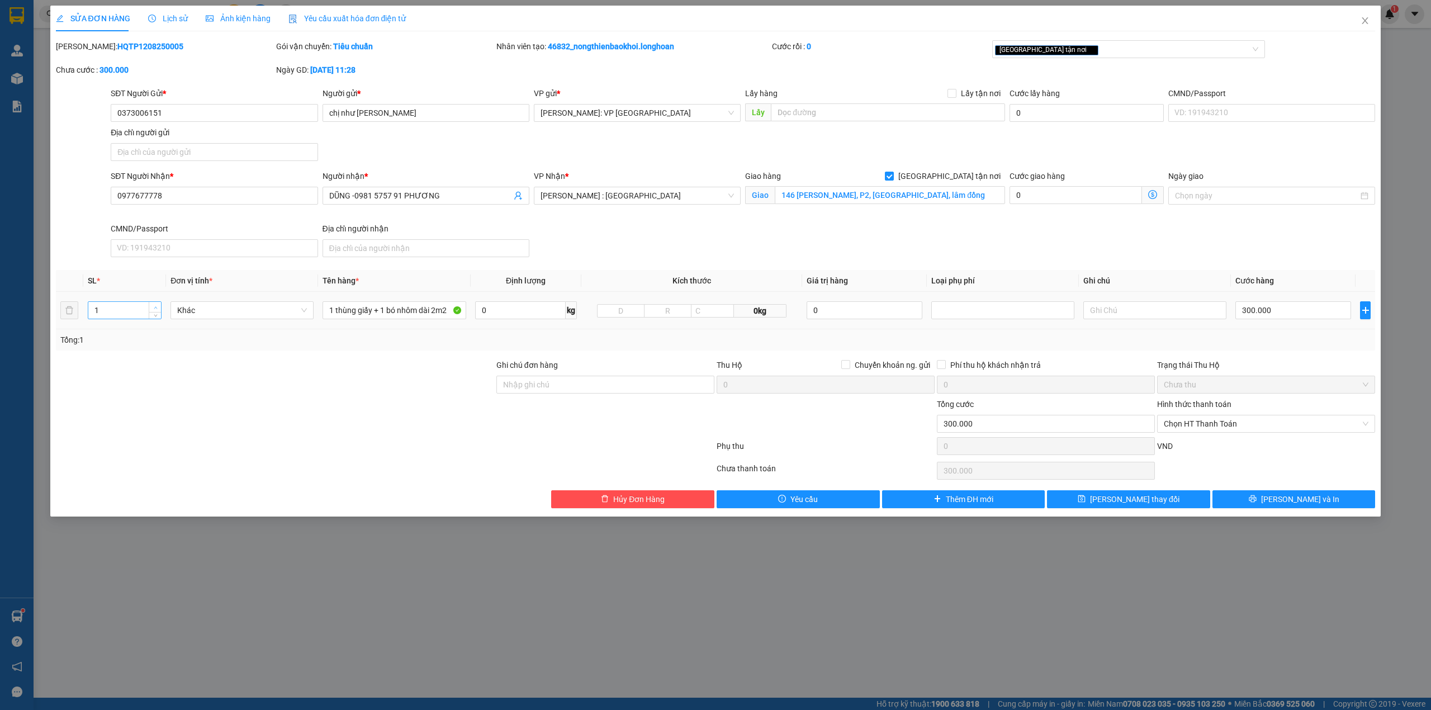
type input "2"
click at [160, 307] on span "Increase Value" at bounding box center [155, 307] width 12 height 10
click at [1298, 504] on span "[PERSON_NAME] và In" at bounding box center [1300, 499] width 78 height 12
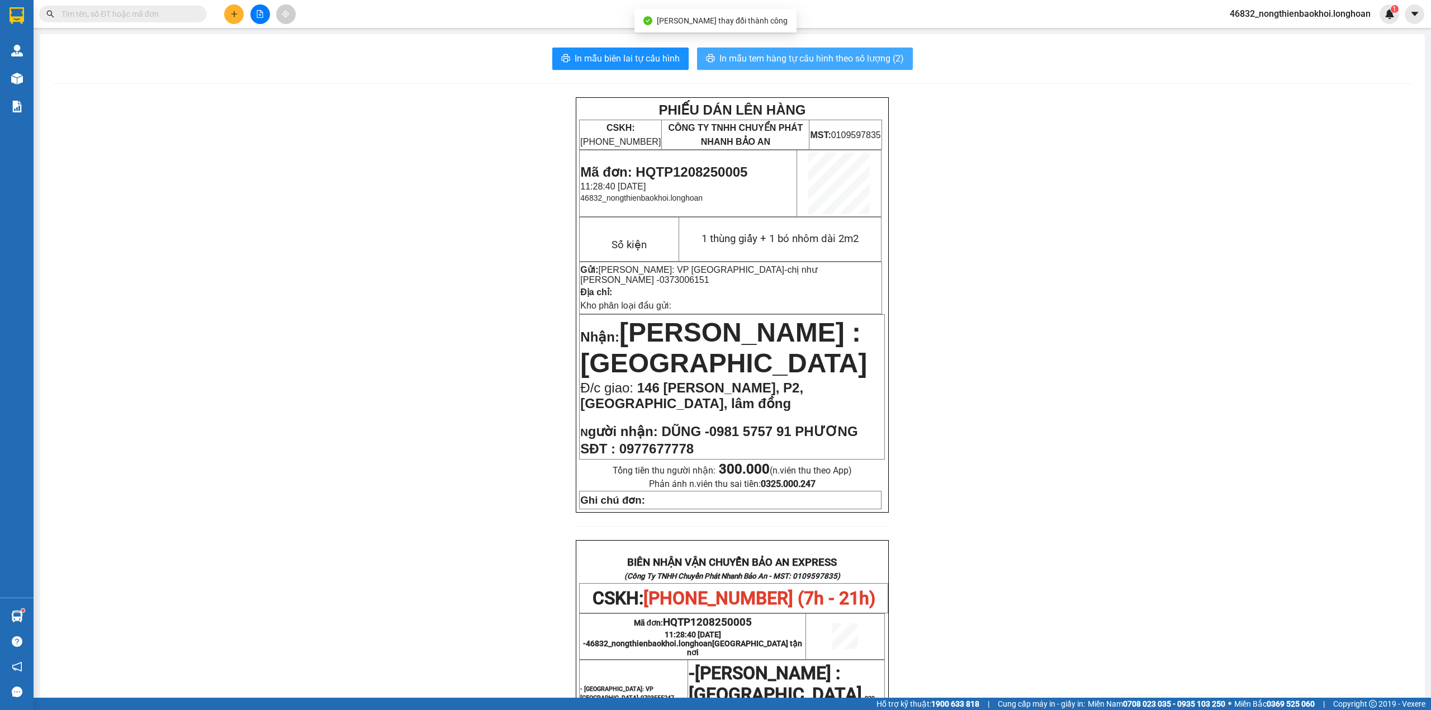
click at [783, 58] on span "In mẫu tem hàng tự cấu hình theo số lượng (2)" at bounding box center [812, 58] width 185 height 14
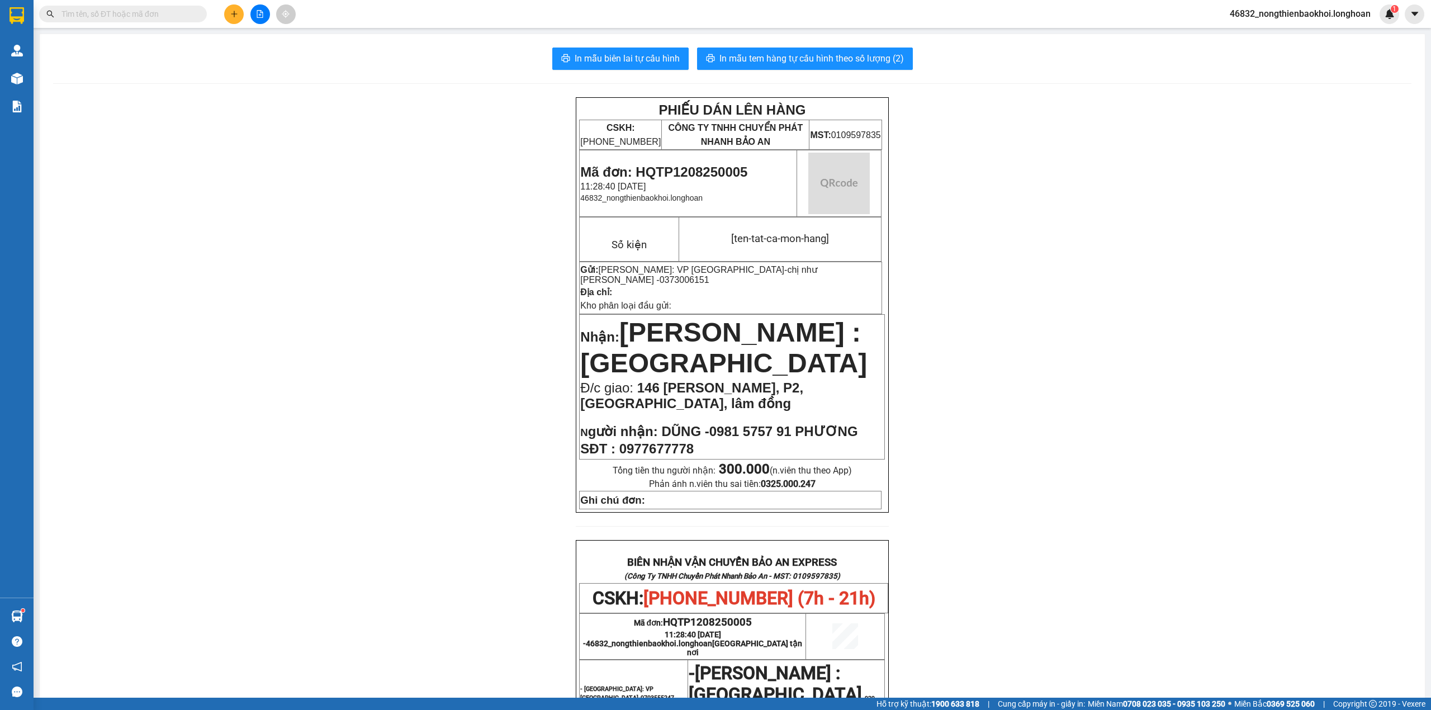
click at [1161, 479] on div "PHIẾU DÁN LÊN HÀNG CSKH: 1900.06.88.33 CÔNG TY TNHH CHUYỂN PHÁT NHANH BẢO AN MS…" at bounding box center [732, 607] width 1359 height 1020
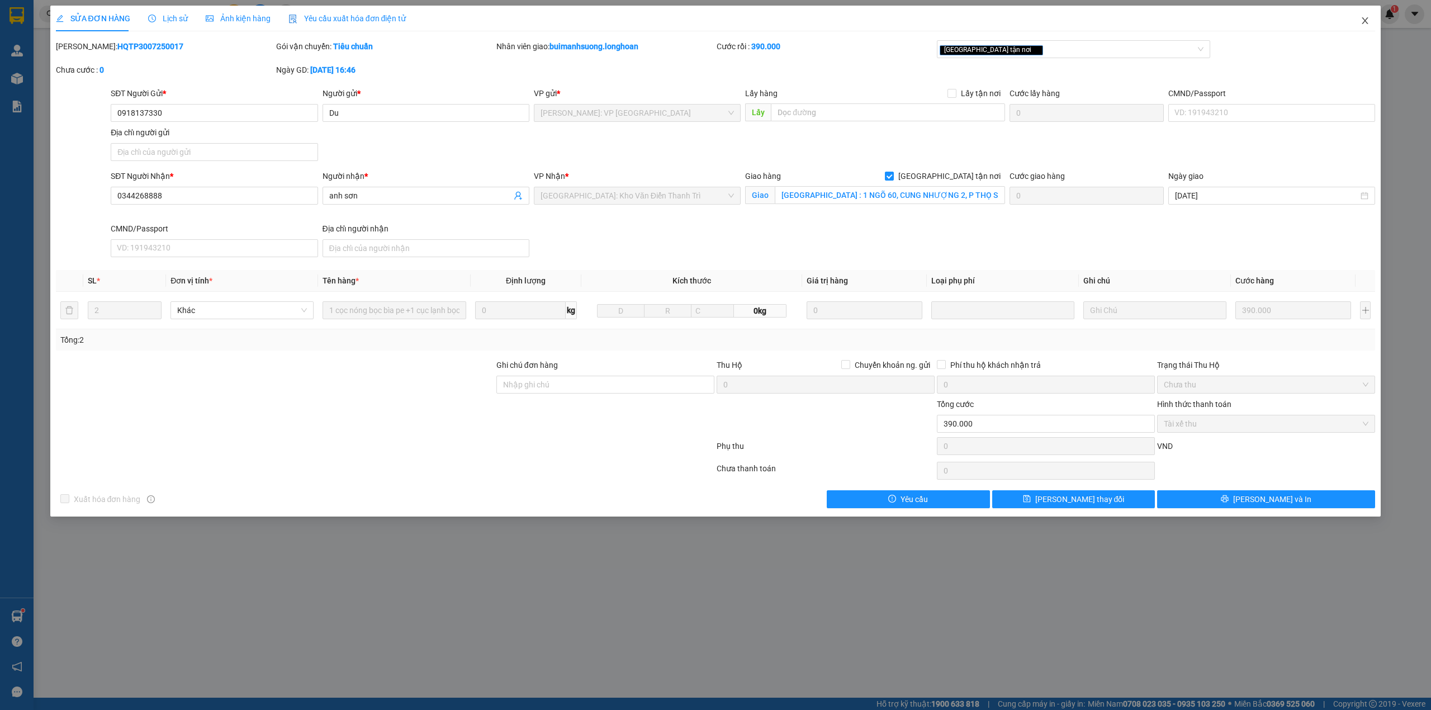
click at [1372, 16] on span "Close" at bounding box center [1365, 21] width 31 height 31
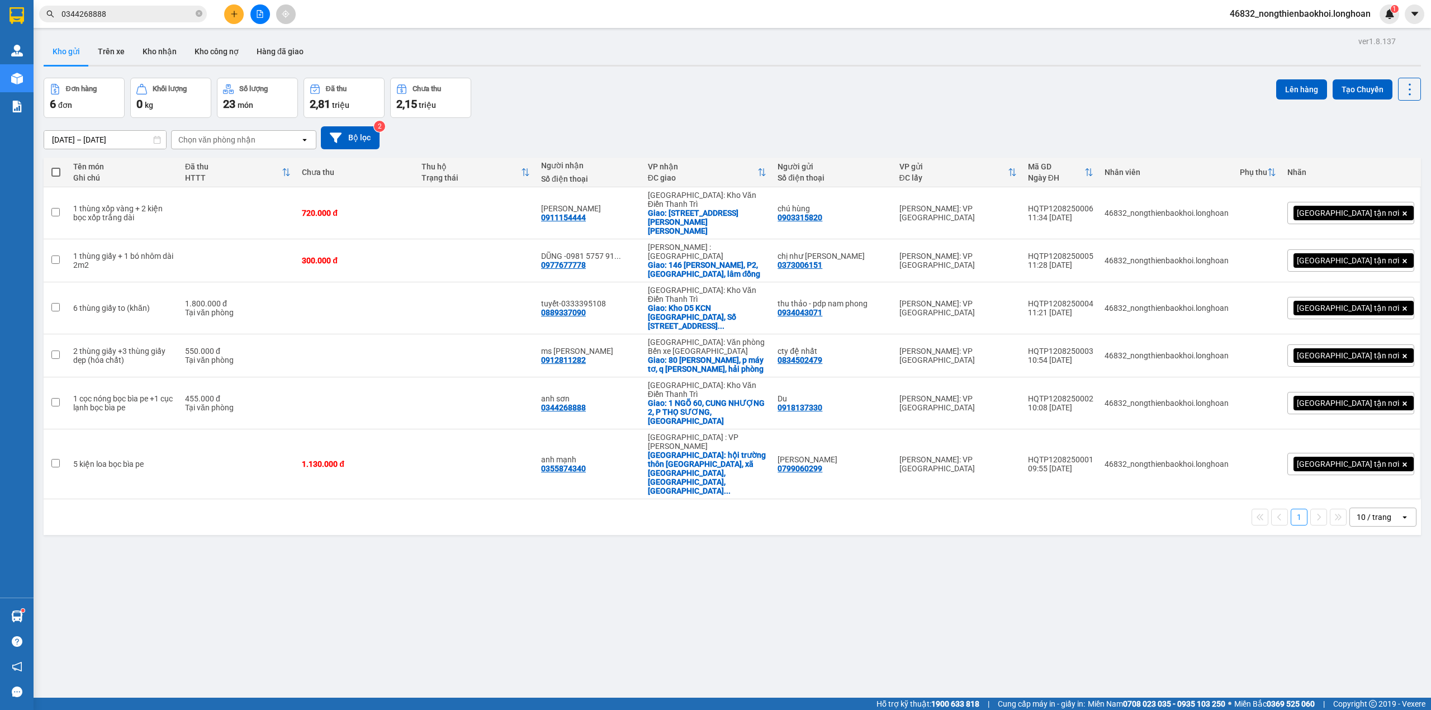
click at [235, 20] on button at bounding box center [234, 14] width 20 height 20
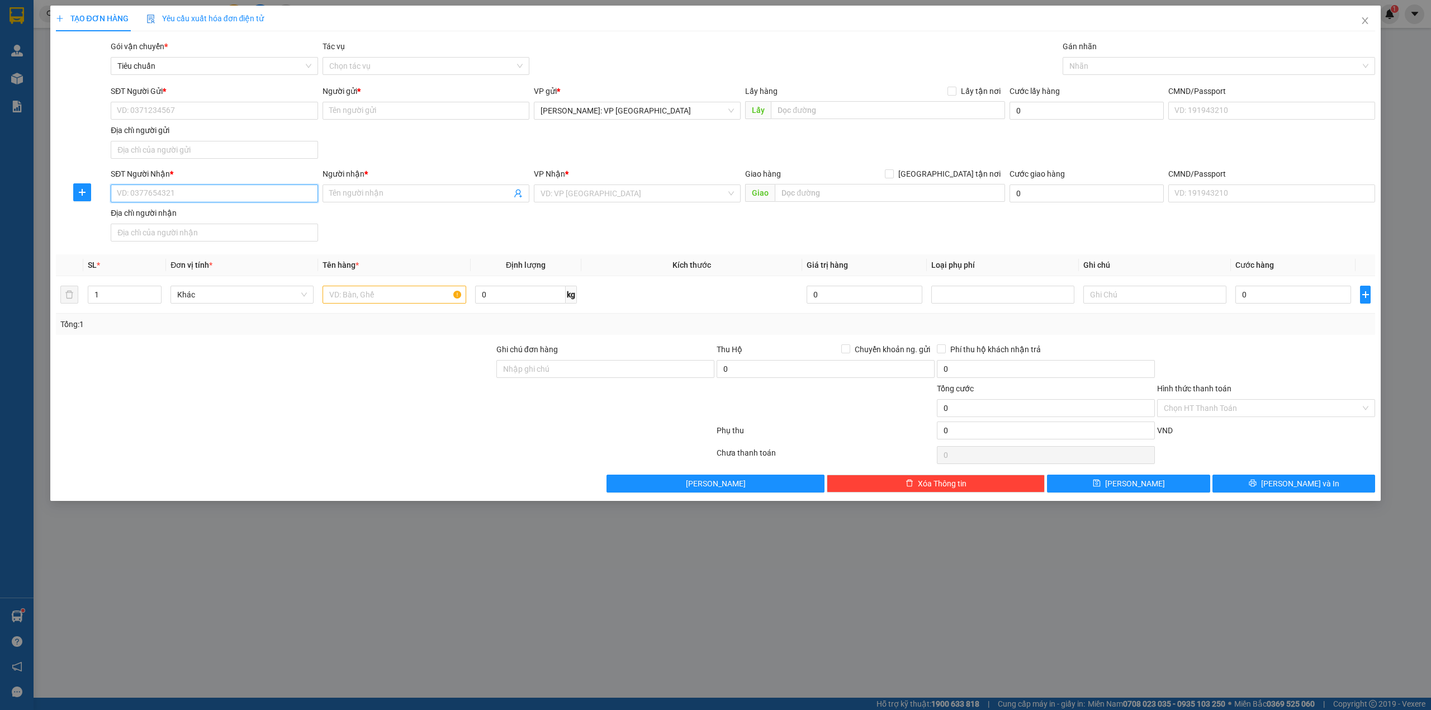
click at [251, 199] on input "SĐT Người Nhận *" at bounding box center [214, 194] width 207 height 18
paste input "0911154444"
type input "0911154444"
click at [168, 214] on div "0911154444 - cao sơn" at bounding box center [213, 217] width 193 height 12
type input "[PERSON_NAME]"
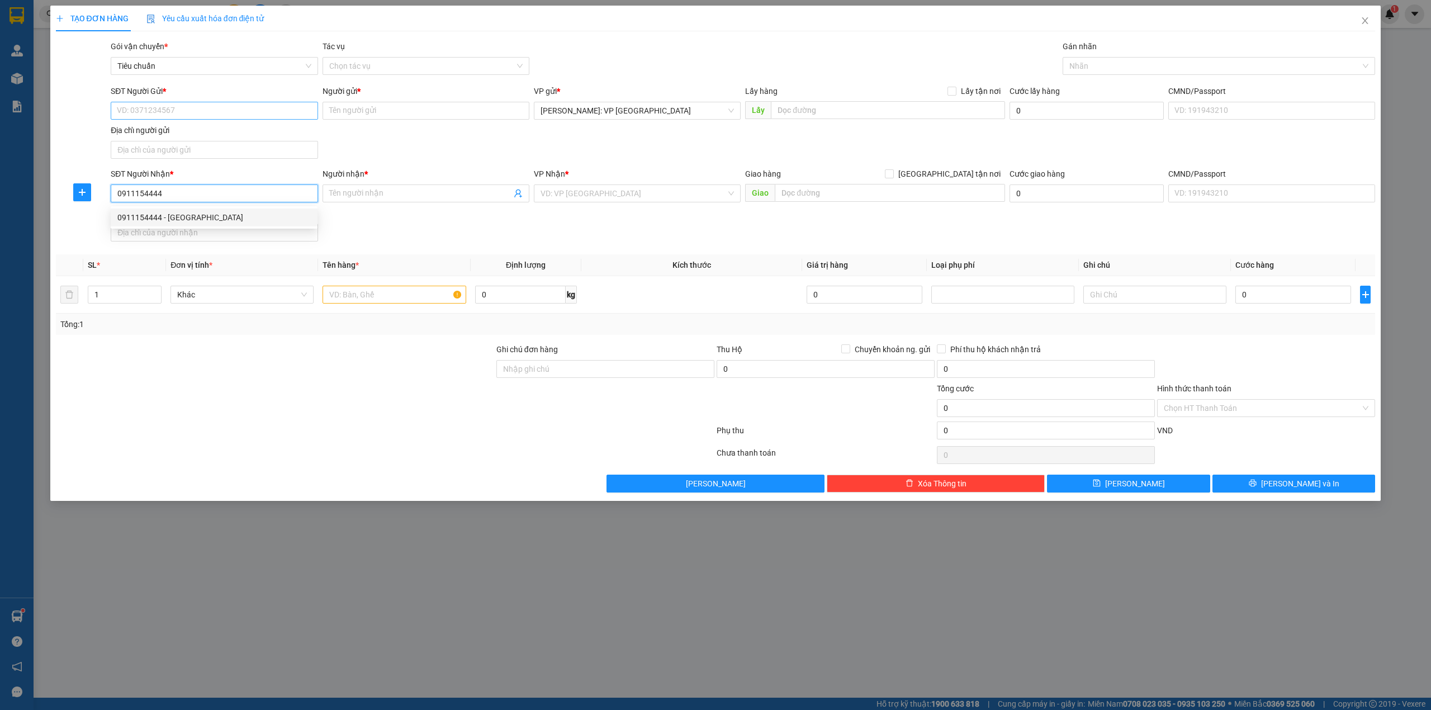
checkbox input "true"
type input "số 38, ngõ 53 nguyễn ngọc nại, thanh xuân, hà nội"
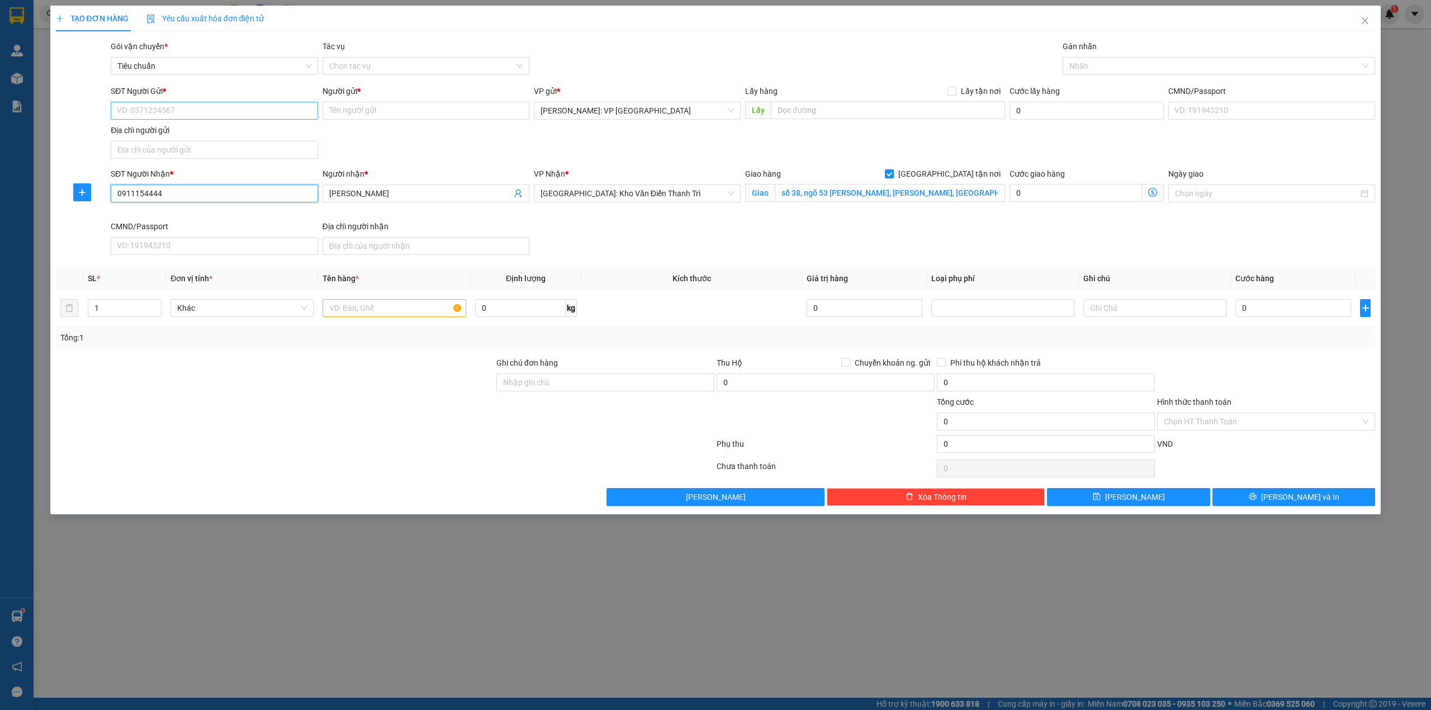
type input "0911154444"
click at [165, 114] on input "SĐT Người Gửi *" at bounding box center [214, 111] width 207 height 18
click at [182, 130] on div "0903315820 - chú hùng" at bounding box center [213, 133] width 193 height 12
type input "0903315820"
type input "chú hùng"
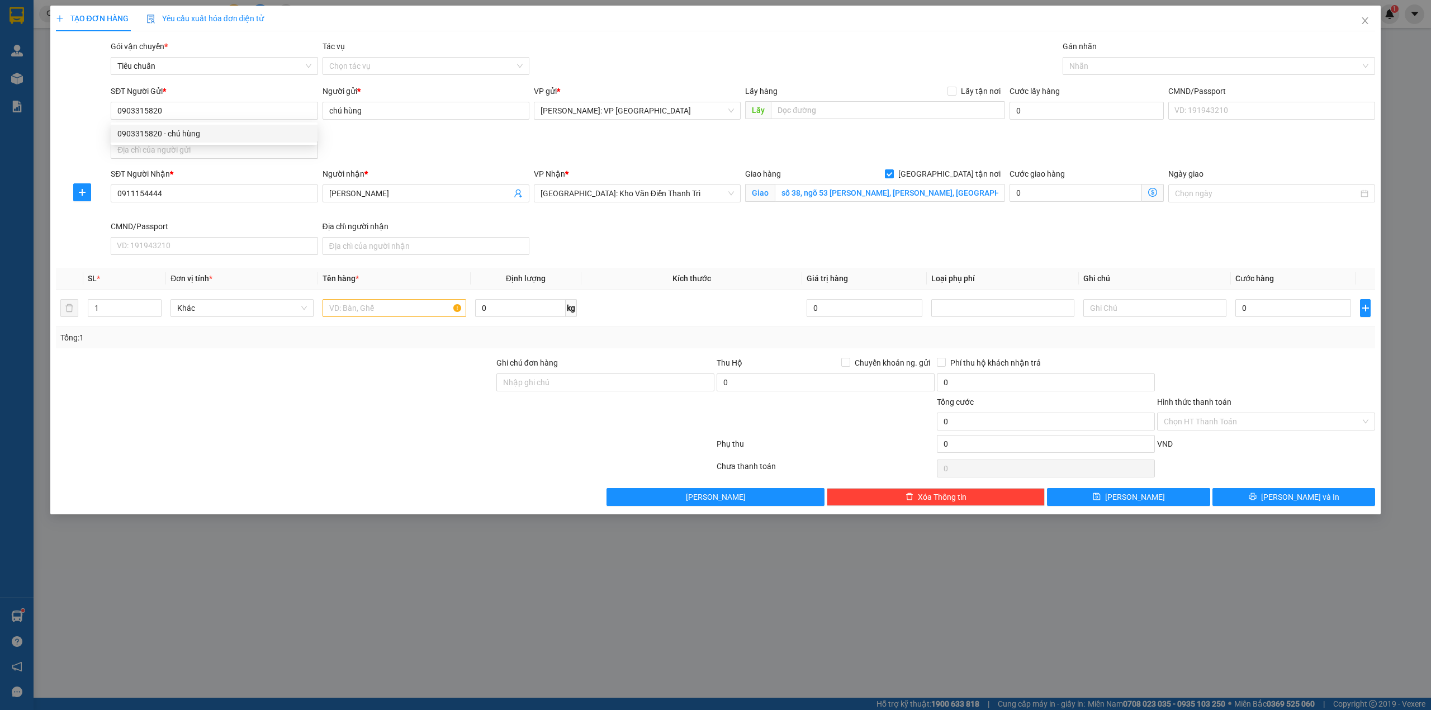
click at [389, 130] on div "SĐT Người Gửi * 0903315820 Người gửi * chú hùng VP gửi * Hồ Chí Minh: VP Quận T…" at bounding box center [742, 124] width 1269 height 78
click at [371, 307] on input "text" at bounding box center [394, 308] width 143 height 18
paste input "1 thùng xốp vàng + 2 kiện bọc xốp trắng dài"
type input "1 thùng xốp vàng + 2 kiện bọc xốp trắng dài"
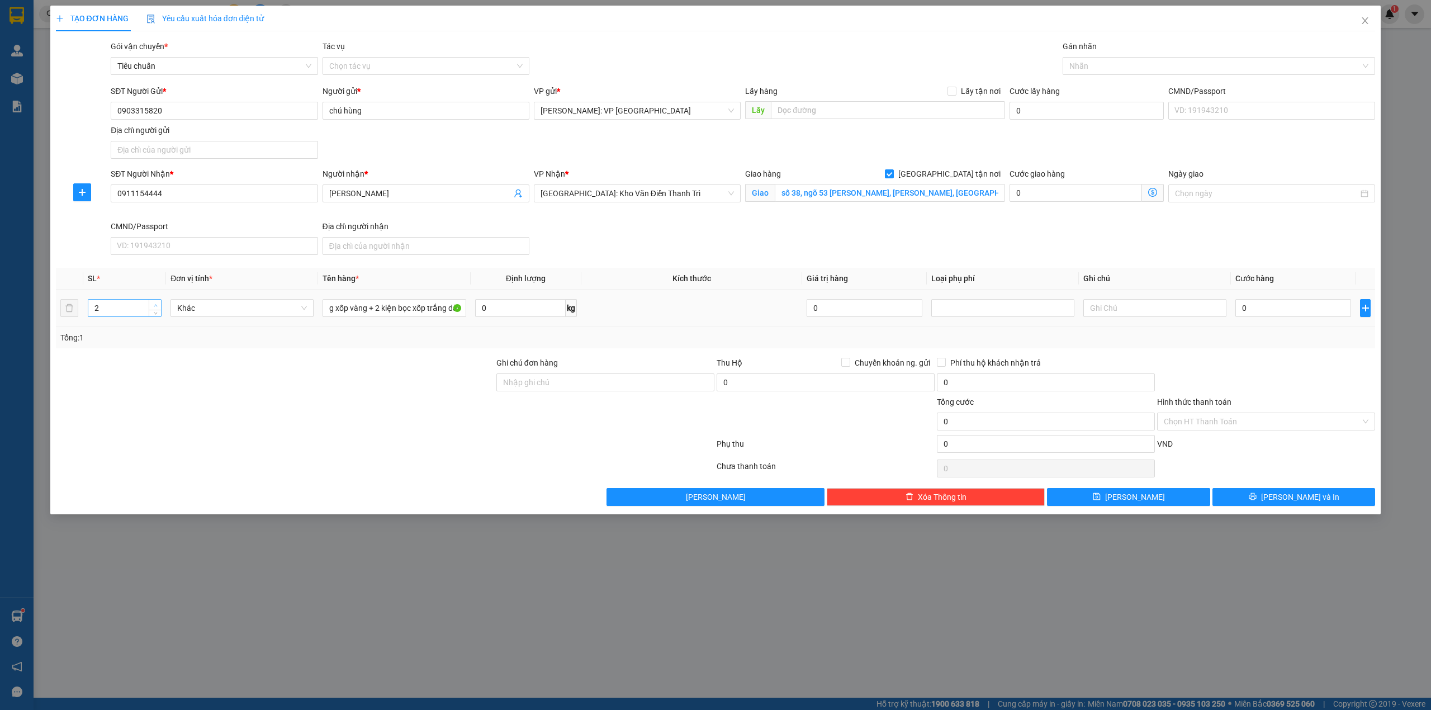
click at [152, 305] on span "up" at bounding box center [155, 305] width 7 height 7
type input "3"
click at [152, 305] on span "up" at bounding box center [155, 305] width 7 height 7
click at [231, 352] on div "Transit Pickup Surcharge Ids Transit Deliver Surcharge Ids Transit Deliver Surc…" at bounding box center [716, 273] width 1320 height 466
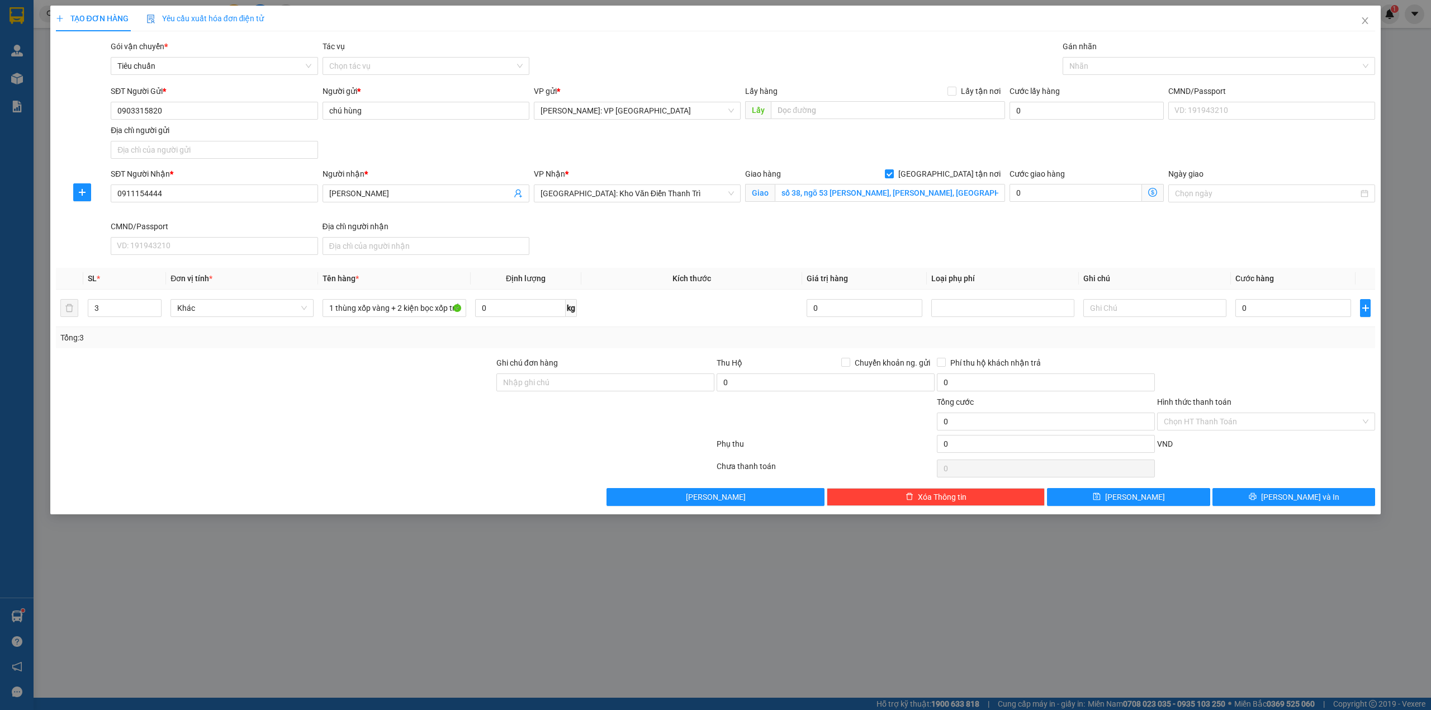
click at [1025, 238] on div "SĐT Người Nhận * 0911154444 Người nhận * cao sơn VP Nhận * Hà Nội: Kho Văn Điển…" at bounding box center [742, 214] width 1269 height 92
click at [1133, 69] on div at bounding box center [1214, 65] width 296 height 13
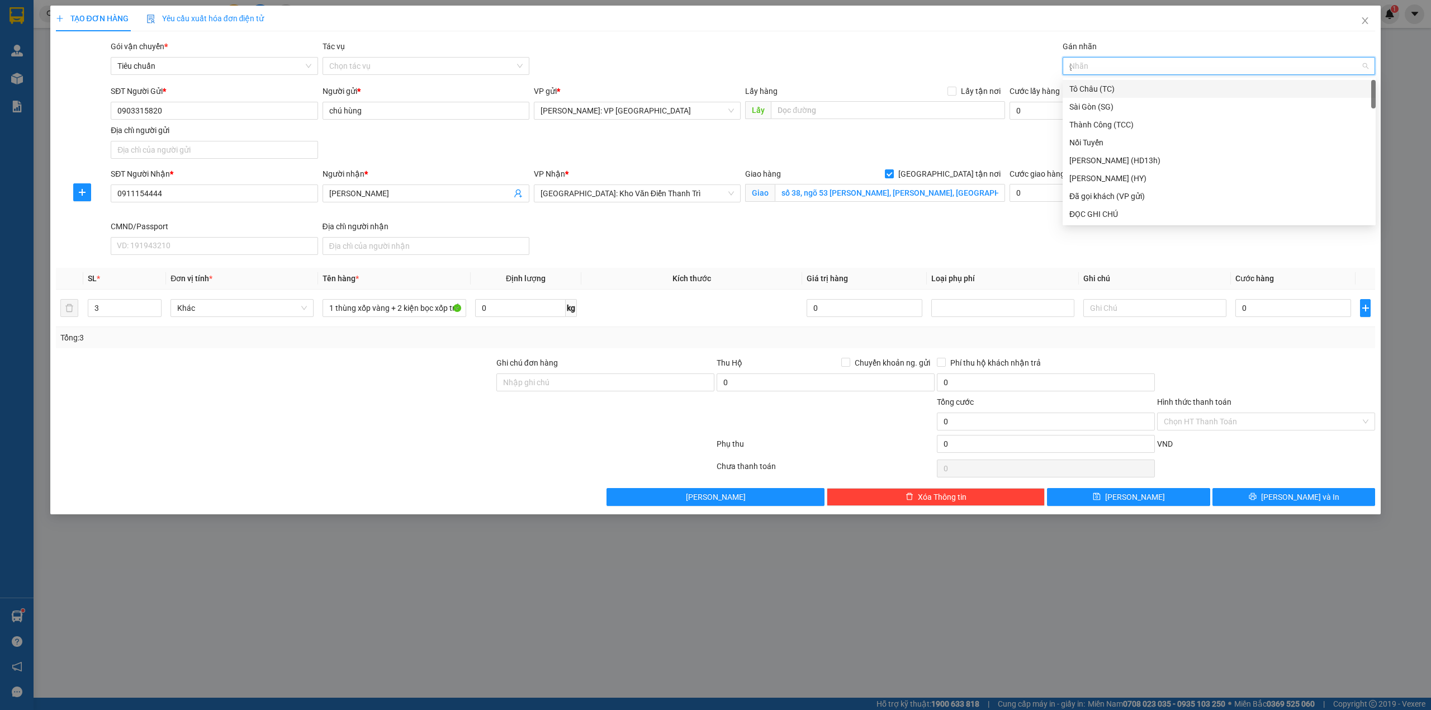
type input "gi"
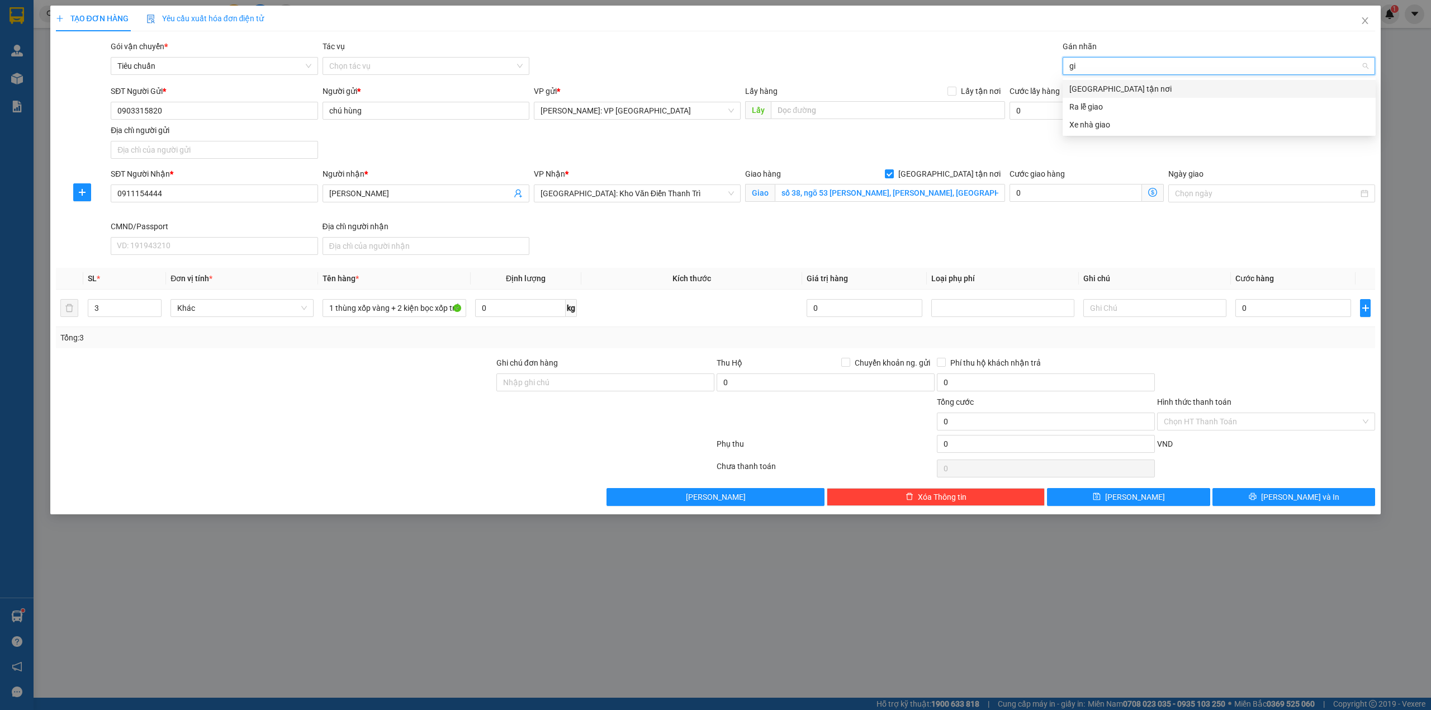
click at [1133, 96] on div "[GEOGRAPHIC_DATA] tận nơi" at bounding box center [1219, 89] width 313 height 18
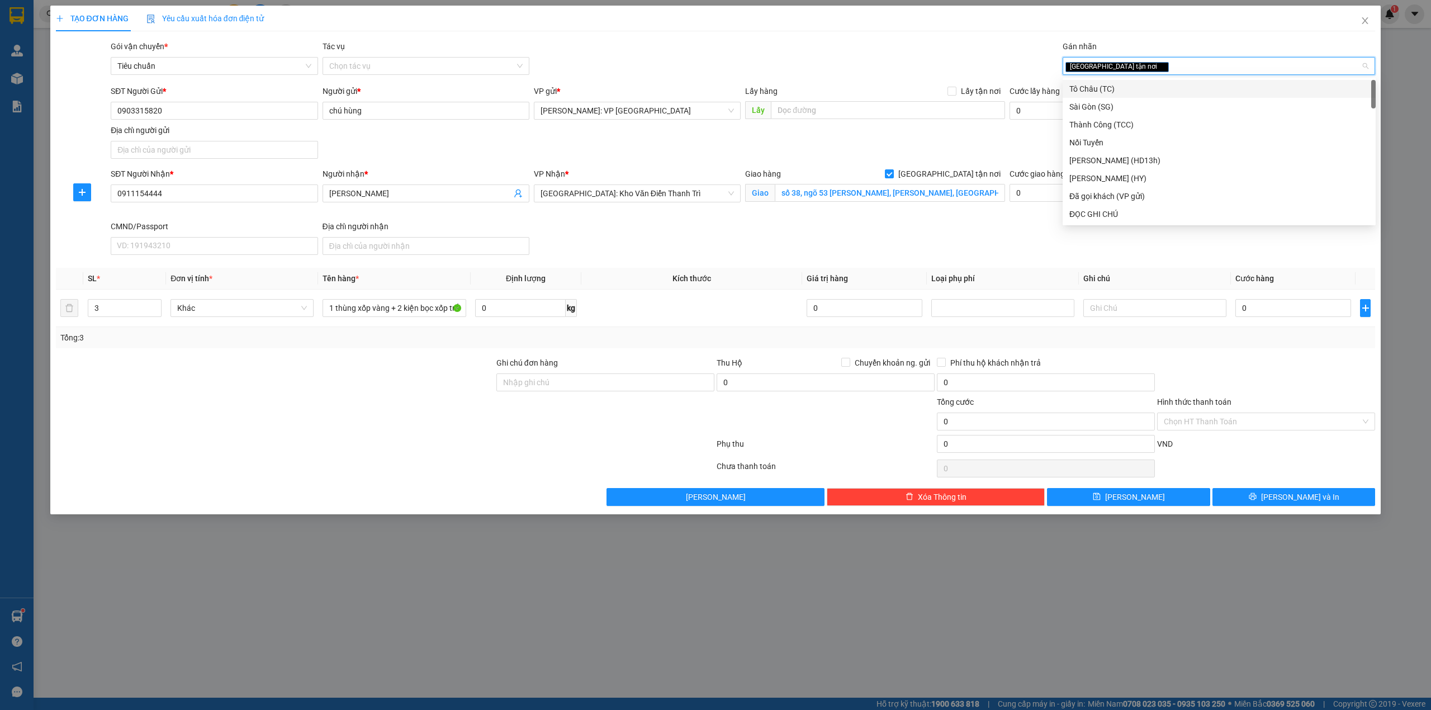
click at [801, 35] on div "TẠO ĐƠN HÀNG Yêu cầu xuất hóa đơn điện tử Transit Pickup Surcharge Ids Transit …" at bounding box center [716, 256] width 1320 height 500
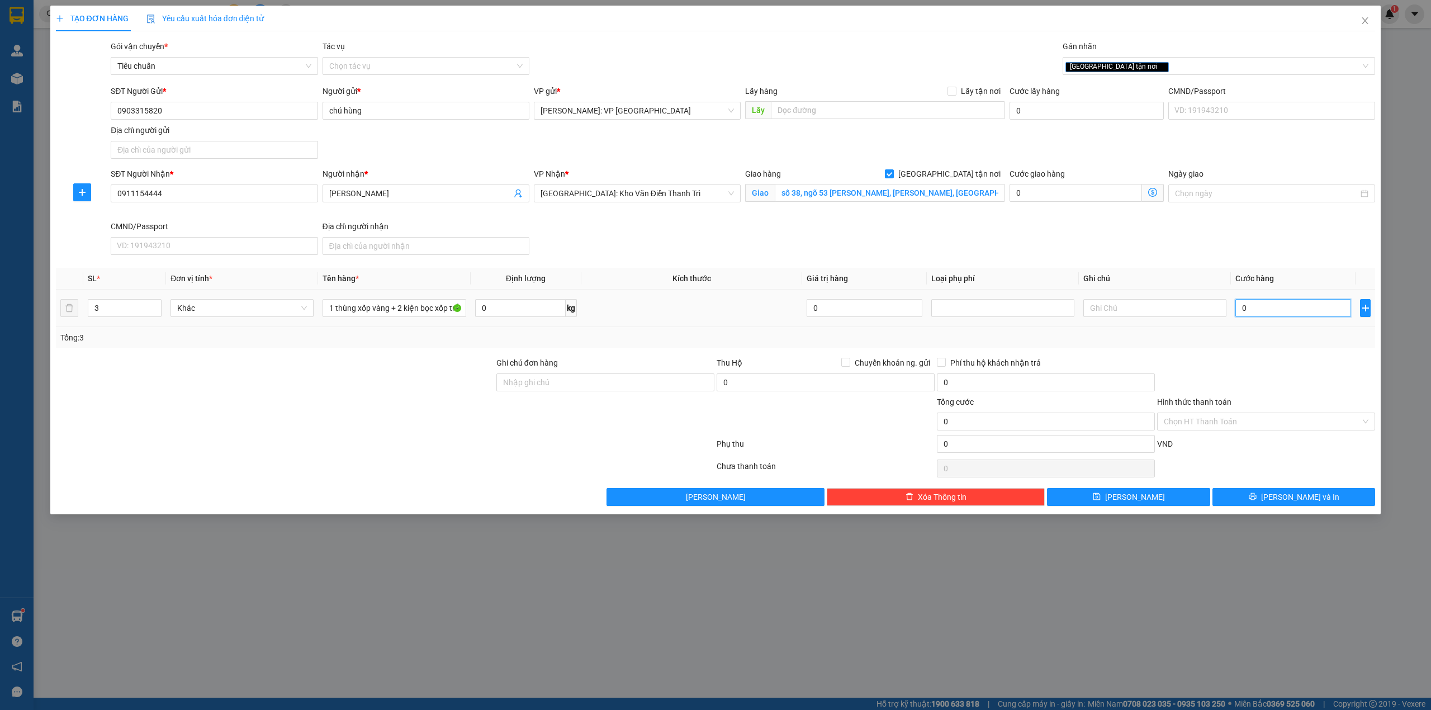
click at [1298, 311] on input "0" at bounding box center [1294, 308] width 116 height 18
type input "7"
type input "72"
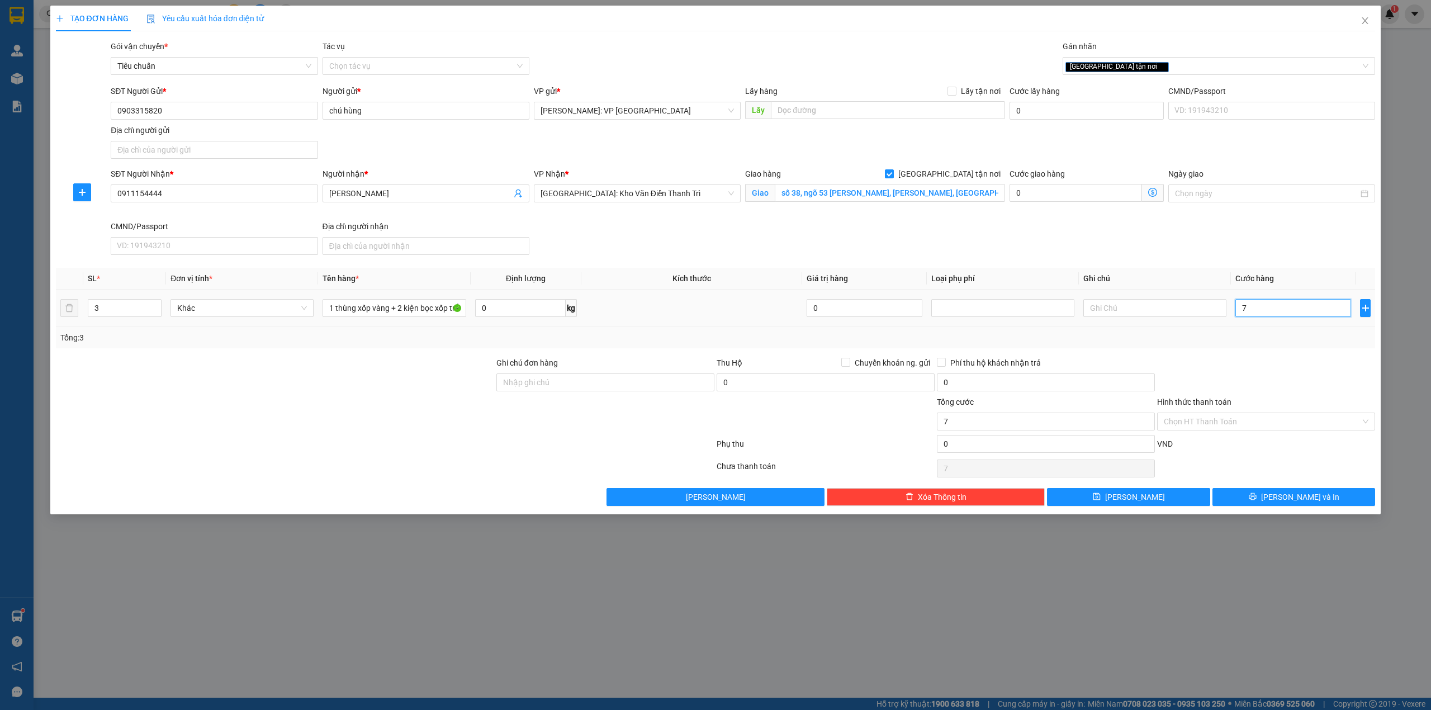
type input "72"
type input "720"
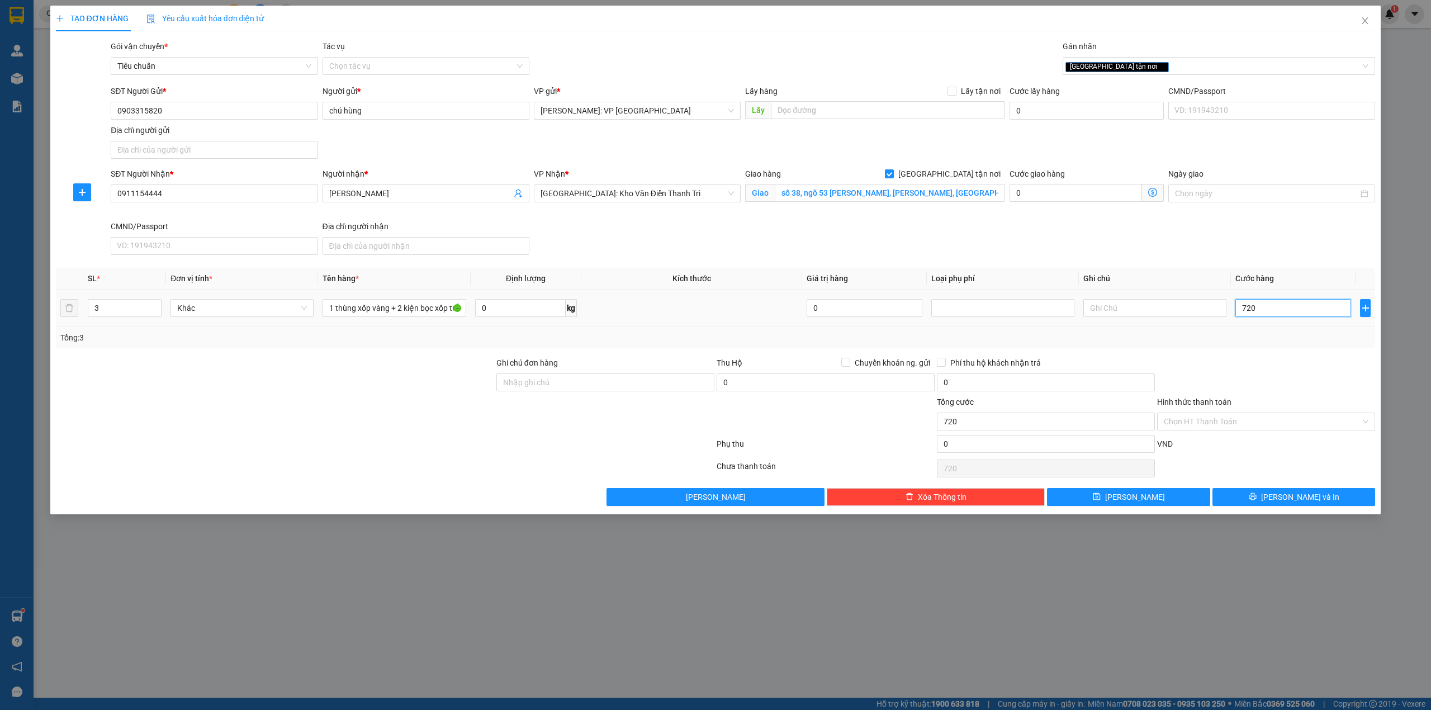
type input "7.200"
type input "72.000"
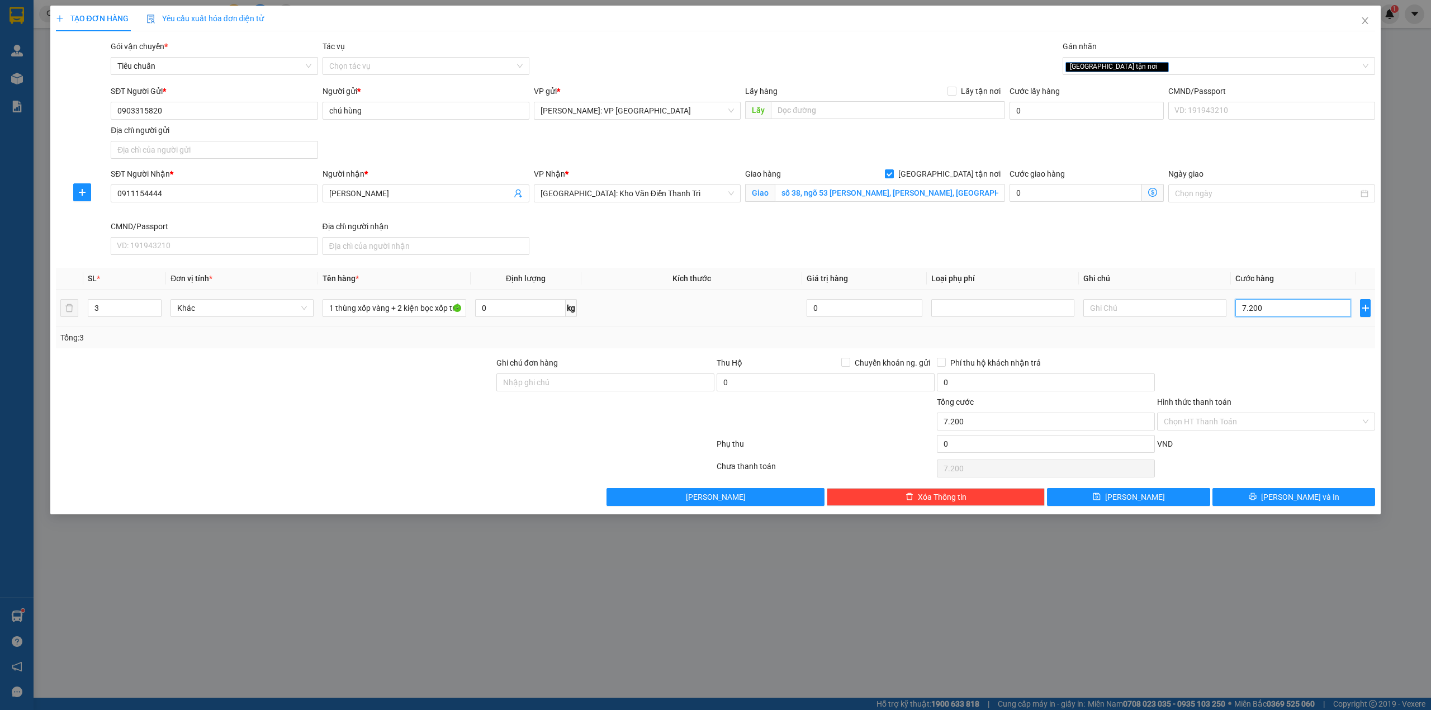
type input "72.000"
type input "720.000"
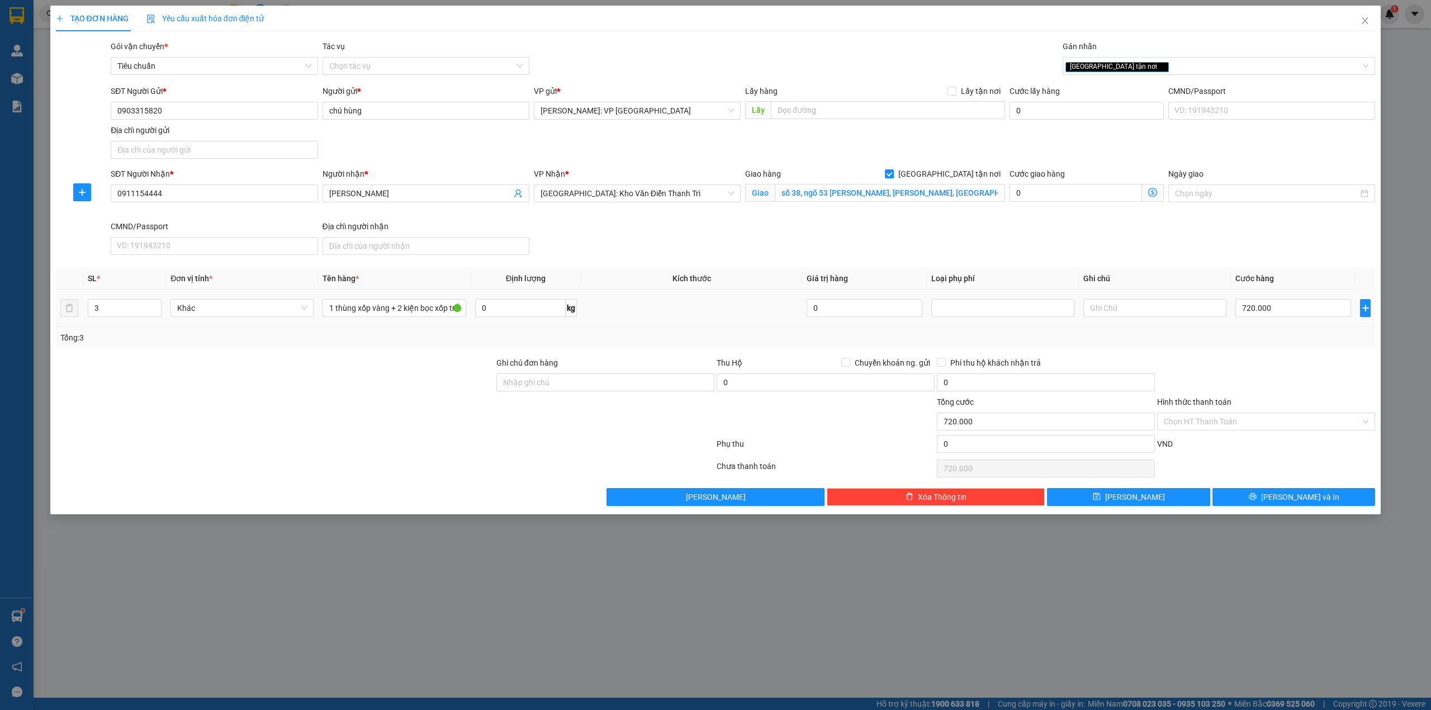
click at [663, 292] on td at bounding box center [691, 308] width 221 height 37
click at [716, 249] on div "SĐT Người Nhận * 0911154444 Người nhận * cao sơn VP Nhận * Hà Nội: Kho Văn Điển…" at bounding box center [742, 214] width 1269 height 92
click at [407, 367] on div at bounding box center [275, 376] width 441 height 39
drag, startPoint x: 488, startPoint y: 443, endPoint x: 486, endPoint y: 433, distance: 10.9
click at [488, 443] on div at bounding box center [385, 446] width 661 height 22
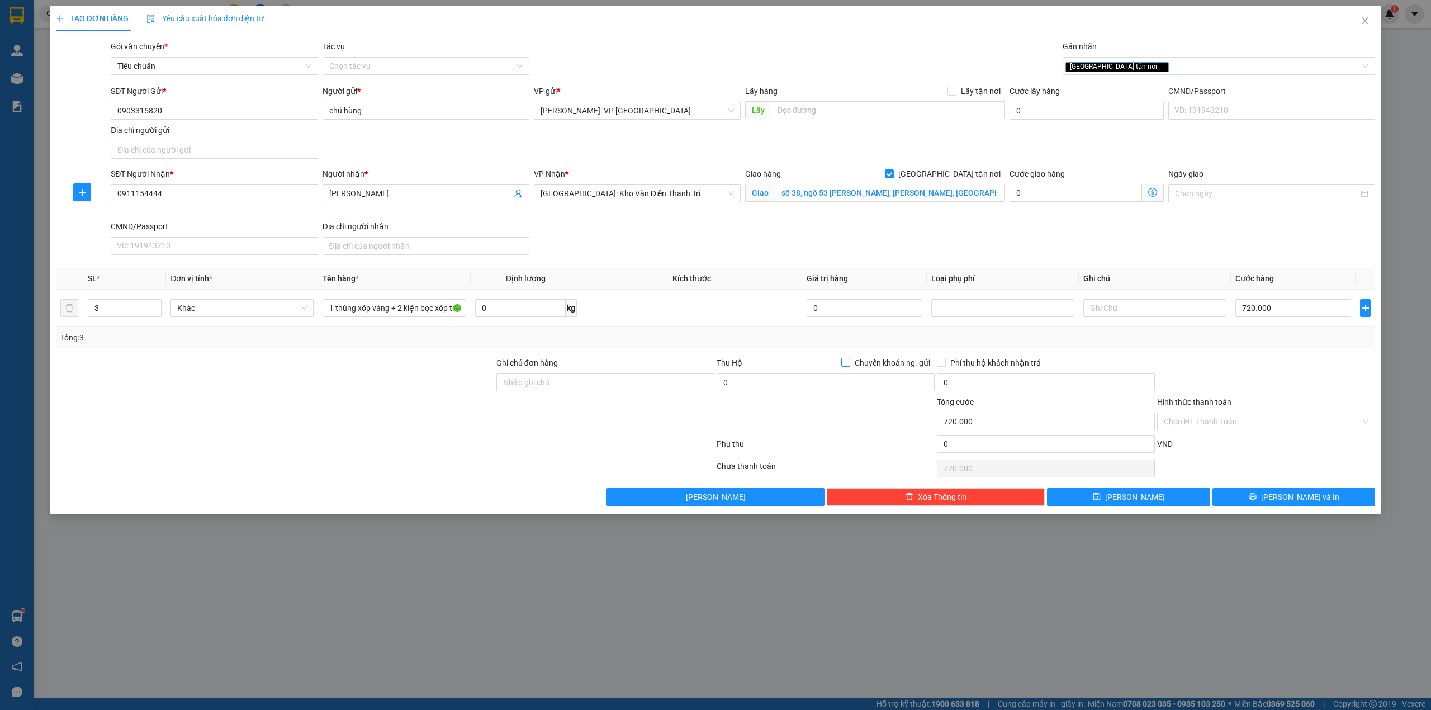
click at [857, 361] on span "Chuyển khoản ng. gửi" at bounding box center [892, 363] width 84 height 12
click at [849, 361] on input "Chuyển khoản ng. gửi" at bounding box center [845, 362] width 8 height 8
checkbox input "true"
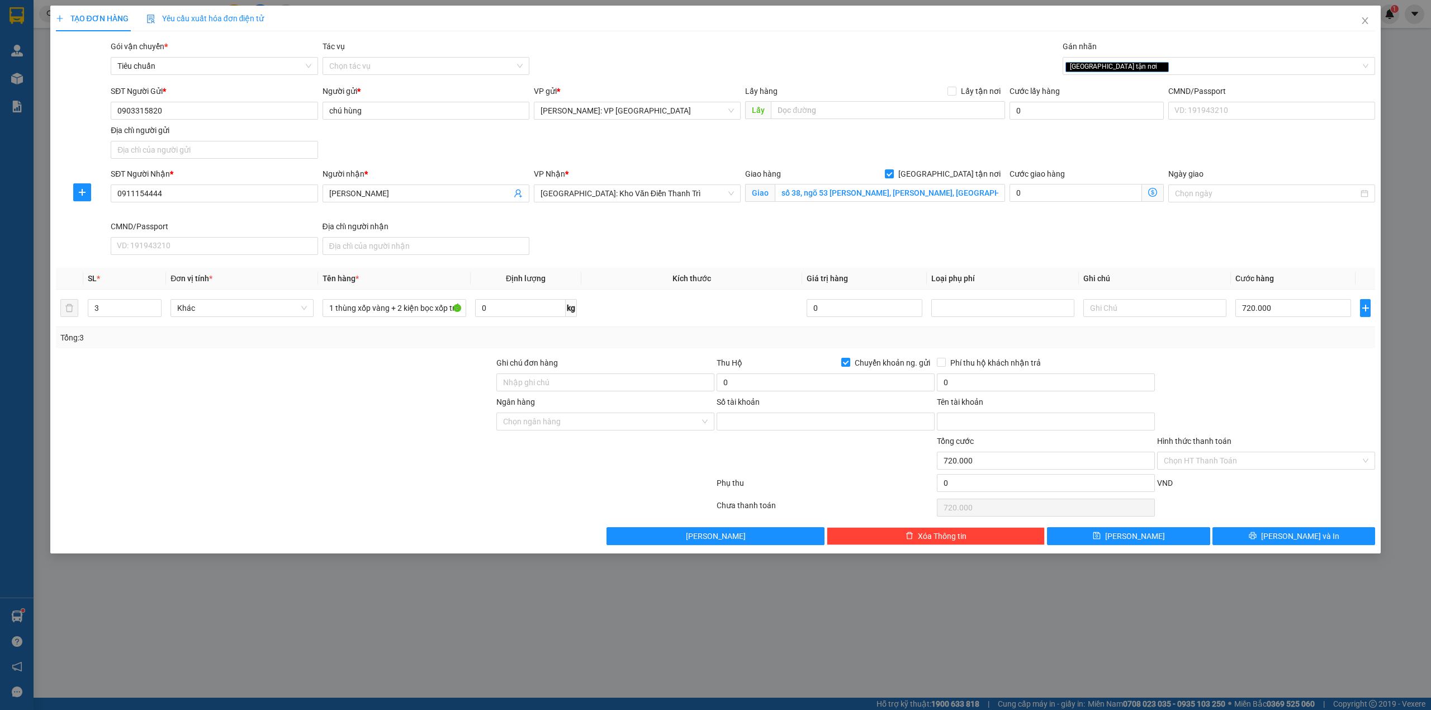
click at [334, 450] on div at bounding box center [275, 454] width 441 height 39
click at [616, 423] on input "Ngân hàng" at bounding box center [601, 421] width 197 height 17
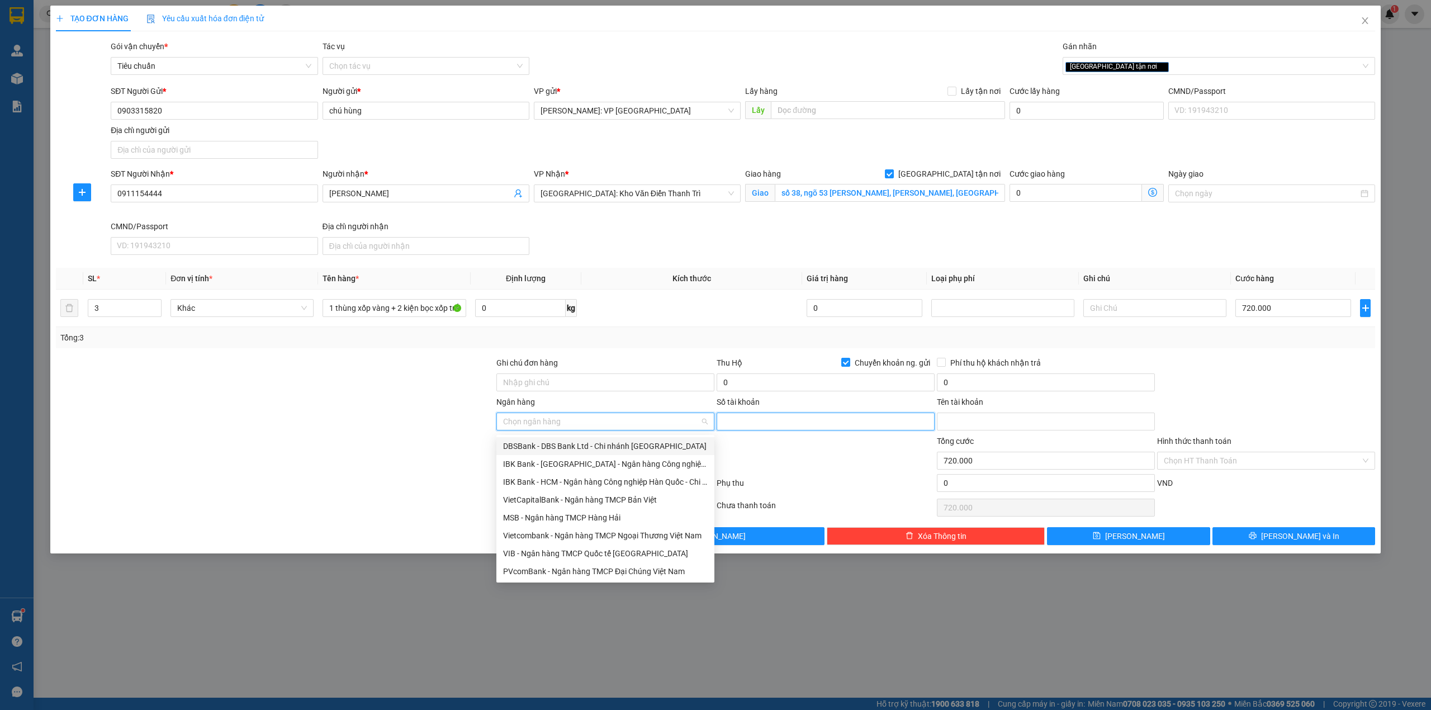
click at [750, 428] on input "Số tài khoản" at bounding box center [826, 422] width 218 height 18
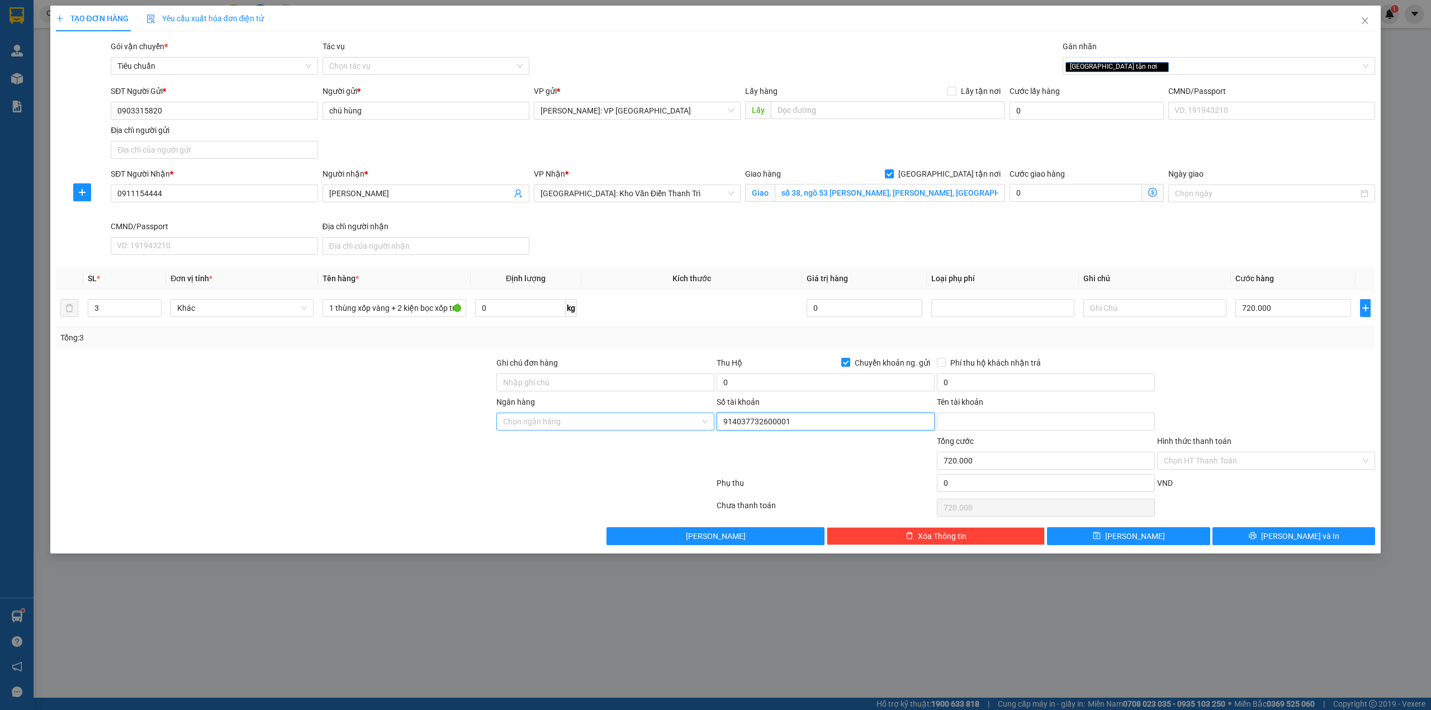
type input "914037732600001"
click at [647, 417] on input "Ngân hàng" at bounding box center [601, 421] width 197 height 17
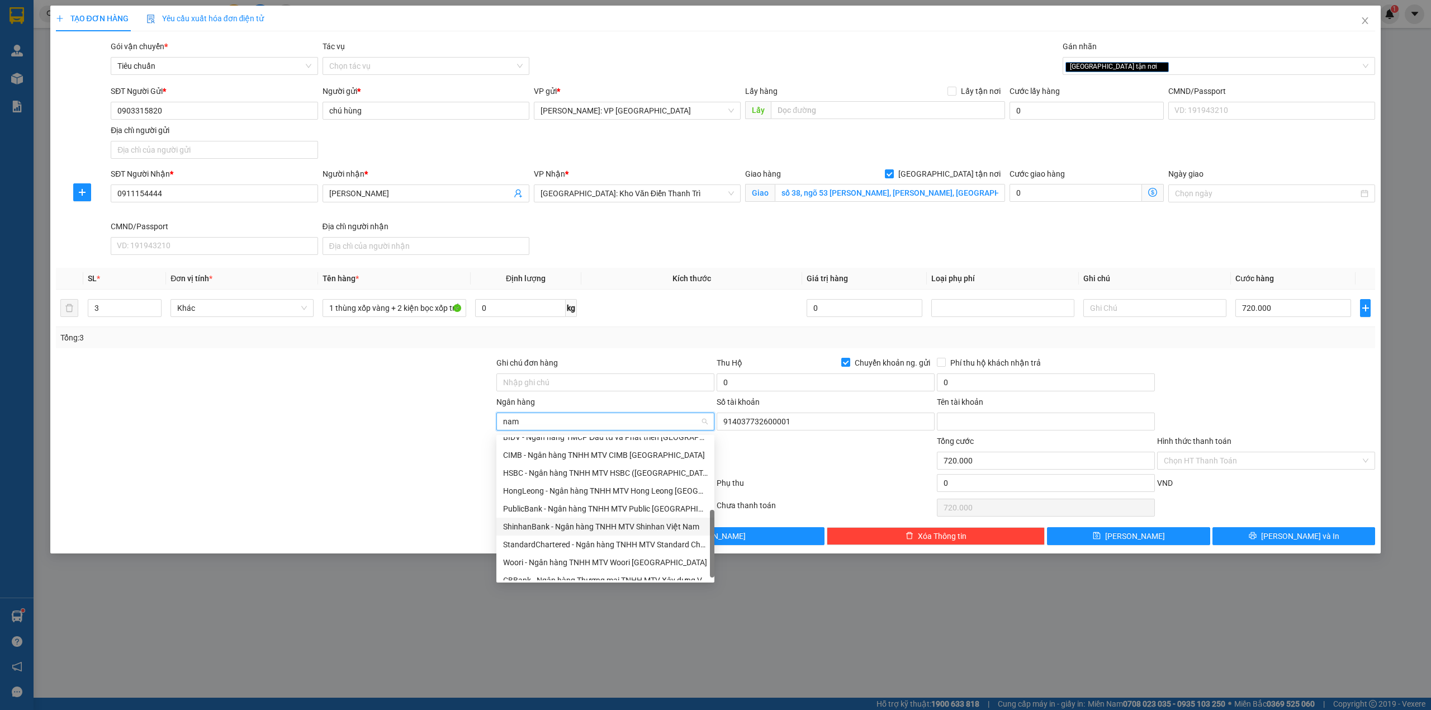
scroll to position [74, 0]
type input "nama"
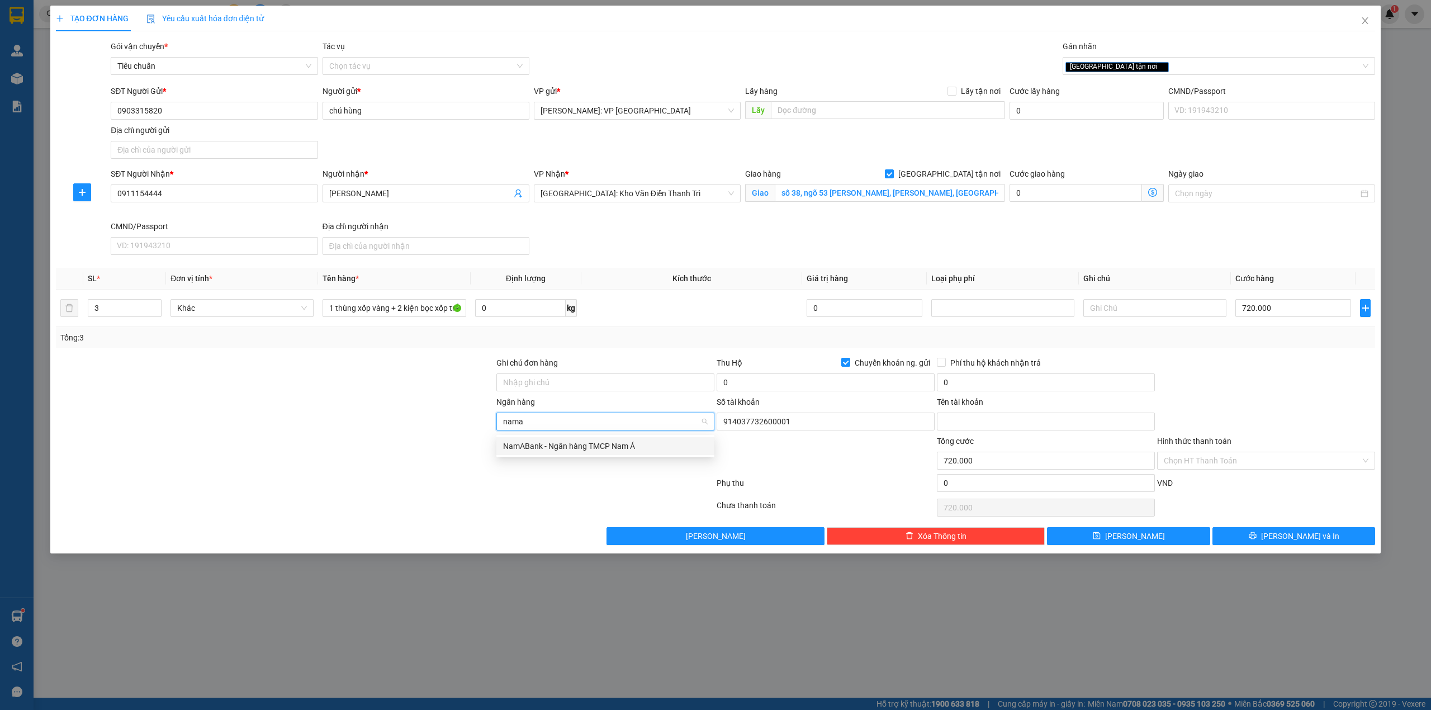
click at [548, 448] on div "NamABank - Ngân hàng TMCP Nam Á" at bounding box center [605, 446] width 205 height 12
click at [394, 455] on div at bounding box center [275, 454] width 441 height 39
click at [963, 425] on input "Tên tài khoản" at bounding box center [1046, 422] width 218 height 18
type input "n"
type input "NGUYỄN TRIỆU HÙNG"
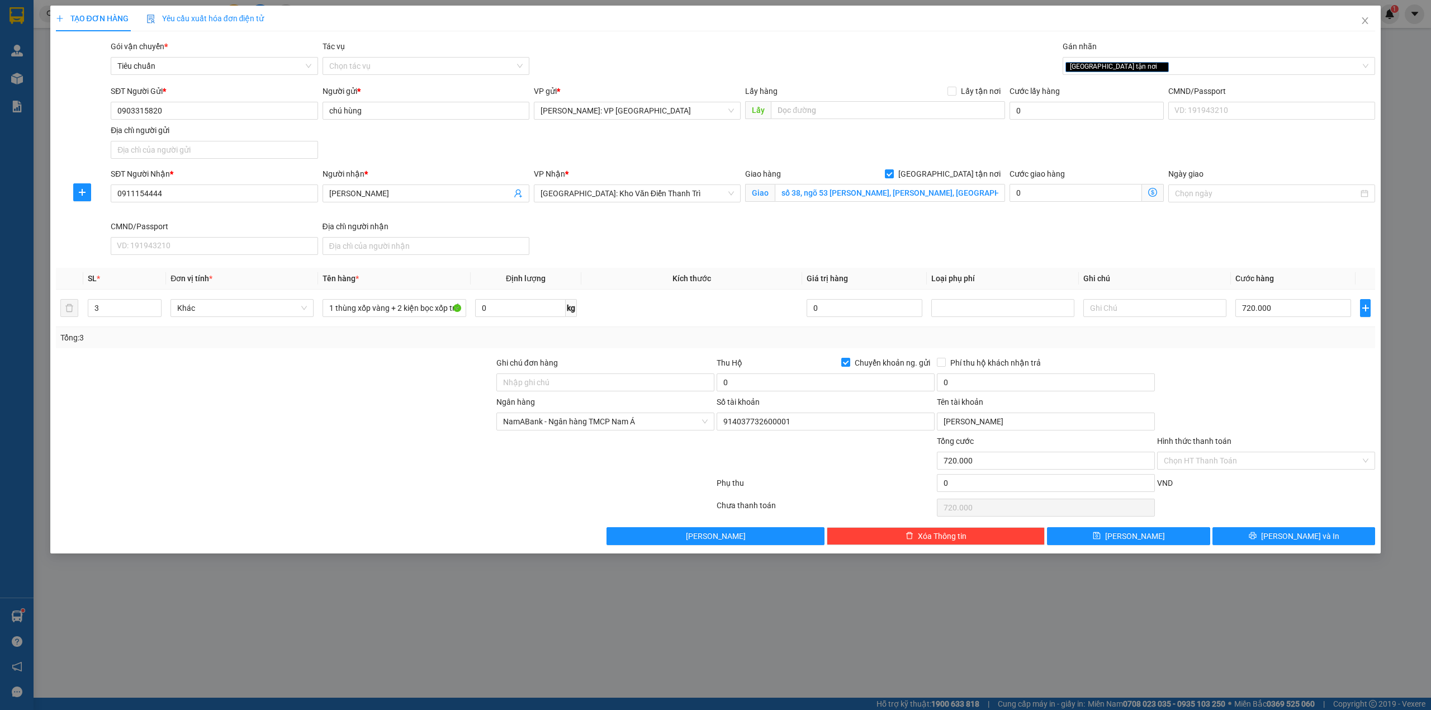
click at [1215, 396] on div at bounding box center [1266, 376] width 220 height 39
click at [371, 429] on div at bounding box center [275, 415] width 441 height 39
click at [772, 383] on input "0" at bounding box center [826, 382] width 218 height 18
type input "7.000.000"
click at [272, 425] on div at bounding box center [275, 415] width 441 height 39
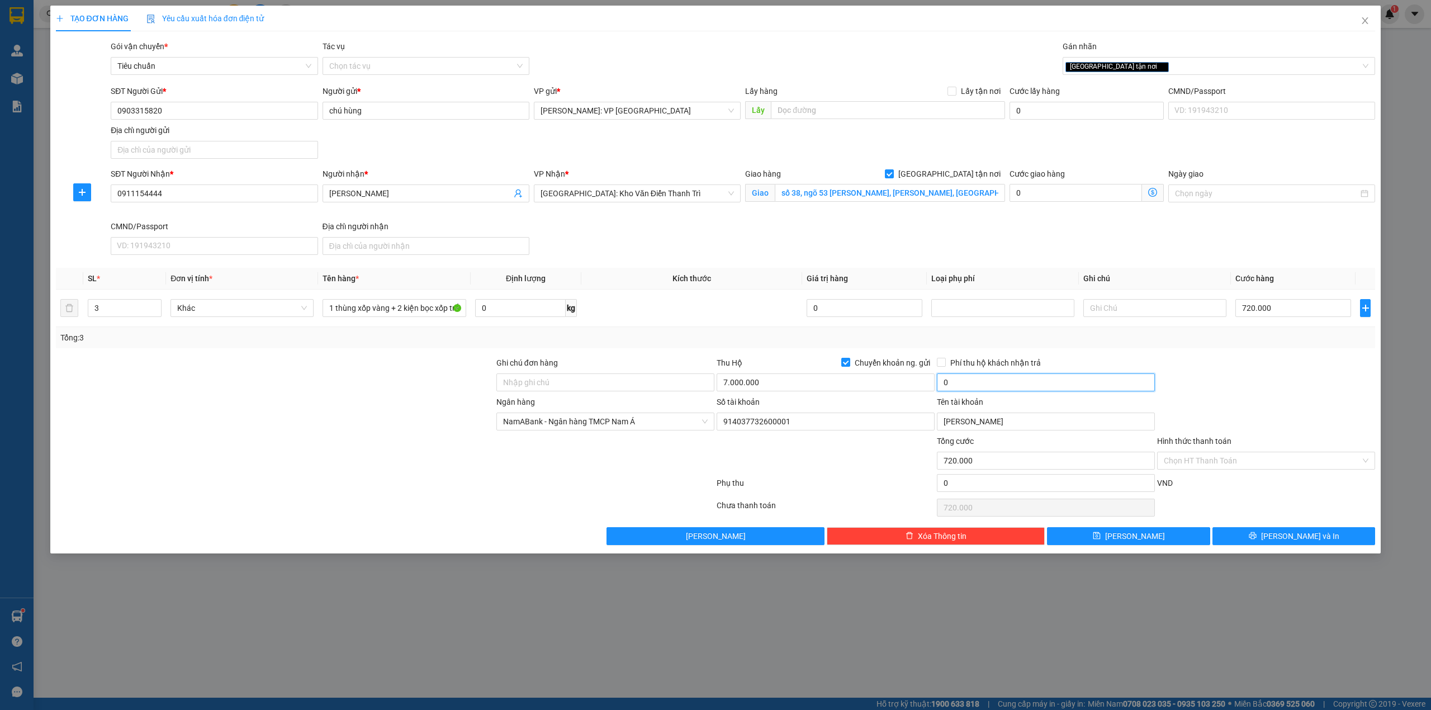
click at [1000, 382] on input "0" at bounding box center [1046, 382] width 218 height 18
type input "25.000"
click at [245, 410] on div at bounding box center [275, 415] width 441 height 39
click at [1328, 537] on button "[PERSON_NAME] và In" at bounding box center [1294, 536] width 163 height 18
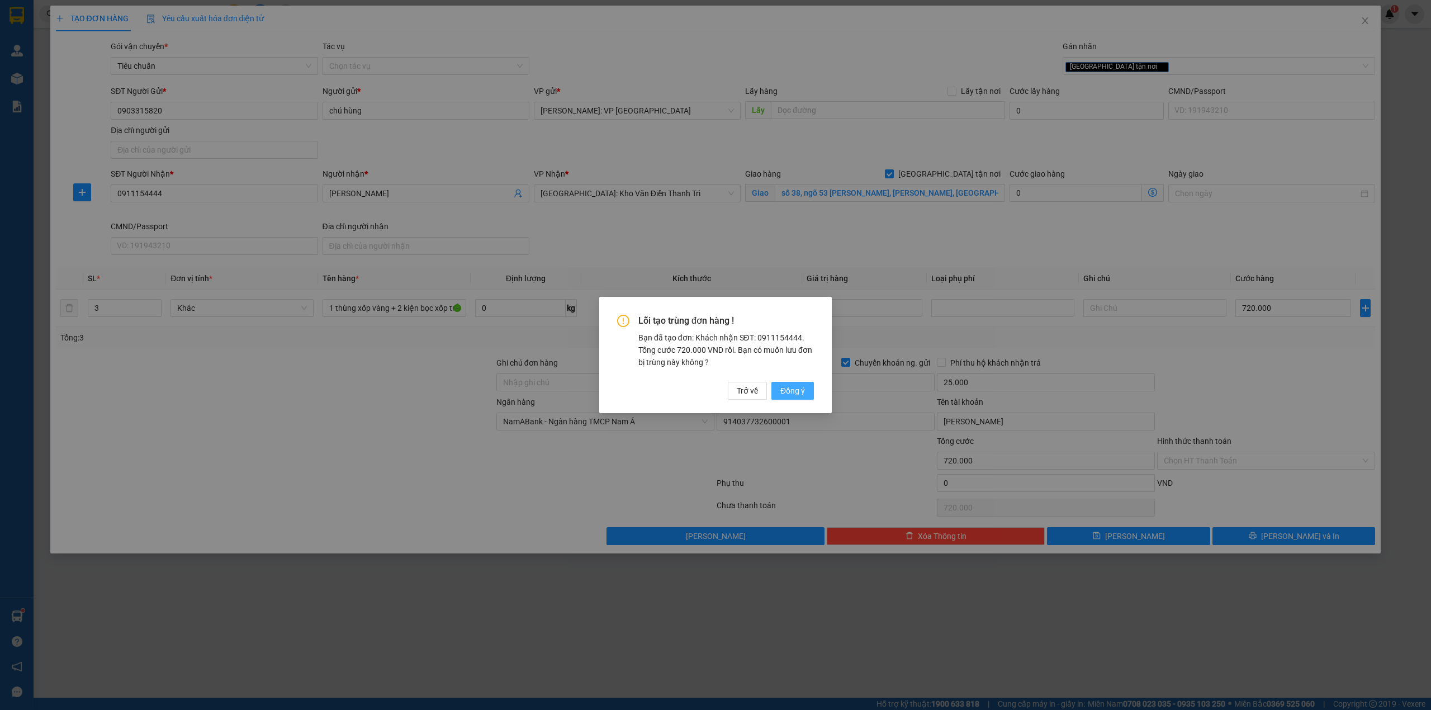
click at [795, 387] on span "Đồng ý" at bounding box center [793, 391] width 25 height 12
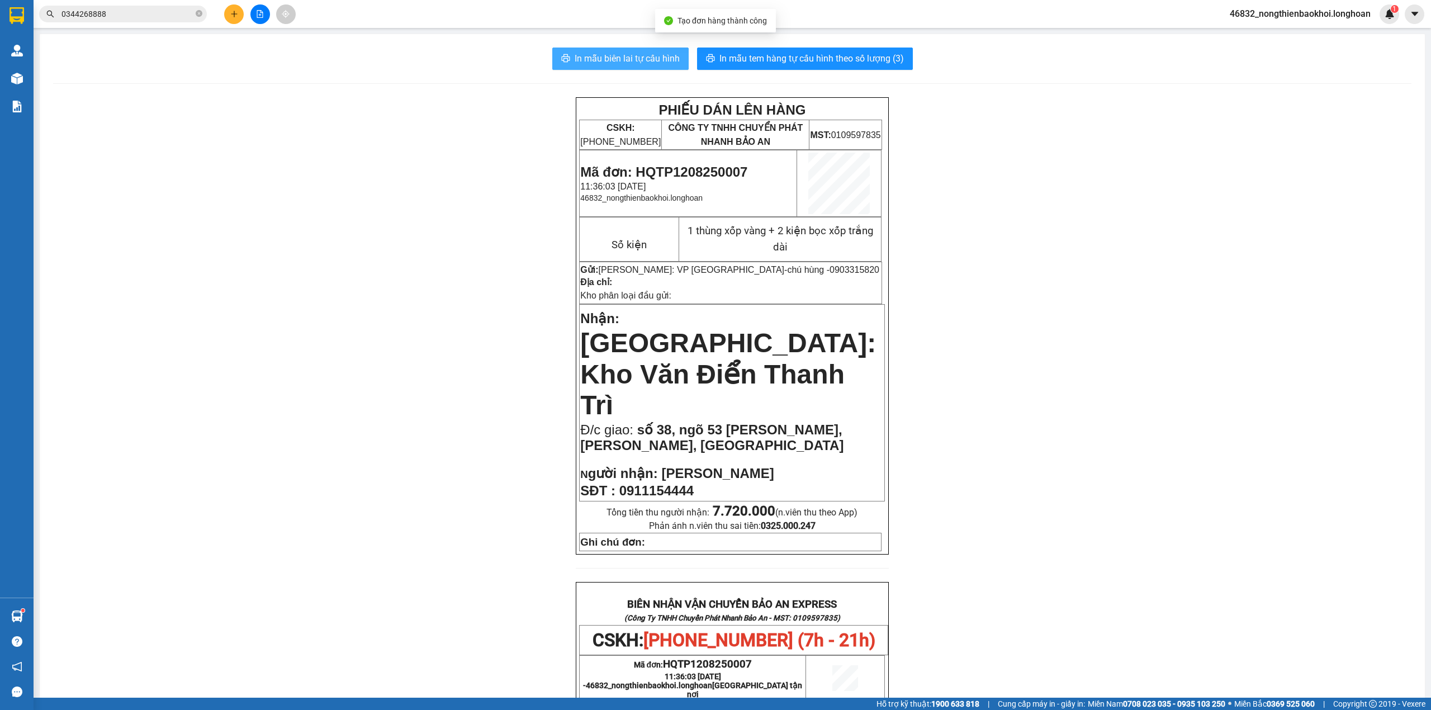
click at [613, 56] on span "In mẫu biên lai tự cấu hình" at bounding box center [627, 58] width 105 height 14
click at [405, 290] on div "PHIẾU DÁN LÊN HÀNG CSKH: 1900.06.88.33 CÔNG TY TNHH CHUYỂN PHÁT NHANH BẢO AN MS…" at bounding box center [732, 637] width 1359 height 1081
click at [314, 92] on div "In mẫu biên lai tự cấu hình In mẫu tem hàng tự cấu hình theo số lượng (3) PHIẾU…" at bounding box center [732, 613] width 1385 height 1158
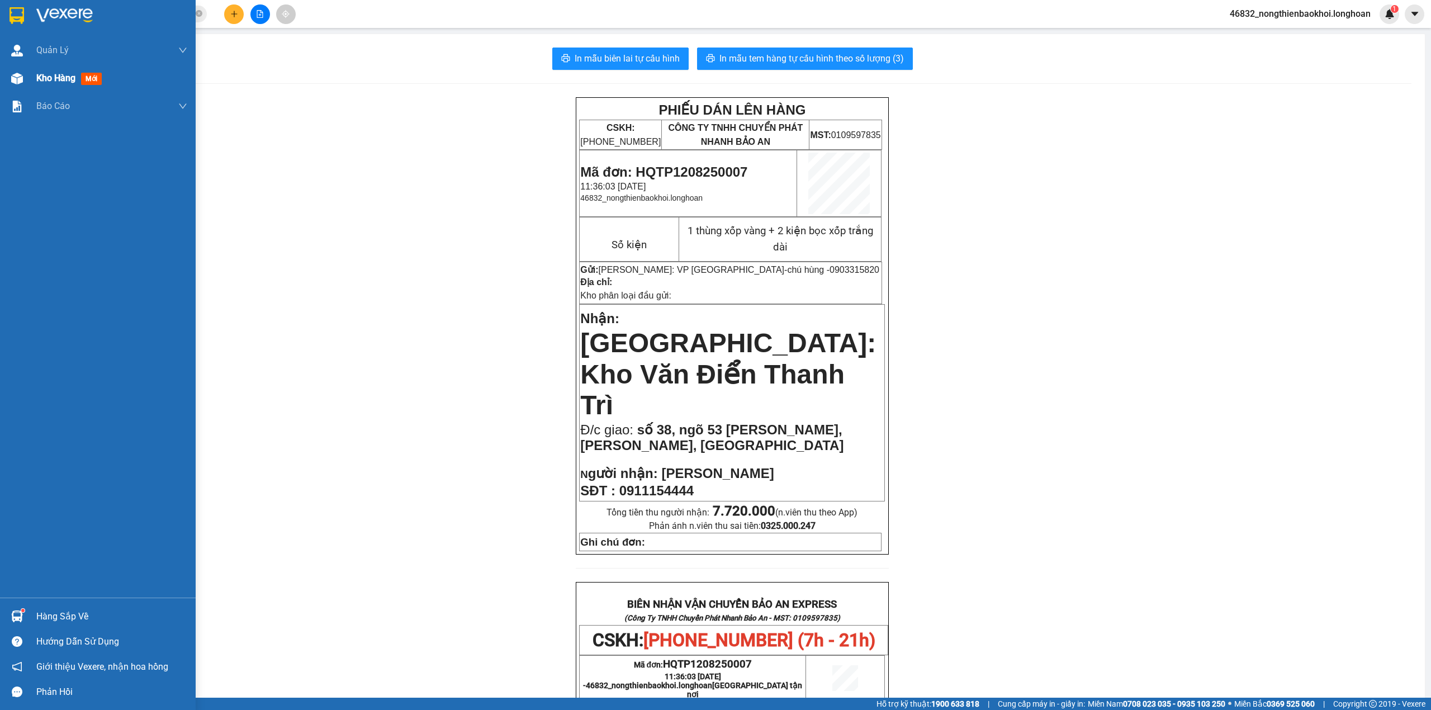
click at [11, 83] on img at bounding box center [17, 79] width 12 height 12
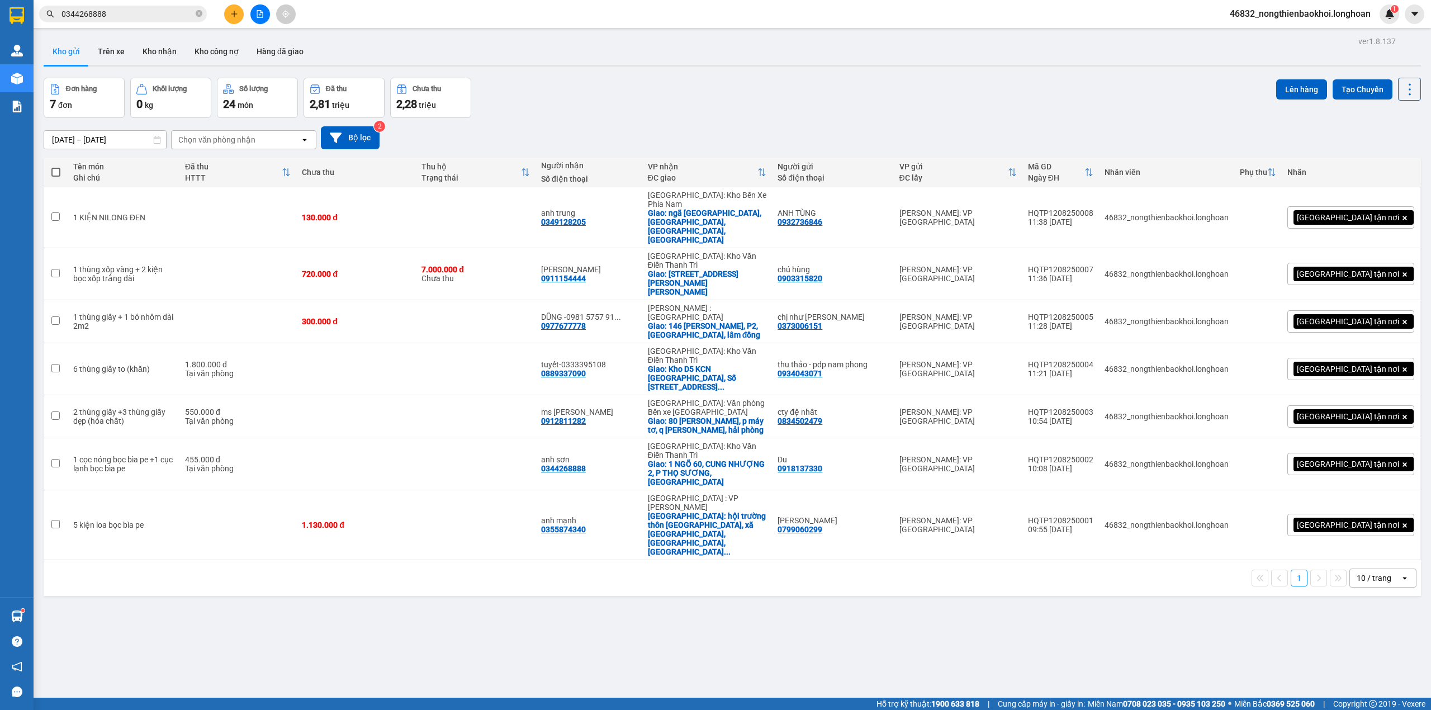
click at [606, 81] on div "Đơn hàng 7 đơn Khối lượng 0 kg Số lượng 24 món Đã thu 2,81 triệu Chưa thu 2,28 …" at bounding box center [733, 98] width 1378 height 40
click at [821, 76] on div "ver 1.8.137 Kho gửi Trên xe Kho nhận Kho công nợ Hàng đã giao Đơn hàng 7 đơn Kh…" at bounding box center [732, 389] width 1387 height 710
click at [709, 97] on div "Đơn hàng 7 đơn Khối lượng 0 kg Số lượng 24 món Đã thu 2,81 triệu Chưa thu 2,28 …" at bounding box center [733, 98] width 1378 height 40
click at [1351, 214] on icon at bounding box center [1355, 218] width 8 height 8
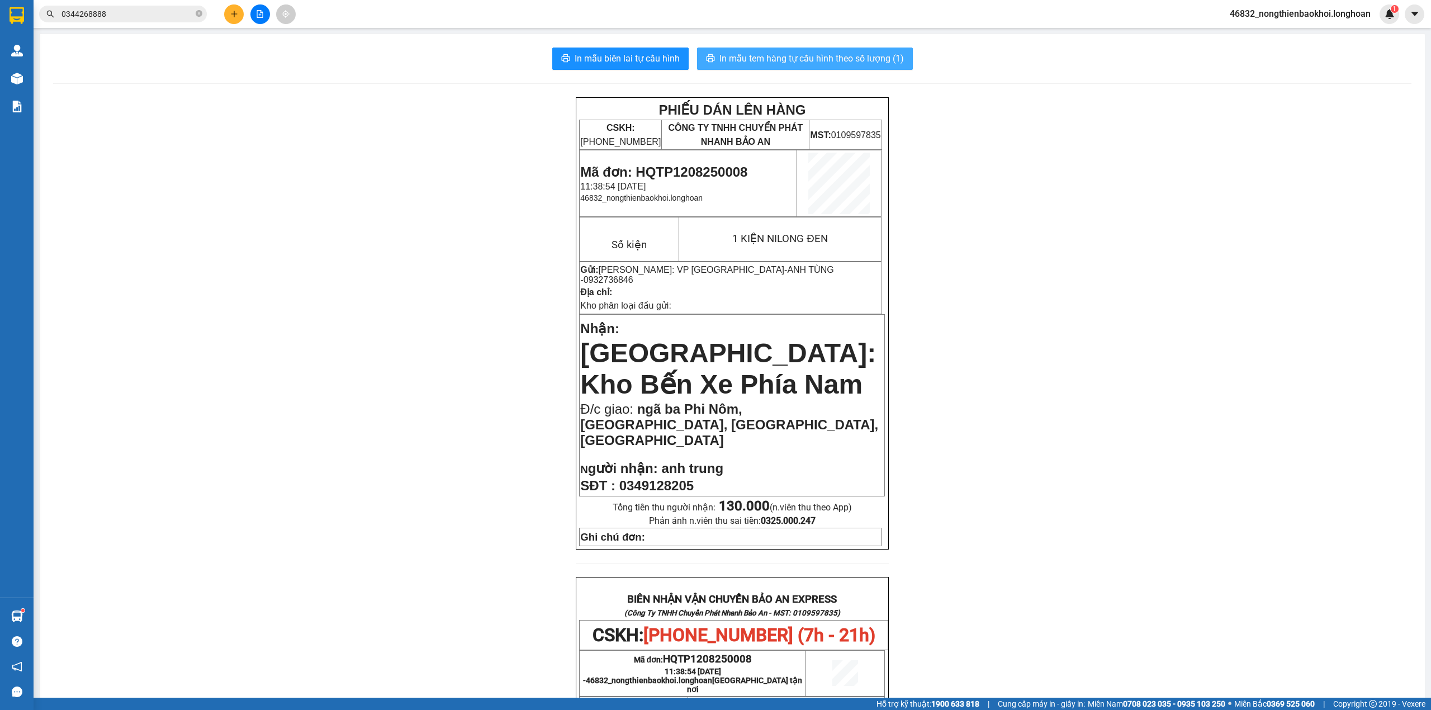
click at [814, 51] on span "In mẫu tem hàng tự cấu hình theo số lượng (1)" at bounding box center [812, 58] width 185 height 14
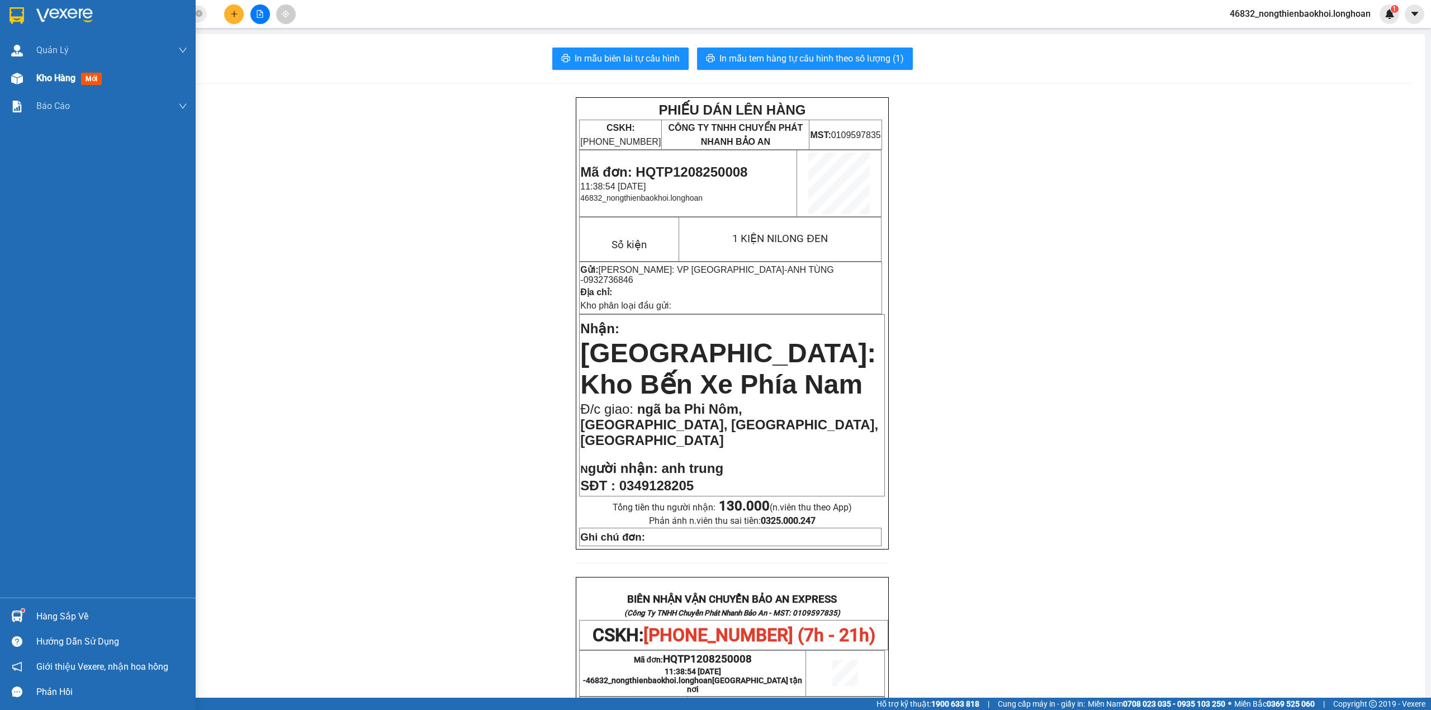
click at [0, 86] on div "Kho hàng mới" at bounding box center [98, 78] width 196 height 28
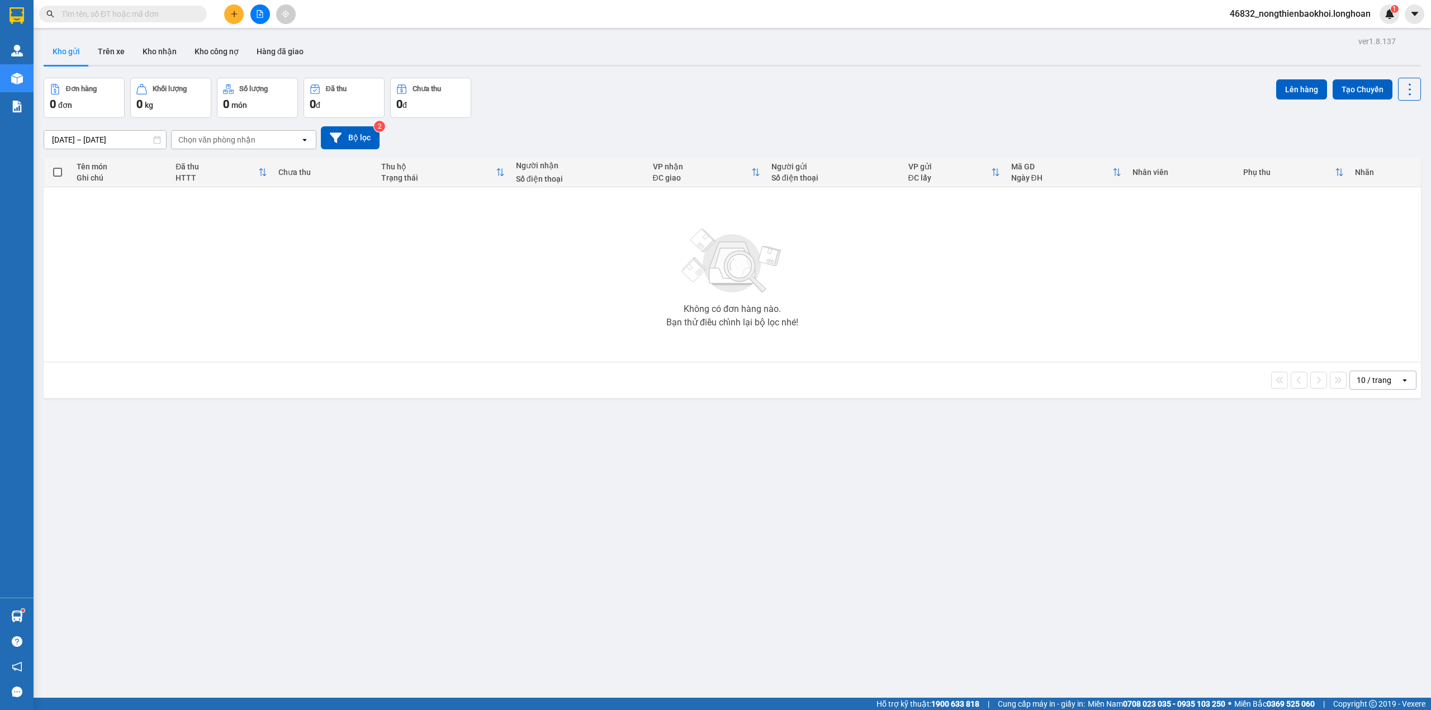
click at [564, 119] on div "[DATE] – [DATE] Press the down arrow key to interact with the calendar and sele…" at bounding box center [733, 138] width 1378 height 40
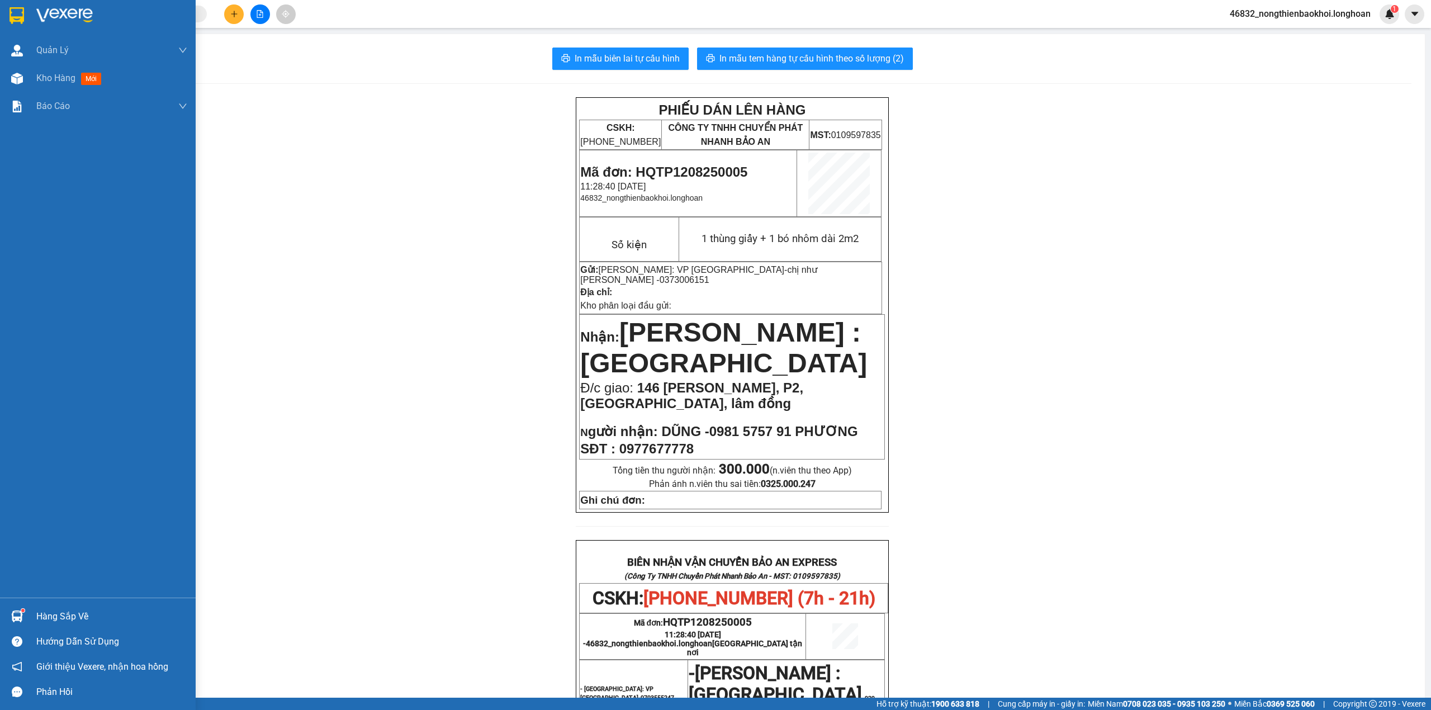
click at [8, 83] on div at bounding box center [17, 79] width 20 height 20
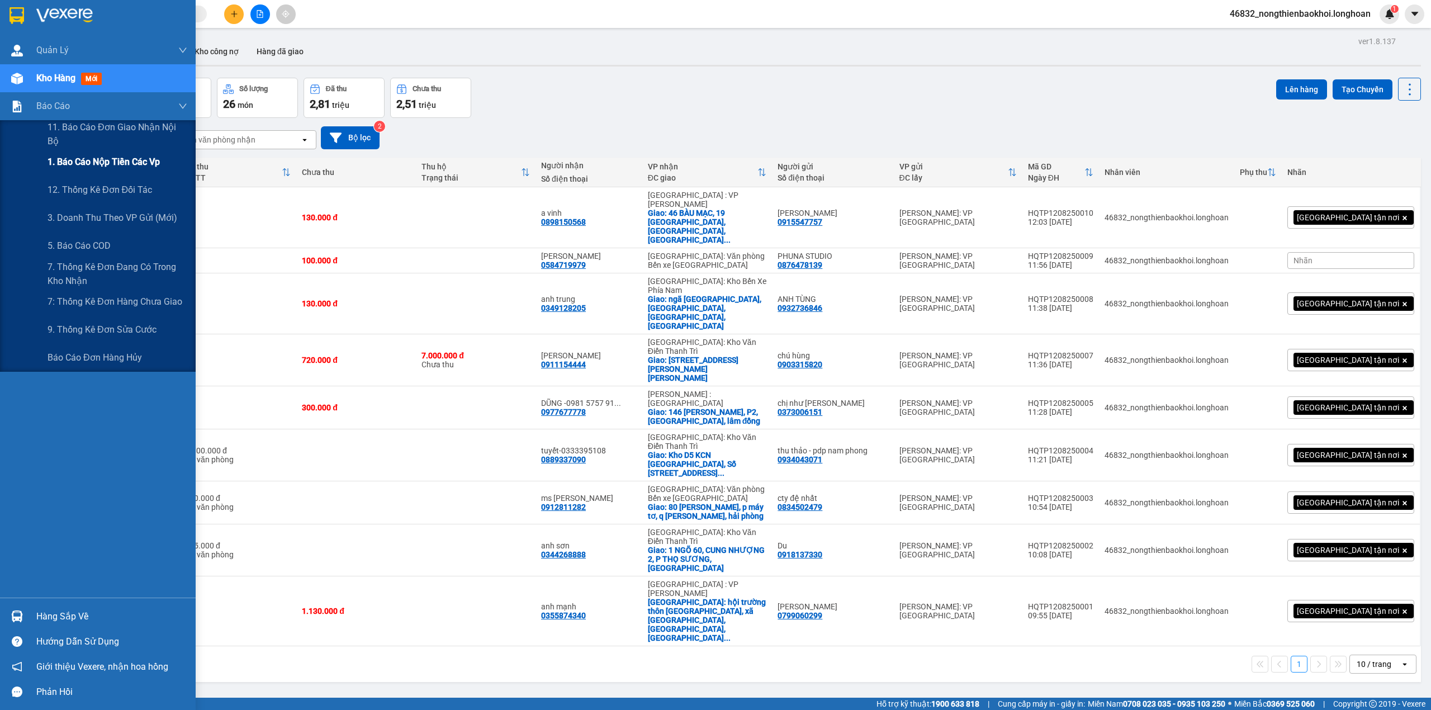
click at [115, 163] on span "1. Báo cáo nộp tiền các vp" at bounding box center [104, 162] width 112 height 14
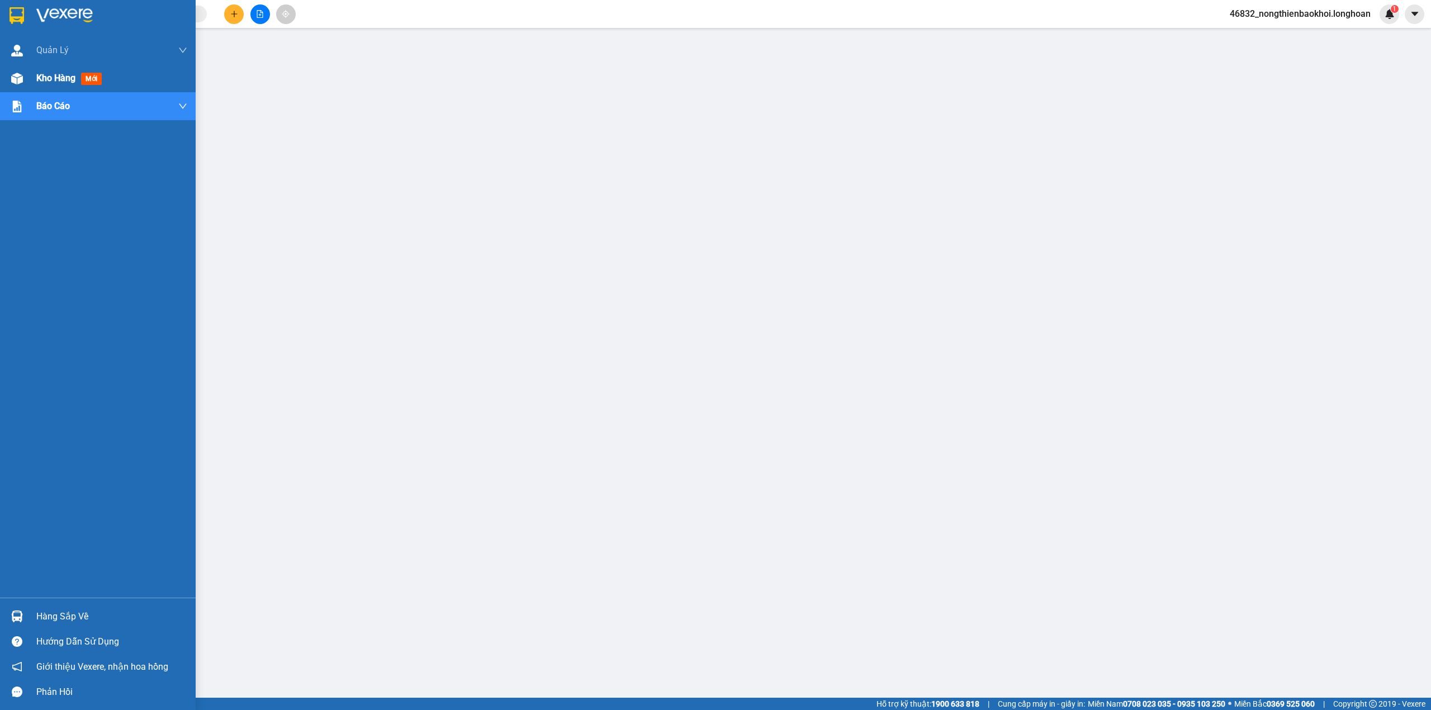
click at [18, 77] on img at bounding box center [17, 79] width 12 height 12
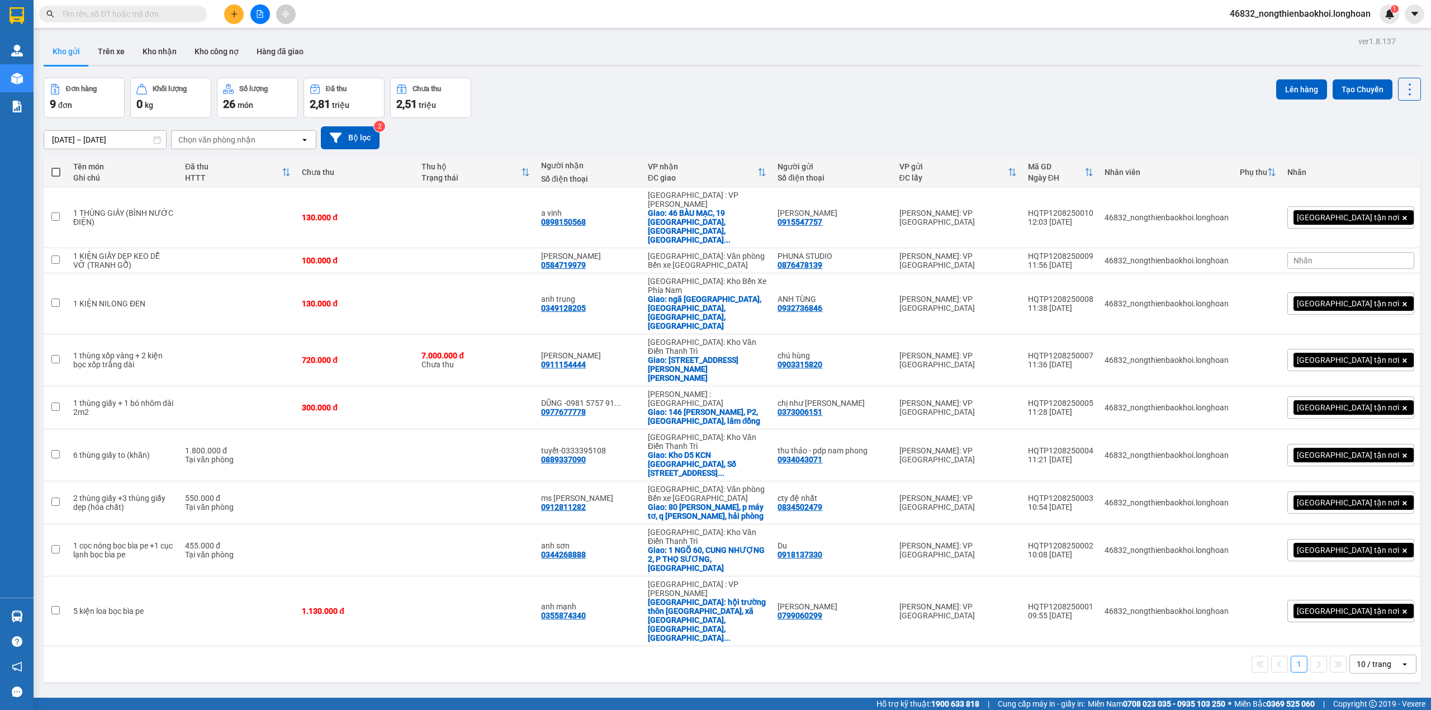
click at [679, 90] on div "Đơn hàng 9 đơn Khối lượng 0 kg Số lượng 26 món Đã thu 2,81 triệu Chưa thu 2,51 …" at bounding box center [733, 98] width 1378 height 40
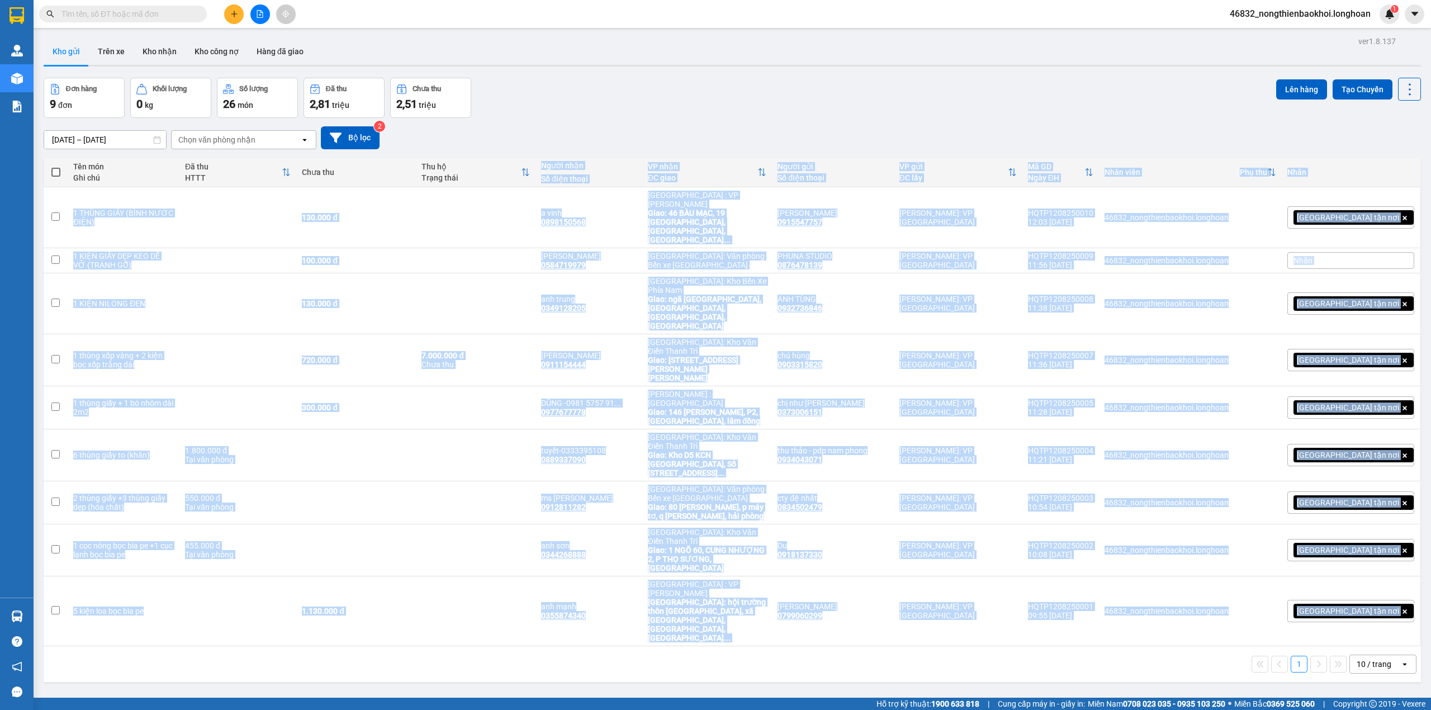
drag, startPoint x: 564, startPoint y: 164, endPoint x: 481, endPoint y: 504, distance: 349.7
click at [481, 504] on div "Tên món Ghi chú Đã thu HTTT Chưa thu Thu hộ Trạng thái Người nhận Số điện thoại…" at bounding box center [733, 420] width 1378 height 524
click at [392, 655] on div "1 10 / trang open" at bounding box center [732, 664] width 1369 height 19
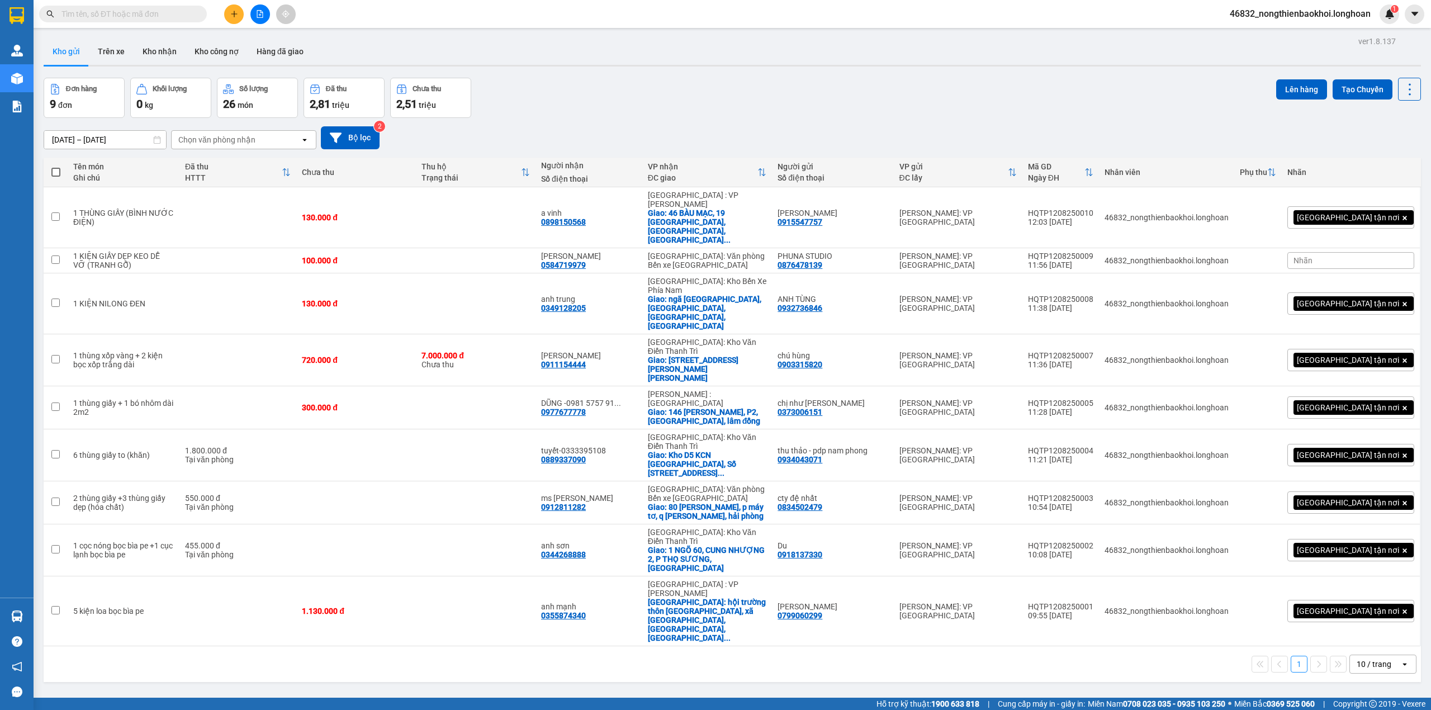
click at [603, 112] on div "Đơn hàng 9 đơn Khối lượng 0 kg Số lượng 26 món Đã thu 2,81 triệu Chưa thu 2,51 …" at bounding box center [733, 98] width 1378 height 40
click at [258, 446] on div "1.800.000 đ" at bounding box center [238, 450] width 106 height 9
checkbox input "true"
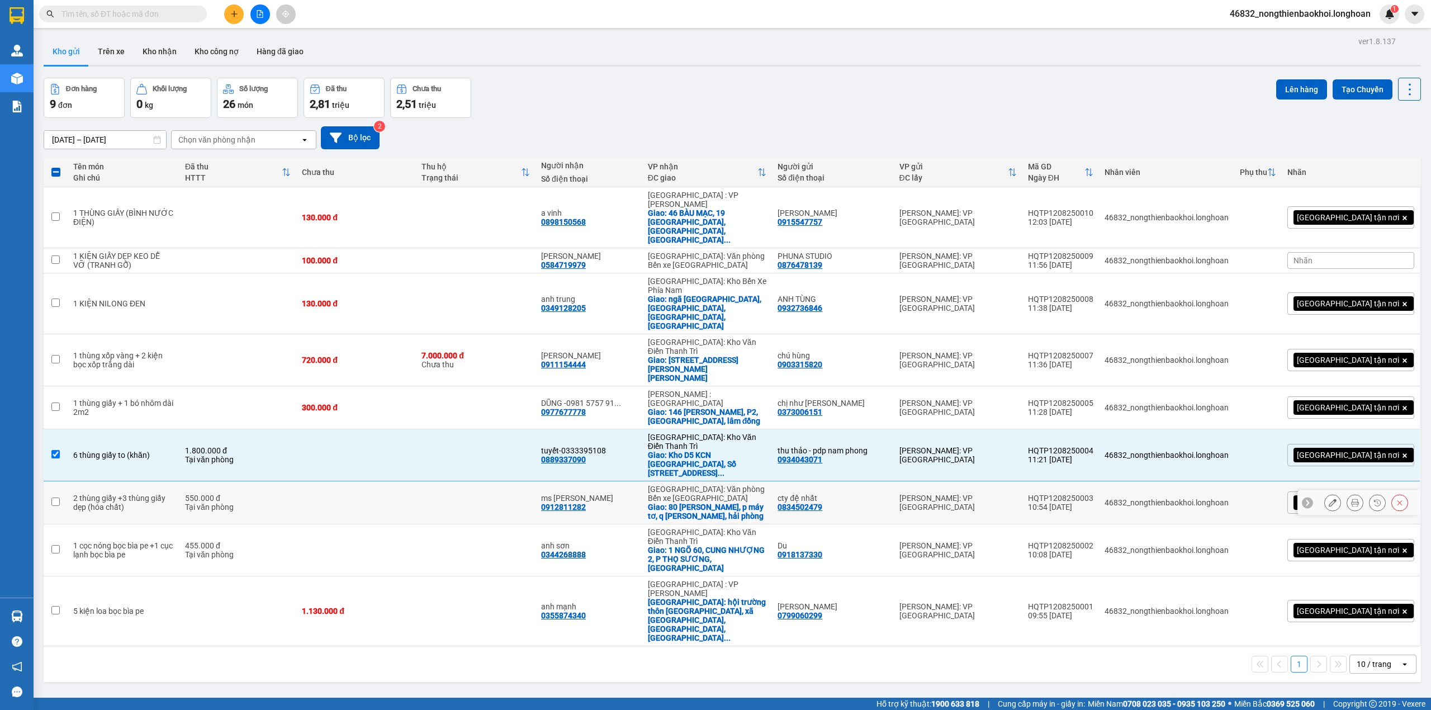
click at [278, 481] on td "550.000 đ Tại văn phòng" at bounding box center [237, 502] width 117 height 43
checkbox input "true"
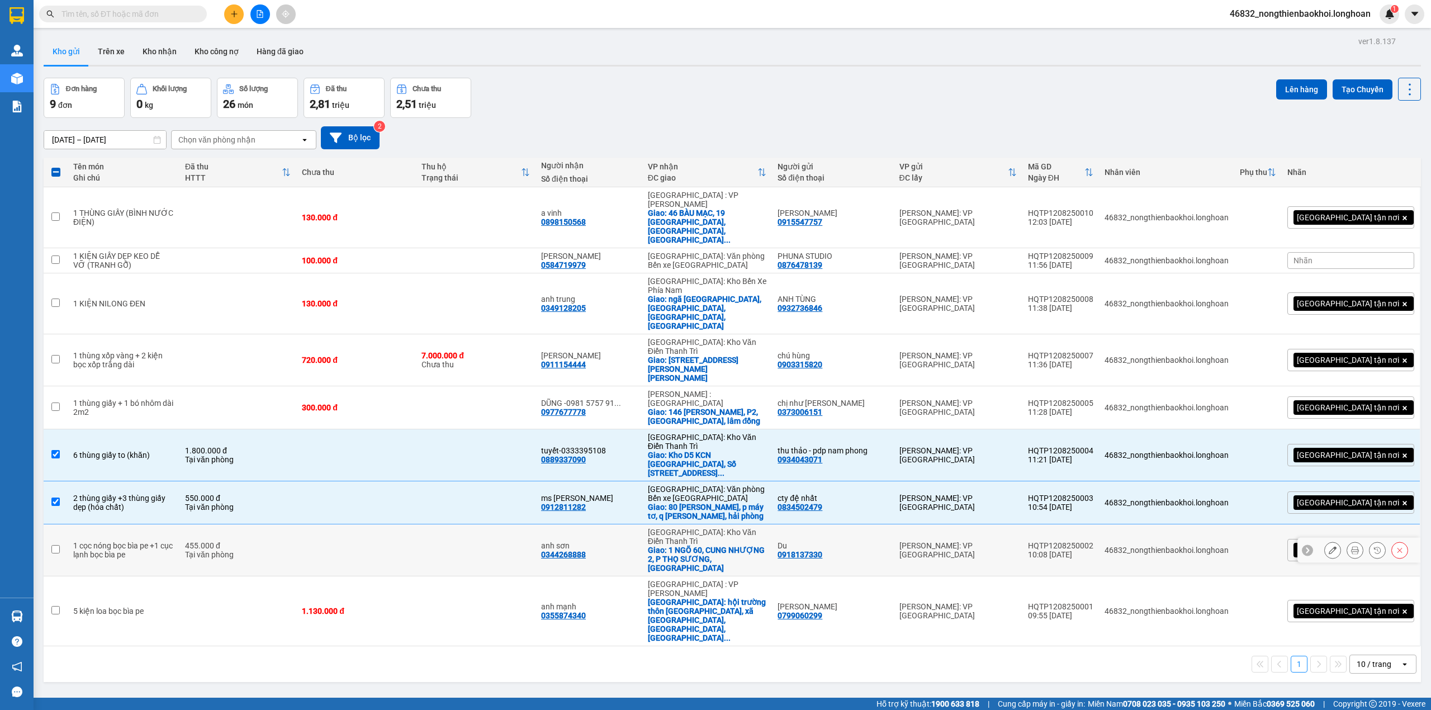
click at [273, 541] on div "455.000 đ" at bounding box center [238, 545] width 106 height 9
checkbox input "true"
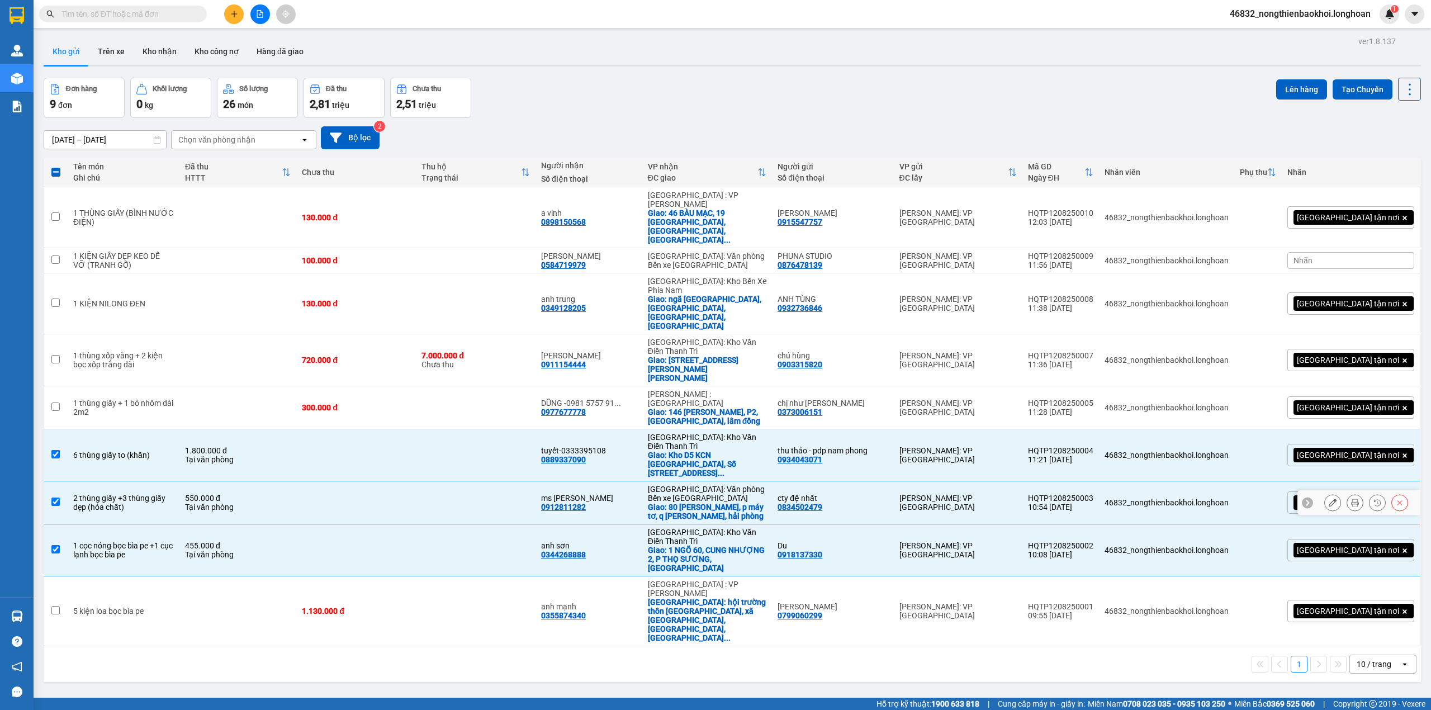
click at [285, 481] on td "550.000 đ Tại văn phòng" at bounding box center [237, 502] width 117 height 43
checkbox input "false"
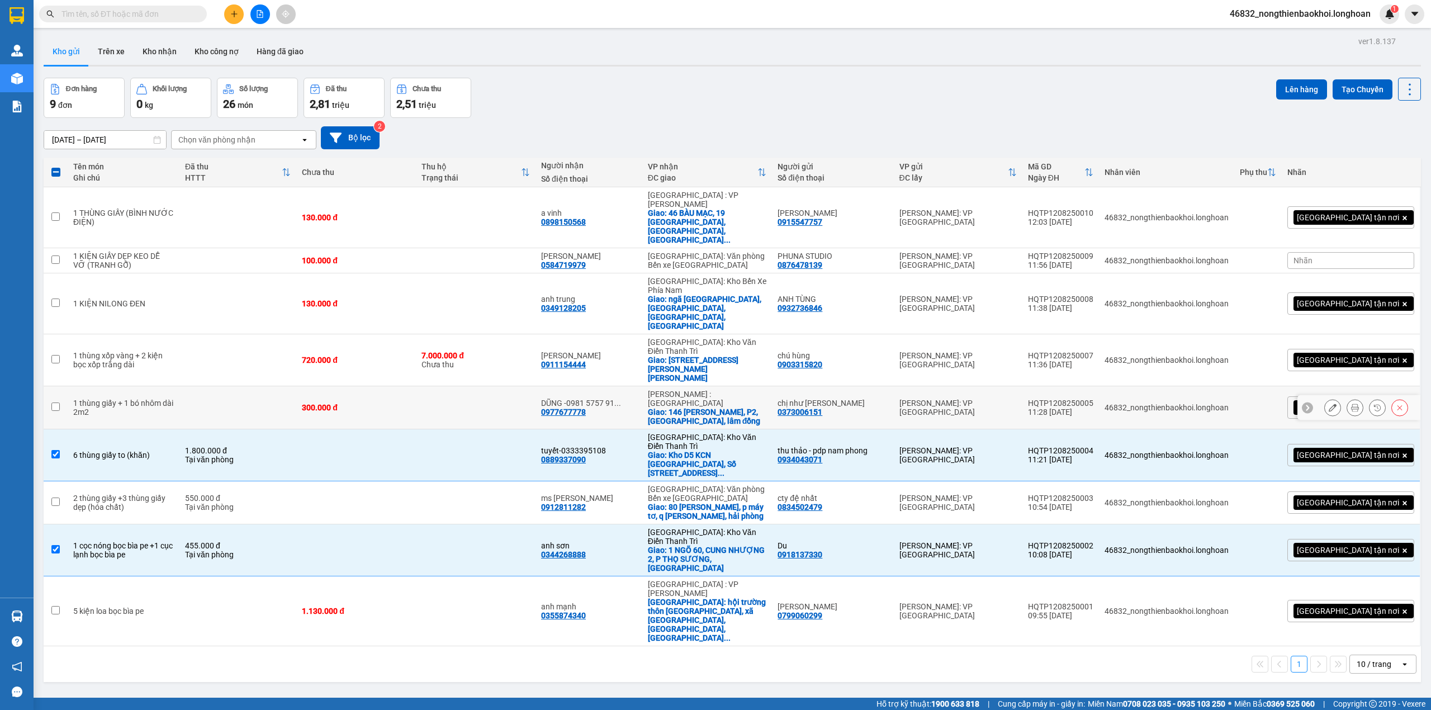
drag, startPoint x: 302, startPoint y: 345, endPoint x: 302, endPoint y: 354, distance: 9.5
click at [302, 352] on tbody "1 THÙNG GIẤY (BÌNH NƯỚC ĐIỆN) 130.000 đ a vinh 0898150568 [GEOGRAPHIC_DATA] : V…" at bounding box center [733, 416] width 1378 height 459
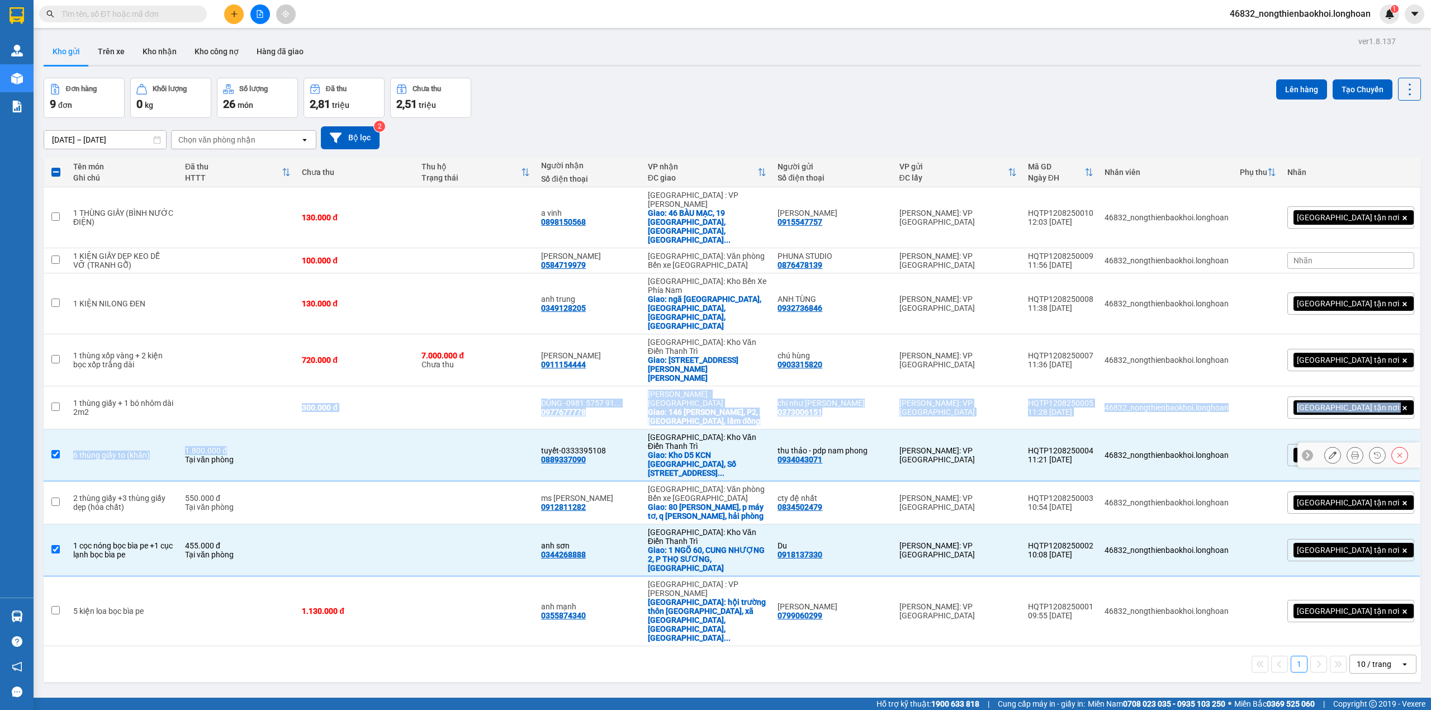
click at [291, 446] on div "1.800.000 đ" at bounding box center [238, 450] width 106 height 9
checkbox input "false"
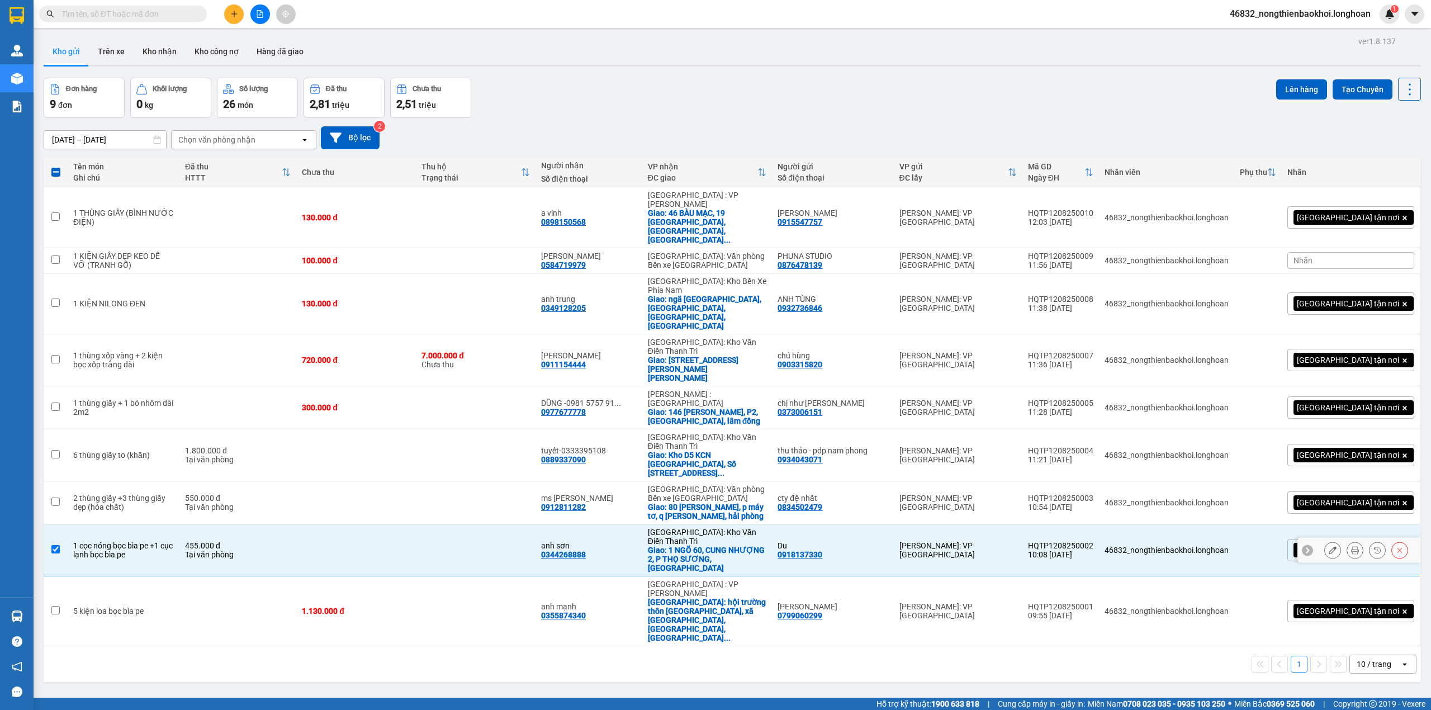
click at [266, 550] on div "Tại văn phòng" at bounding box center [238, 554] width 106 height 9
checkbox input "false"
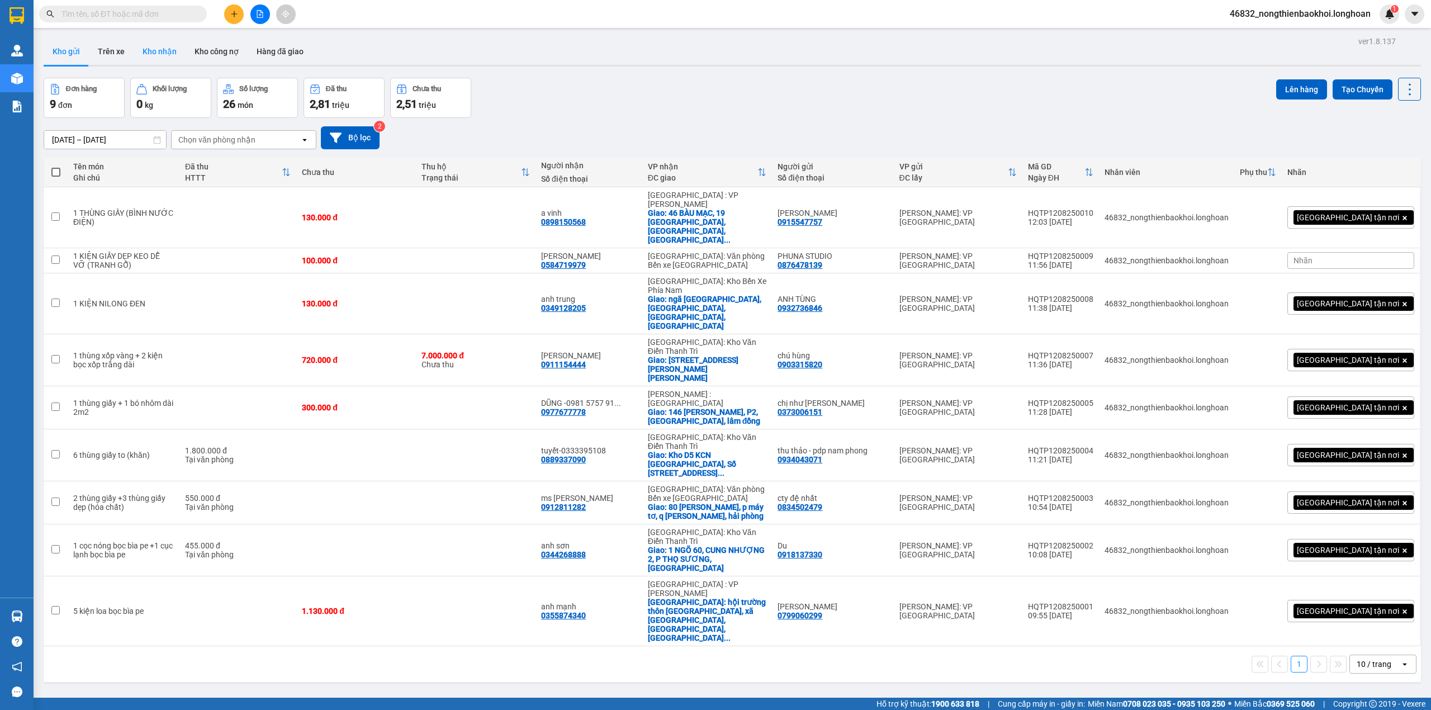
click at [162, 40] on button "Kho nhận" at bounding box center [160, 51] width 52 height 27
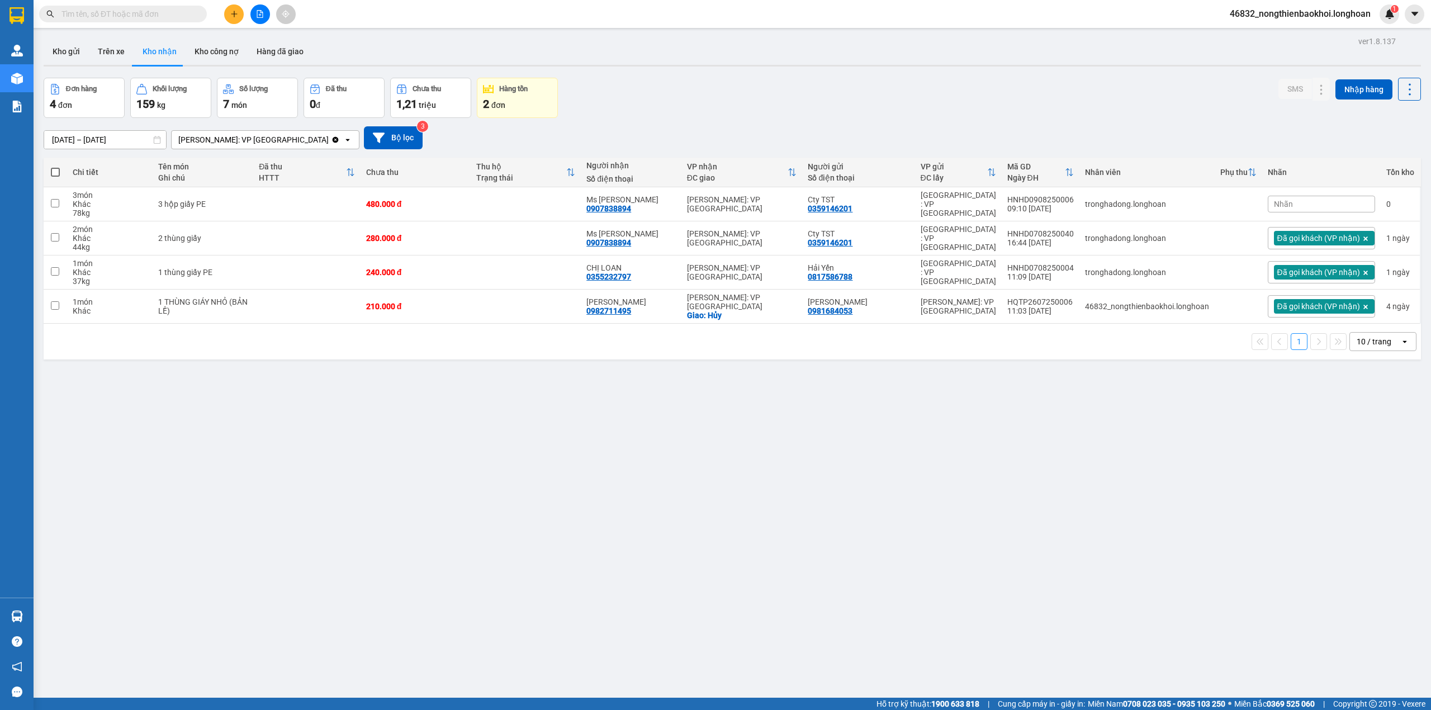
click at [769, 94] on div "Đơn hàng 4 đơn Khối lượng 159 kg Số lượng 7 món Đã thu 0 đ Chưa thu 1,21 triệu …" at bounding box center [733, 98] width 1378 height 40
click at [409, 192] on td "480.000 đ" at bounding box center [416, 204] width 110 height 34
checkbox input "true"
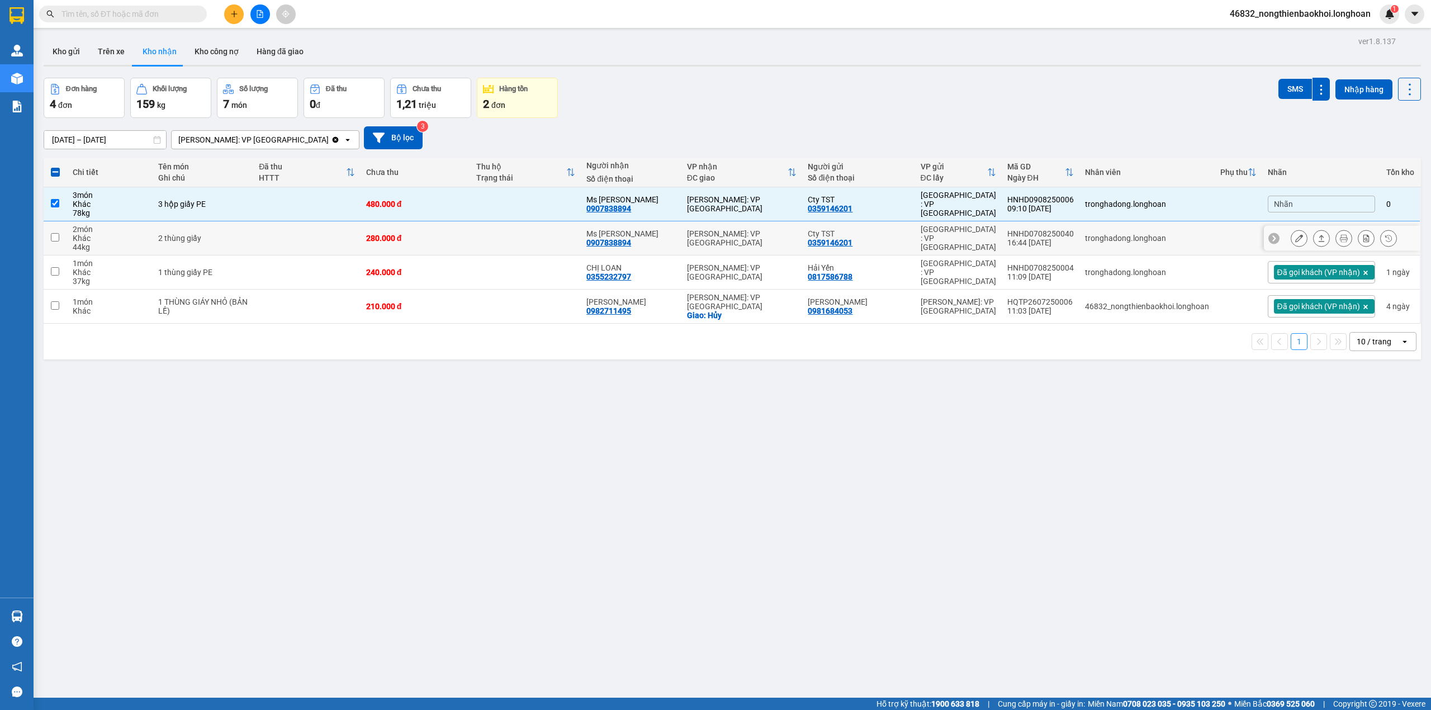
click at [425, 229] on td "280.000 đ" at bounding box center [416, 238] width 110 height 34
checkbox input "true"
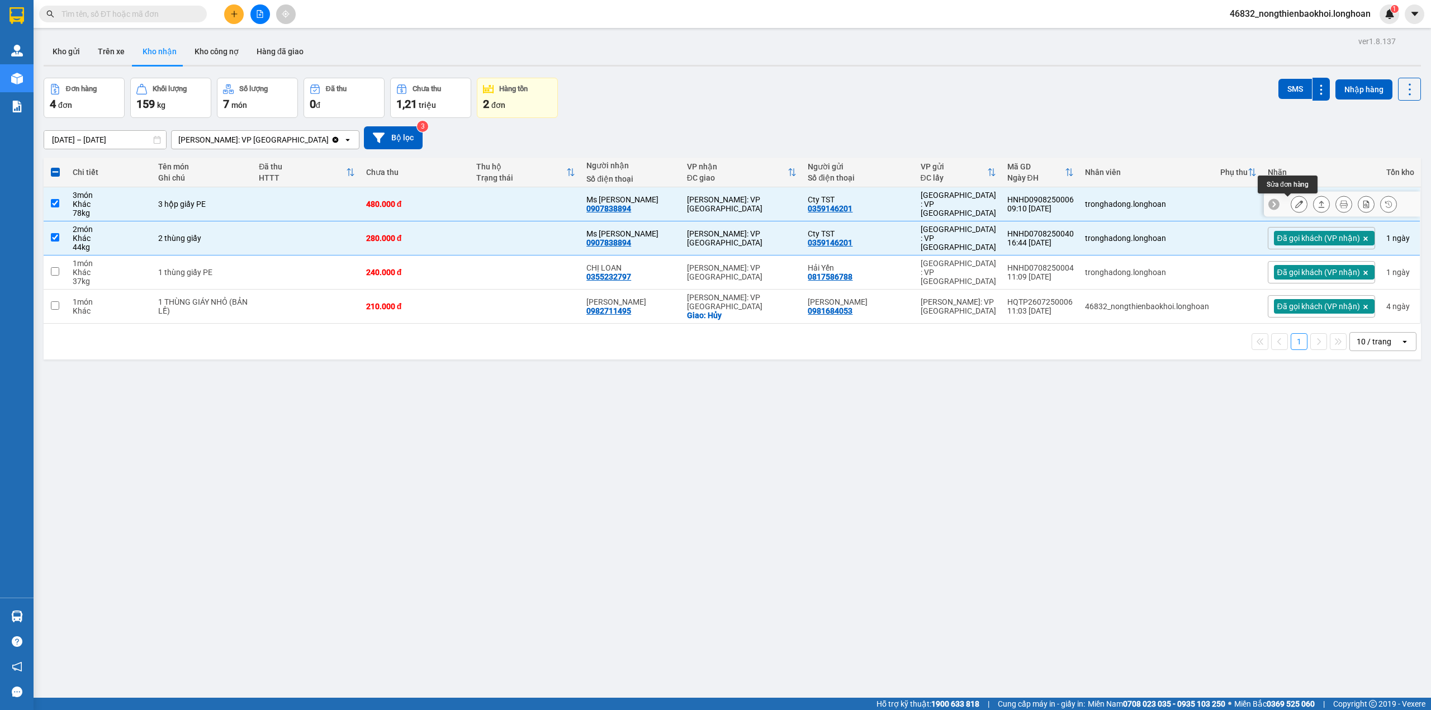
click at [1293, 204] on button at bounding box center [1300, 205] width 16 height 20
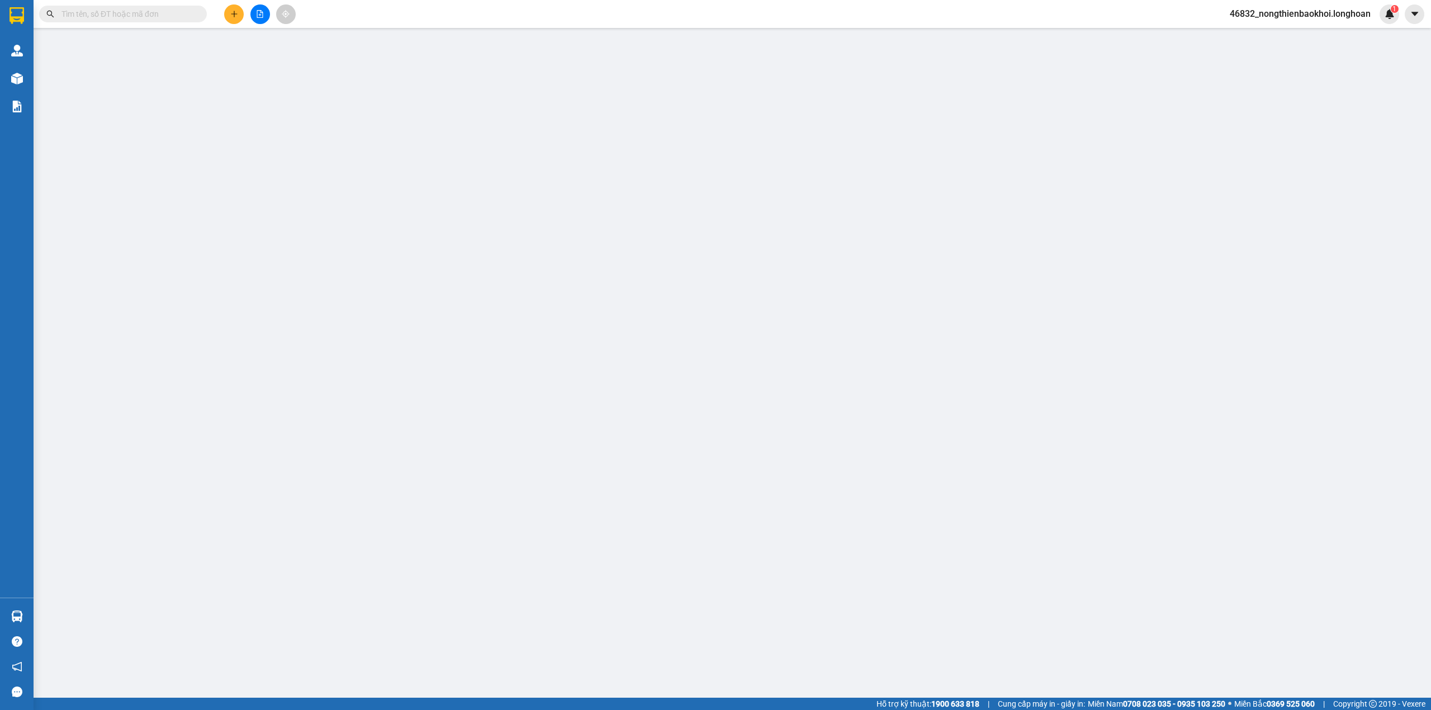
type input "0359146201"
type input "Cty TST"
type input "0907838894"
type input "Ms [PERSON_NAME]"
type input "480.000"
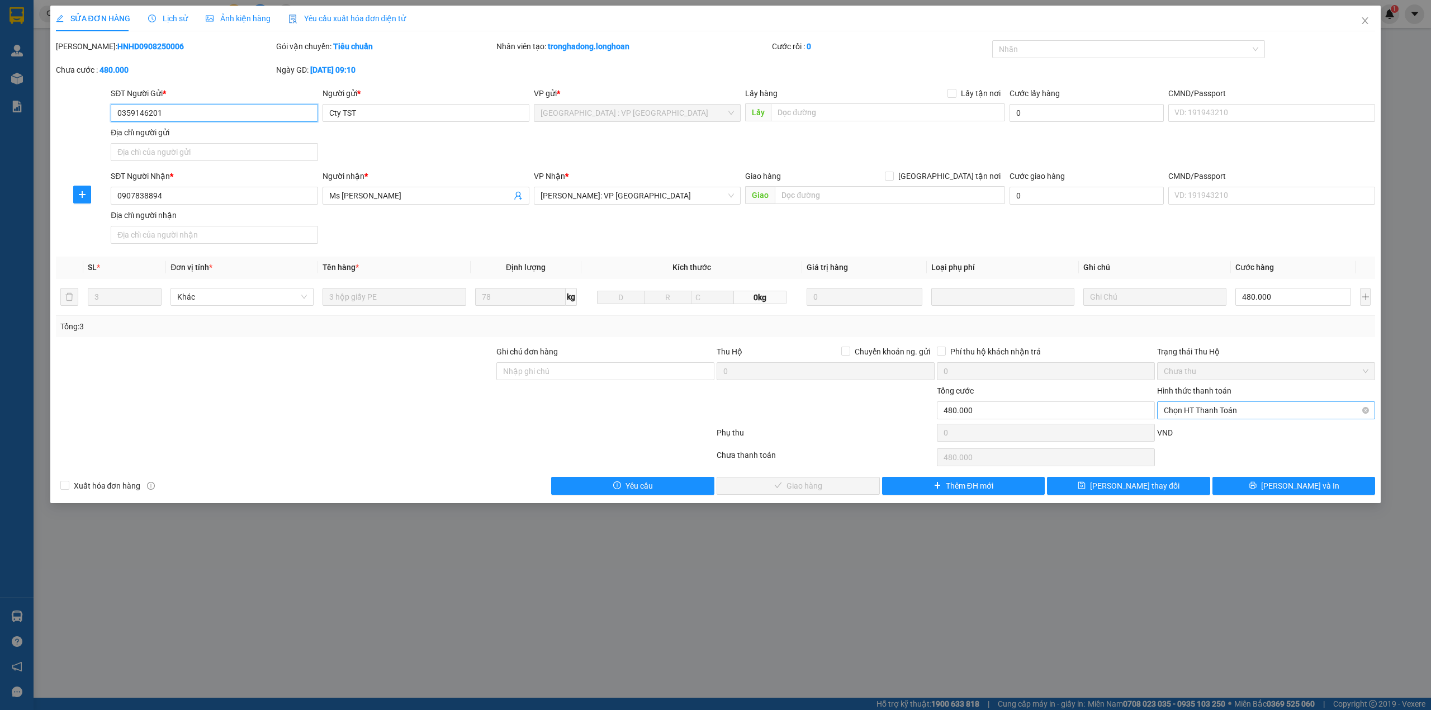
click at [1228, 406] on span "Chọn HT Thanh Toán" at bounding box center [1266, 410] width 205 height 17
click at [1193, 432] on div "Tại văn phòng" at bounding box center [1266, 435] width 205 height 12
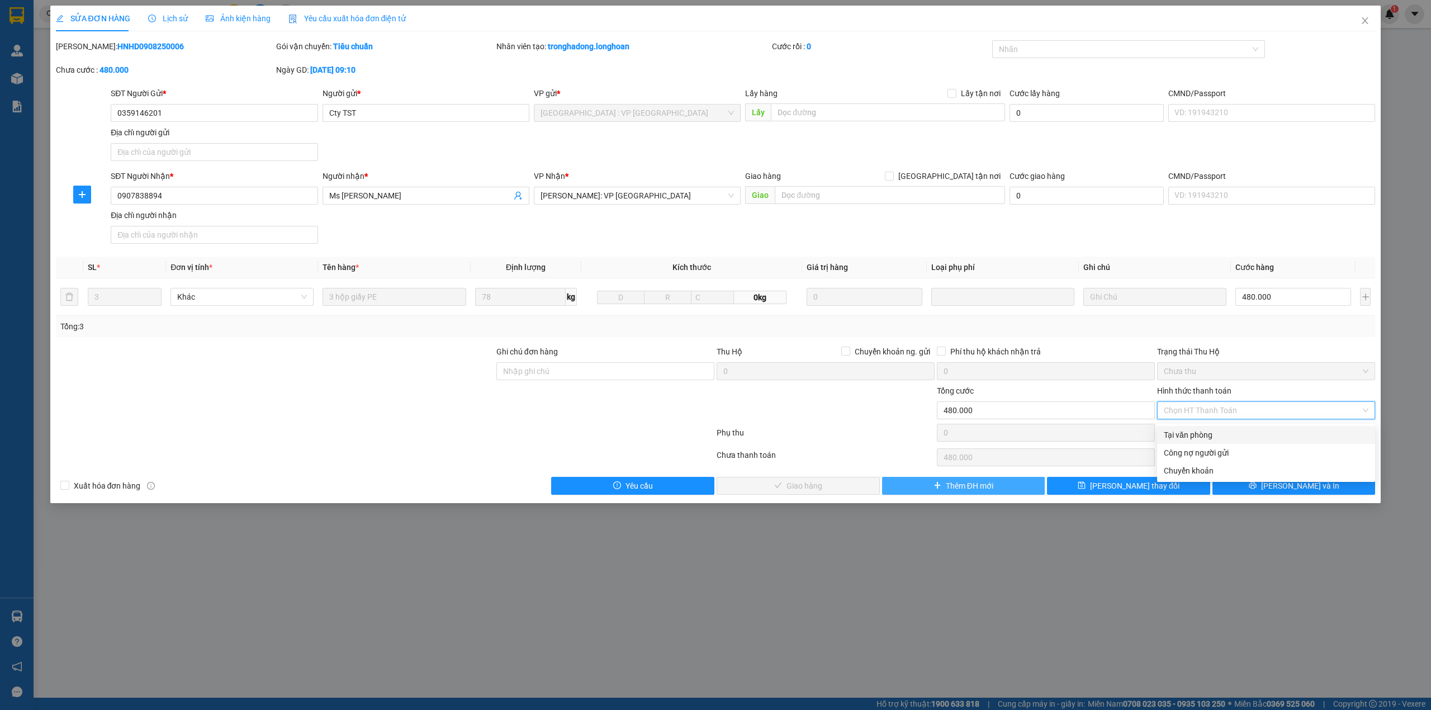
type input "0"
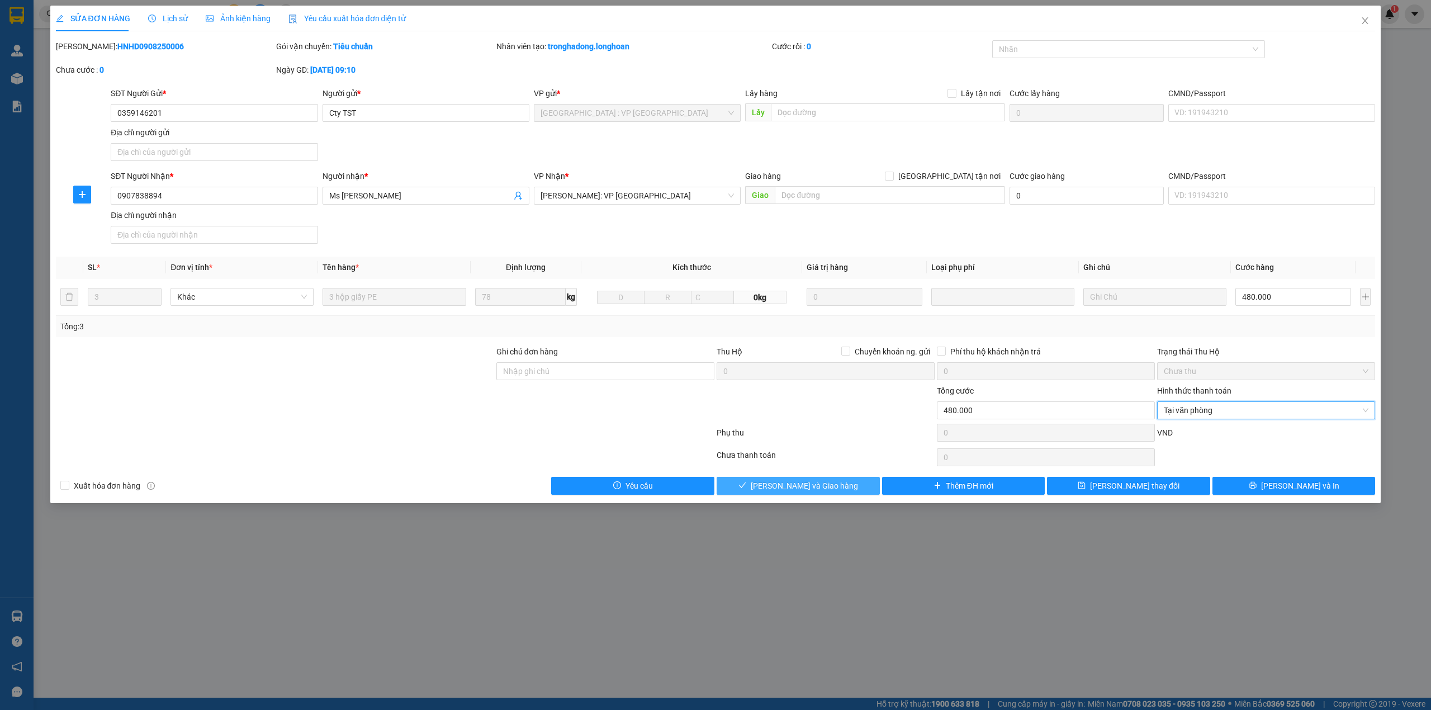
click at [807, 489] on span "[PERSON_NAME] và Giao hàng" at bounding box center [804, 486] width 107 height 12
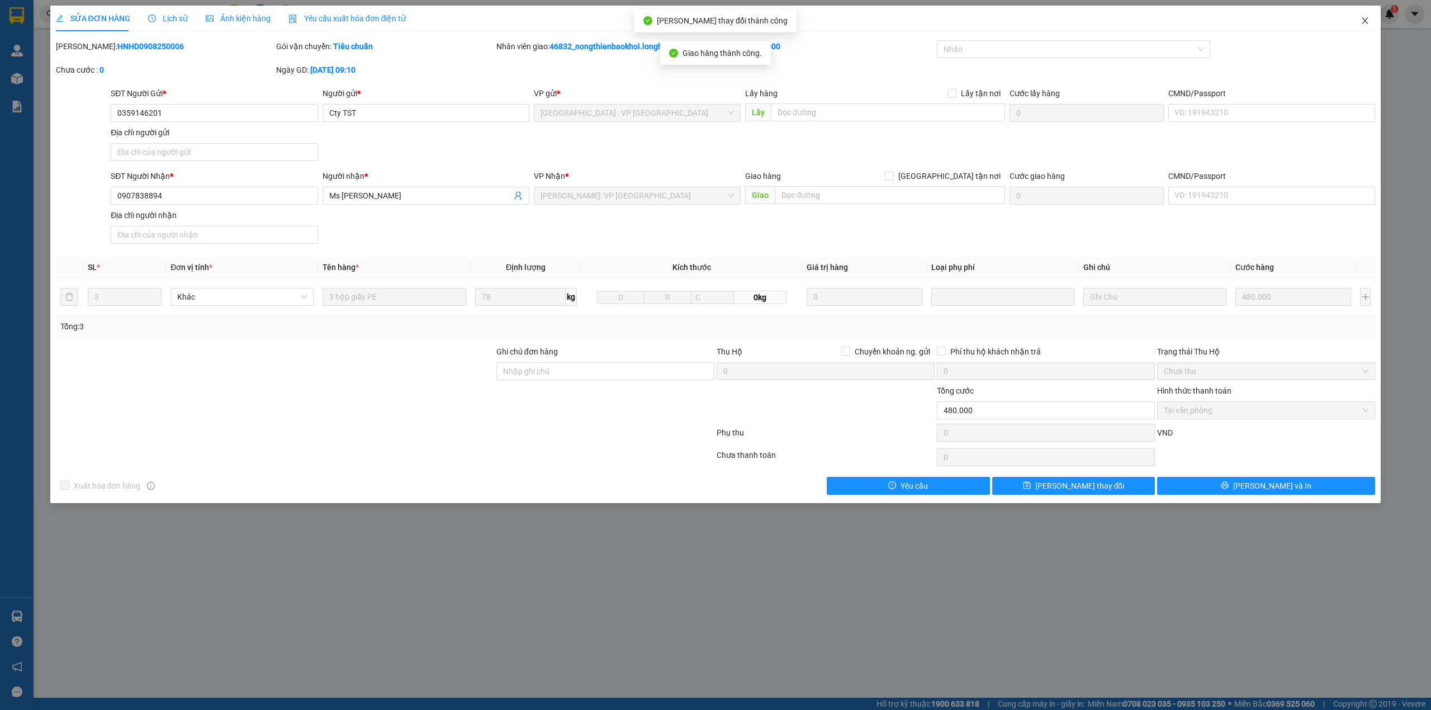
click at [1369, 13] on span "Close" at bounding box center [1365, 21] width 31 height 31
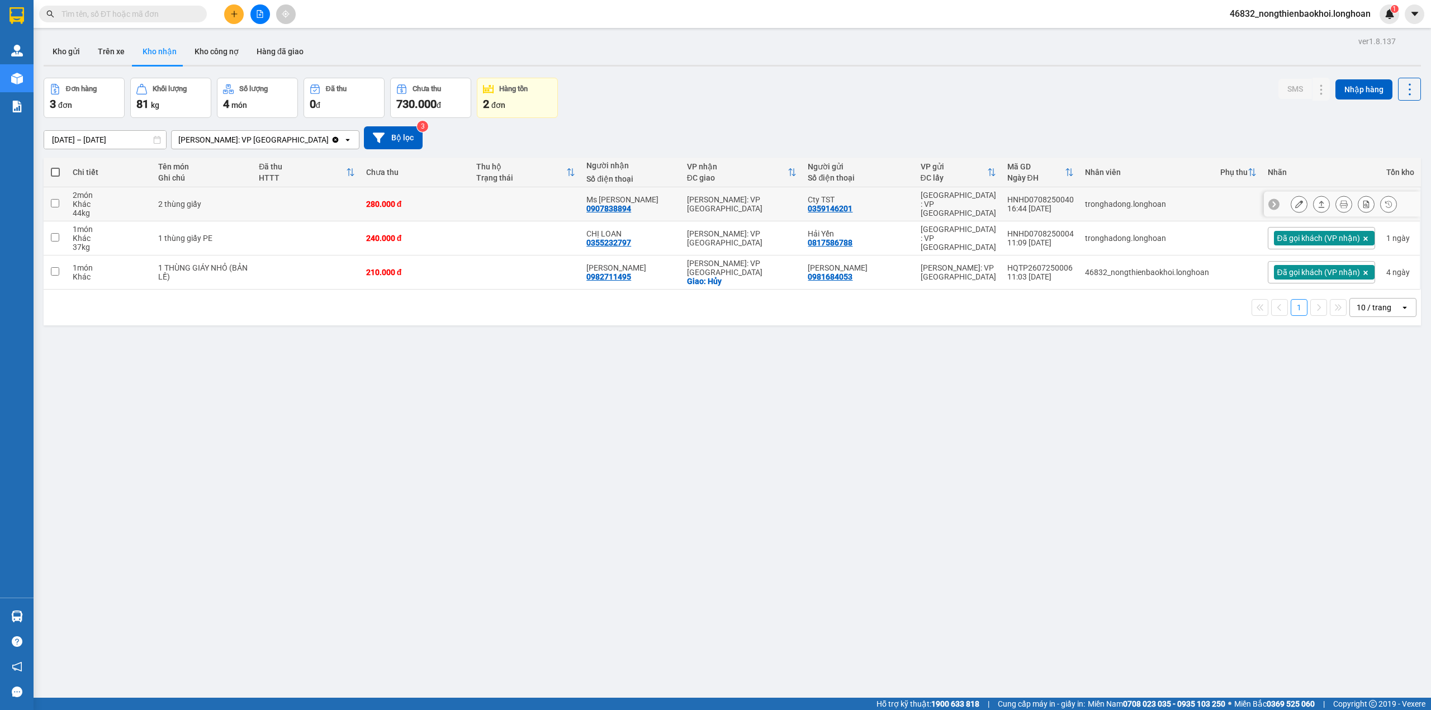
click at [1292, 210] on button at bounding box center [1300, 205] width 16 height 20
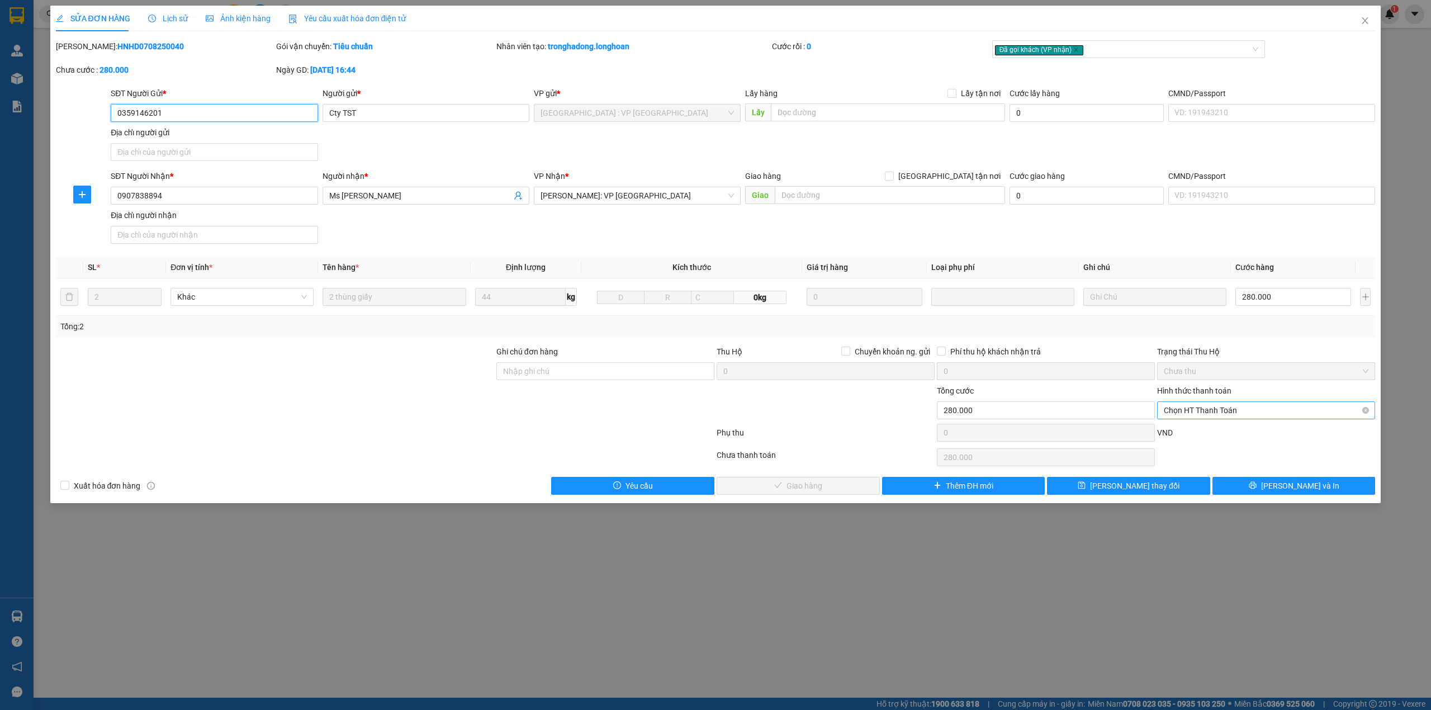
click at [1217, 409] on span "Chọn HT Thanh Toán" at bounding box center [1266, 410] width 205 height 17
click at [1203, 429] on div "Tại văn phòng" at bounding box center [1266, 435] width 205 height 12
type input "0"
click at [794, 481] on button "[PERSON_NAME] và Giao hàng" at bounding box center [798, 486] width 163 height 18
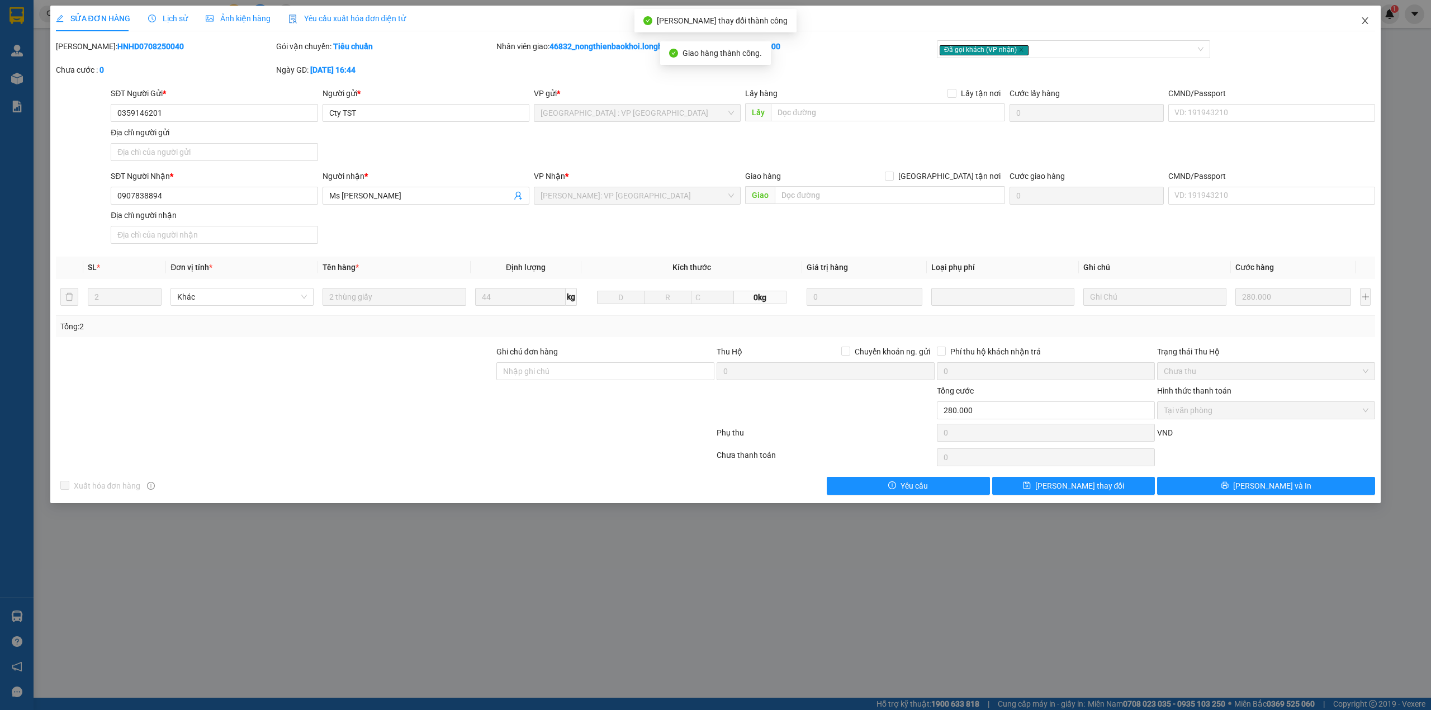
click at [1371, 23] on span "Close" at bounding box center [1365, 21] width 31 height 31
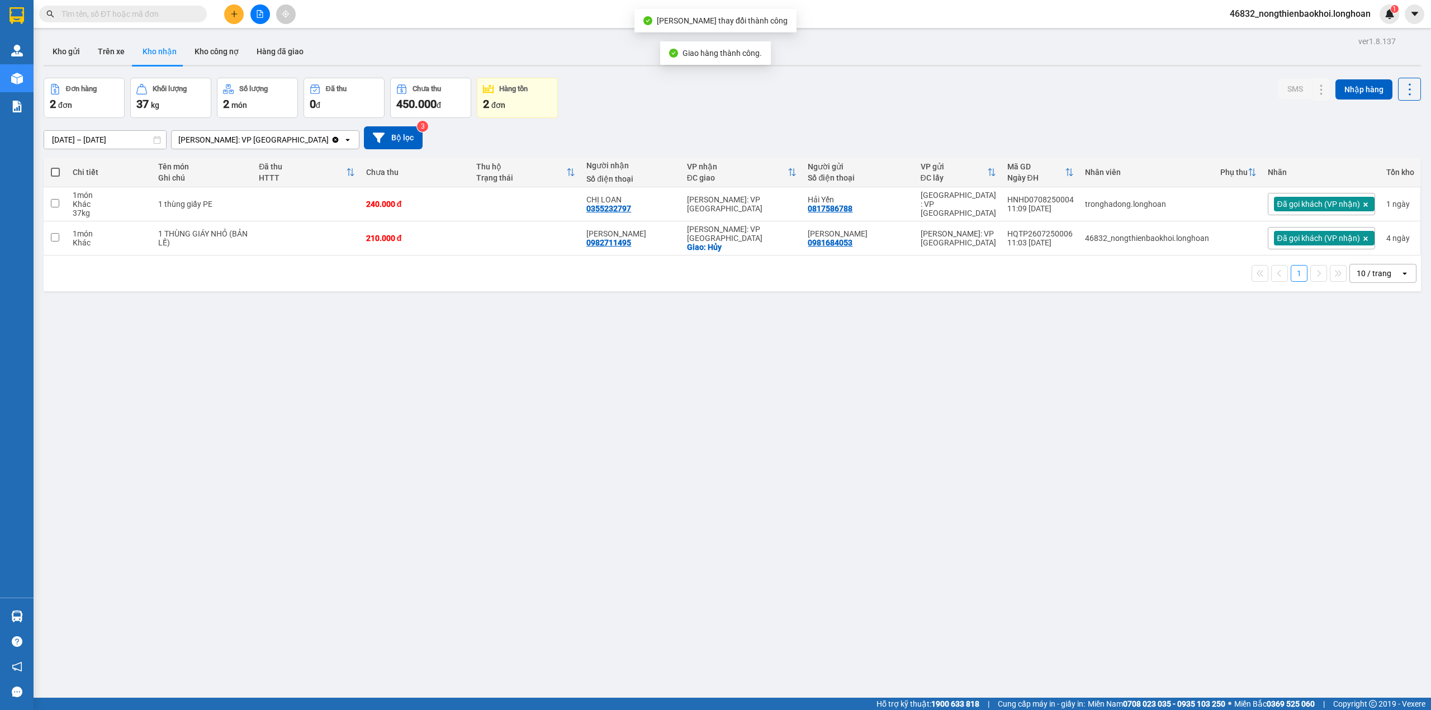
click at [510, 338] on div "ver 1.8.137 Kho gửi Trên xe Kho nhận Kho công nợ Hàng đã giao Đơn hàng 2 đơn Kh…" at bounding box center [732, 389] width 1387 height 710
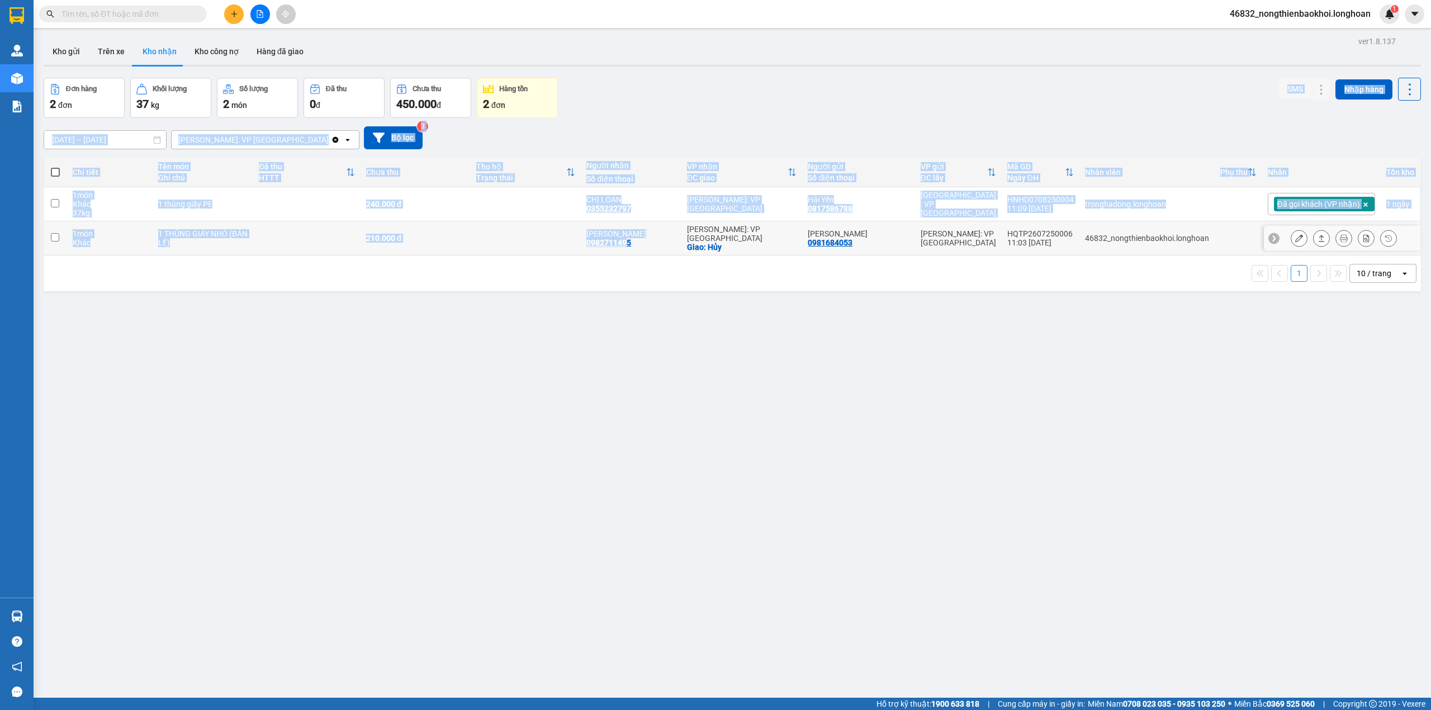
drag, startPoint x: 640, startPoint y: 98, endPoint x: 613, endPoint y: 332, distance: 234.6
click at [624, 284] on div "ver 1.8.137 Kho gửi Trên xe Kho nhận Kho công nợ Hàng đã giao Đơn hàng 2 đơn Kh…" at bounding box center [732, 389] width 1387 height 710
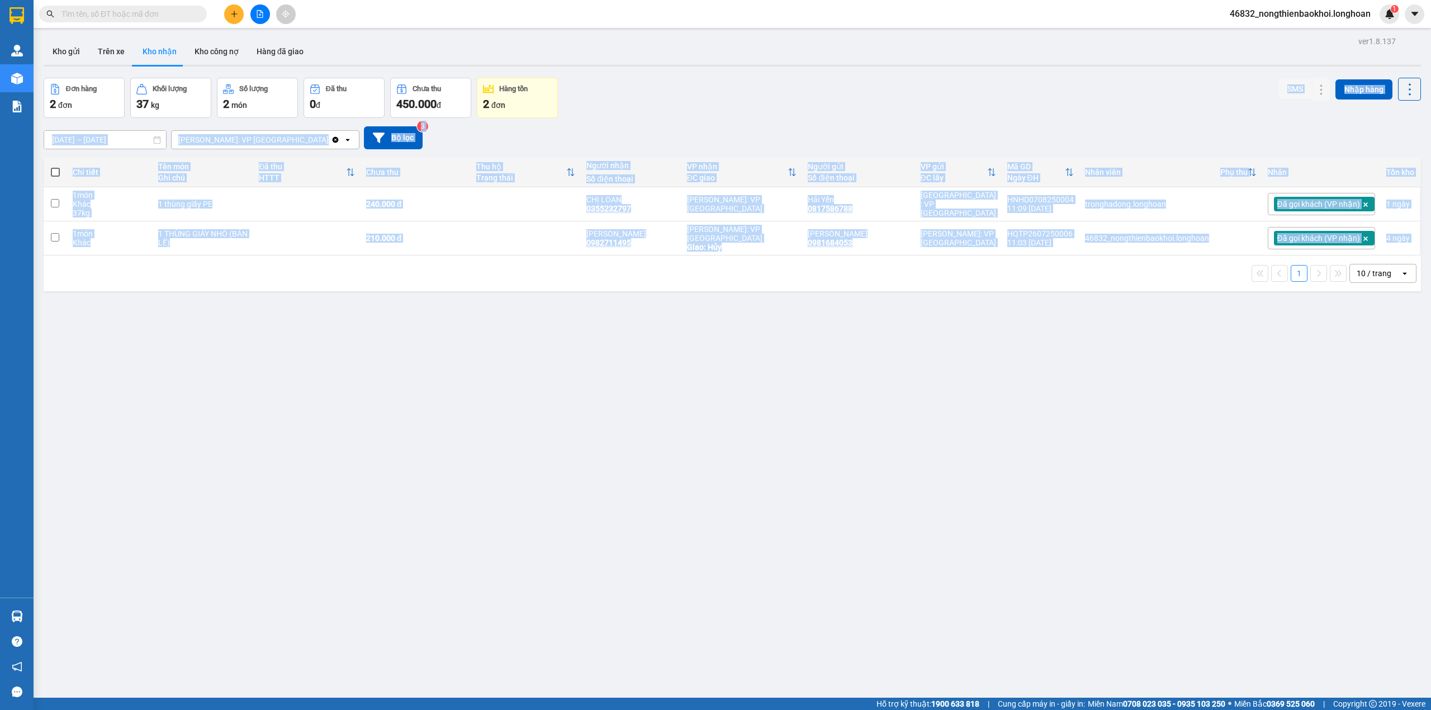
click at [575, 358] on div "ver 1.8.137 Kho gửi Trên xe Kho nhận Kho công nợ Hàng đã giao Đơn hàng 2 đơn Kh…" at bounding box center [732, 389] width 1387 height 710
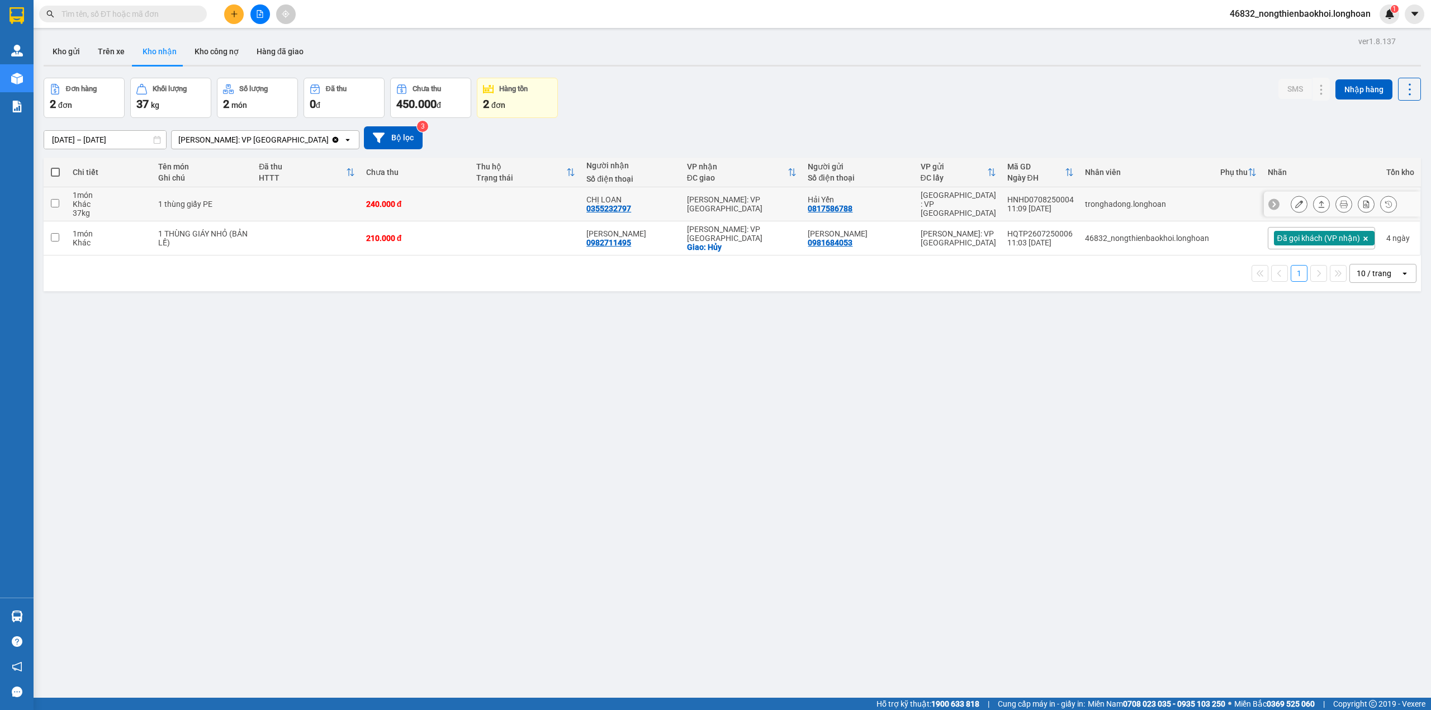
click at [314, 217] on td at bounding box center [306, 204] width 107 height 34
checkbox input "true"
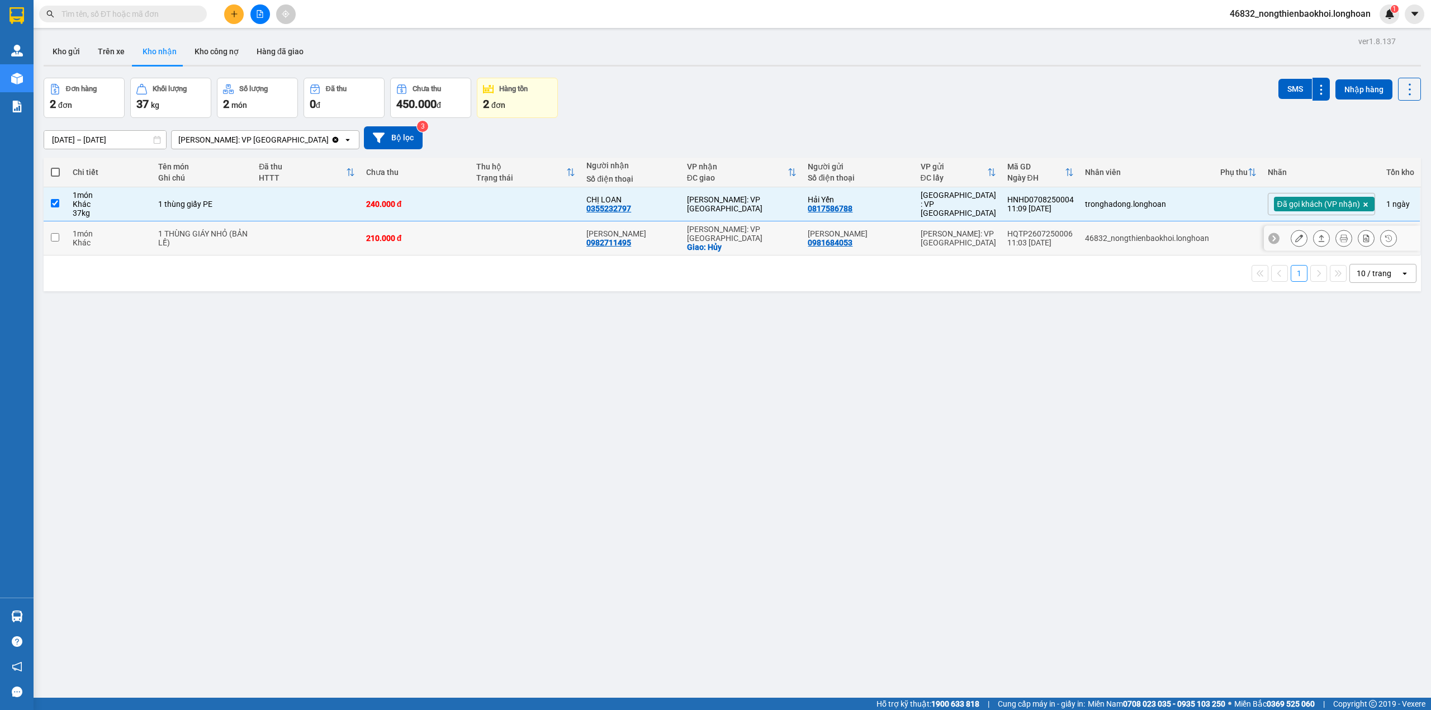
click at [310, 229] on td at bounding box center [306, 238] width 107 height 34
checkbox input "true"
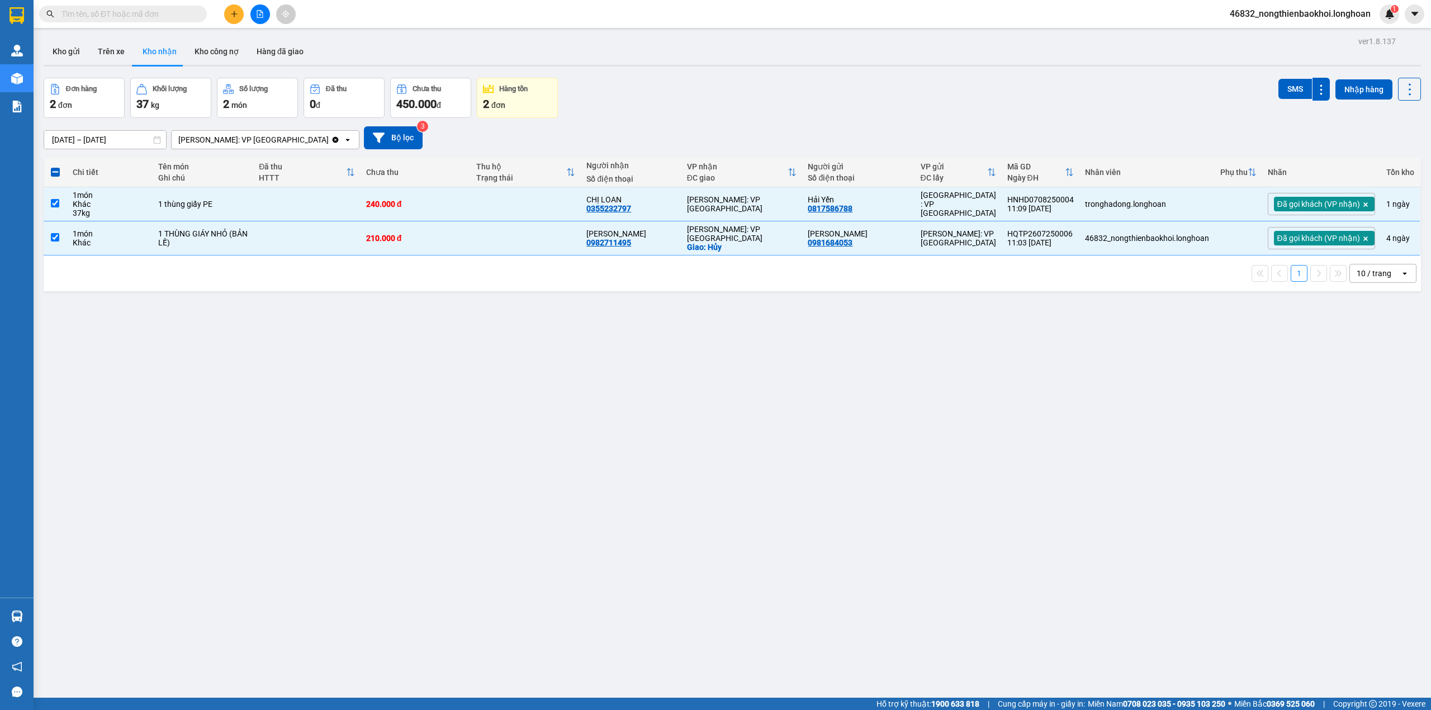
click at [324, 187] on th "Đã thu HTTT" at bounding box center [306, 173] width 107 height 30
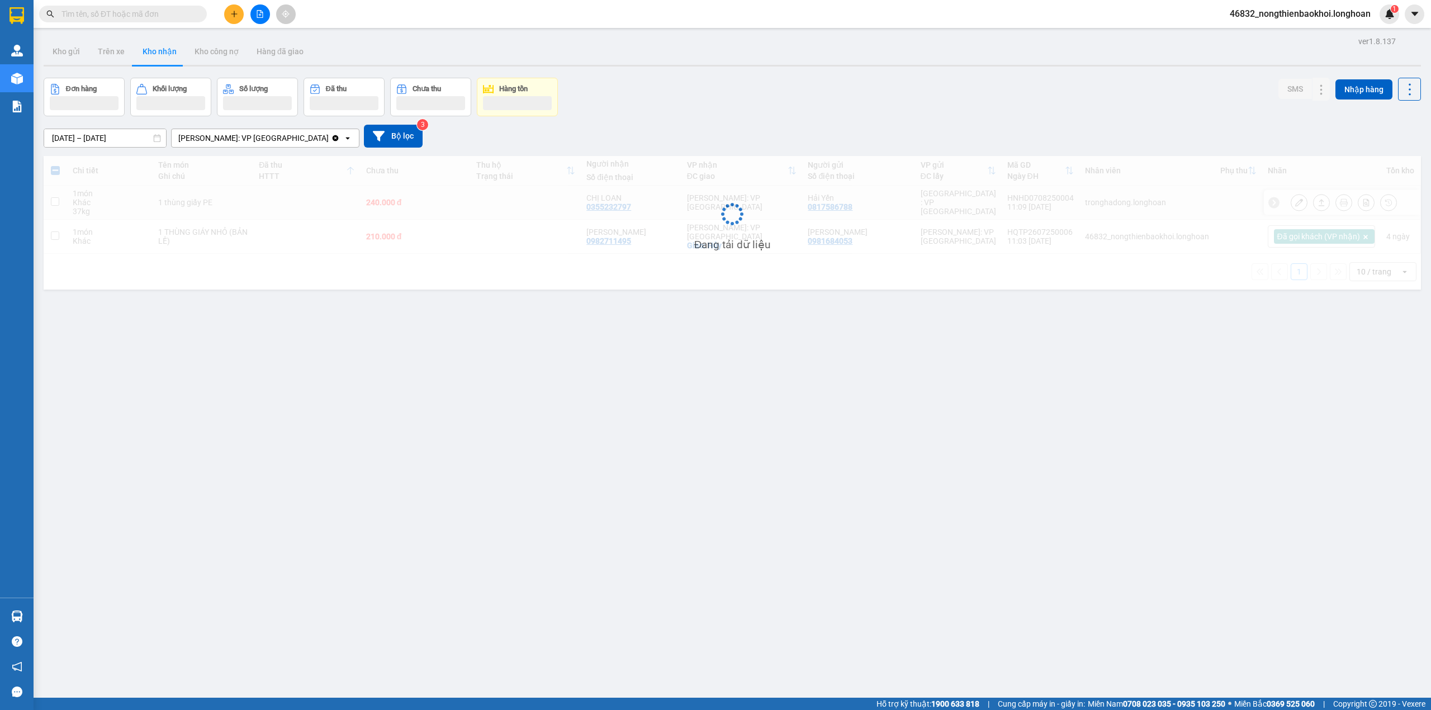
checkbox input "false"
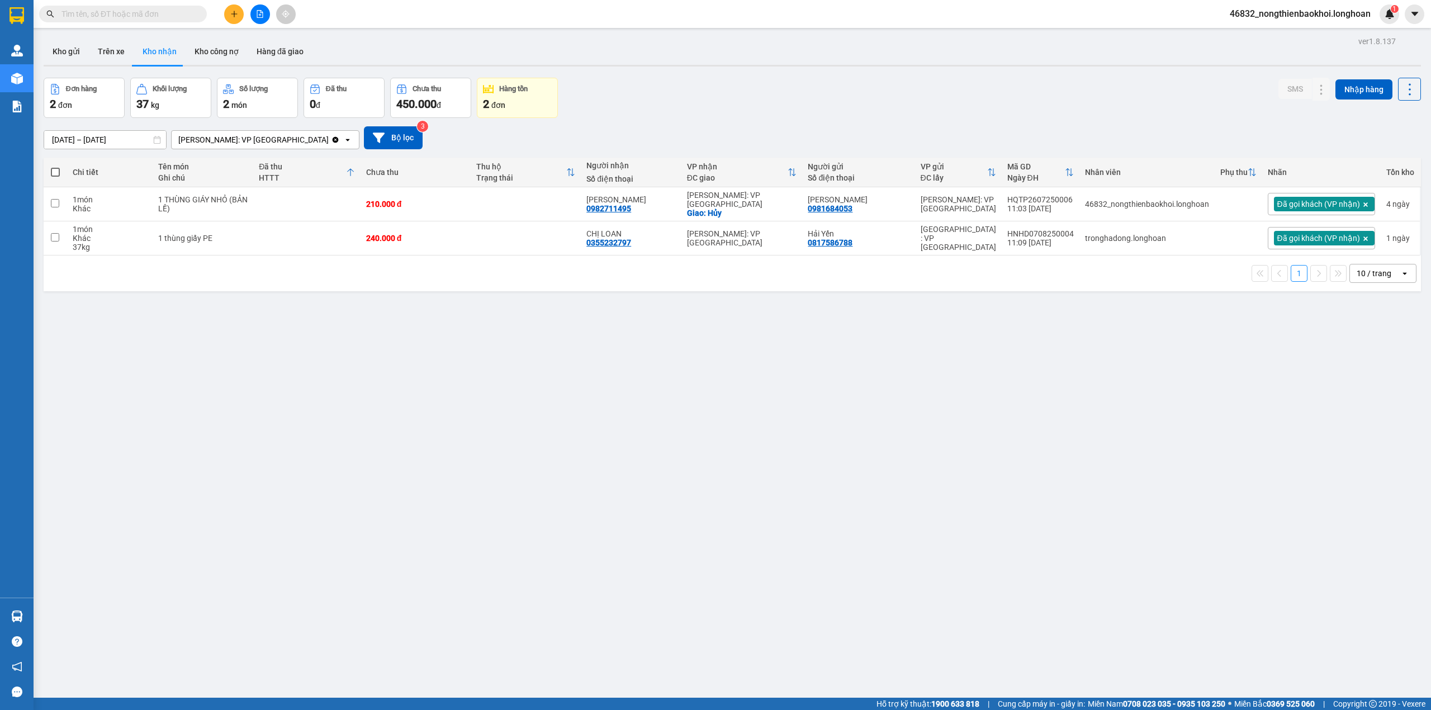
click at [354, 163] on div "Đã thu HTTT" at bounding box center [307, 172] width 96 height 22
click at [346, 357] on div "ver 1.8.137 Kho gửi Trên xe Kho nhận Kho công nợ Hàng đã giao Đơn hàng 2 đơn Kh…" at bounding box center [732, 389] width 1387 height 710
click at [713, 132] on div "[DATE] – [DATE] Press the down arrow key to interact with the calendar and sele…" at bounding box center [733, 137] width 1378 height 23
click at [479, 216] on td at bounding box center [526, 204] width 110 height 34
checkbox input "true"
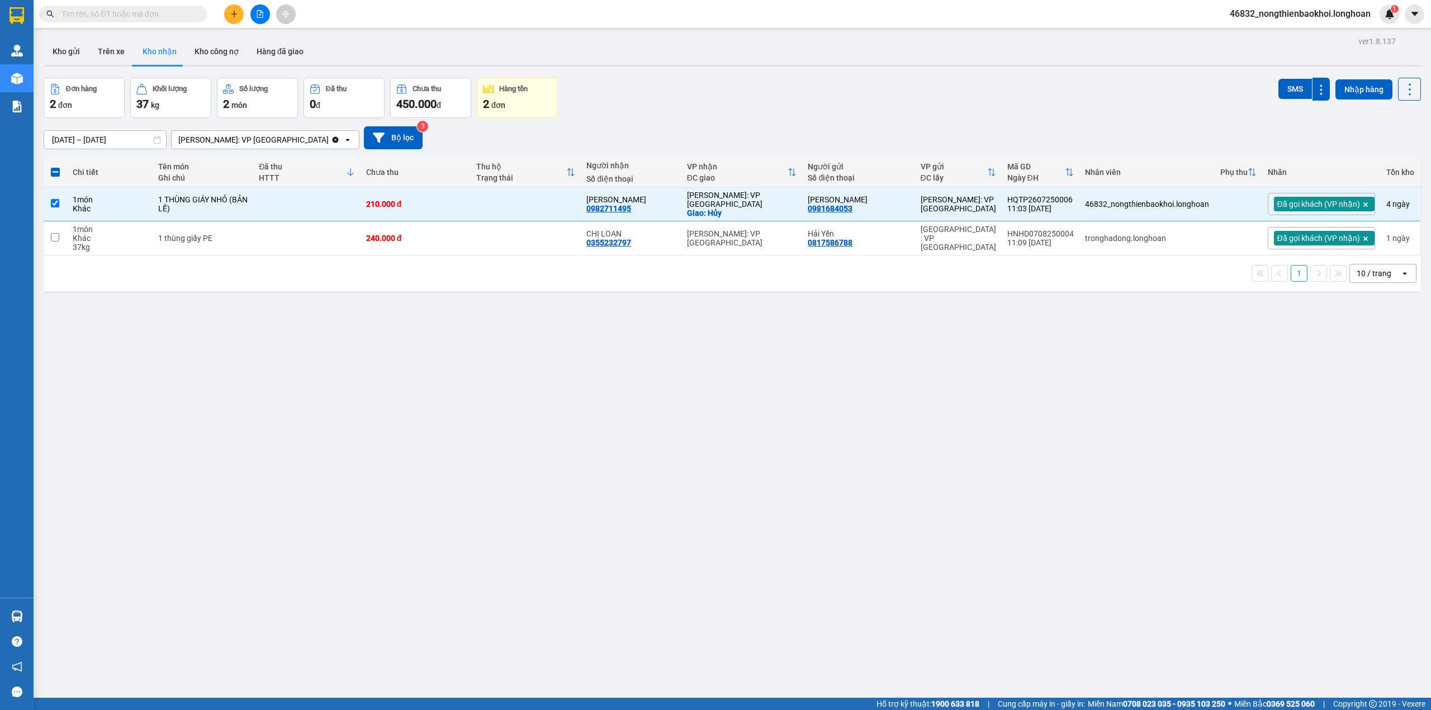
click at [464, 256] on div "1 10 / trang open" at bounding box center [733, 274] width 1378 height 36
click at [443, 264] on div "1 10 / trang open" at bounding box center [732, 273] width 1369 height 19
click at [445, 248] on td "240.000 đ" at bounding box center [416, 238] width 110 height 34
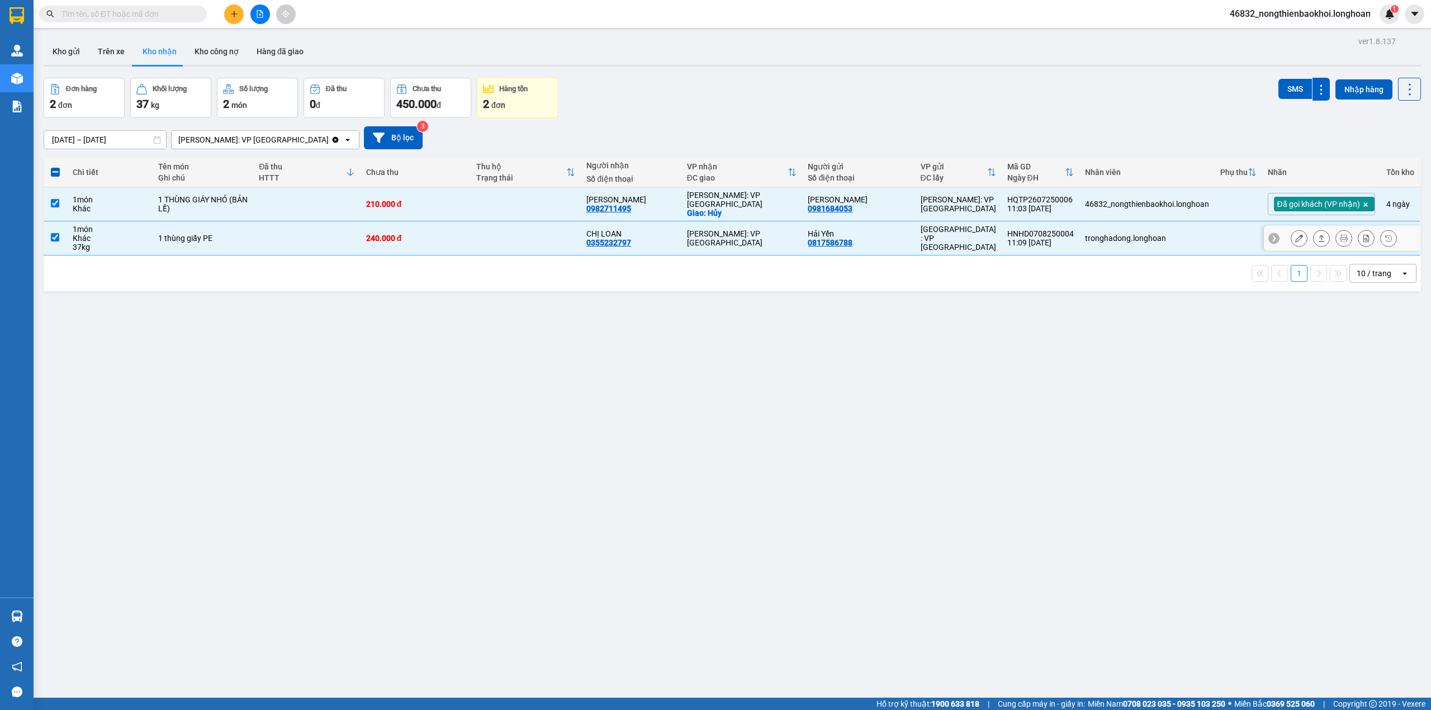
click at [445, 248] on td "240.000 đ" at bounding box center [416, 238] width 110 height 34
checkbox input "false"
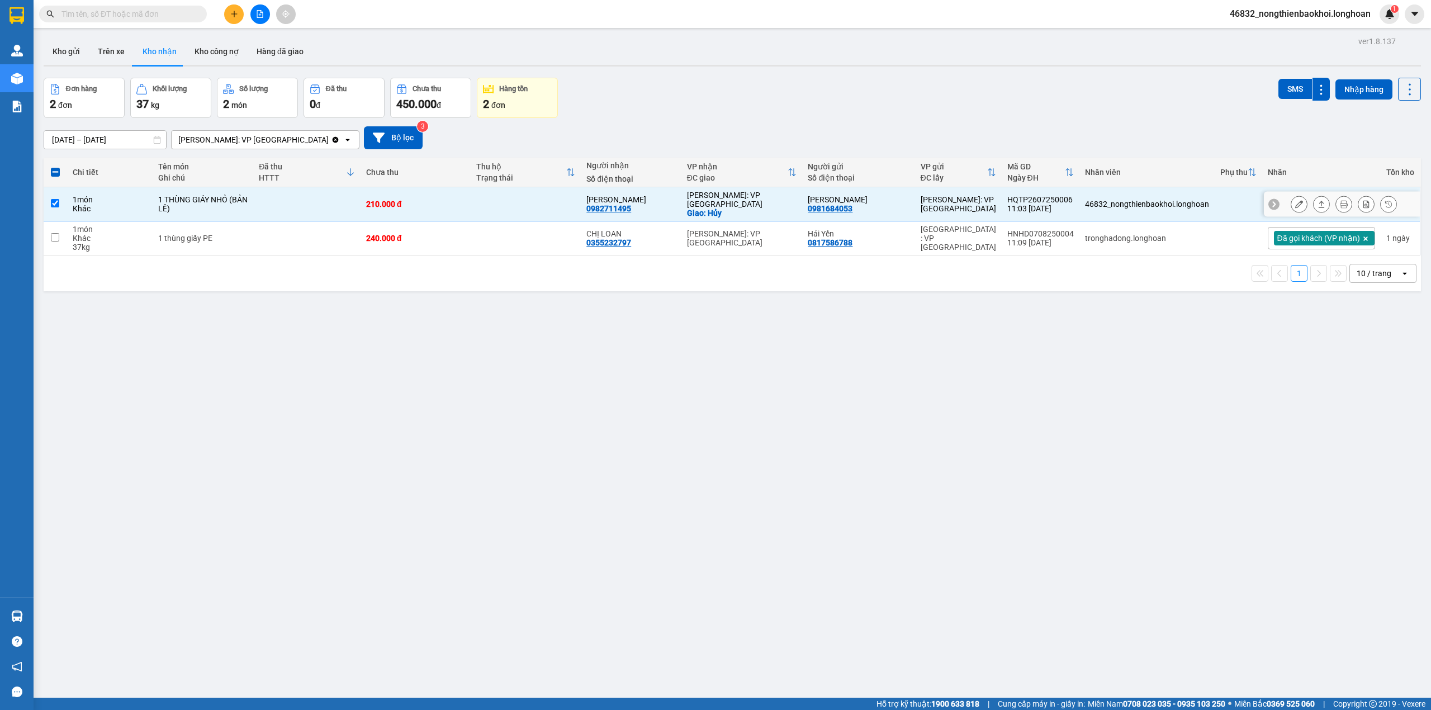
click at [488, 202] on td at bounding box center [526, 204] width 110 height 34
checkbox input "false"
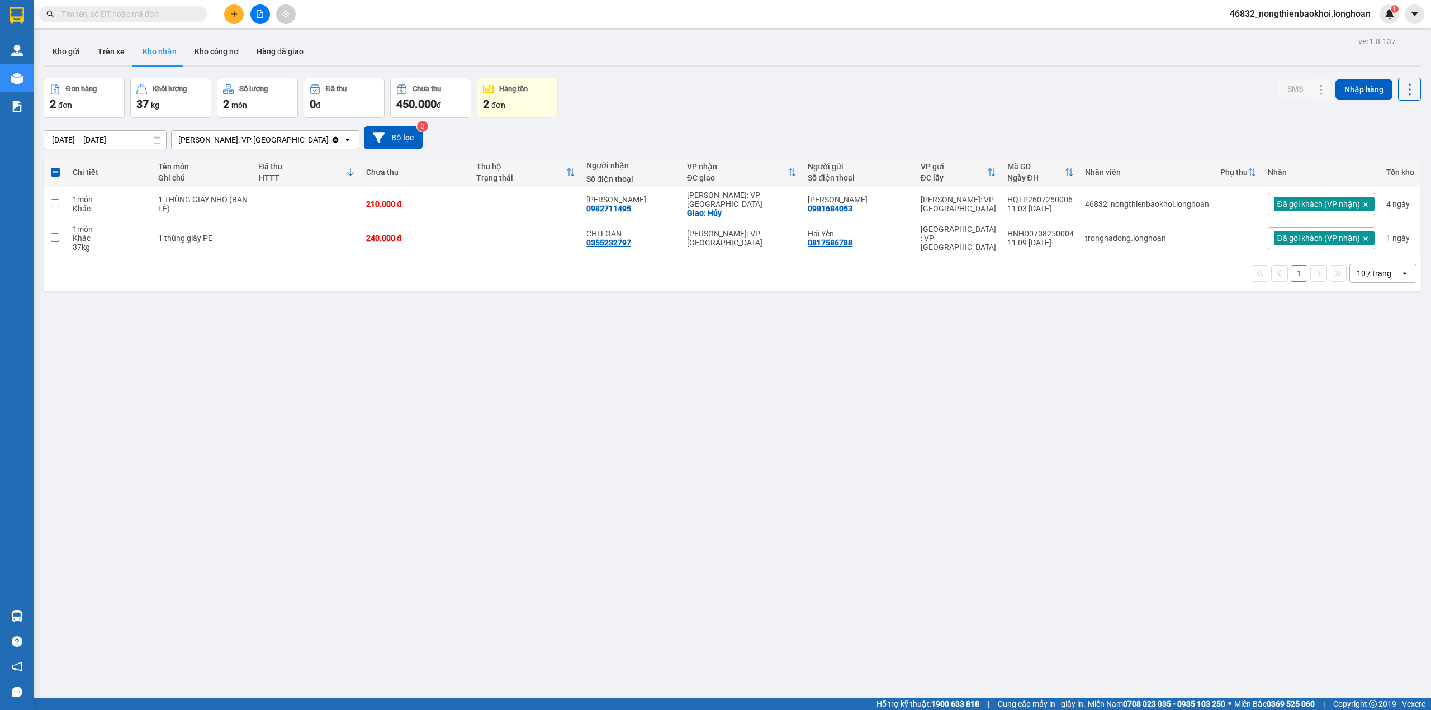
click at [666, 140] on div "[DATE] – [DATE] Press the down arrow key to interact with the calendar and sele…" at bounding box center [733, 137] width 1378 height 23
click at [485, 470] on div "ver 1.8.137 Kho gửi Trên xe Kho nhận Kho công nợ Hàng đã giao Đơn hàng 2 đơn Kh…" at bounding box center [732, 389] width 1387 height 710
click at [74, 41] on button "Kho gửi" at bounding box center [66, 51] width 45 height 27
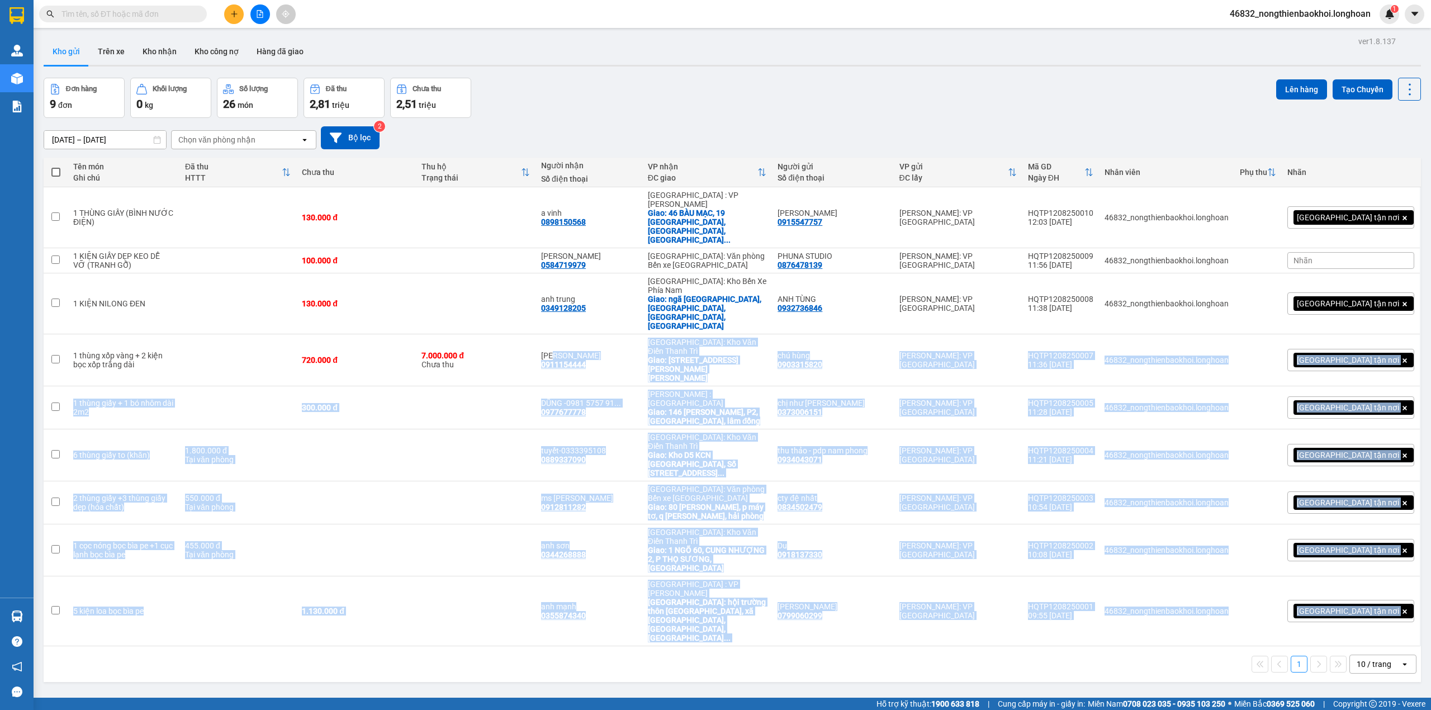
drag, startPoint x: 571, startPoint y: 543, endPoint x: 586, endPoint y: 4, distance: 539.2
click at [588, 94] on div "ver 1.8.137 Kho gửi Trên xe Kho nhận Kho công nợ Hàng đã giao Đơn hàng 9 đơn Kh…" at bounding box center [732, 389] width 1387 height 710
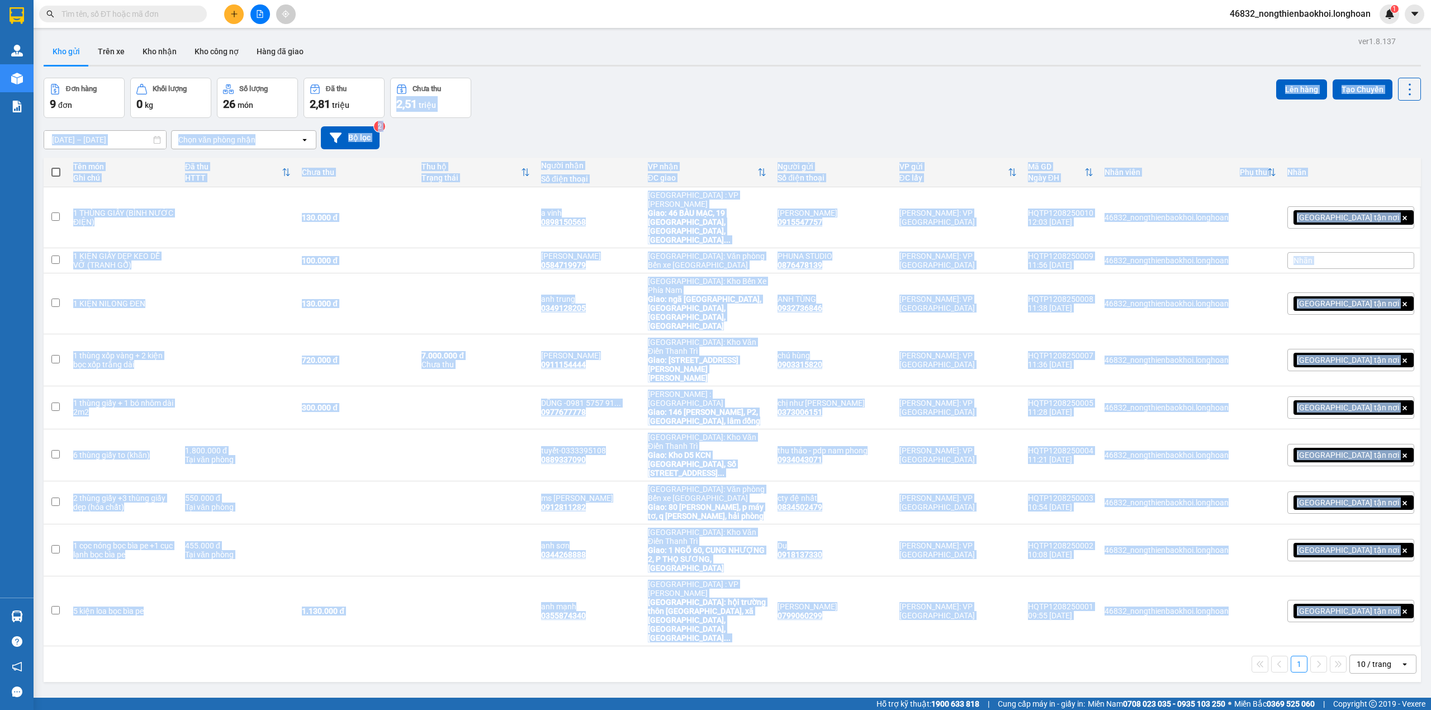
click at [540, 85] on div "Đơn hàng 9 đơn Khối lượng 0 kg Số lượng 26 món Đã thu 2,81 triệu Chưa thu 2,51 …" at bounding box center [733, 98] width 1378 height 40
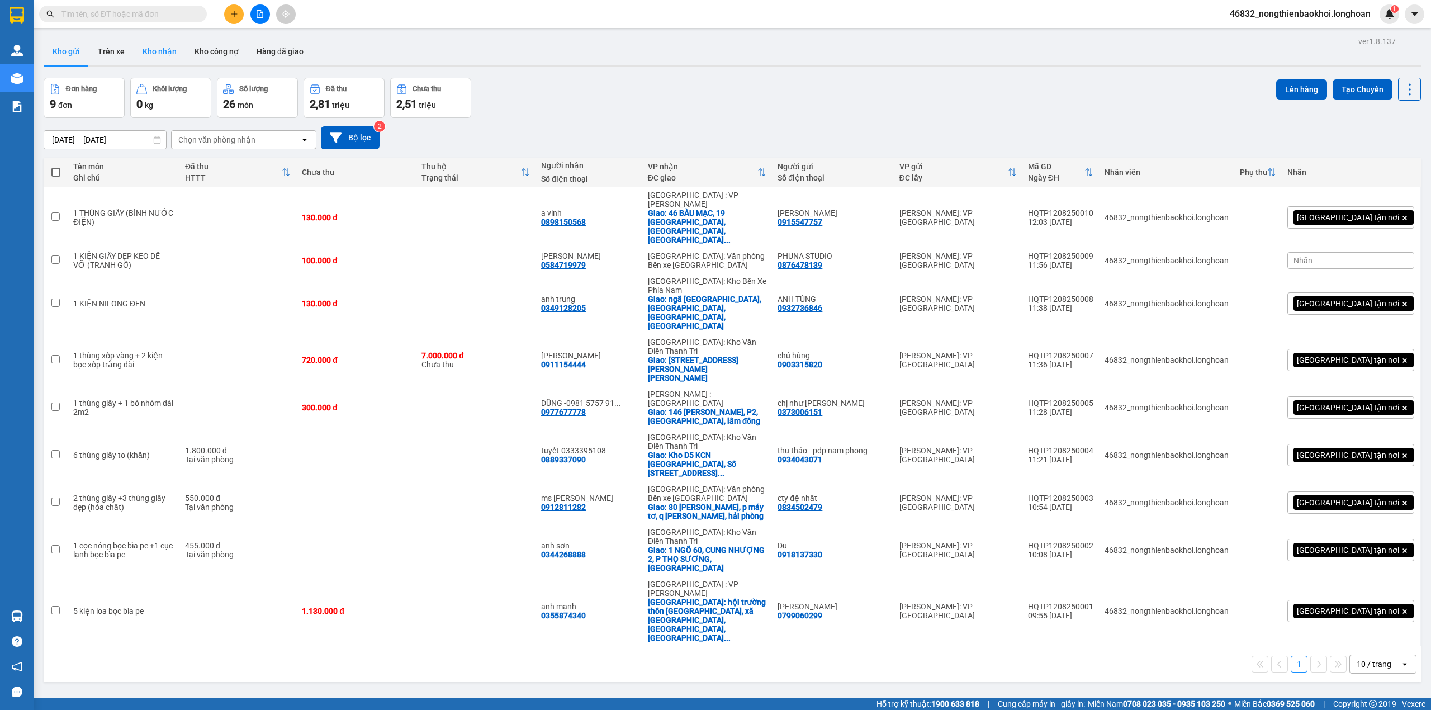
click at [170, 56] on button "Kho nhận" at bounding box center [160, 51] width 52 height 27
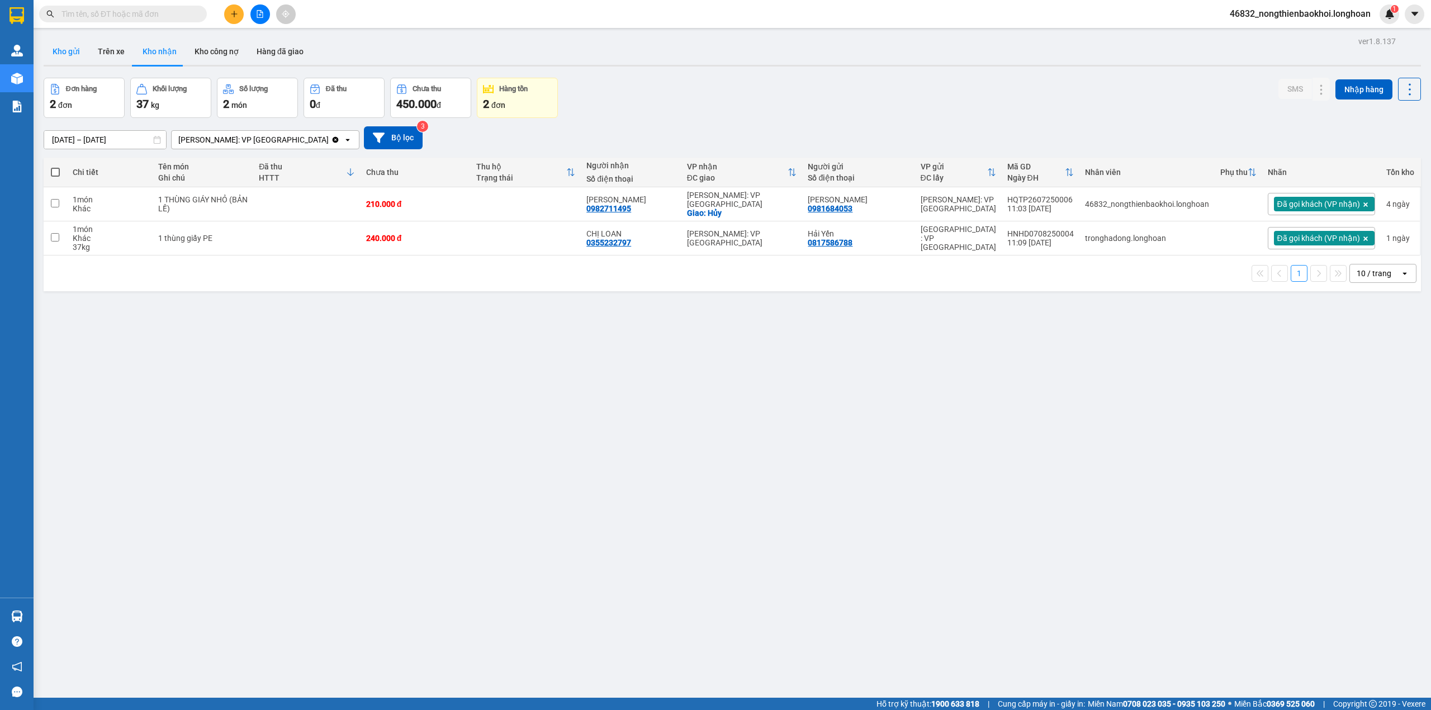
click at [74, 56] on button "Kho gửi" at bounding box center [66, 51] width 45 height 27
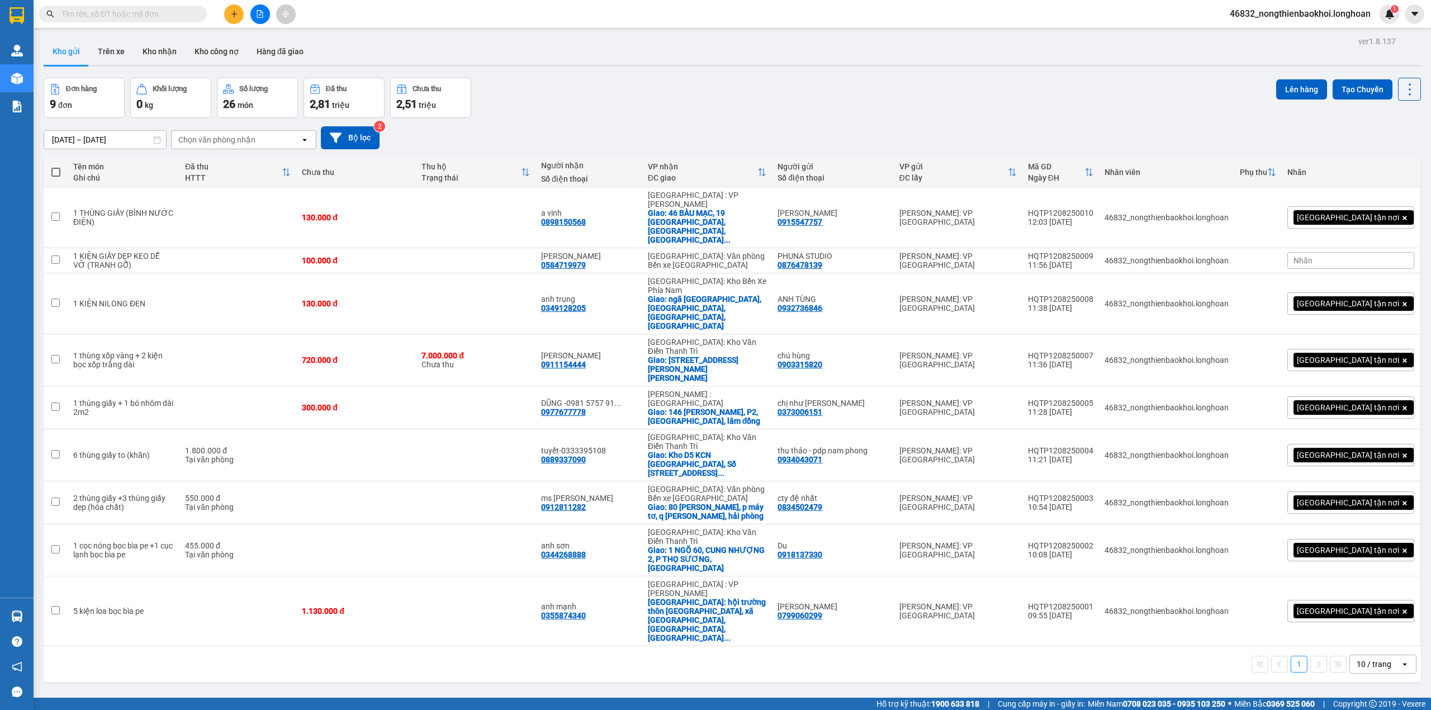
click at [586, 95] on div "Đơn hàng 9 đơn Khối lượng 0 kg Số lượng 26 món Đã thu 2,81 triệu Chưa thu 2,51 …" at bounding box center [733, 98] width 1378 height 40
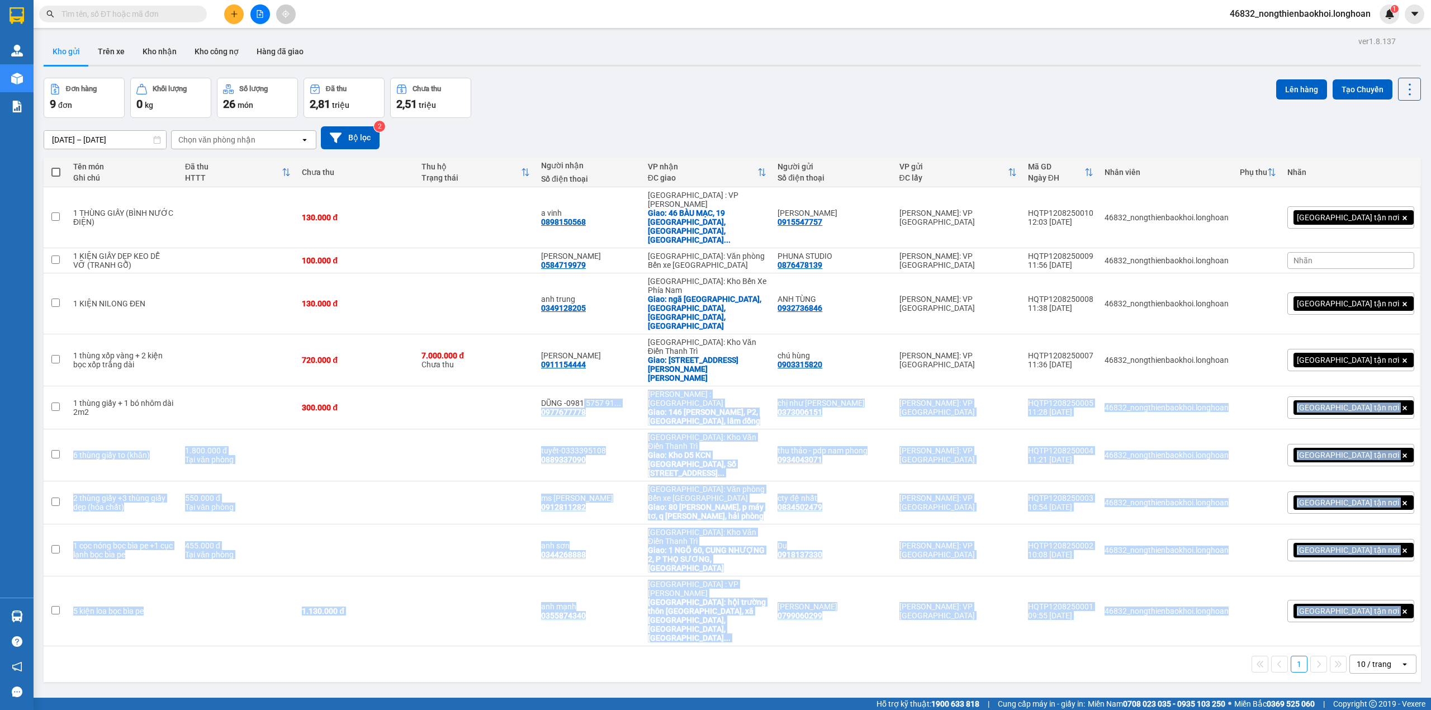
drag, startPoint x: 590, startPoint y: 558, endPoint x: 621, endPoint y: 268, distance: 291.2
click at [621, 281] on div "ver 1.8.137 Kho gửi Trên xe Kho nhận Kho công nợ Hàng đã giao Đơn hàng 9 đơn Kh…" at bounding box center [732, 389] width 1387 height 710
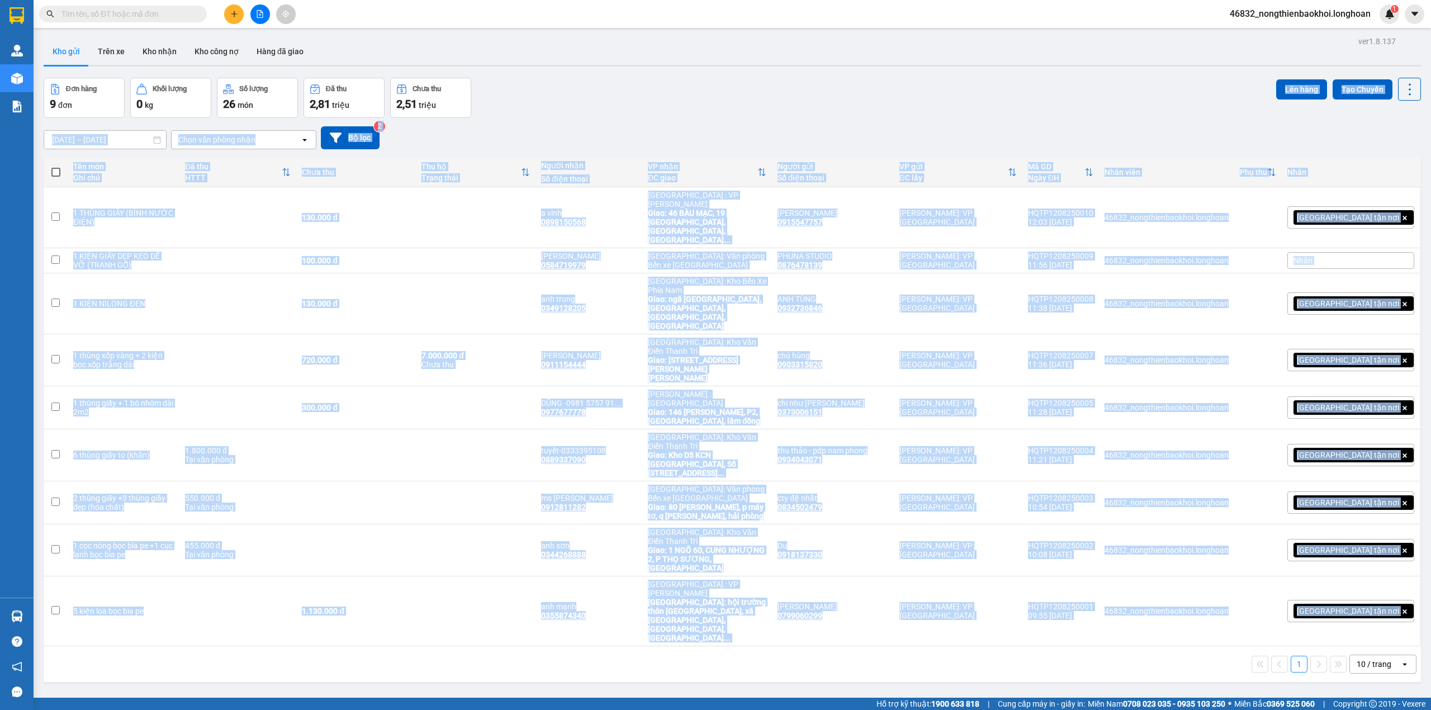
drag, startPoint x: 626, startPoint y: 108, endPoint x: 591, endPoint y: 555, distance: 448.7
click at [591, 555] on div "ver 1.8.137 Kho gửi Trên xe Kho nhận Kho công nợ Hàng đã giao Đơn hàng 9 đơn Kh…" at bounding box center [732, 389] width 1387 height 710
click at [576, 559] on div "ver 1.8.137 Kho gửi Trên xe Kho nhận Kho công nợ Hàng đã giao Đơn hàng 9 đơn Kh…" at bounding box center [732, 389] width 1387 height 710
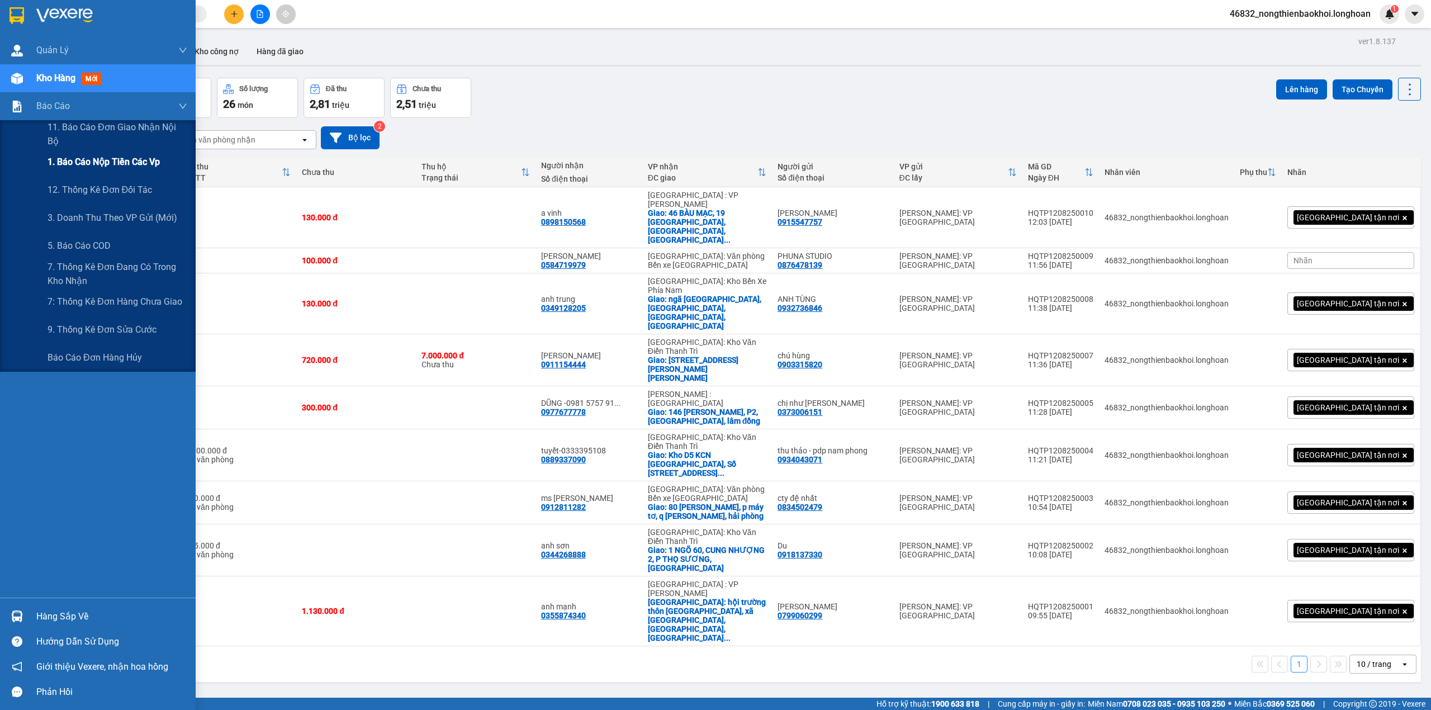
click at [130, 160] on span "1. Báo cáo nộp tiền các vp" at bounding box center [104, 162] width 112 height 14
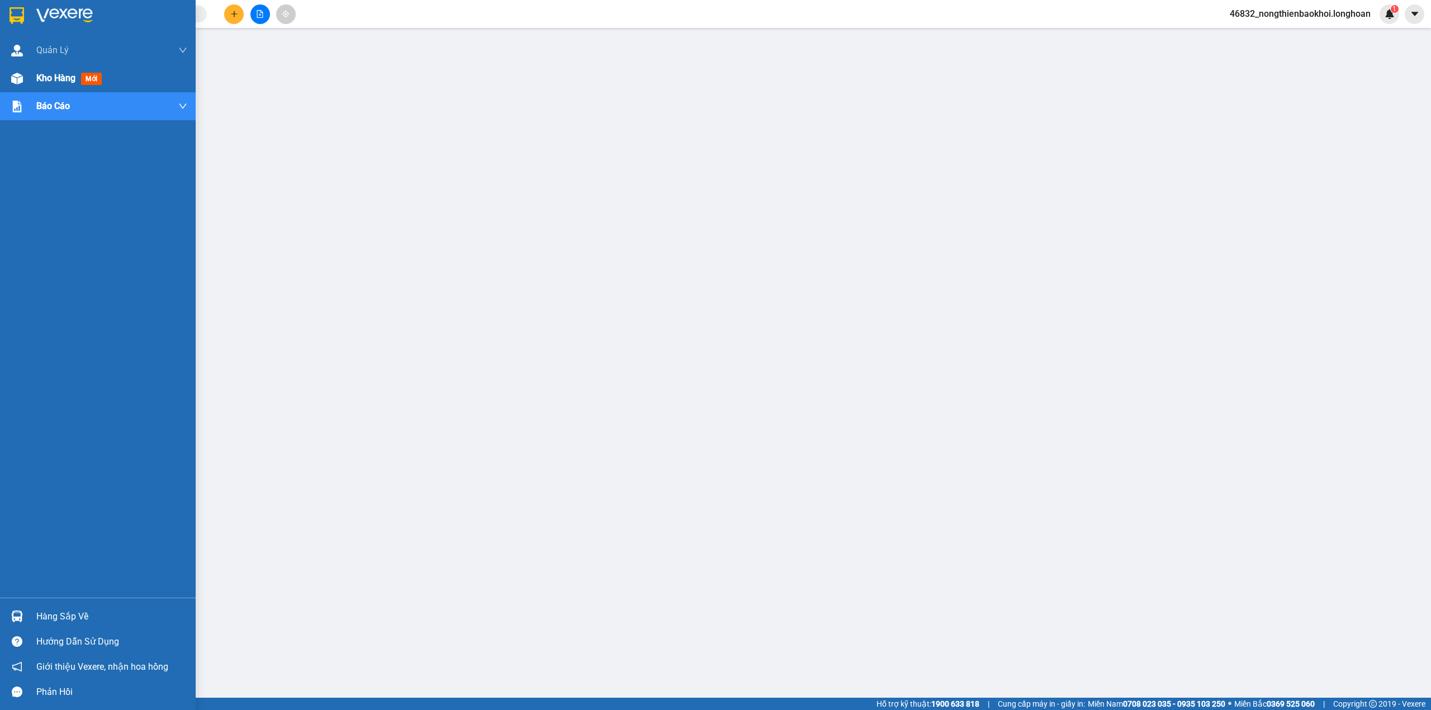
click at [16, 81] on img at bounding box center [17, 79] width 12 height 12
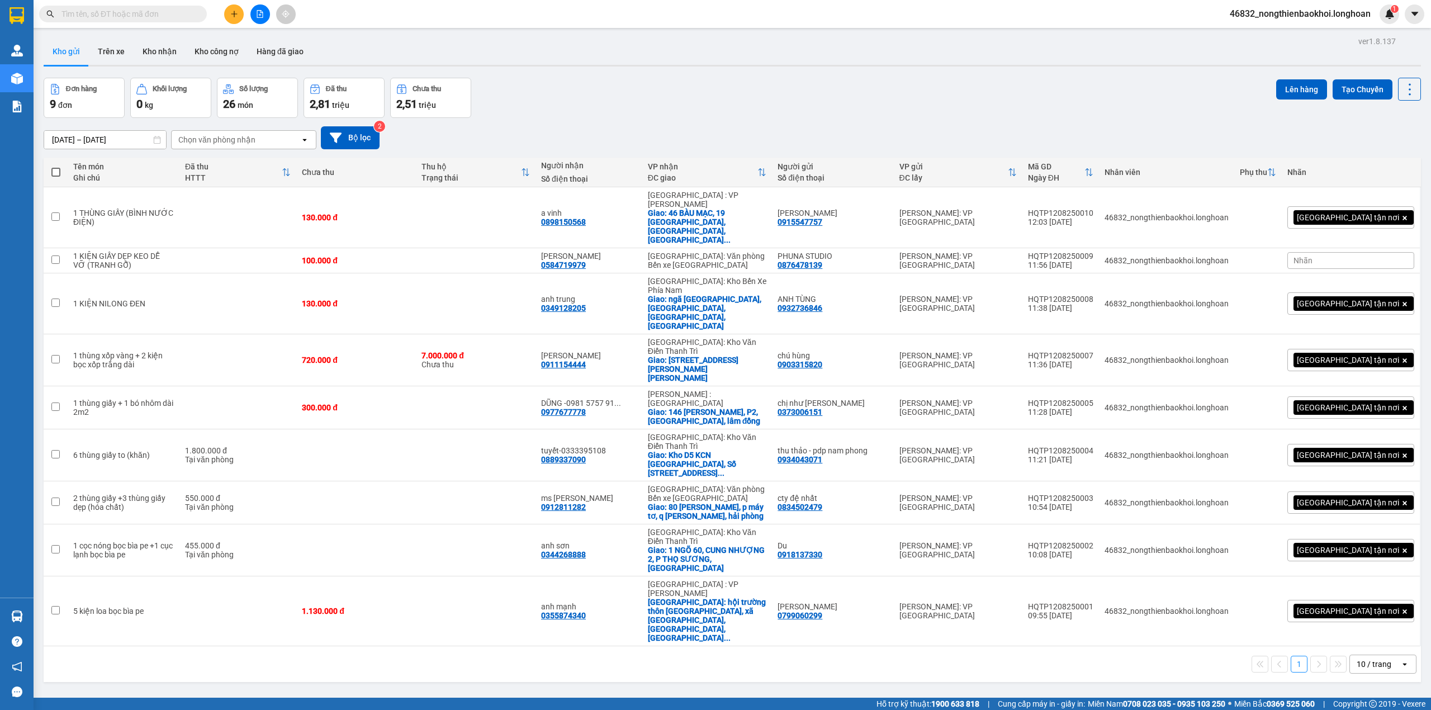
click at [584, 99] on div "Đơn hàng 9 đơn Khối lượng 0 kg Số lượng 26 món Đã thu 2,81 triệu Chưa thu 2,51 …" at bounding box center [733, 98] width 1378 height 40
click at [539, 584] on div "ver 1.8.137 Kho gửi Trên xe Kho nhận Kho công nợ Hàng đã giao Đơn hàng 9 đơn Kh…" at bounding box center [732, 389] width 1387 height 710
click at [614, 83] on div "Đơn hàng 9 đơn Khối lượng 0 kg Số lượng 26 món Đã thu 2,81 triệu Chưa thu 2,51 …" at bounding box center [733, 98] width 1378 height 40
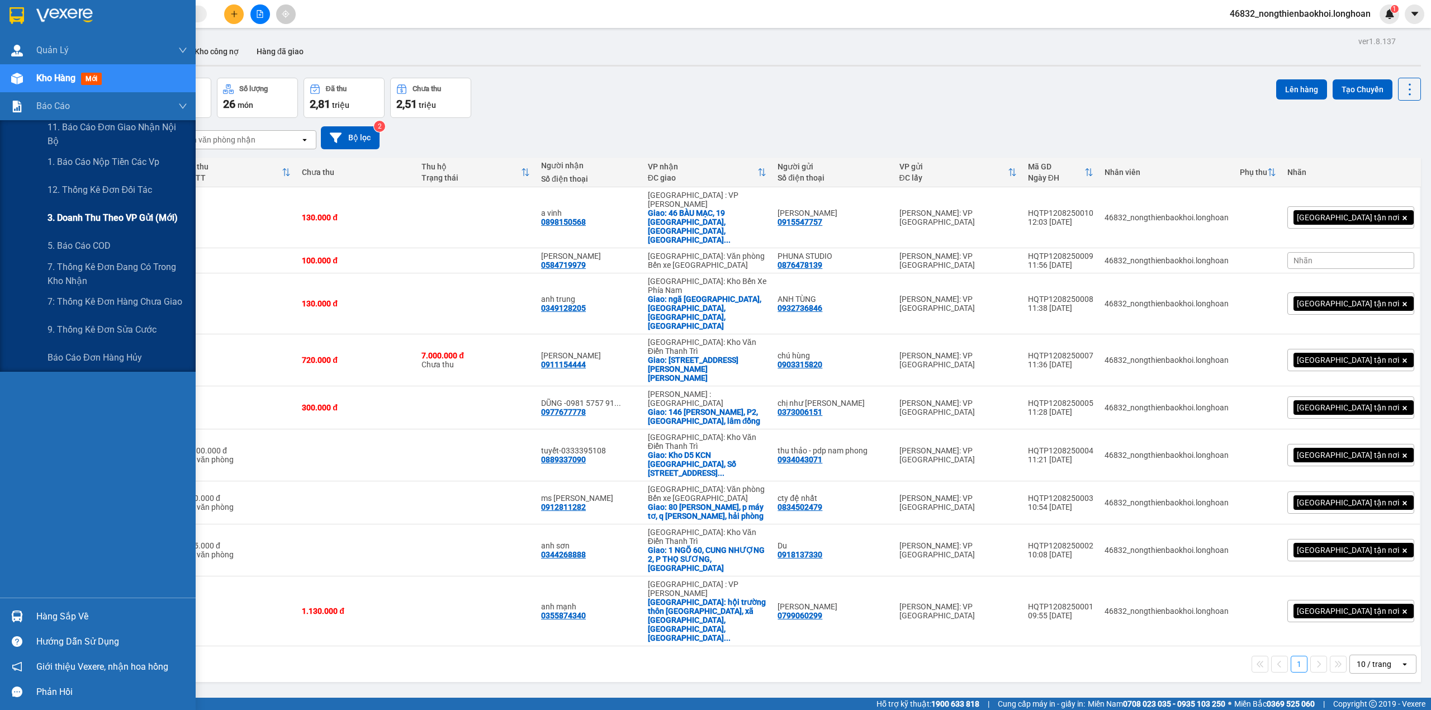
click at [137, 209] on div "3. Doanh Thu theo VP Gửi (mới)" at bounding box center [118, 218] width 140 height 28
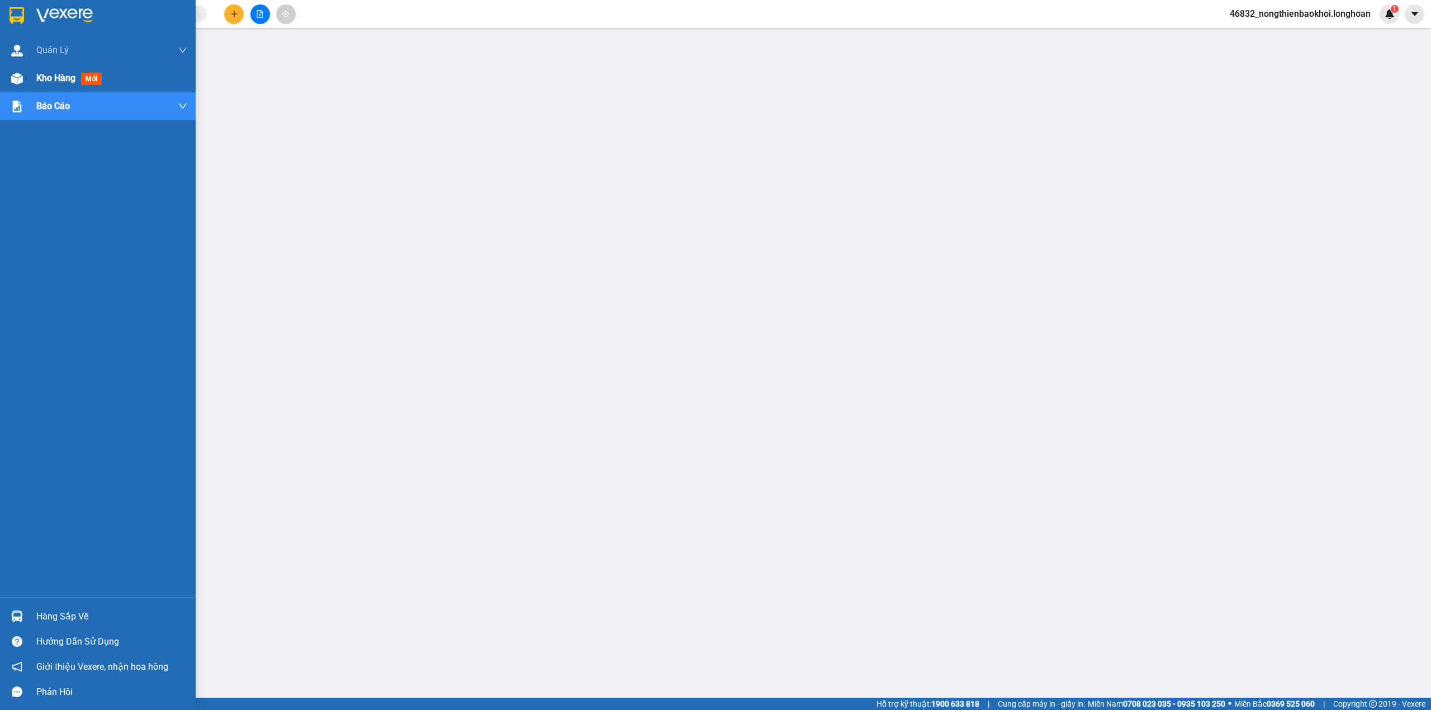
click at [18, 85] on div at bounding box center [17, 79] width 20 height 20
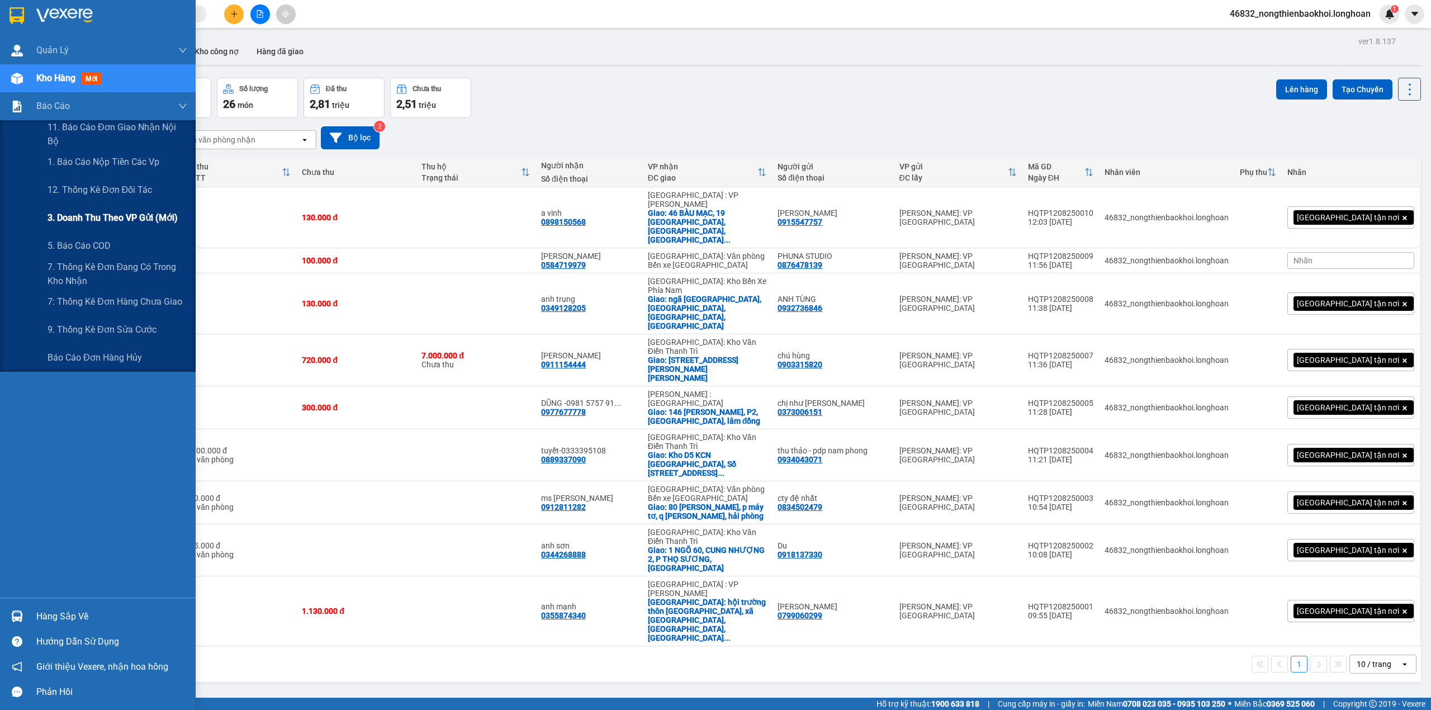
click at [112, 216] on span "3. Doanh Thu theo VP Gửi (mới)" at bounding box center [113, 218] width 130 height 14
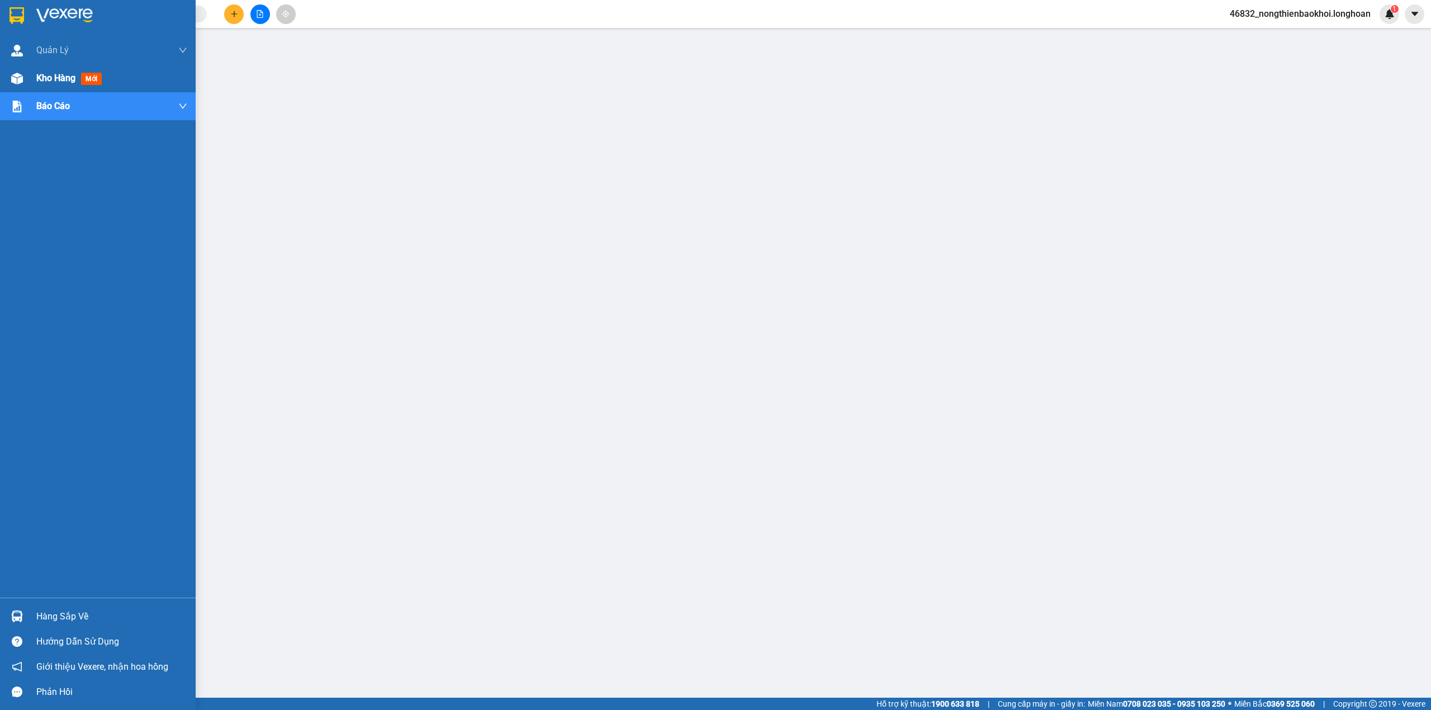
click at [4, 77] on div "Kho hàng mới" at bounding box center [98, 78] width 196 height 28
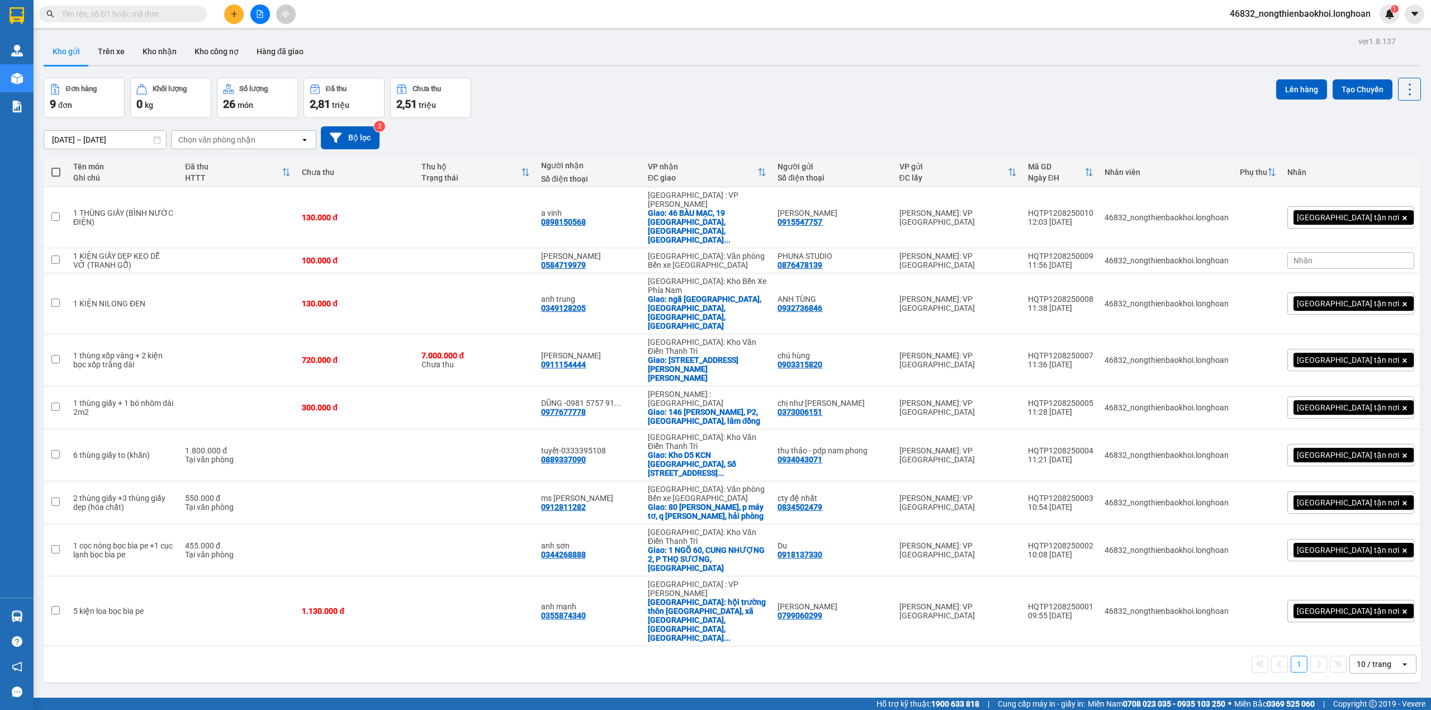
click at [565, 81] on div "Đơn hàng 9 đơn Khối lượng 0 kg Số lượng 26 món Đã thu 2,81 triệu Chưa thu 2,51 …" at bounding box center [733, 98] width 1378 height 40
